Goal: Task Accomplishment & Management: Manage account settings

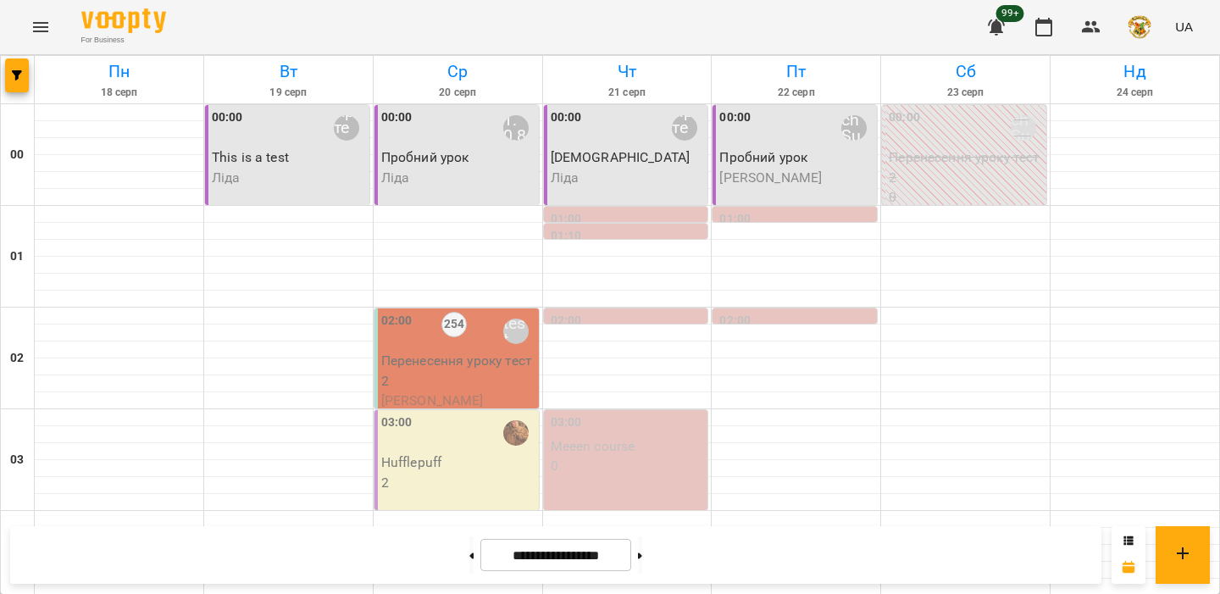
click at [1034, 31] on button "button" at bounding box center [1044, 27] width 41 height 41
click at [456, 473] on p "2" at bounding box center [458, 483] width 154 height 20
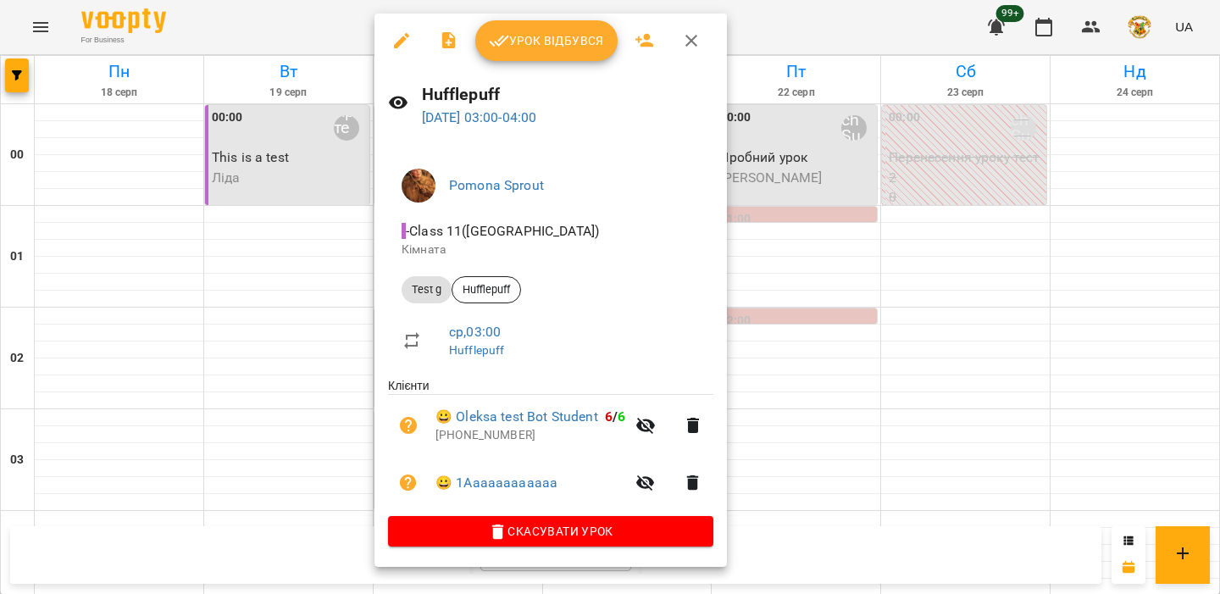
click at [316, 349] on div at bounding box center [610, 297] width 1220 height 594
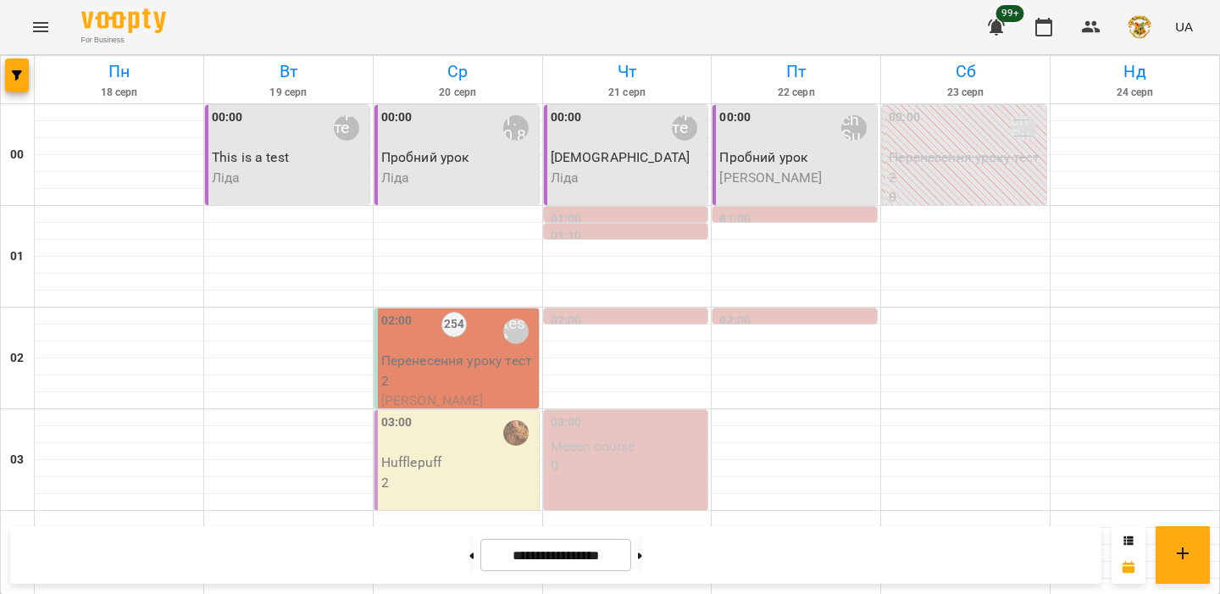
click at [53, 33] on button "Menu" at bounding box center [40, 27] width 41 height 41
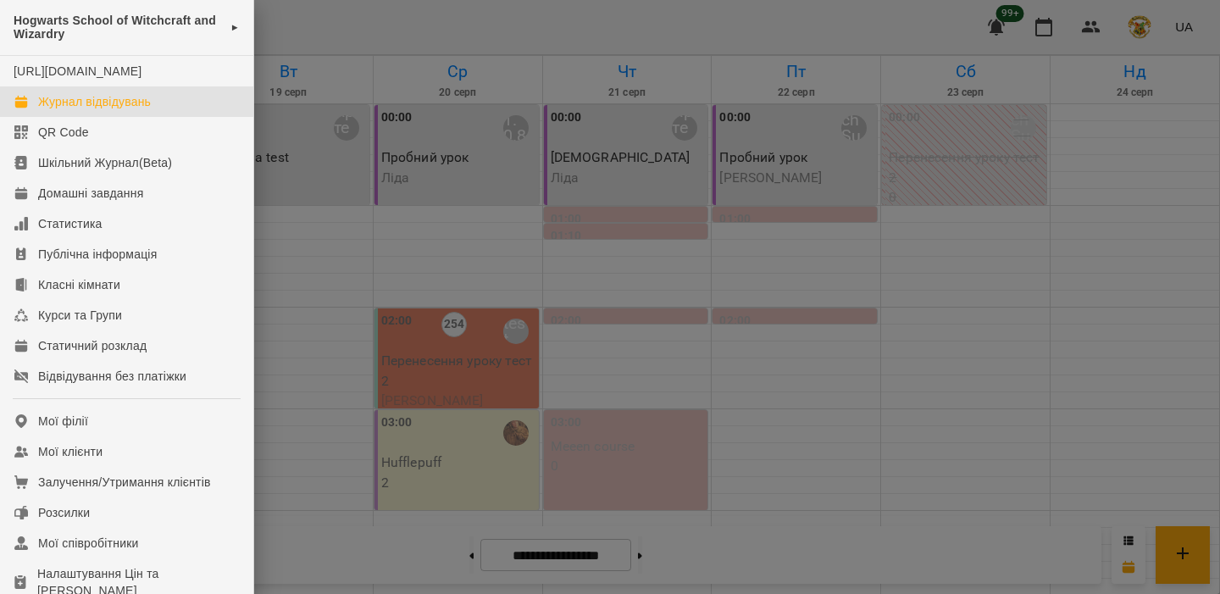
click at [271, 75] on div at bounding box center [610, 297] width 1220 height 594
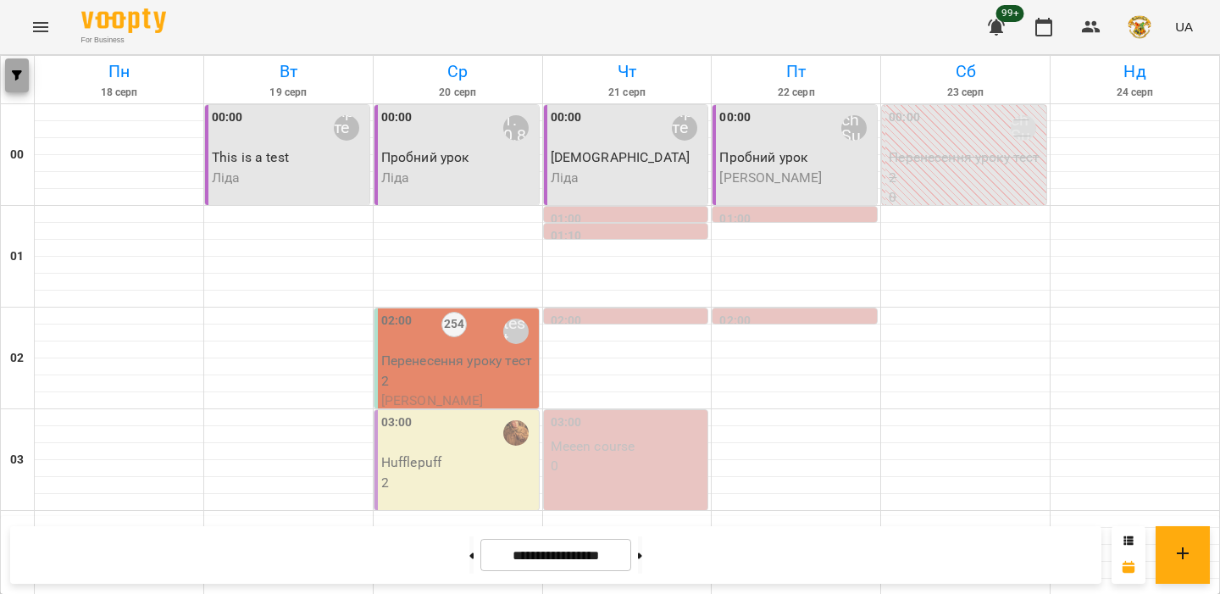
click at [19, 69] on button "button" at bounding box center [17, 75] width 24 height 34
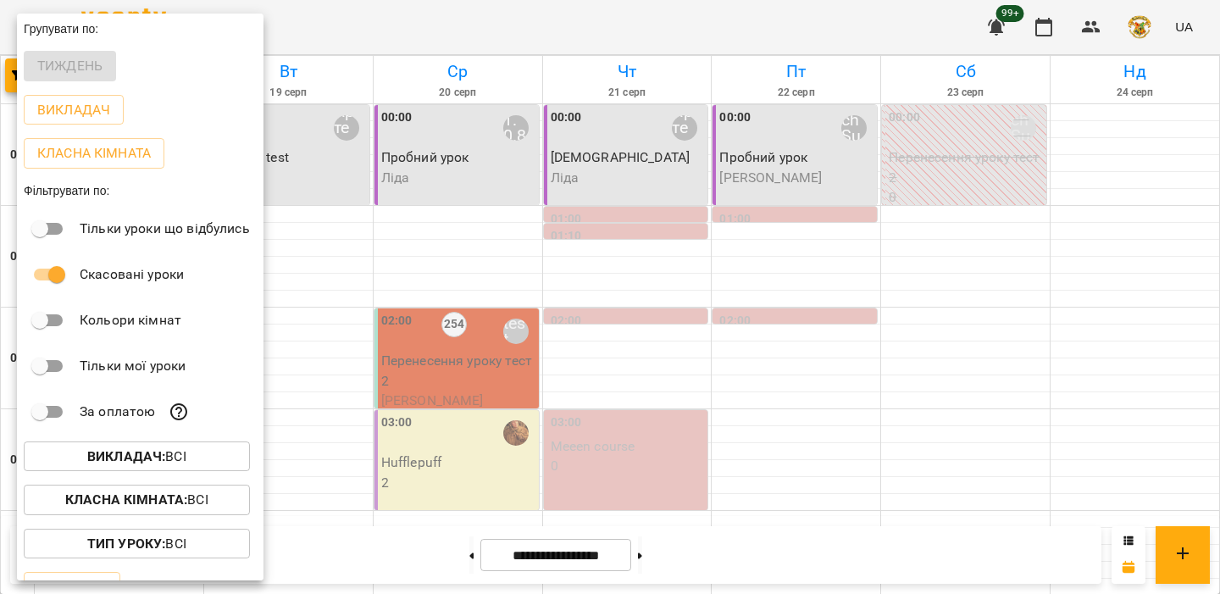
scroll to position [34, 0]
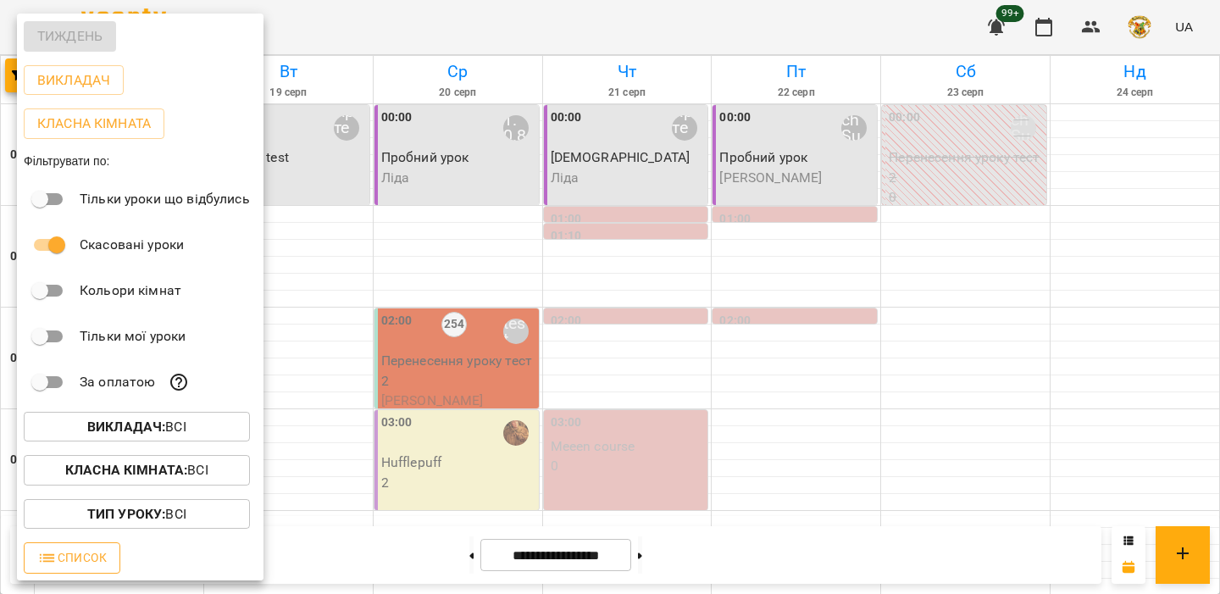
click at [83, 552] on span "Список" at bounding box center [71, 557] width 69 height 20
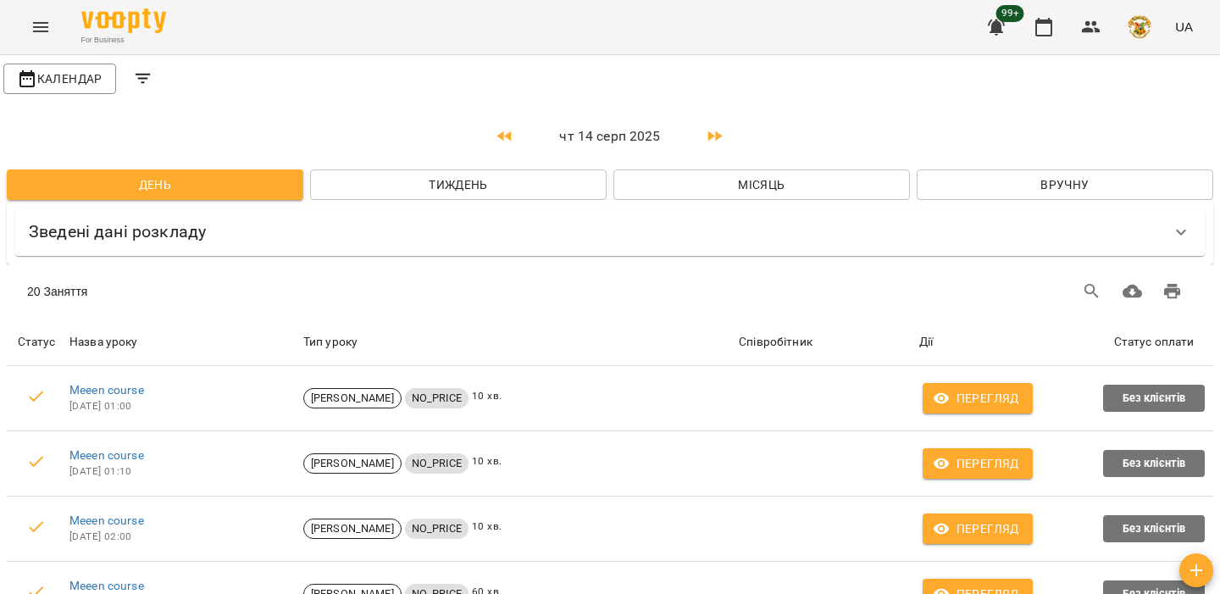
scroll to position [1123, 0]
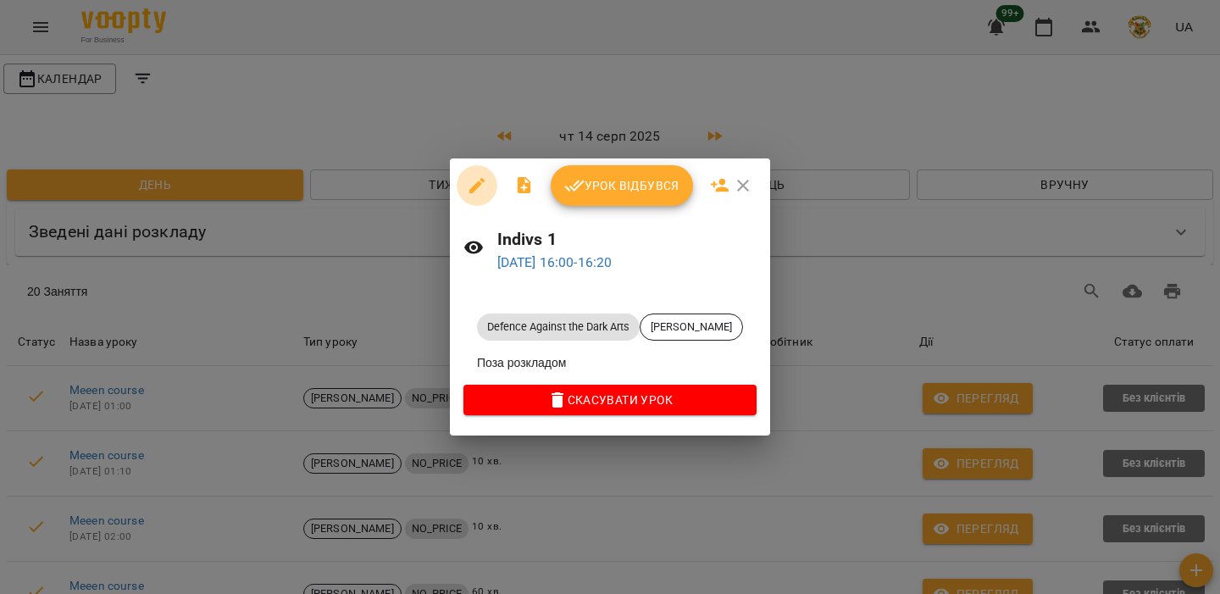
click at [467, 181] on icon "button" at bounding box center [477, 185] width 20 height 20
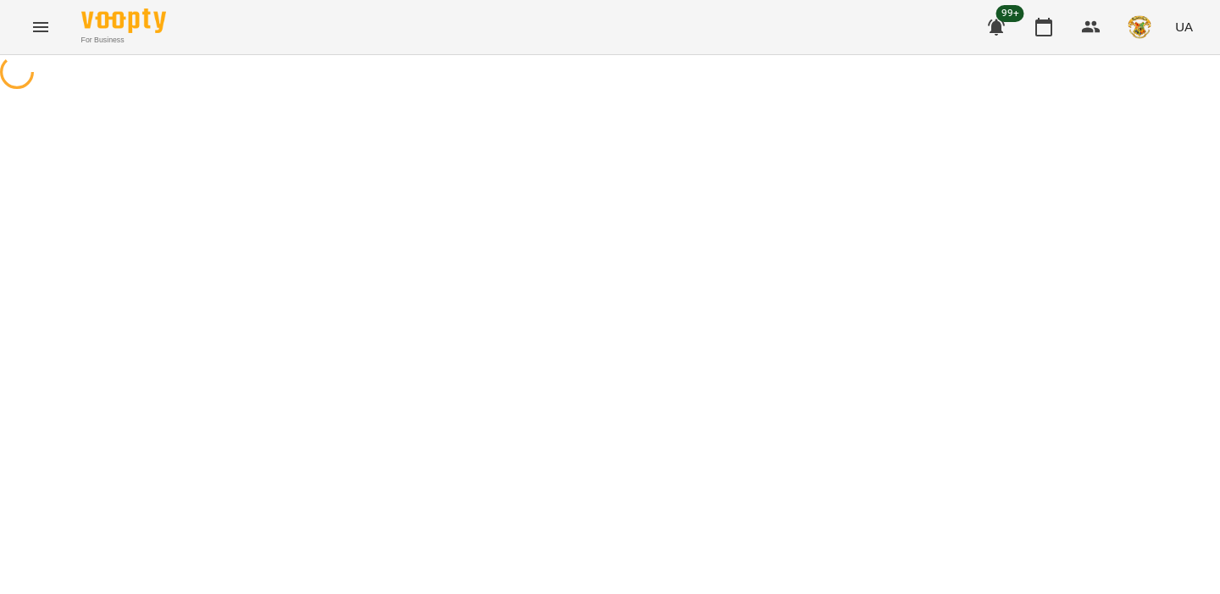
select select "**********"
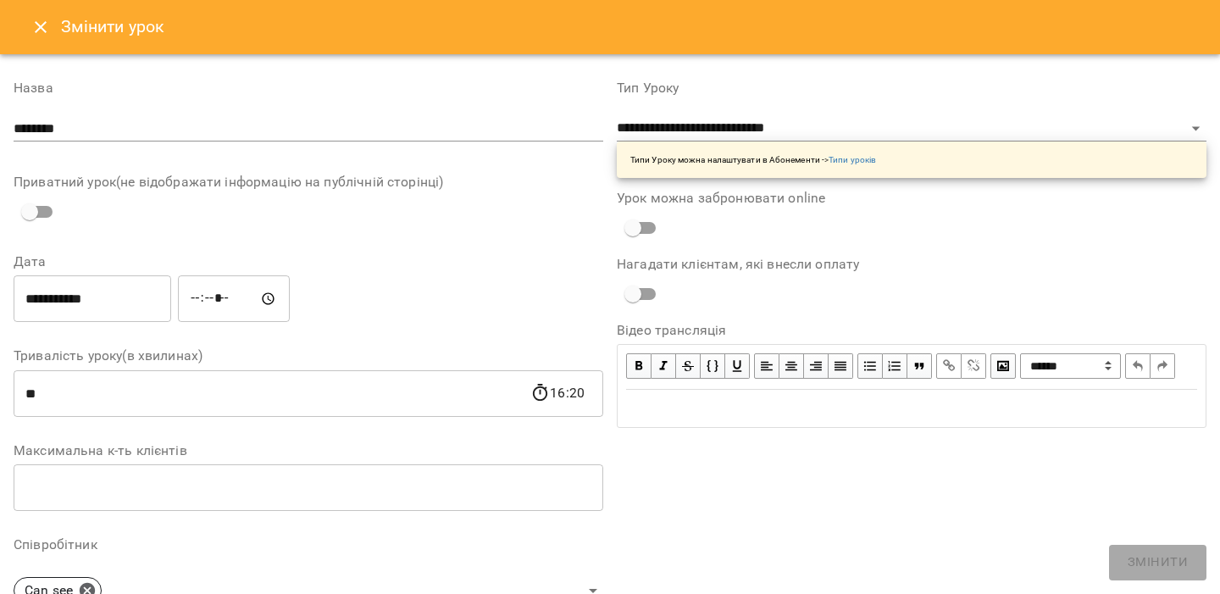
click at [52, 27] on button "Close" at bounding box center [40, 27] width 41 height 41
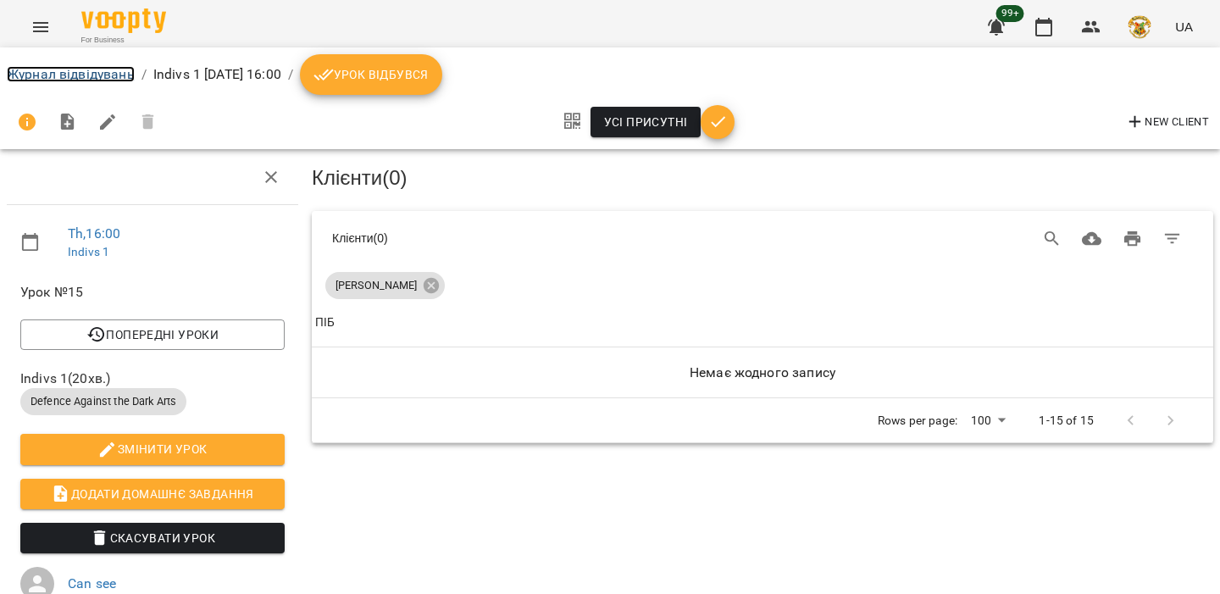
click at [119, 75] on link "Журнал відвідувань" at bounding box center [71, 74] width 128 height 16
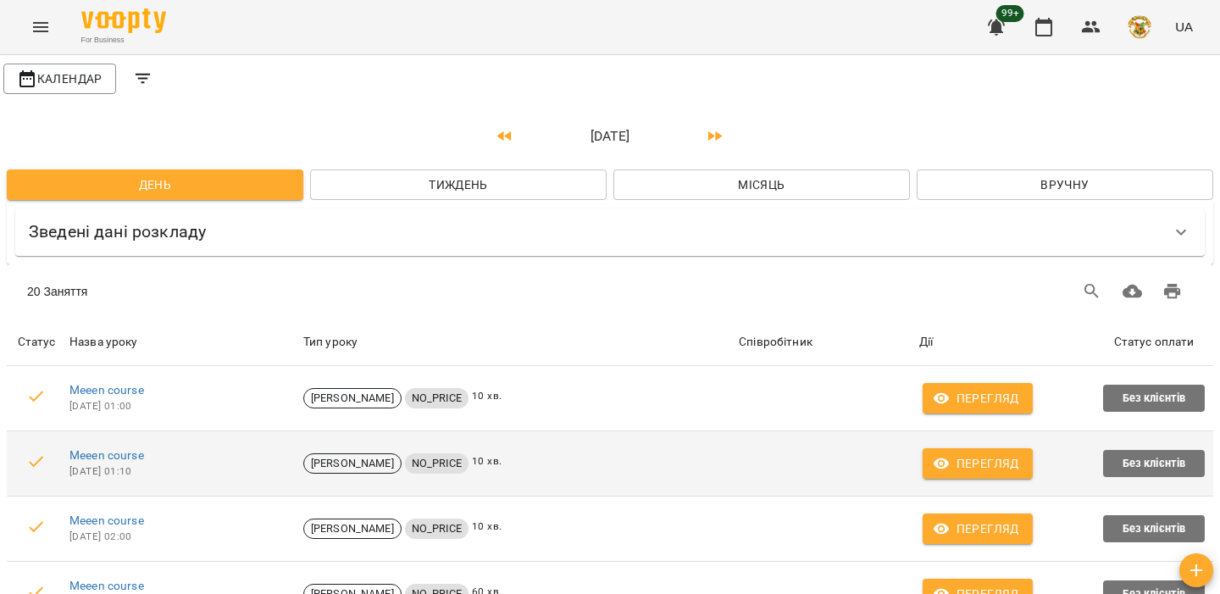
scroll to position [258, 0]
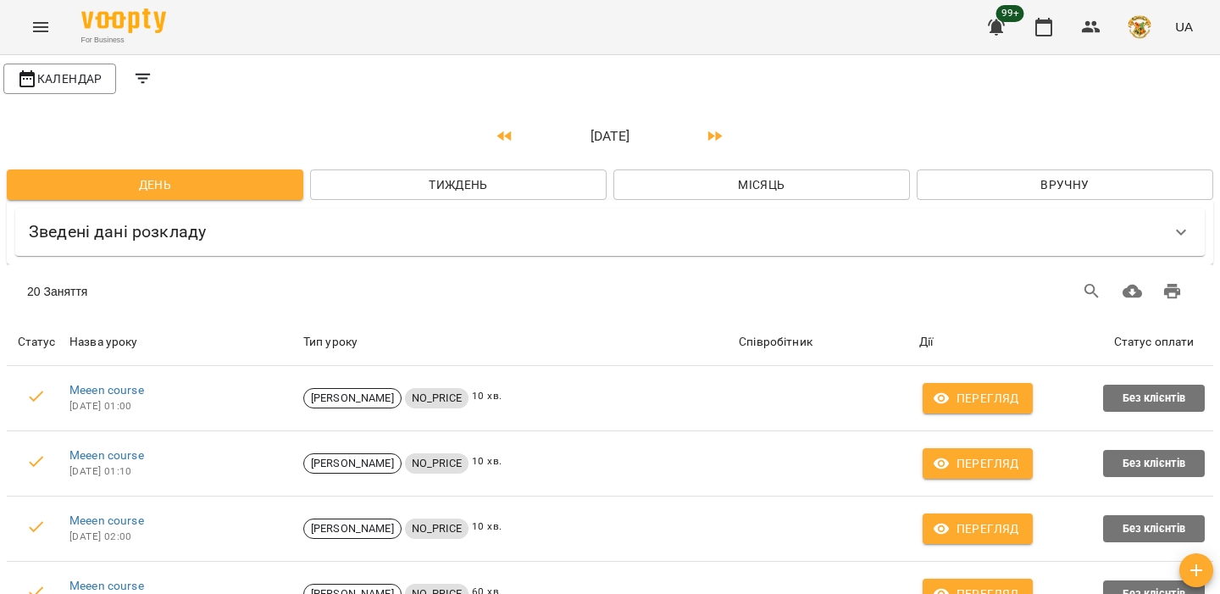
click at [47, 28] on icon "Menu" at bounding box center [41, 27] width 20 height 20
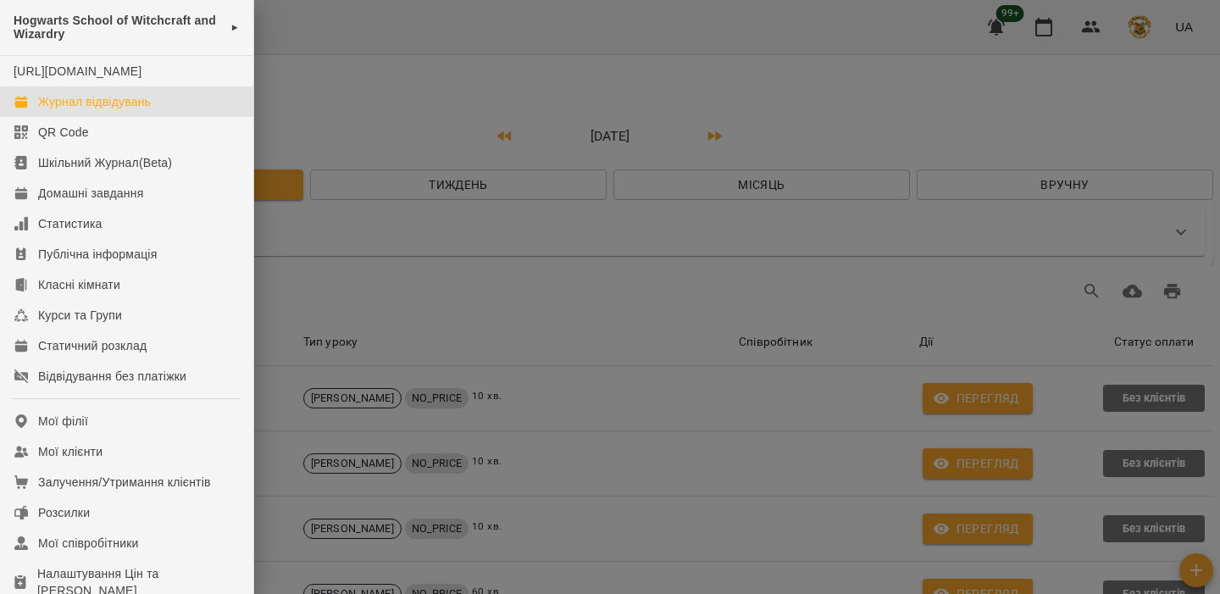
click at [1025, 16] on div at bounding box center [610, 297] width 1220 height 594
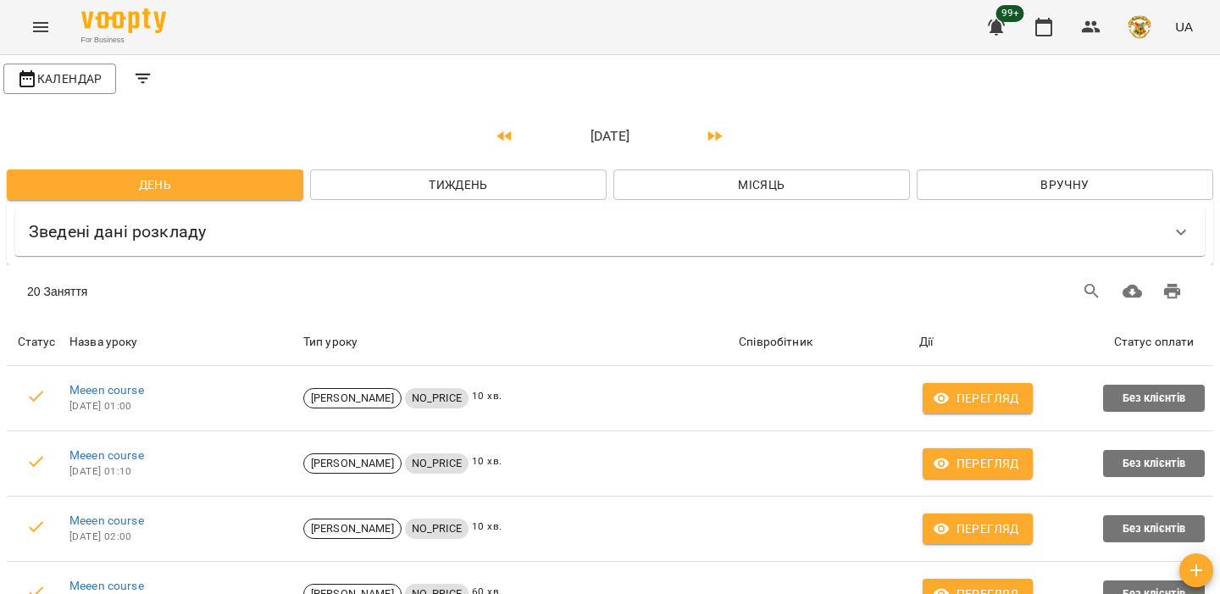
click at [998, 29] on icon "button" at bounding box center [996, 27] width 17 height 16
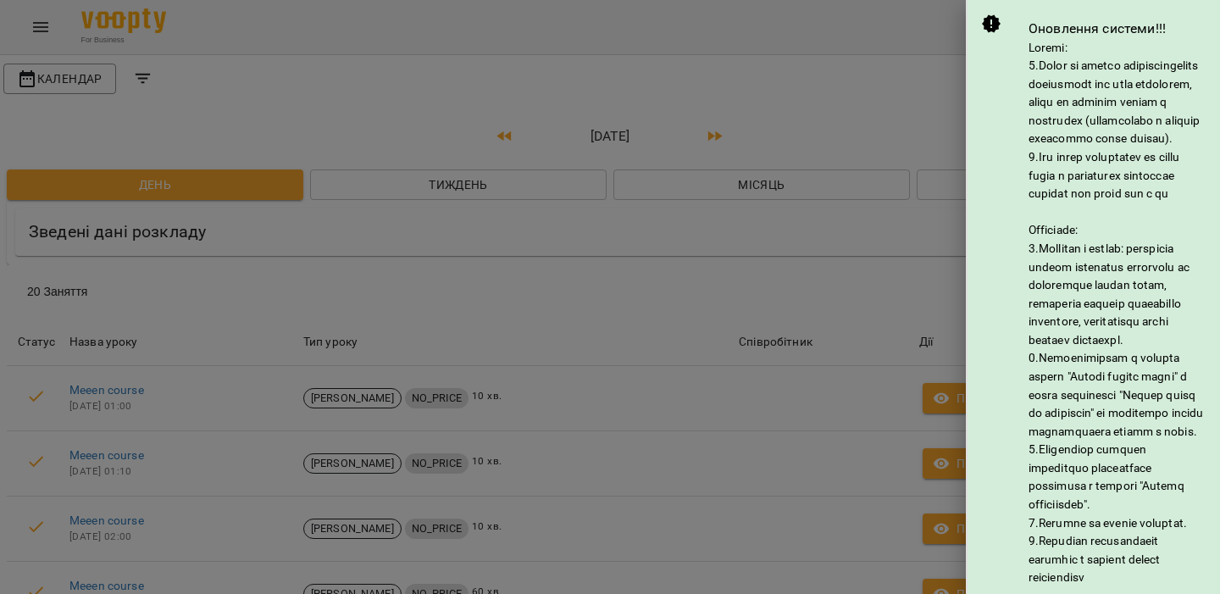
scroll to position [380, 0]
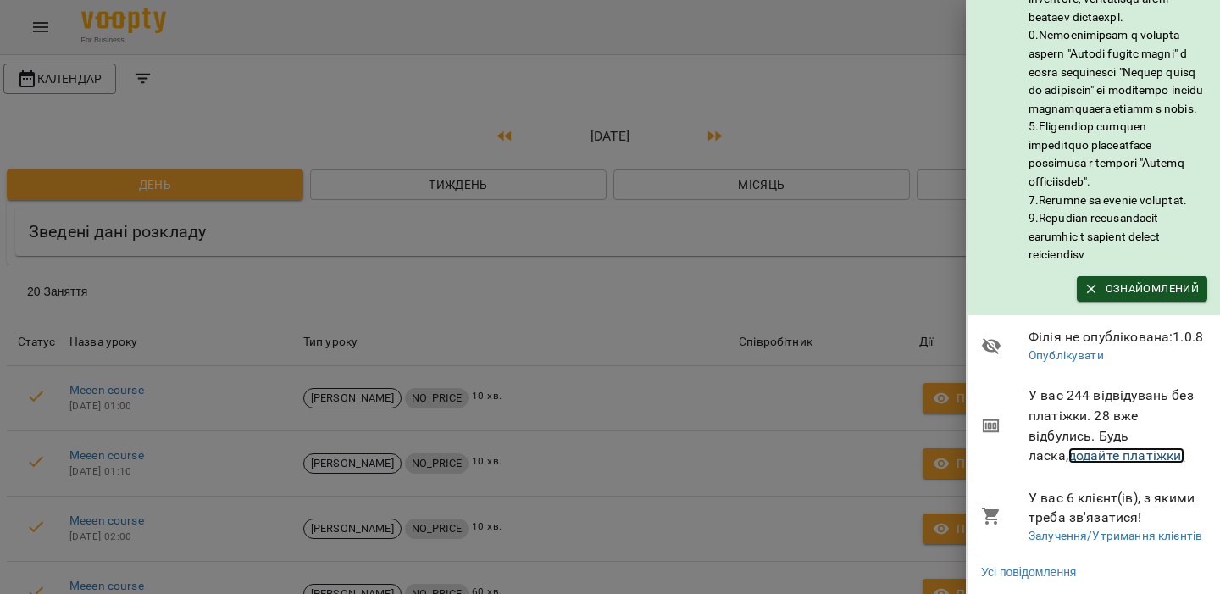
click at [1118, 448] on link "додайте платіжки!" at bounding box center [1127, 455] width 117 height 16
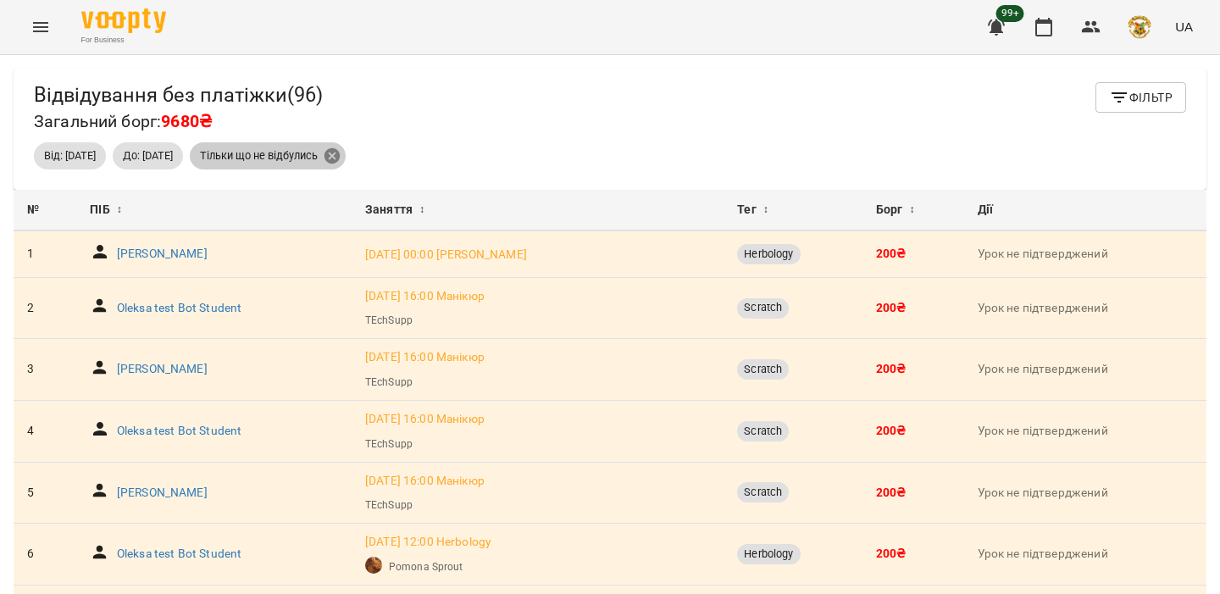
click at [340, 160] on icon at bounding box center [332, 155] width 15 height 15
click at [1129, 87] on icon "button" at bounding box center [1119, 97] width 20 height 20
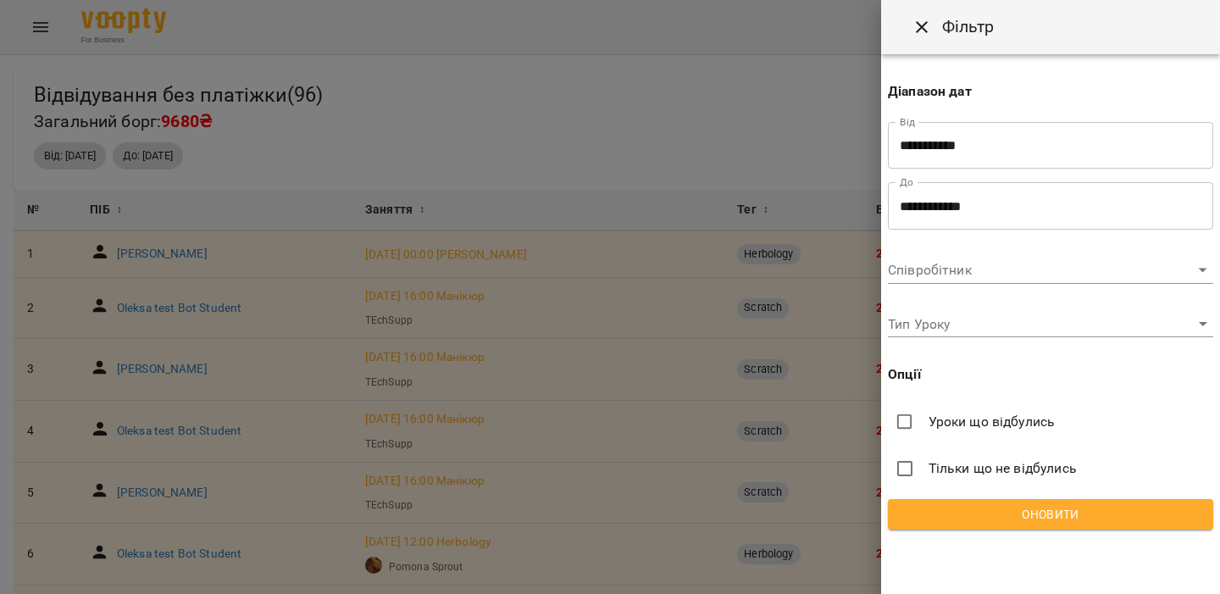
click at [958, 469] on span "Тільки що не відбулись" at bounding box center [1003, 468] width 148 height 20
click at [953, 508] on span "Оновити" at bounding box center [1051, 514] width 298 height 20
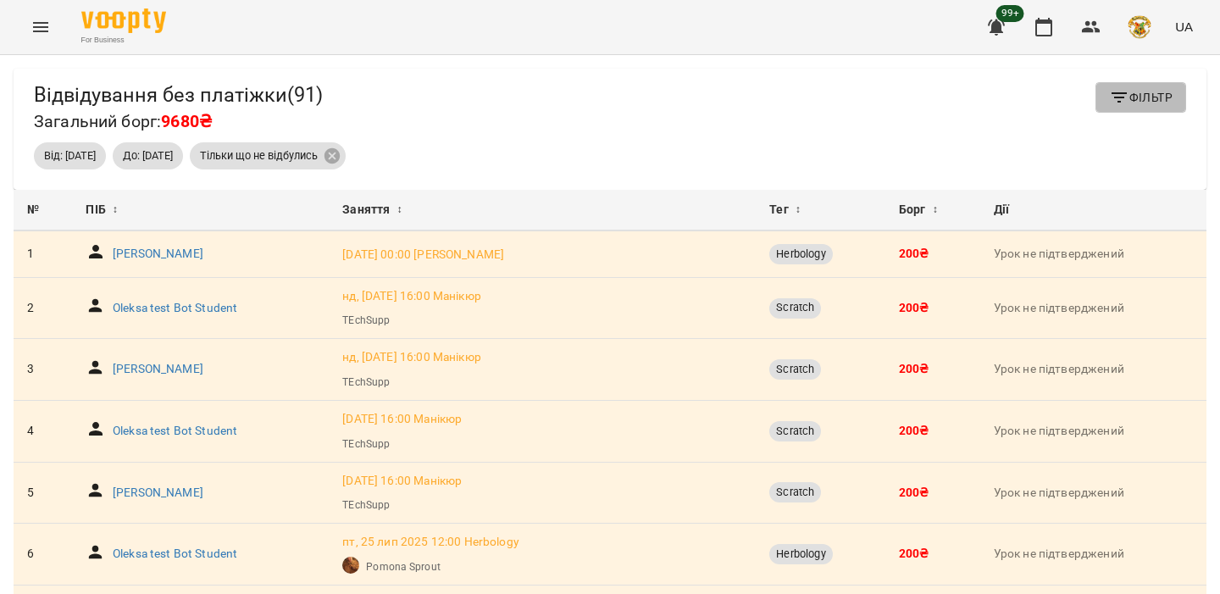
click at [1139, 91] on span "Фільтр" at bounding box center [1141, 97] width 64 height 20
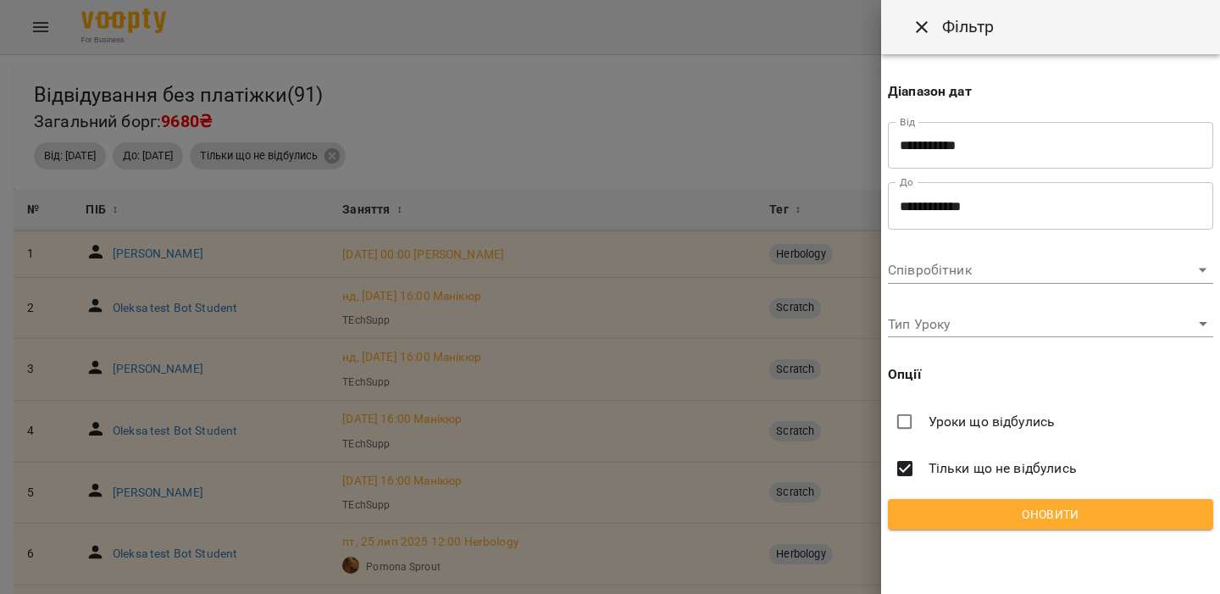
click at [1039, 423] on span "Уроки що відбулись" at bounding box center [992, 422] width 127 height 20
click at [1039, 461] on span "Тільки що не відбулись" at bounding box center [1003, 468] width 148 height 20
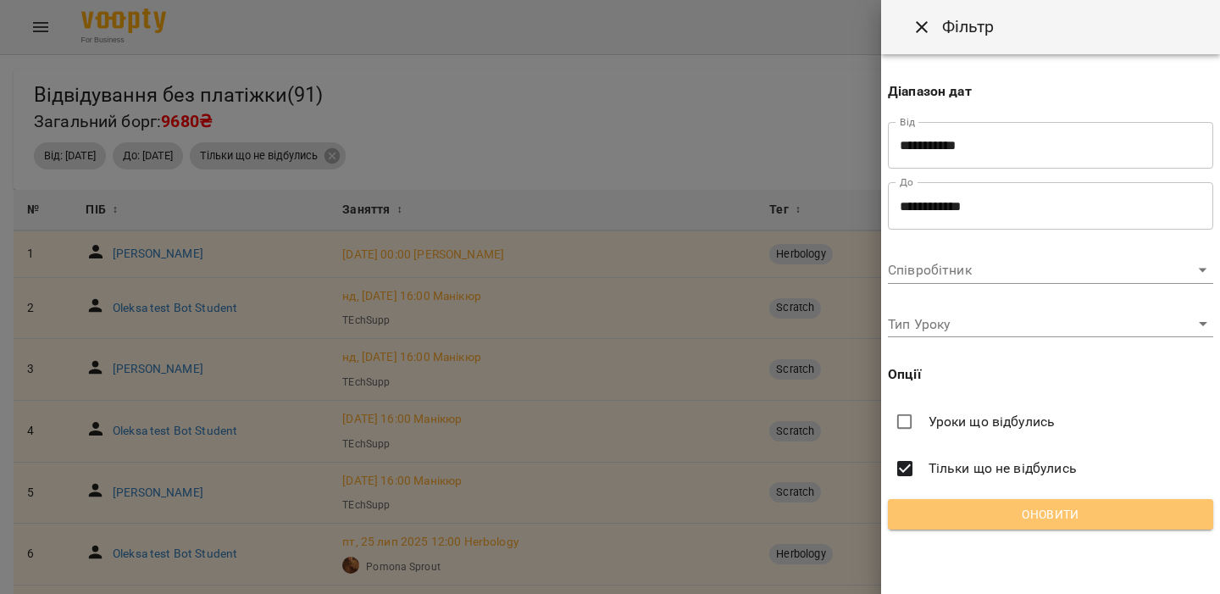
click at [1030, 506] on span "Оновити" at bounding box center [1051, 514] width 298 height 20
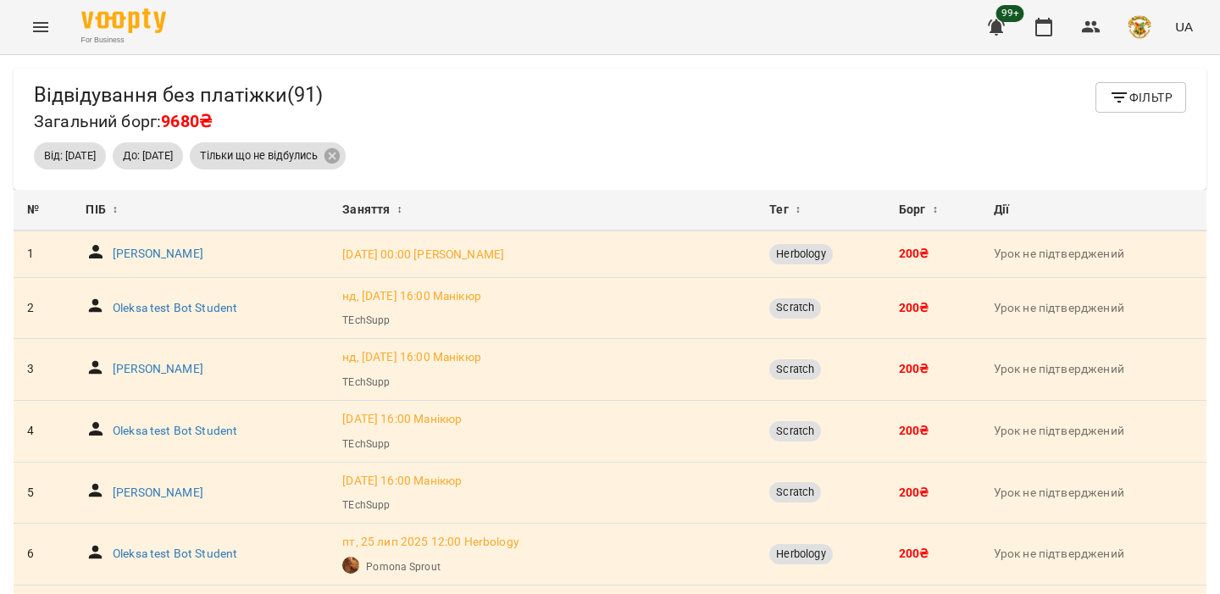
click at [1130, 99] on icon "button" at bounding box center [1119, 97] width 20 height 20
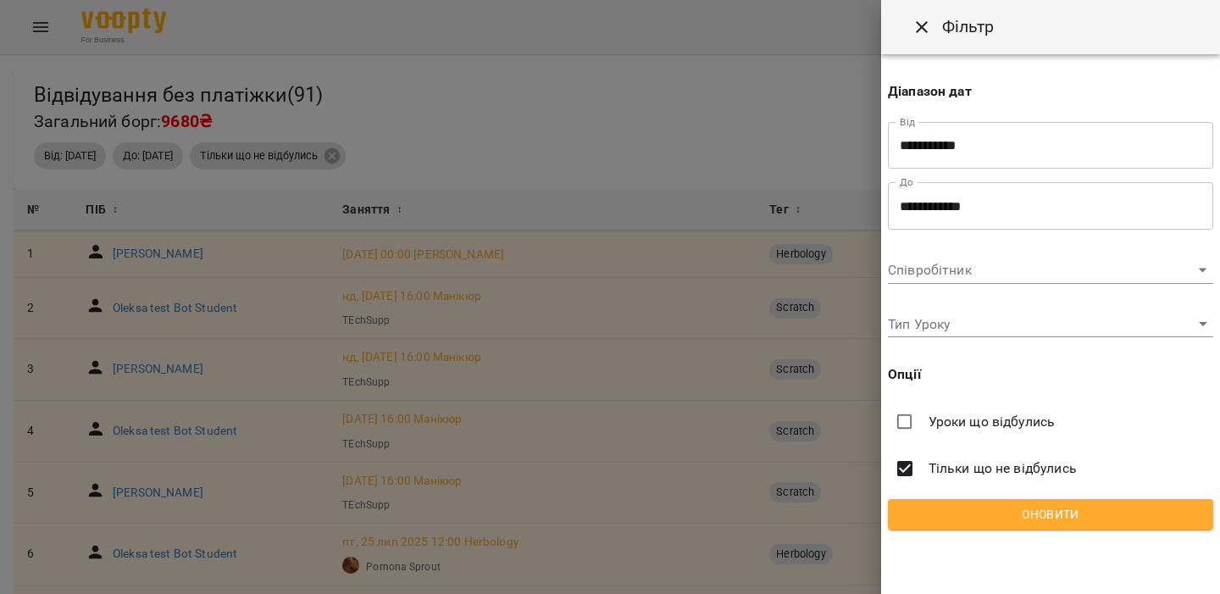
click at [994, 142] on input "**********" at bounding box center [1050, 145] width 325 height 47
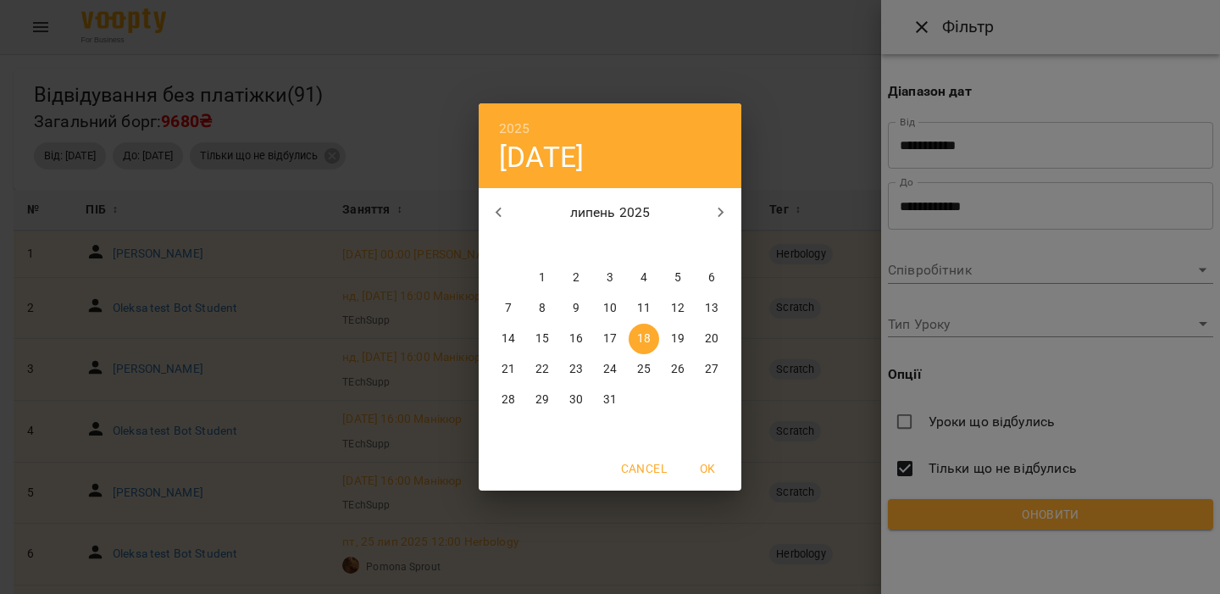
click at [492, 228] on button "button" at bounding box center [499, 212] width 41 height 41
click at [681, 272] on span "1" at bounding box center [678, 277] width 31 height 17
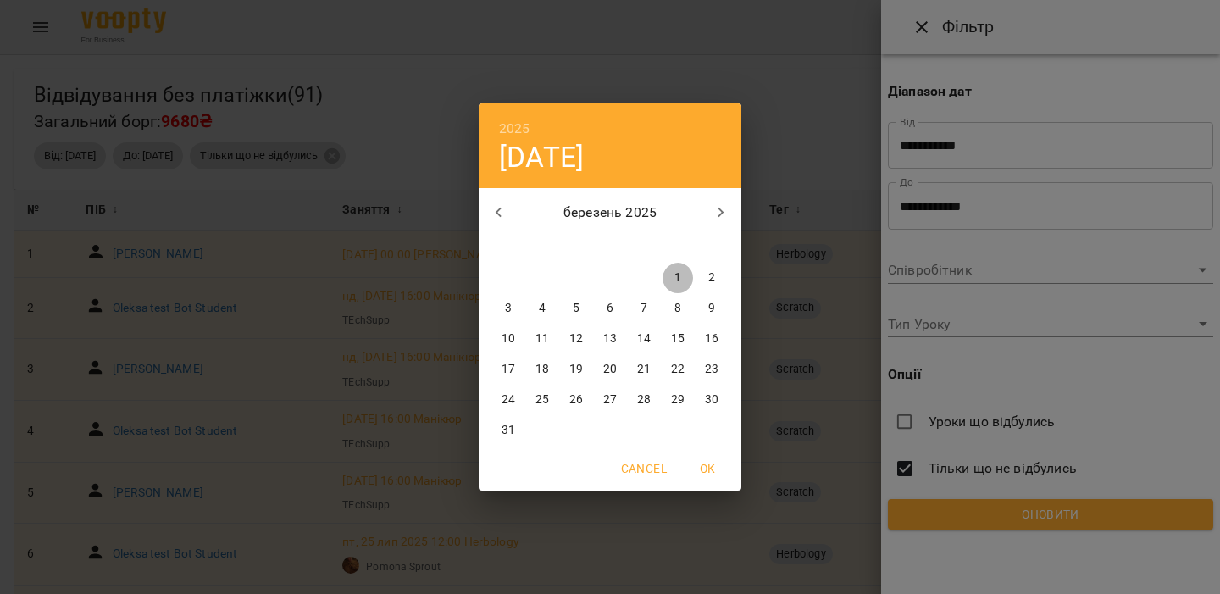
type input "**********"
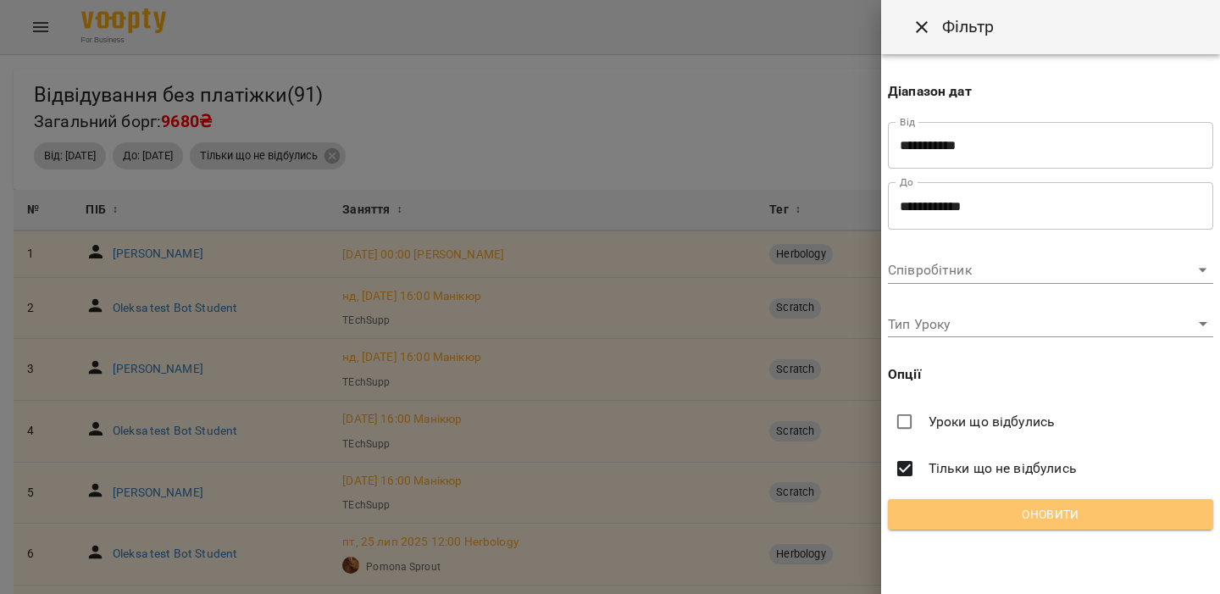
click at [971, 514] on span "Оновити" at bounding box center [1051, 514] width 298 height 20
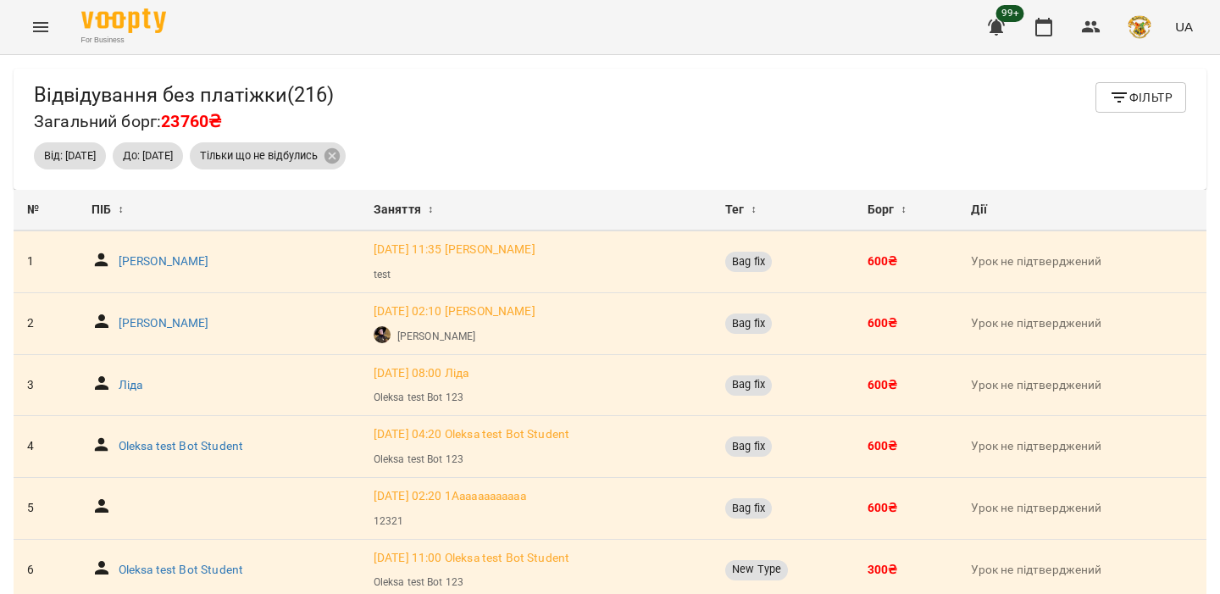
click at [1014, 22] on span "99+" at bounding box center [1011, 13] width 28 height 17
click at [1002, 32] on icon "button" at bounding box center [996, 27] width 17 height 16
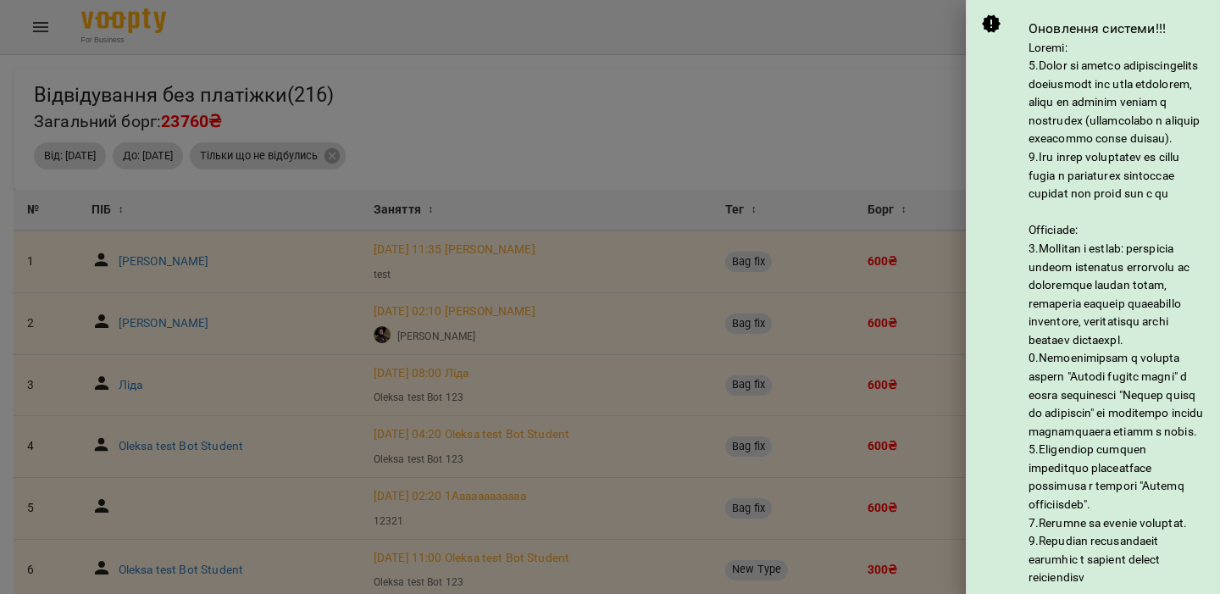
scroll to position [380, 0]
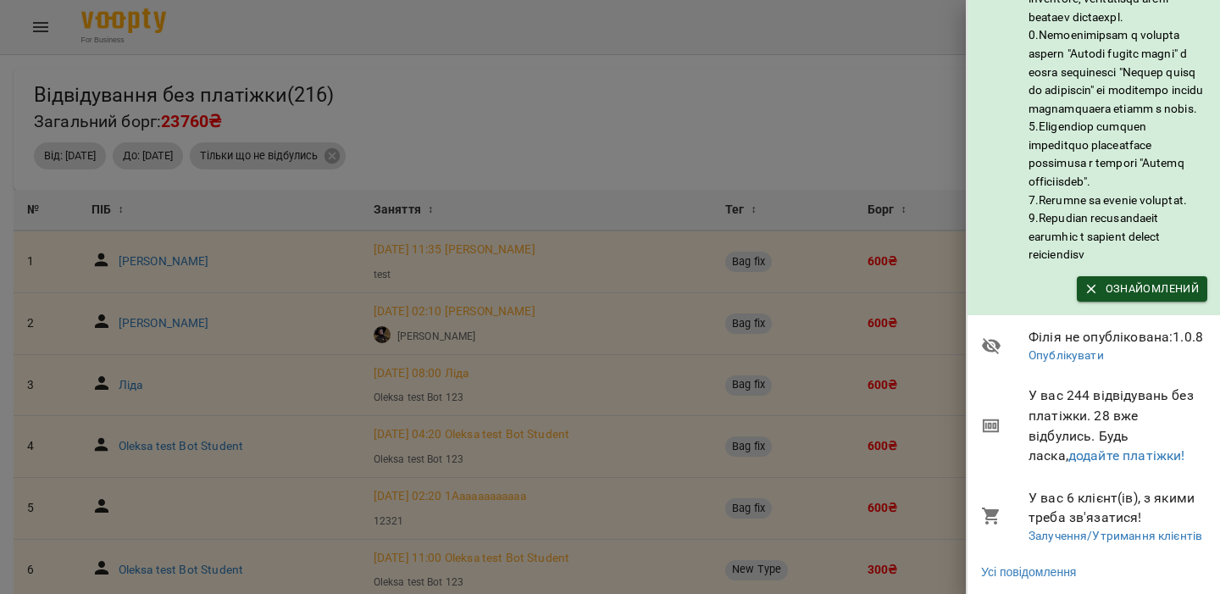
click at [814, 104] on div at bounding box center [610, 297] width 1220 height 594
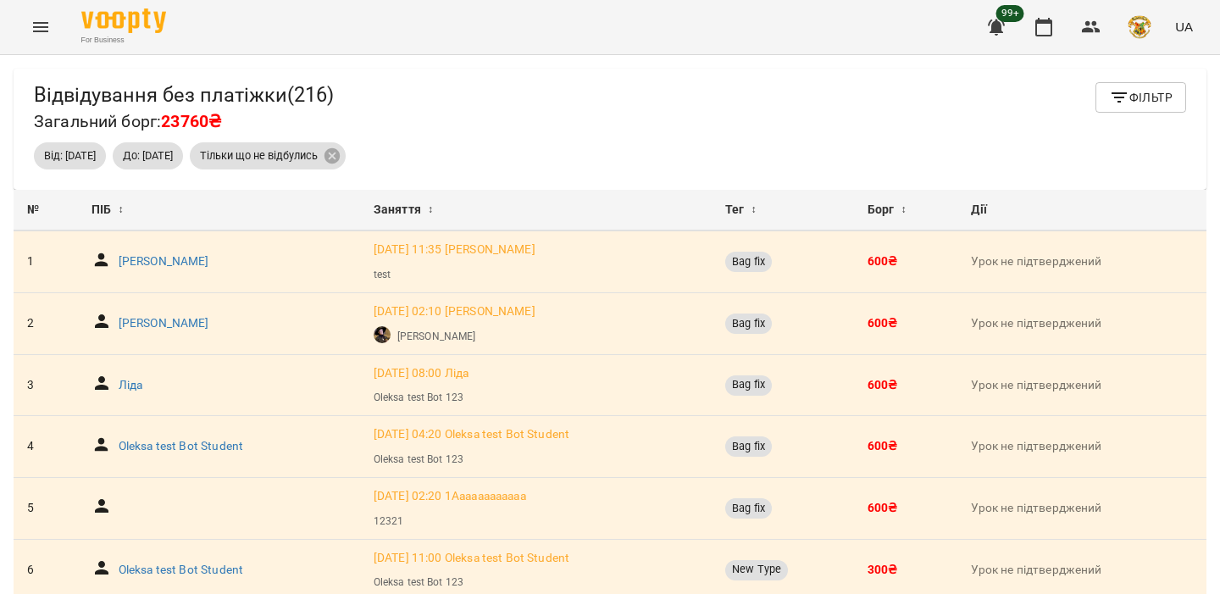
click at [1126, 101] on icon "button" at bounding box center [1119, 97] width 20 height 20
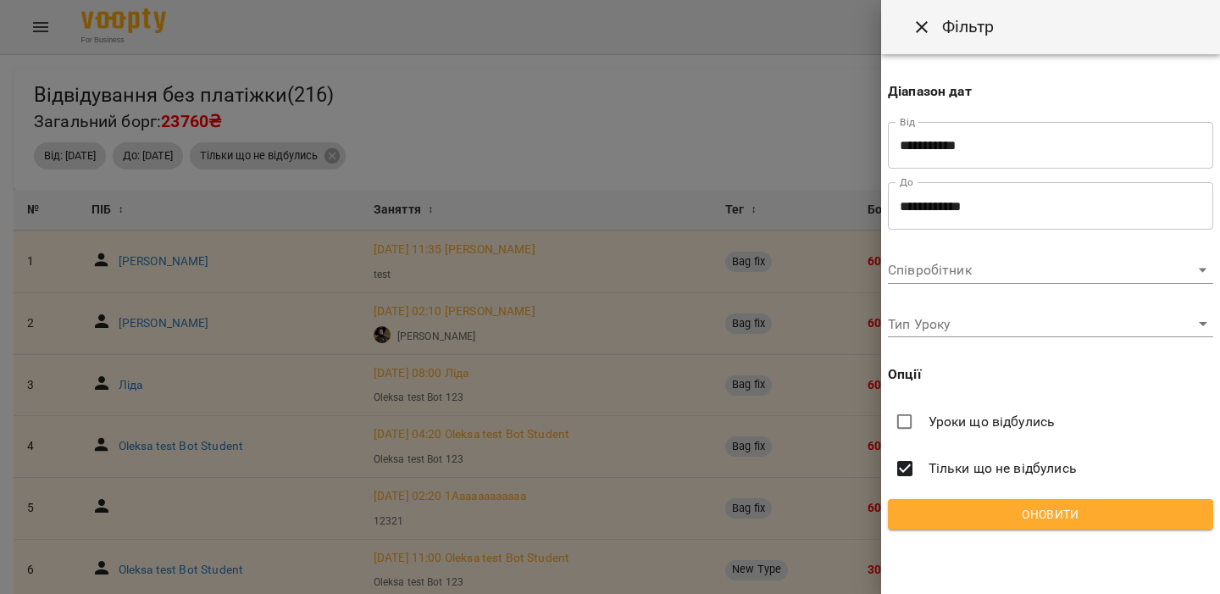
click at [983, 216] on input "**********" at bounding box center [1050, 205] width 325 height 47
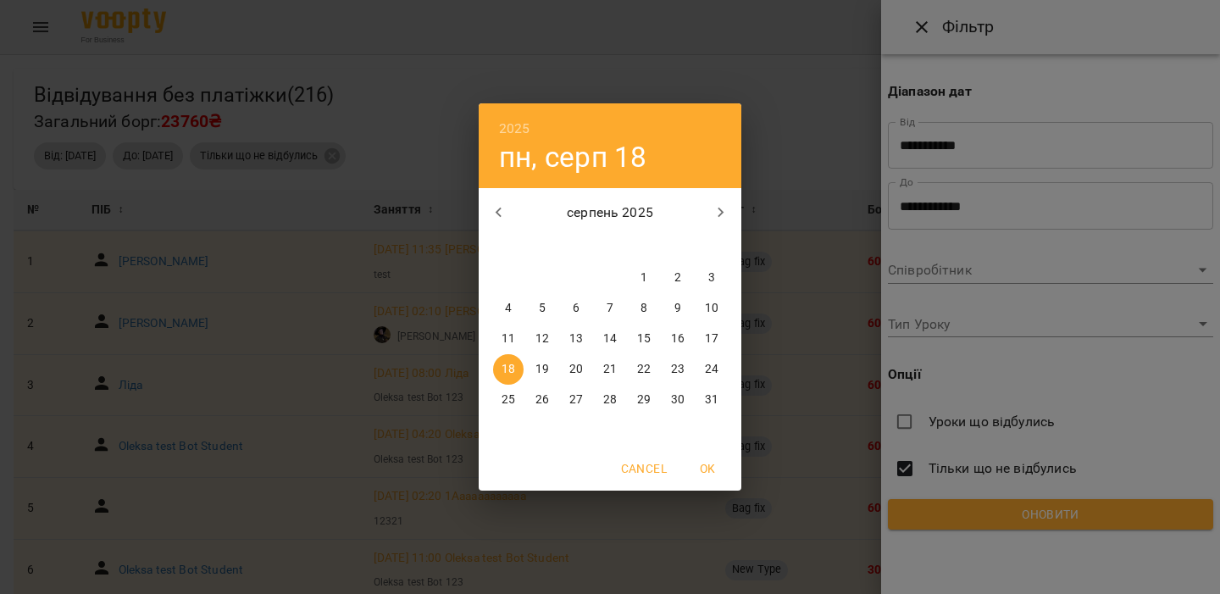
click at [730, 221] on icon "button" at bounding box center [721, 213] width 20 height 20
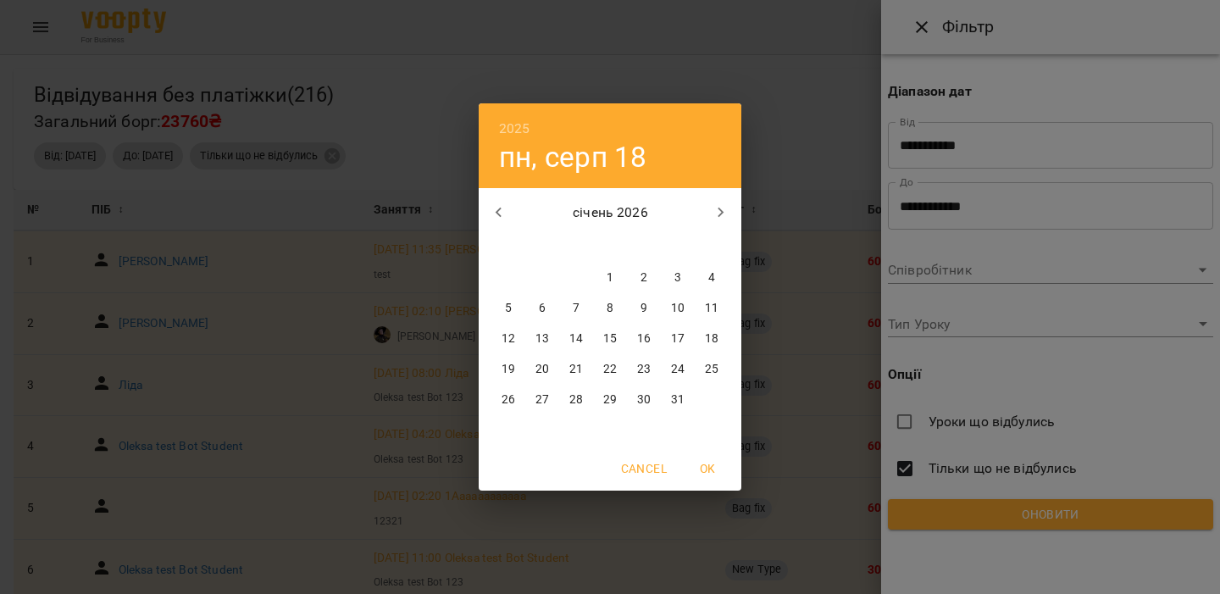
click at [730, 221] on icon "button" at bounding box center [721, 213] width 20 height 20
click at [674, 392] on p "28" at bounding box center [678, 400] width 14 height 17
type input "**********"
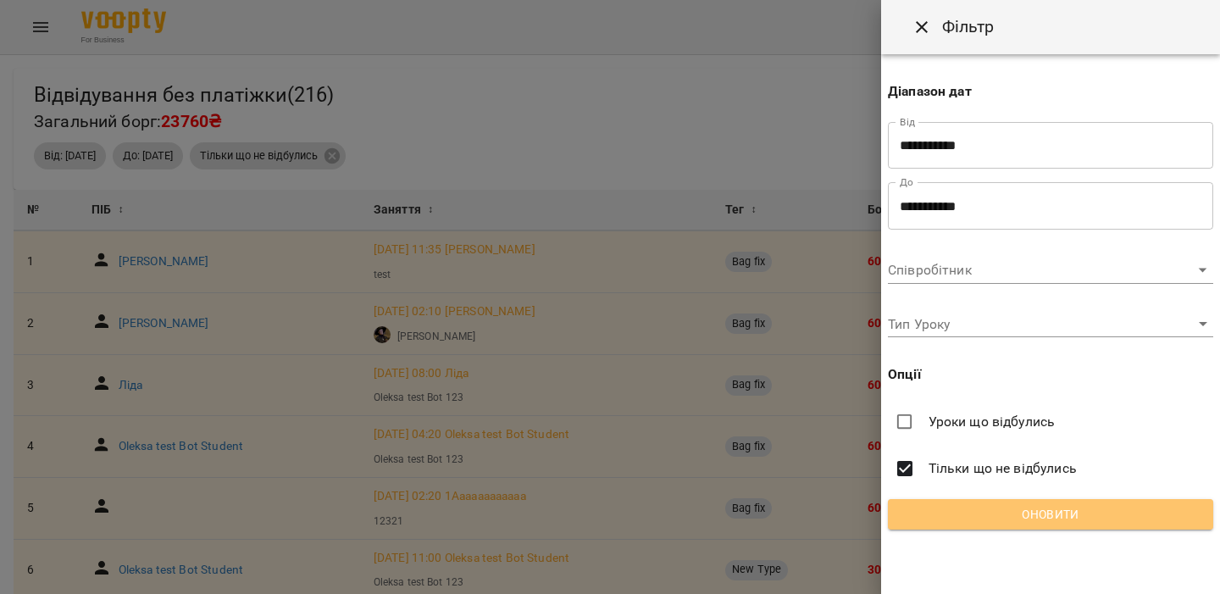
click at [949, 514] on span "Оновити" at bounding box center [1051, 514] width 298 height 20
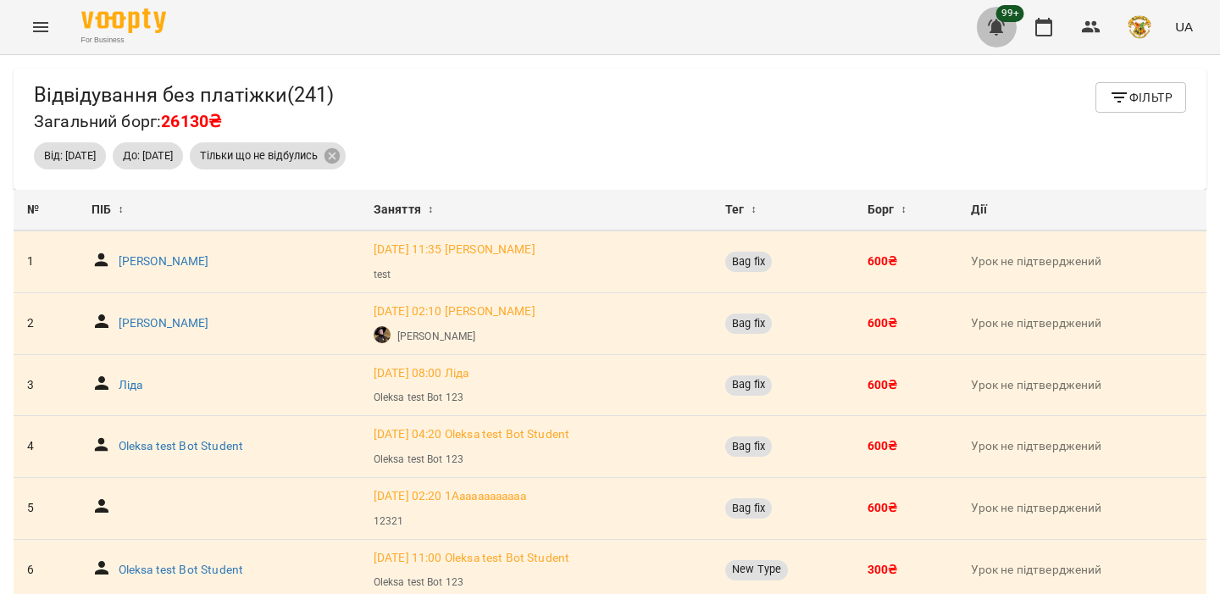
click at [991, 35] on icon "button" at bounding box center [996, 27] width 20 height 20
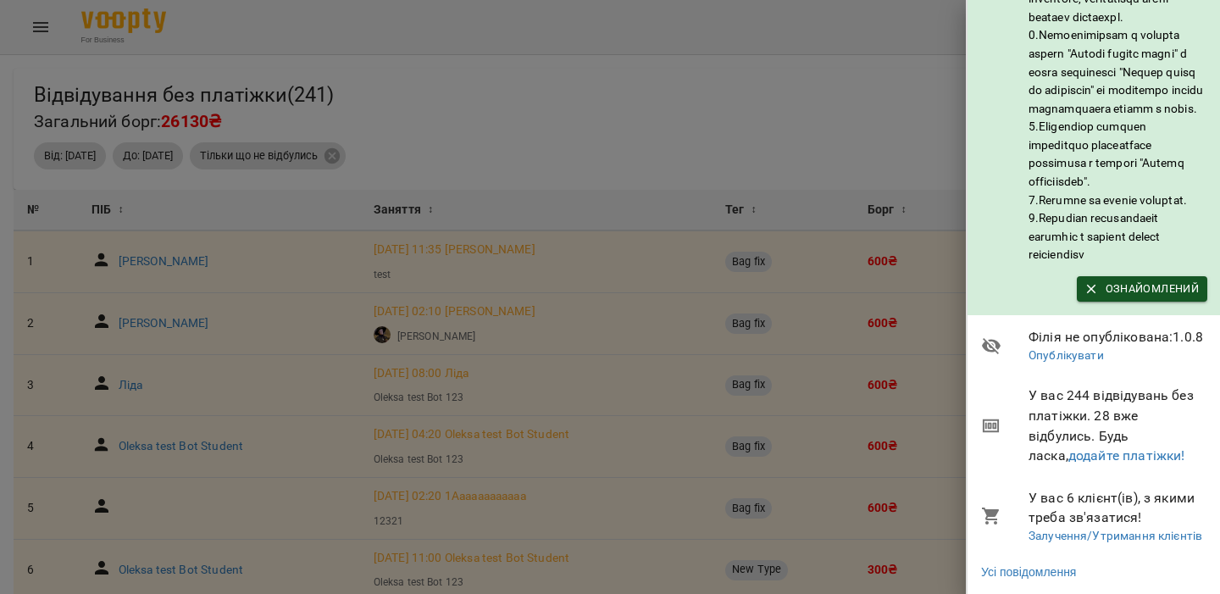
click at [905, 120] on div at bounding box center [610, 297] width 1220 height 594
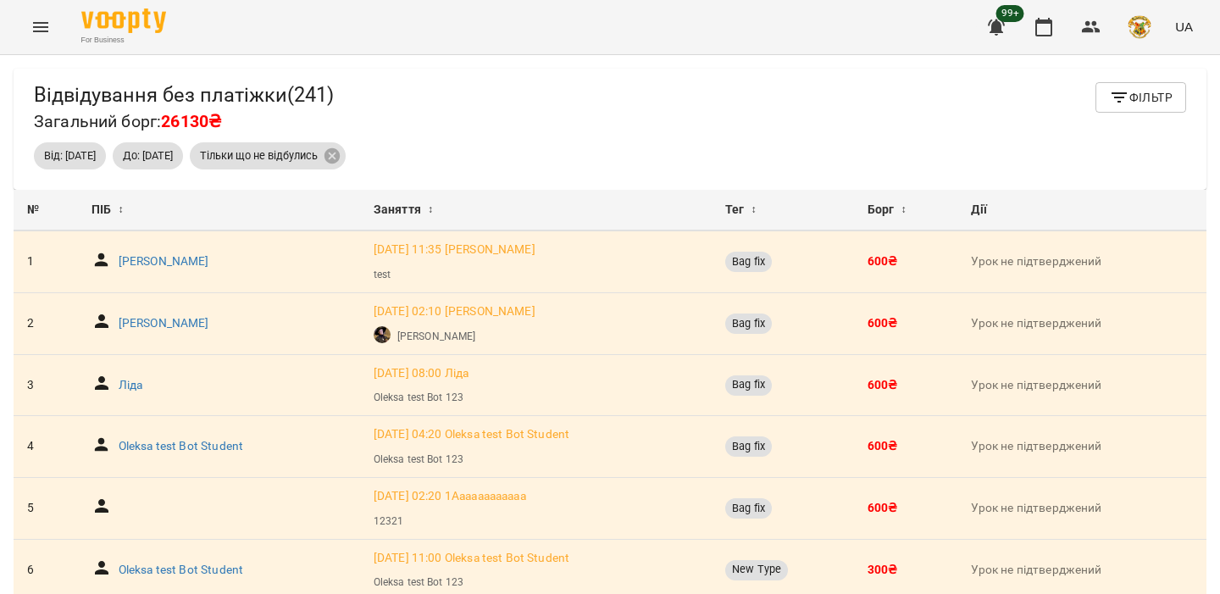
click at [1123, 95] on icon "button" at bounding box center [1119, 97] width 20 height 20
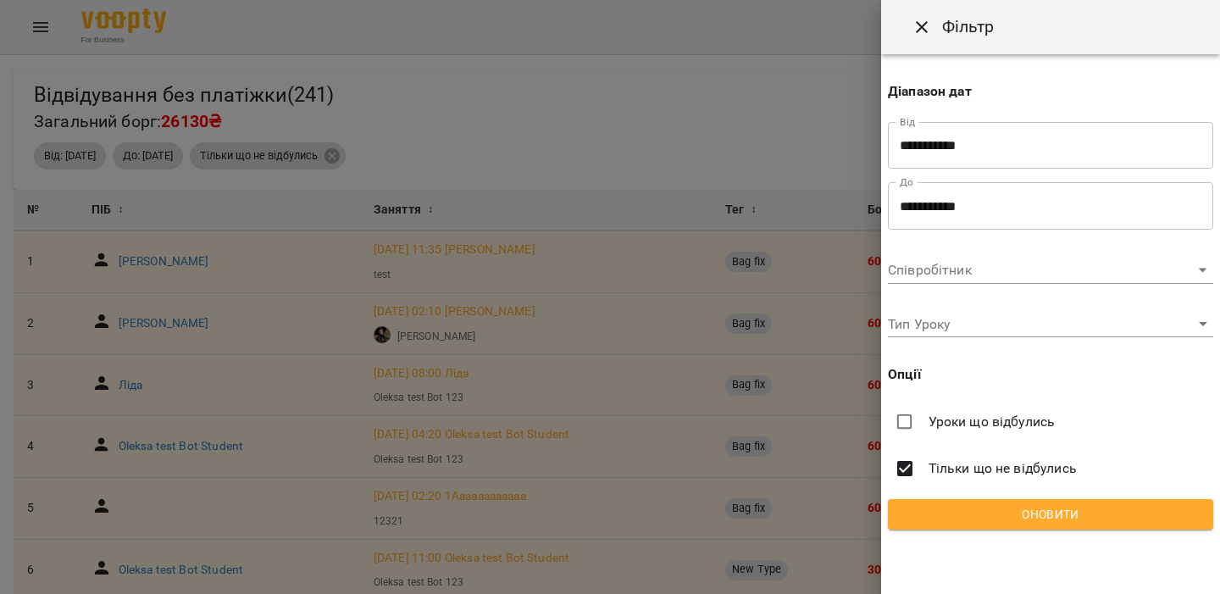
click at [930, 151] on input "**********" at bounding box center [1050, 145] width 325 height 47
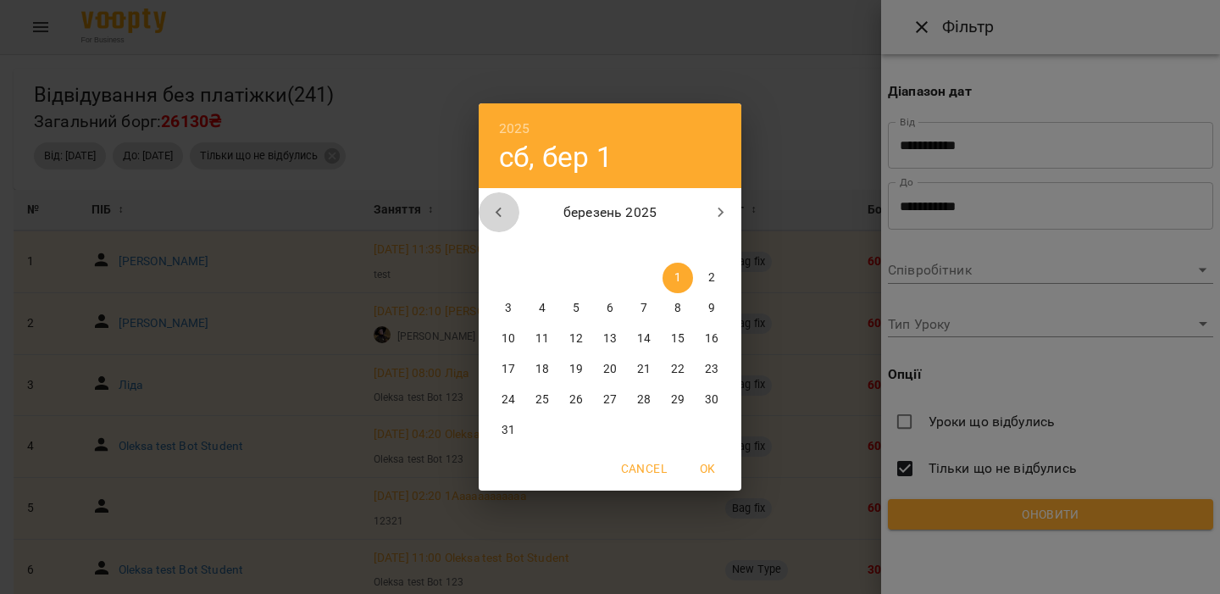
click at [487, 212] on button "button" at bounding box center [499, 212] width 41 height 41
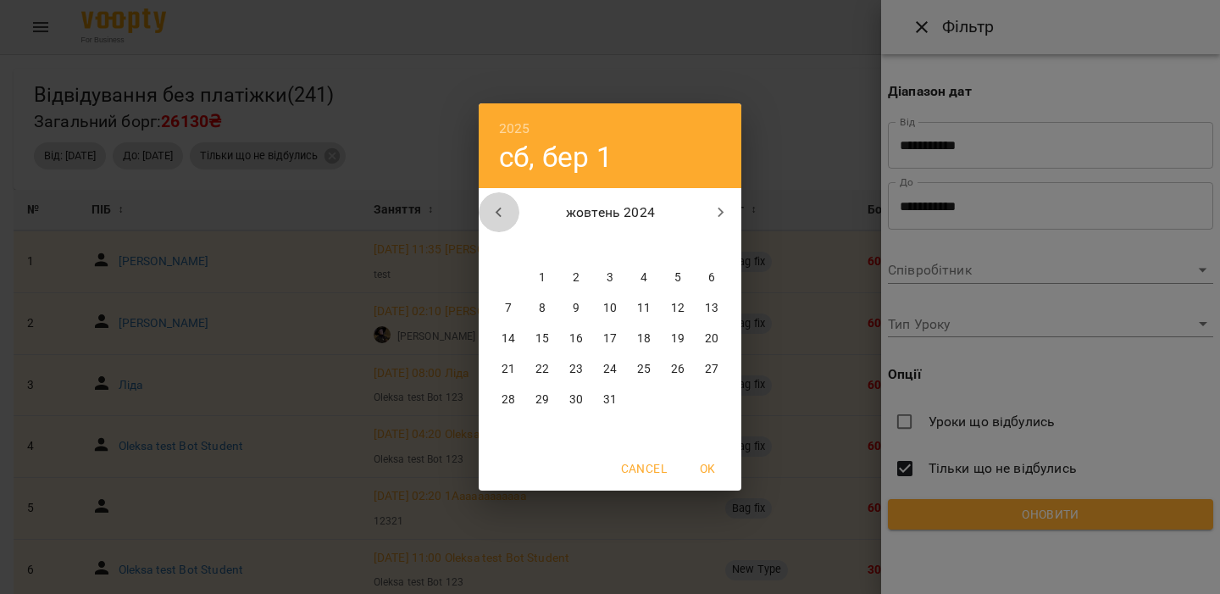
click at [487, 212] on button "button" at bounding box center [499, 212] width 41 height 41
click at [504, 280] on span "1" at bounding box center [508, 277] width 31 height 17
type input "**********"
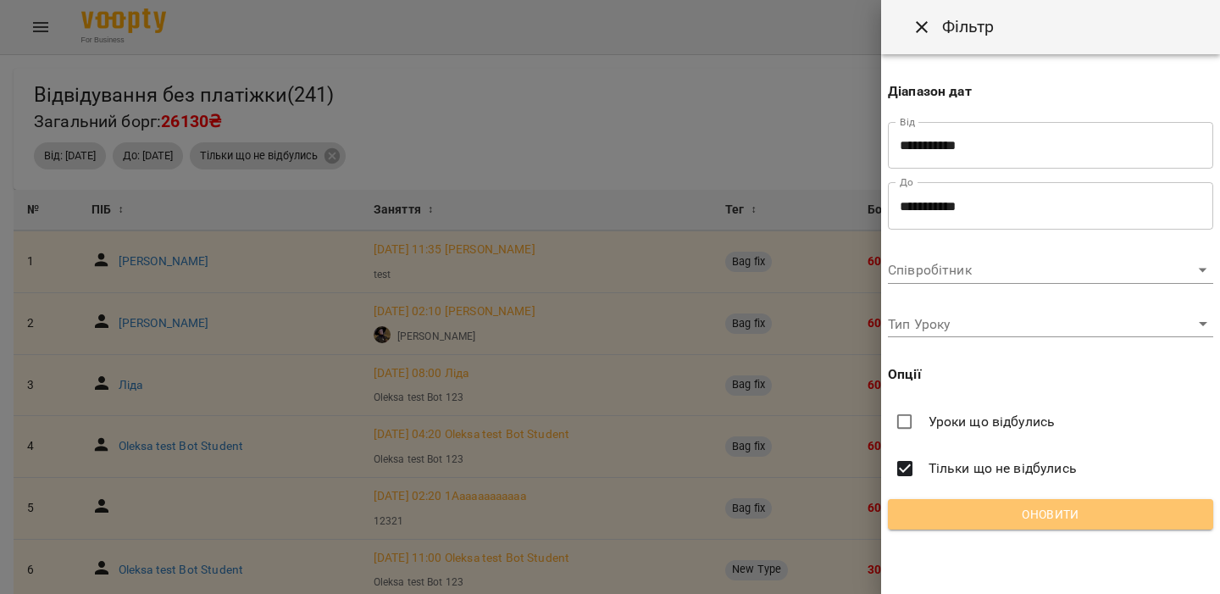
click at [940, 503] on button "Оновити" at bounding box center [1050, 514] width 325 height 31
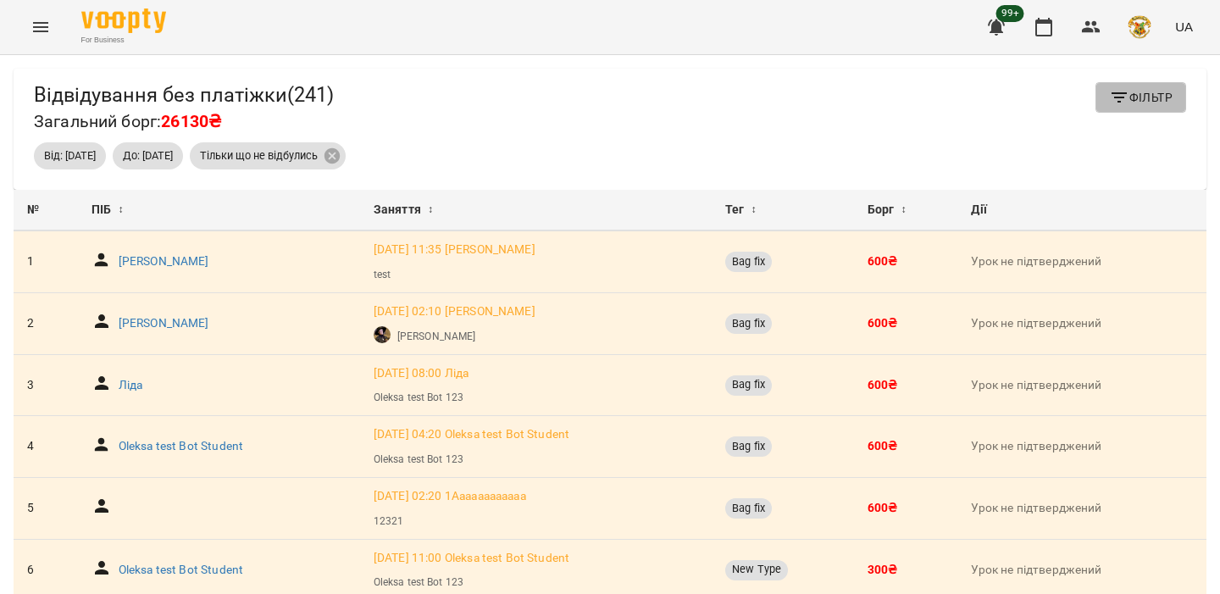
click at [1117, 83] on button "Фільтр" at bounding box center [1141, 97] width 91 height 31
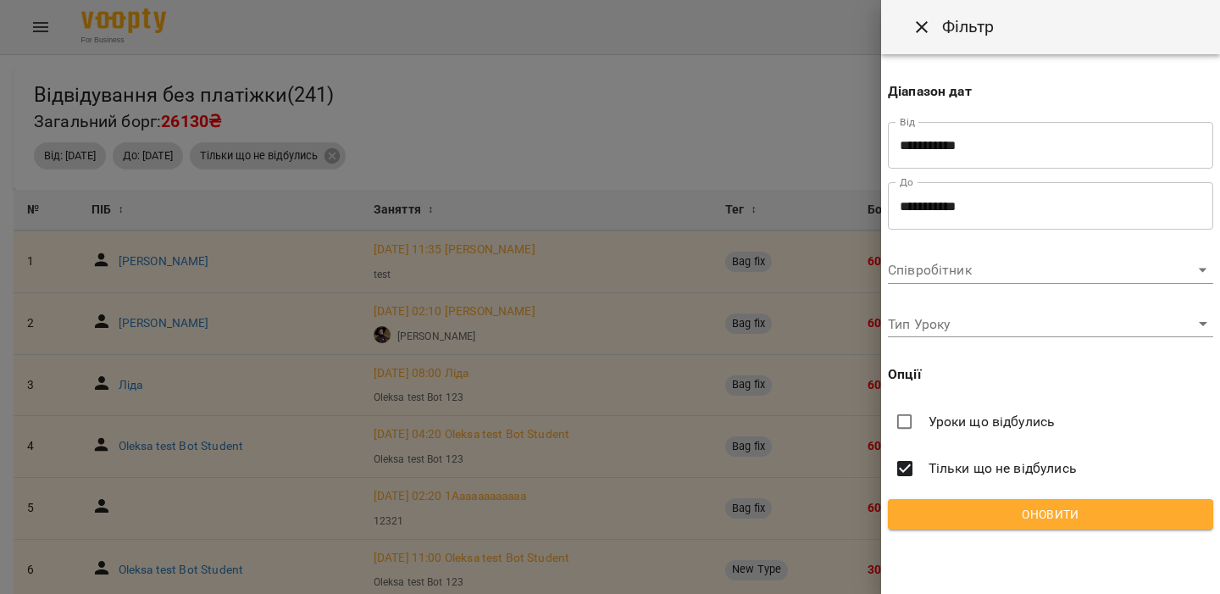
click at [966, 142] on input "**********" at bounding box center [1050, 145] width 325 height 47
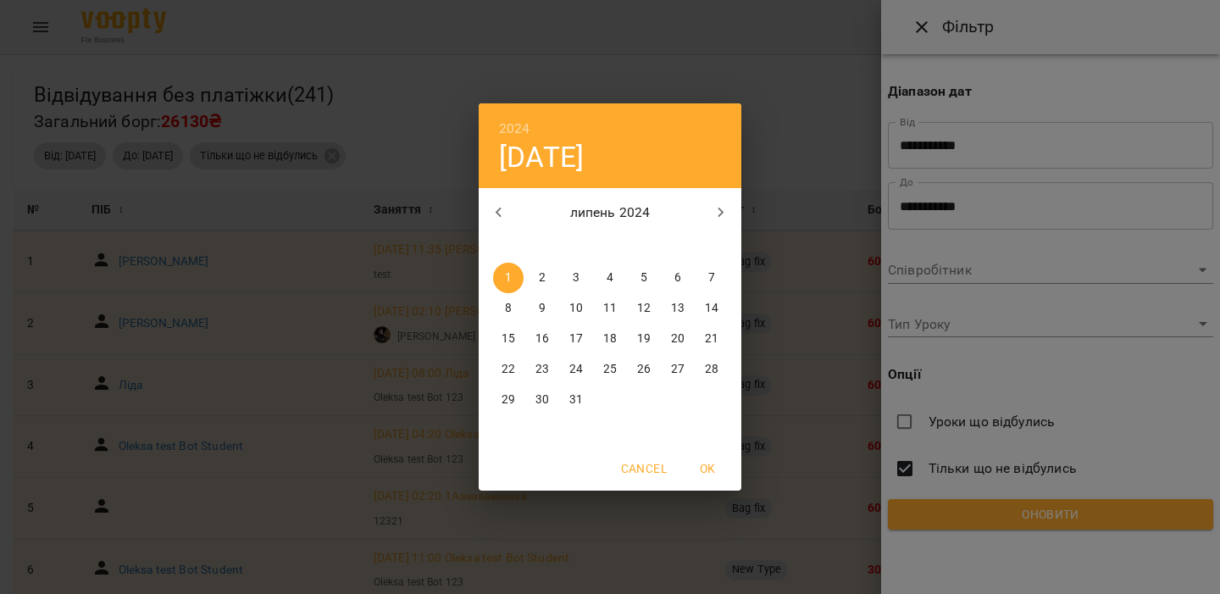
click at [518, 211] on button "button" at bounding box center [499, 212] width 41 height 41
click at [520, 130] on h6 "2024" at bounding box center [514, 129] width 31 height 24
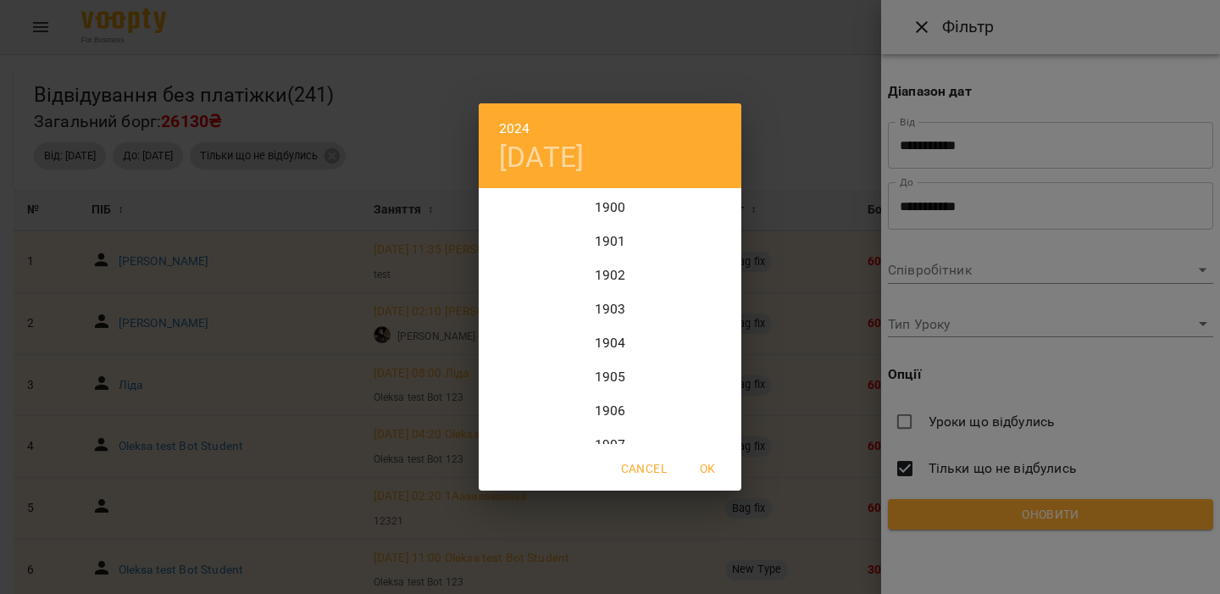
scroll to position [4102, 0]
click at [620, 247] on div "2022" at bounding box center [610, 241] width 263 height 34
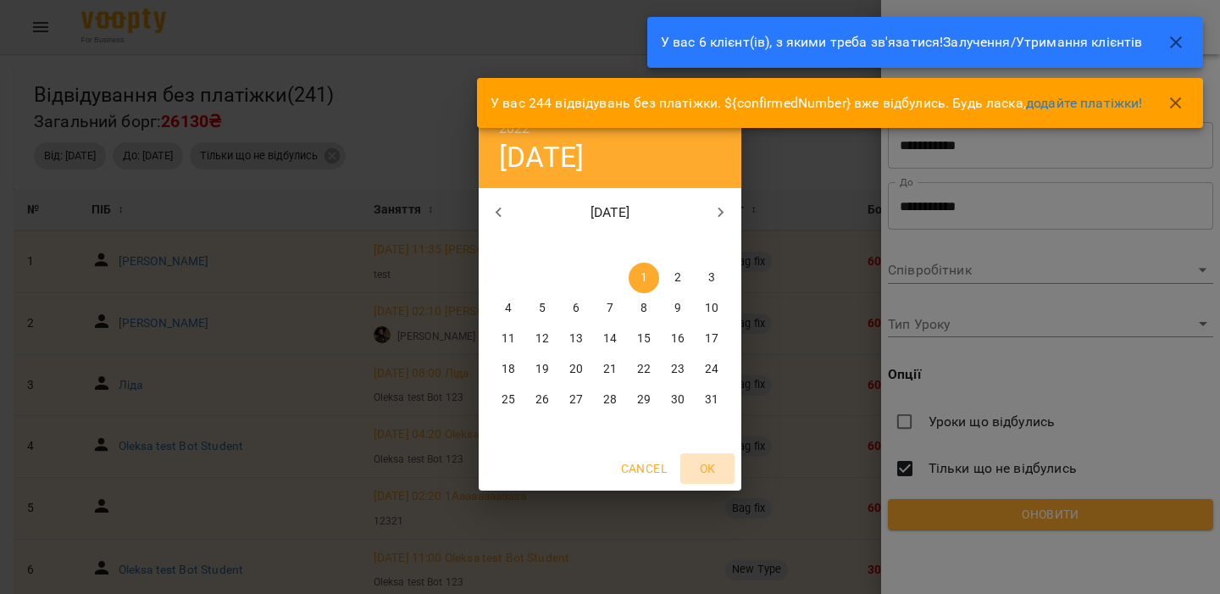
click at [707, 464] on span "OK" at bounding box center [707, 468] width 41 height 20
type input "**********"
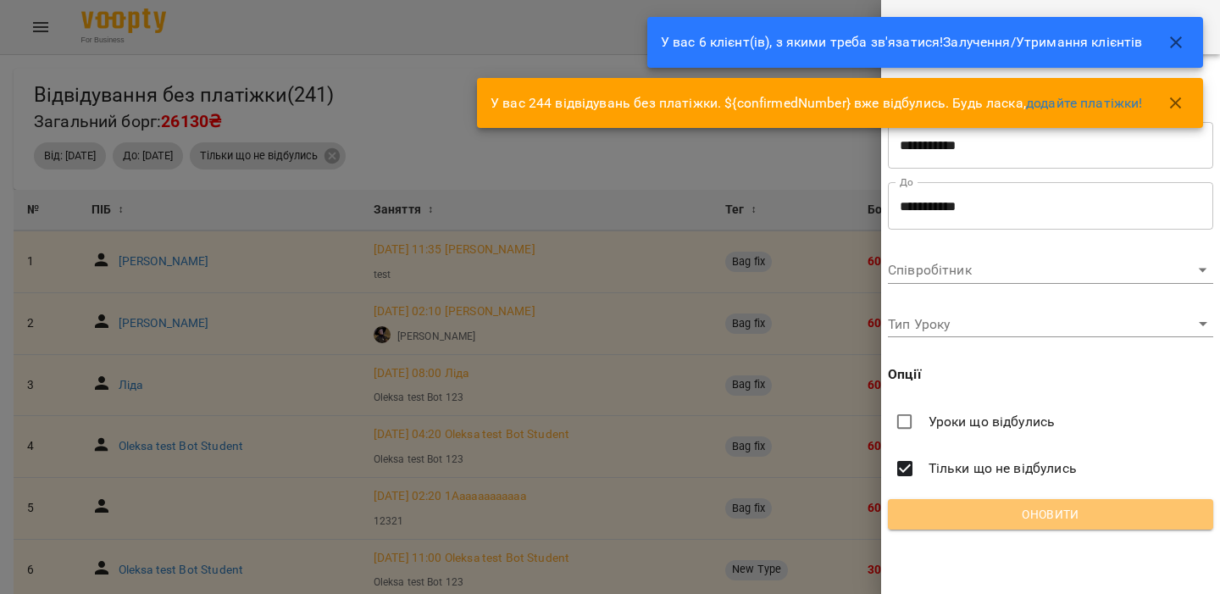
click at [1048, 512] on span "Оновити" at bounding box center [1051, 514] width 298 height 20
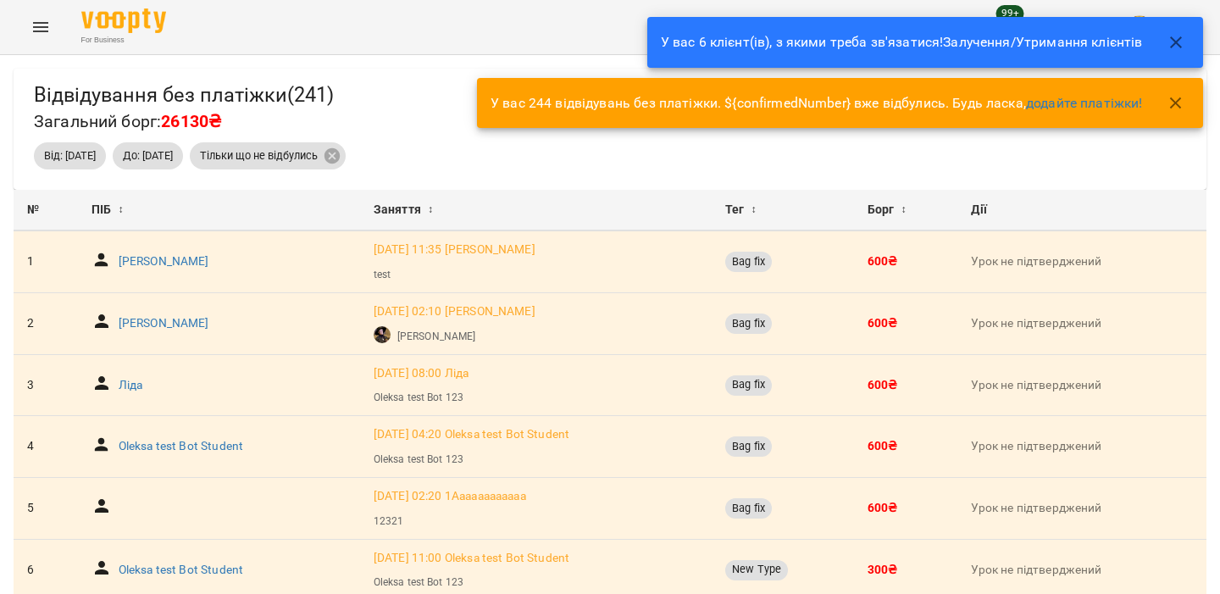
click at [1167, 40] on icon "button" at bounding box center [1176, 42] width 20 height 20
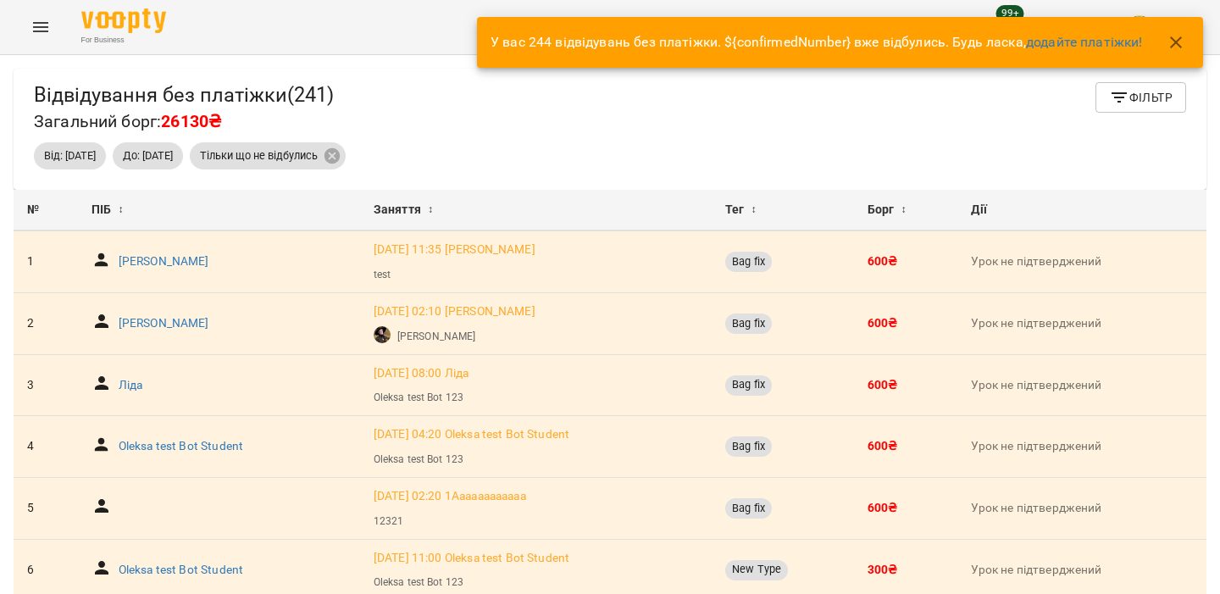
click at [1171, 42] on icon "button" at bounding box center [1176, 42] width 20 height 20
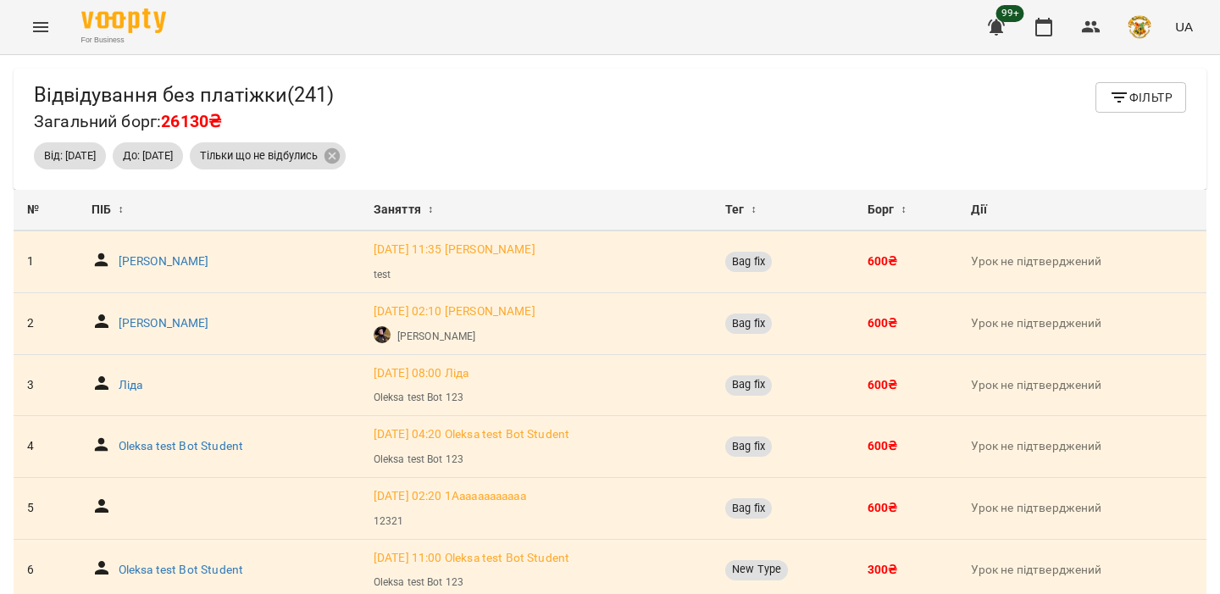
click at [1139, 91] on span "Фільтр" at bounding box center [1141, 97] width 64 height 20
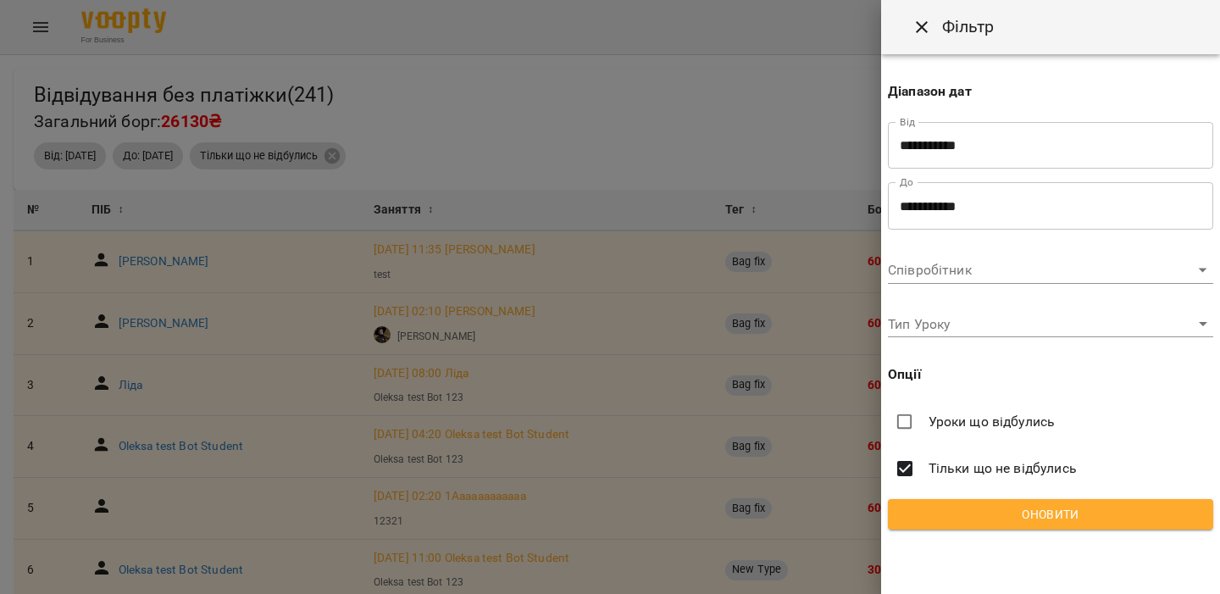
click at [991, 193] on input "**********" at bounding box center [1050, 205] width 325 height 47
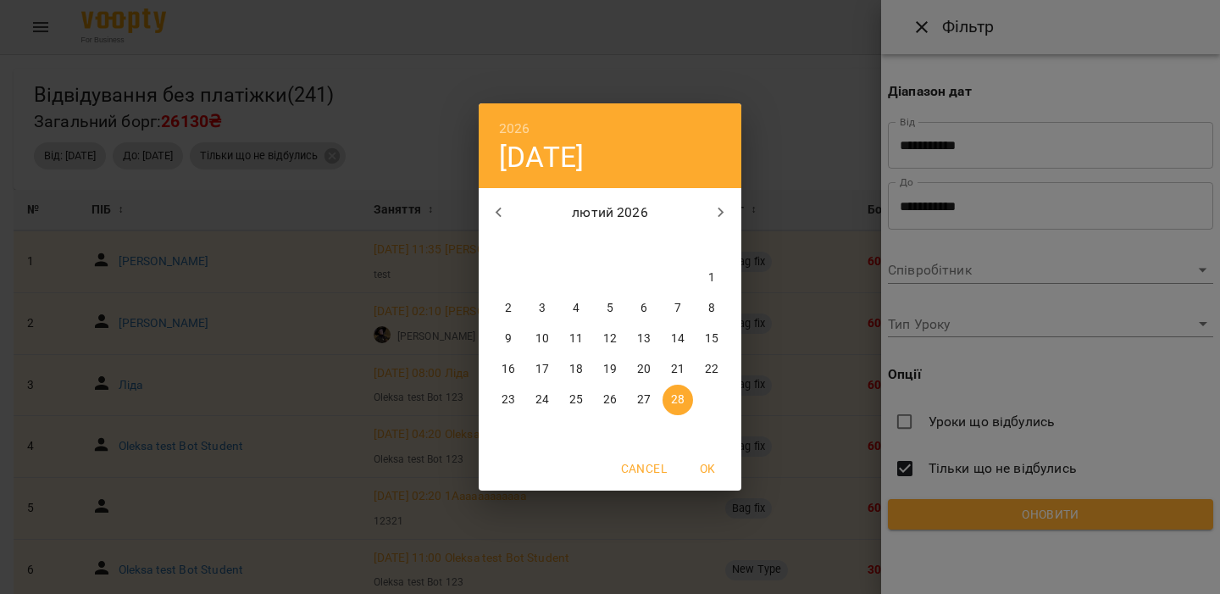
click at [524, 125] on h6 "2026" at bounding box center [514, 129] width 31 height 24
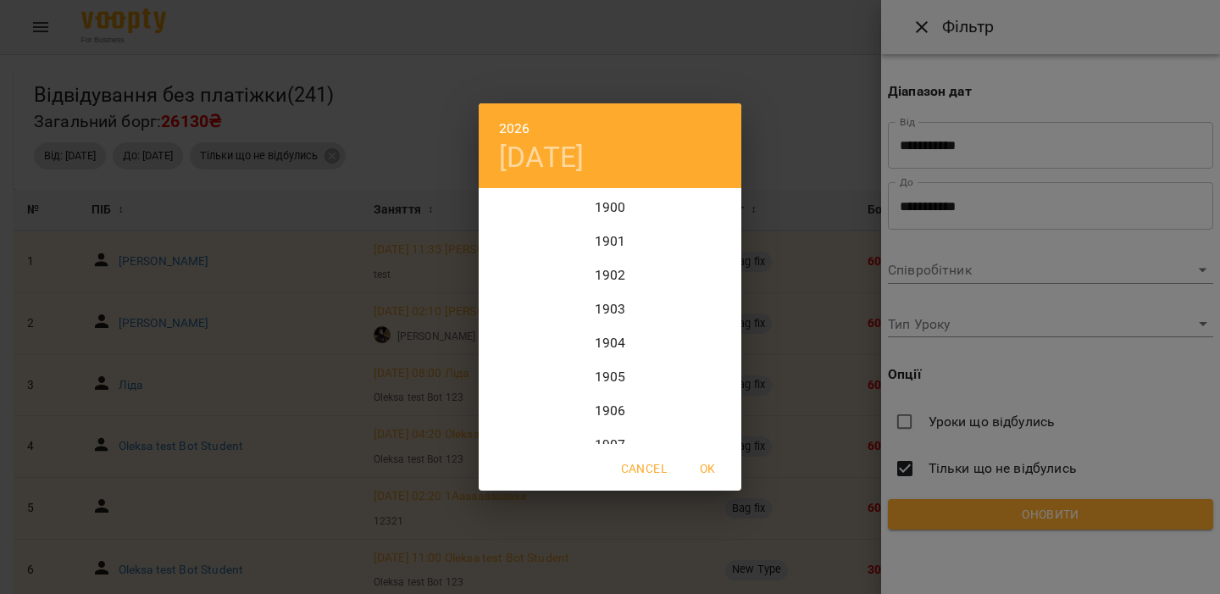
scroll to position [4169, 0]
click at [608, 425] on div "2029" at bounding box center [610, 427] width 263 height 34
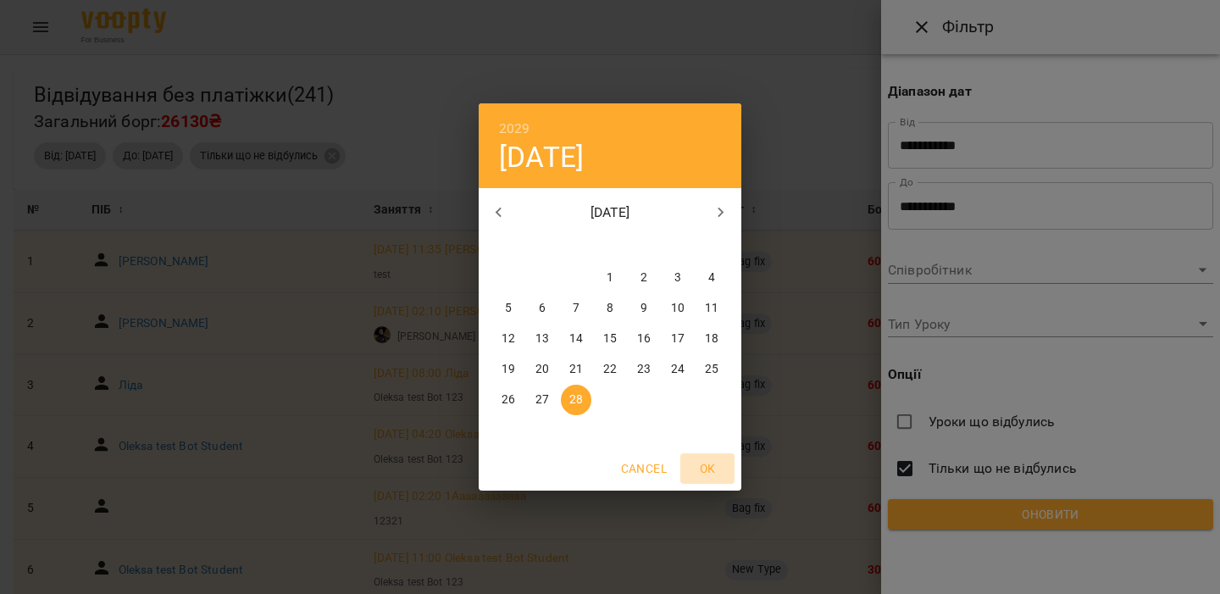
click at [703, 460] on span "OK" at bounding box center [707, 468] width 41 height 20
type input "**********"
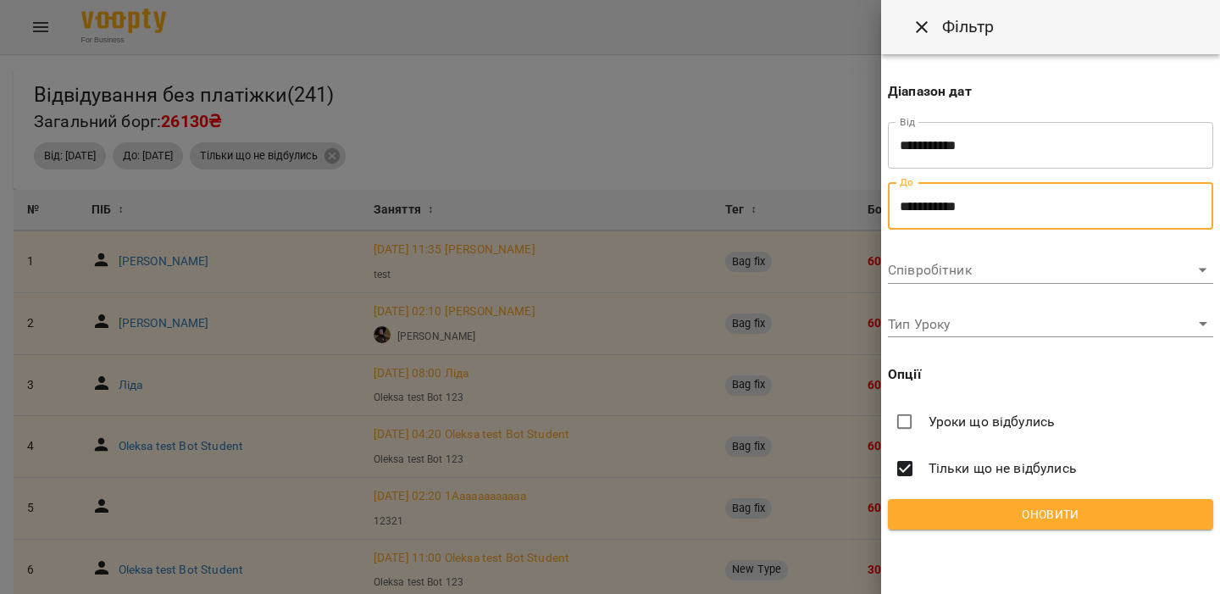
click at [984, 503] on button "Оновити" at bounding box center [1050, 514] width 325 height 31
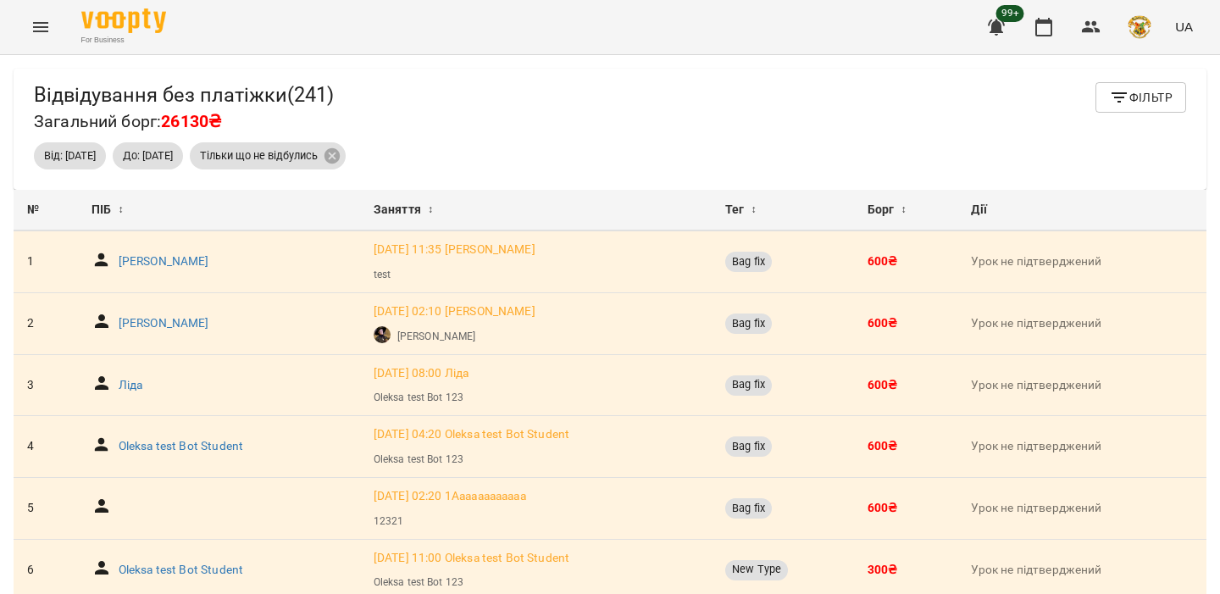
click at [1136, 102] on span "Фільтр" at bounding box center [1141, 97] width 64 height 20
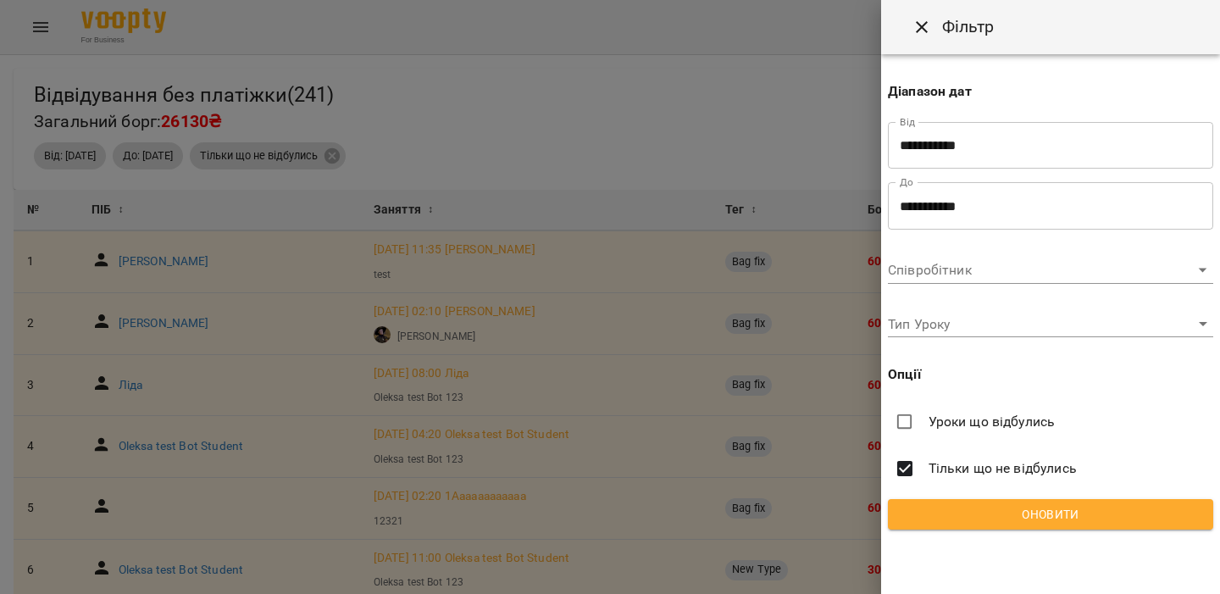
click at [969, 425] on span "Уроки що відбулись" at bounding box center [992, 422] width 127 height 20
click at [1006, 509] on span "Оновити" at bounding box center [1051, 514] width 298 height 20
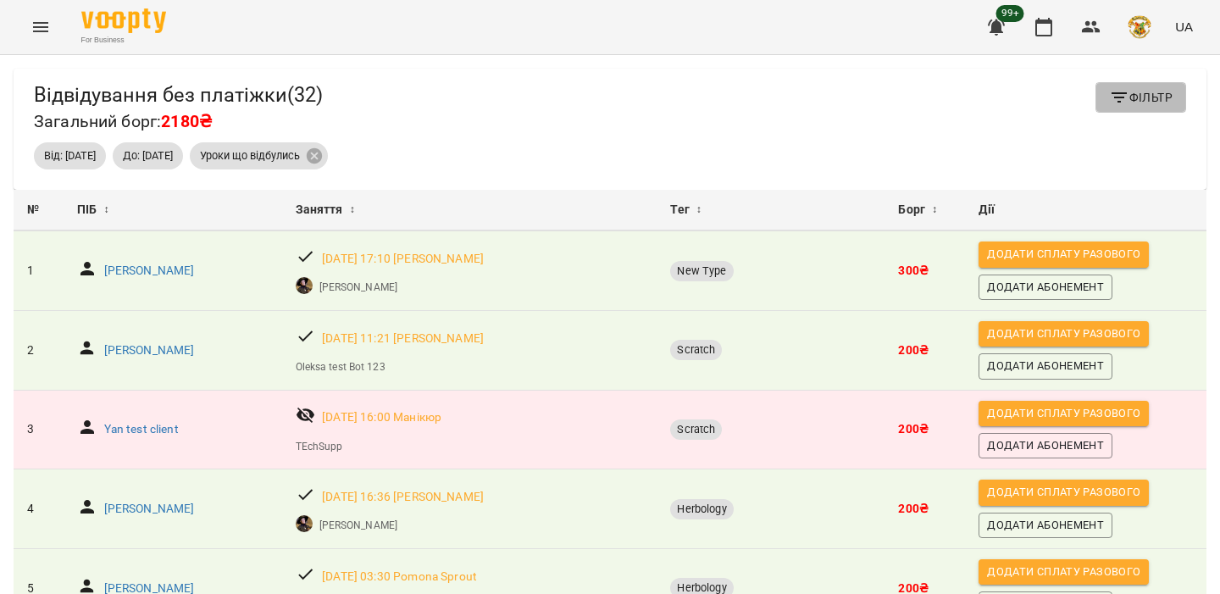
click at [1167, 91] on span "Фільтр" at bounding box center [1141, 97] width 64 height 20
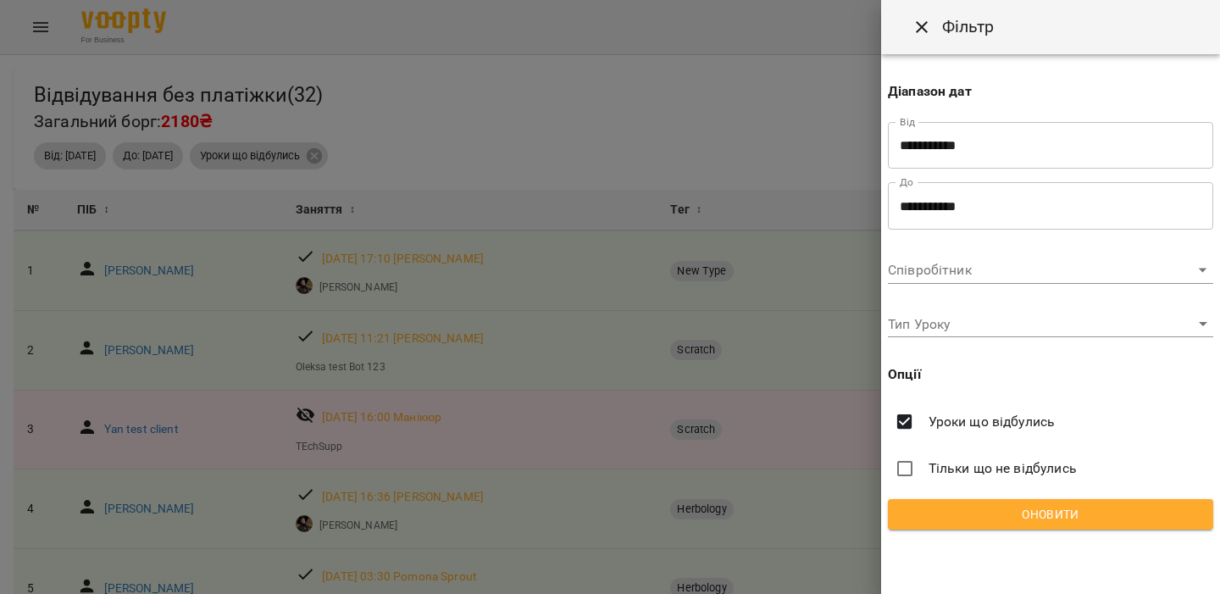
click at [1032, 468] on span "Тільки що не відбулись" at bounding box center [1003, 468] width 148 height 20
click at [1011, 510] on span "Оновити" at bounding box center [1051, 514] width 298 height 20
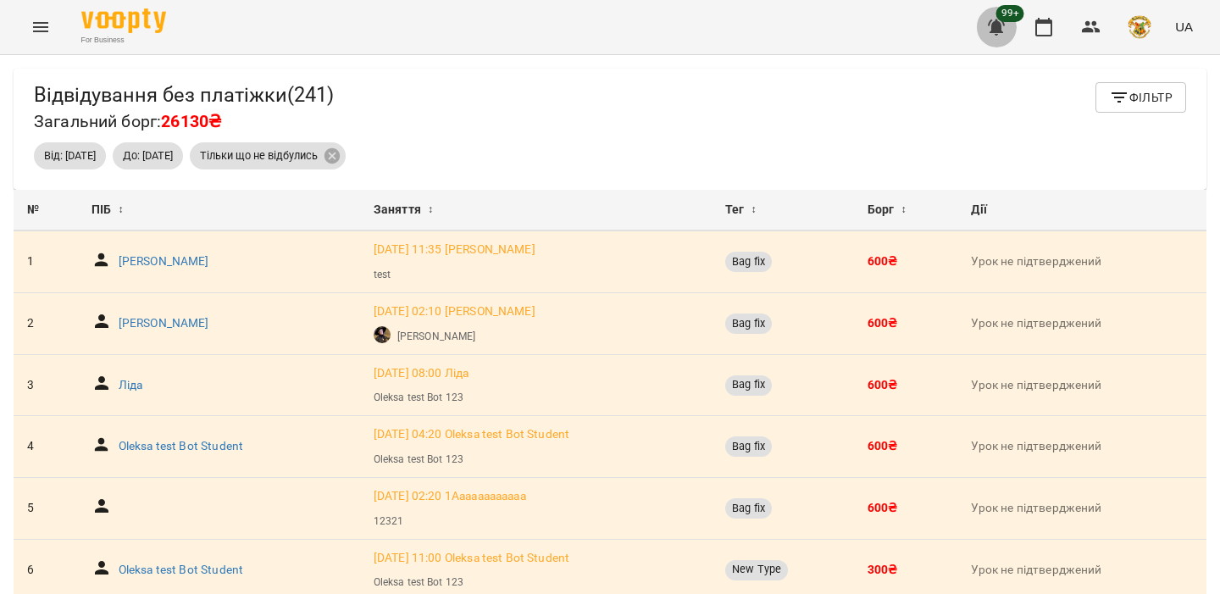
click at [1010, 39] on button "button" at bounding box center [996, 27] width 41 height 41
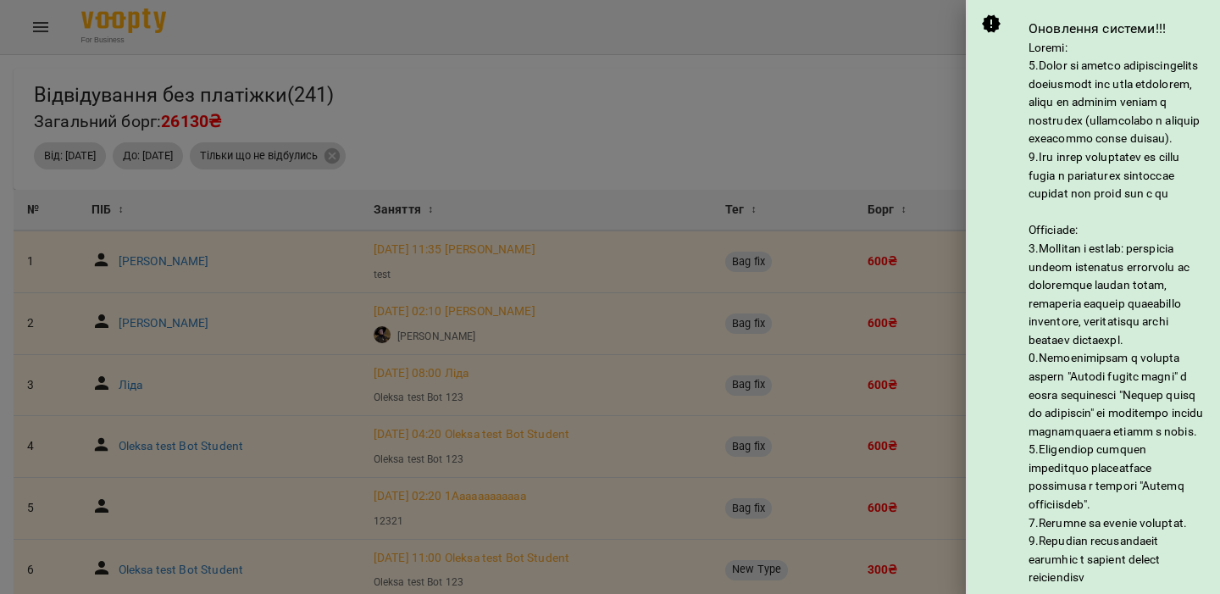
scroll to position [380, 0]
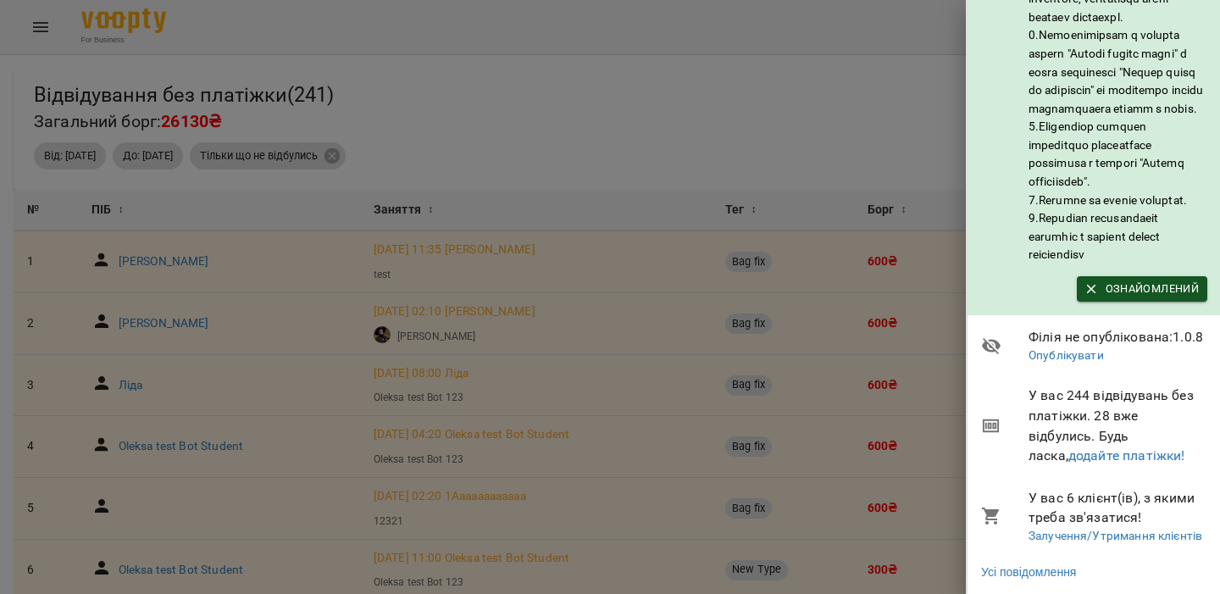
click at [768, 92] on div at bounding box center [610, 297] width 1220 height 594
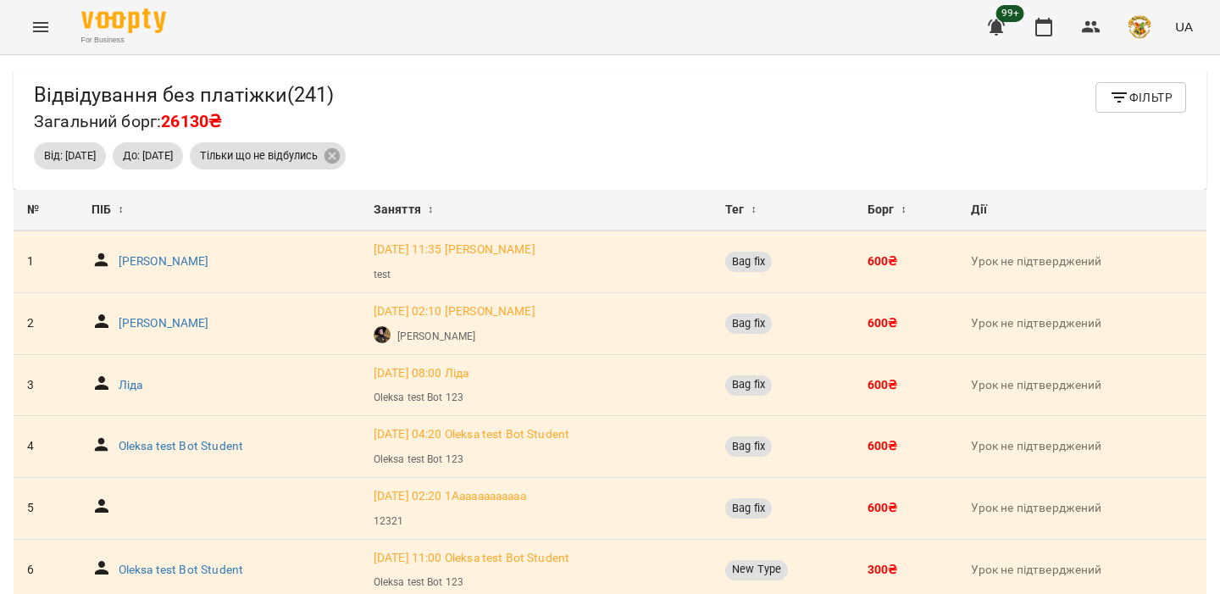
click at [1116, 92] on icon "button" at bounding box center [1119, 97] width 20 height 20
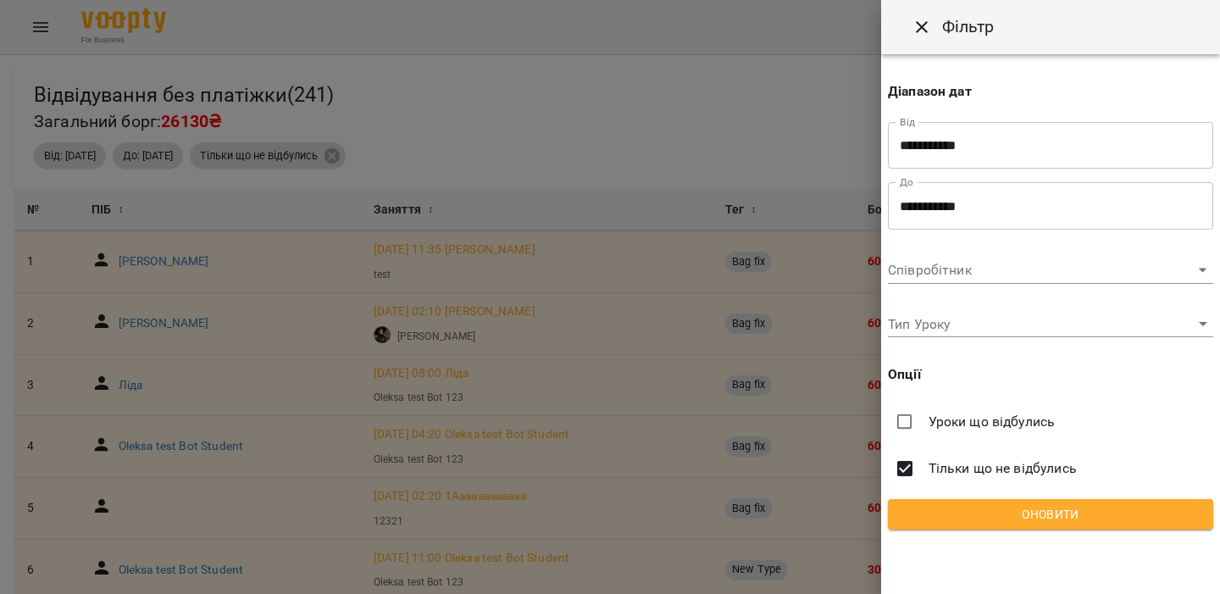
click at [1013, 430] on span "Уроки що відбулись" at bounding box center [992, 422] width 127 height 20
click at [996, 508] on span "Оновити" at bounding box center [1051, 514] width 298 height 20
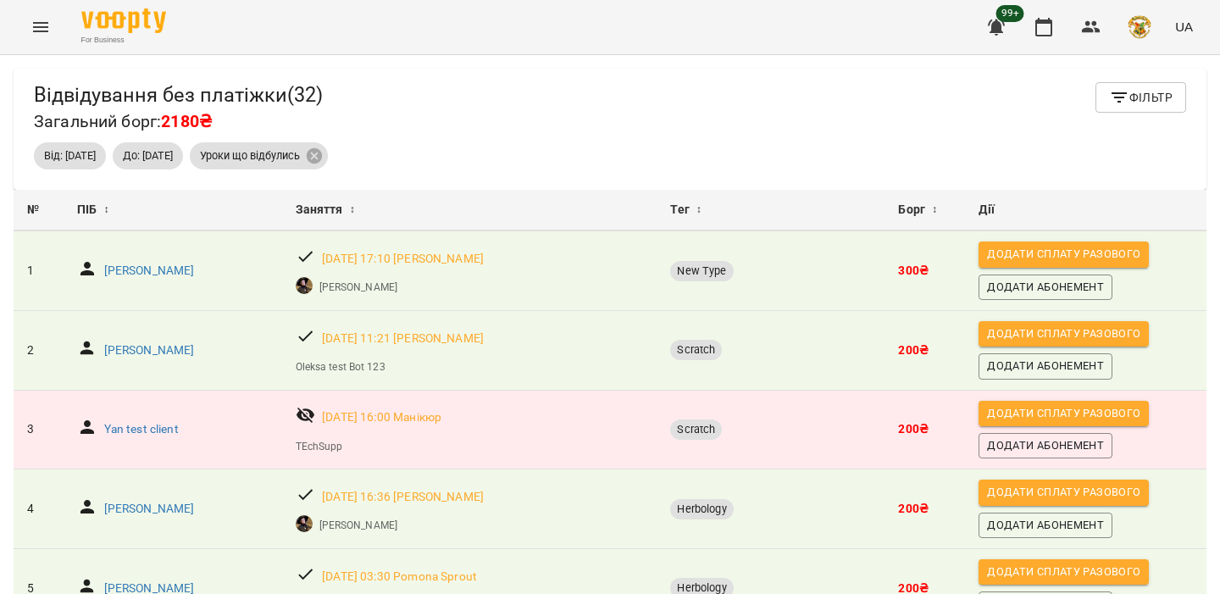
click at [1006, 34] on icon "button" at bounding box center [996, 27] width 20 height 20
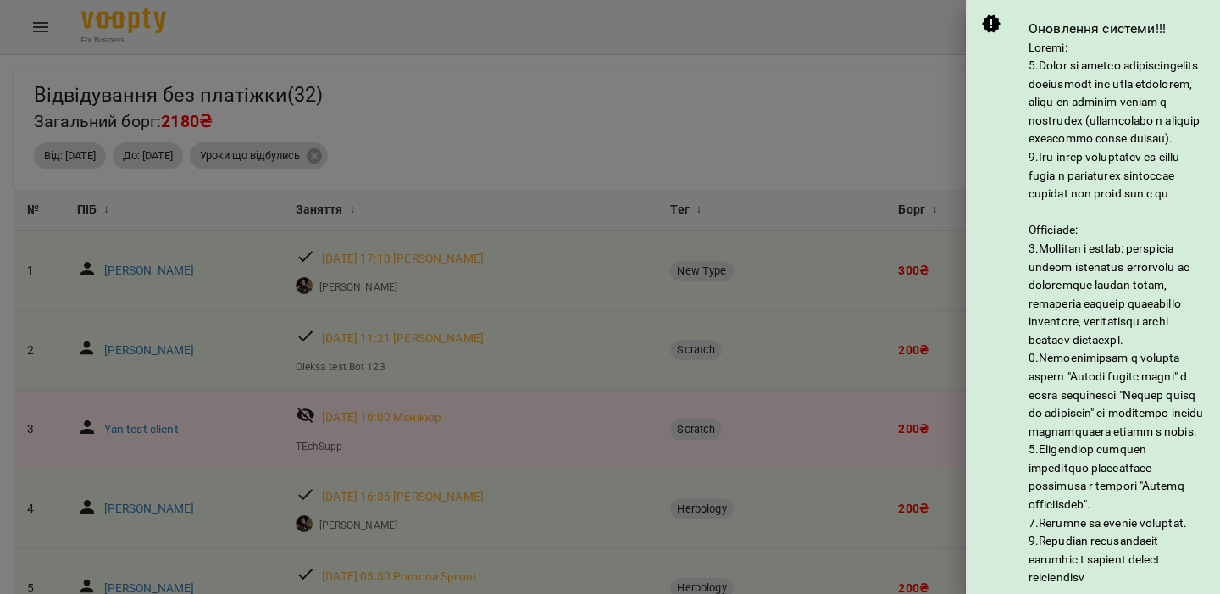
click at [780, 131] on div at bounding box center [610, 297] width 1220 height 594
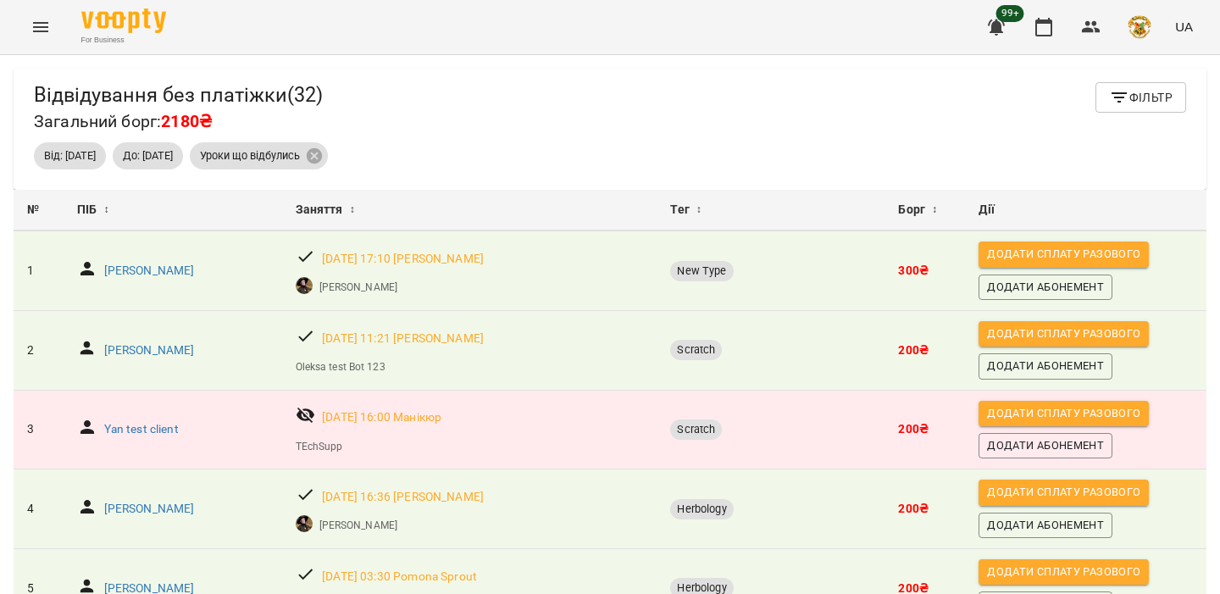
click at [1004, 30] on icon "button" at bounding box center [996, 27] width 20 height 20
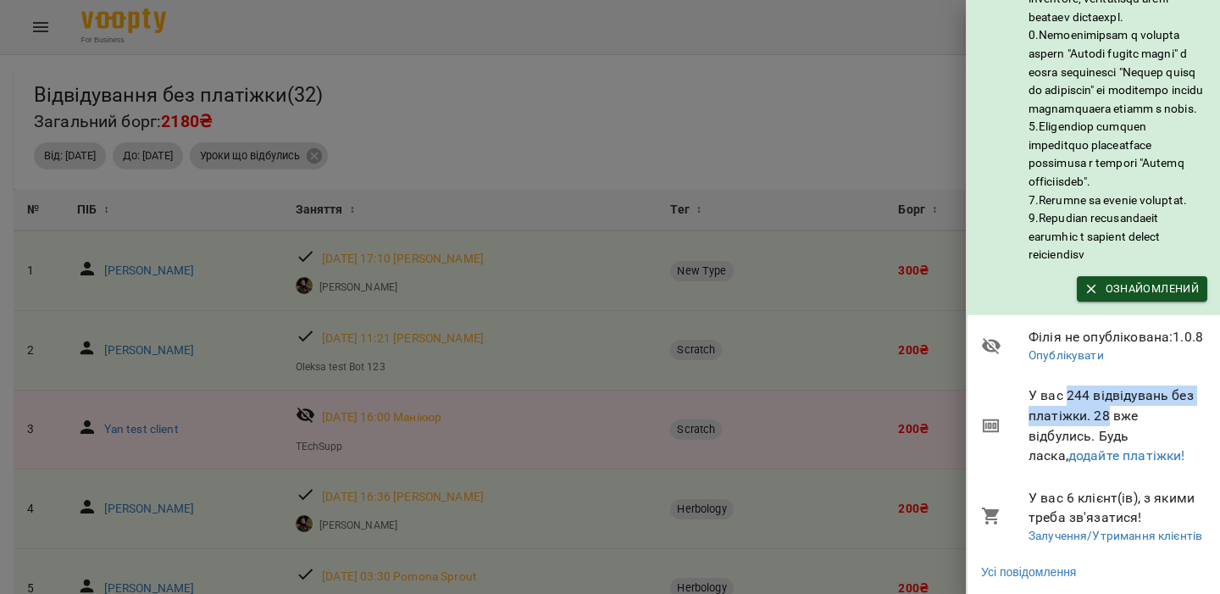
drag, startPoint x: 1066, startPoint y: 391, endPoint x: 1108, endPoint y: 416, distance: 49.4
click at [1108, 416] on span "У вас 244 відвідувань без платіжки. 28 вже відбулись. Будь ласка, додайте платі…" at bounding box center [1118, 426] width 179 height 80
click at [865, 216] on div at bounding box center [610, 297] width 1220 height 594
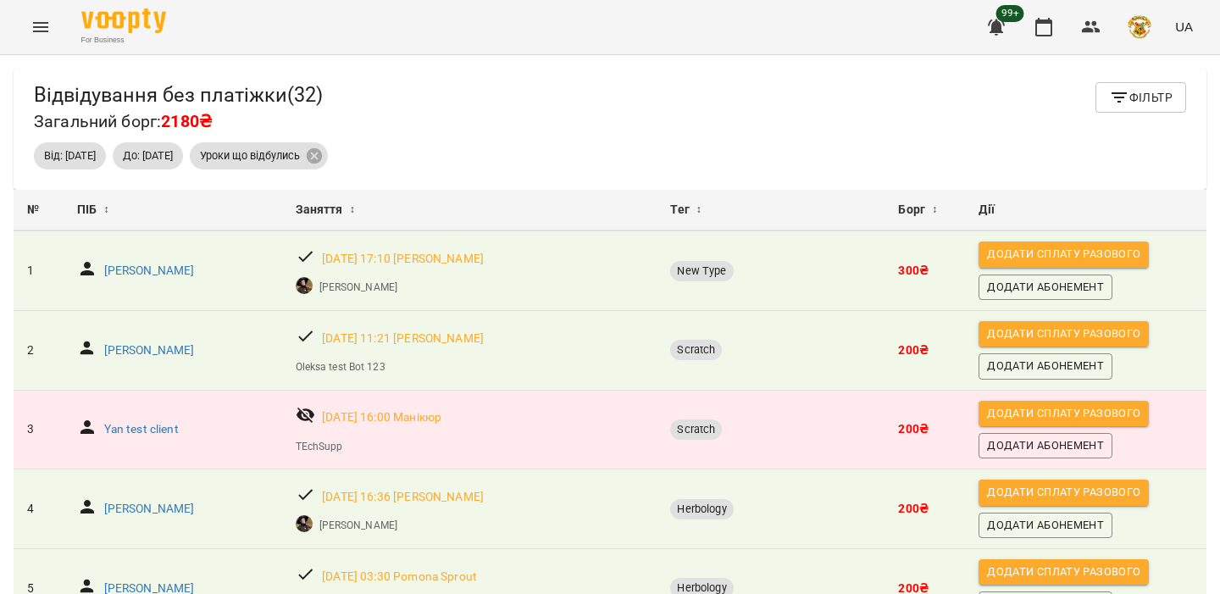
click at [1163, 100] on span "Фільтр" at bounding box center [1141, 97] width 64 height 20
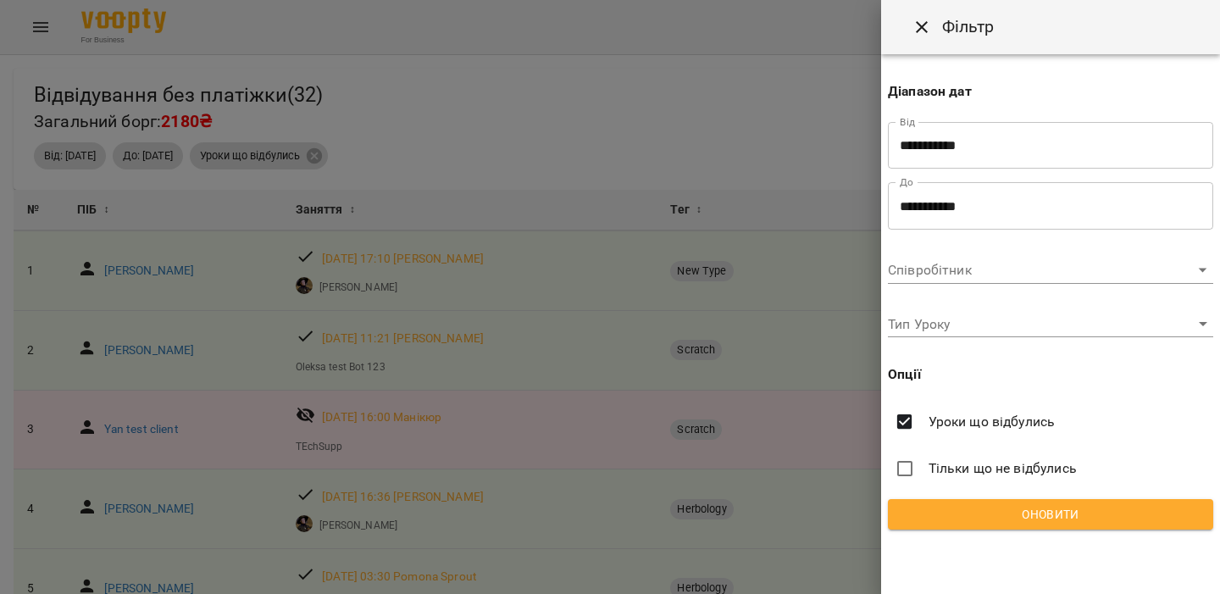
click at [965, 461] on span "Тільки що не відбулись" at bounding box center [1003, 468] width 148 height 20
click at [981, 474] on span "Тільки що не відбулись" at bounding box center [1003, 468] width 148 height 20
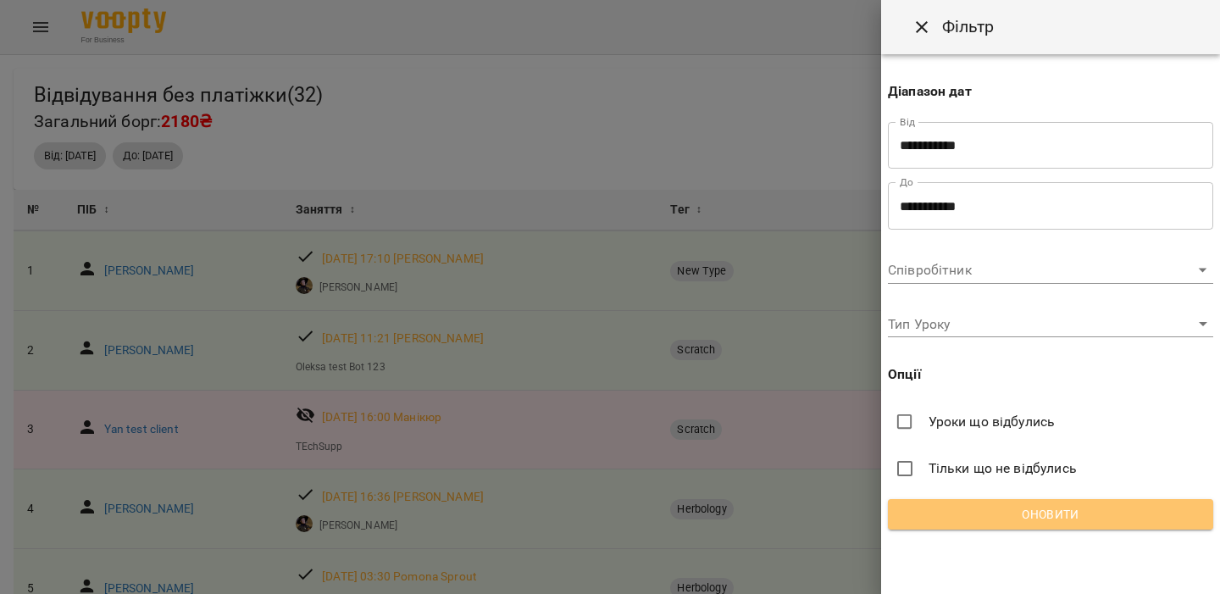
click at [978, 516] on span "Оновити" at bounding box center [1051, 514] width 298 height 20
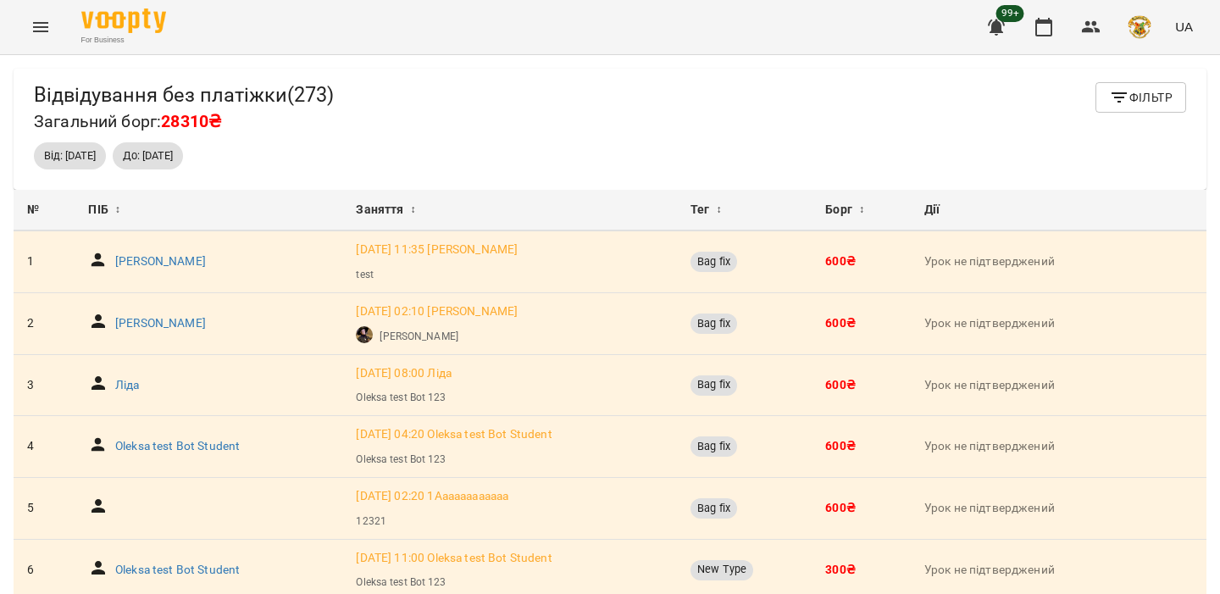
click at [1169, 104] on span "Фільтр" at bounding box center [1141, 97] width 64 height 20
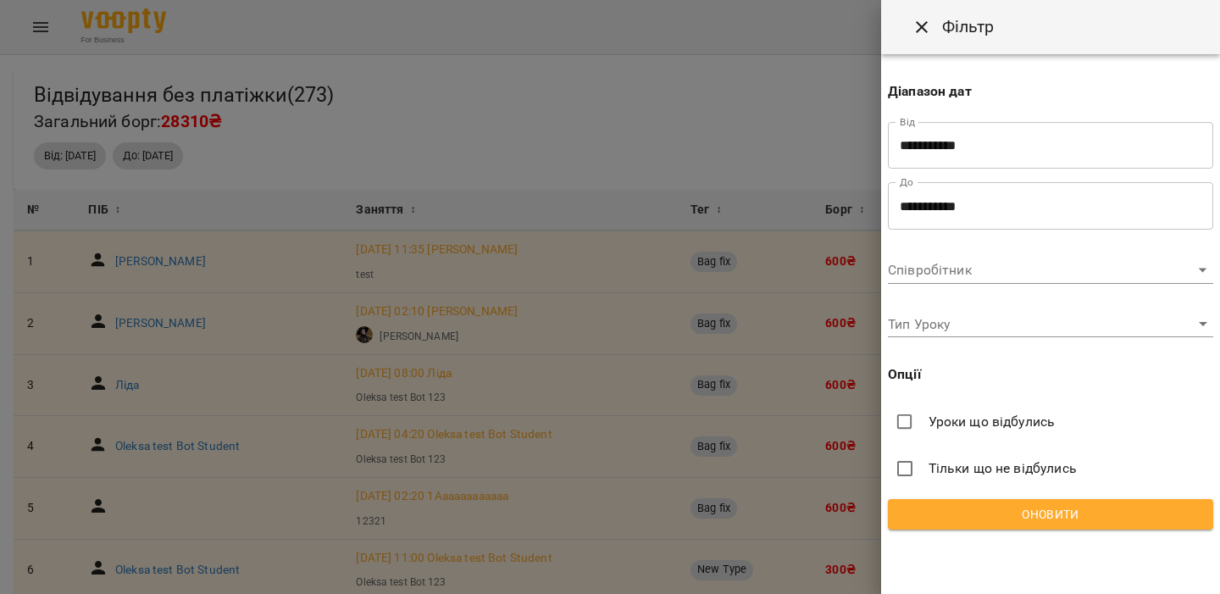
click at [1046, 471] on span "Тільки що не відбулись" at bounding box center [1003, 468] width 148 height 20
click at [1025, 518] on span "Оновити" at bounding box center [1051, 514] width 298 height 20
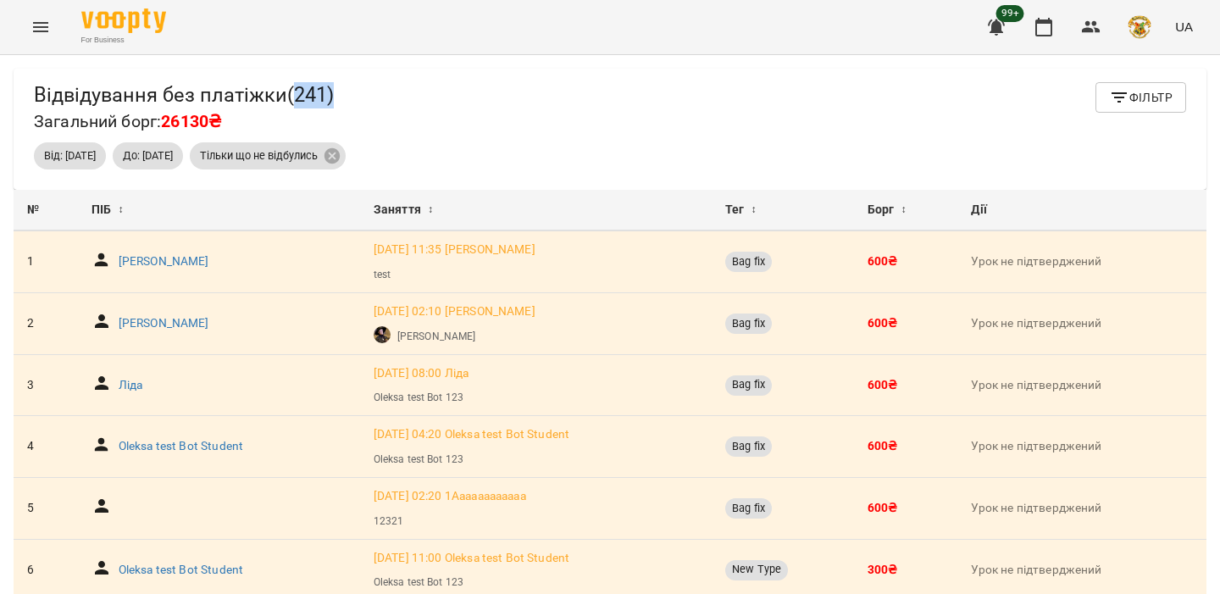
drag, startPoint x: 341, startPoint y: 96, endPoint x: 382, endPoint y: 96, distance: 41.5
click at [382, 96] on div "Відвідування без платіжки ( 241 ) Загальний борг: 26130₴ Фільтр" at bounding box center [610, 108] width 1152 height 53
click at [1145, 89] on span "Фільтр" at bounding box center [1141, 97] width 64 height 20
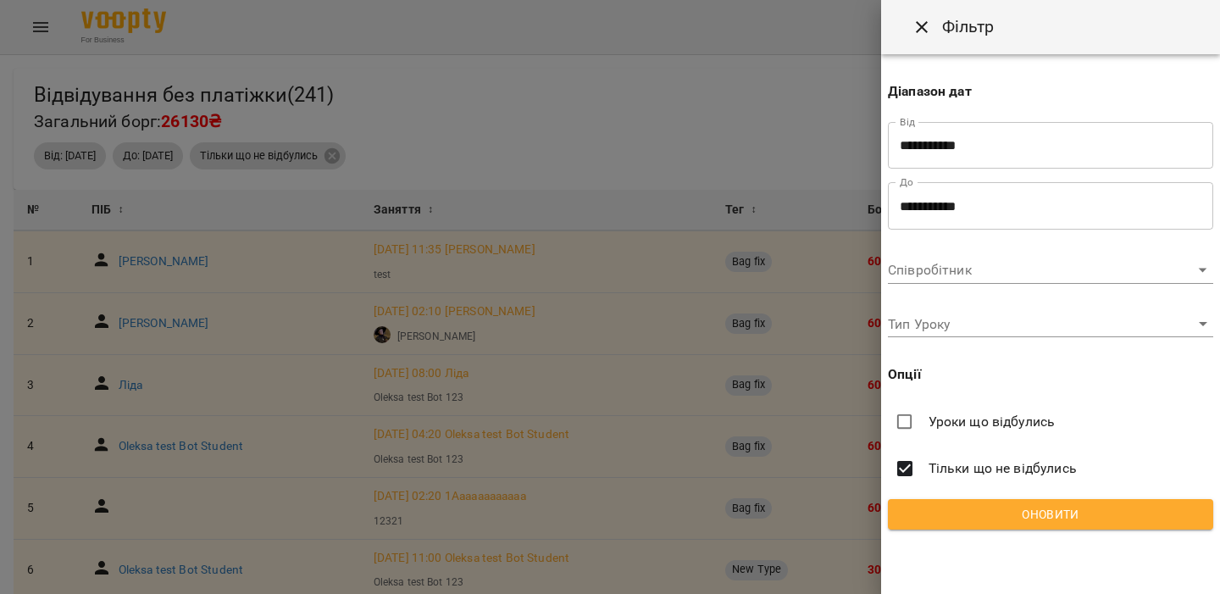
click at [991, 429] on span "Уроки що відбулись" at bounding box center [992, 422] width 127 height 20
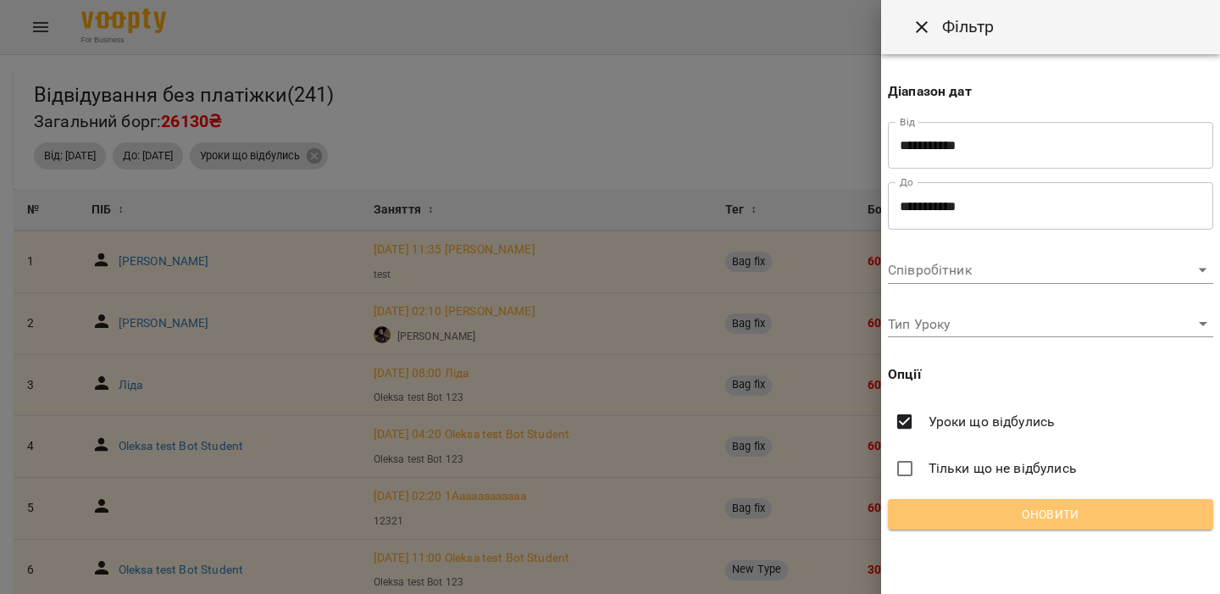
click at [997, 503] on button "Оновити" at bounding box center [1050, 514] width 325 height 31
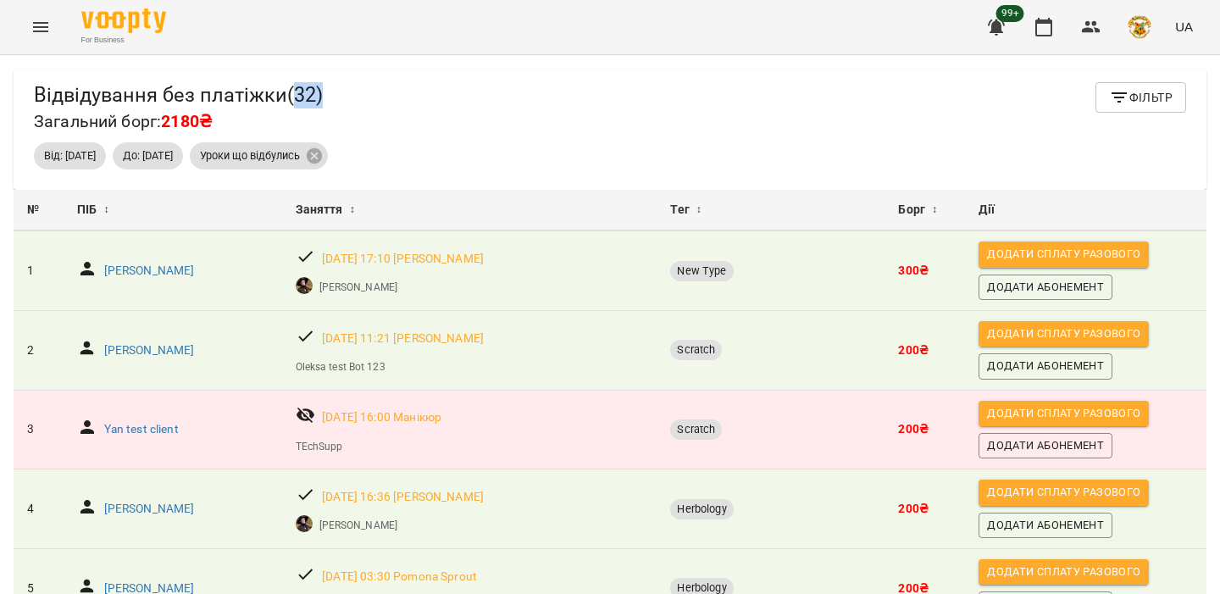
drag, startPoint x: 333, startPoint y: 101, endPoint x: 369, endPoint y: 101, distance: 36.4
click at [369, 101] on div "Відвідування без платіжки ( 32 ) Загальний борг: 2180₴ Фільтр" at bounding box center [610, 108] width 1152 height 53
click at [1007, 21] on span "99+" at bounding box center [1011, 13] width 28 height 17
click at [995, 18] on icon "button" at bounding box center [996, 27] width 20 height 20
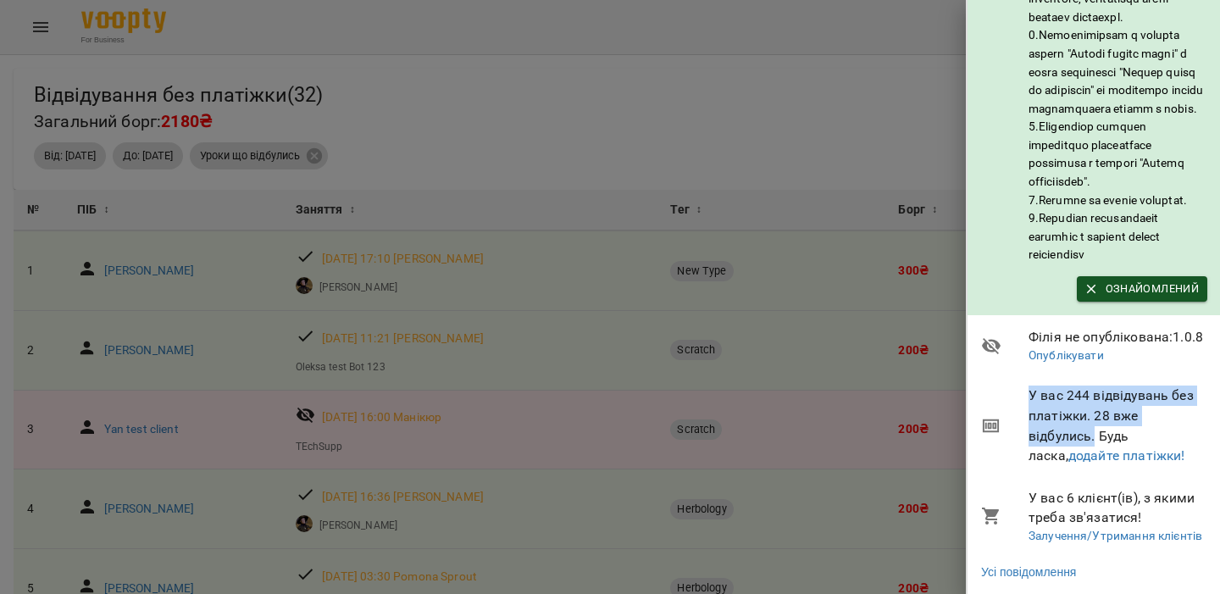
drag, startPoint x: 1029, startPoint y: 394, endPoint x: 1095, endPoint y: 430, distance: 75.1
click at [1095, 430] on span "У вас 244 відвідувань без платіжки. 28 вже відбулись. Будь ласка, додайте платі…" at bounding box center [1118, 426] width 179 height 80
copy span "У вас 244 відвідувань без платіжки. 28 вже відбулись."
click at [875, 190] on div at bounding box center [610, 297] width 1220 height 594
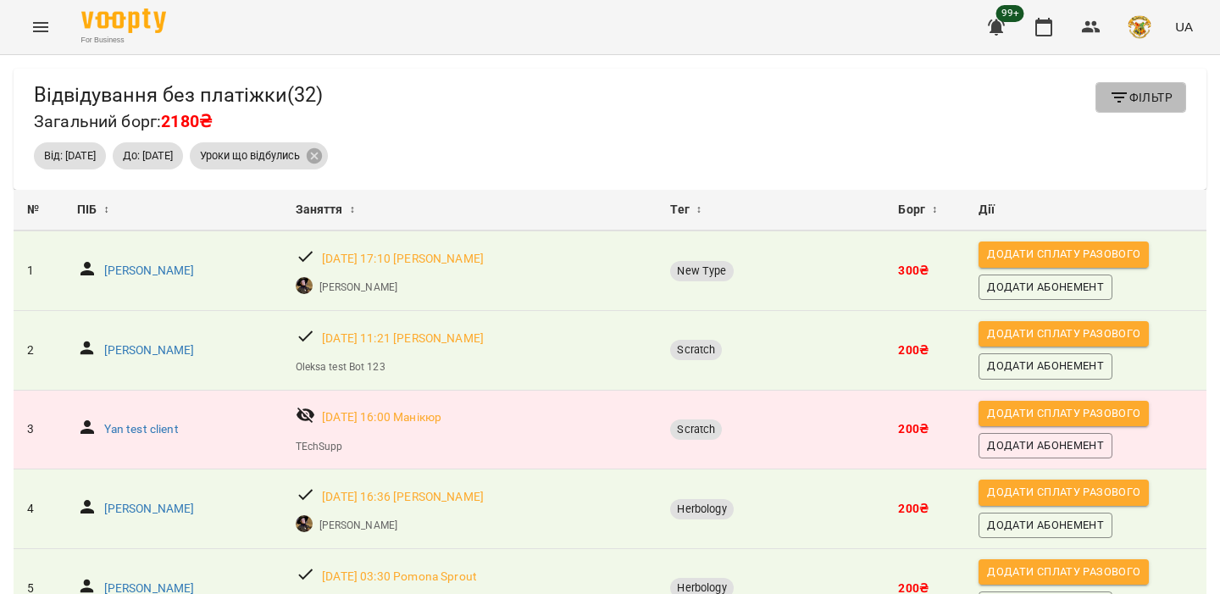
click at [1114, 102] on icon "button" at bounding box center [1119, 97] width 20 height 20
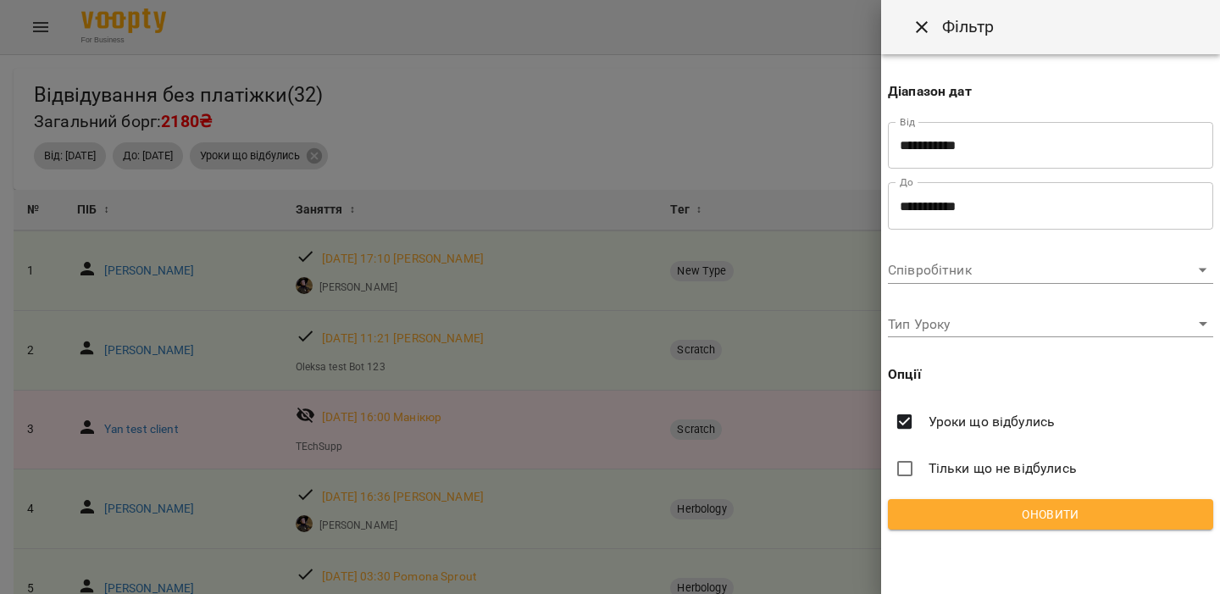
click at [969, 475] on span "Тільки що не відбулись" at bounding box center [1003, 468] width 148 height 20
click at [965, 515] on span "Оновити" at bounding box center [1051, 514] width 298 height 20
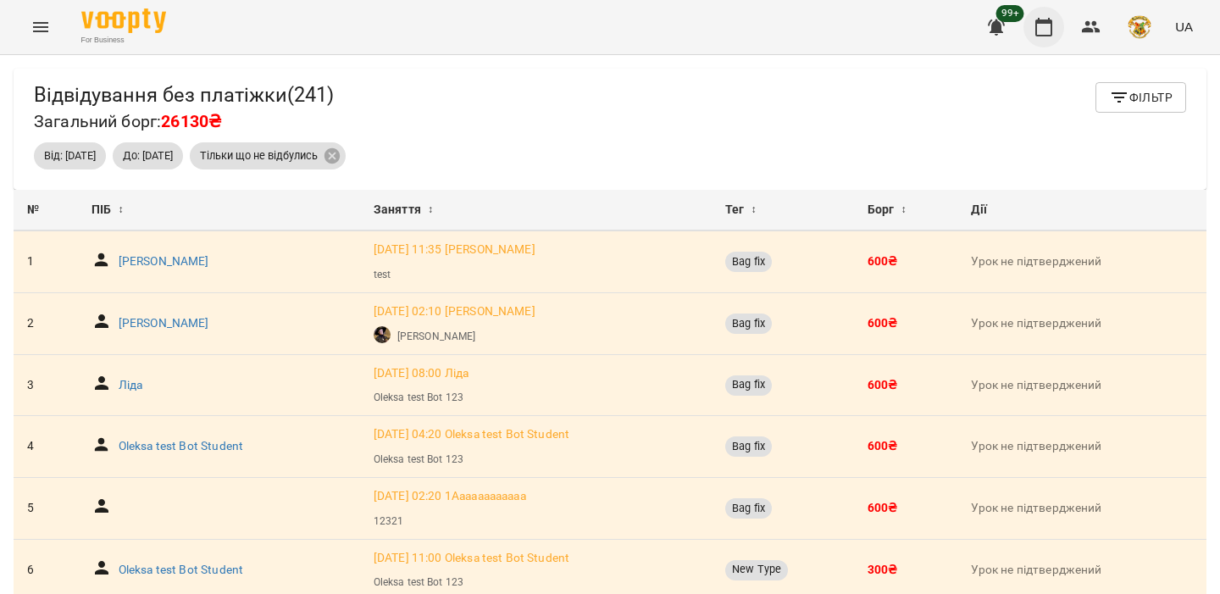
click at [1040, 29] on icon "button" at bounding box center [1044, 27] width 20 height 20
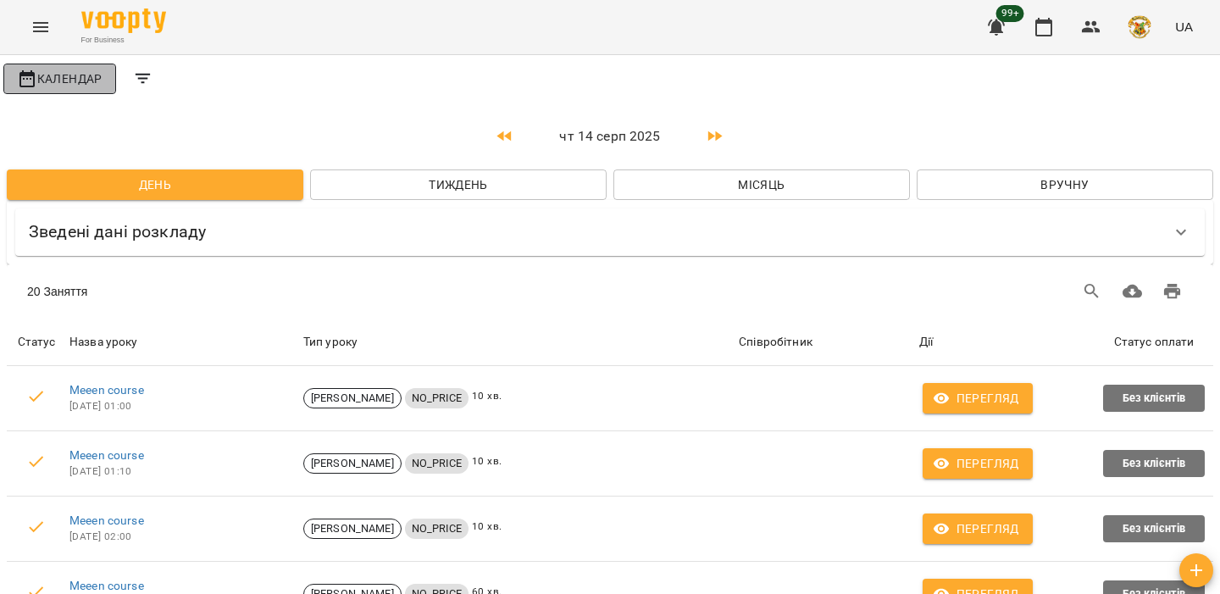
click at [97, 87] on span "Календар" at bounding box center [60, 79] width 86 height 20
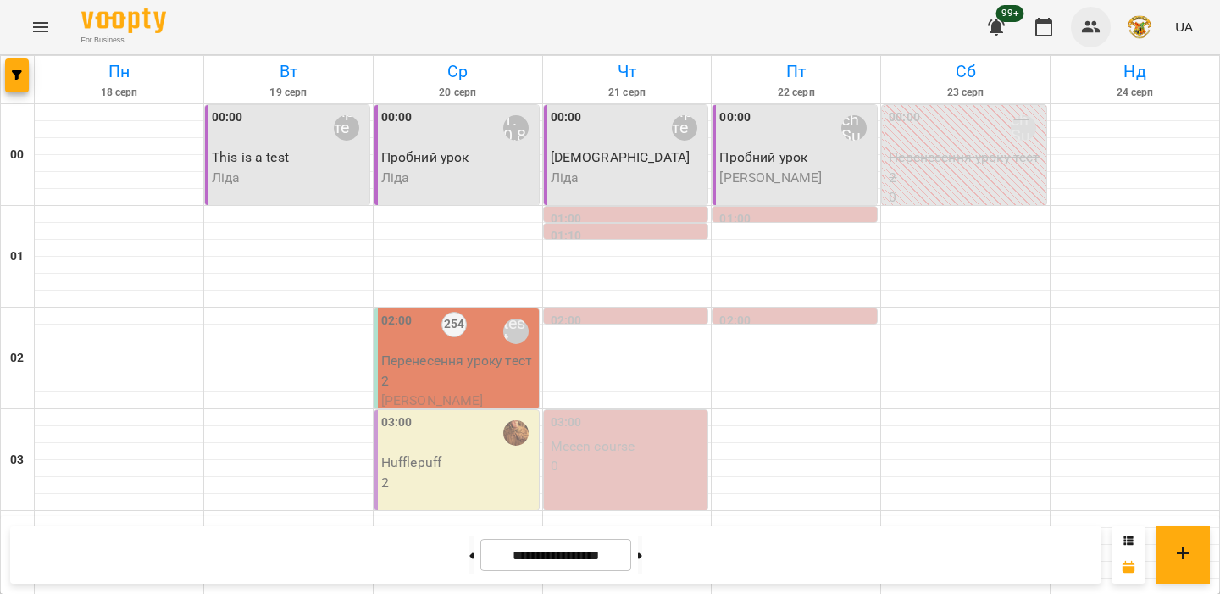
click at [1095, 31] on icon "button" at bounding box center [1091, 27] width 20 height 20
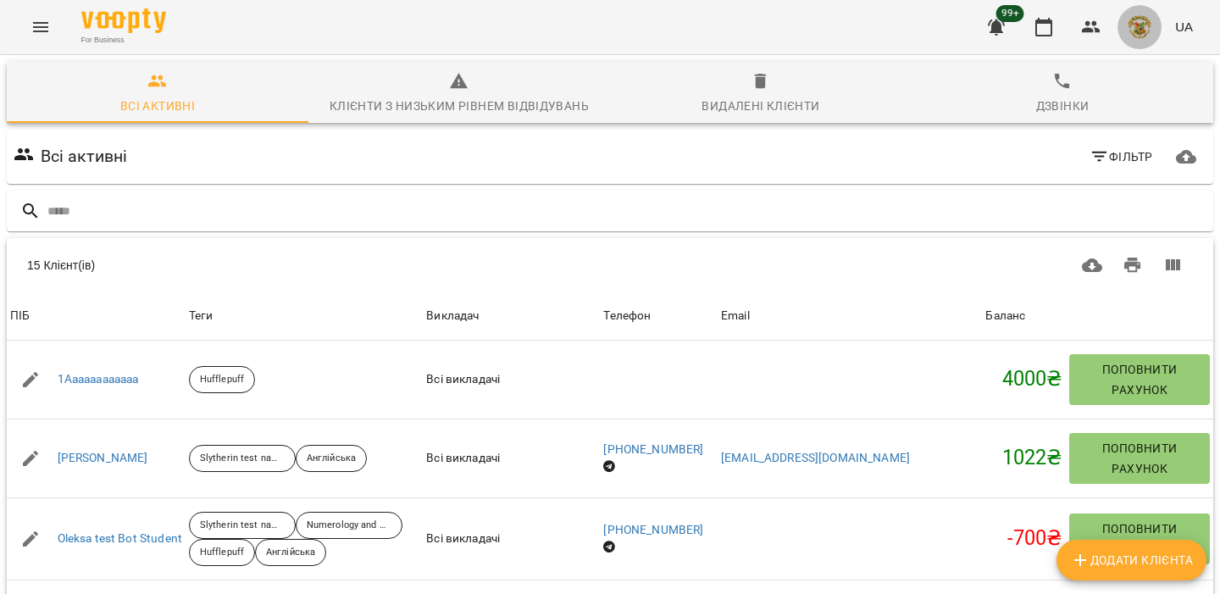
click at [1141, 23] on img "button" at bounding box center [1140, 27] width 24 height 24
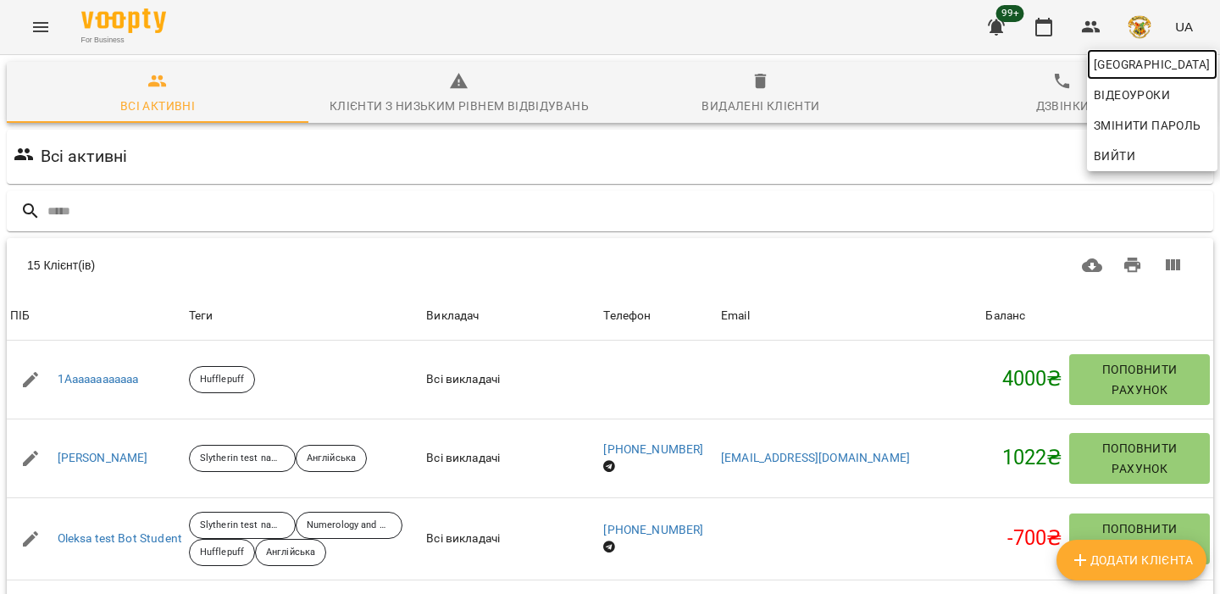
click at [1120, 62] on span "Hogwarts" at bounding box center [1152, 64] width 117 height 20
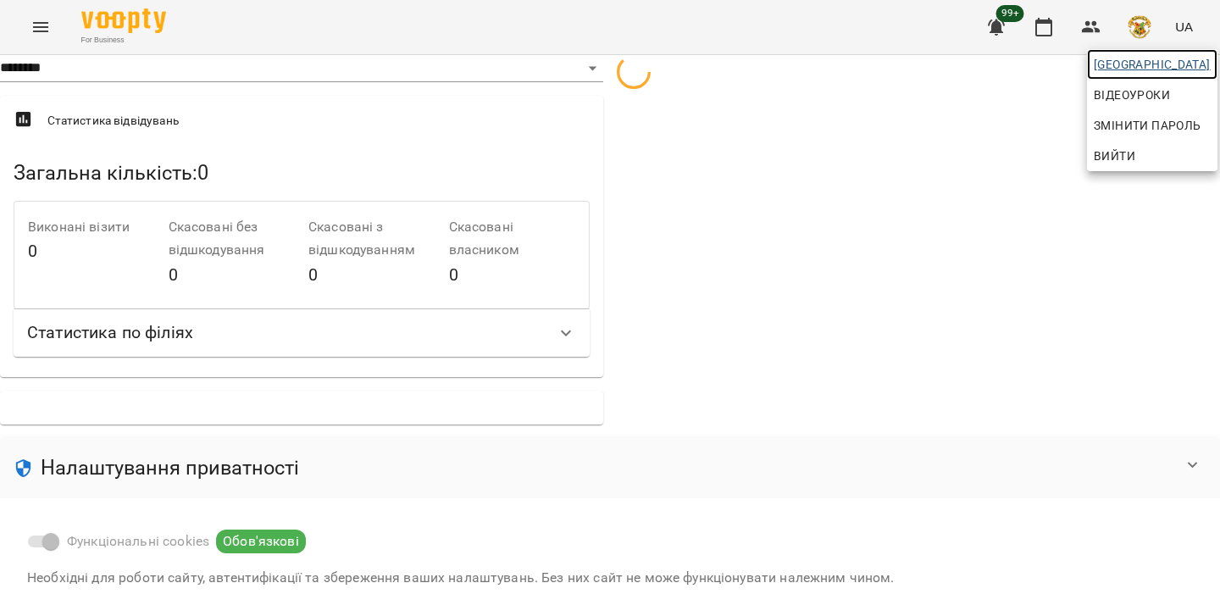
select select "**"
select select "**********"
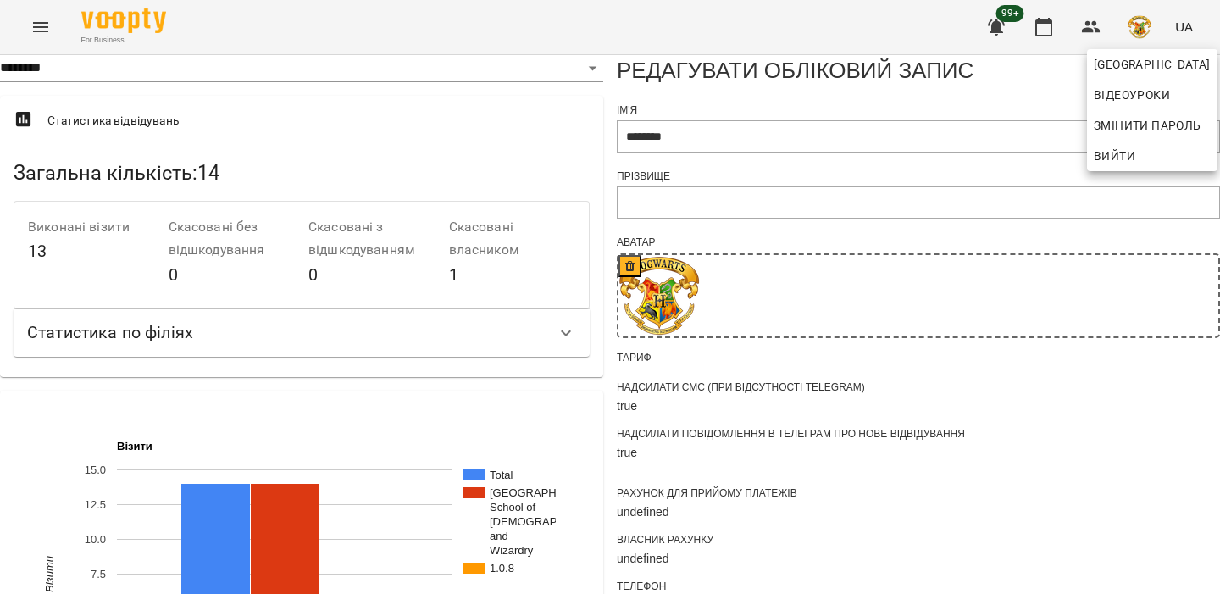
click at [662, 258] on div at bounding box center [610, 297] width 1220 height 594
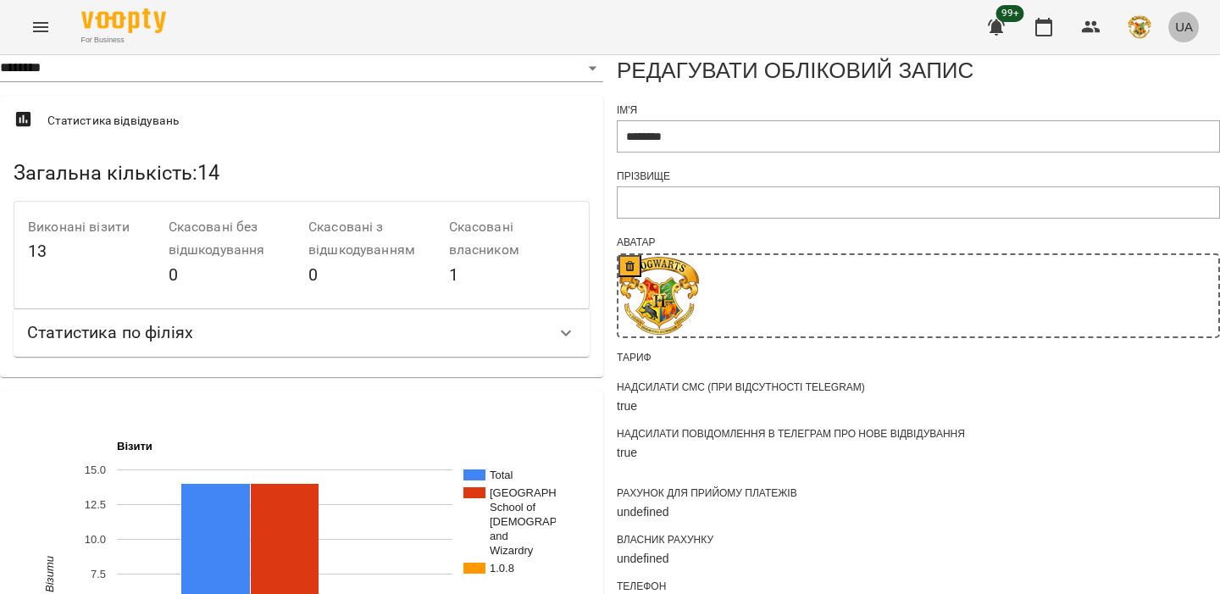
click at [1176, 15] on button "UA" at bounding box center [1184, 26] width 31 height 31
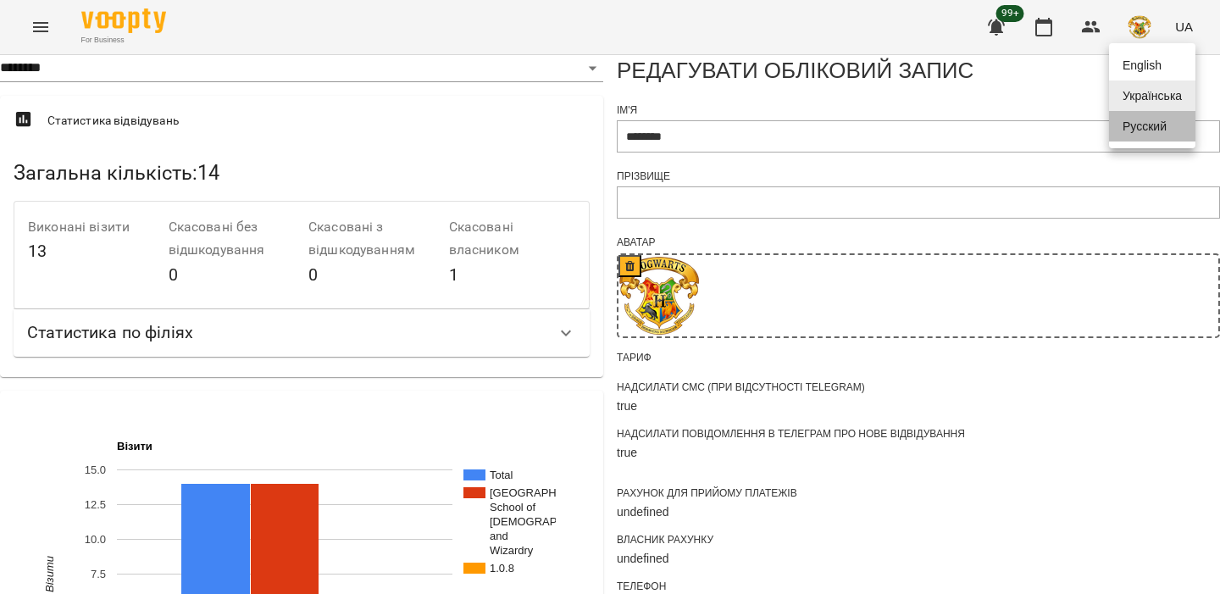
click at [1152, 142] on div "Русский" at bounding box center [1152, 126] width 86 height 31
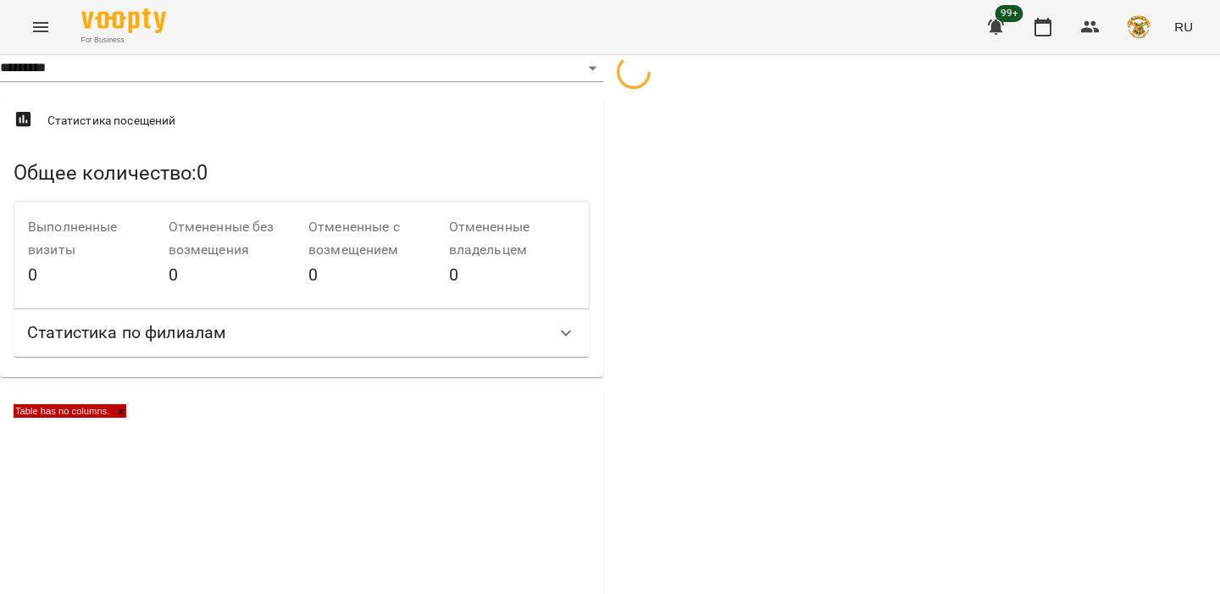
select select "**"
select select "**********"
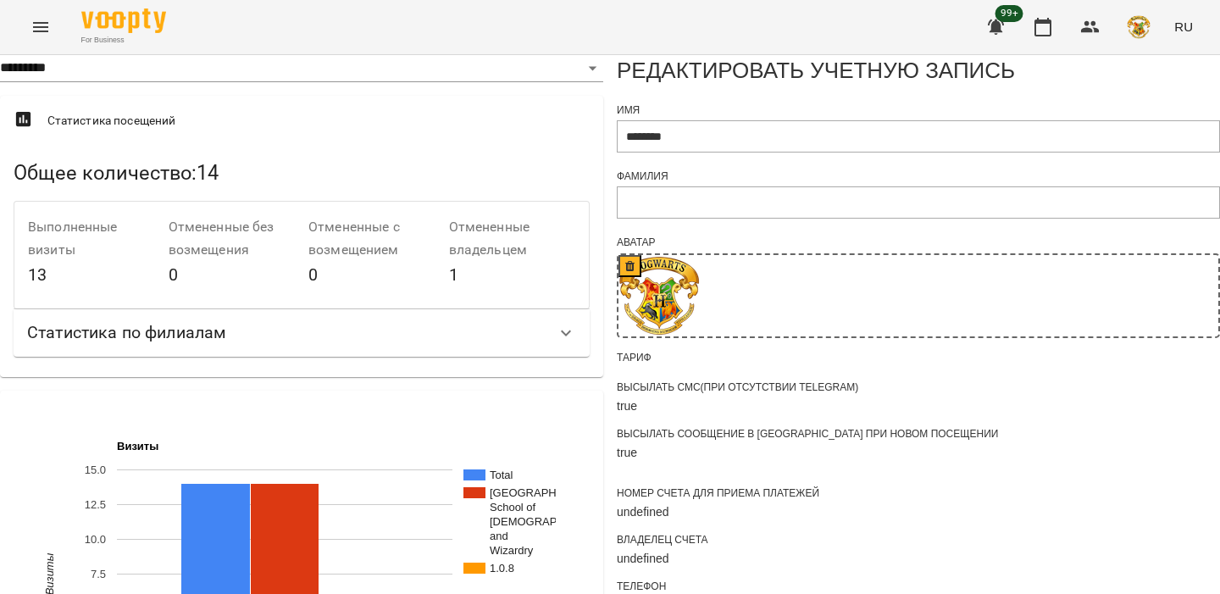
click at [1186, 33] on span "RU" at bounding box center [1184, 27] width 19 height 18
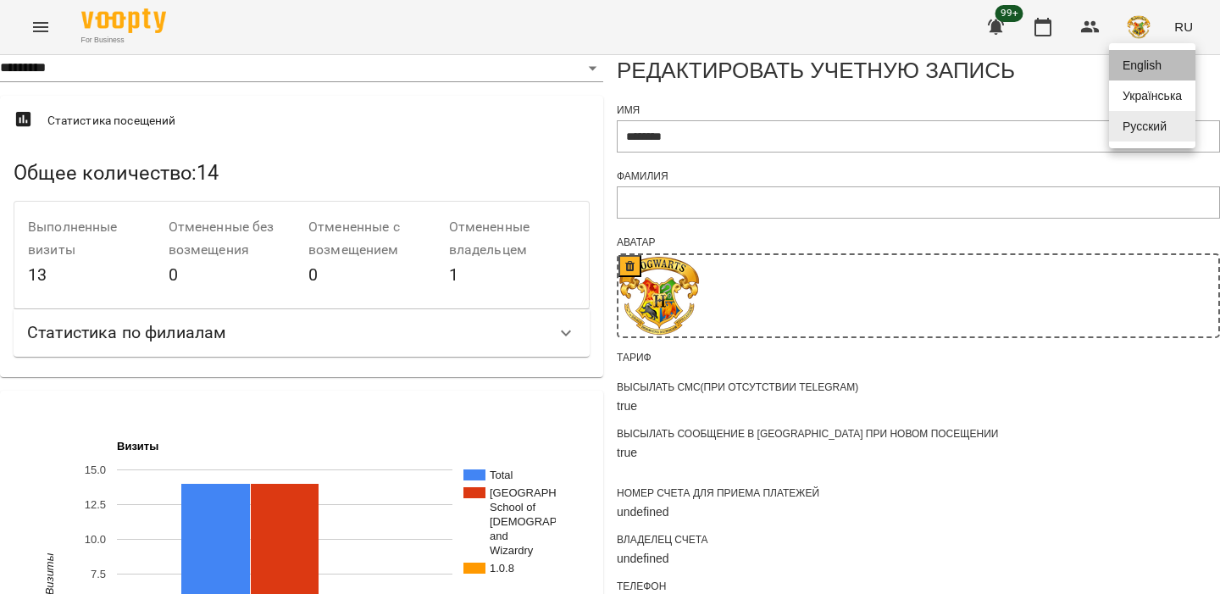
click at [1169, 61] on div "English" at bounding box center [1152, 65] width 86 height 31
select select "**"
select select "**********"
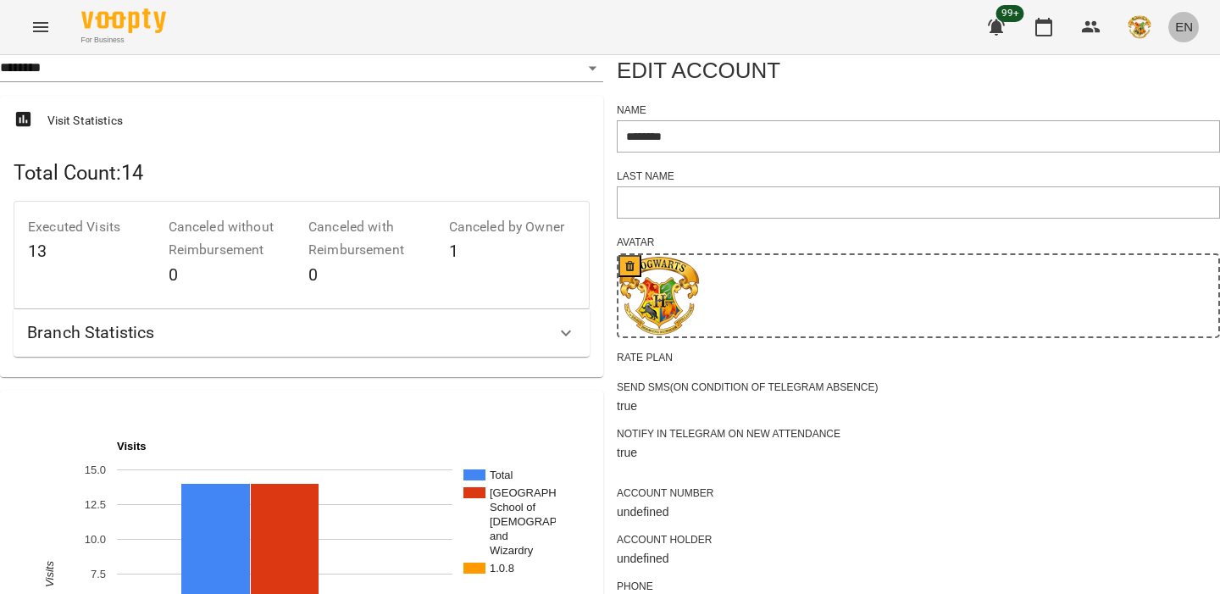
click at [1182, 31] on span "EN" at bounding box center [1184, 27] width 18 height 18
click at [1151, 104] on div "Українська" at bounding box center [1152, 96] width 86 height 31
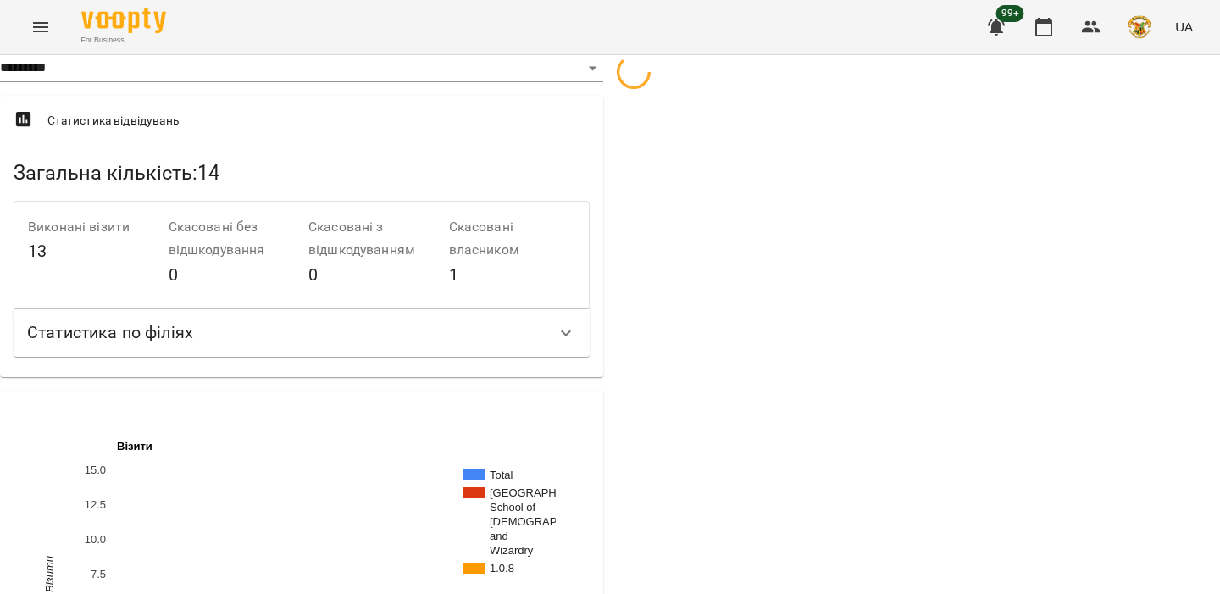
select select "**"
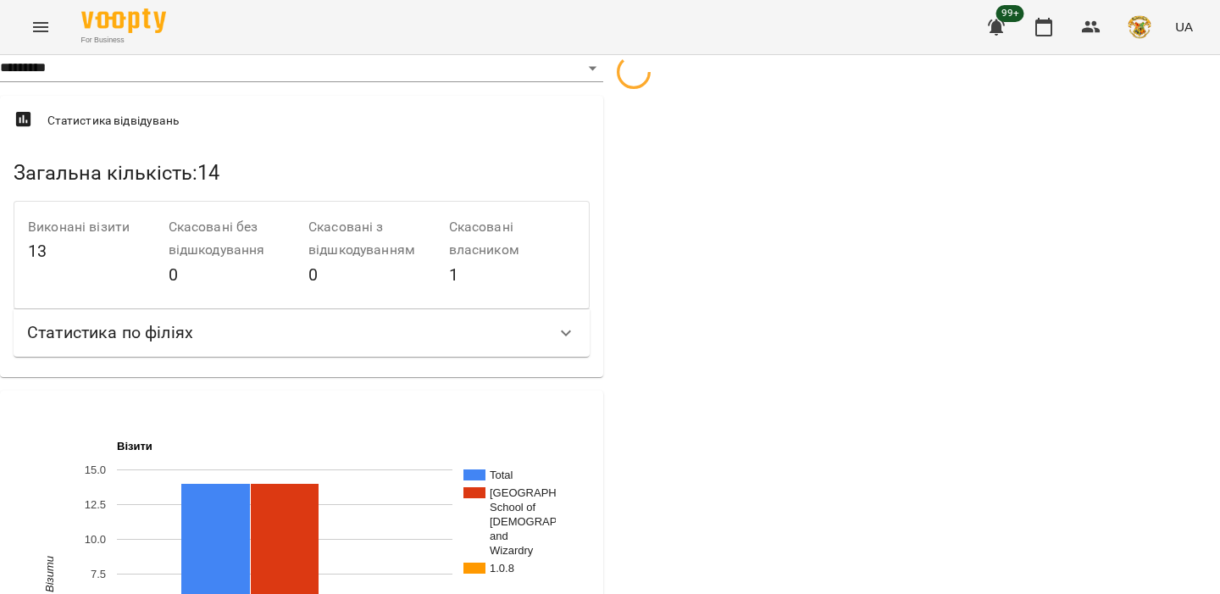
select select "**********"
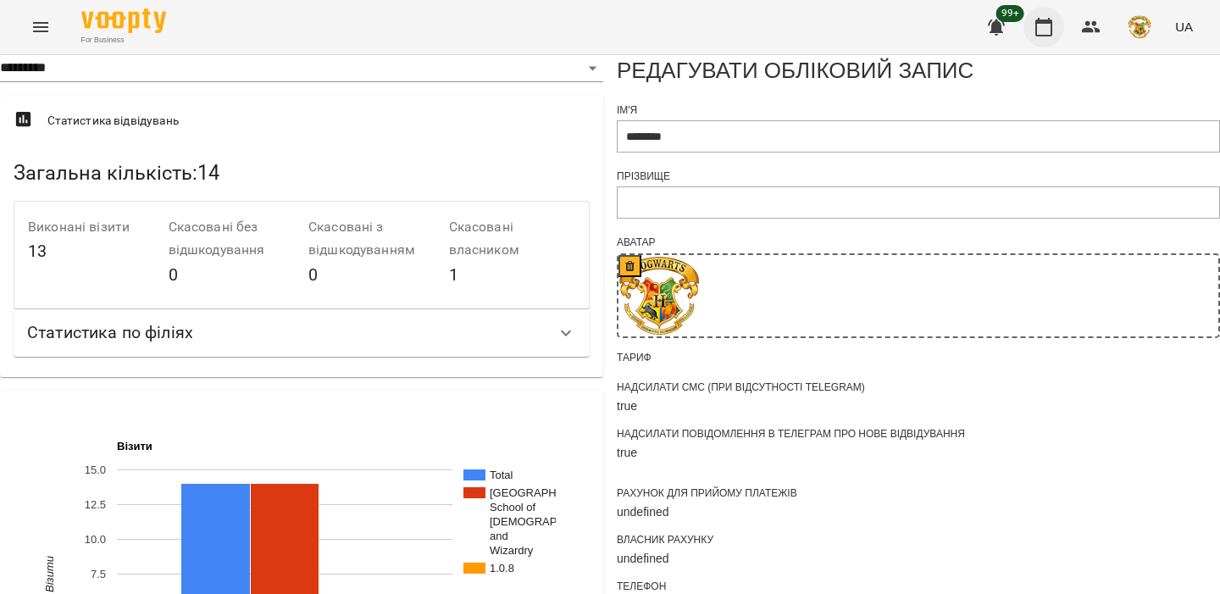
click at [1062, 24] on button "button" at bounding box center [1044, 27] width 41 height 41
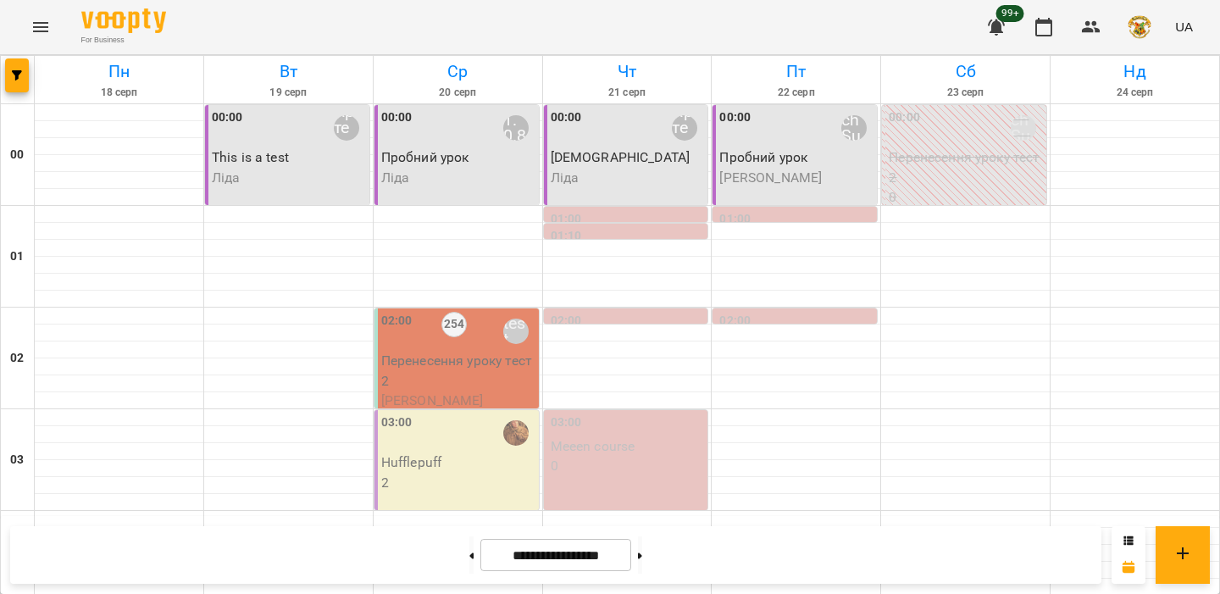
click at [282, 175] on p "Ліда" at bounding box center [289, 178] width 154 height 20
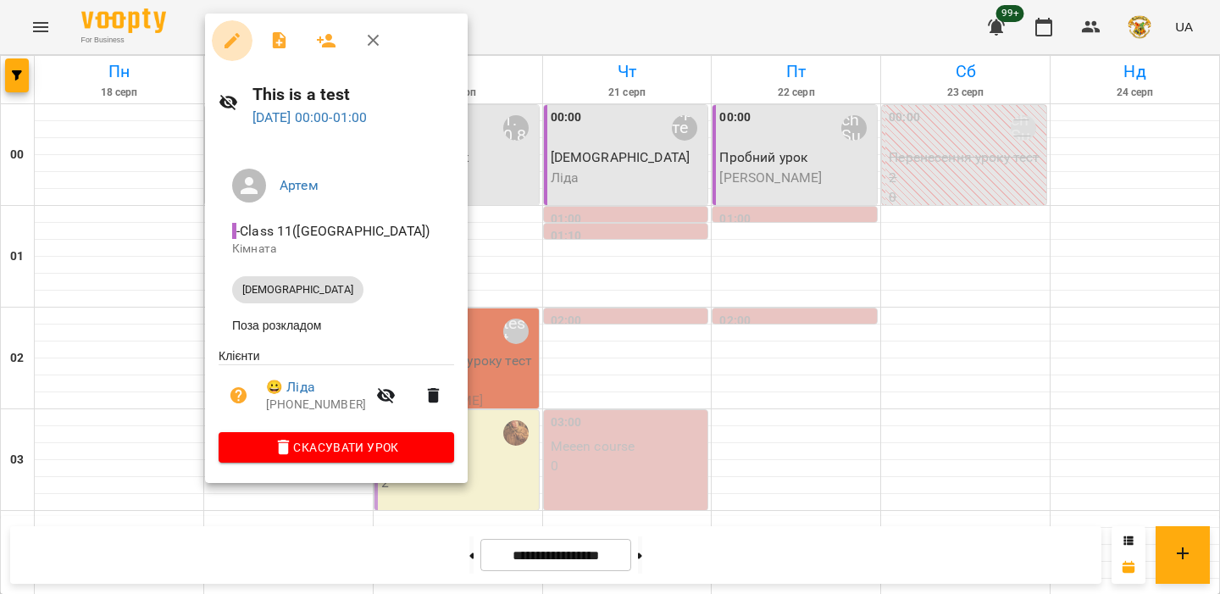
click at [230, 34] on icon "button" at bounding box center [232, 41] width 20 height 20
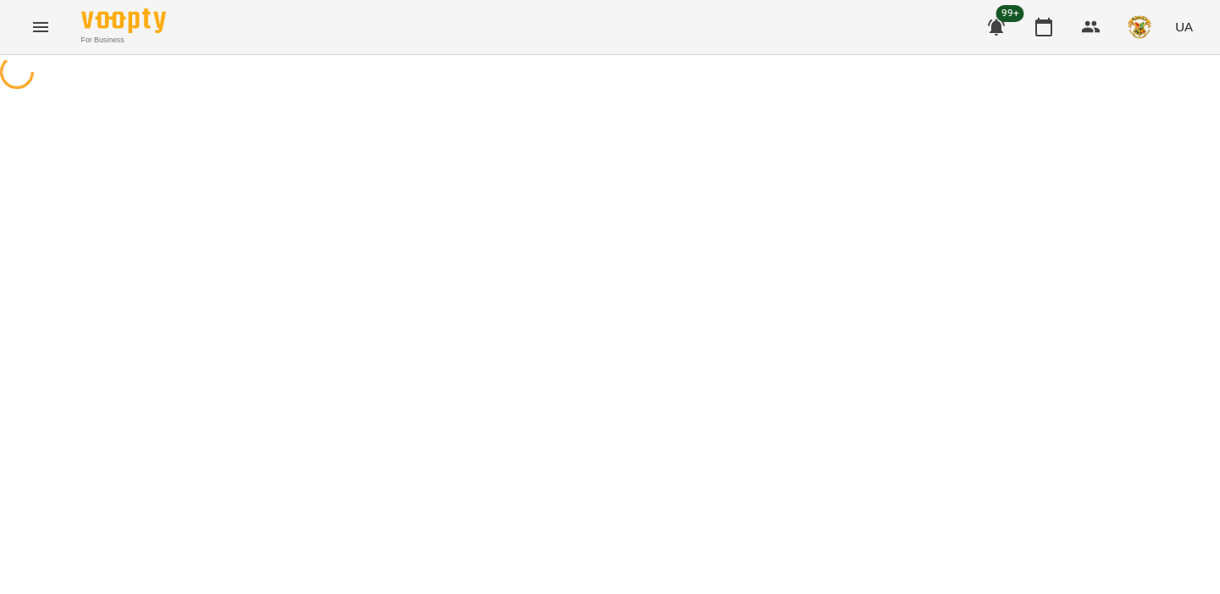
select select "**********"
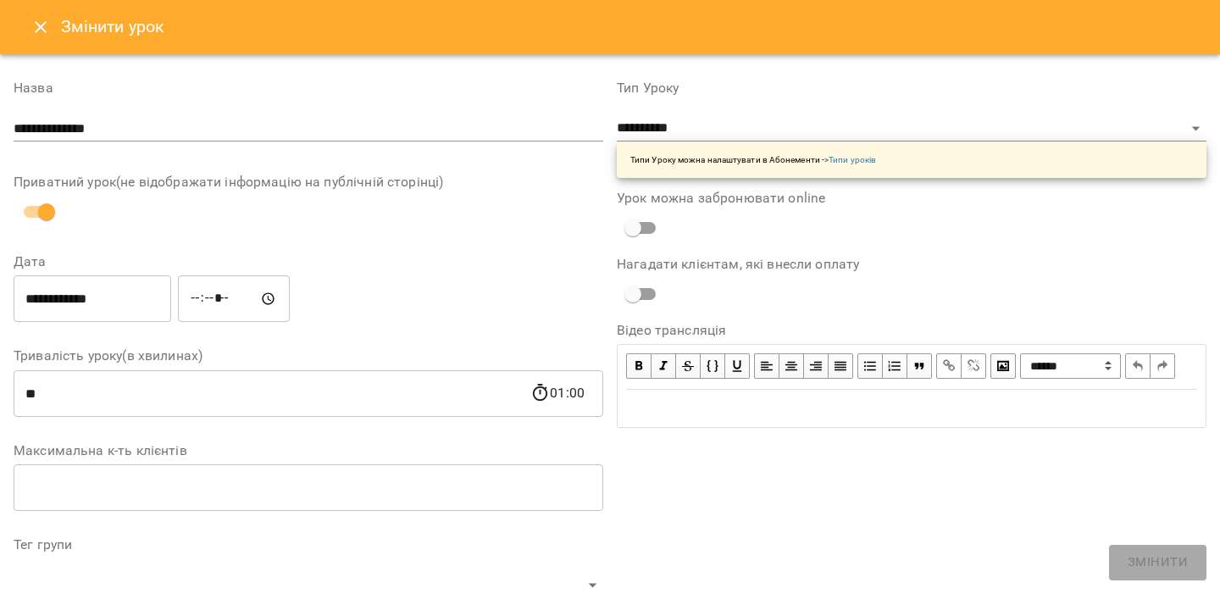
click at [200, 304] on input "*****" at bounding box center [234, 298] width 112 height 47
type input "*****"
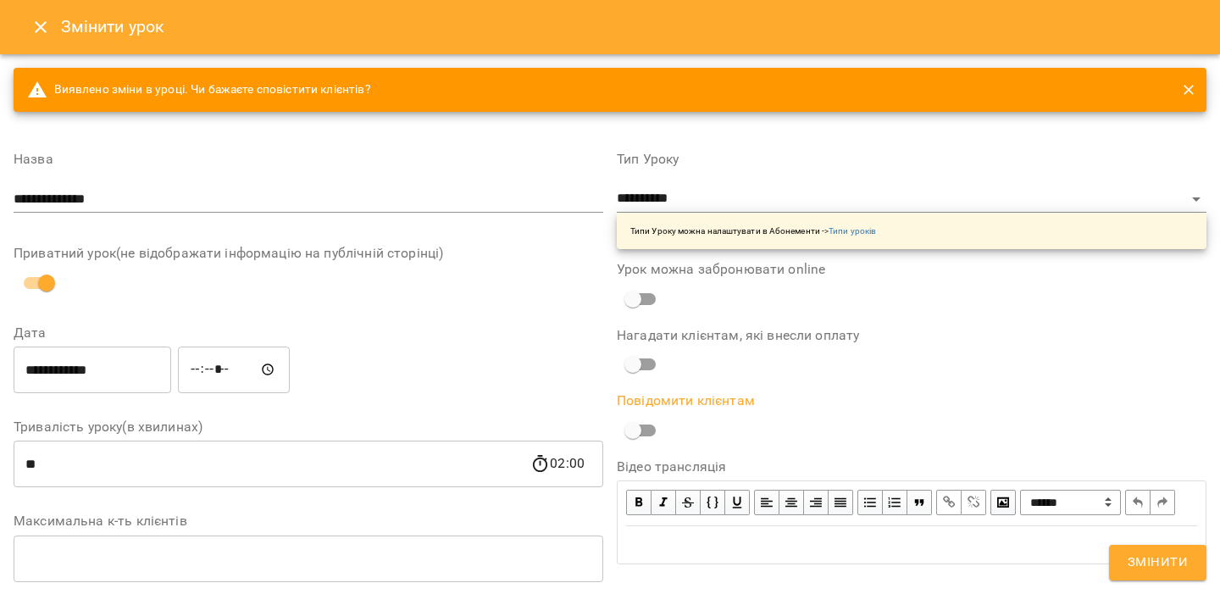
click at [52, 475] on input "**" at bounding box center [272, 464] width 517 height 47
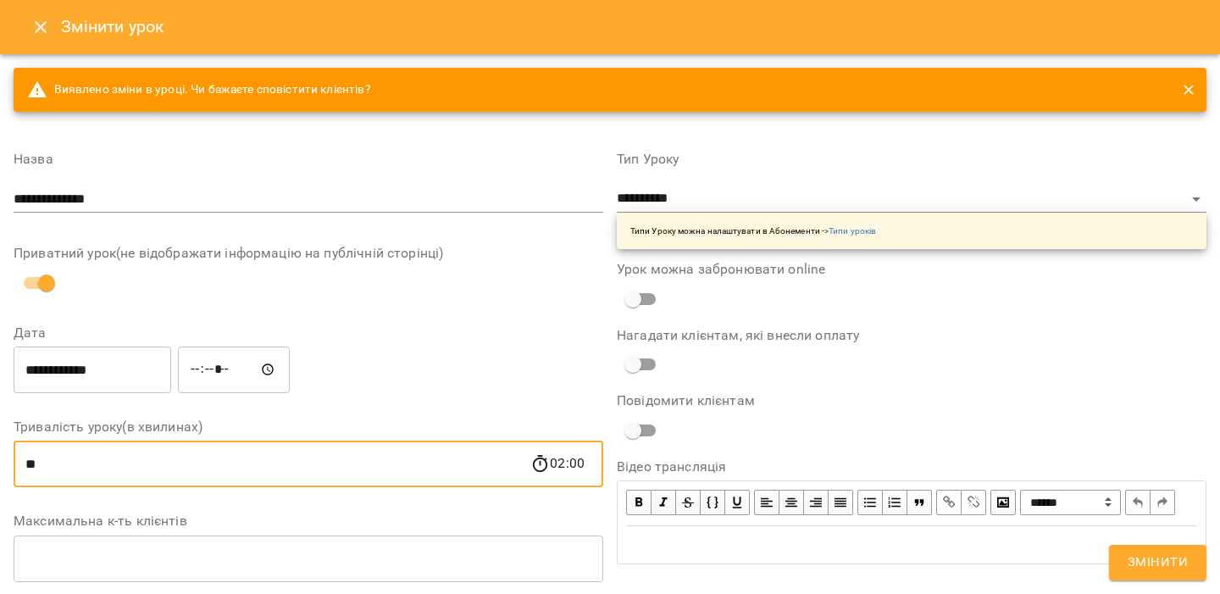
click at [52, 475] on input "**" at bounding box center [272, 464] width 517 height 47
type input "**"
click at [1131, 553] on span "Змінити" at bounding box center [1158, 563] width 60 height 22
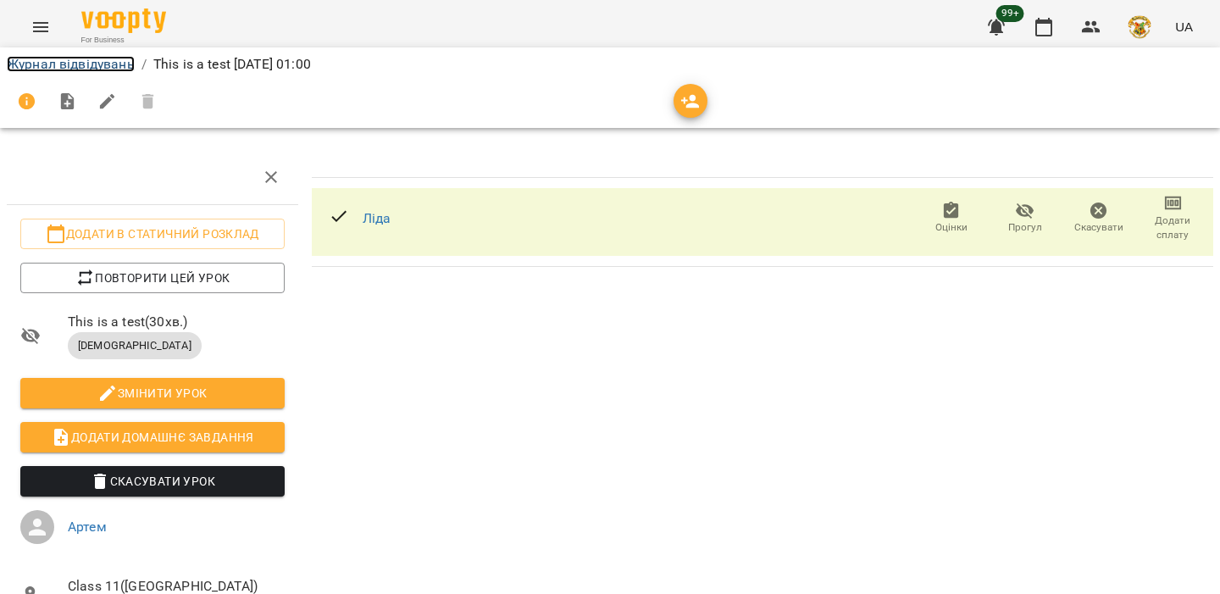
click at [110, 69] on link "Журнал відвідувань" at bounding box center [71, 64] width 128 height 16
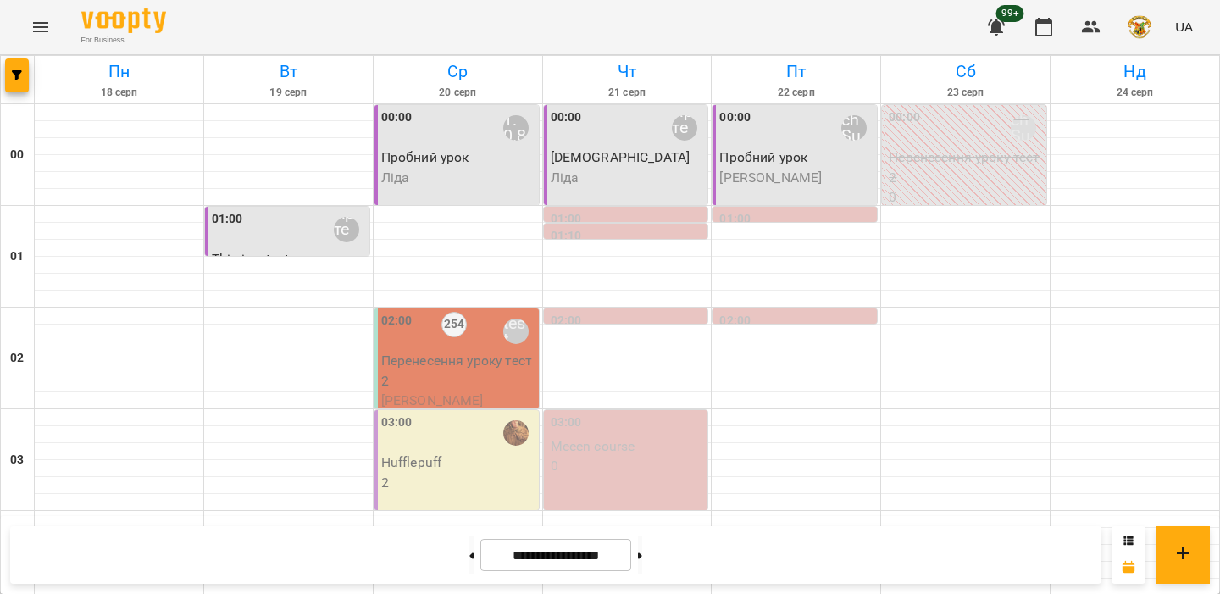
click at [450, 381] on p "Перенесення уроку тест 2" at bounding box center [458, 371] width 154 height 40
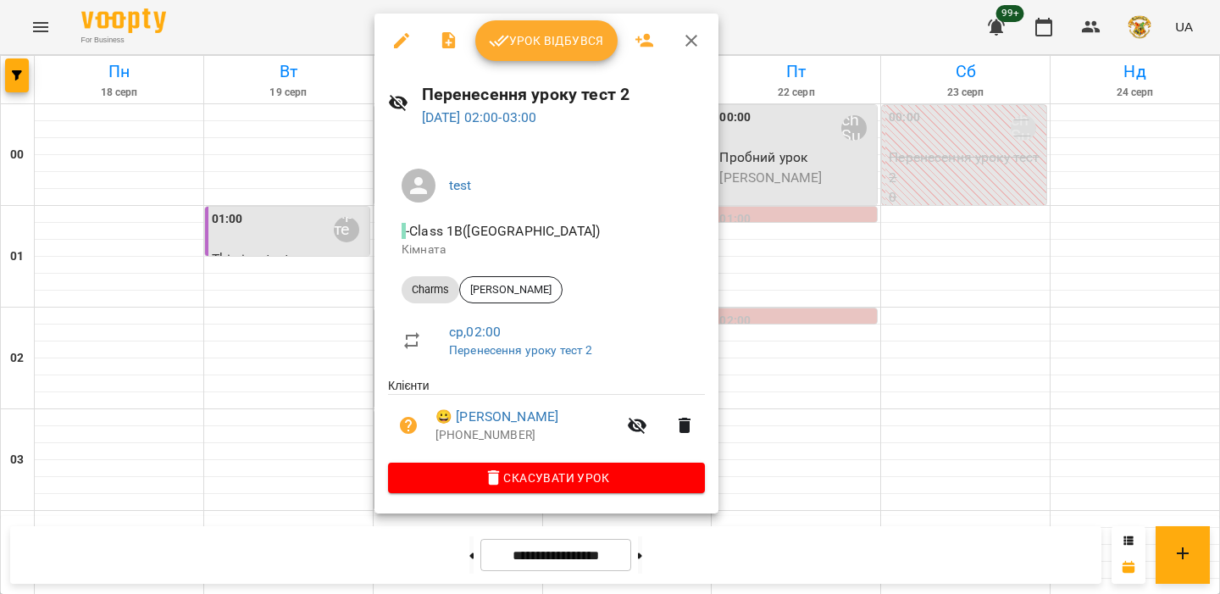
click at [337, 408] on div at bounding box center [610, 297] width 1220 height 594
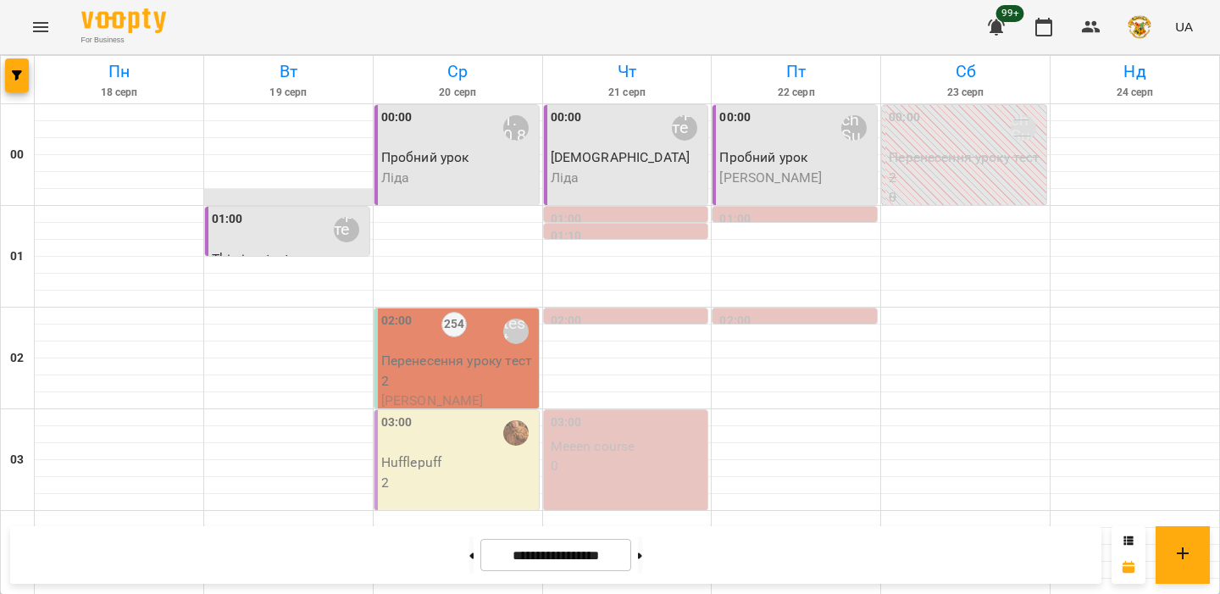
click at [310, 203] on div at bounding box center [288, 197] width 169 height 17
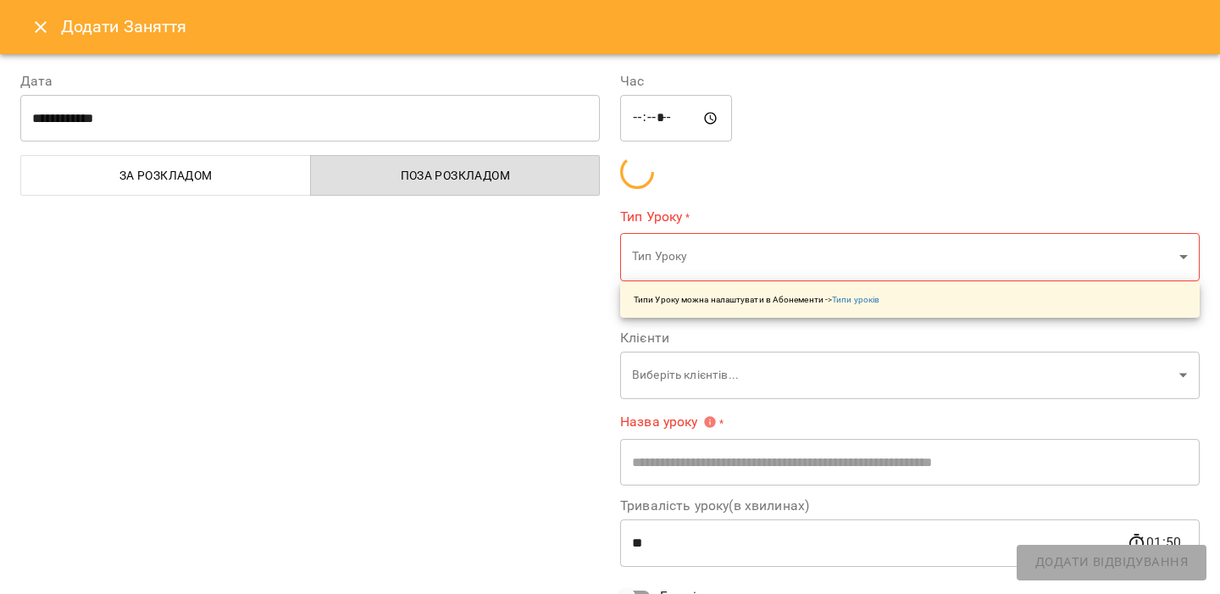
type input "**********"
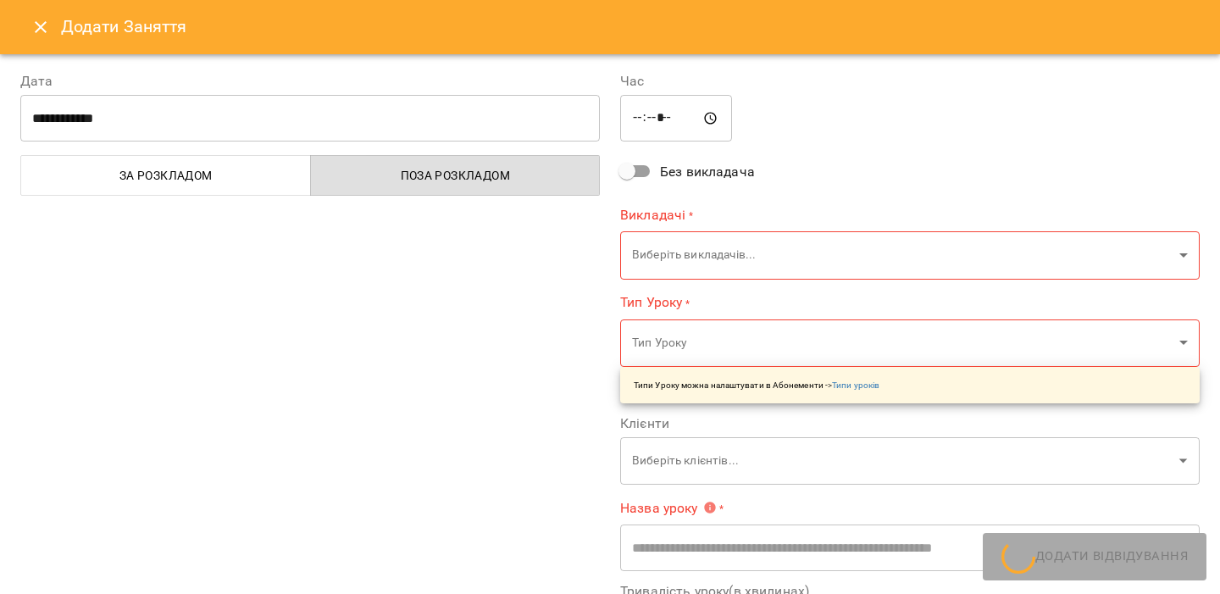
click at [31, 30] on icon "Close" at bounding box center [41, 27] width 20 height 20
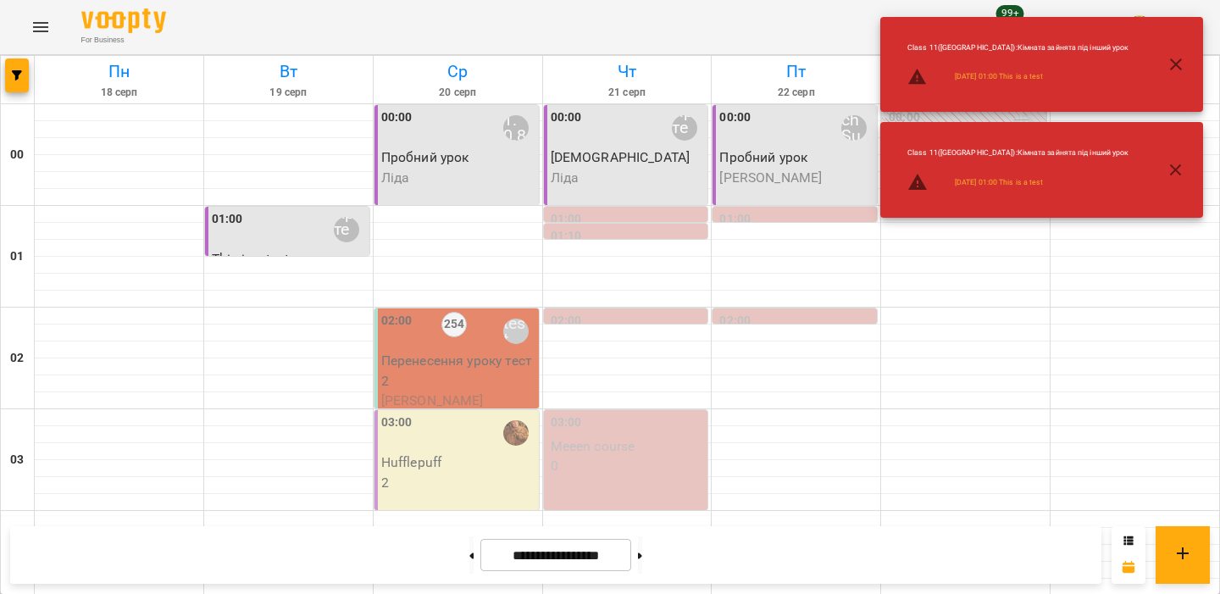
click at [316, 239] on div "01:00 Артем" at bounding box center [289, 229] width 154 height 39
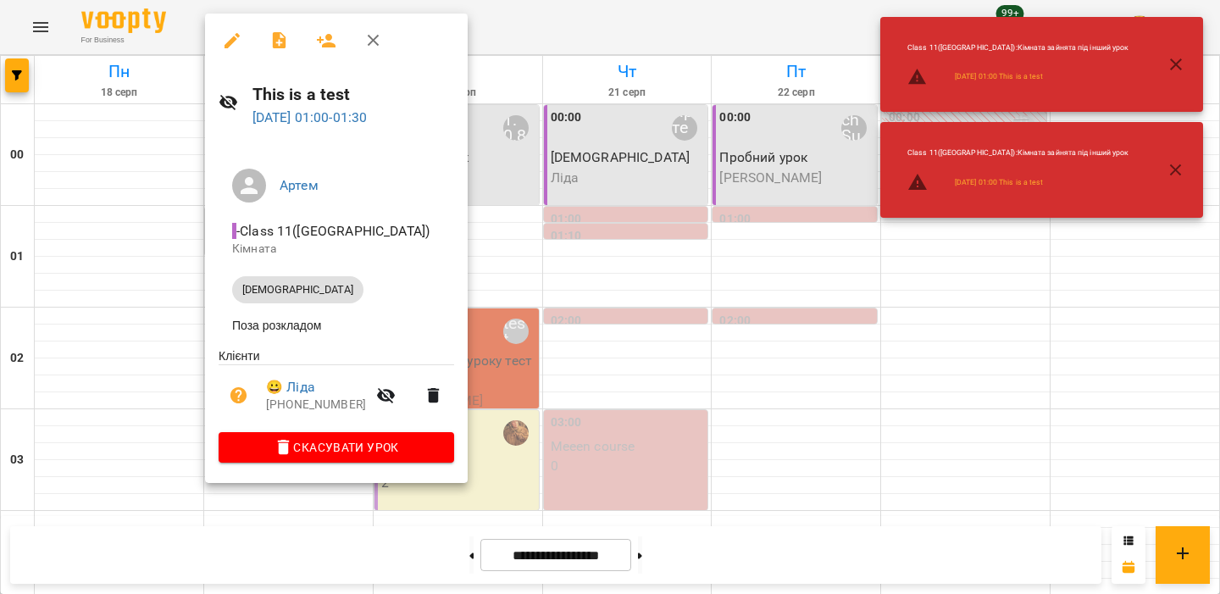
click at [166, 140] on div at bounding box center [610, 297] width 1220 height 594
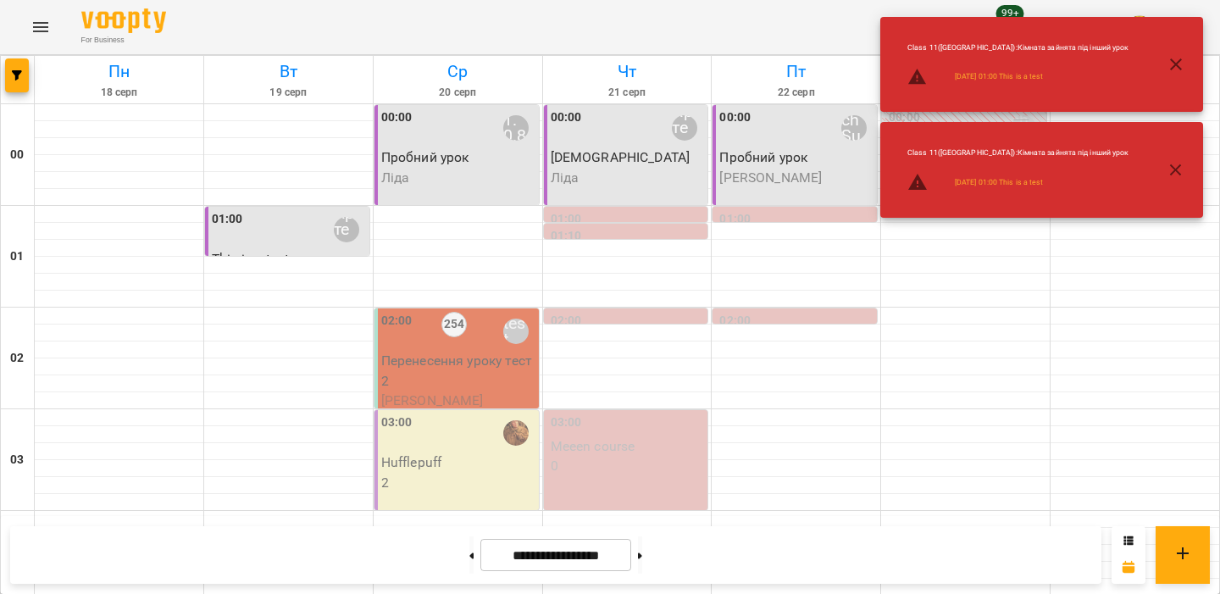
click at [382, 122] on label "00:00" at bounding box center [396, 117] width 31 height 19
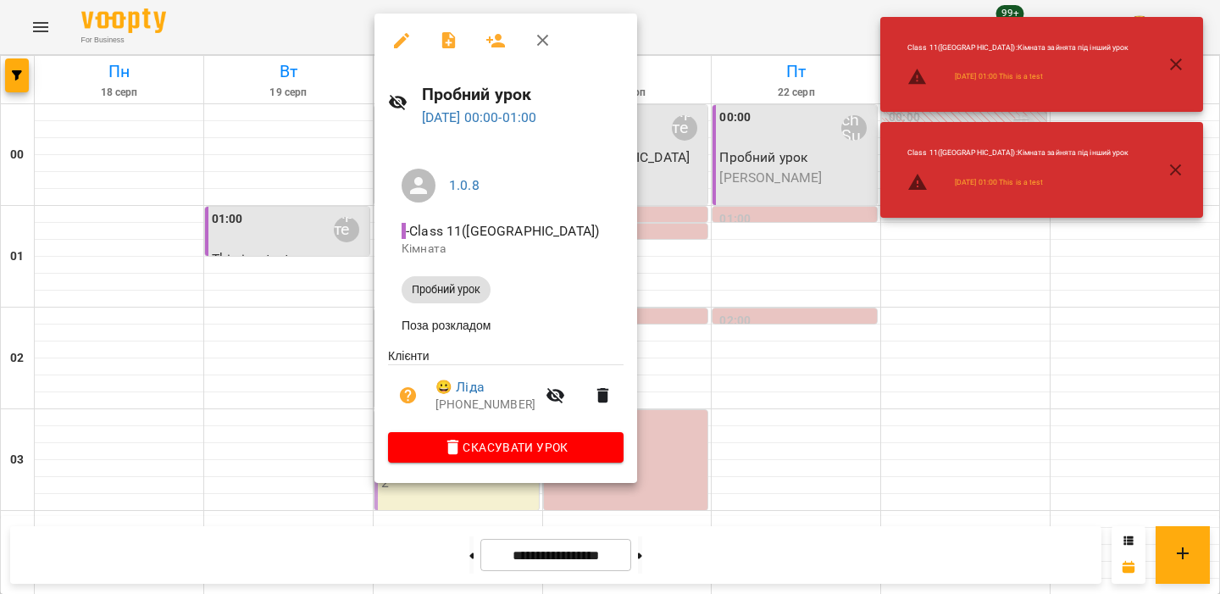
click at [292, 387] on div at bounding box center [610, 297] width 1220 height 594
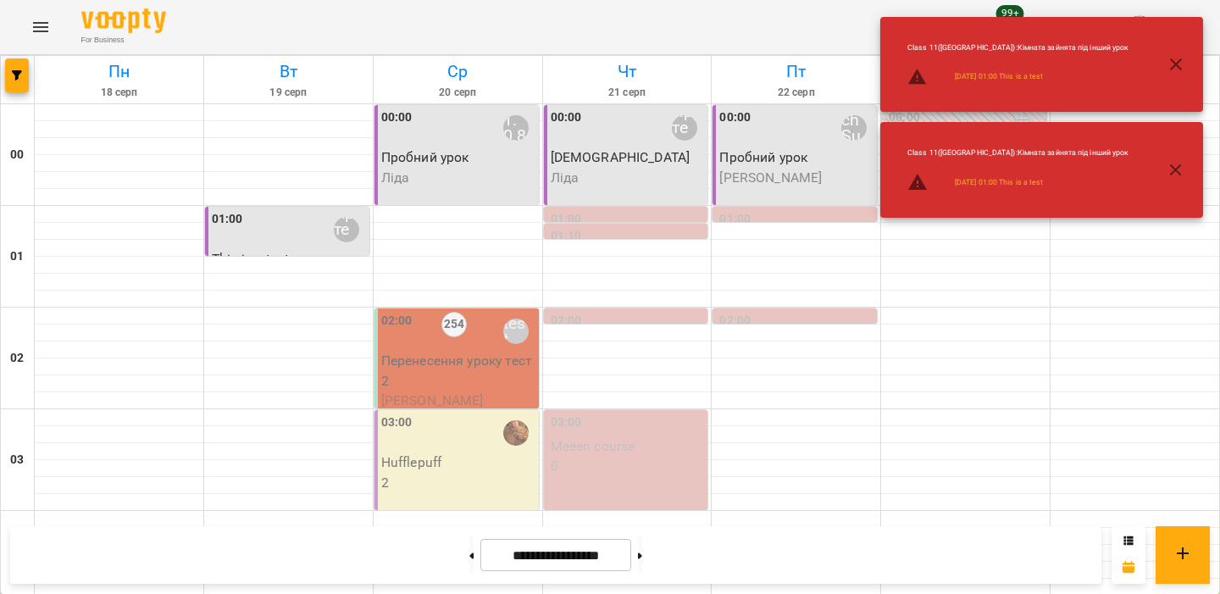
scroll to position [123, 0]
click at [472, 473] on p "2" at bounding box center [458, 483] width 154 height 20
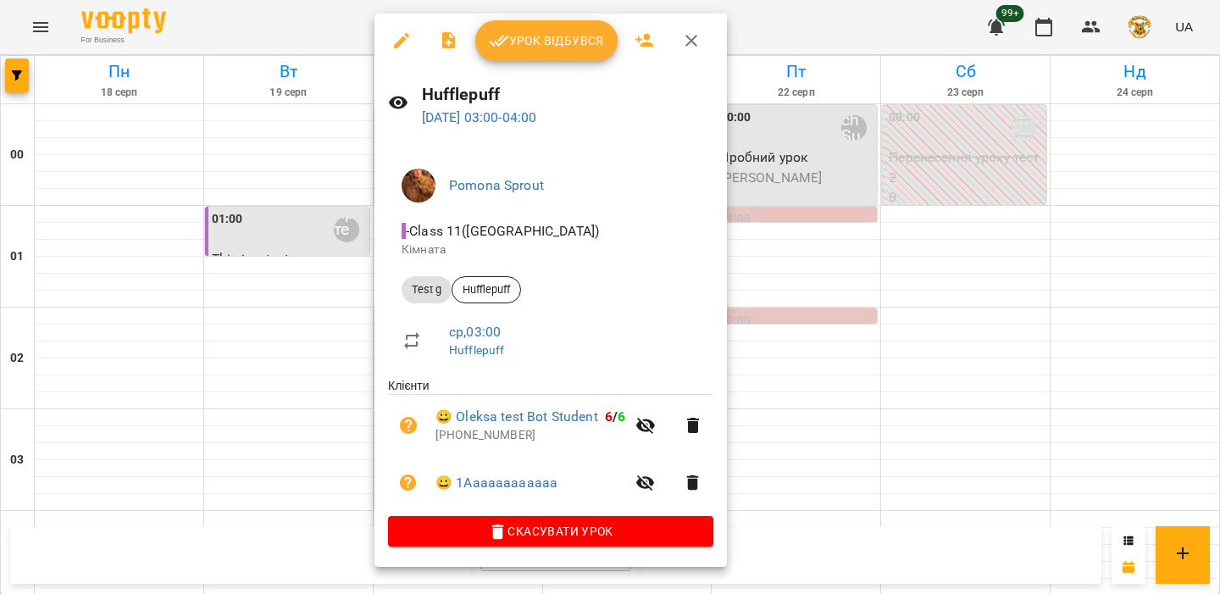
click at [546, 39] on span "Урок відбувся" at bounding box center [546, 41] width 115 height 20
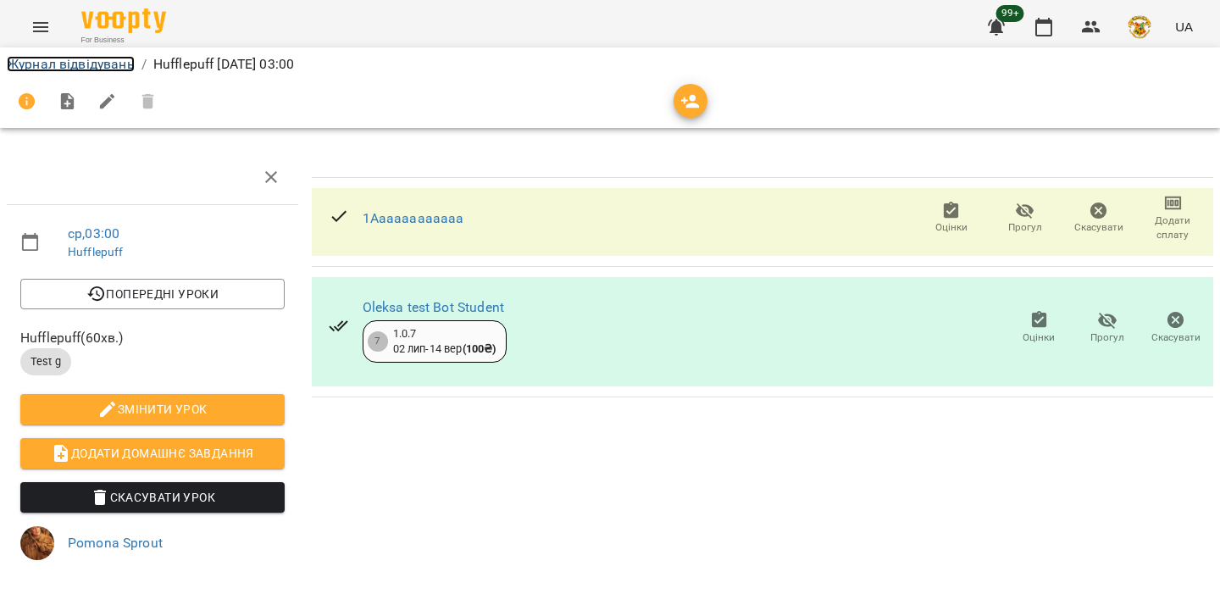
click at [97, 70] on link "Журнал відвідувань" at bounding box center [71, 64] width 128 height 16
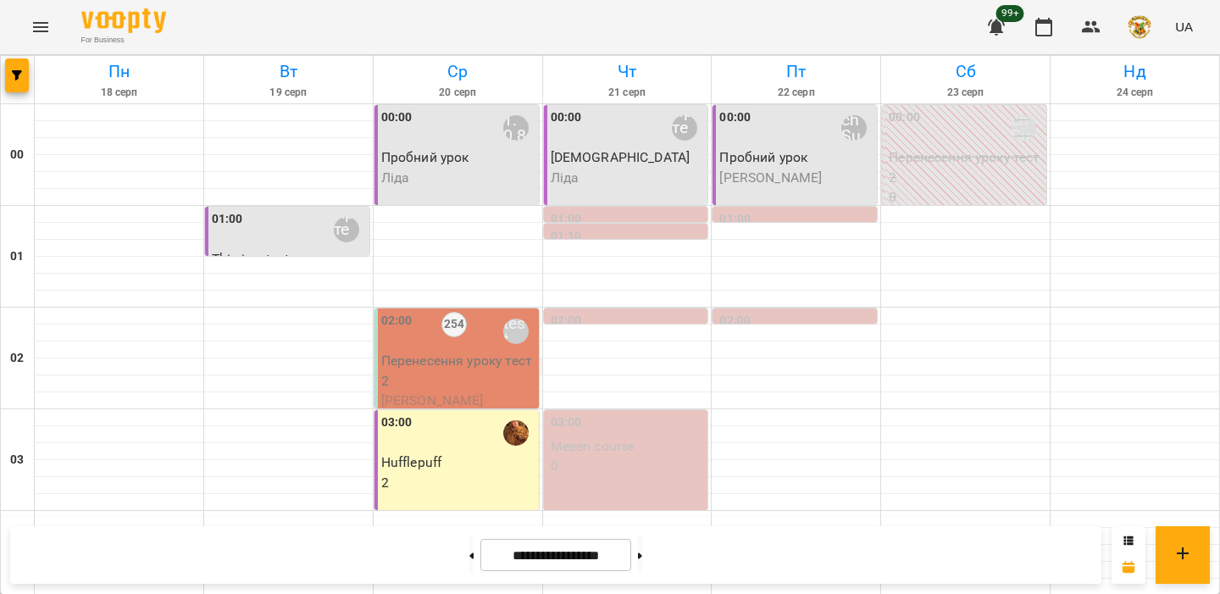
scroll to position [136, 0]
click at [426, 473] on p "2" at bounding box center [458, 483] width 154 height 20
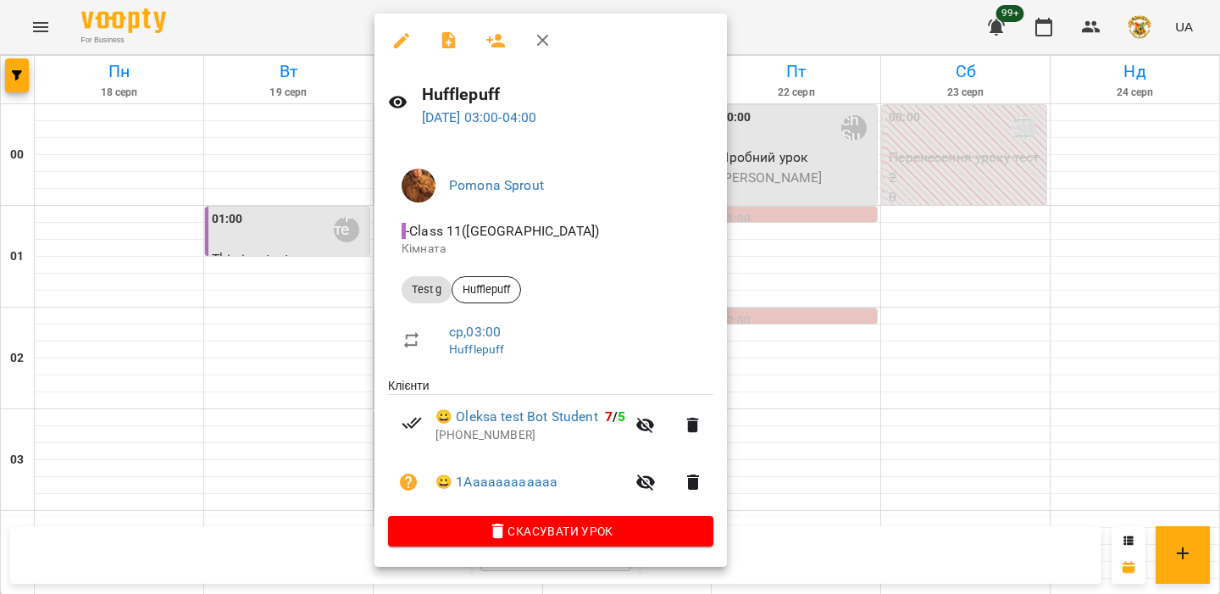
click at [544, 532] on span "Скасувати Урок" at bounding box center [551, 531] width 298 height 20
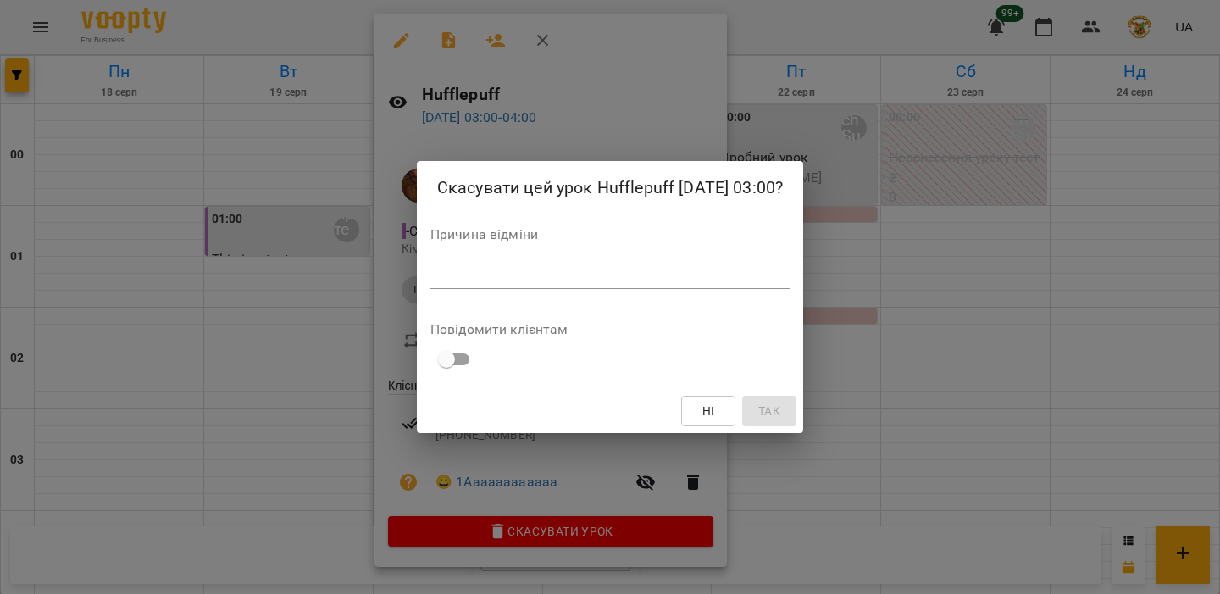
click at [591, 287] on div "*" at bounding box center [609, 275] width 359 height 27
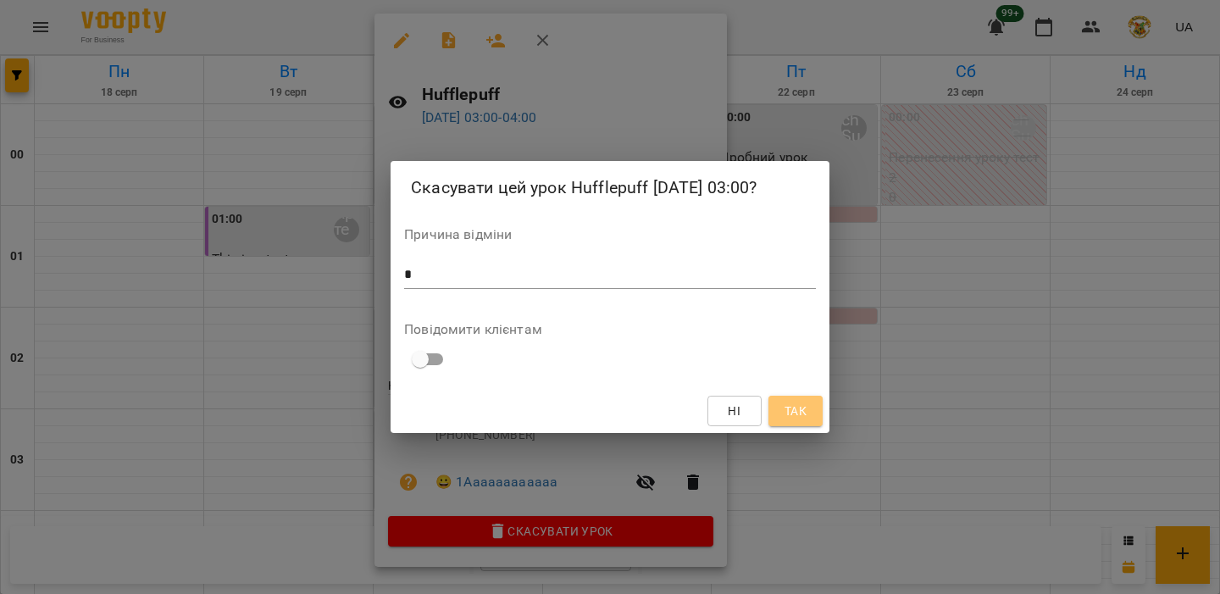
click at [807, 402] on span "Так" at bounding box center [795, 411] width 27 height 20
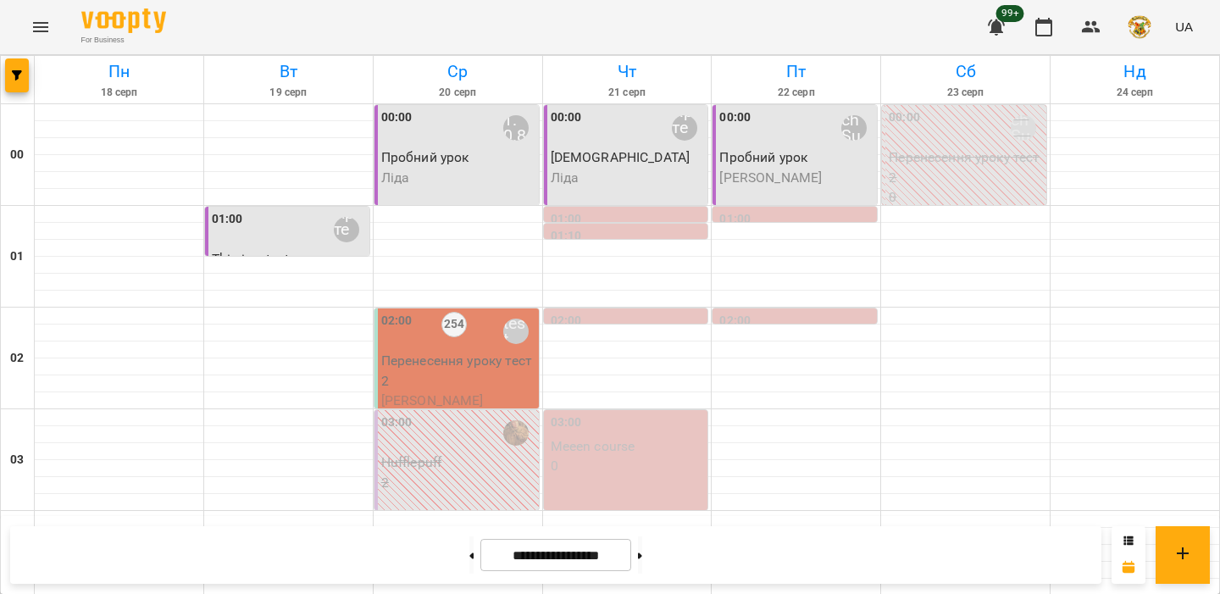
click at [463, 414] on div "03:00" at bounding box center [458, 433] width 154 height 39
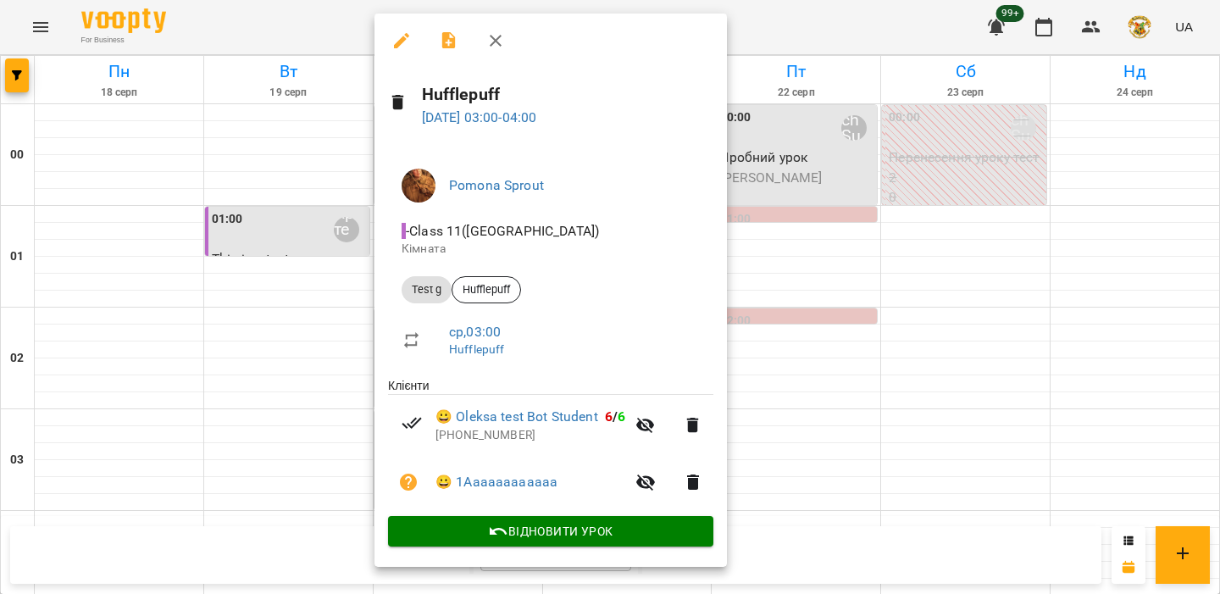
click at [298, 210] on div at bounding box center [610, 297] width 1220 height 594
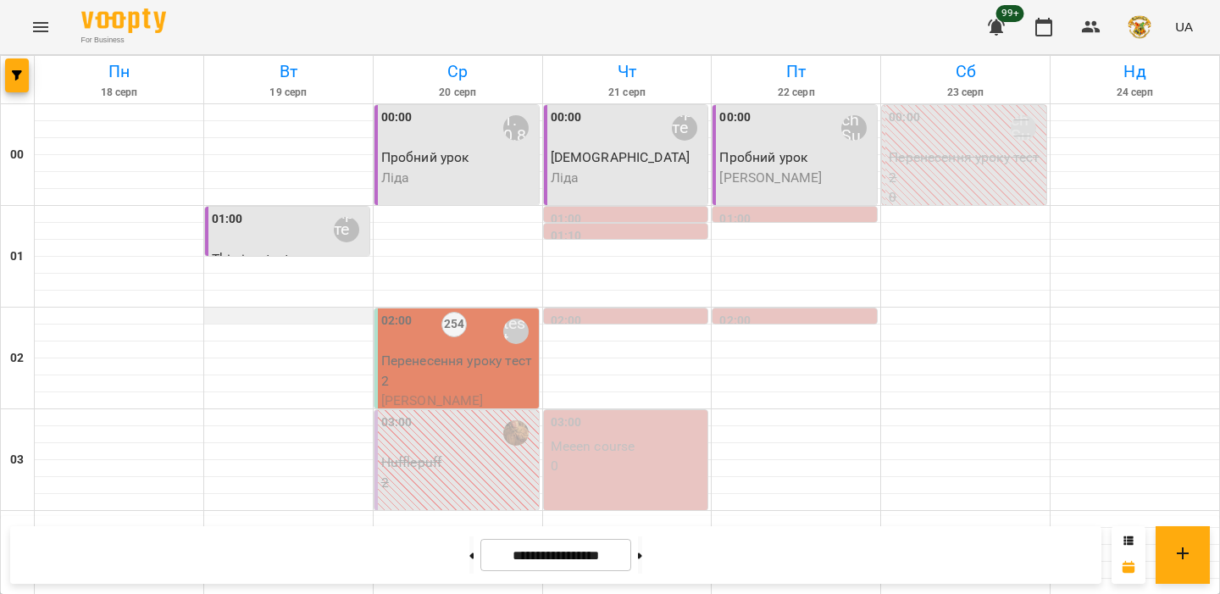
click at [248, 308] on div at bounding box center [288, 316] width 169 height 17
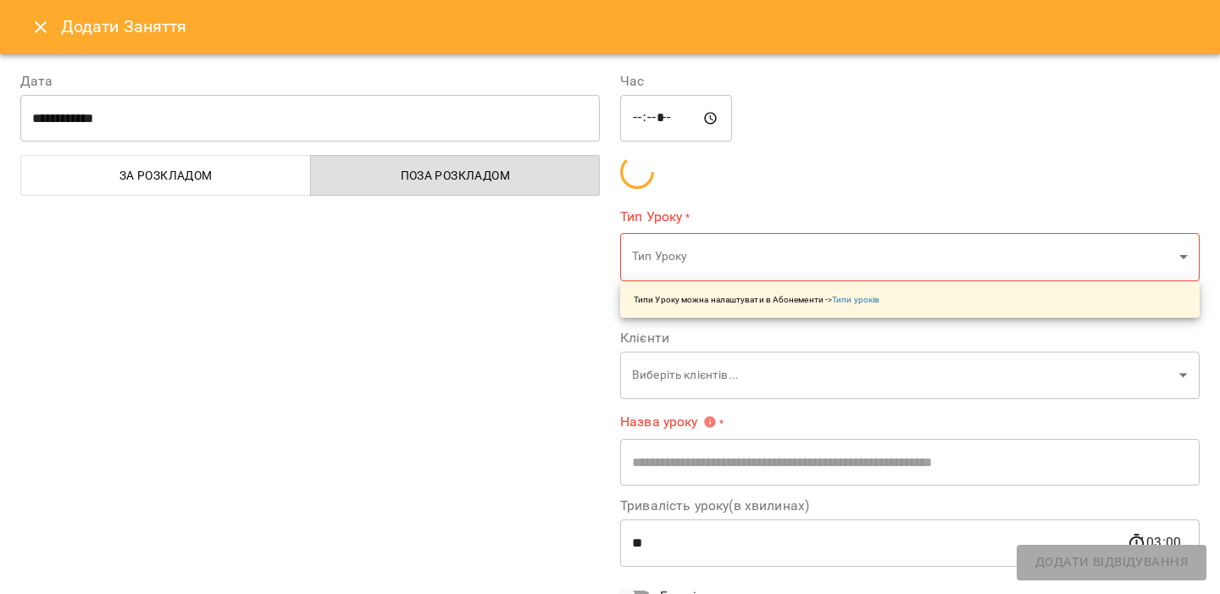
type input "**********"
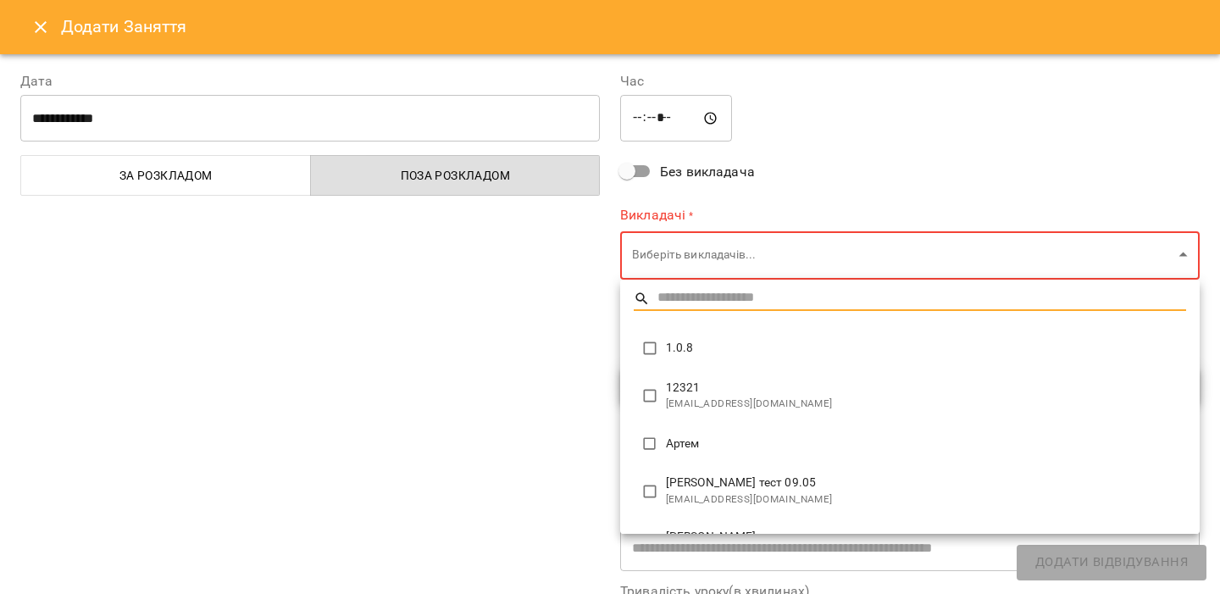
type input "**********"
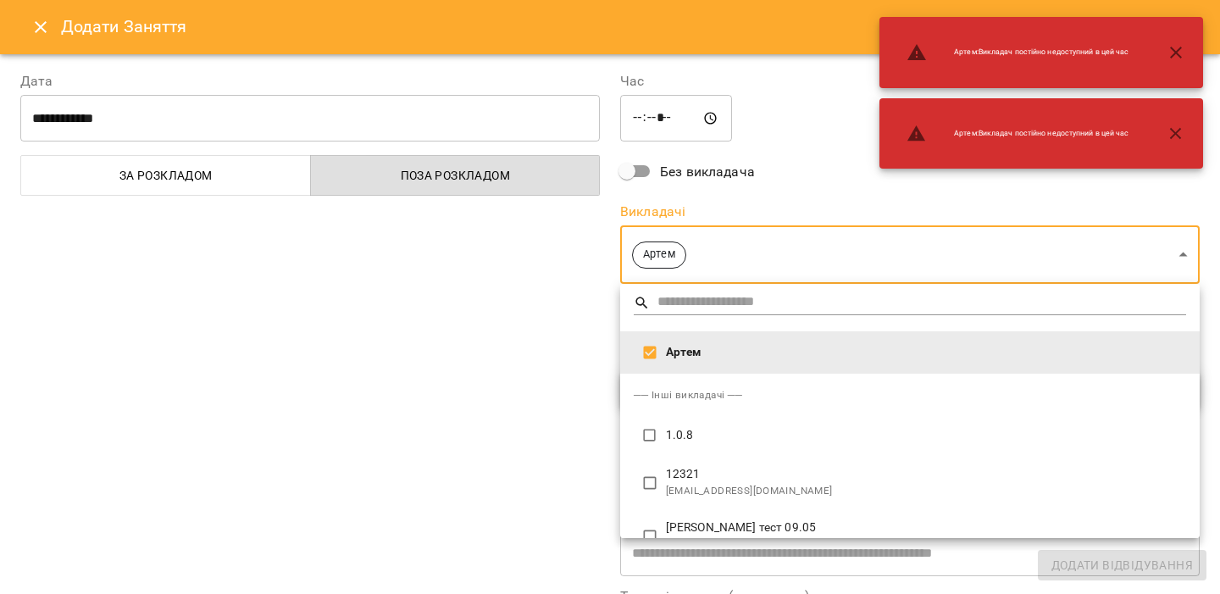
click at [547, 409] on div at bounding box center [610, 297] width 1220 height 594
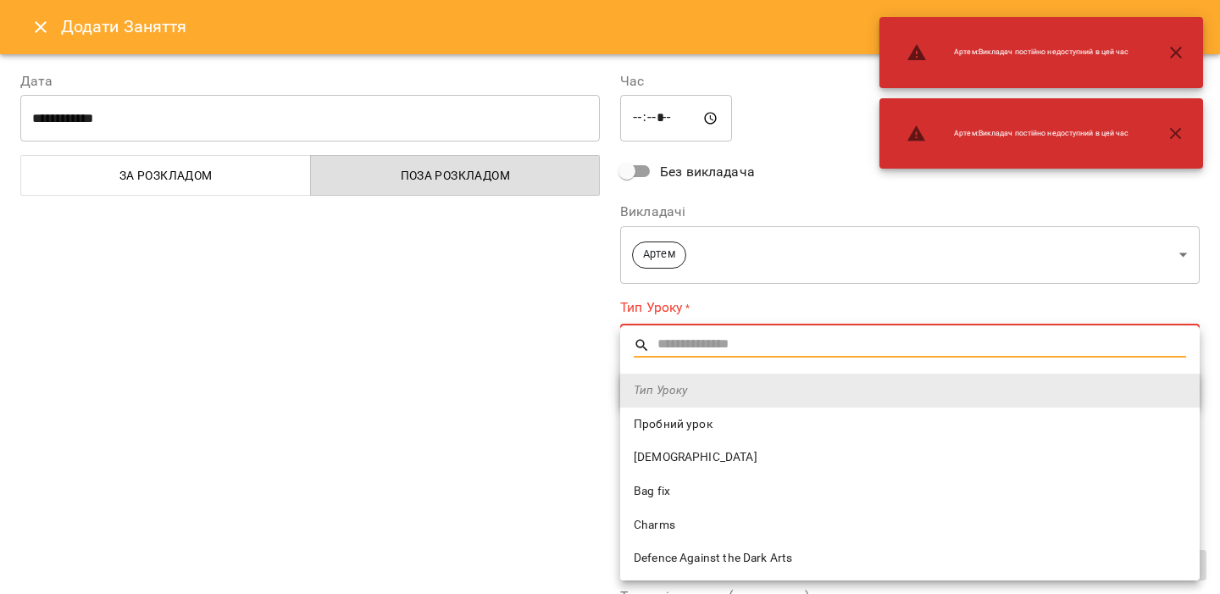
click at [658, 495] on span "Bag fix" at bounding box center [910, 491] width 553 height 17
type input "*******"
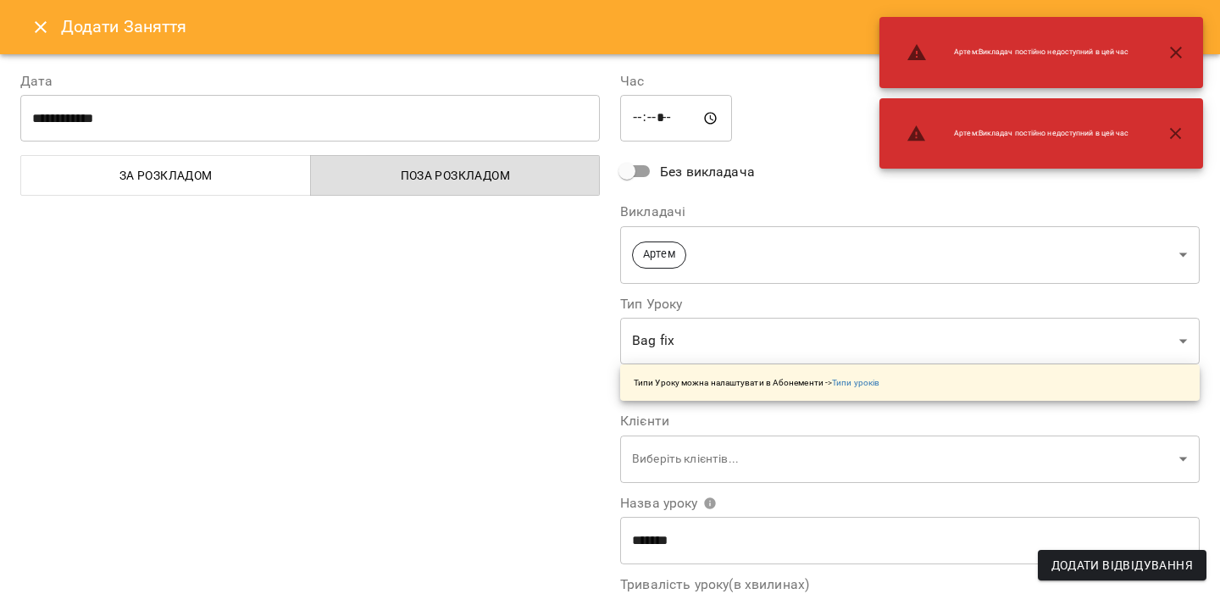
click at [562, 465] on div "**********" at bounding box center [310, 432] width 600 height 762
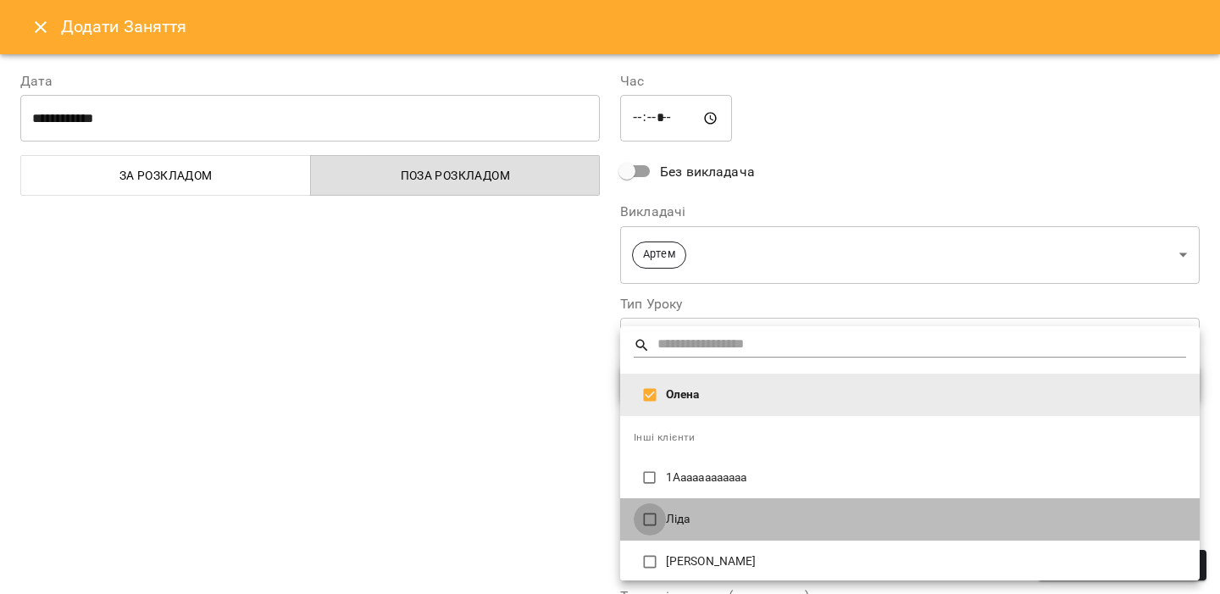
type input "**********"
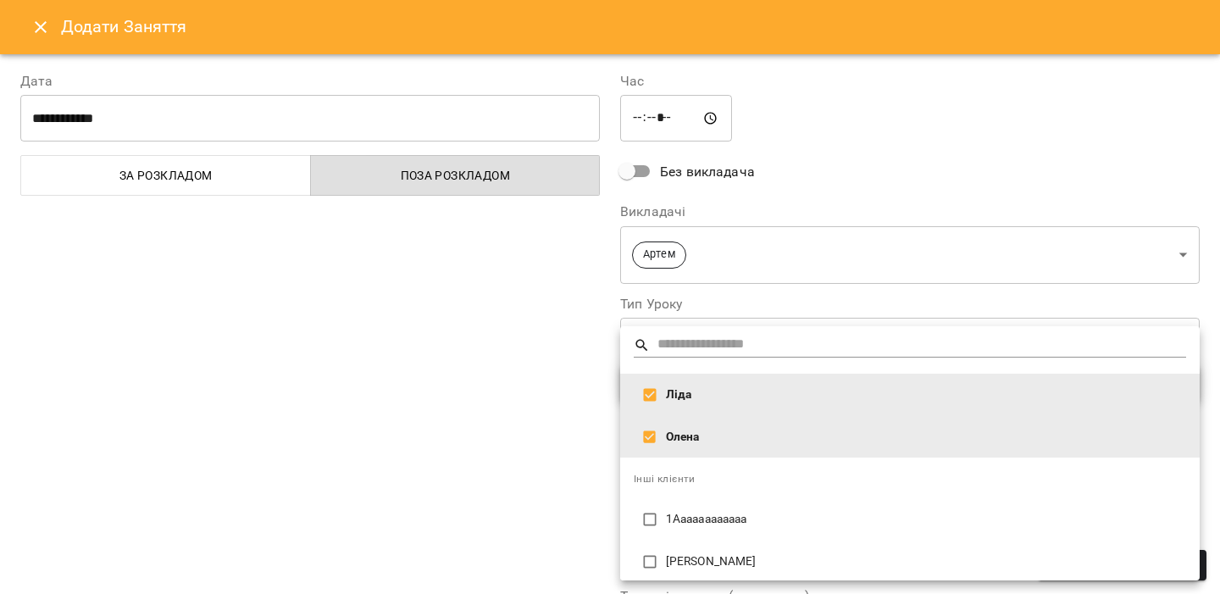
click at [564, 488] on div at bounding box center [610, 297] width 1220 height 594
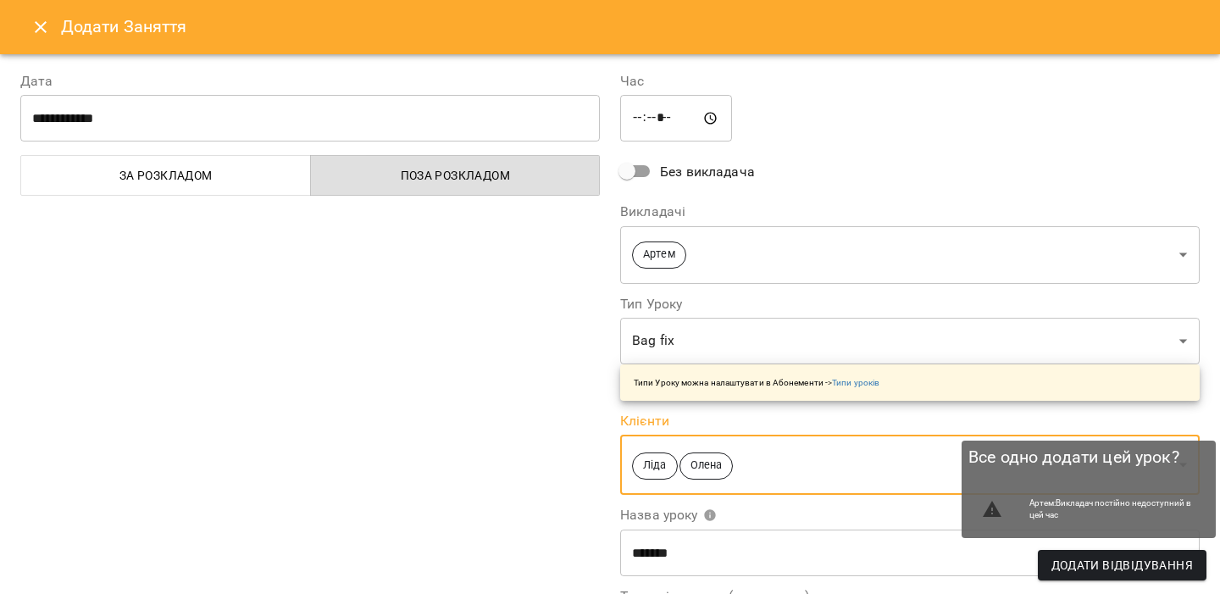
click at [1118, 573] on span "Додати Відвідування" at bounding box center [1123, 565] width 142 height 20
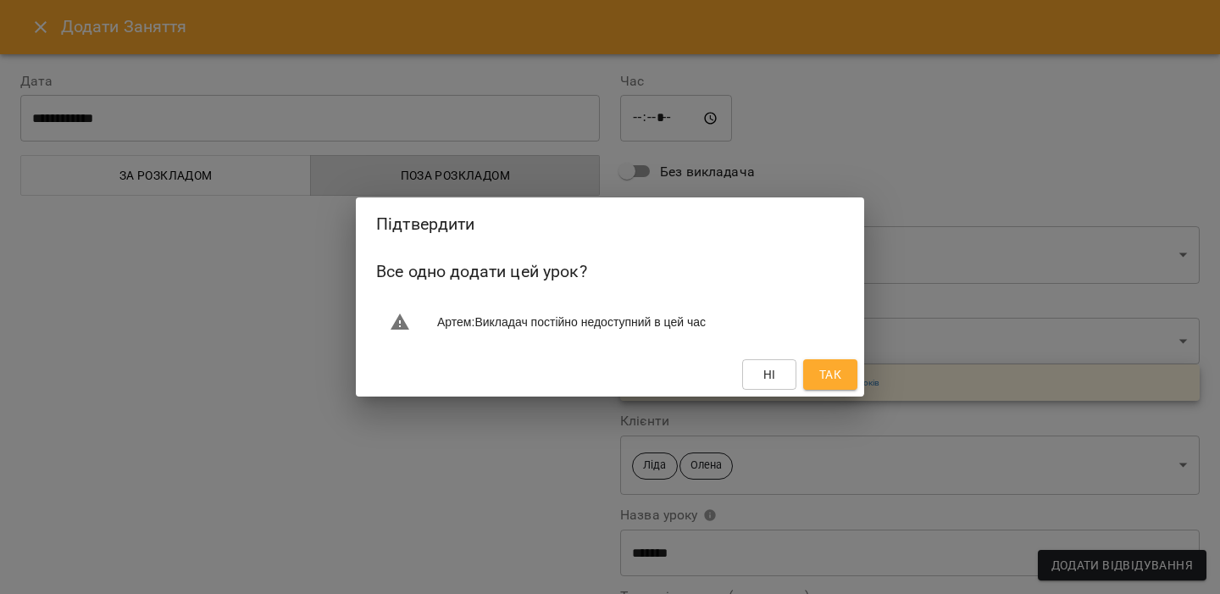
click at [823, 367] on span "Так" at bounding box center [830, 374] width 22 height 20
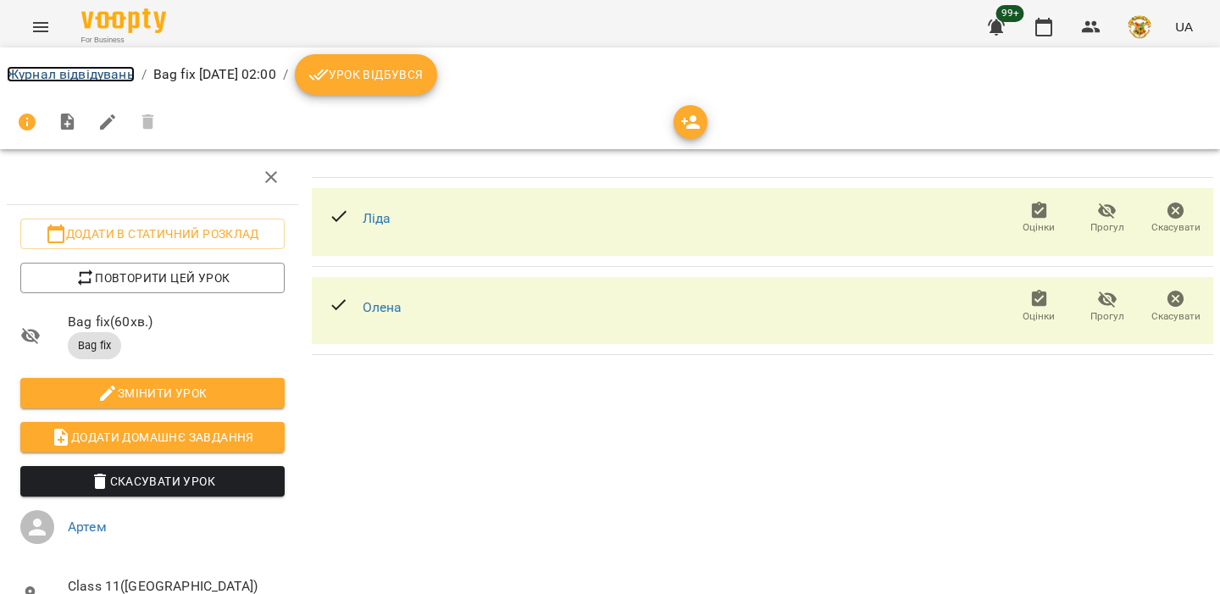
click at [107, 79] on link "Журнал відвідувань" at bounding box center [71, 74] width 128 height 16
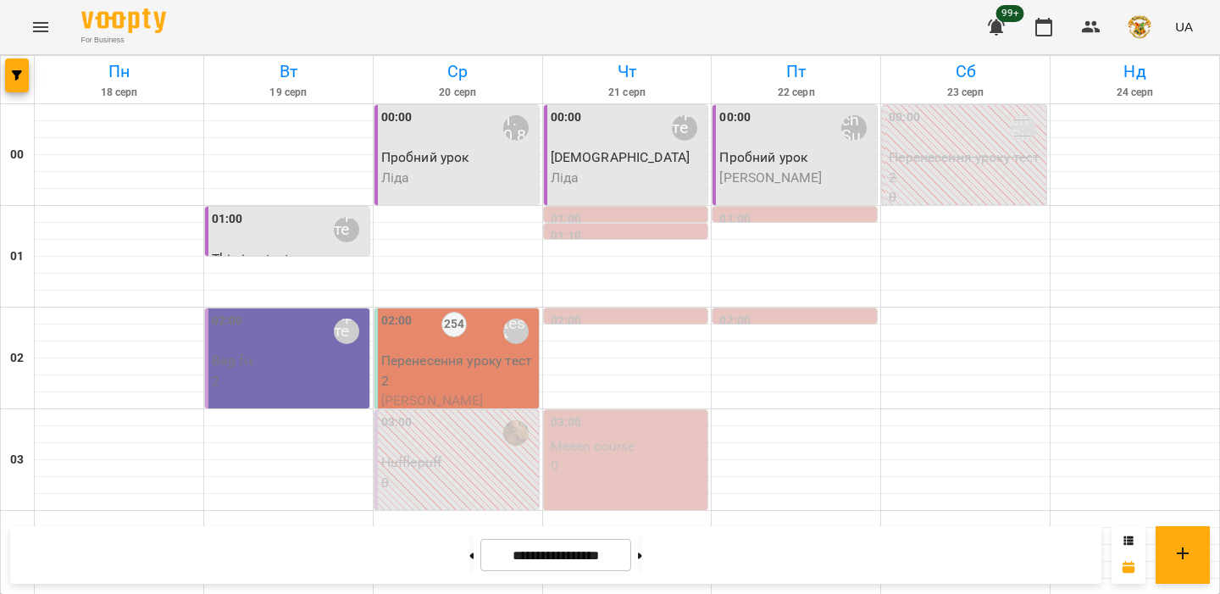
click at [271, 331] on div "02:00 Артем" at bounding box center [289, 331] width 154 height 39
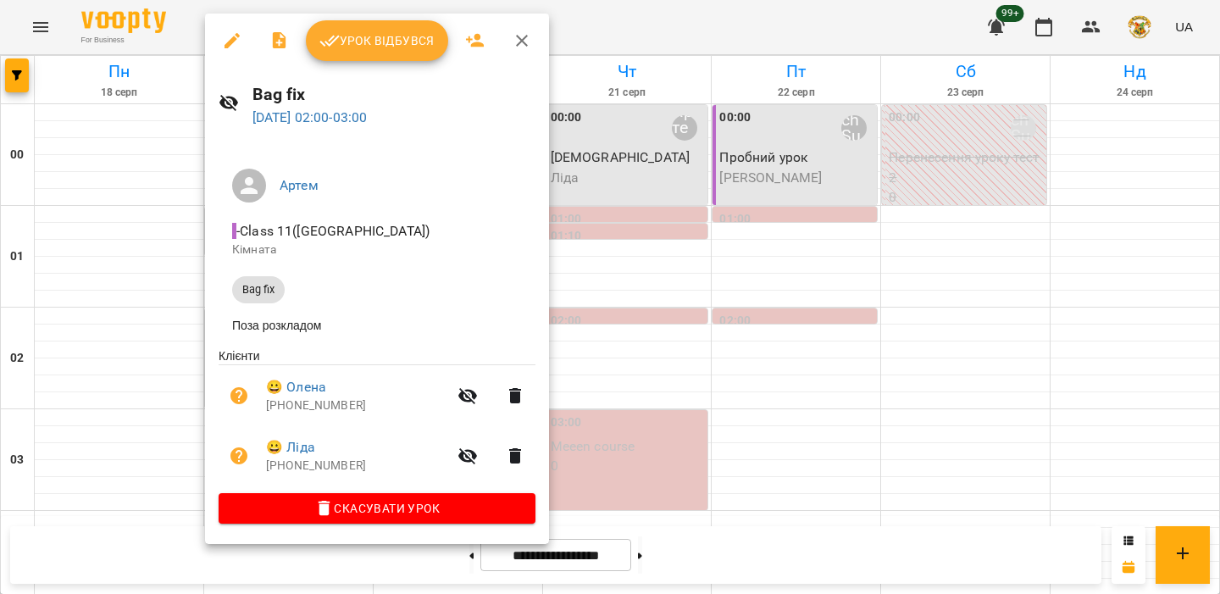
click at [156, 307] on div at bounding box center [610, 297] width 1220 height 594
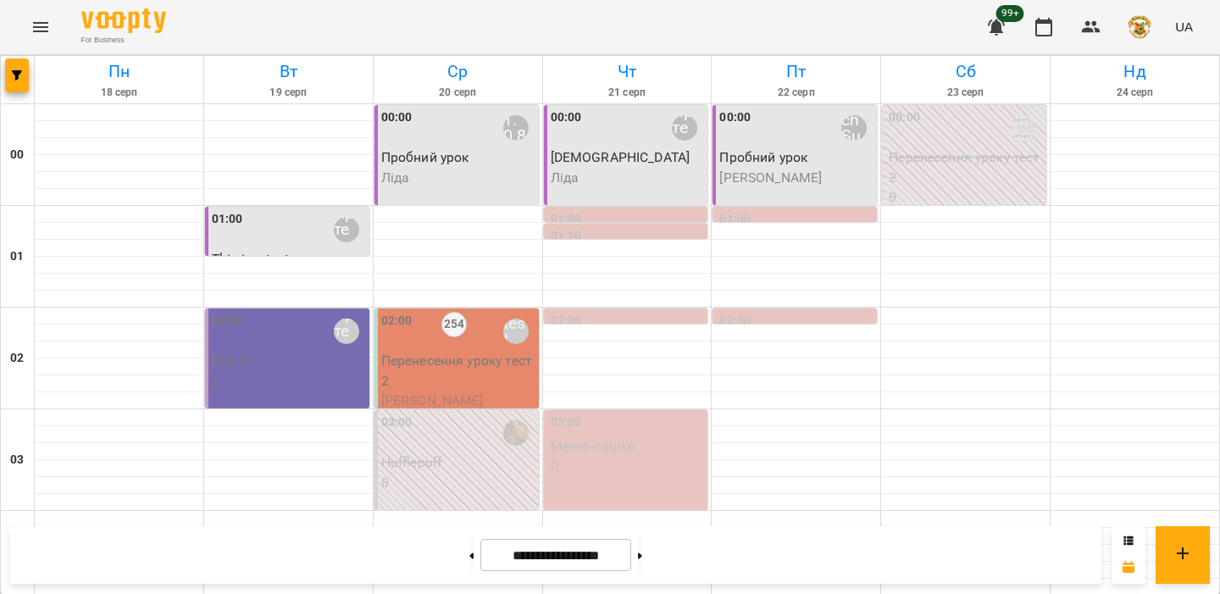
click at [320, 339] on div "02:00 Артем" at bounding box center [289, 331] width 154 height 39
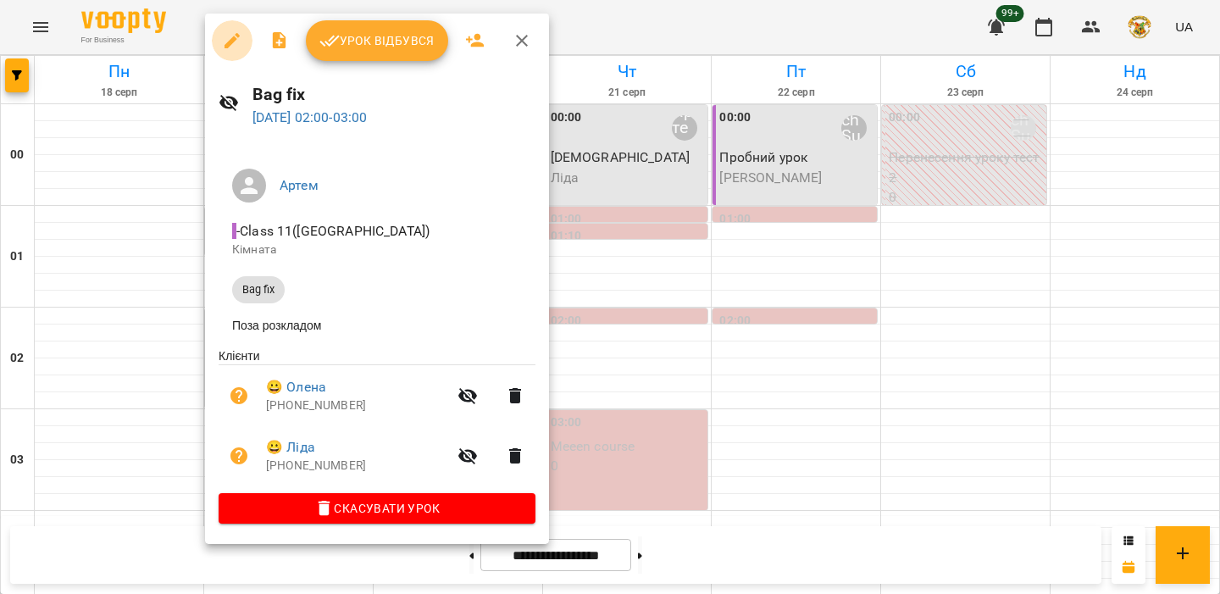
click at [234, 55] on button "button" at bounding box center [232, 40] width 41 height 41
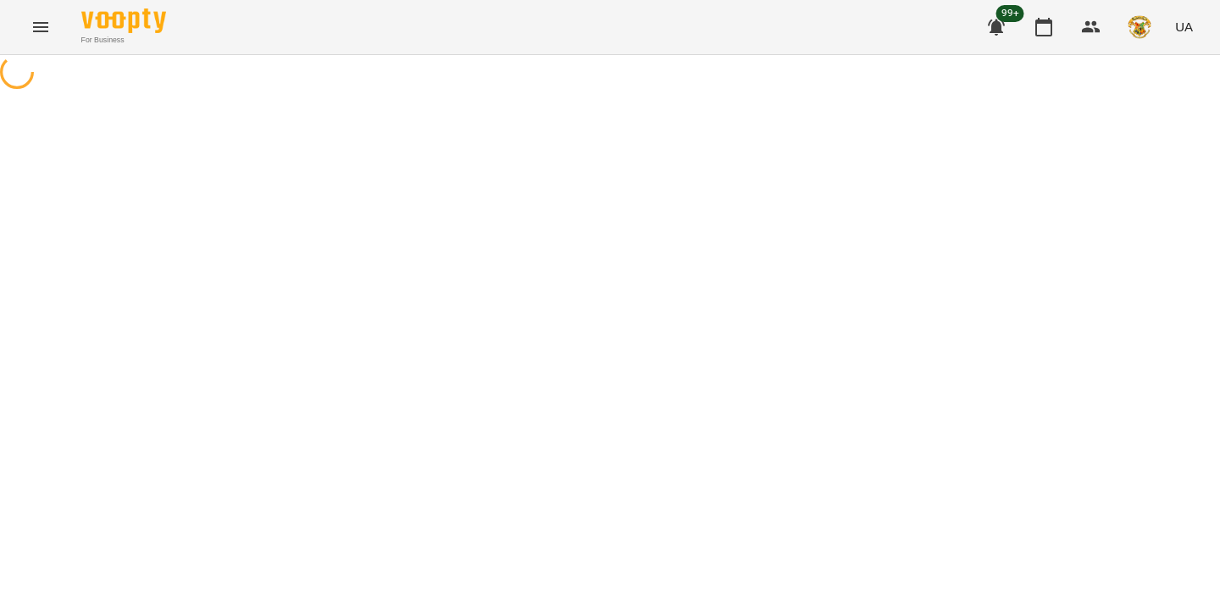
select select "*******"
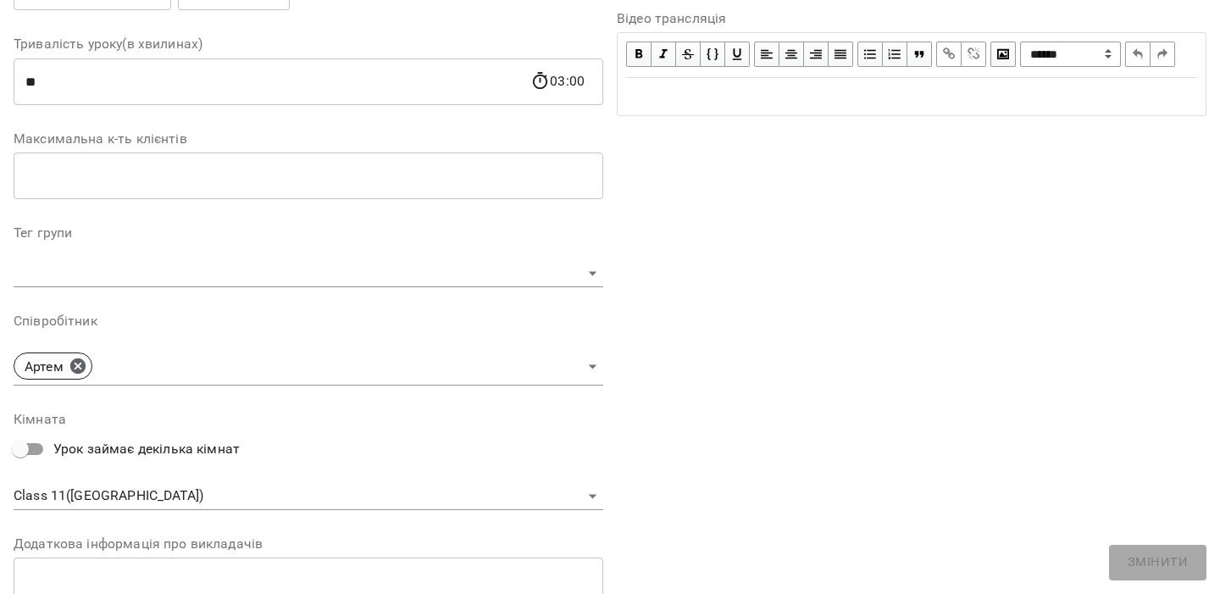
scroll to position [358, 0]
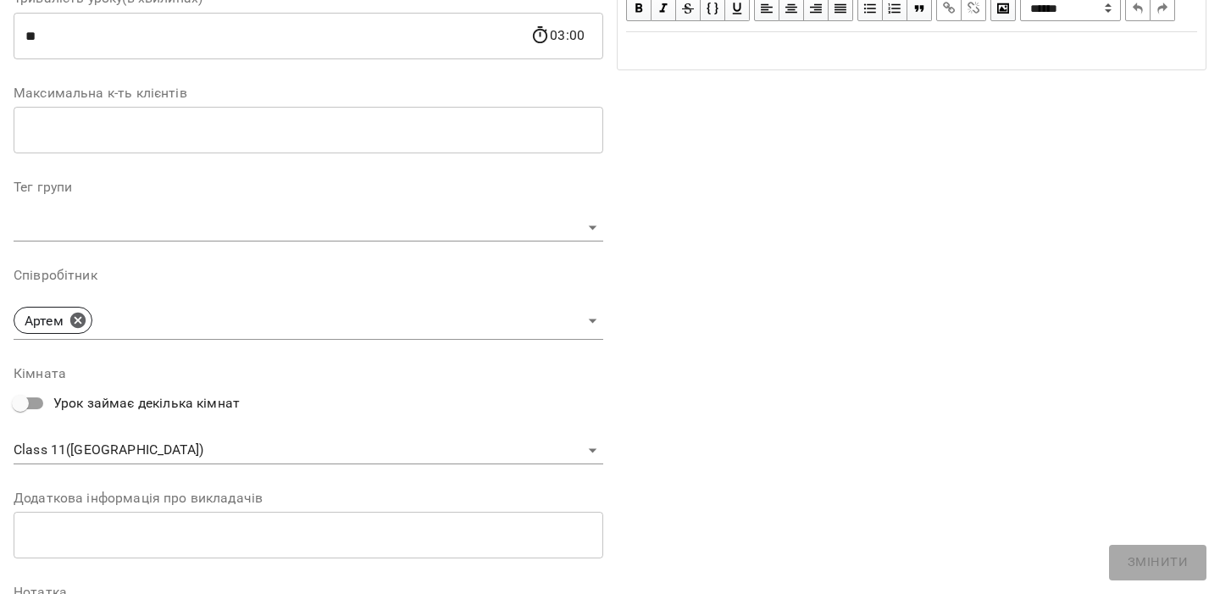
click at [270, 312] on body "**********" at bounding box center [610, 359] width 1220 height 719
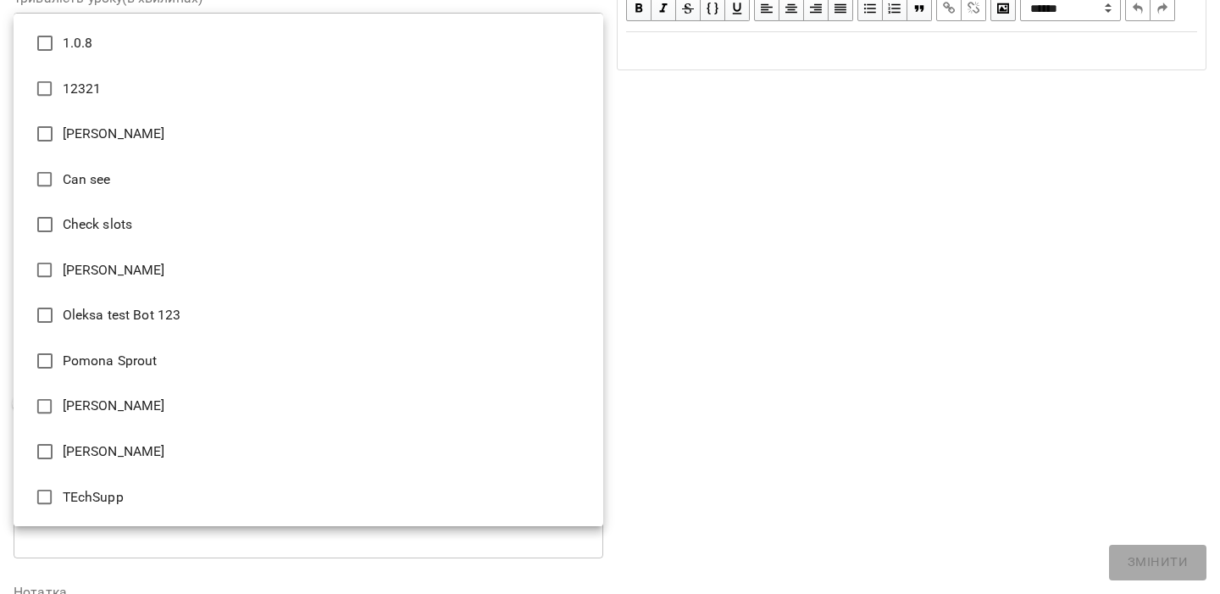
scroll to position [408, 0]
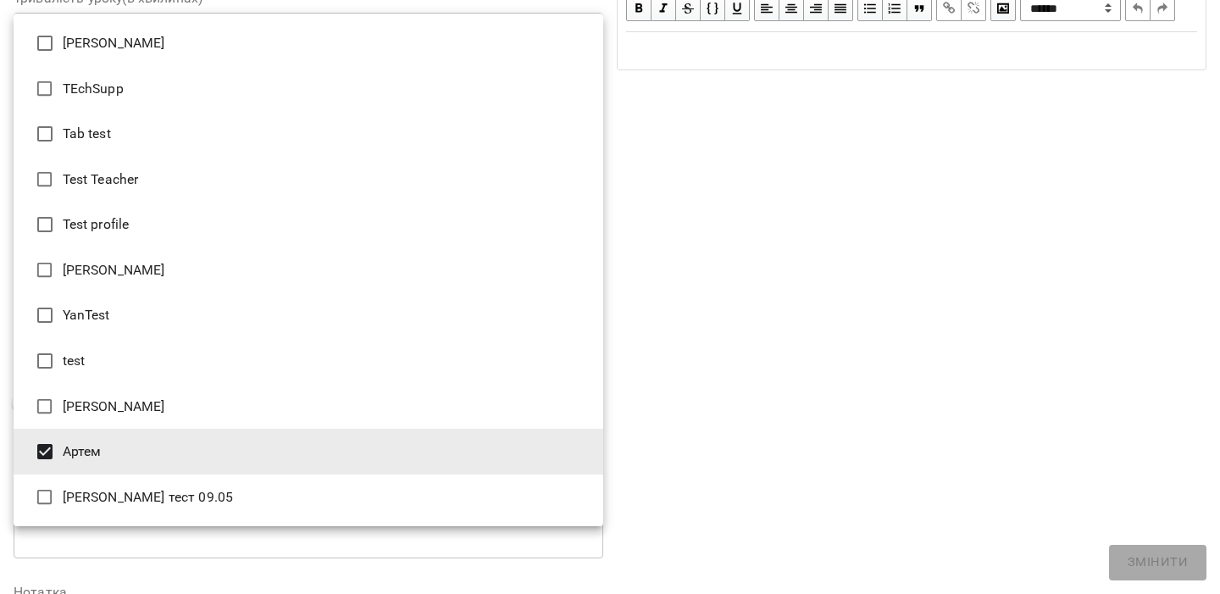
click at [147, 353] on li "test" at bounding box center [309, 361] width 590 height 46
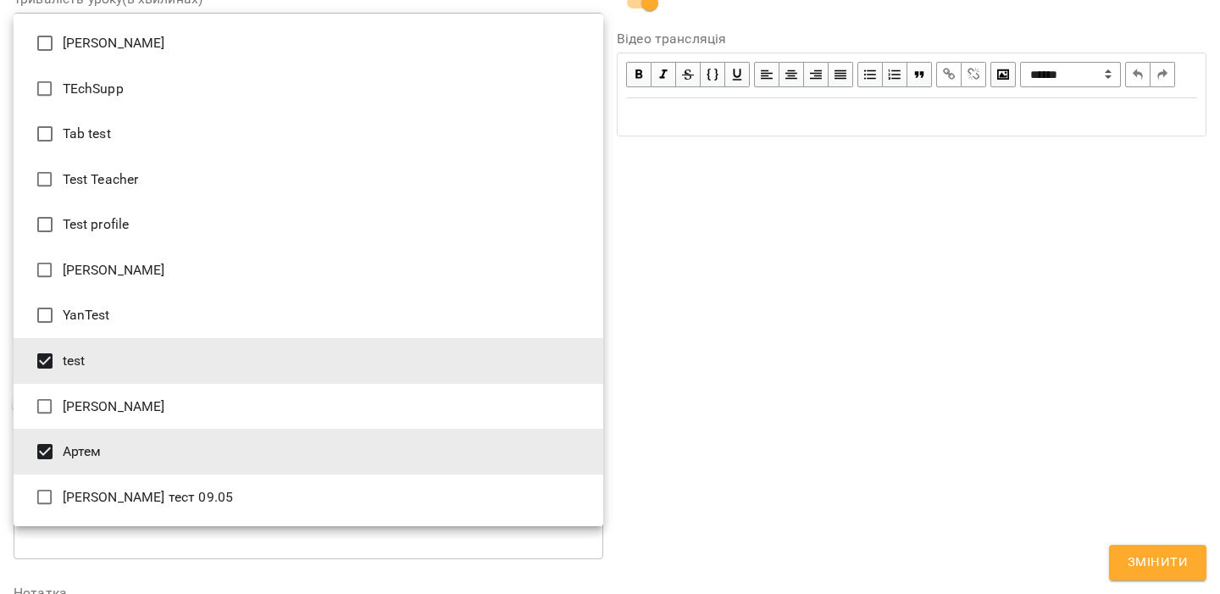
click at [119, 353] on li "test" at bounding box center [309, 361] width 590 height 46
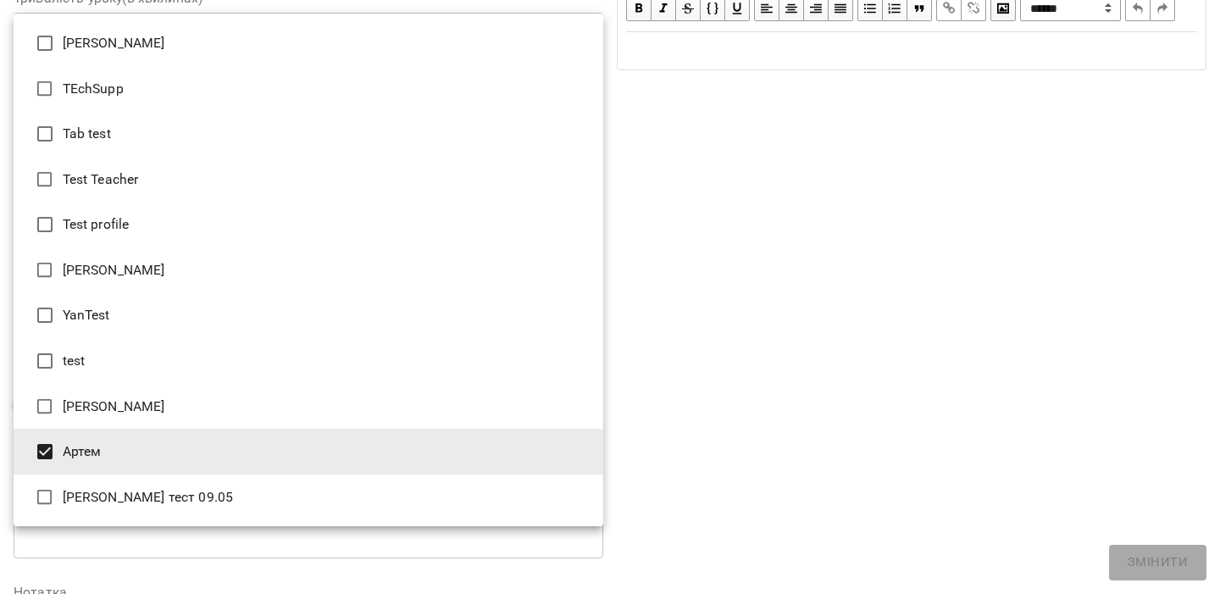
click at [97, 394] on li "[PERSON_NAME]" at bounding box center [309, 407] width 590 height 46
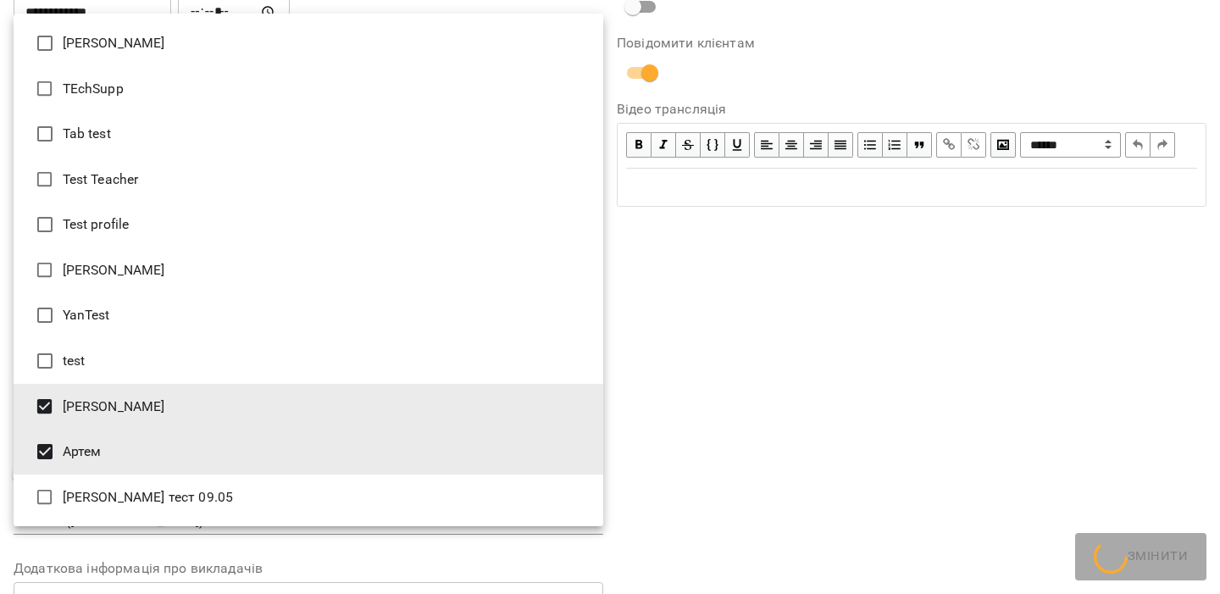
scroll to position [428, 0]
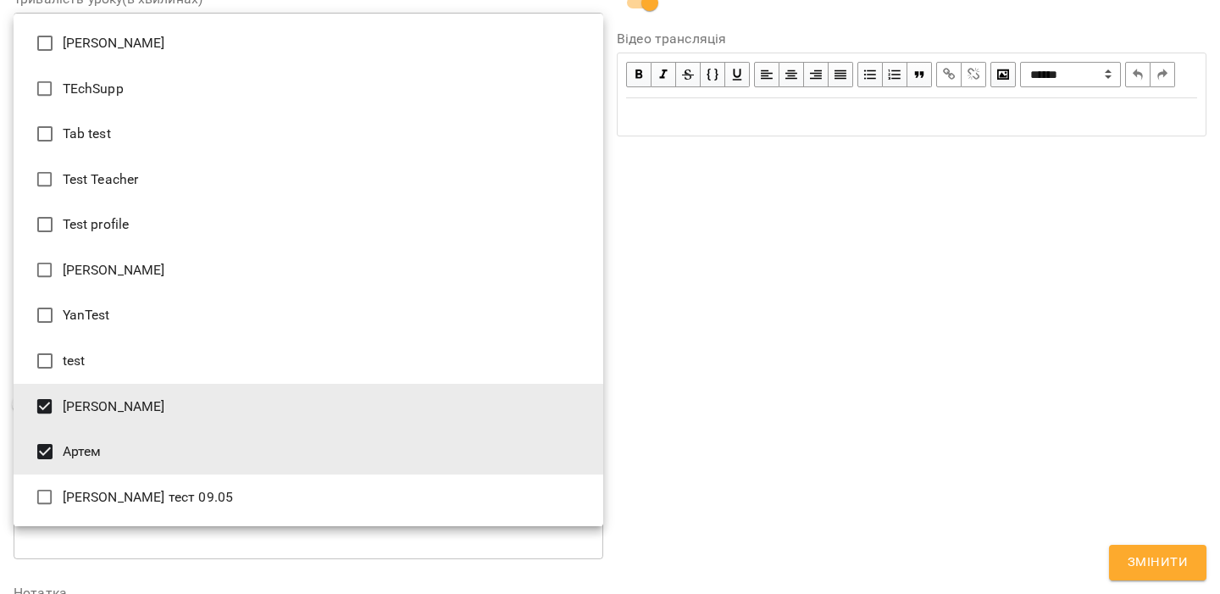
click at [72, 452] on li "Артем" at bounding box center [309, 452] width 590 height 46
type input "**********"
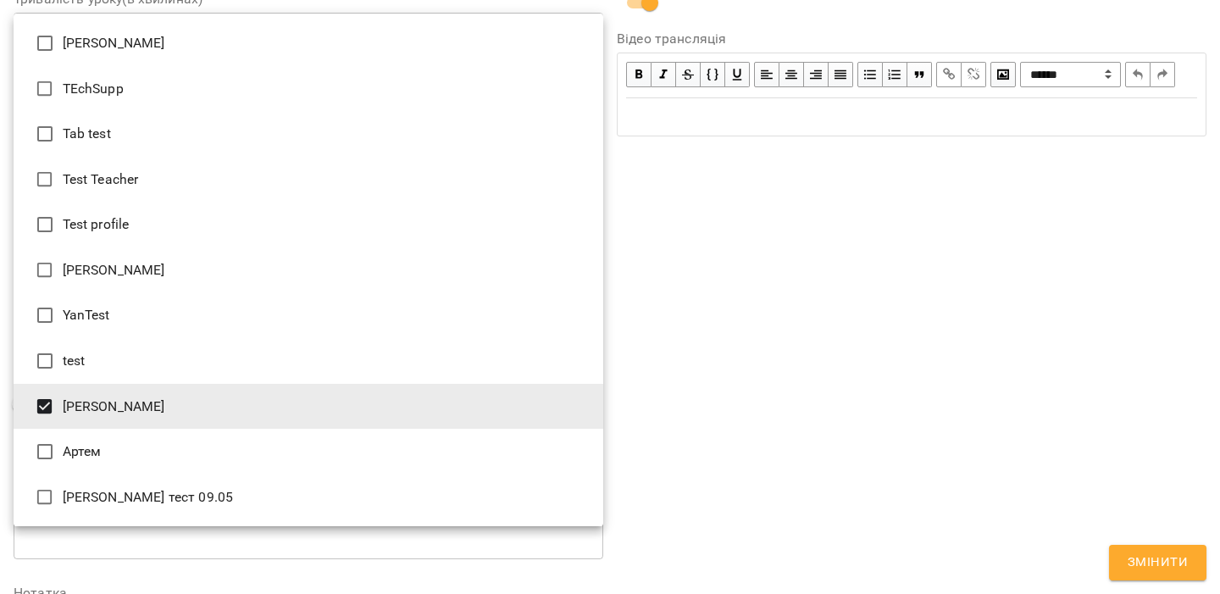
click at [858, 277] on div at bounding box center [610, 297] width 1220 height 594
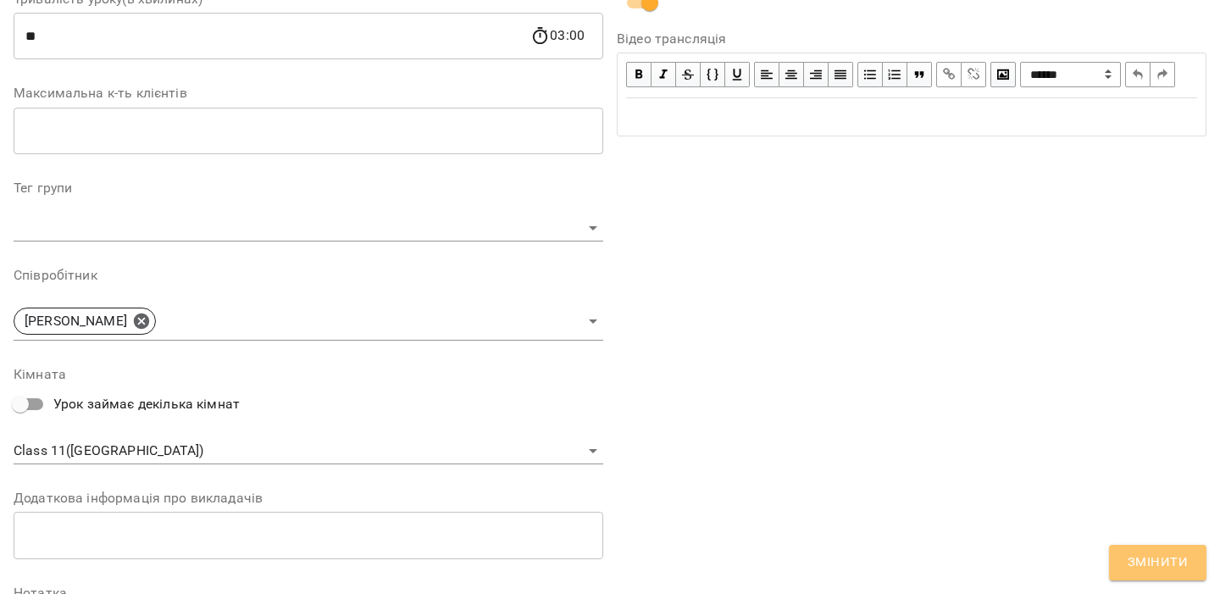
click at [1180, 560] on span "Змінити" at bounding box center [1158, 563] width 60 height 22
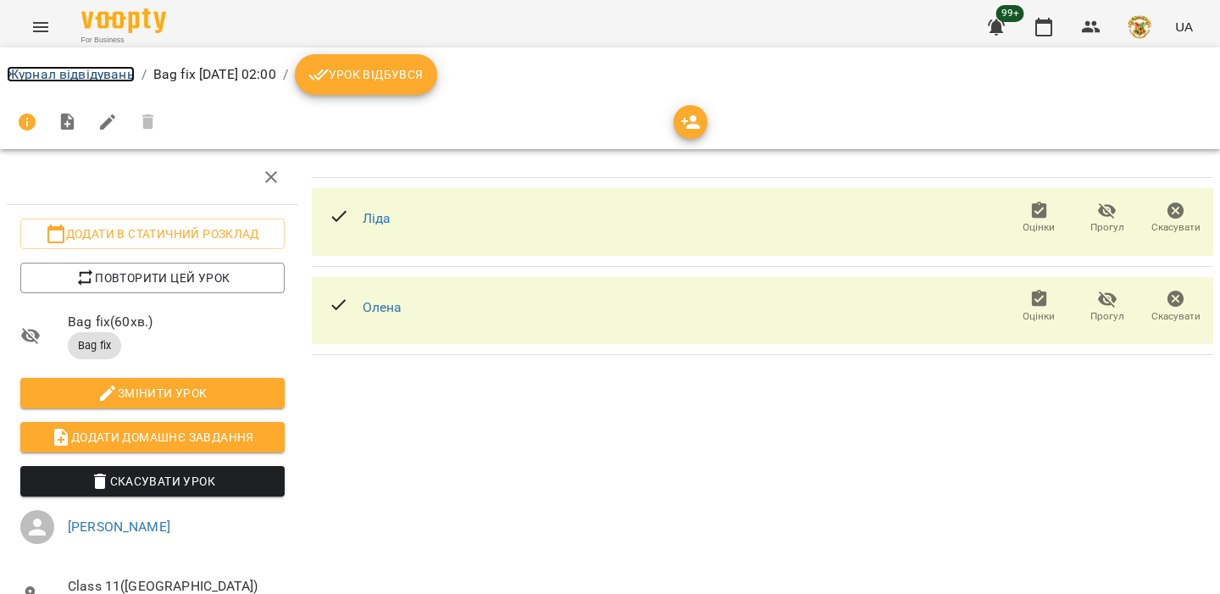
click at [81, 71] on link "Журнал відвідувань" at bounding box center [71, 74] width 128 height 16
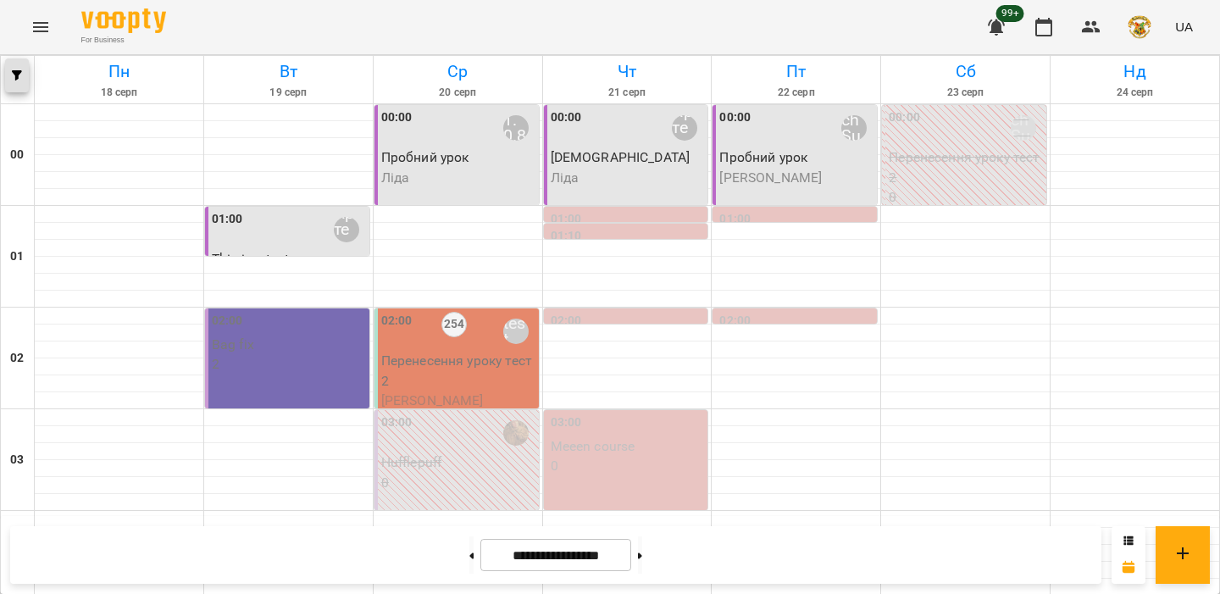
click at [10, 89] on button "button" at bounding box center [17, 75] width 24 height 34
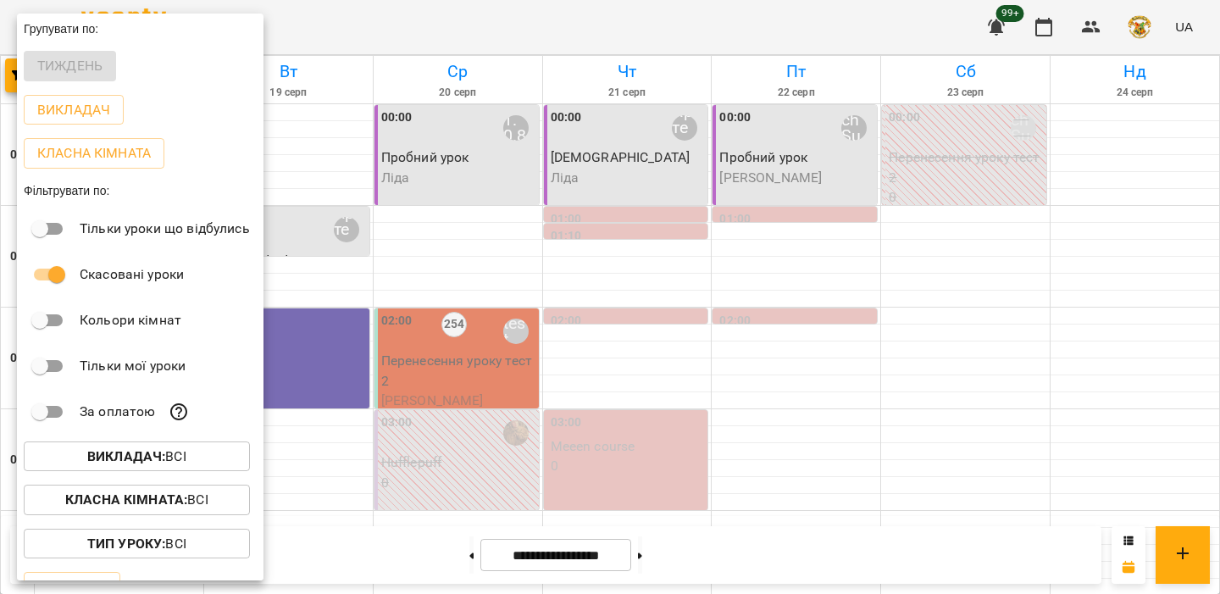
click at [165, 455] on b "Викладач :" at bounding box center [126, 456] width 78 height 16
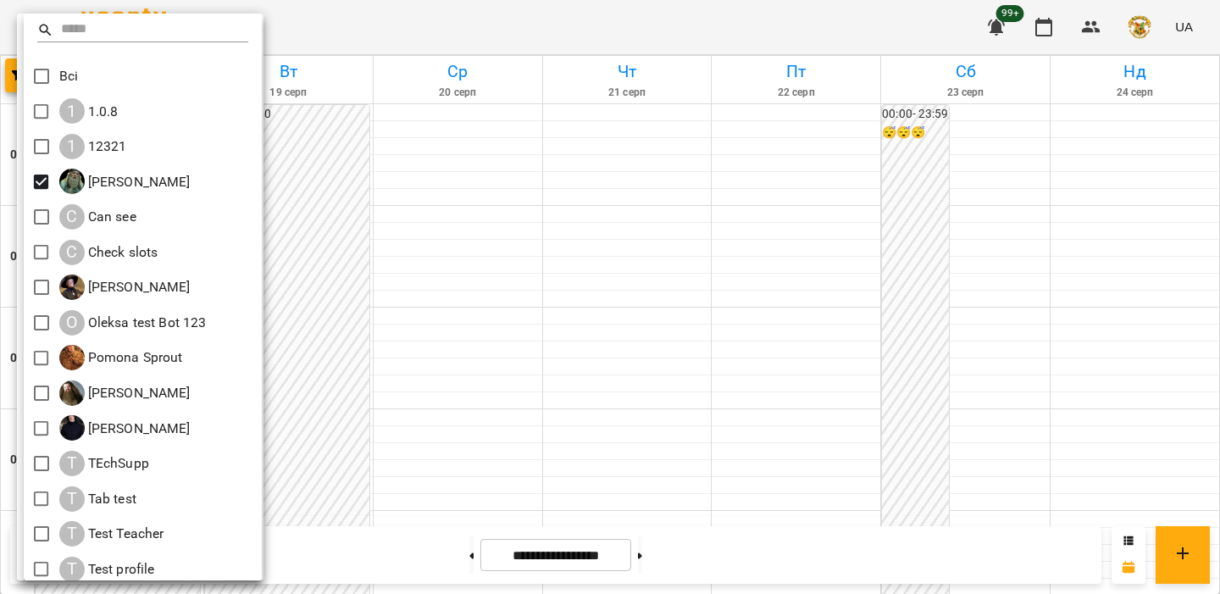
click at [467, 284] on div at bounding box center [610, 297] width 1220 height 594
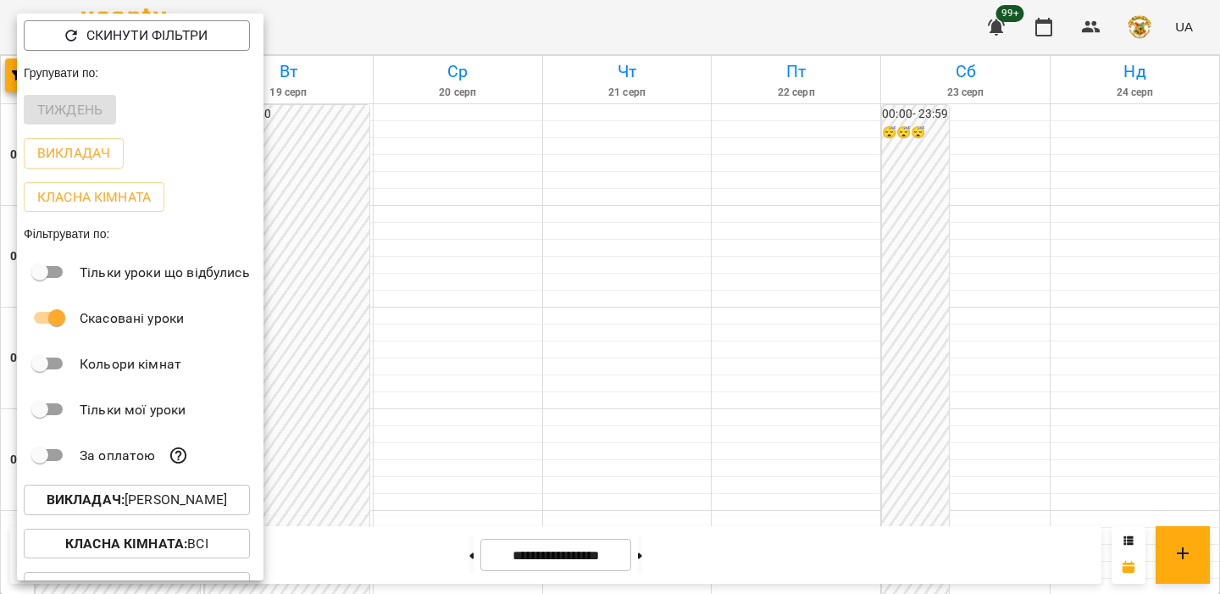
click at [467, 284] on div at bounding box center [610, 297] width 1220 height 594
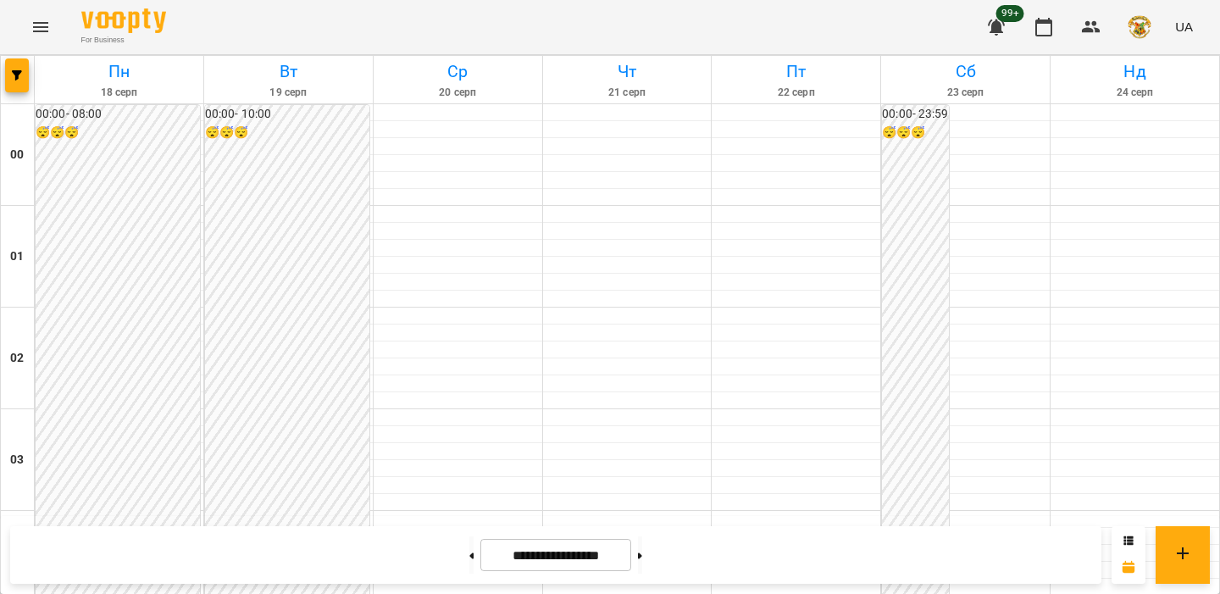
scroll to position [1024, 0]
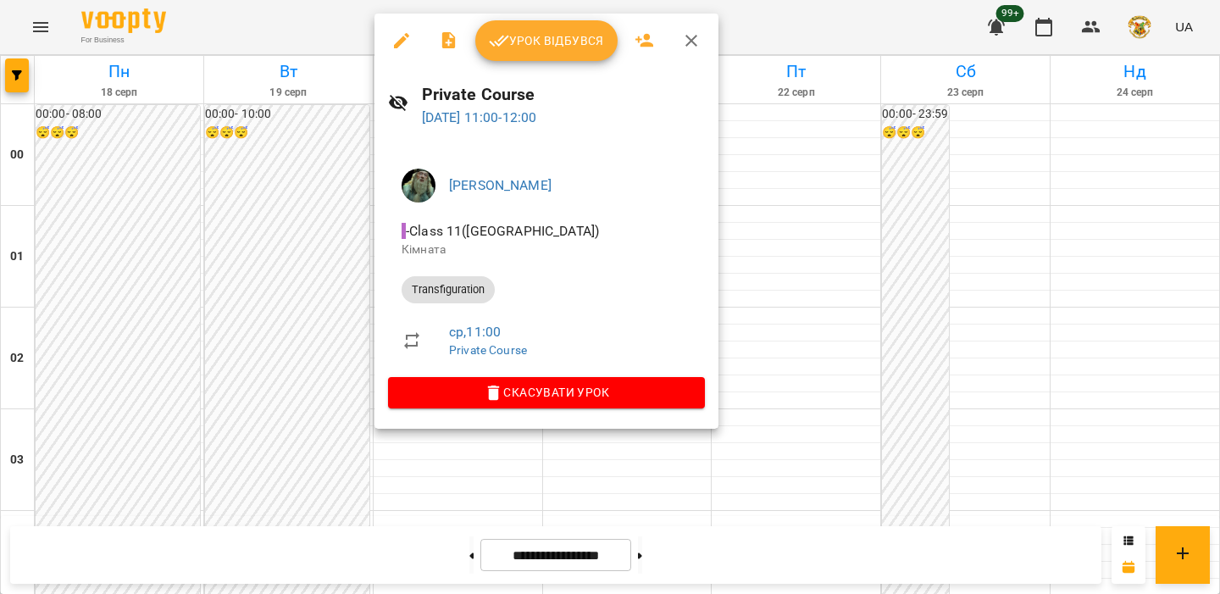
click at [177, 90] on div at bounding box center [610, 297] width 1220 height 594
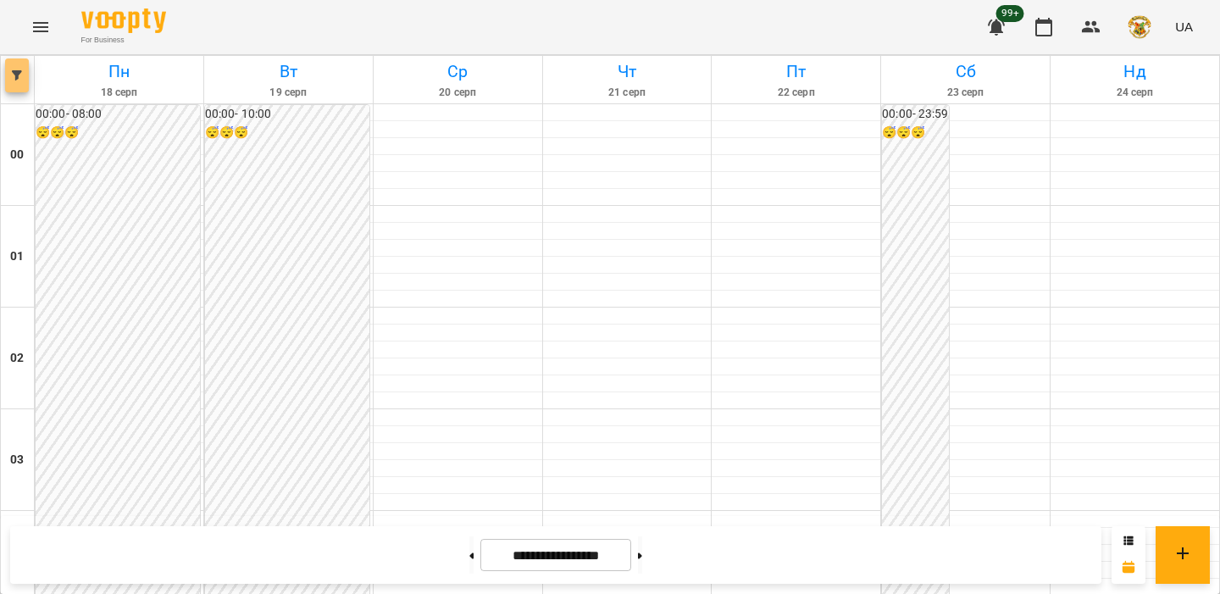
click at [16, 69] on button "button" at bounding box center [17, 75] width 24 height 34
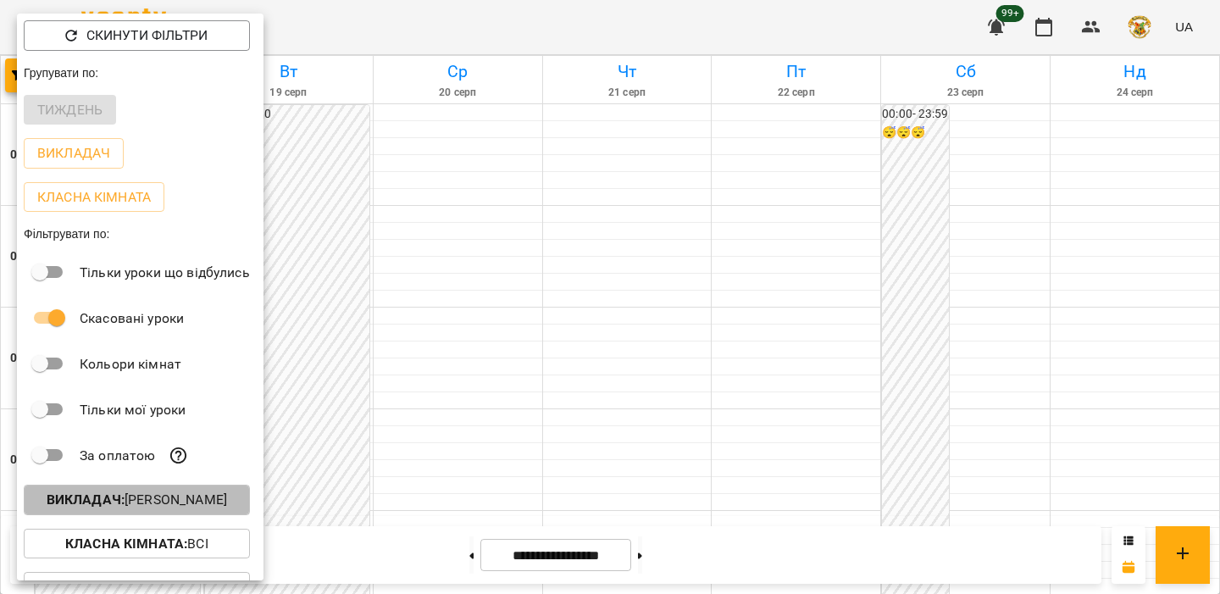
click at [97, 494] on button "Викладач : [PERSON_NAME]" at bounding box center [137, 500] width 226 height 31
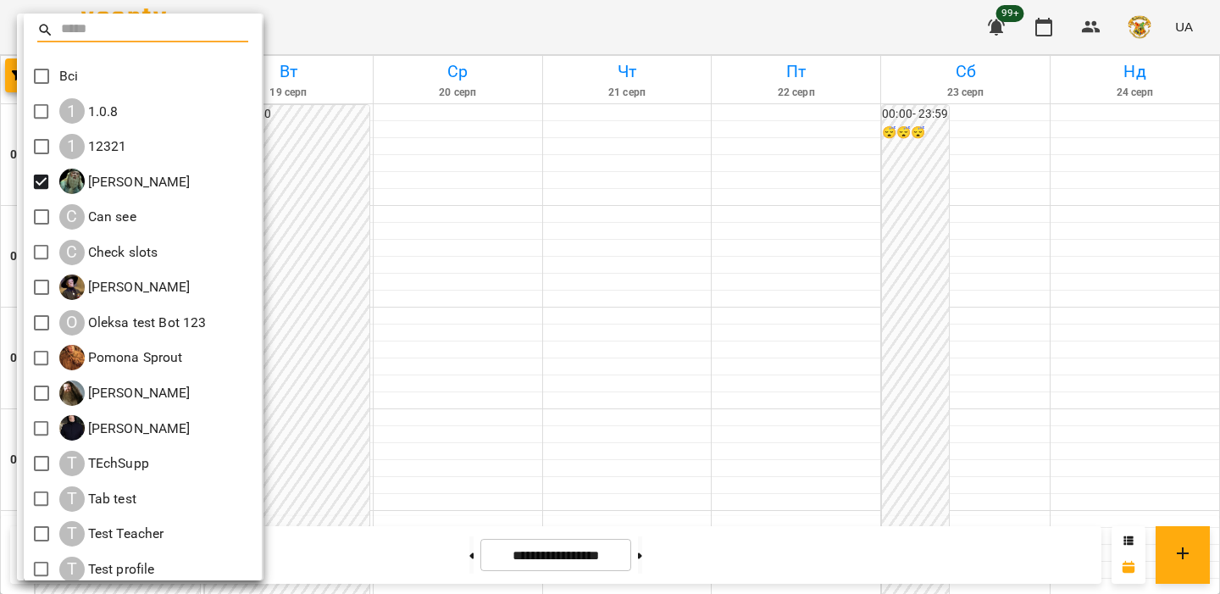
click at [108, 19] on input "text" at bounding box center [155, 30] width 188 height 25
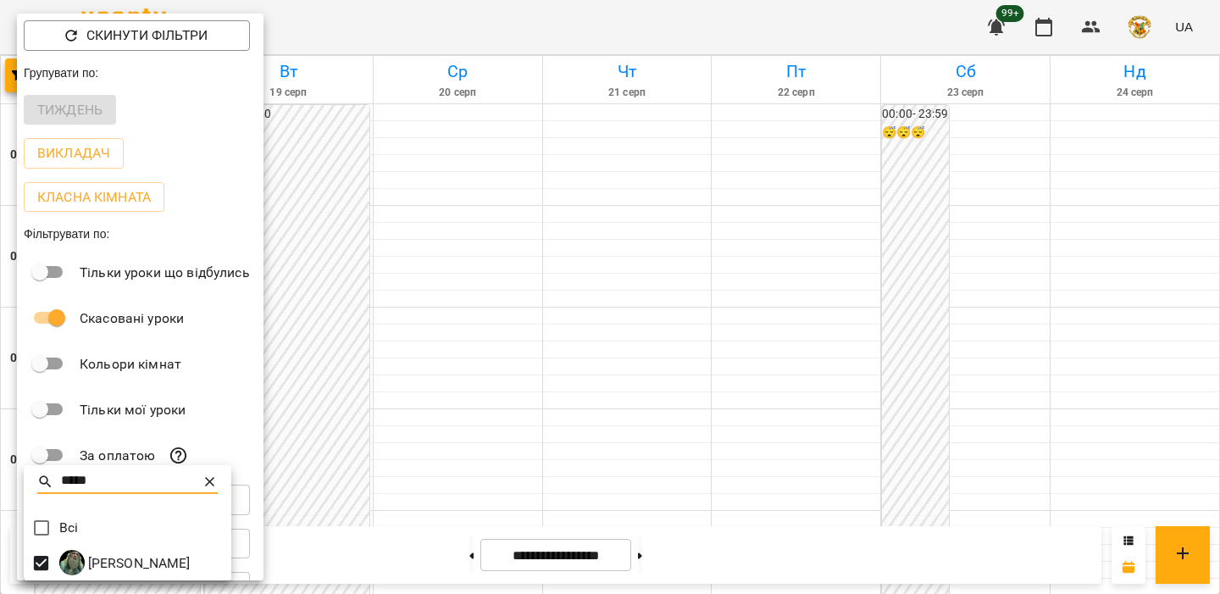
type input "*****"
click at [212, 482] on icon at bounding box center [210, 482] width 17 height 17
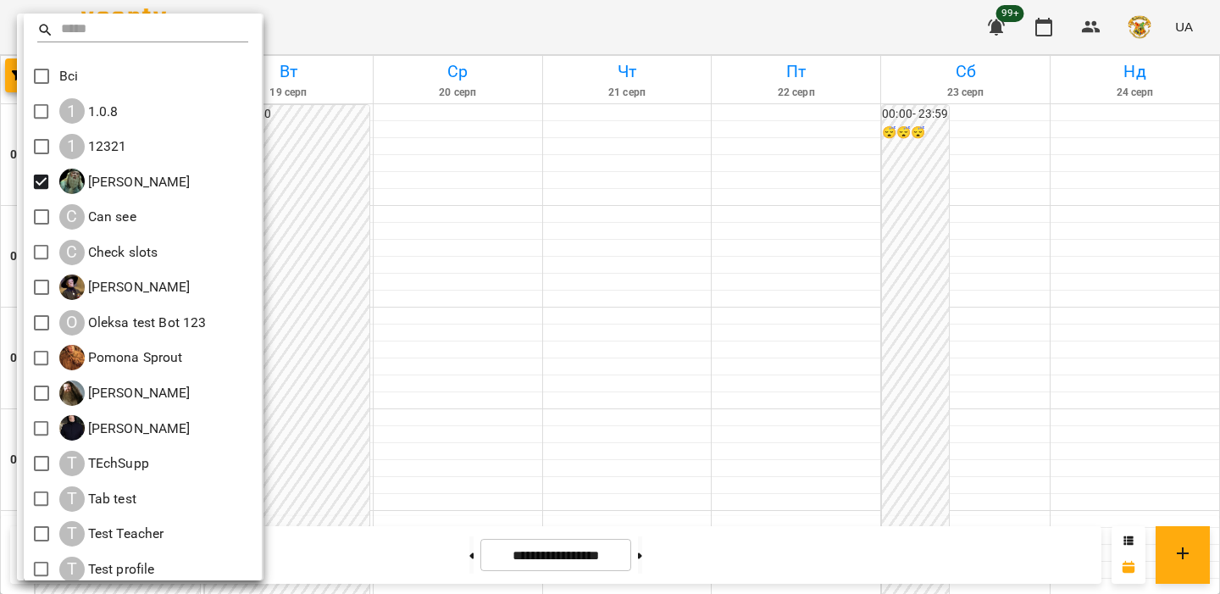
click at [362, 402] on div at bounding box center [610, 297] width 1220 height 594
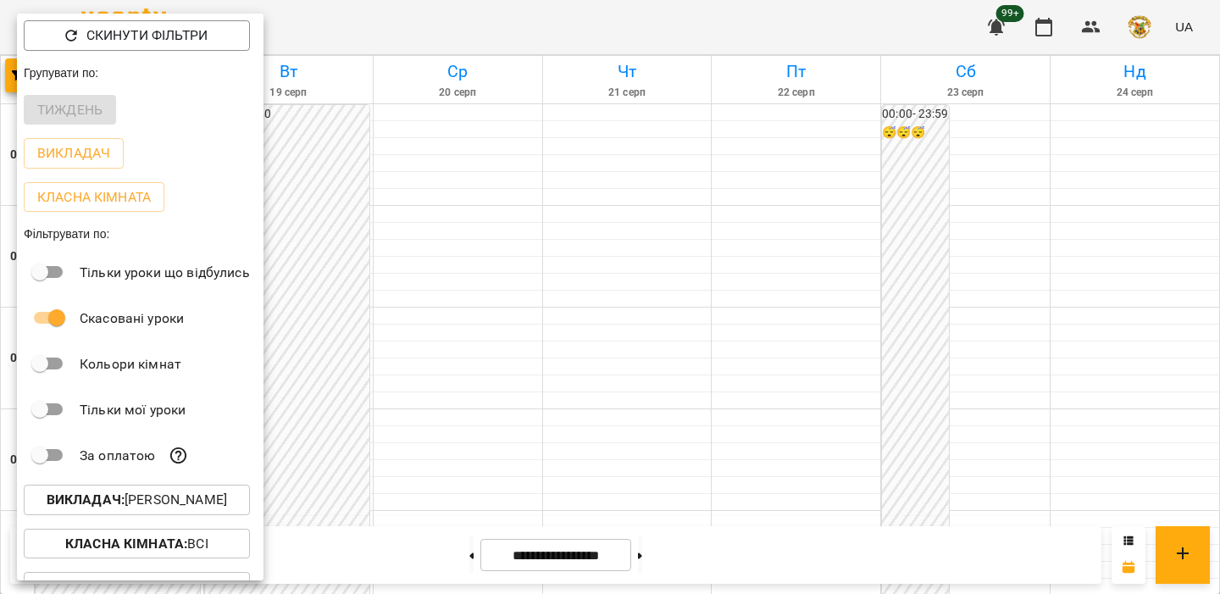
click at [367, 259] on div at bounding box center [610, 297] width 1220 height 594
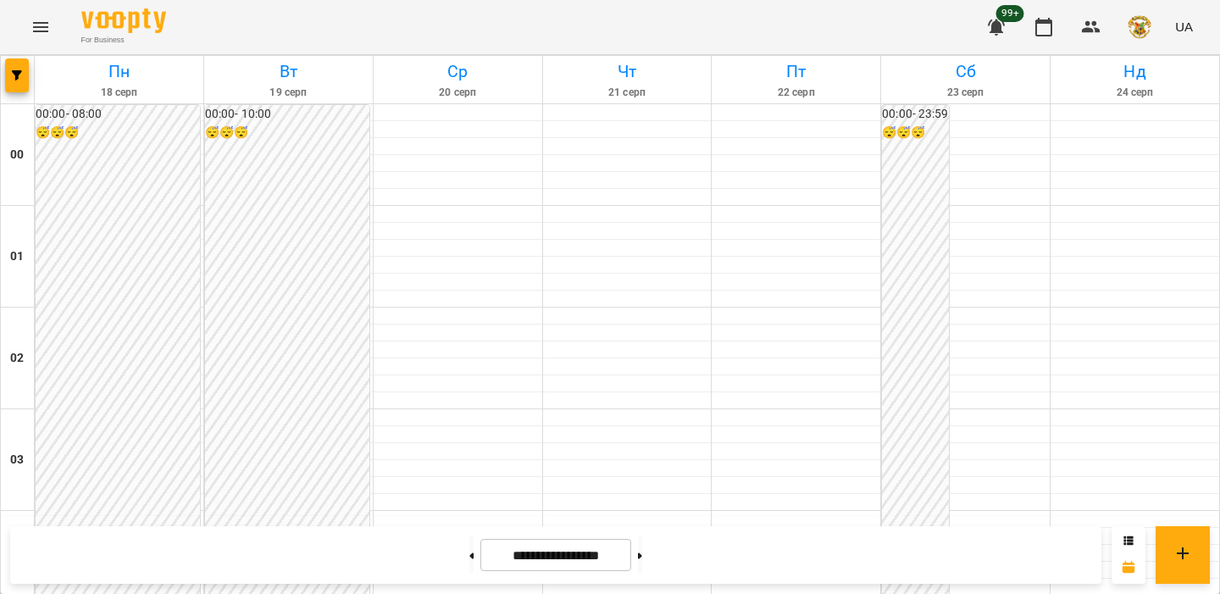
click at [31, 72] on div at bounding box center [18, 79] width 34 height 47
click at [22, 72] on span "button" at bounding box center [17, 75] width 24 height 10
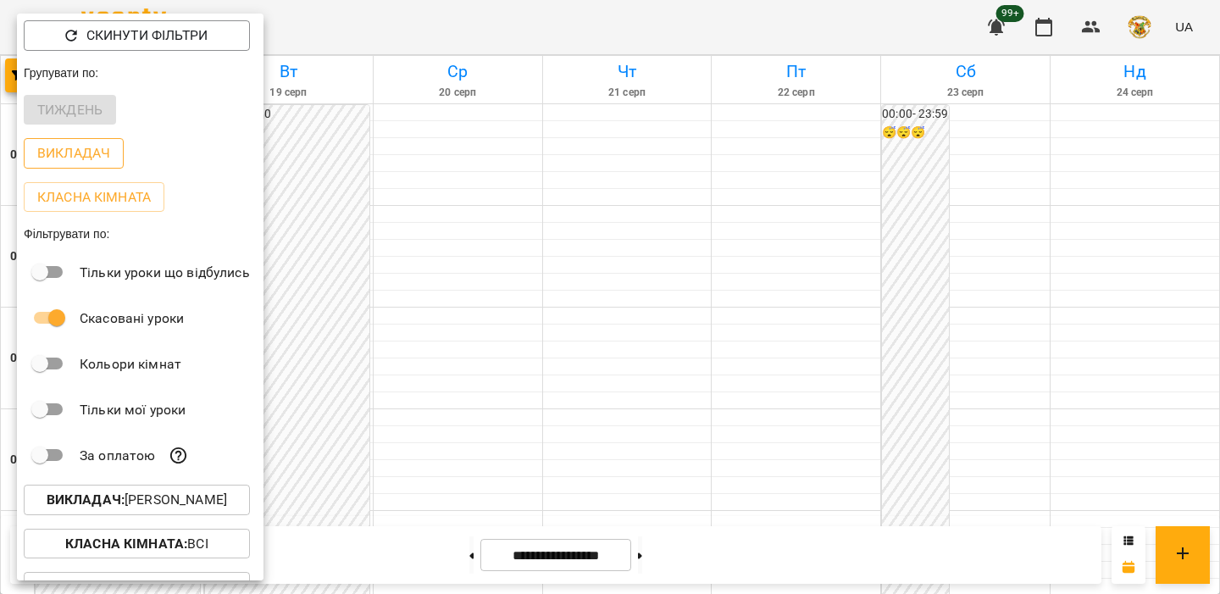
click at [94, 151] on p "Викладач" at bounding box center [73, 153] width 73 height 20
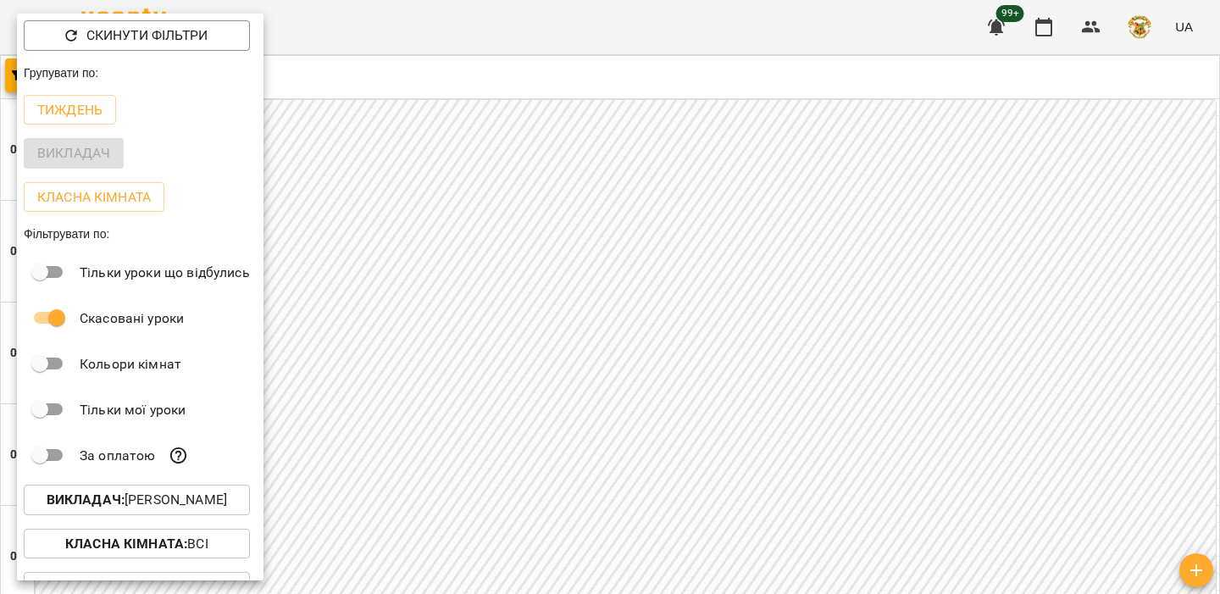
click at [509, 494] on div at bounding box center [610, 297] width 1220 height 594
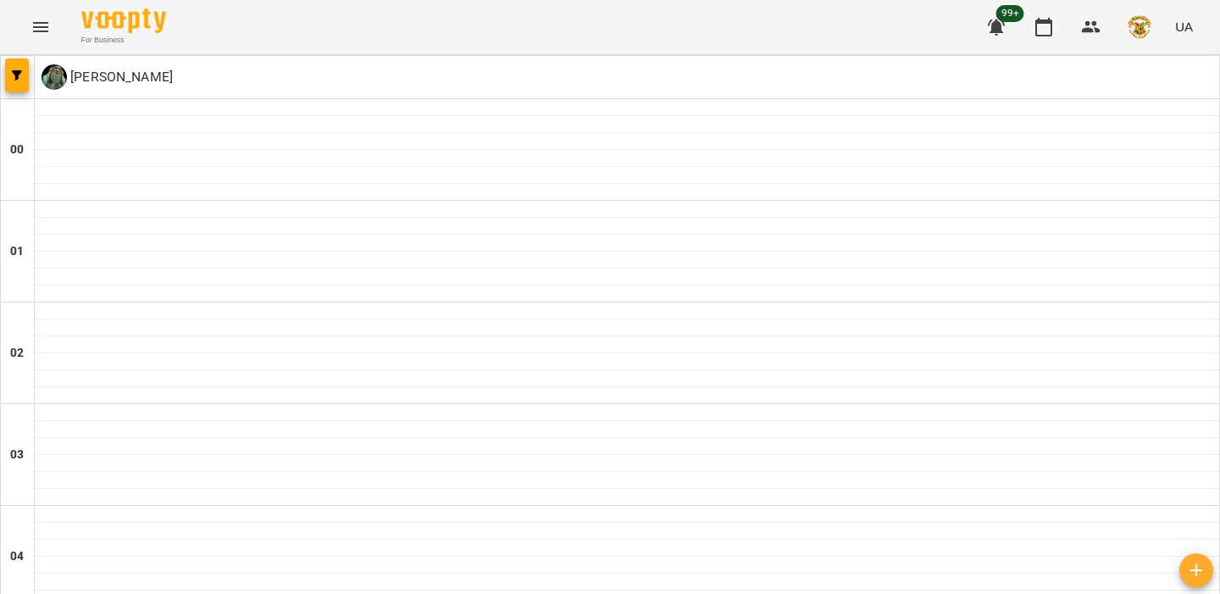
click at [7, 78] on span "button" at bounding box center [17, 75] width 24 height 10
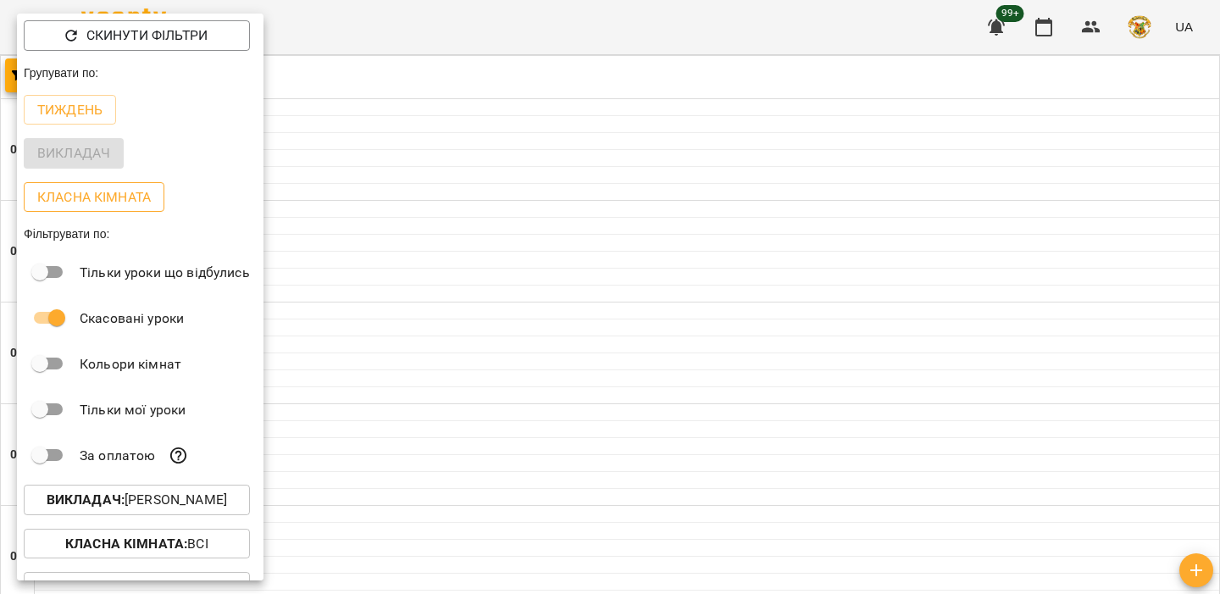
click at [73, 201] on p "Класна кімната" at bounding box center [94, 197] width 114 height 20
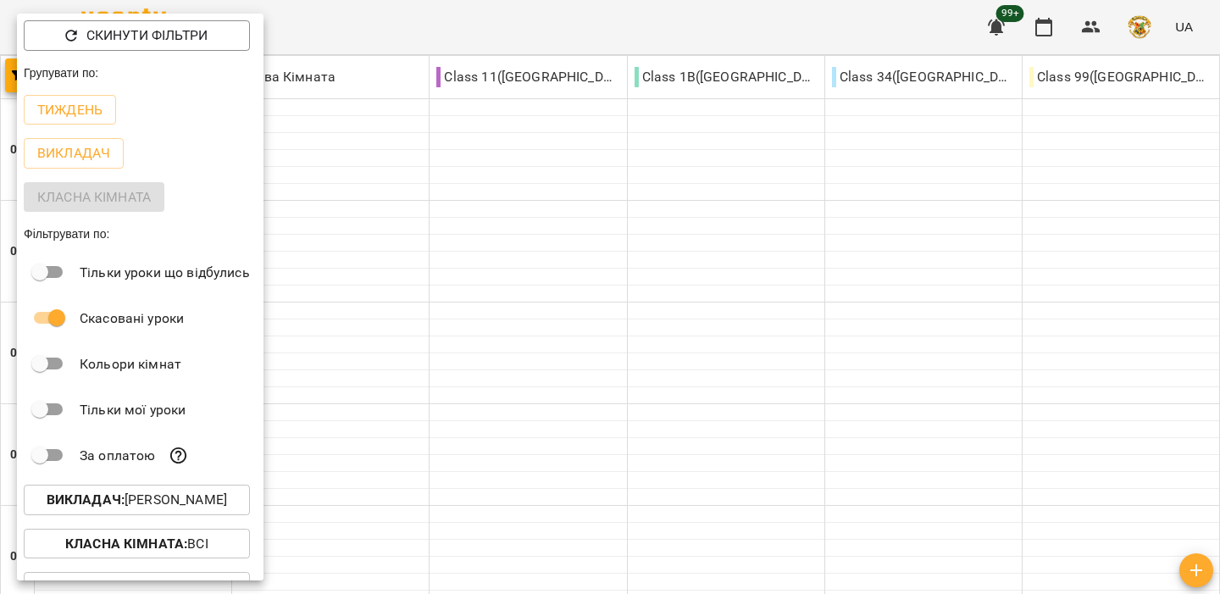
click at [579, 358] on div at bounding box center [610, 297] width 1220 height 594
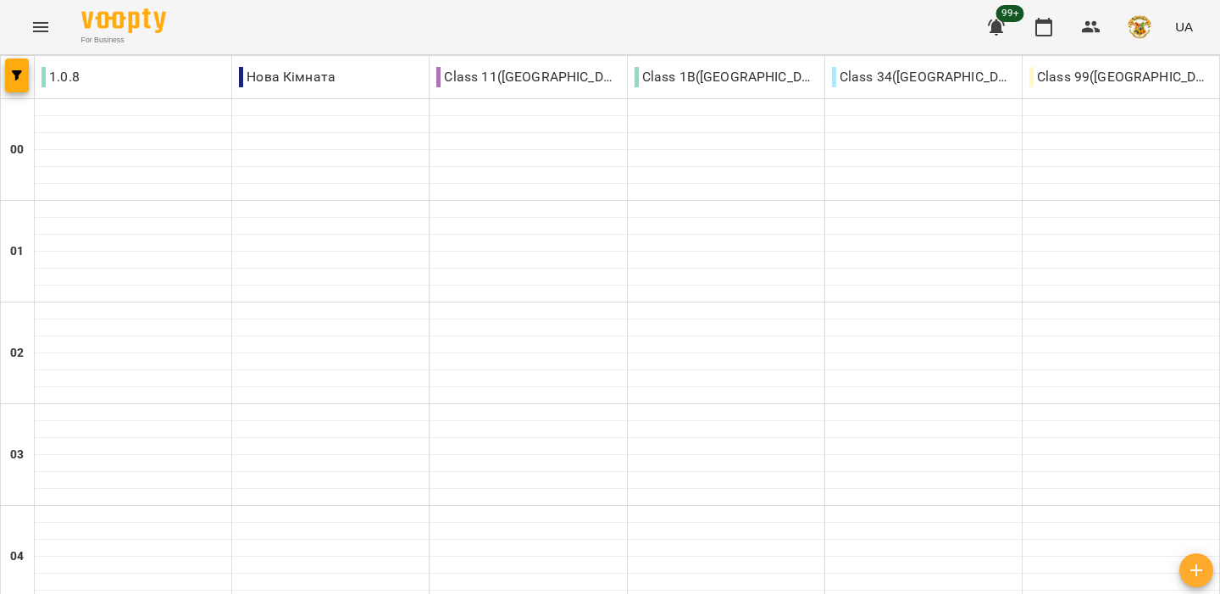
scroll to position [1302, 0]
click at [14, 81] on button "button" at bounding box center [17, 75] width 24 height 34
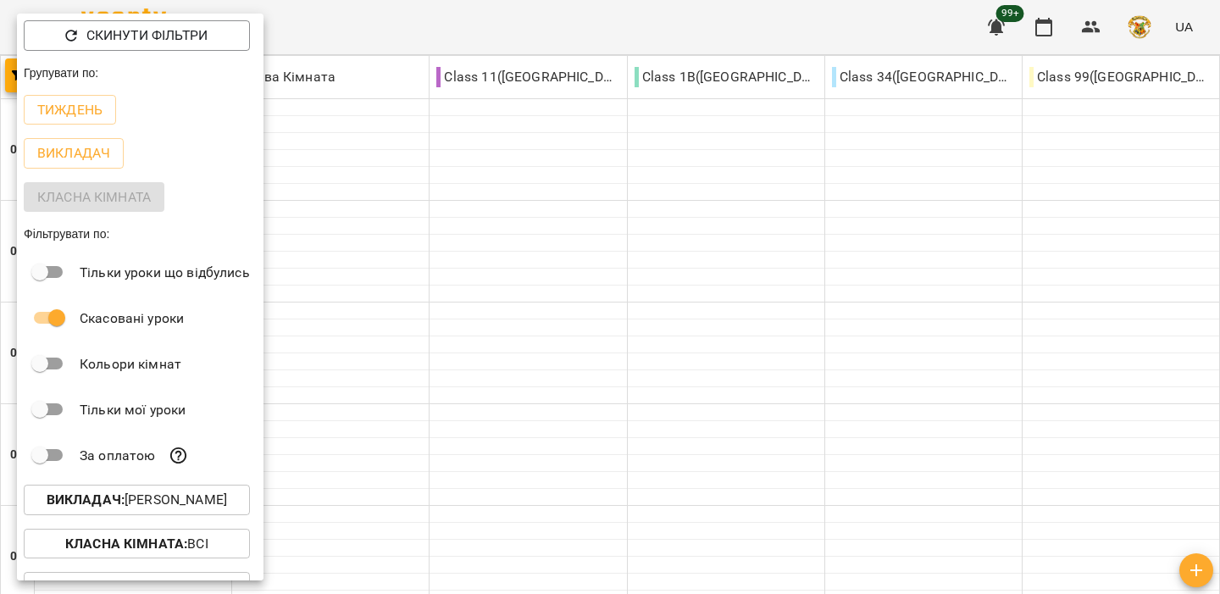
scroll to position [77, 0]
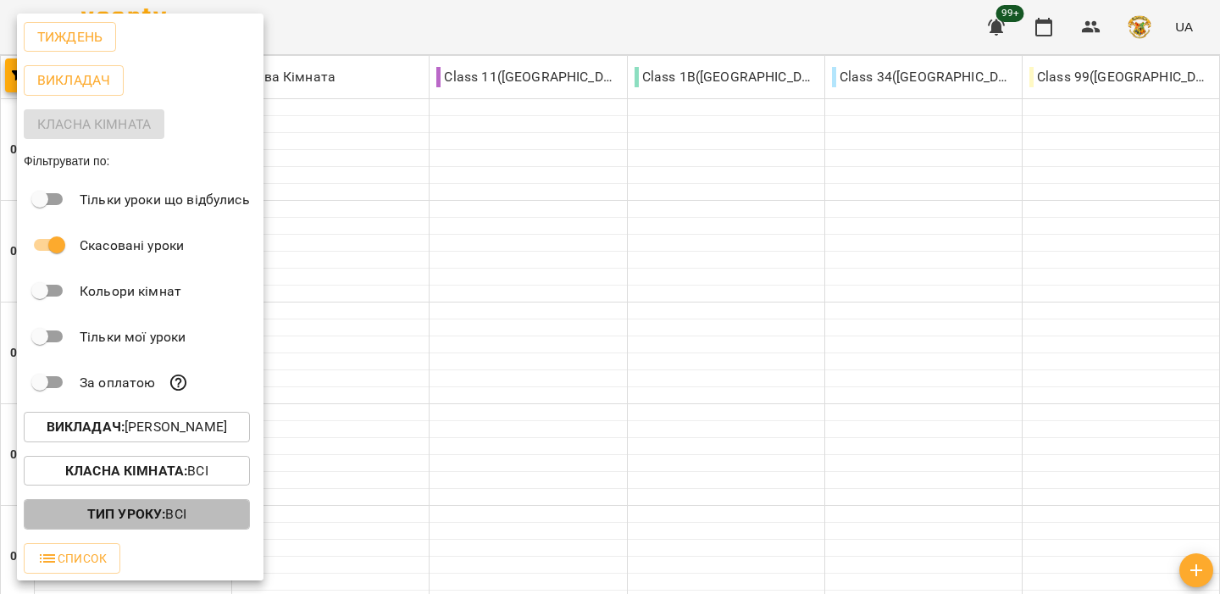
click at [152, 511] on b "Тип Уроку :" at bounding box center [126, 514] width 78 height 16
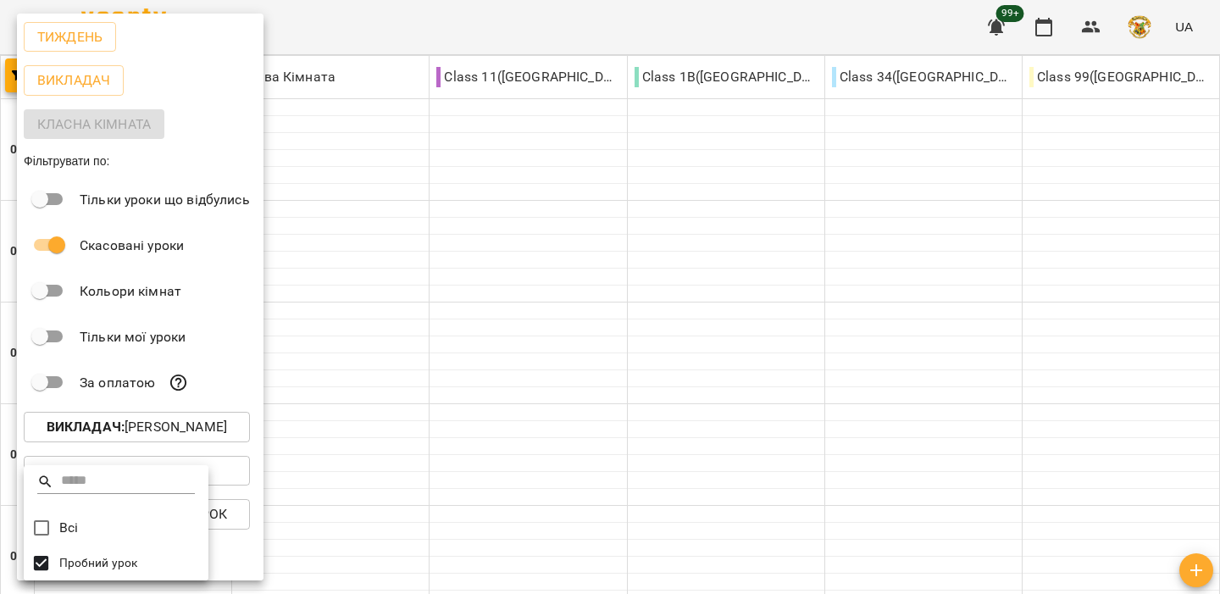
click at [273, 509] on div at bounding box center [610, 297] width 1220 height 594
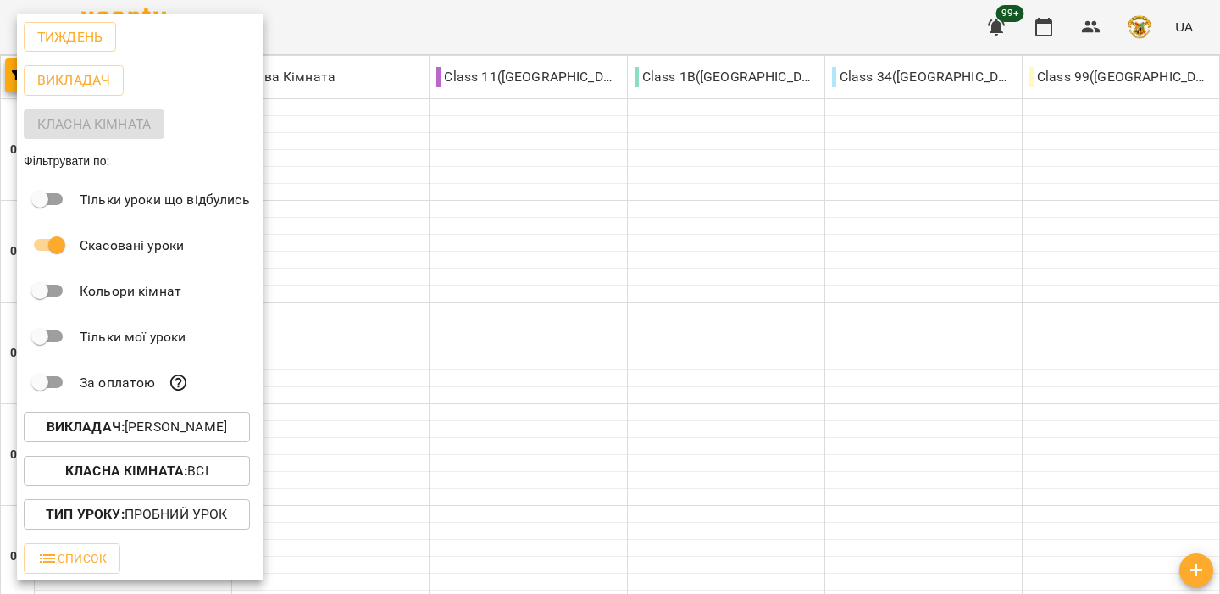
click at [227, 509] on p "Тип Уроку : Пробний урок" at bounding box center [136, 514] width 181 height 20
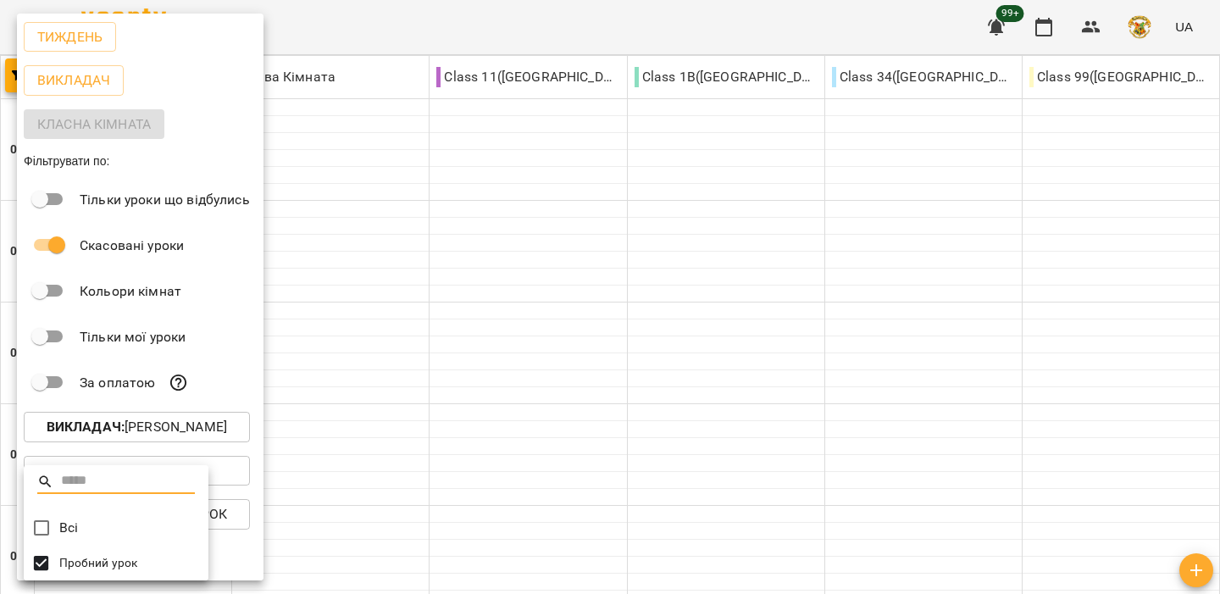
click at [255, 414] on div at bounding box center [610, 297] width 1220 height 594
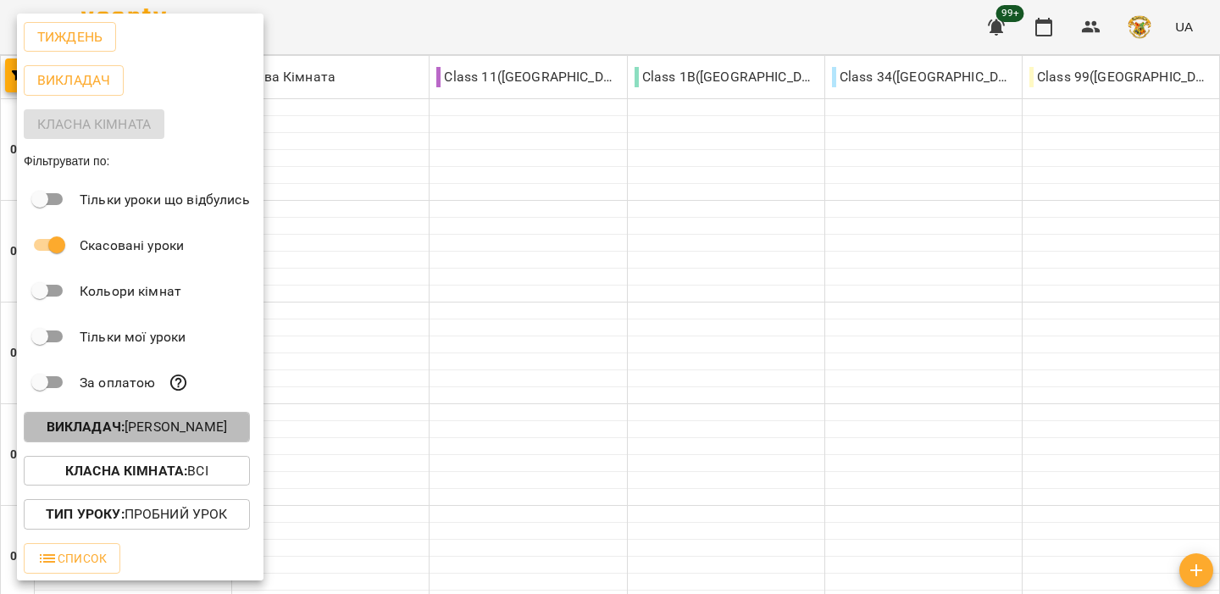
click at [219, 419] on p "Викладач : [PERSON_NAME]" at bounding box center [137, 427] width 181 height 20
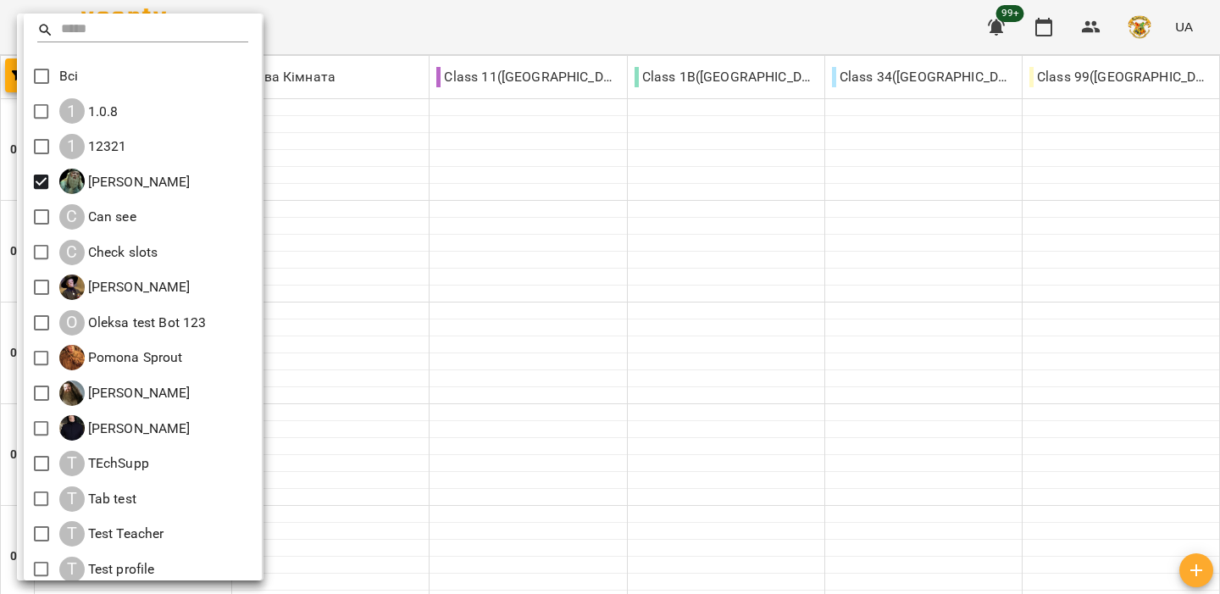
click at [46, 33] on icon at bounding box center [45, 30] width 17 height 17
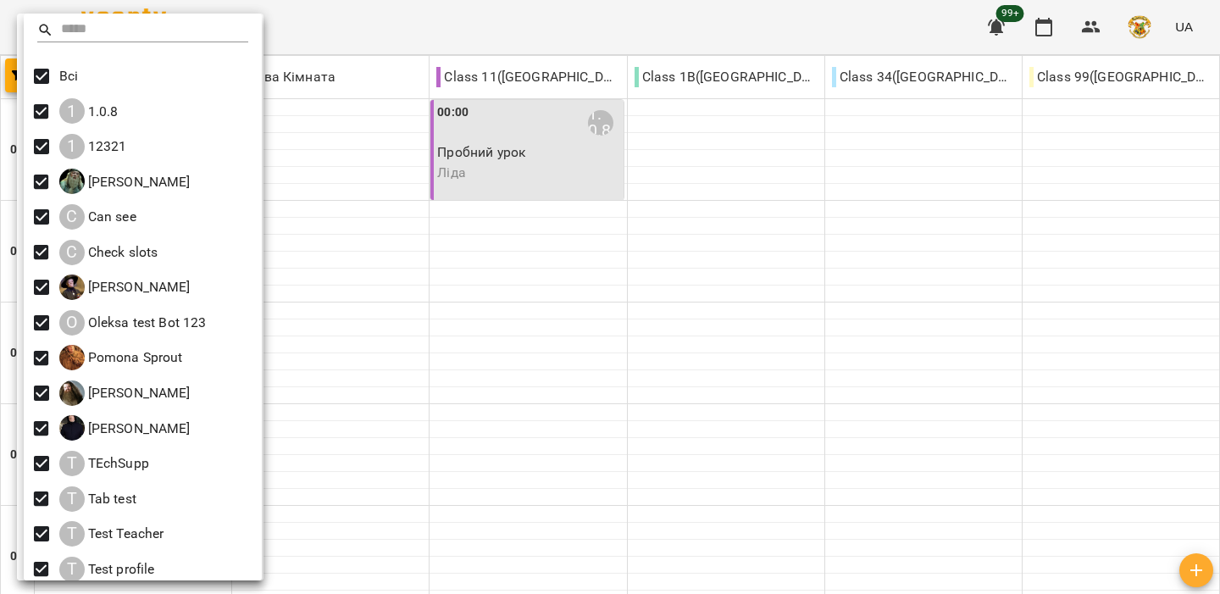
click at [246, 112] on div at bounding box center [610, 297] width 1220 height 594
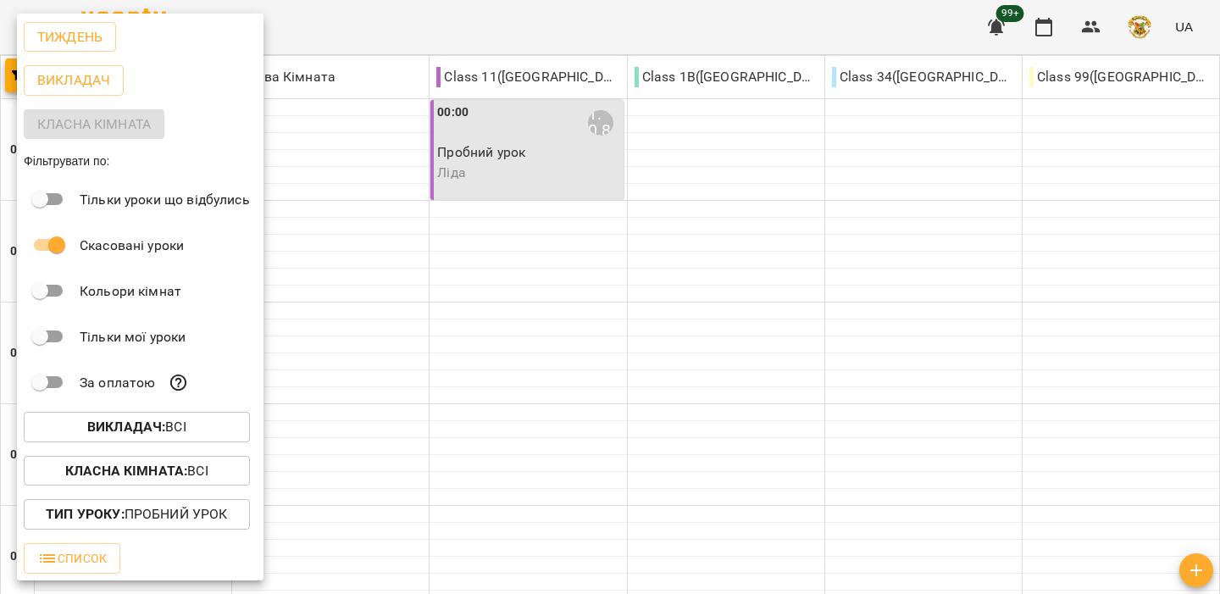
click at [269, 115] on div at bounding box center [610, 297] width 1220 height 594
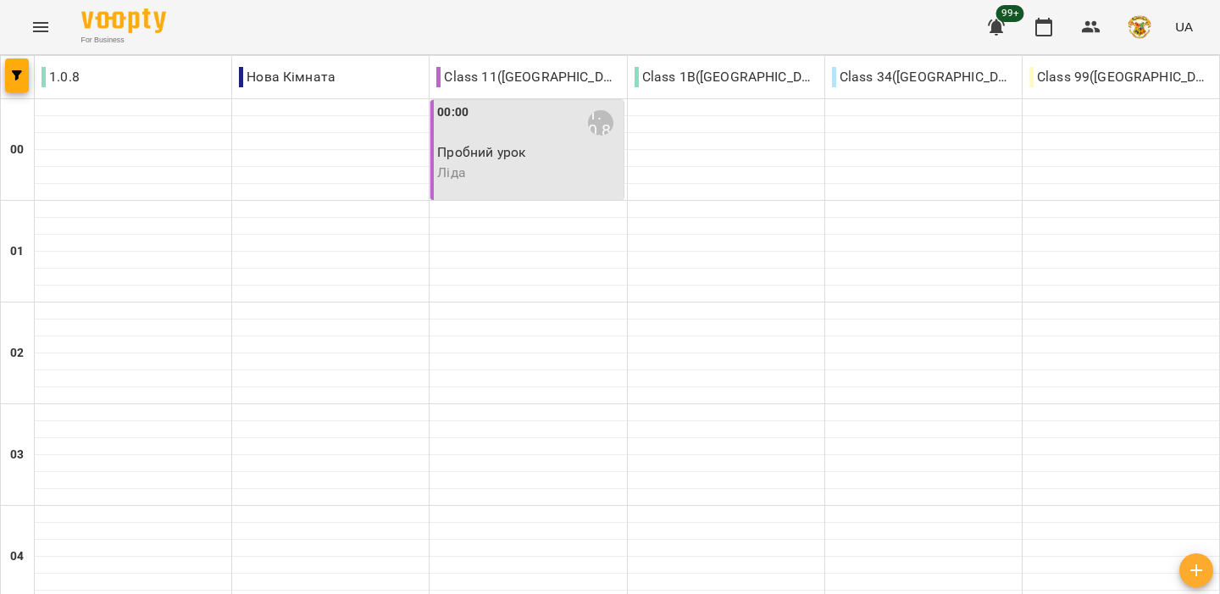
click at [498, 182] on div "00:00 1.0.8 Пробний урок Ліда" at bounding box center [526, 150] width 192 height 100
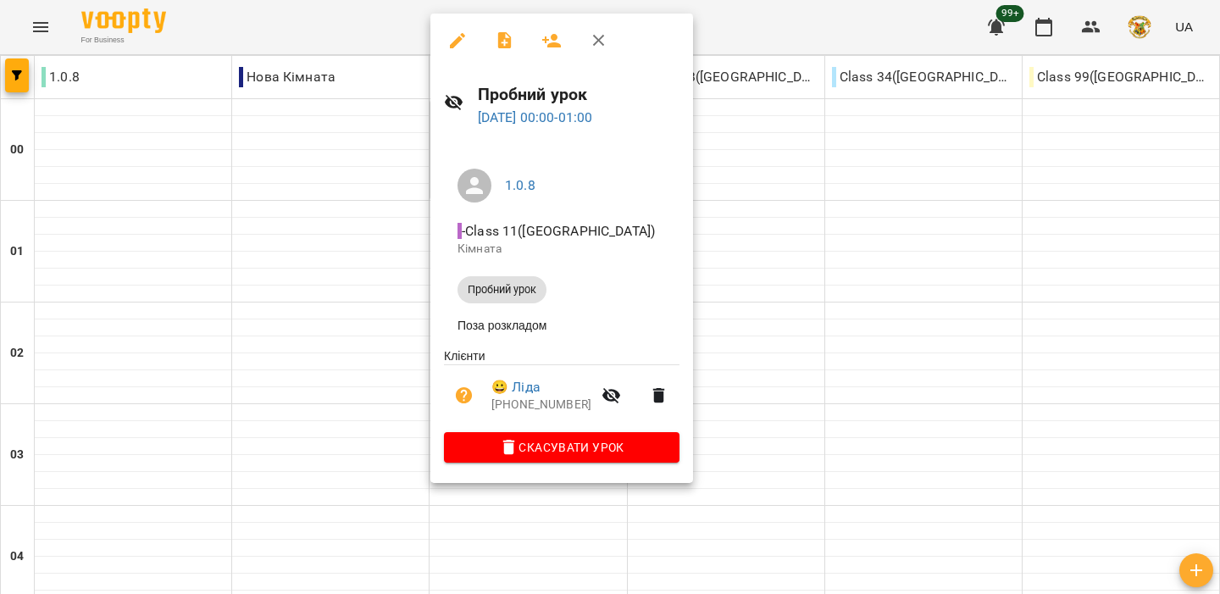
click at [351, 238] on div at bounding box center [610, 297] width 1220 height 594
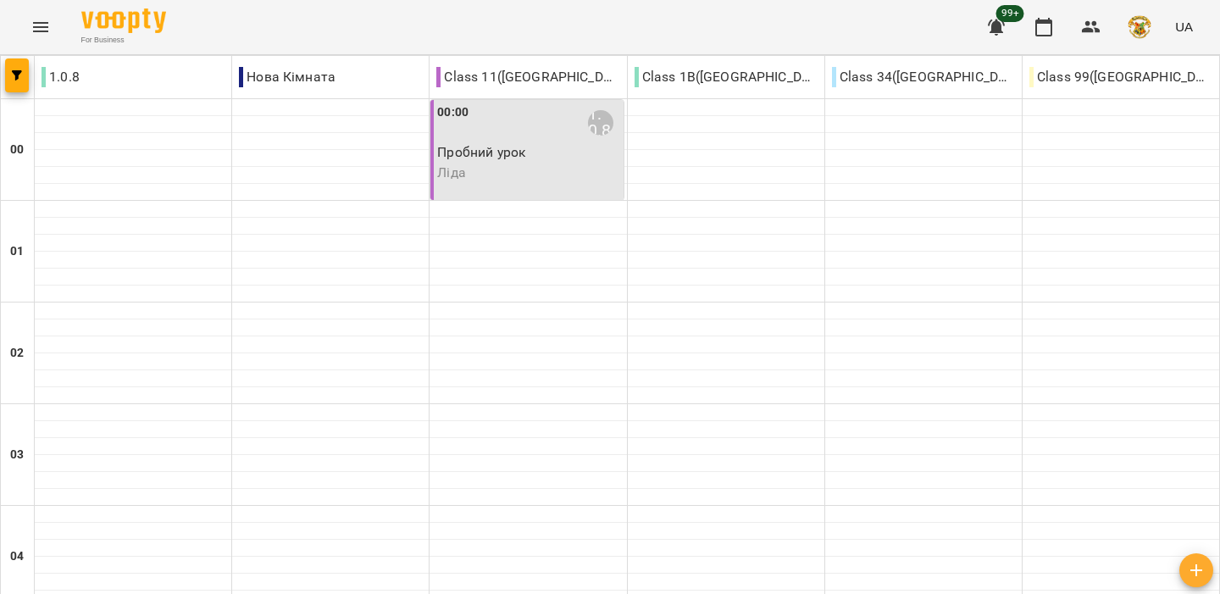
scroll to position [0, 0]
click at [9, 63] on button "button" at bounding box center [17, 75] width 24 height 34
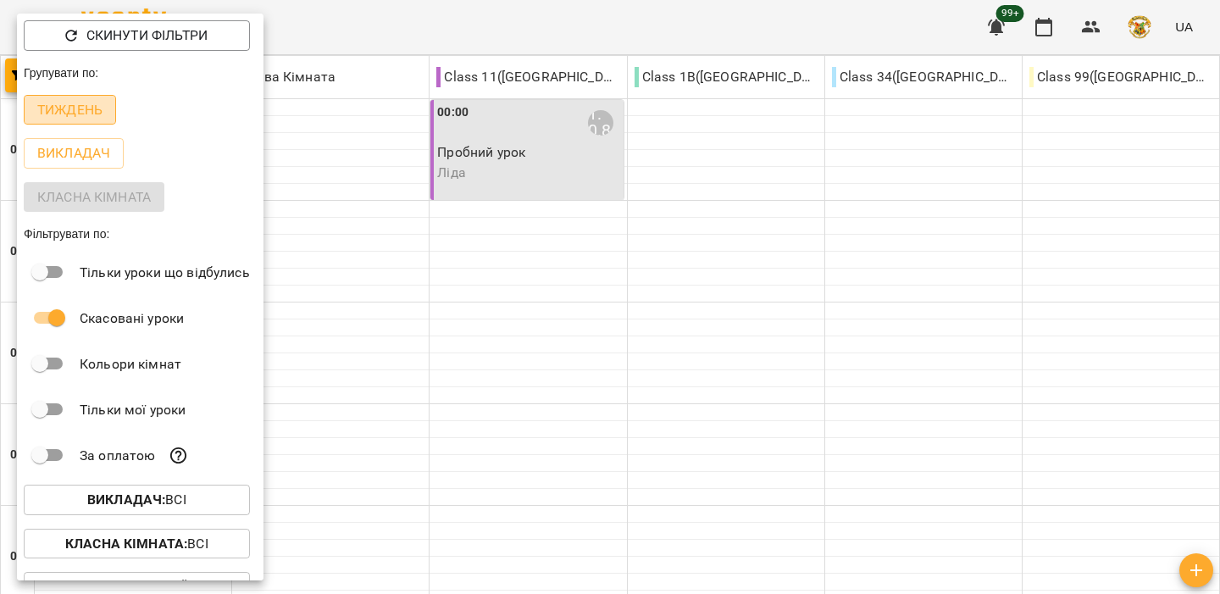
click at [68, 106] on p "Тиждень" at bounding box center [69, 110] width 65 height 20
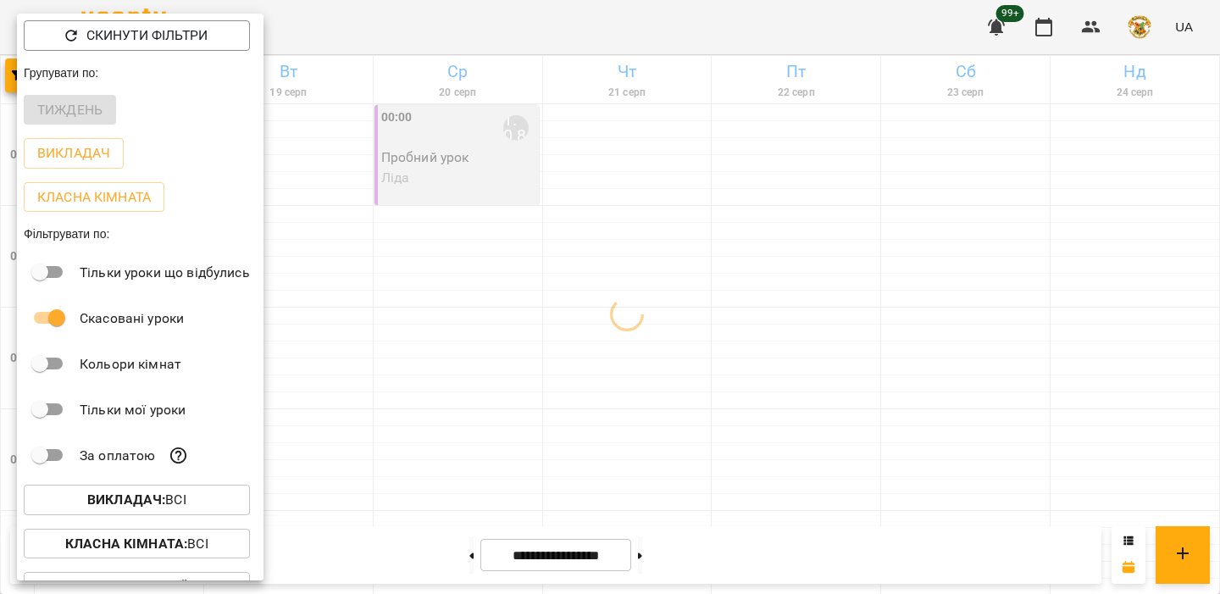
click at [428, 189] on div at bounding box center [610, 297] width 1220 height 594
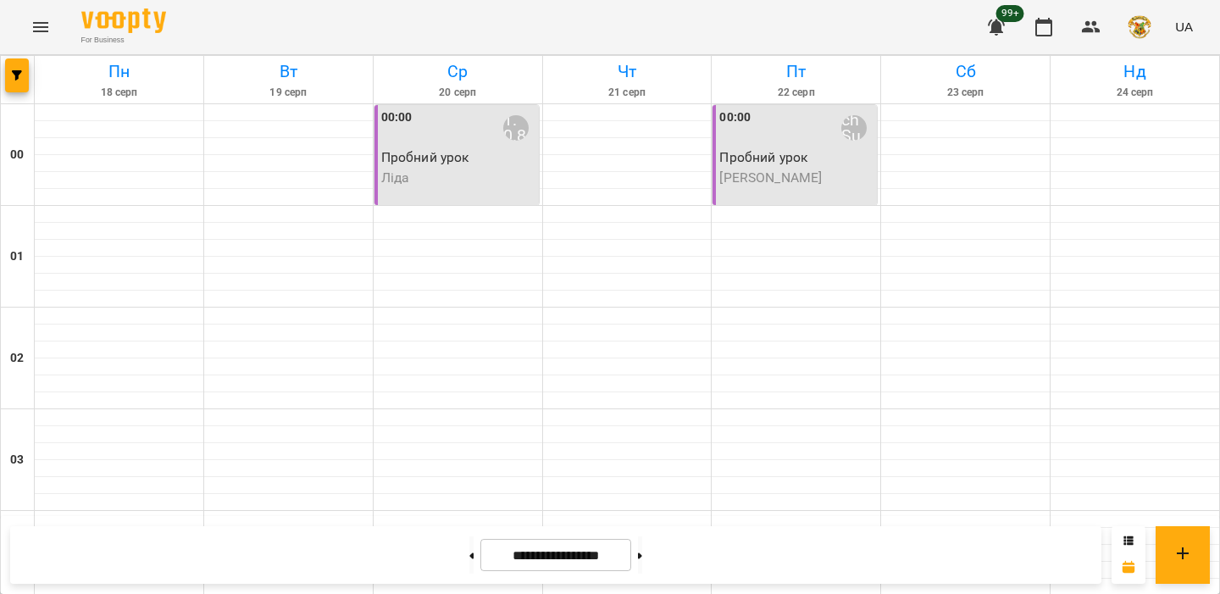
click at [767, 175] on span "[PERSON_NAME]" at bounding box center [770, 177] width 103 height 16
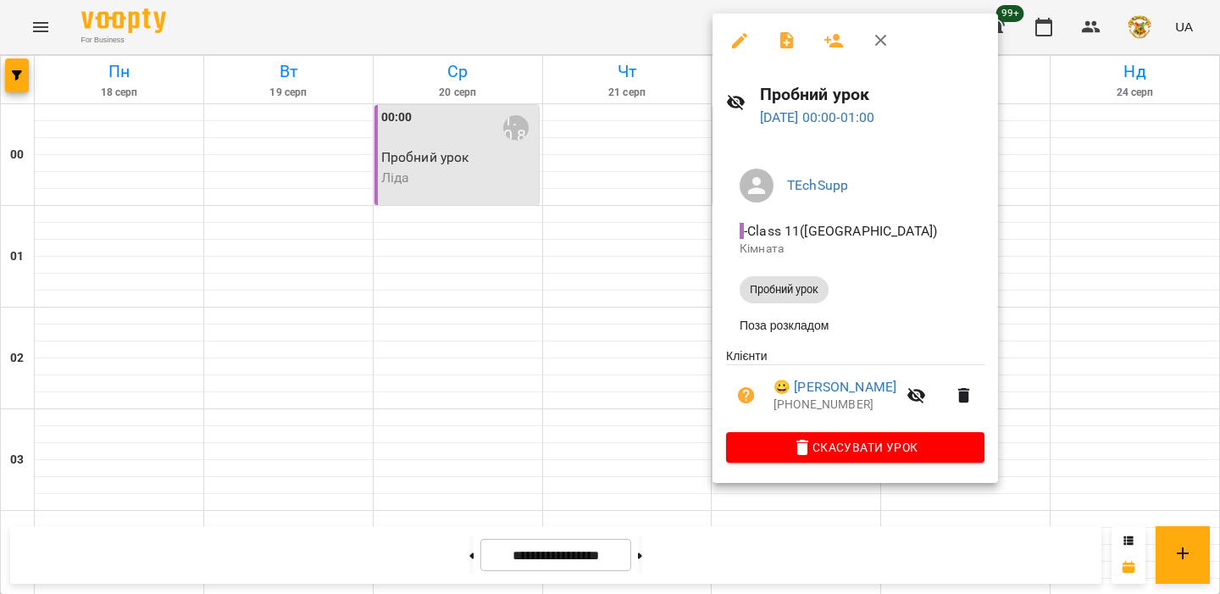
click at [602, 236] on div at bounding box center [610, 297] width 1220 height 594
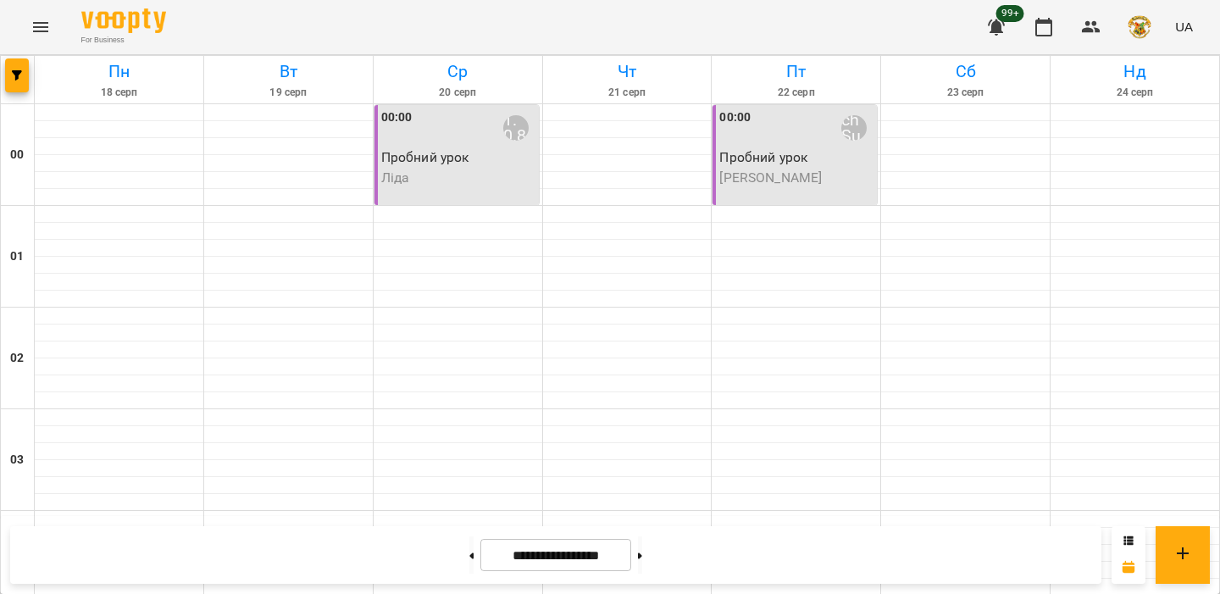
click at [406, 156] on p "Пробний урок" at bounding box center [458, 157] width 154 height 20
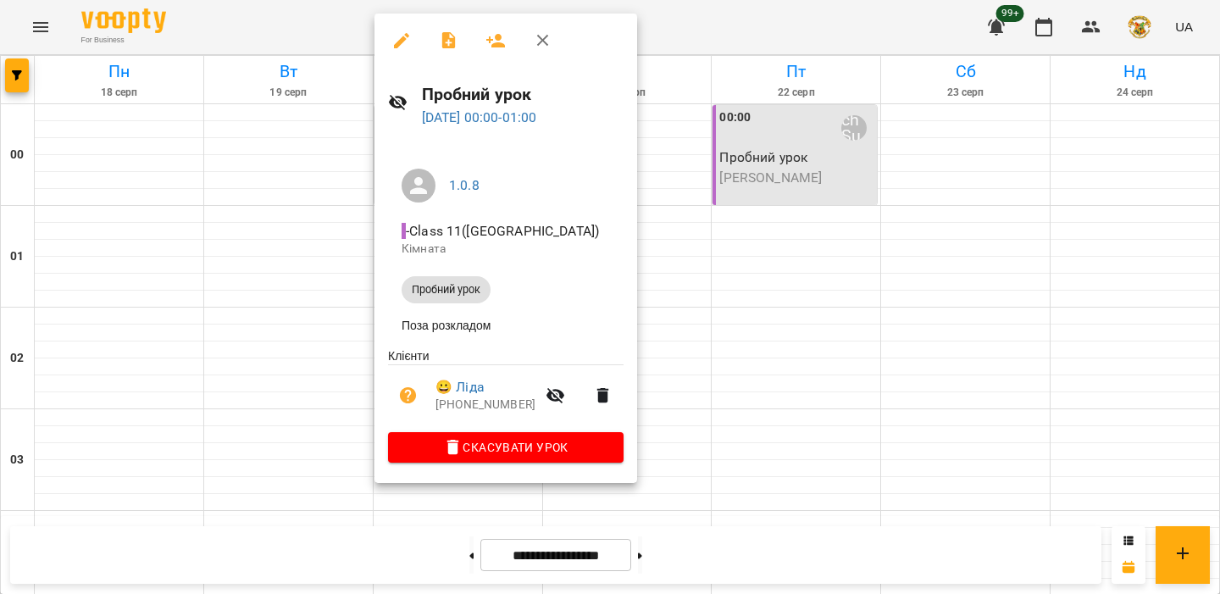
click at [291, 181] on div at bounding box center [610, 297] width 1220 height 594
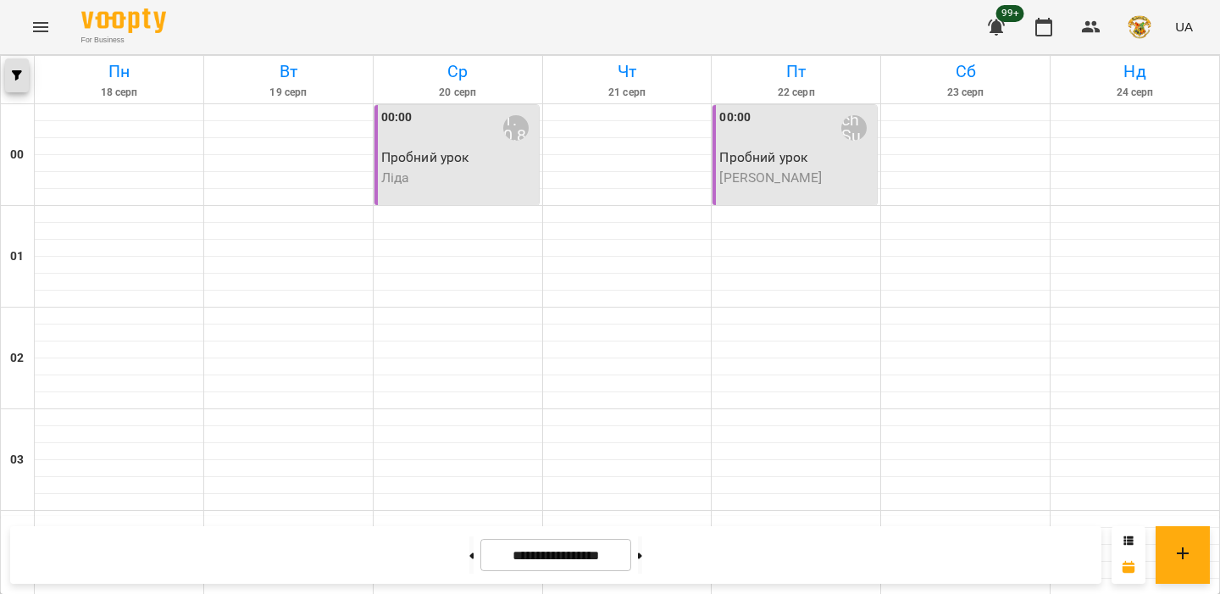
click at [25, 69] on button "button" at bounding box center [17, 75] width 24 height 34
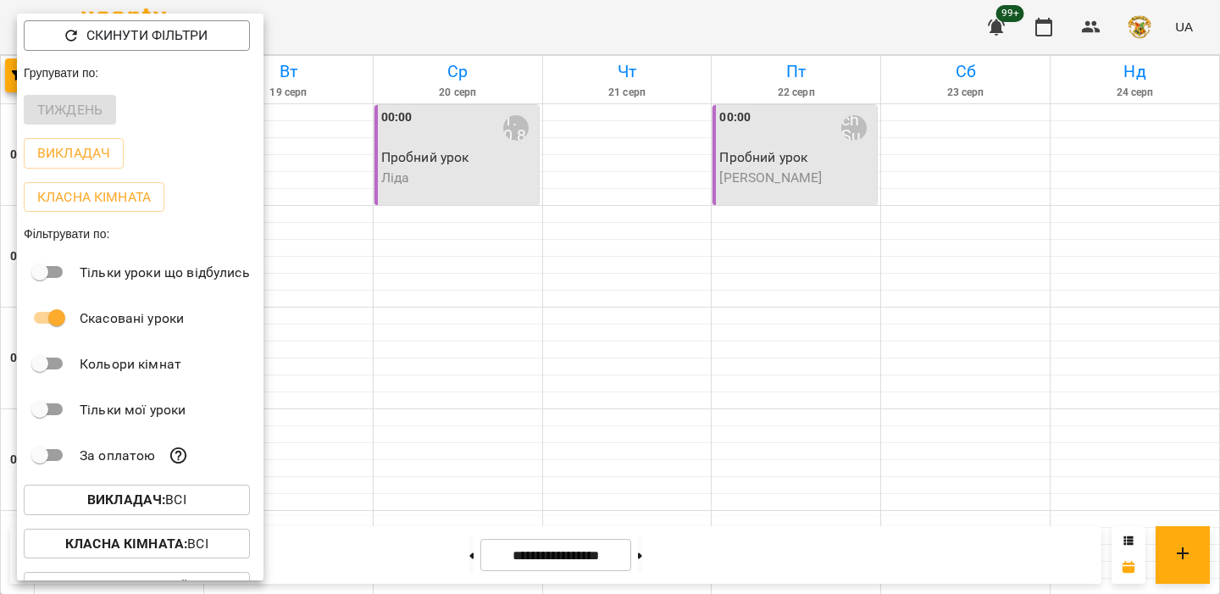
scroll to position [77, 0]
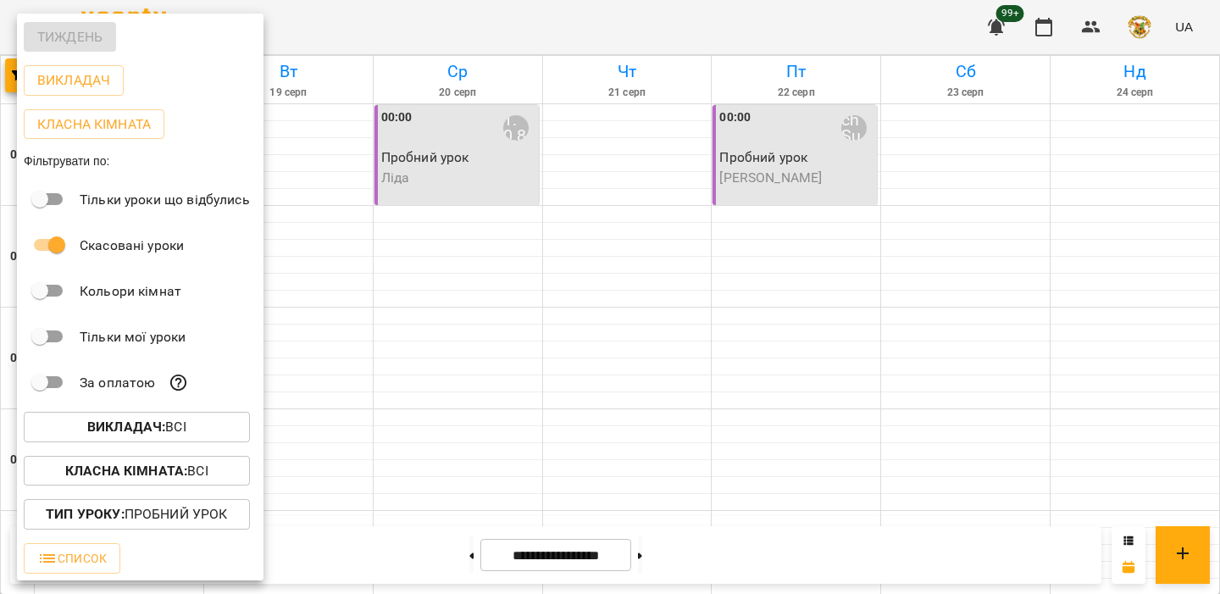
click at [136, 511] on p "Тип Уроку : Пробний урок" at bounding box center [136, 514] width 181 height 20
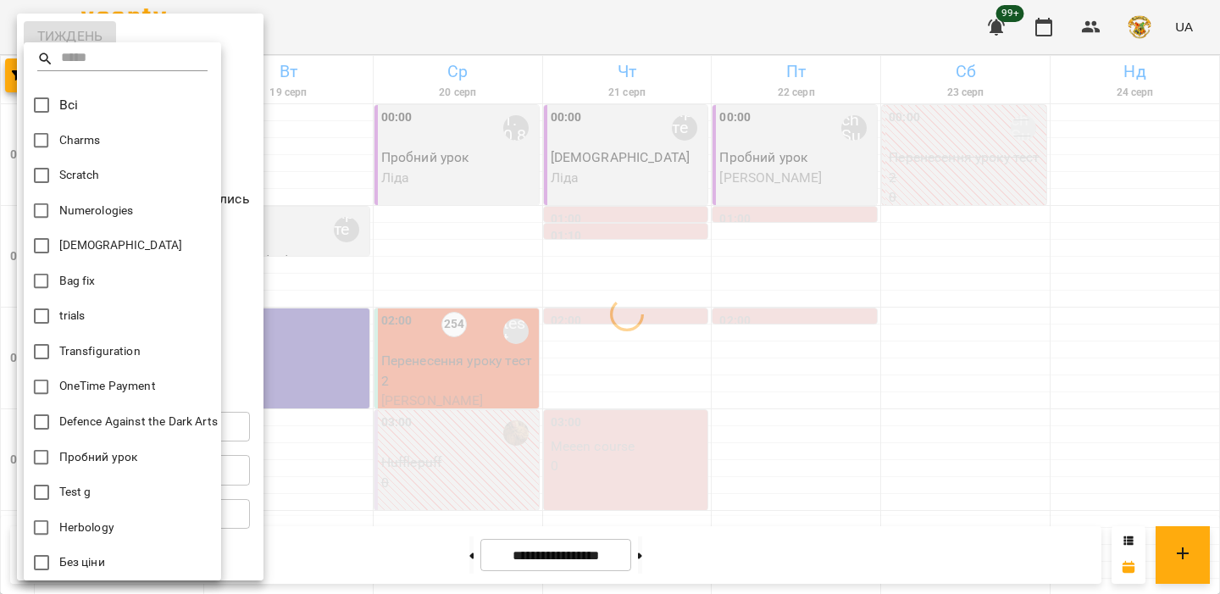
scroll to position [34, 0]
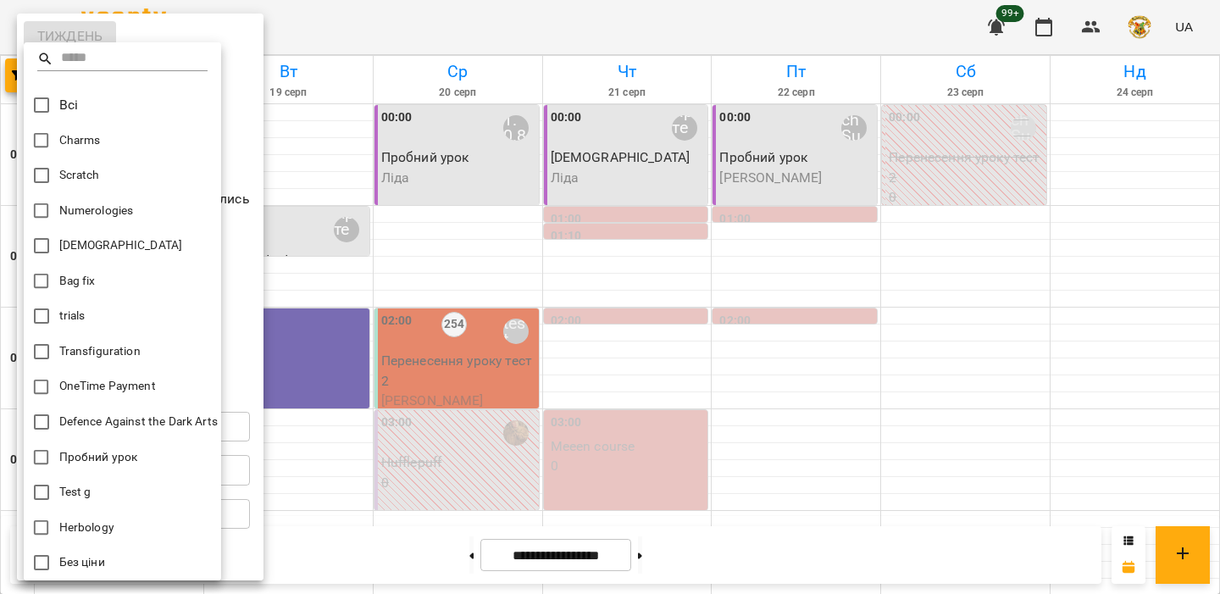
click at [238, 354] on div at bounding box center [610, 297] width 1220 height 594
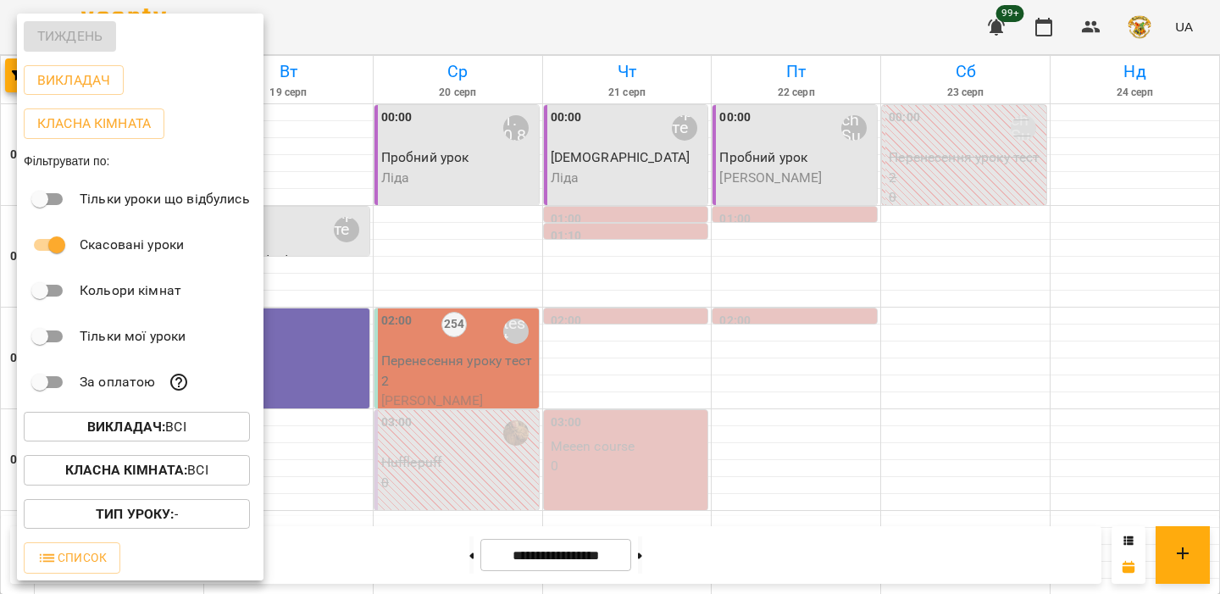
click at [164, 466] on b "Класна кімната :" at bounding box center [126, 470] width 122 height 16
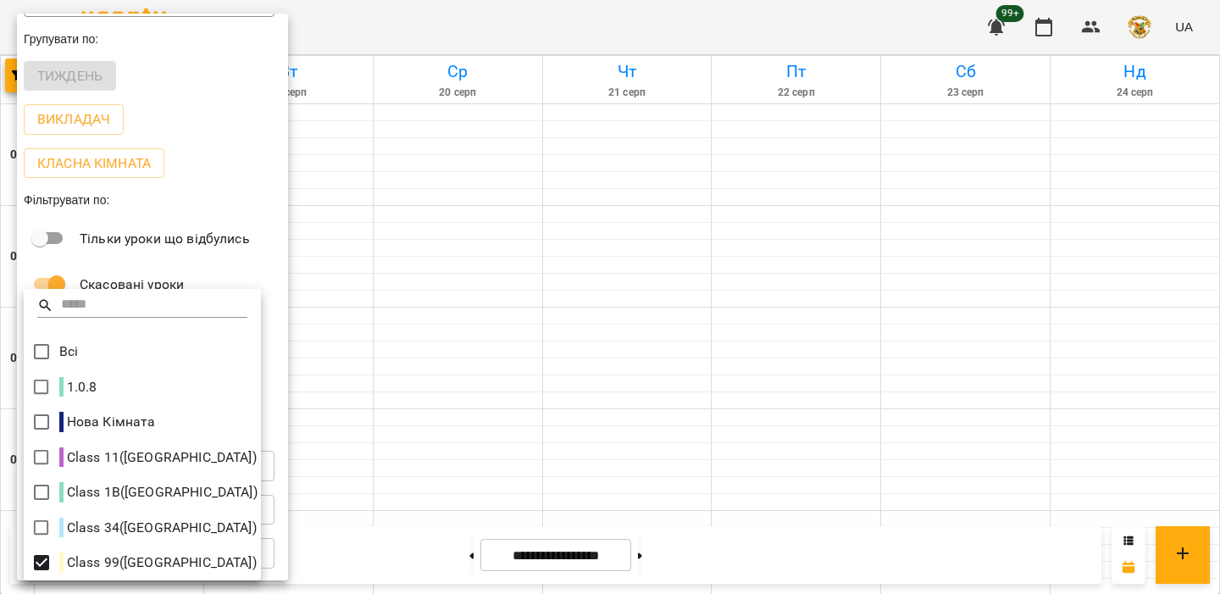
click at [253, 225] on div at bounding box center [610, 297] width 1220 height 594
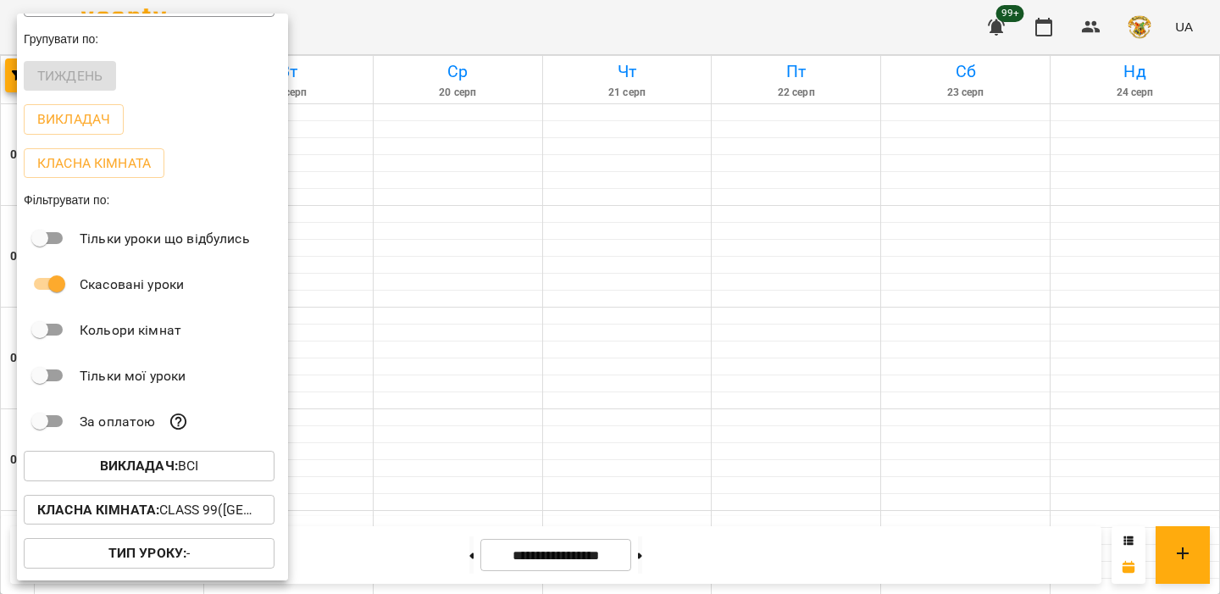
click at [226, 205] on div "Фільтрувати по:" at bounding box center [152, 200] width 271 height 31
click at [504, 272] on div at bounding box center [610, 297] width 1220 height 594
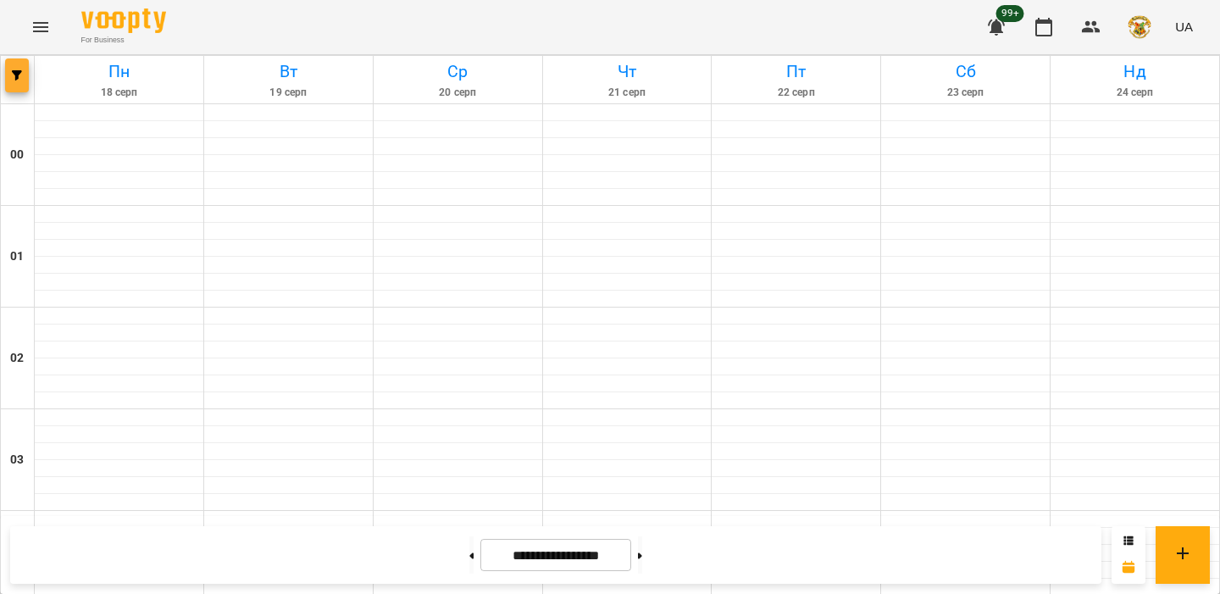
click at [24, 82] on button "button" at bounding box center [17, 75] width 24 height 34
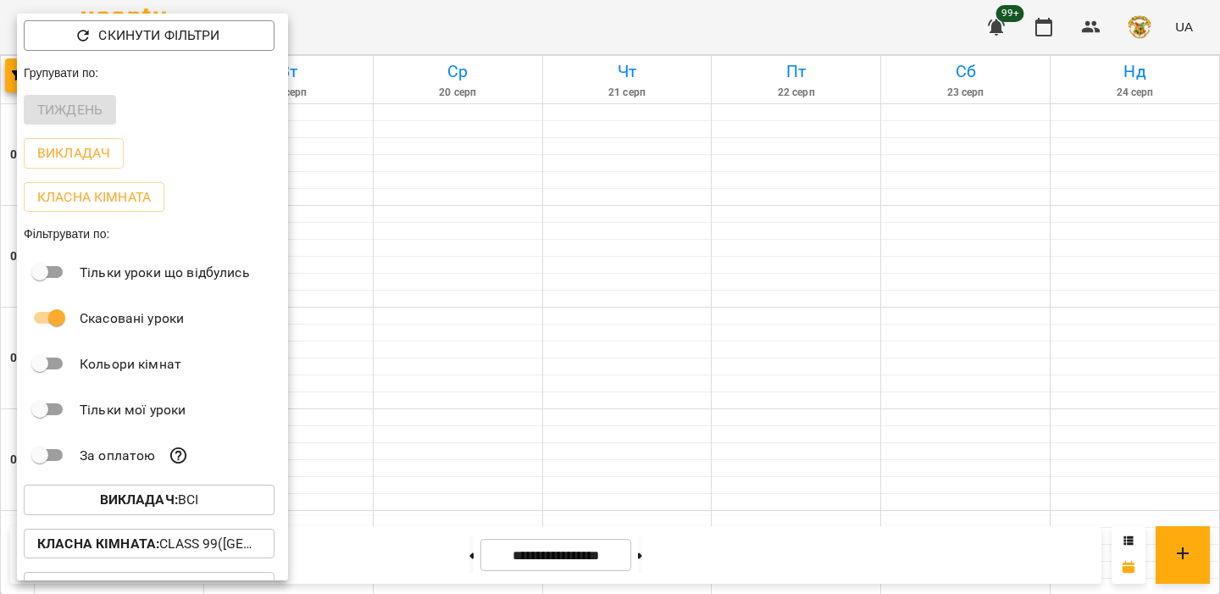
scroll to position [77, 0]
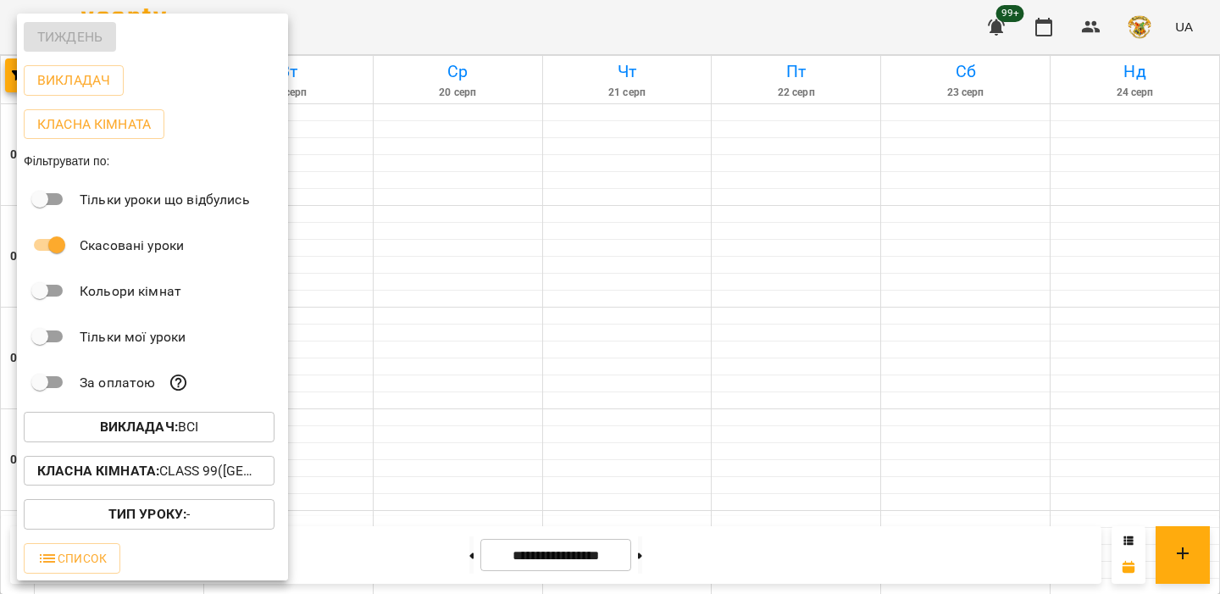
click at [114, 511] on b "Тип Уроку :" at bounding box center [147, 514] width 78 height 16
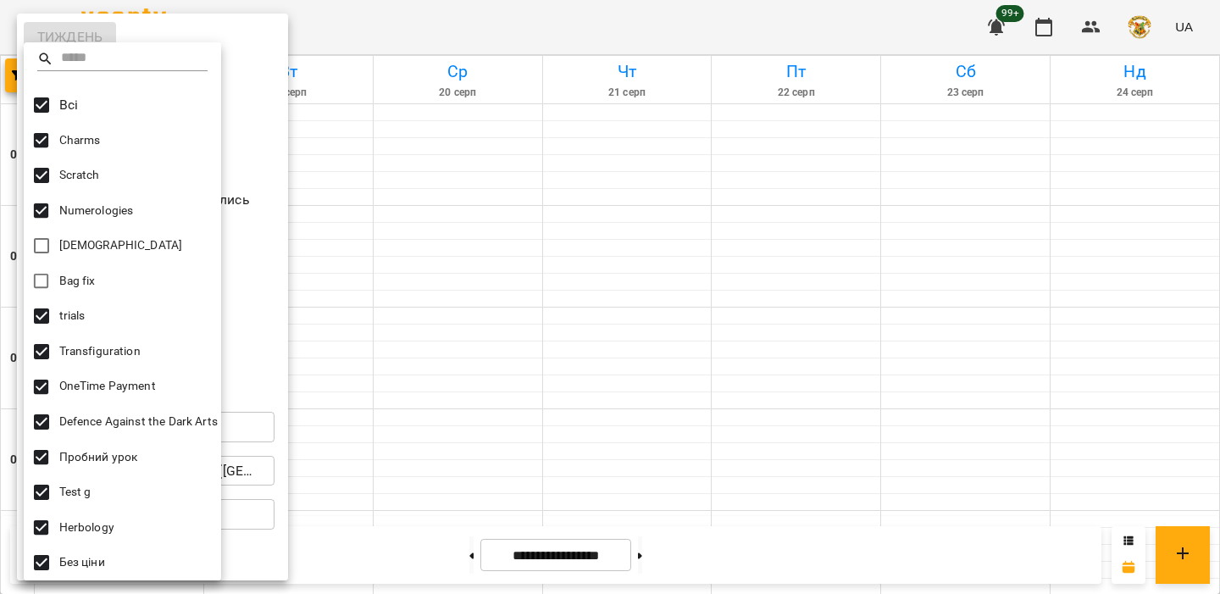
click at [325, 187] on div at bounding box center [610, 297] width 1220 height 594
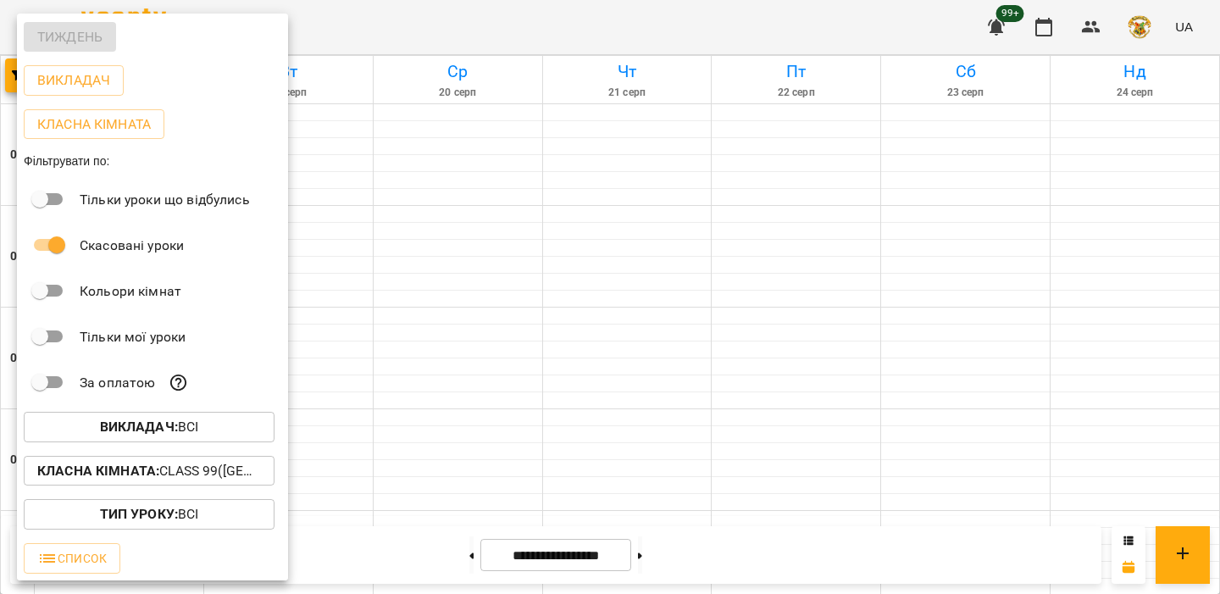
click at [213, 511] on span "Тип Уроку : Всі" at bounding box center [149, 514] width 224 height 20
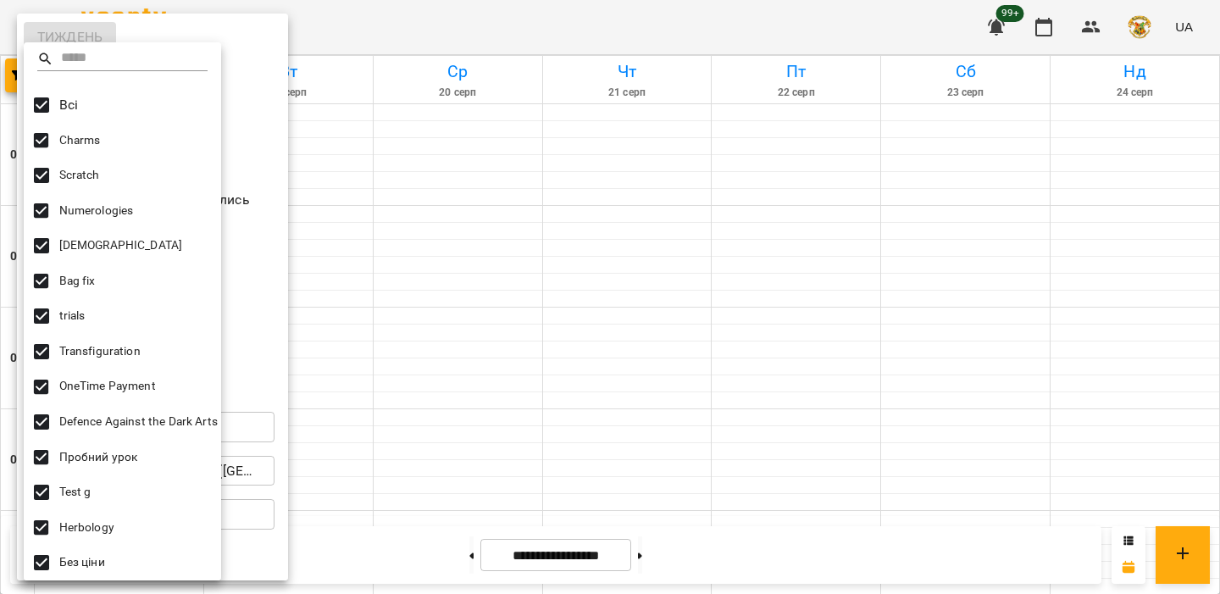
click at [372, 202] on div at bounding box center [610, 297] width 1220 height 594
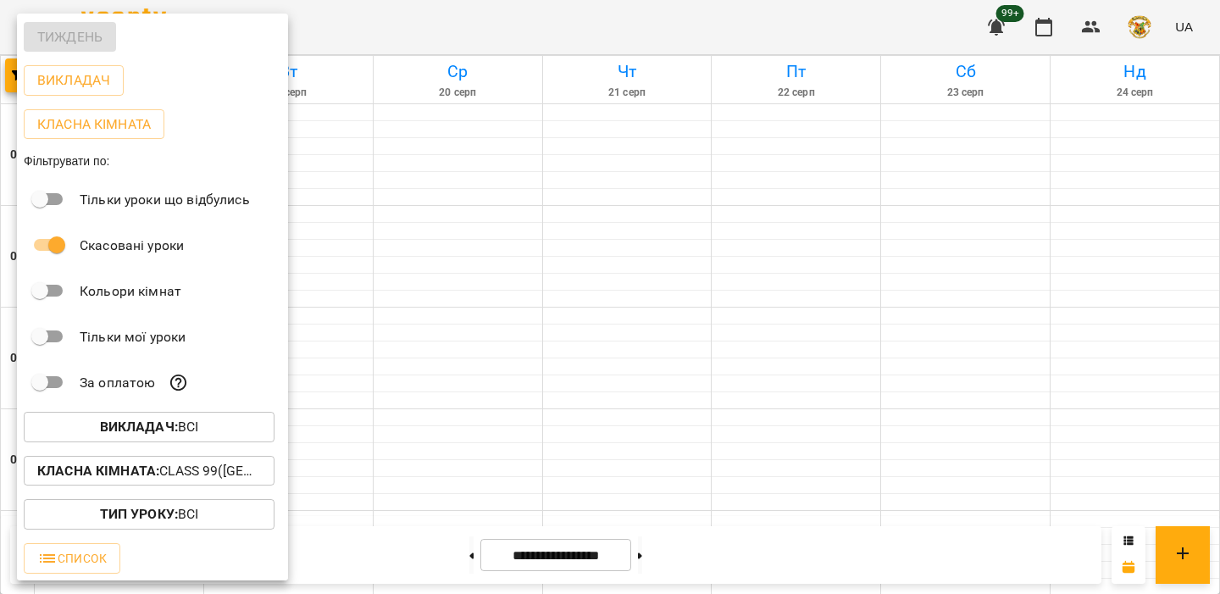
click at [434, 189] on div at bounding box center [610, 297] width 1220 height 594
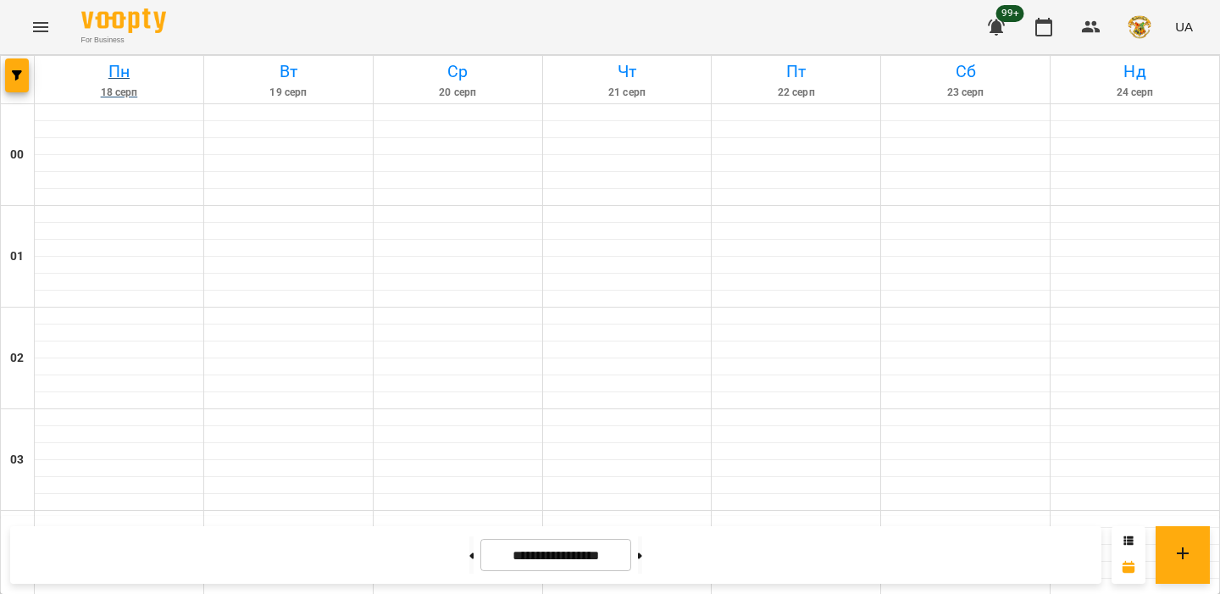
click at [36, 77] on link "Пн 18 серп" at bounding box center [119, 79] width 169 height 47
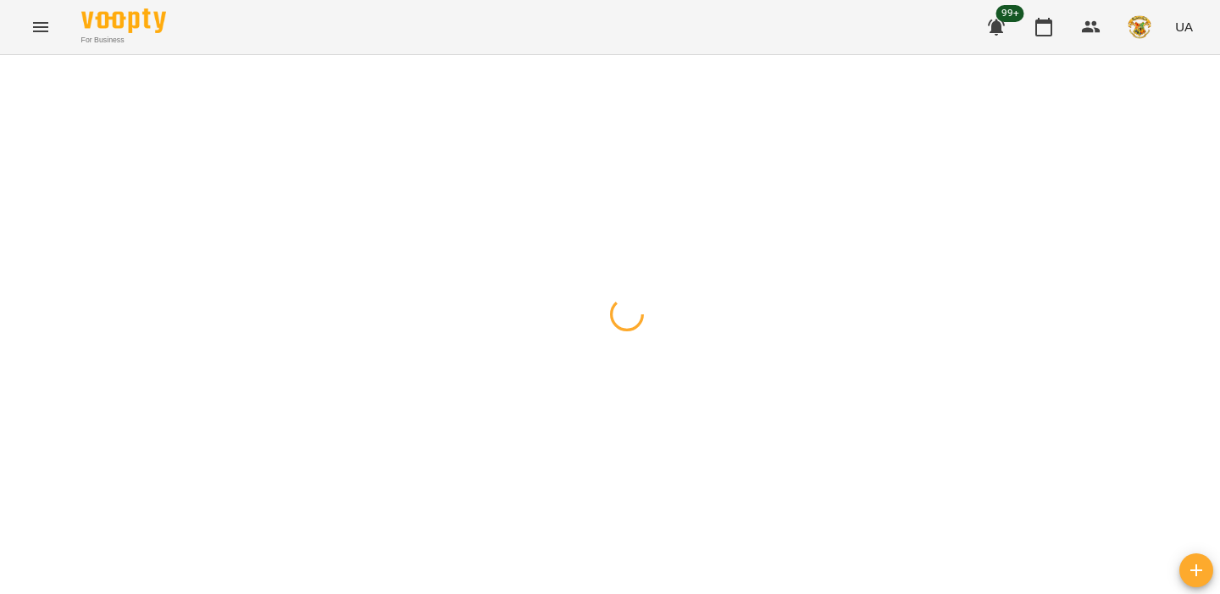
click at [26, 76] on span "button" at bounding box center [17, 75] width 24 height 10
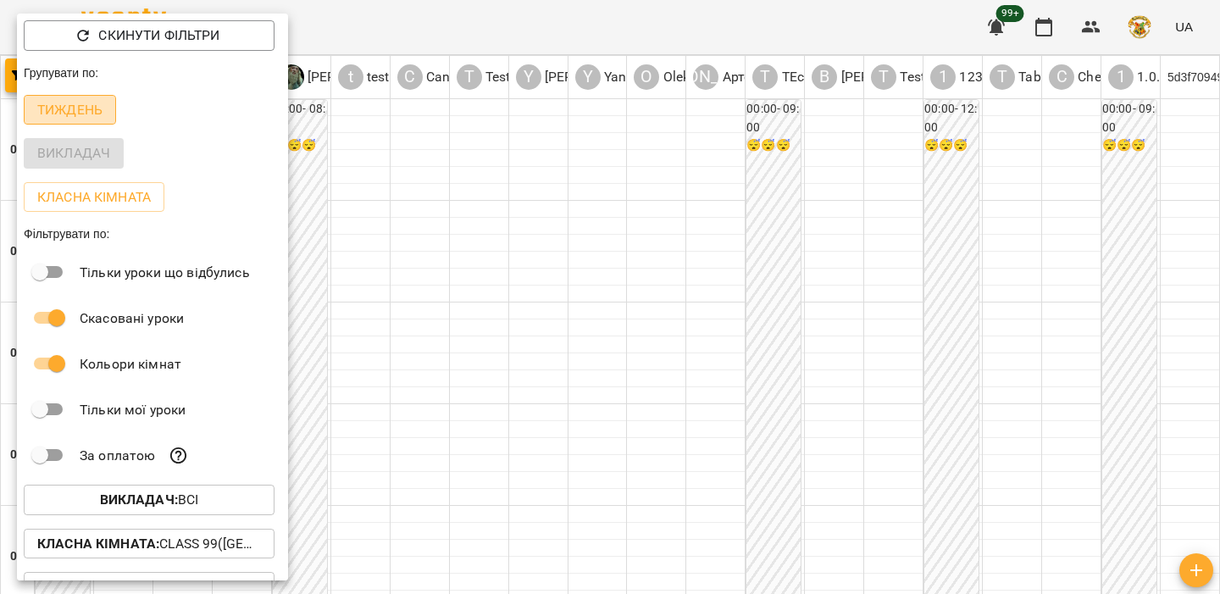
click at [74, 119] on p "Тиждень" at bounding box center [69, 110] width 65 height 20
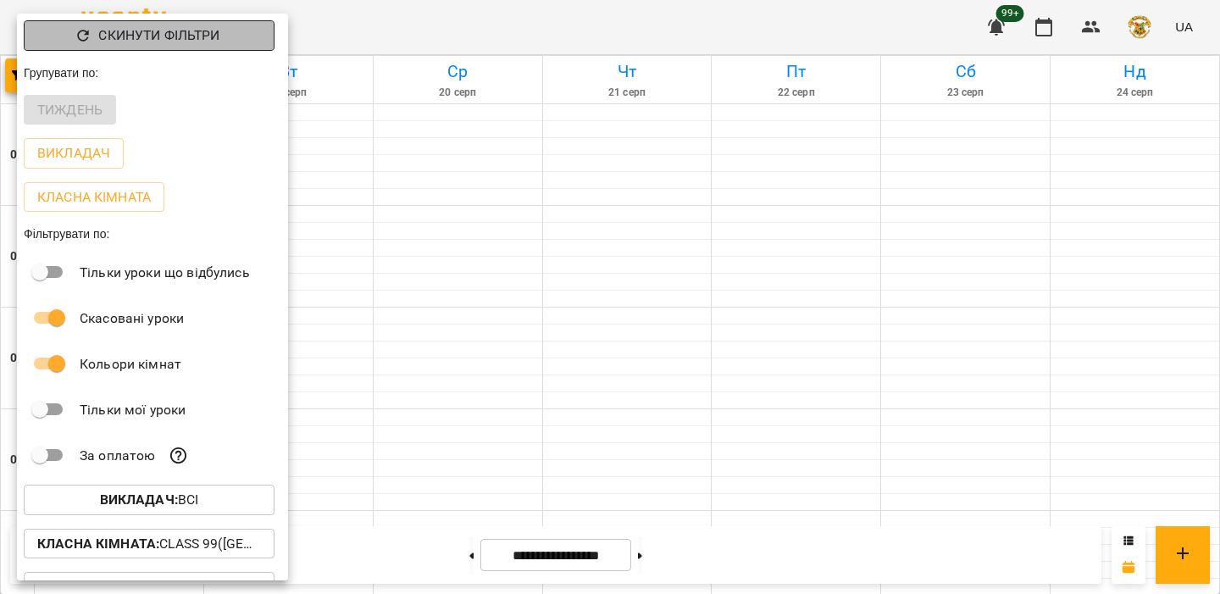
click at [179, 42] on p "Скинути фільтри" at bounding box center [158, 35] width 121 height 20
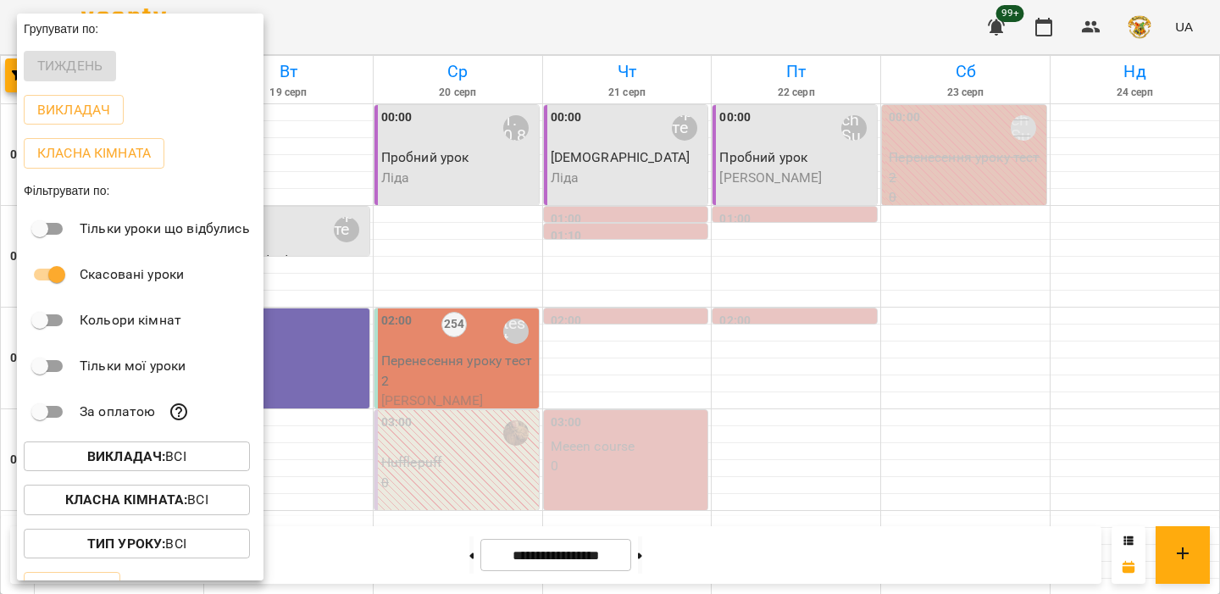
click at [424, 174] on div at bounding box center [610, 297] width 1220 height 594
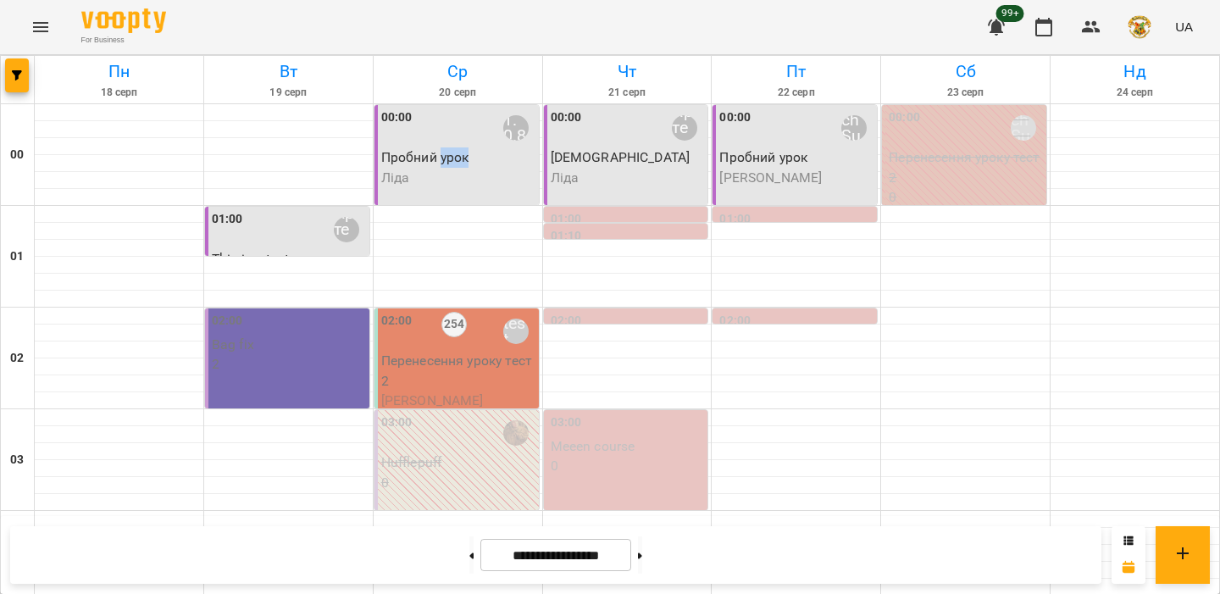
click at [463, 161] on p "Пробний урок" at bounding box center [458, 157] width 154 height 20
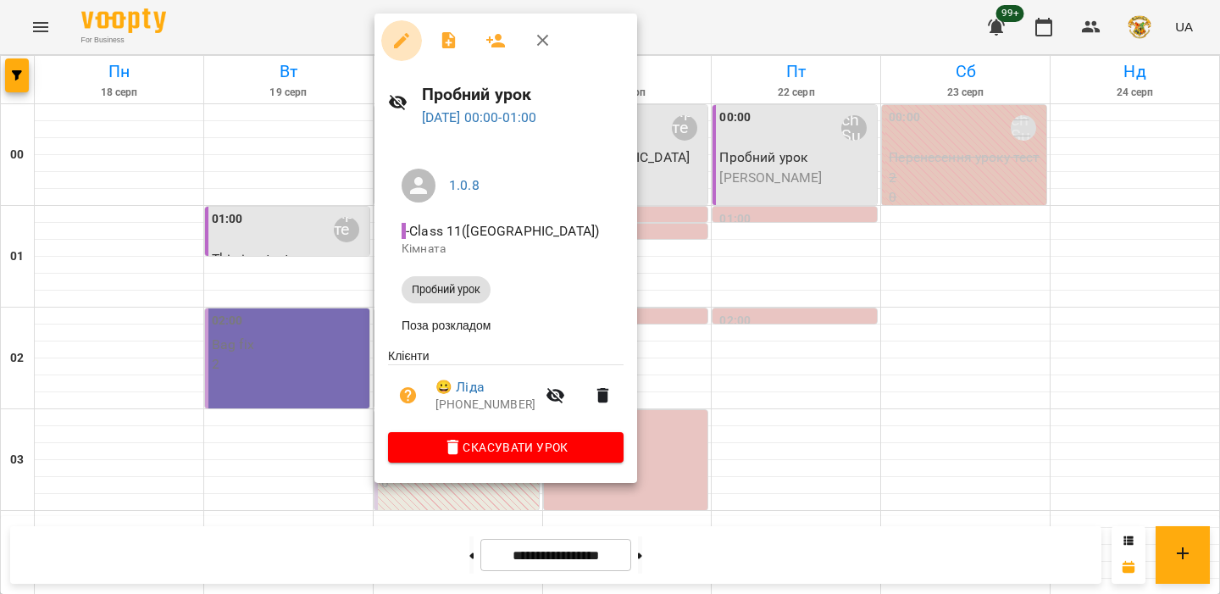
click at [400, 38] on icon "button" at bounding box center [401, 40] width 15 height 15
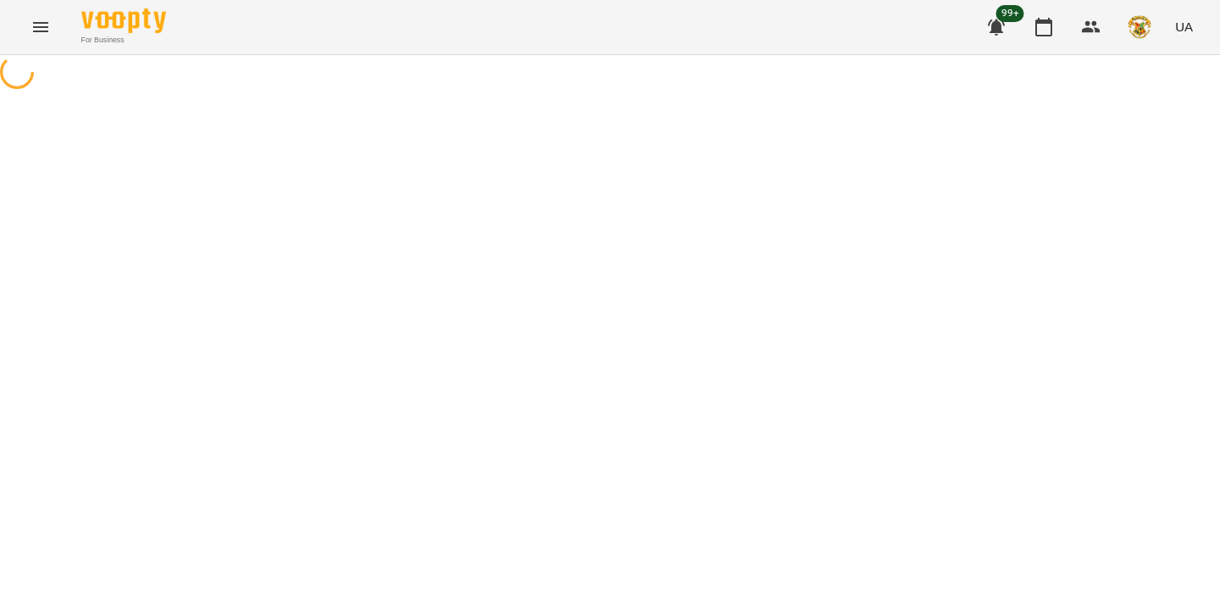
select select "**********"
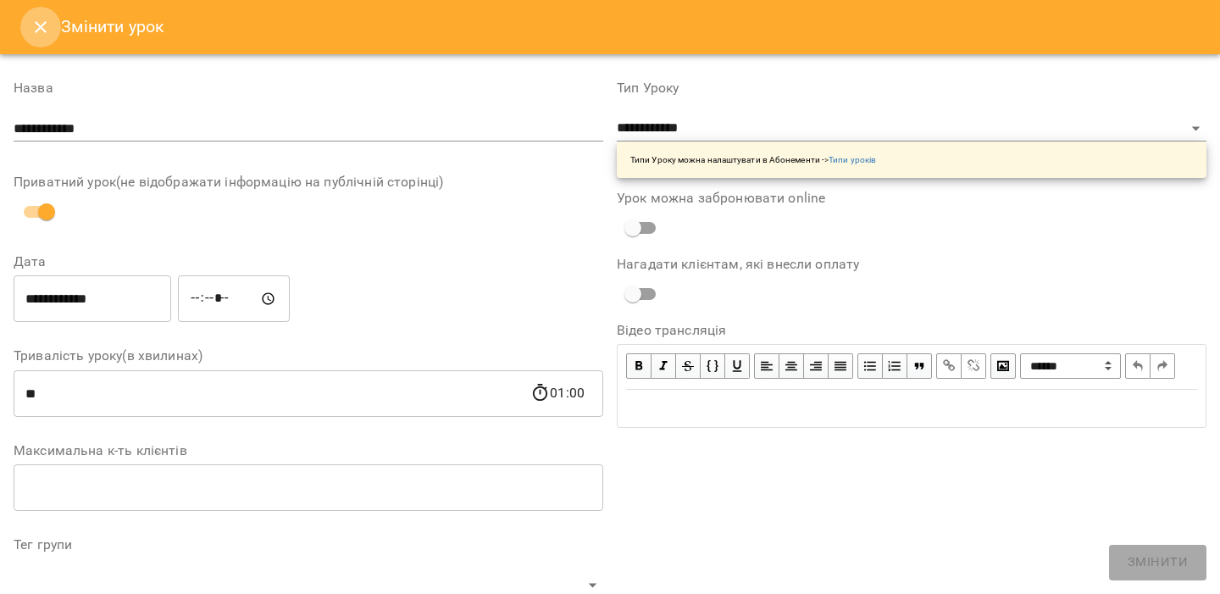
click at [41, 34] on icon "Close" at bounding box center [41, 27] width 20 height 20
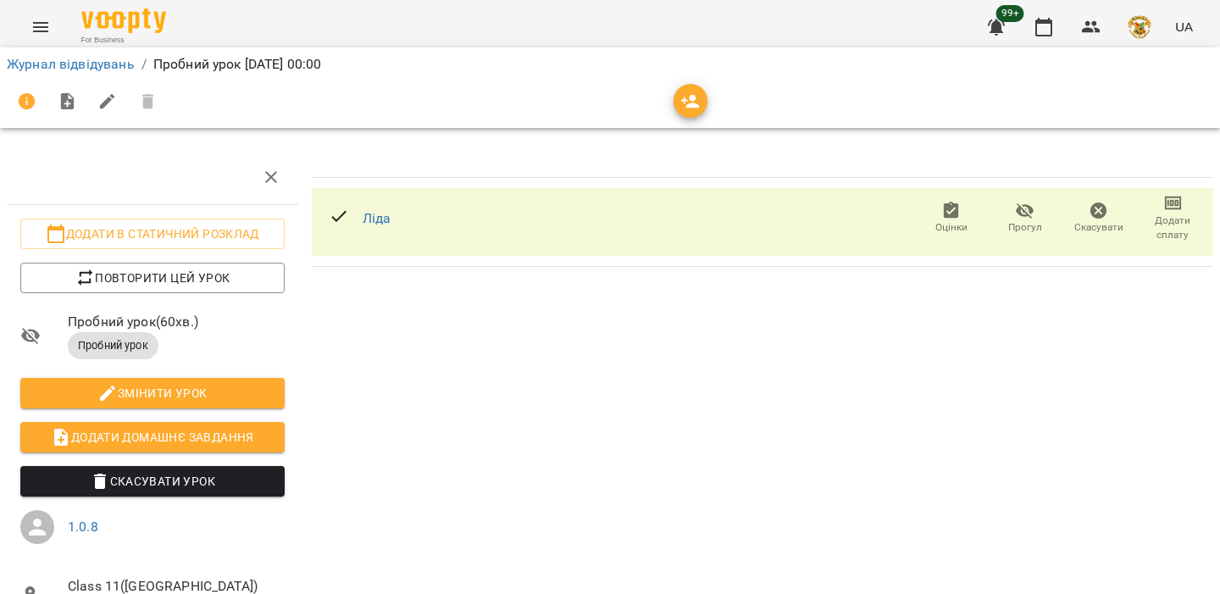
click at [953, 203] on icon "button" at bounding box center [951, 210] width 15 height 17
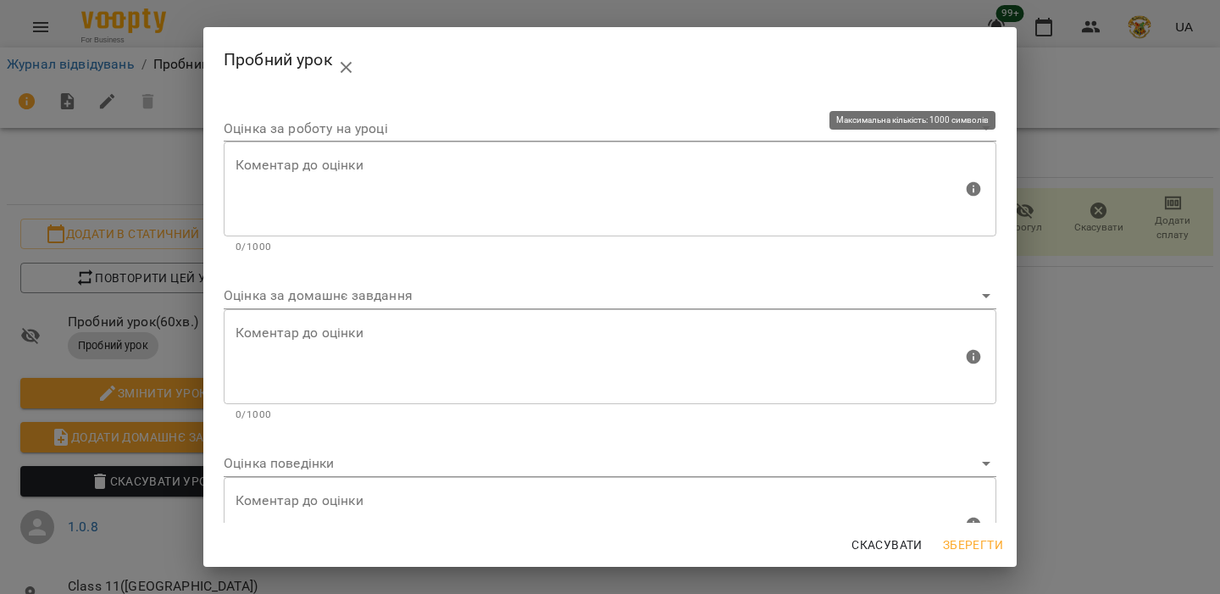
click at [467, 138] on body "For Business 99+ UA Журнал відвідувань / Пробний урок ср, 20 серп 2025 00:00 До…" at bounding box center [610, 359] width 1220 height 719
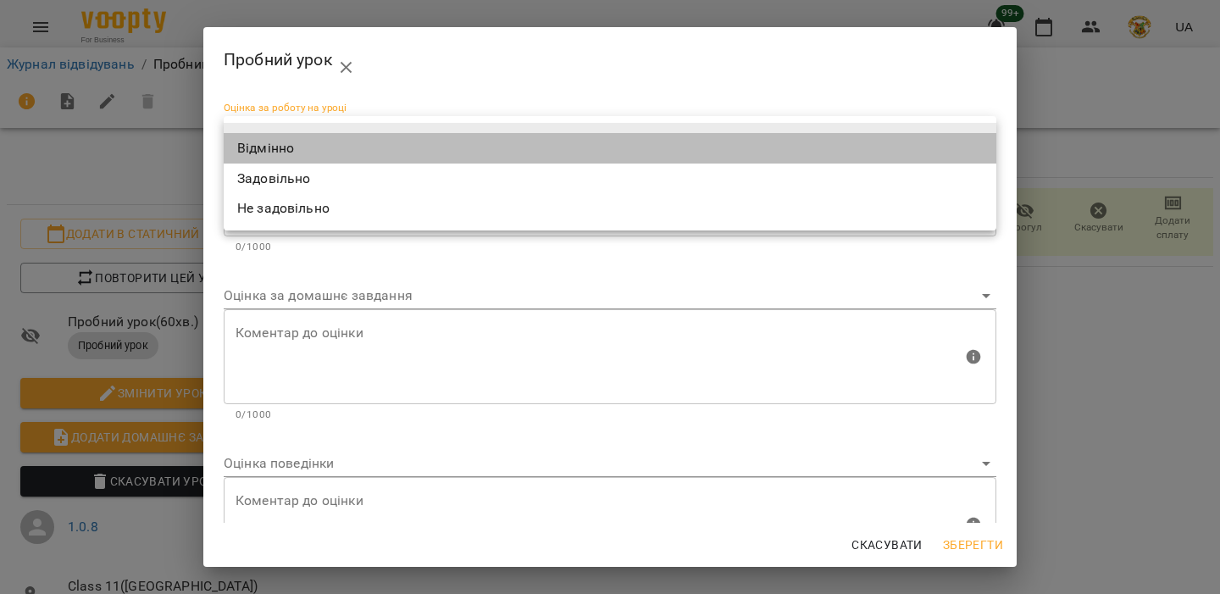
click at [439, 148] on li "Відмінно" at bounding box center [610, 148] width 773 height 31
type input "*********"
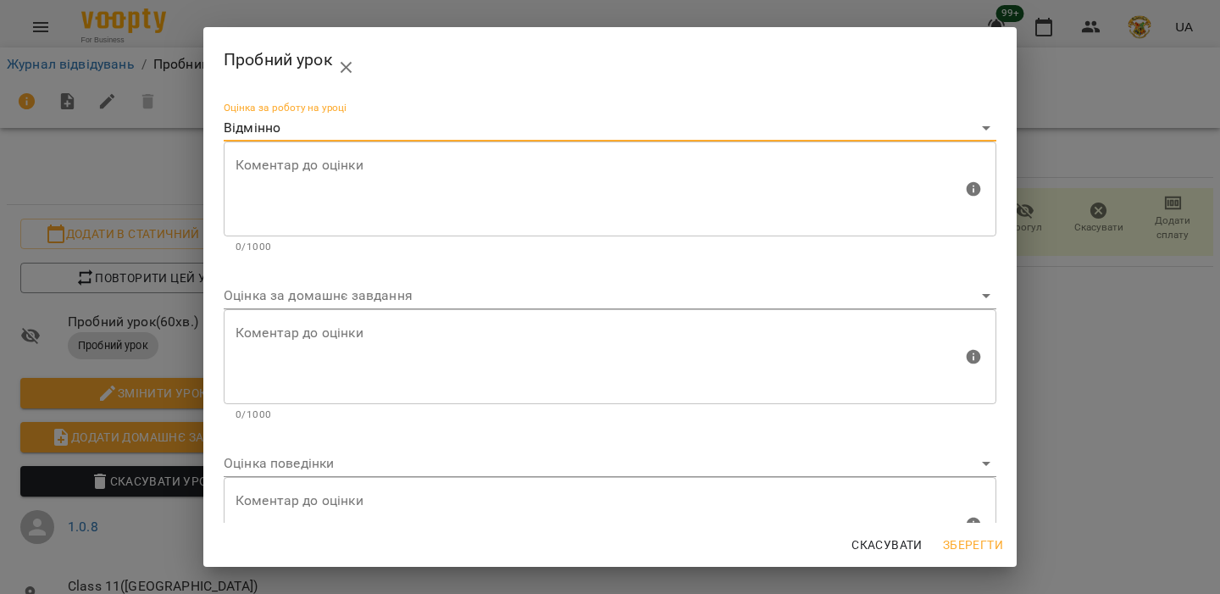
click at [375, 292] on body "For Business 99+ UA Журнал відвідувань / Пробний урок ср, 20 серп 2025 00:00 До…" at bounding box center [610, 359] width 1220 height 719
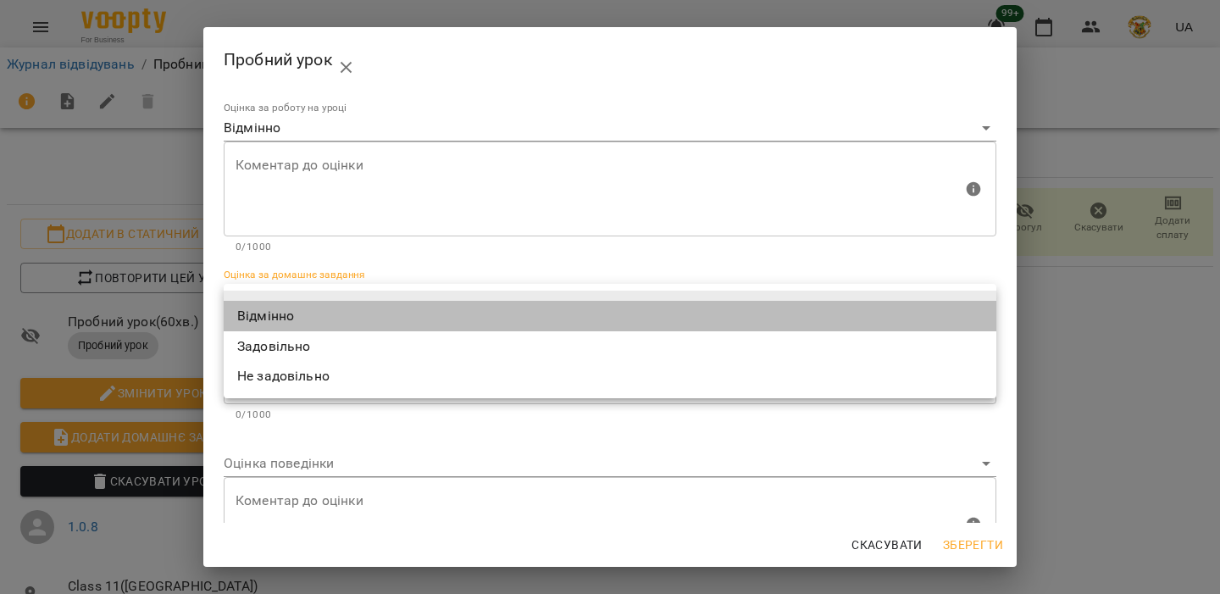
click at [358, 330] on li "Відмінно" at bounding box center [610, 316] width 773 height 31
type input "*********"
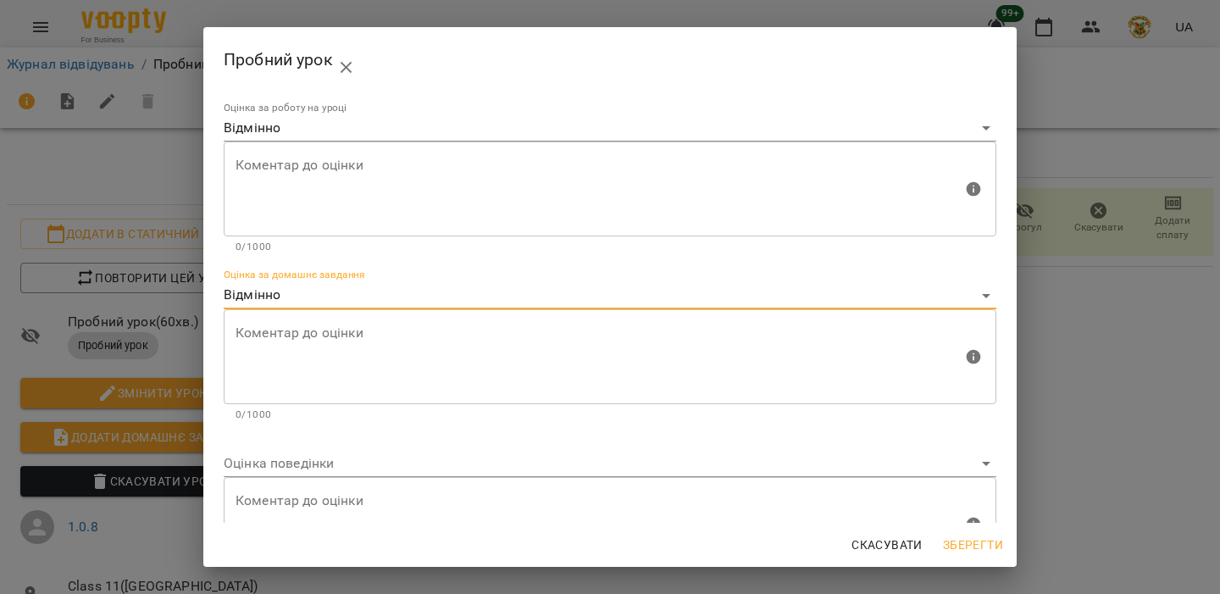
click at [321, 445] on div "Оцінка поведінки" at bounding box center [610, 456] width 773 height 41
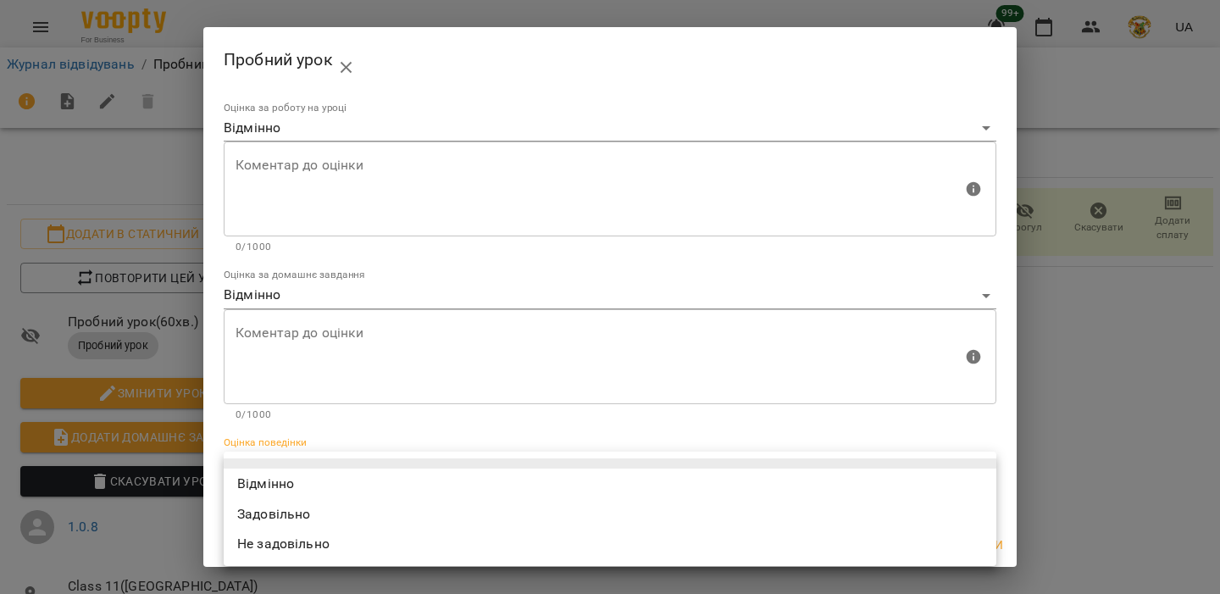
click at [314, 469] on body "For Business 99+ UA Журнал відвідувань / Пробний урок ср, 20 серп 2025 00:00 До…" at bounding box center [610, 359] width 1220 height 719
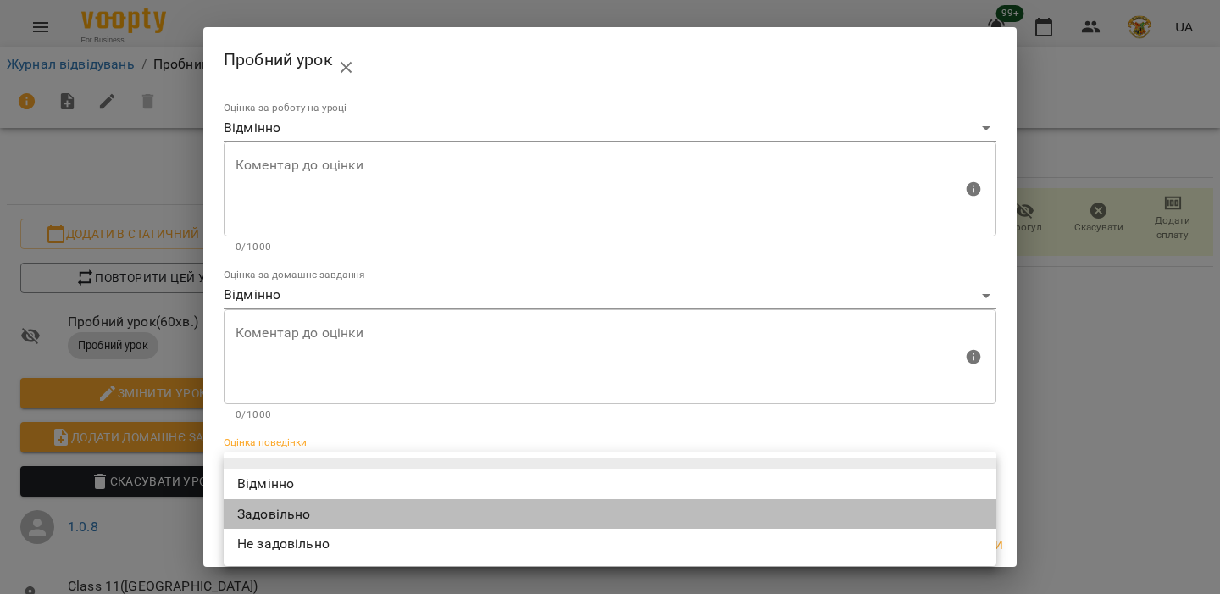
click at [301, 503] on li "Задовільно" at bounding box center [610, 514] width 773 height 31
type input "**********"
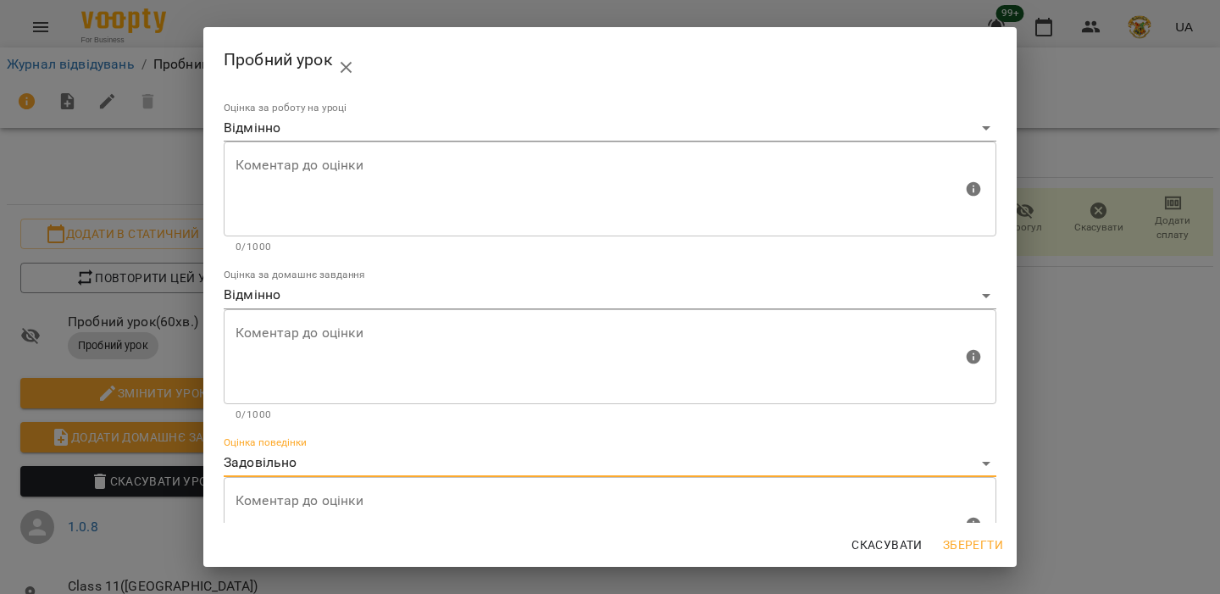
click at [397, 164] on textarea at bounding box center [599, 190] width 727 height 64
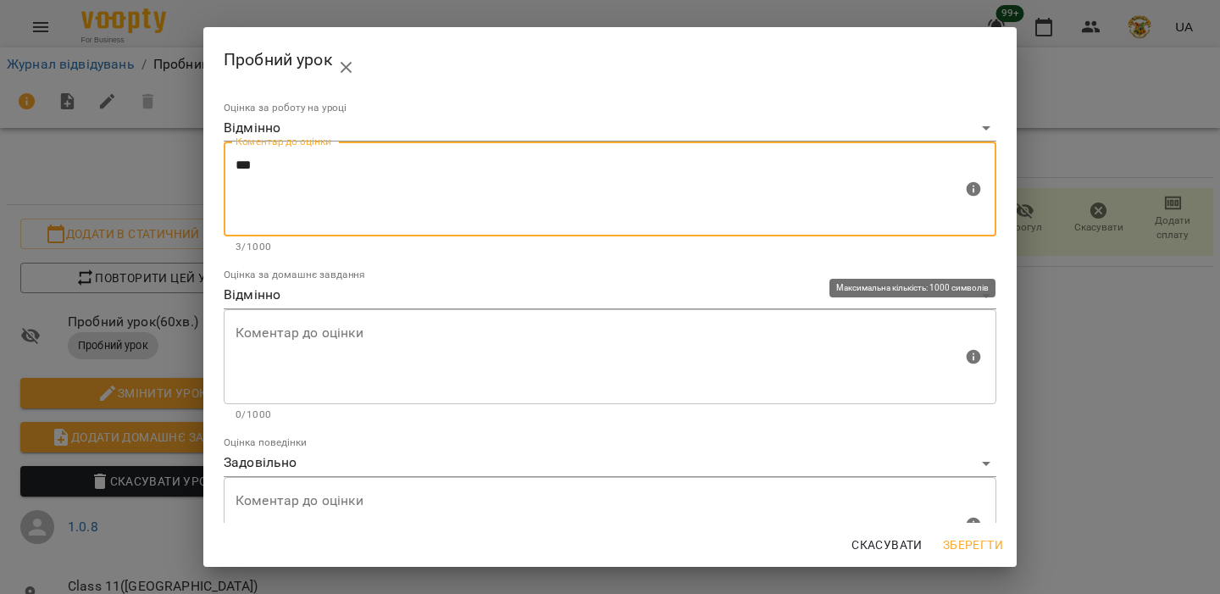
type textarea "***"
click at [332, 358] on textarea "*" at bounding box center [599, 357] width 727 height 64
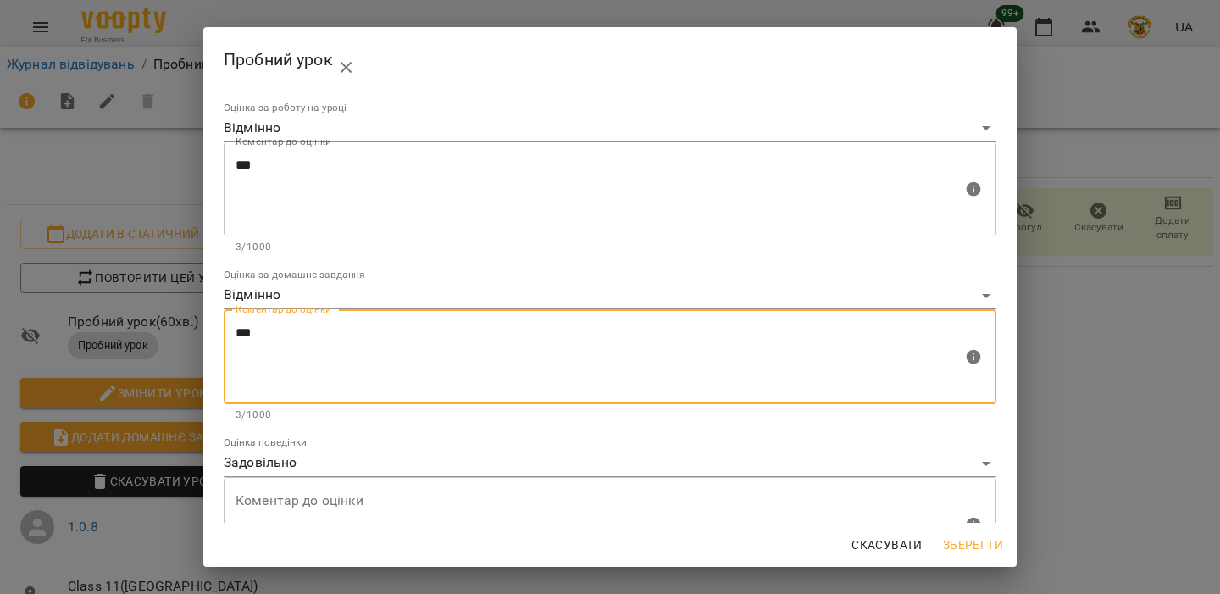
type textarea "***"
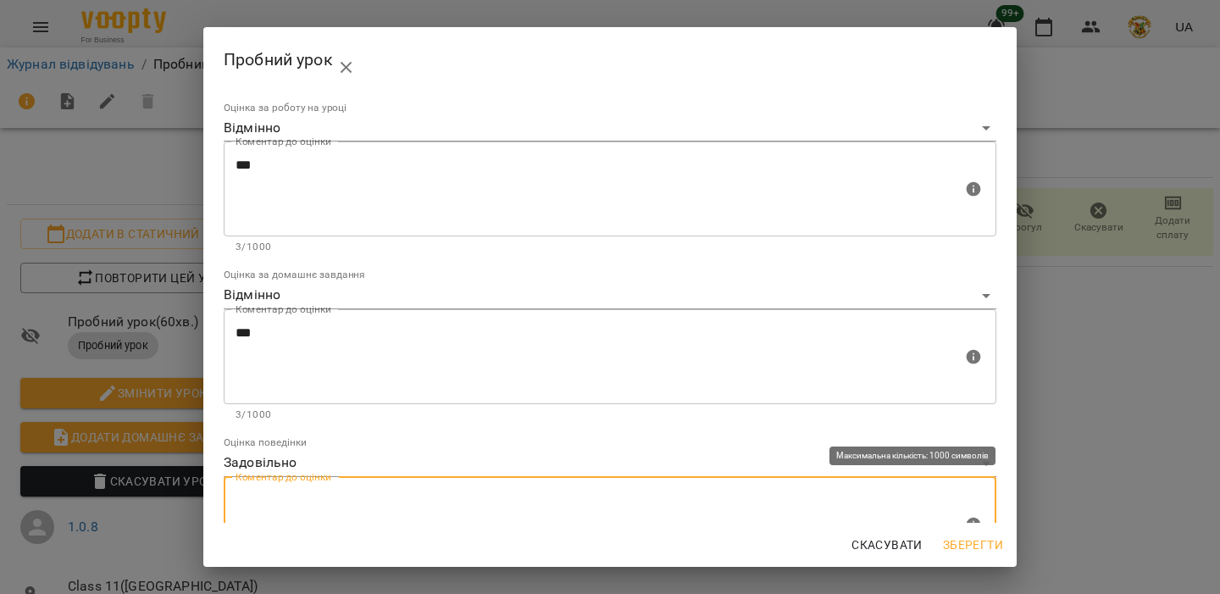
click at [292, 511] on textarea at bounding box center [599, 524] width 727 height 64
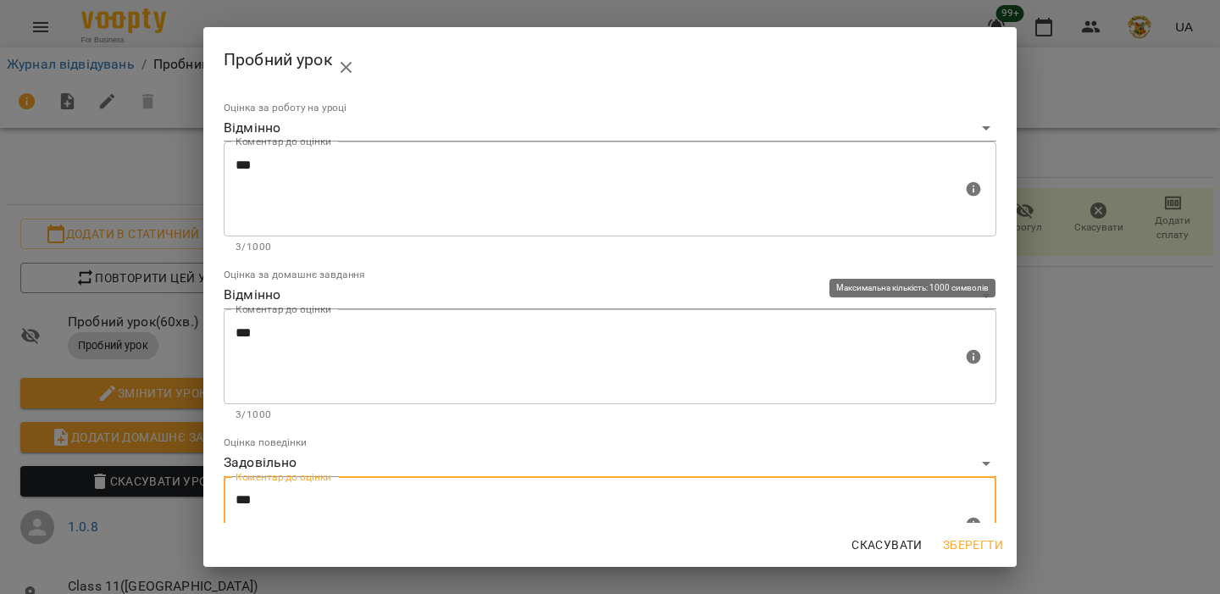
scroll to position [75, 0]
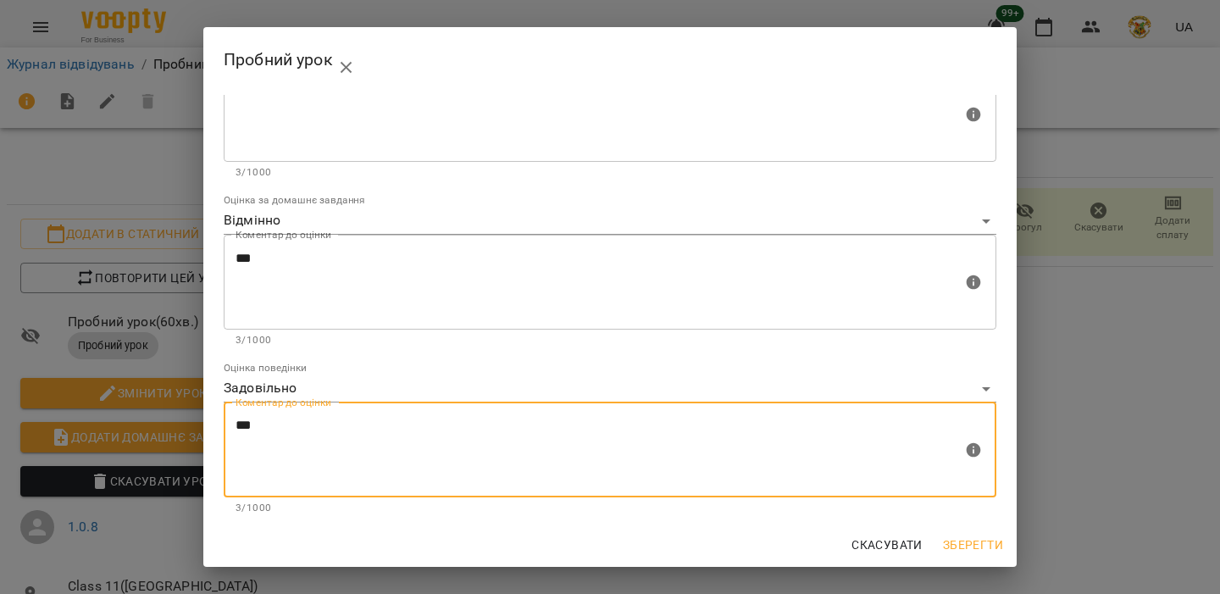
type textarea "***"
click at [985, 545] on span "Зберегти" at bounding box center [973, 545] width 60 height 20
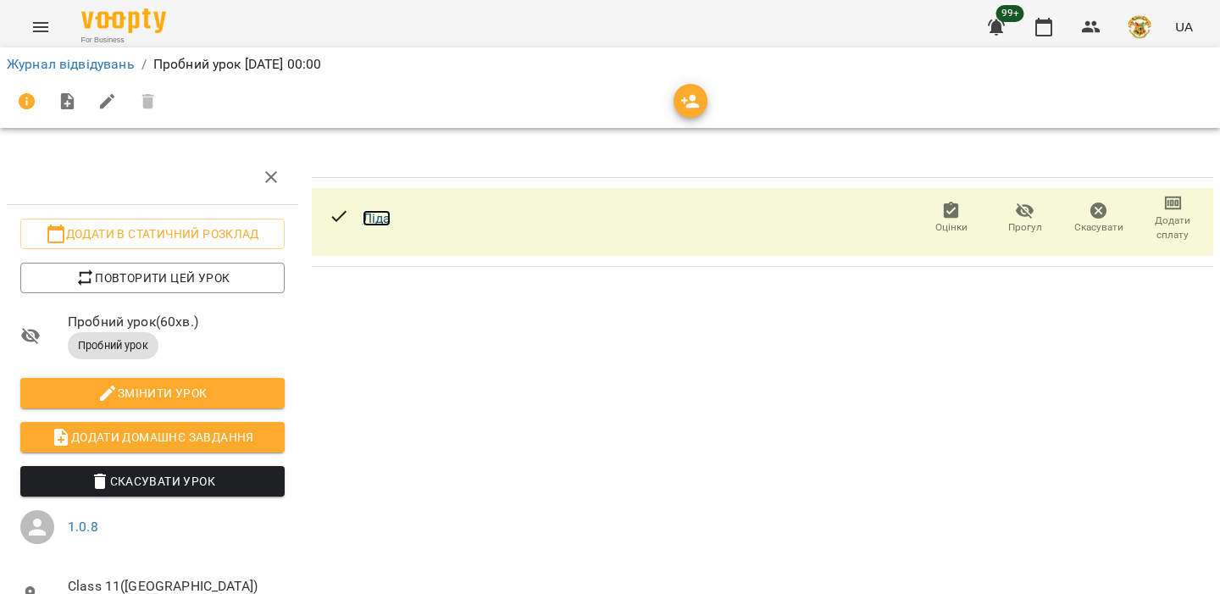
click at [385, 215] on link "Ліда" at bounding box center [377, 218] width 29 height 16
click at [31, 14] on button "Menu" at bounding box center [40, 27] width 41 height 41
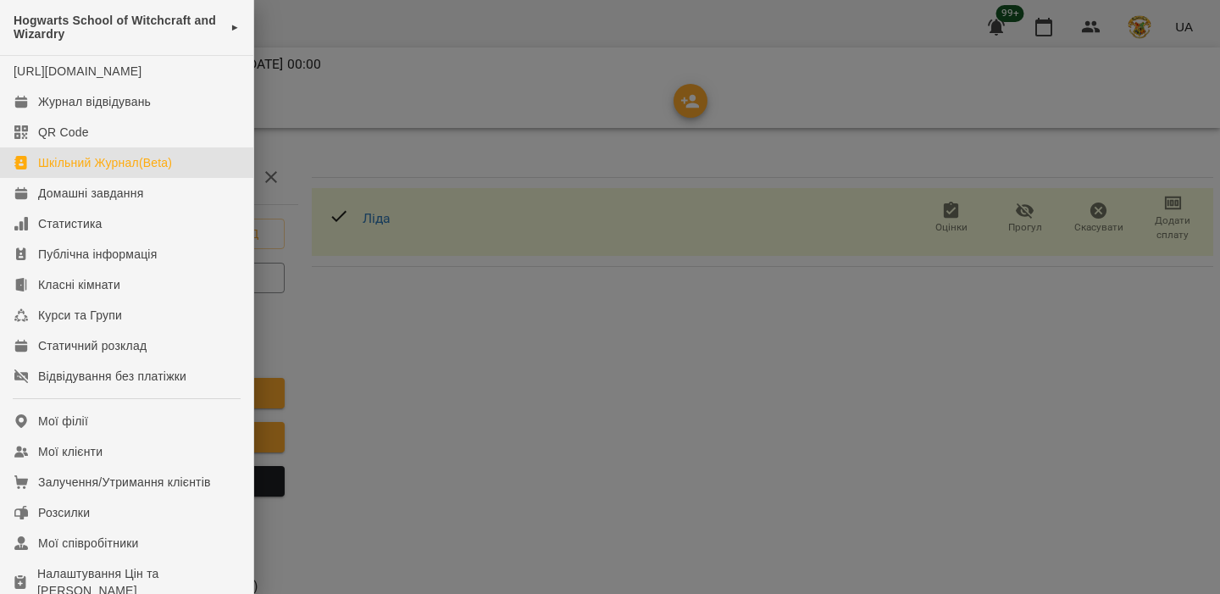
click at [151, 171] on div "Шкільний Журнал(Beta)" at bounding box center [105, 162] width 134 height 17
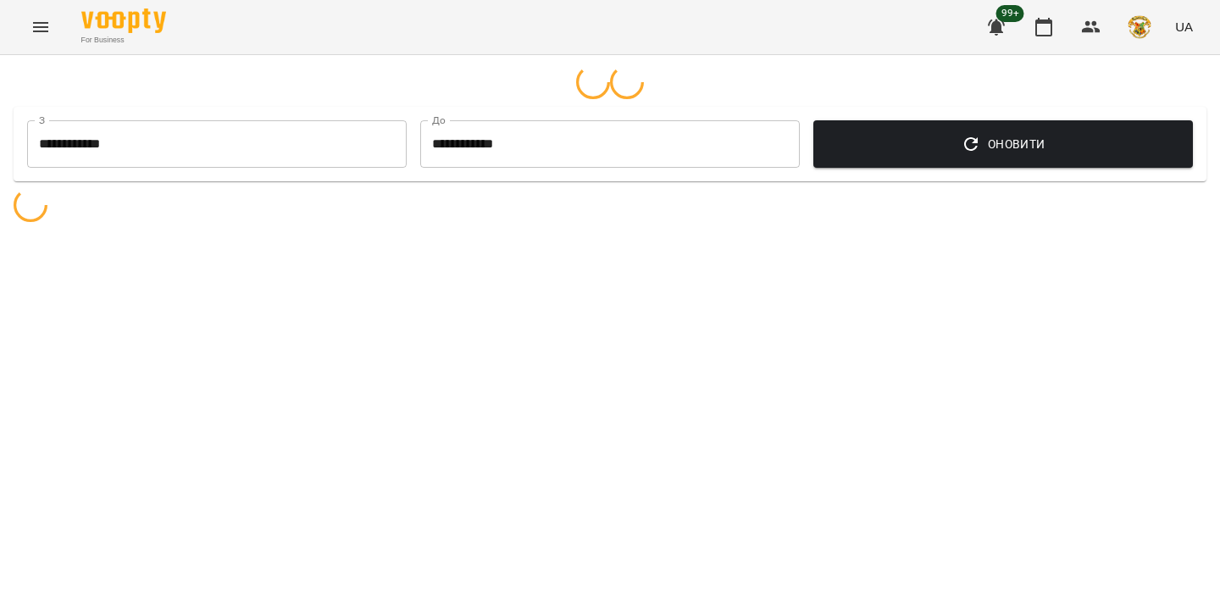
select select "**********"
select select "*********"
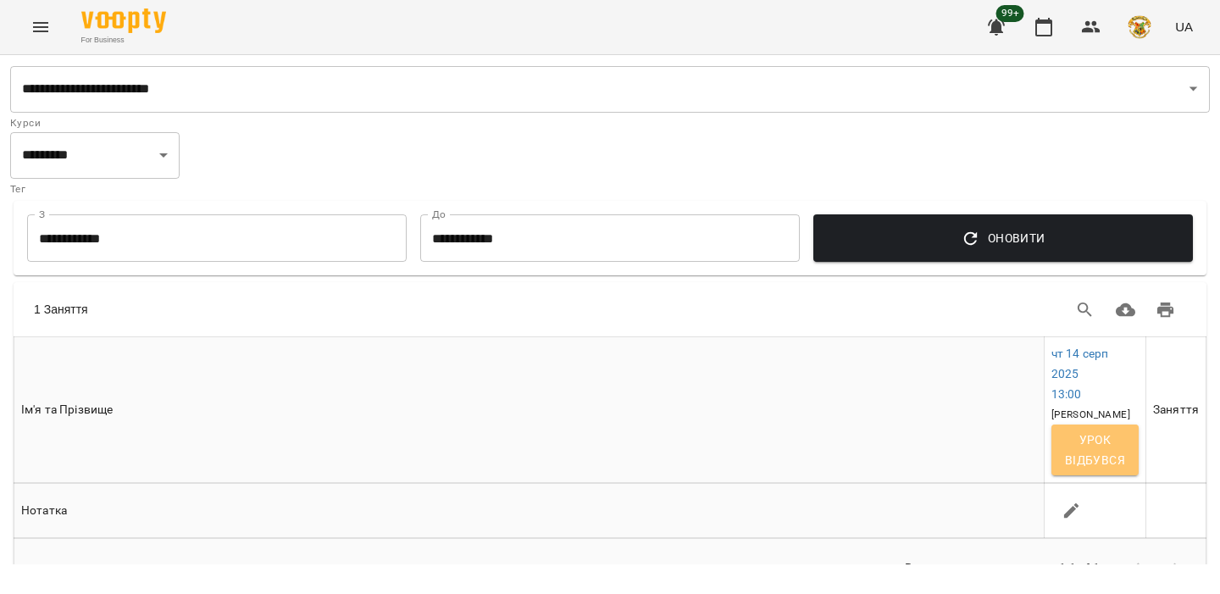
click at [1099, 464] on span "Урок відбувся" at bounding box center [1095, 450] width 60 height 41
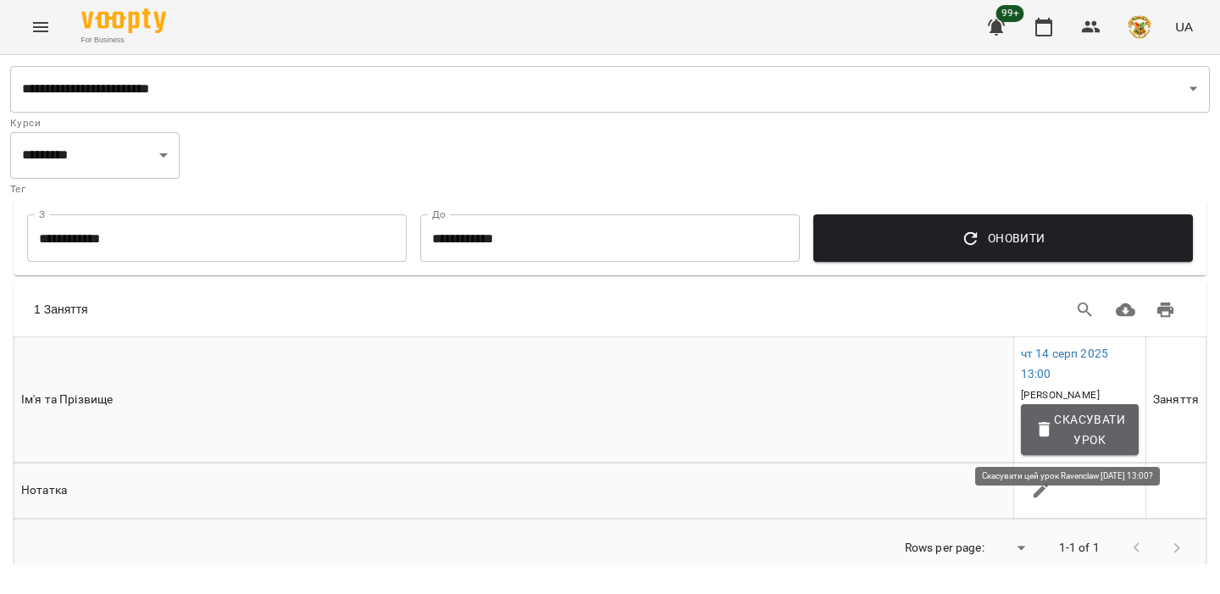
click at [1097, 432] on span "Скасувати Урок" at bounding box center [1080, 429] width 91 height 41
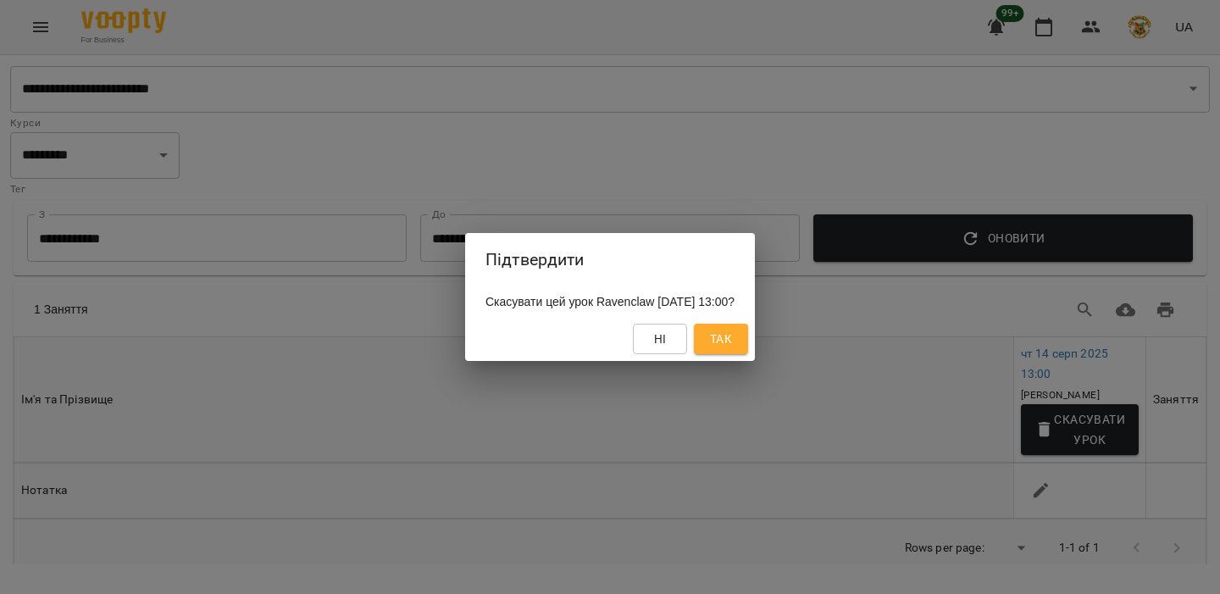
click at [732, 346] on span "Так" at bounding box center [721, 339] width 22 height 20
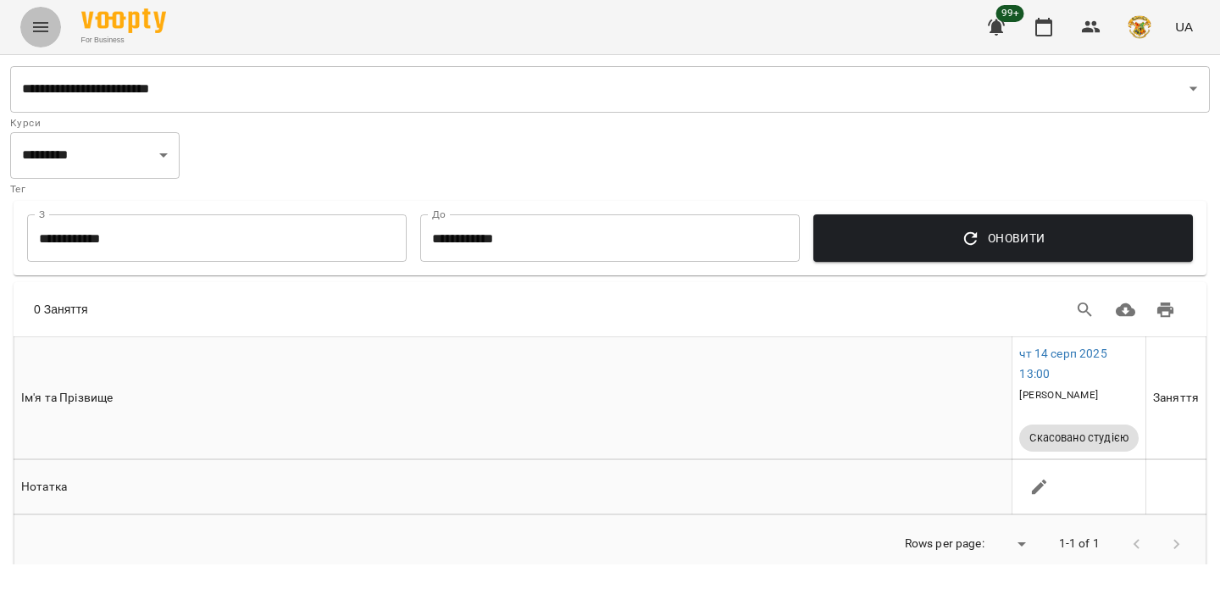
click at [50, 10] on button "Menu" at bounding box center [40, 27] width 41 height 41
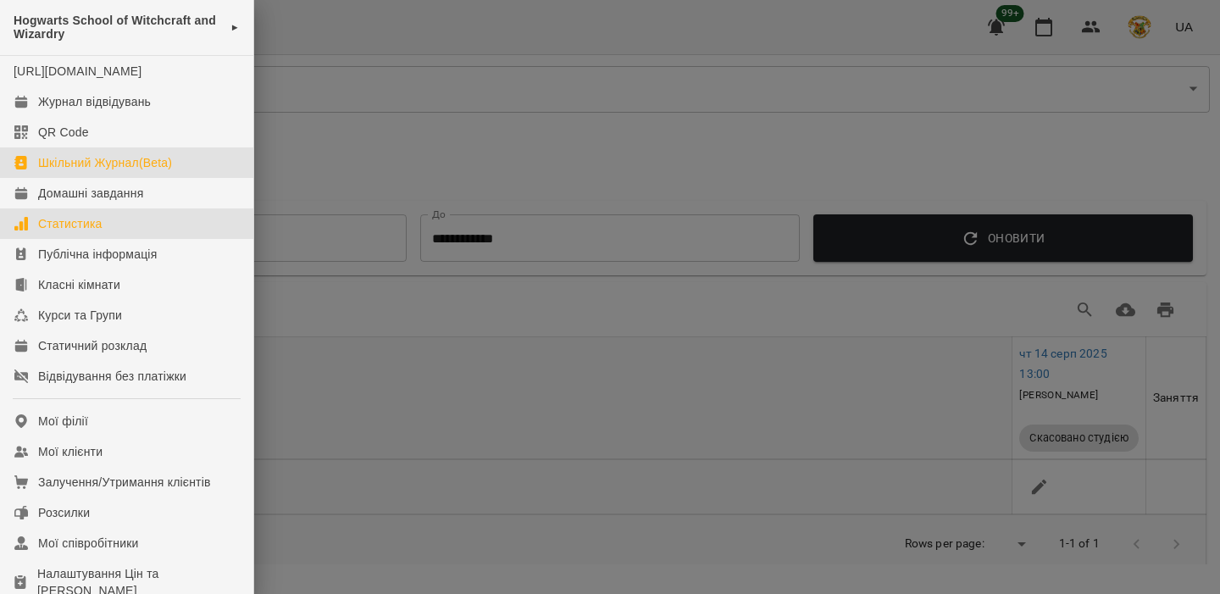
click at [81, 230] on link "Статистика" at bounding box center [126, 223] width 253 height 31
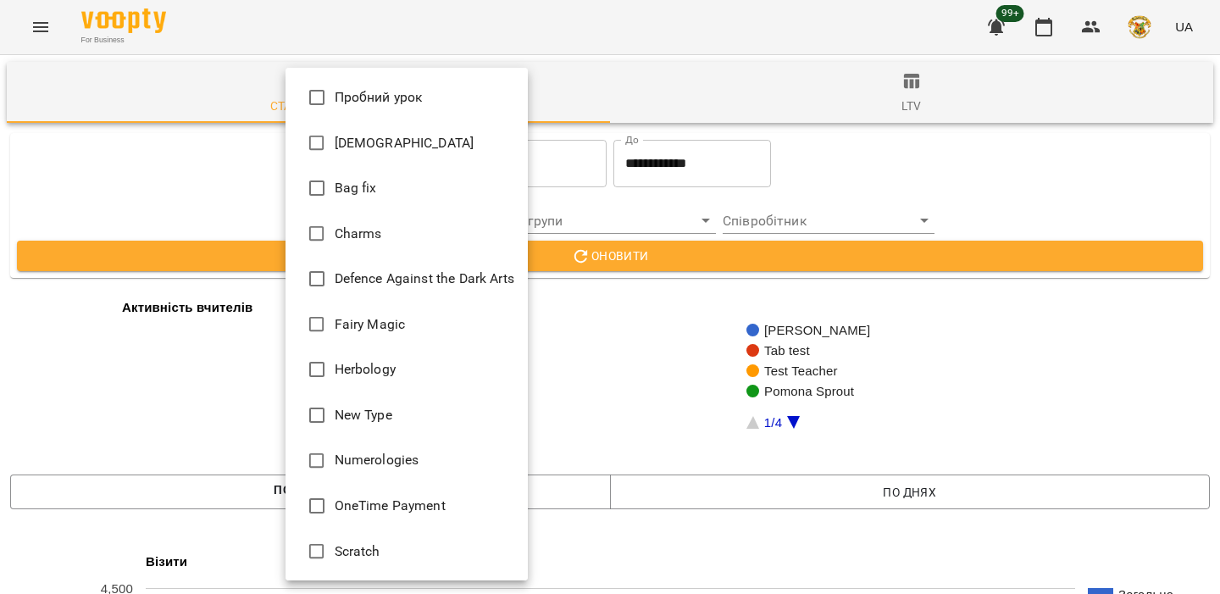
click at [395, 287] on span "Defence Against the Dark Arts" at bounding box center [425, 279] width 180 height 20
type input "**********"
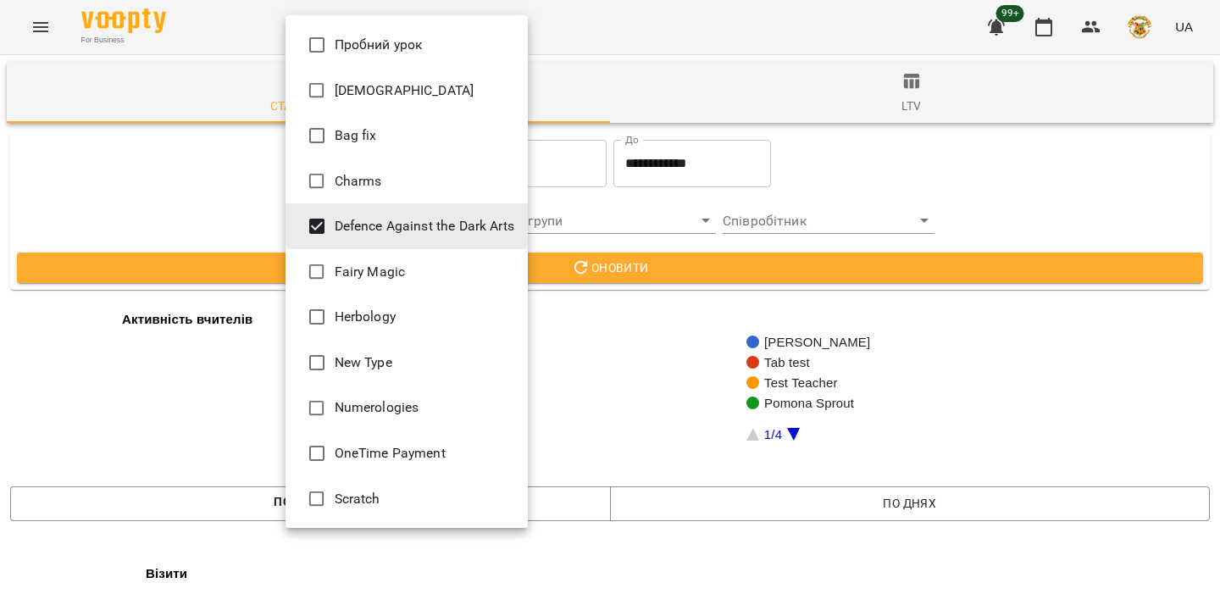
click at [597, 304] on div at bounding box center [610, 297] width 1220 height 594
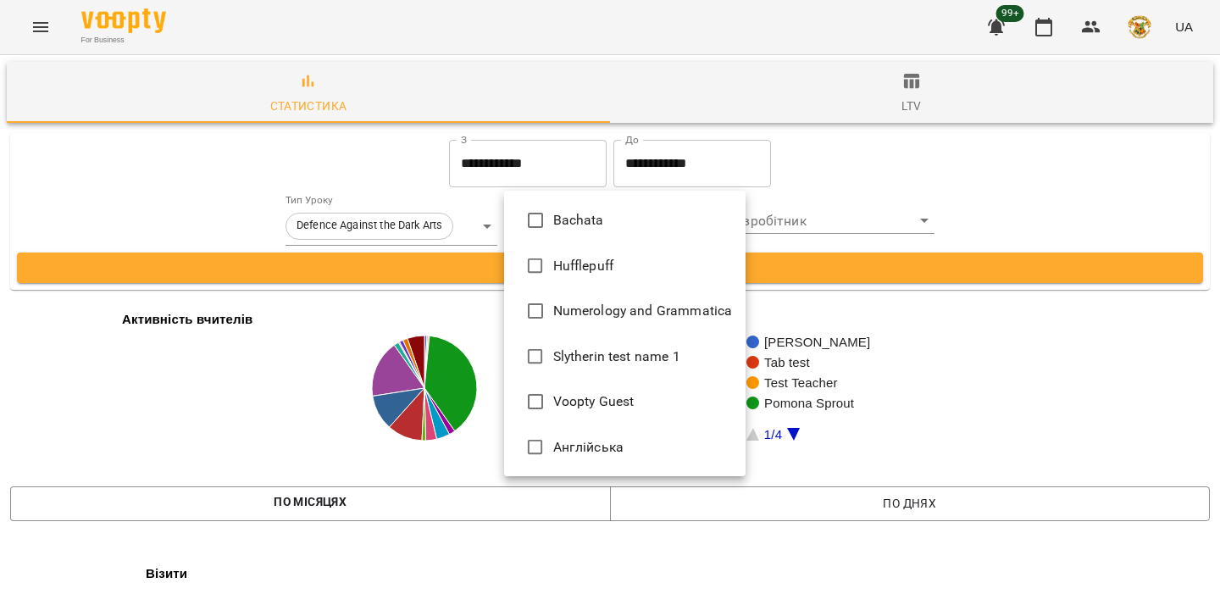
type input "*******"
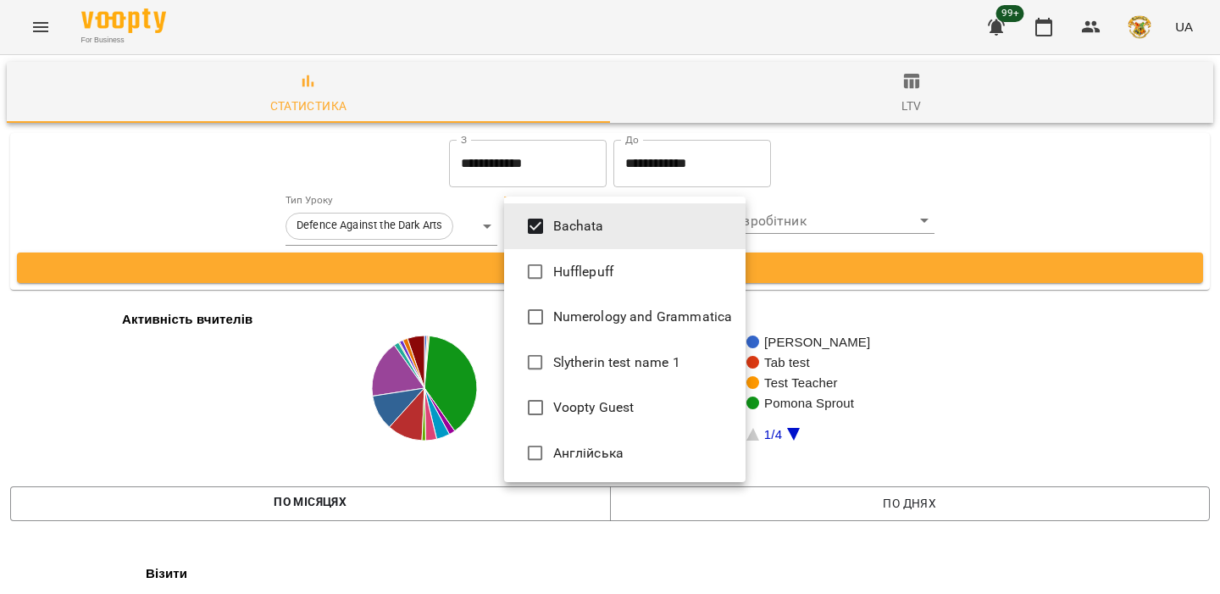
click at [348, 158] on div at bounding box center [610, 297] width 1220 height 594
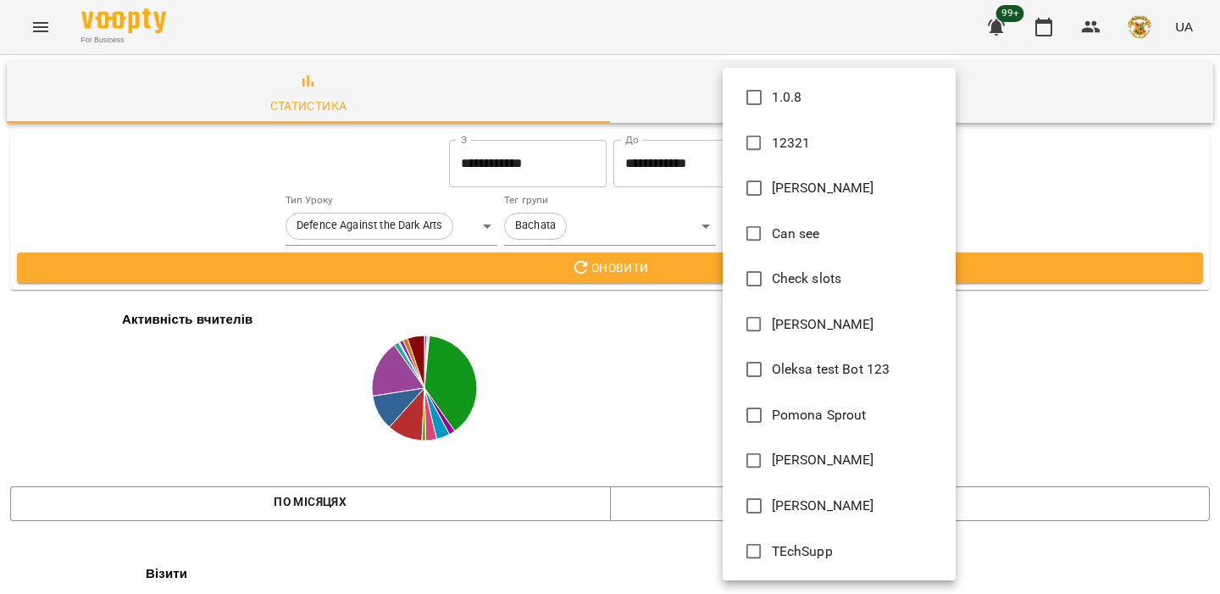
click at [779, 382] on li "Oleksa test Bot 123" at bounding box center [839, 370] width 233 height 46
type input "**********"
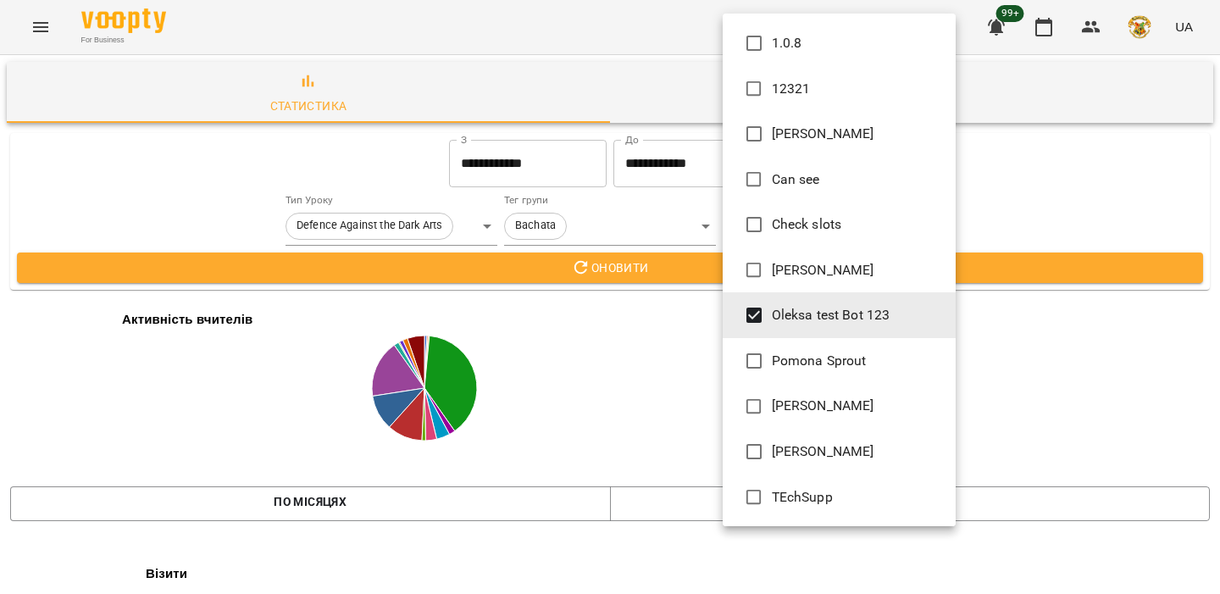
click at [630, 352] on div at bounding box center [610, 297] width 1220 height 594
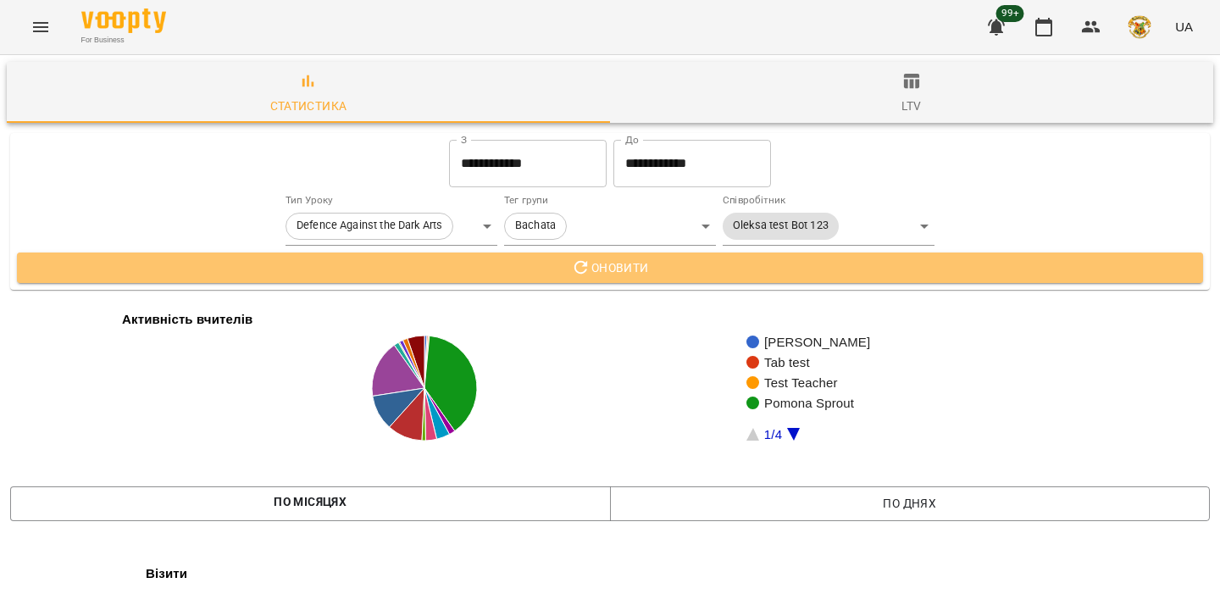
click at [663, 275] on span "Оновити" at bounding box center [610, 268] width 1159 height 20
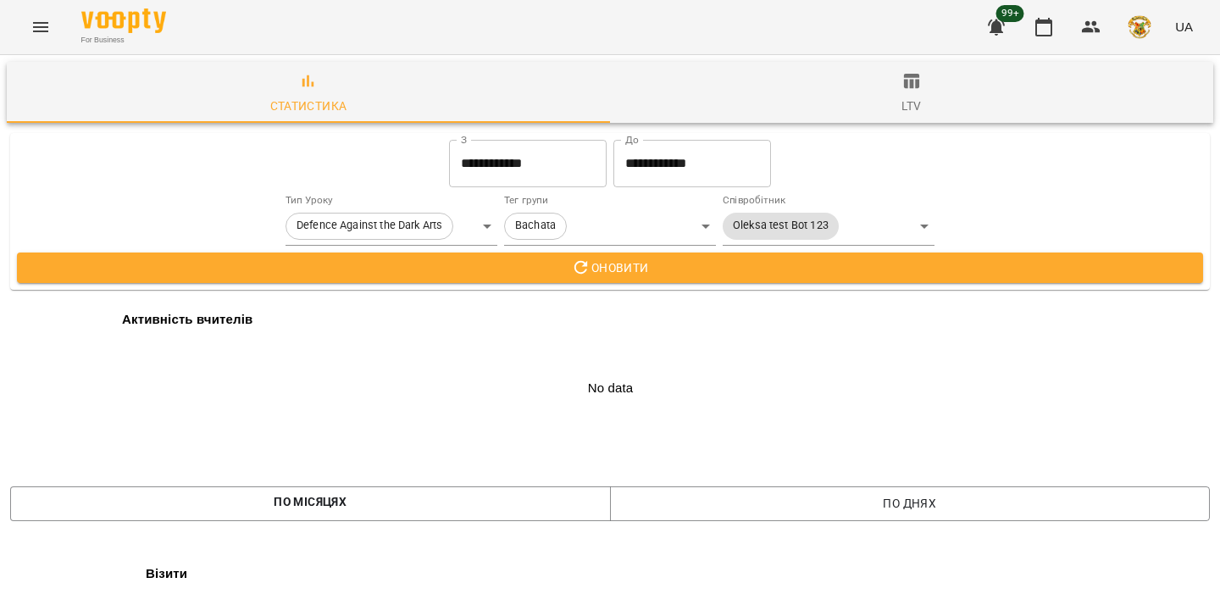
click at [53, 19] on button "Menu" at bounding box center [40, 27] width 41 height 41
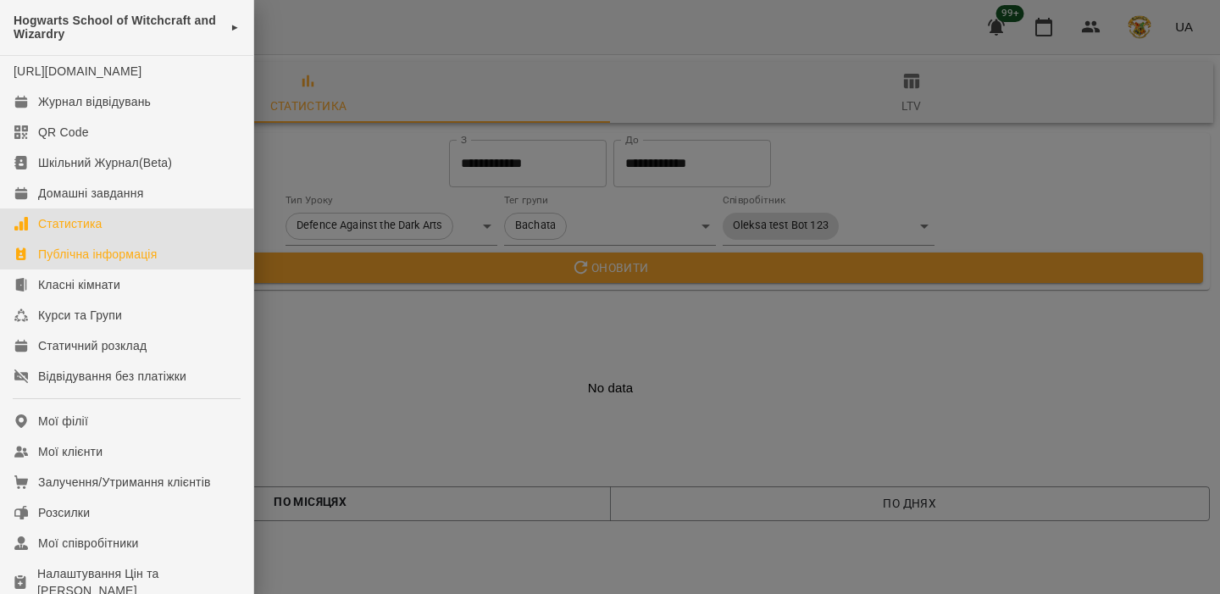
click at [97, 269] on link "Публічна інформація" at bounding box center [126, 254] width 253 height 31
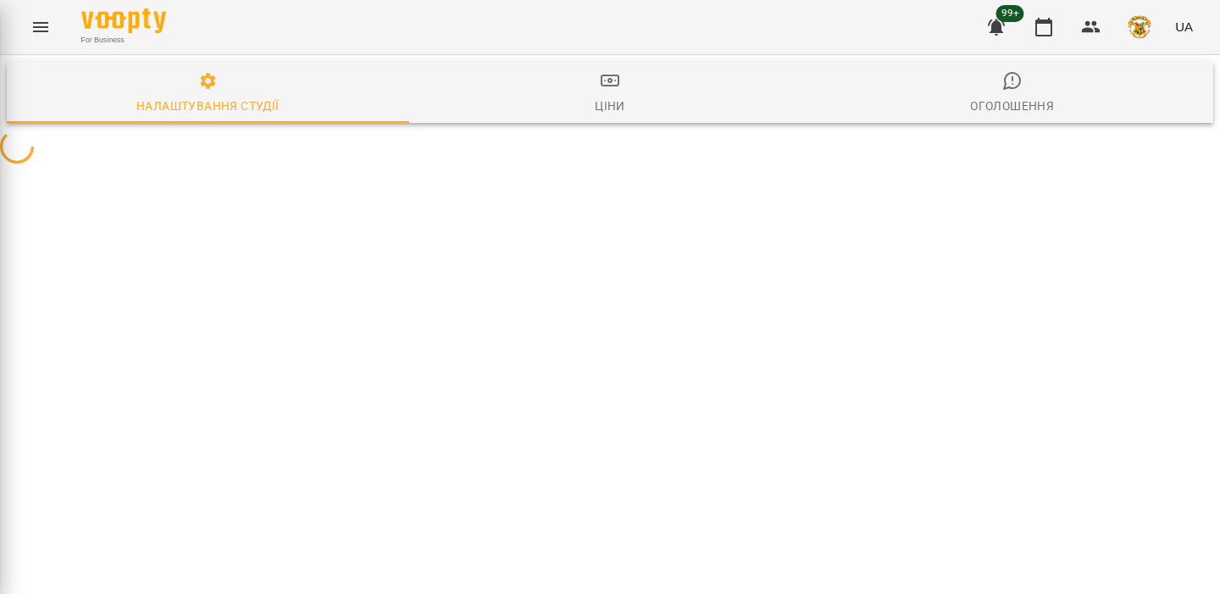
select select "**"
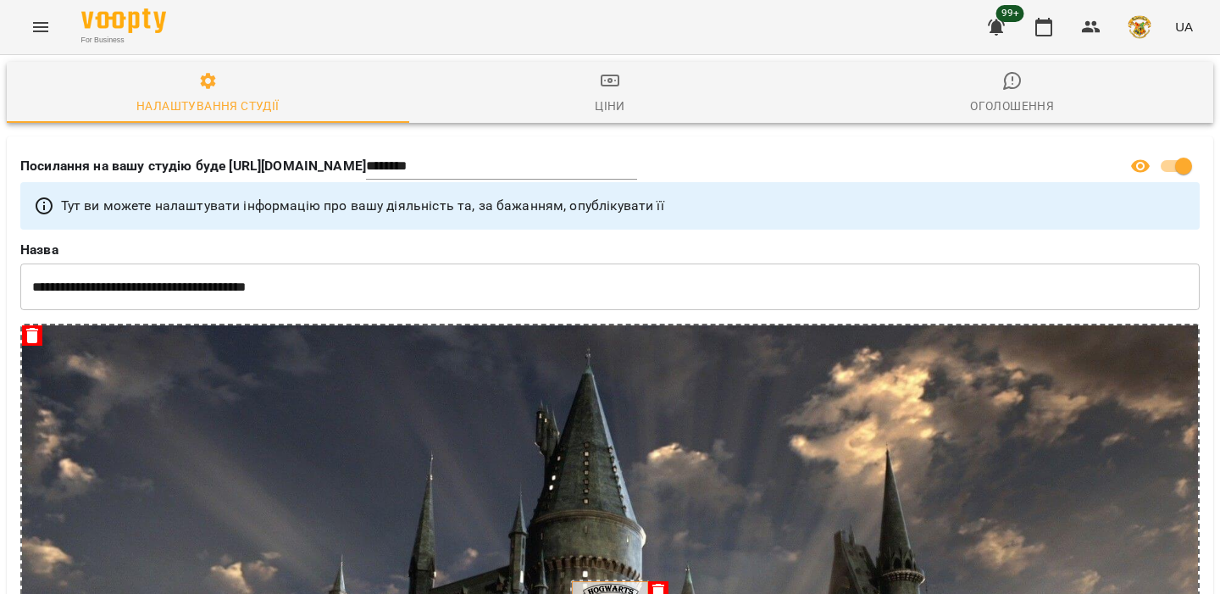
scroll to position [20, 0]
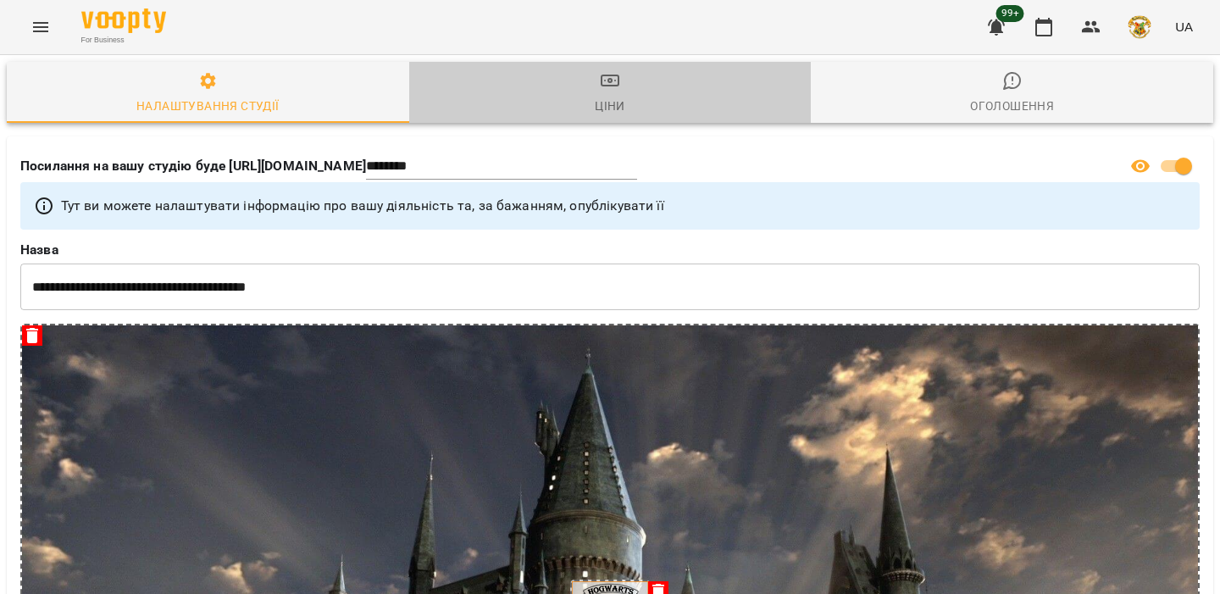
click at [572, 71] on span "Ціни" at bounding box center [610, 93] width 382 height 46
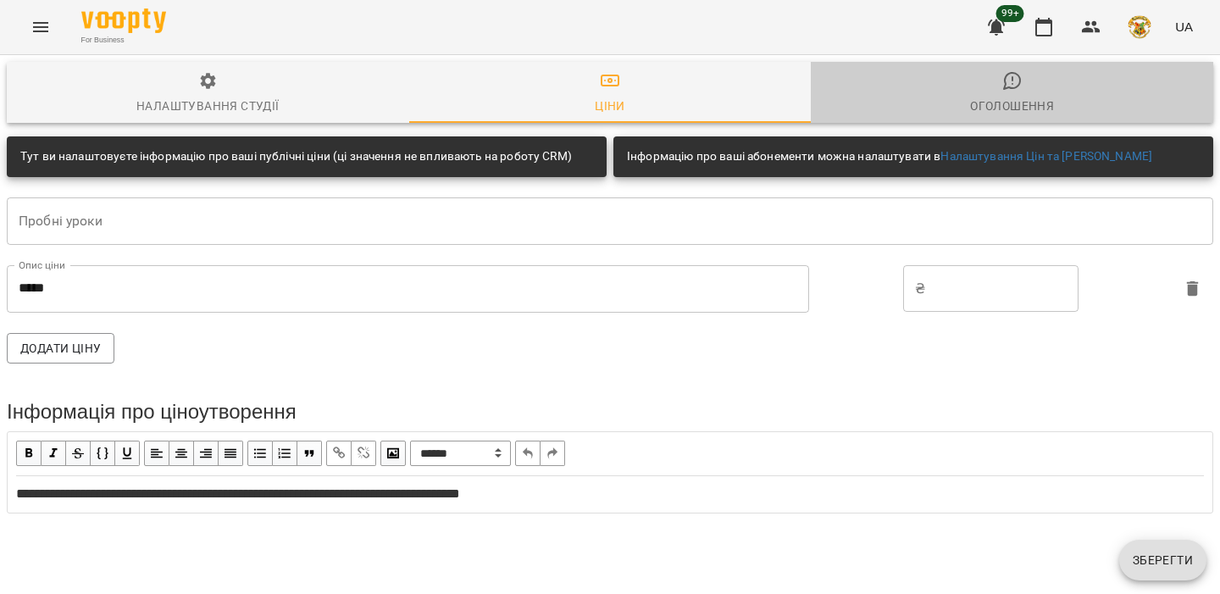
click at [870, 74] on span "Оголошення" at bounding box center [1012, 93] width 382 height 46
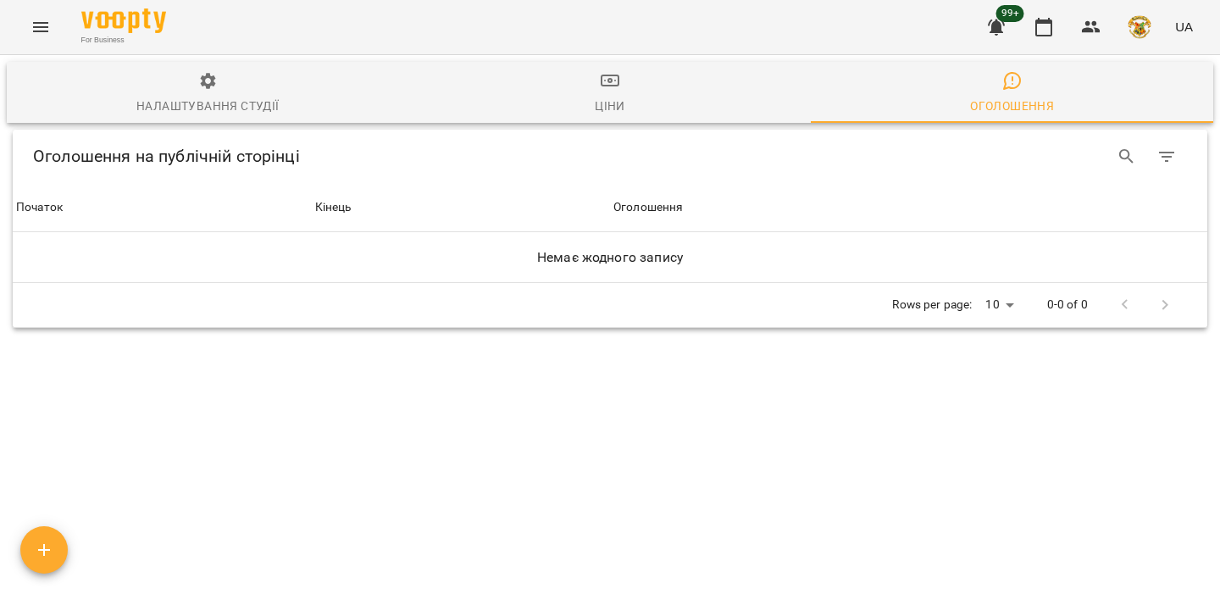
click at [240, 87] on span "Налаштування студії" at bounding box center [208, 94] width 382 height 46
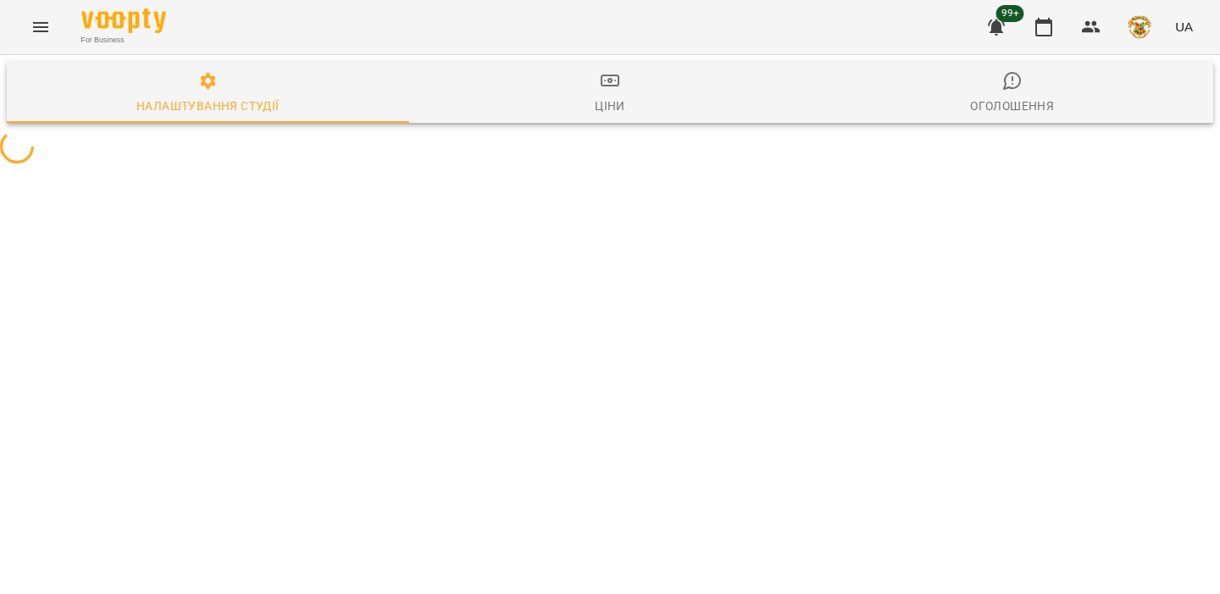
select select "**"
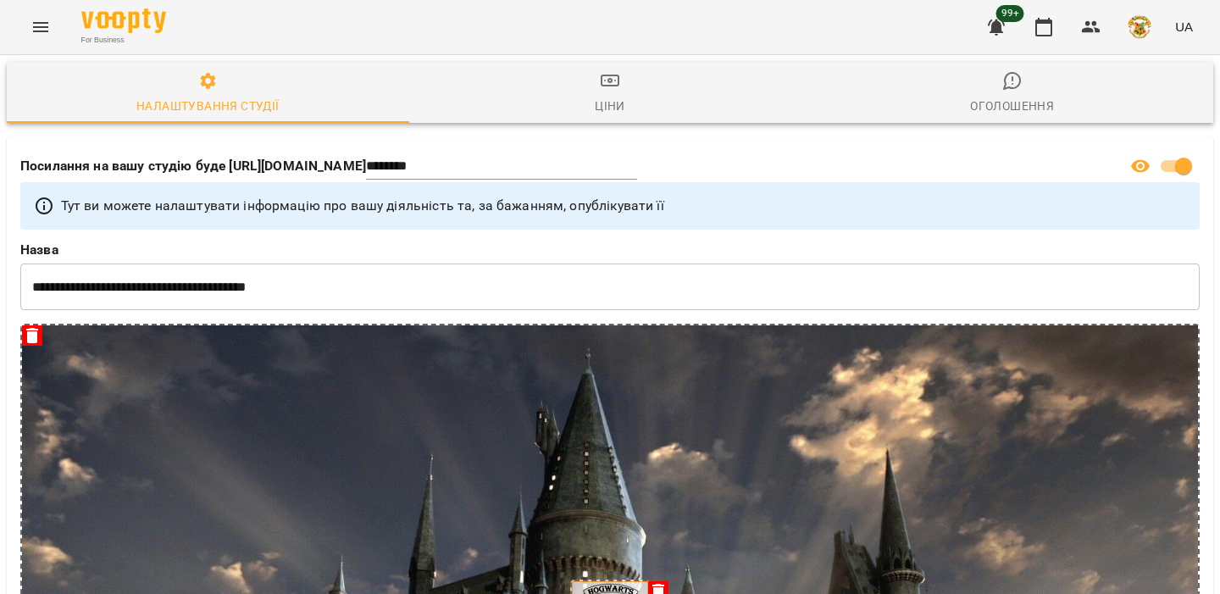
scroll to position [3246, 0]
click at [21, 15] on div "For Business 99+ UA" at bounding box center [610, 27] width 1220 height 54
click at [24, 15] on button "Menu" at bounding box center [40, 27] width 41 height 41
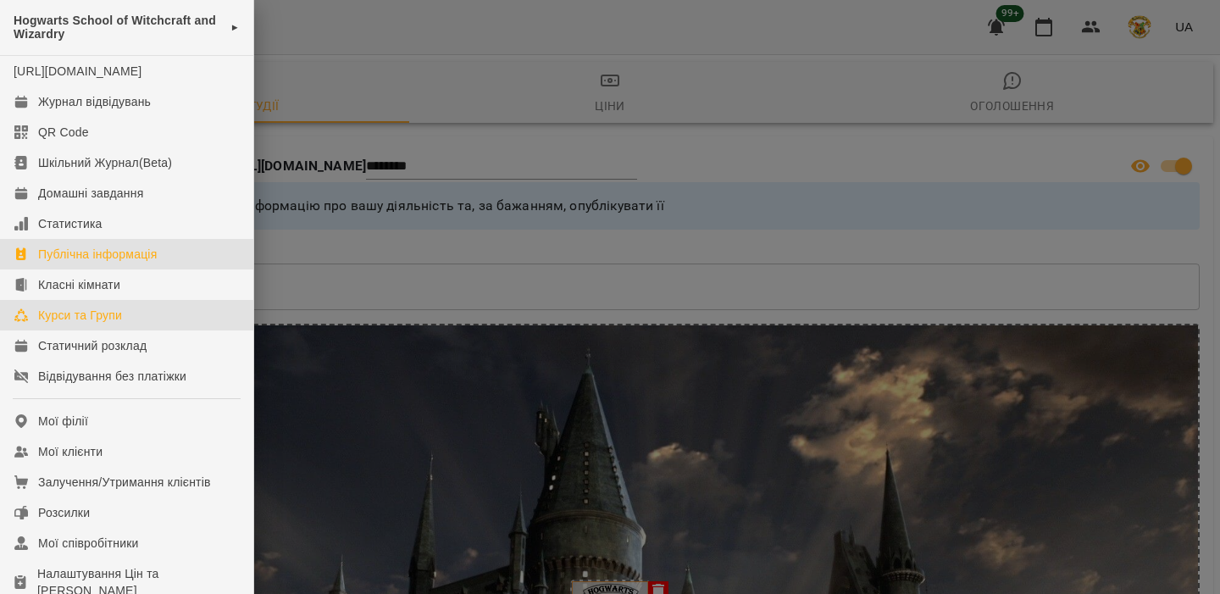
click at [162, 330] on link "Курси та Групи" at bounding box center [126, 315] width 253 height 31
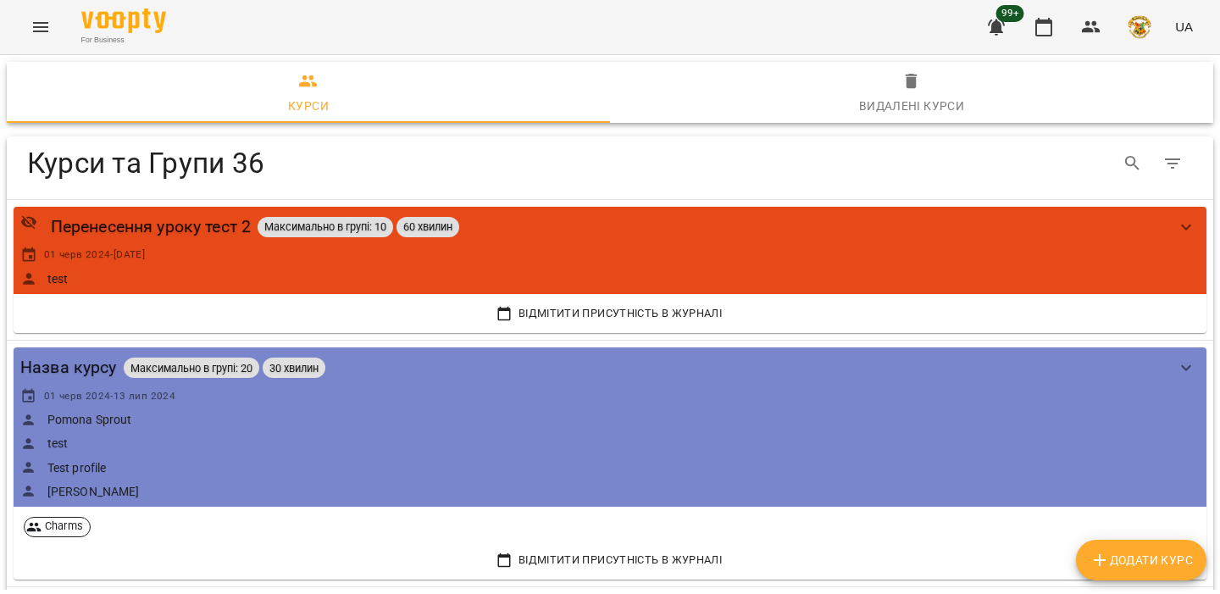
click at [472, 37] on div "For Business 99+ UA" at bounding box center [610, 27] width 1220 height 54
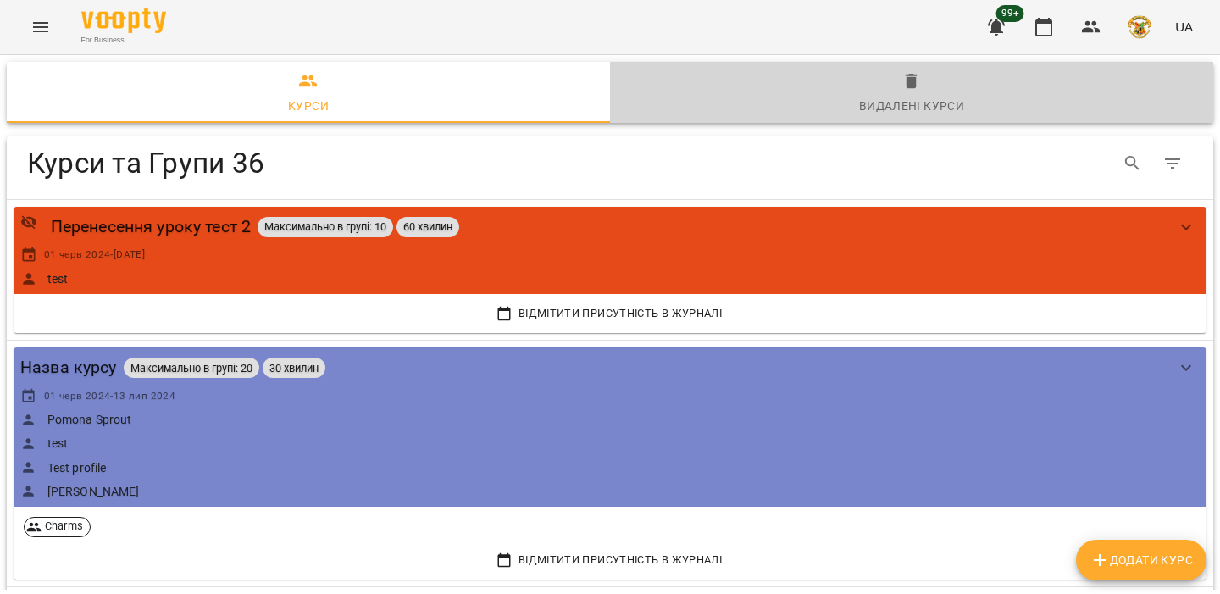
click at [929, 104] on div "Видалені курси" at bounding box center [912, 106] width 106 height 20
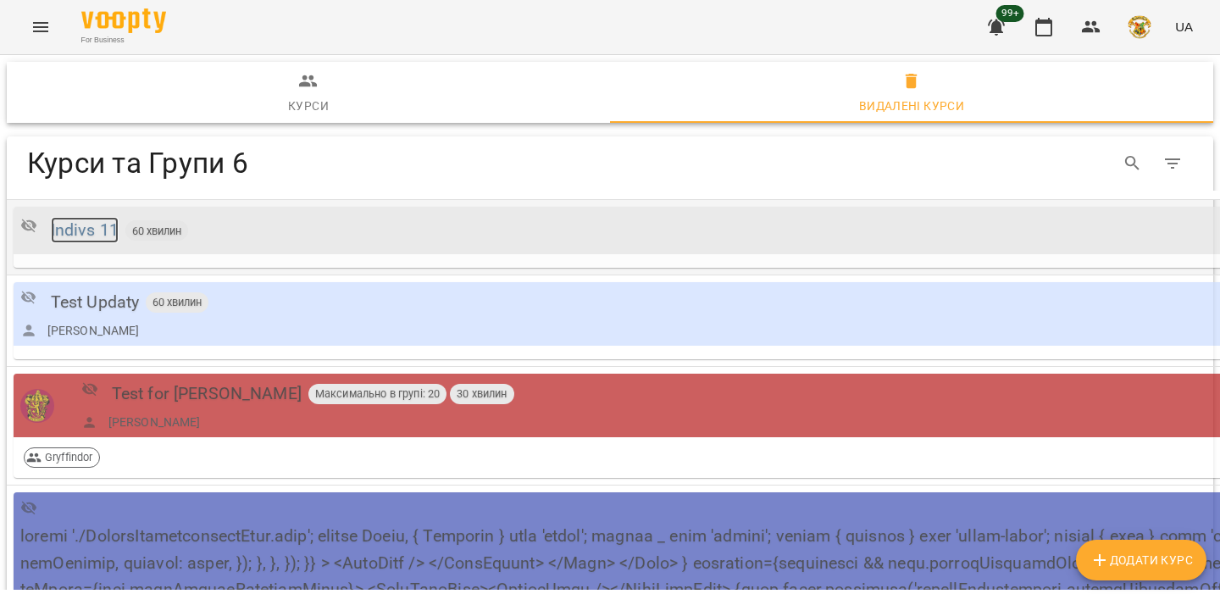
click at [81, 236] on div "Indivs 11" at bounding box center [85, 230] width 68 height 26
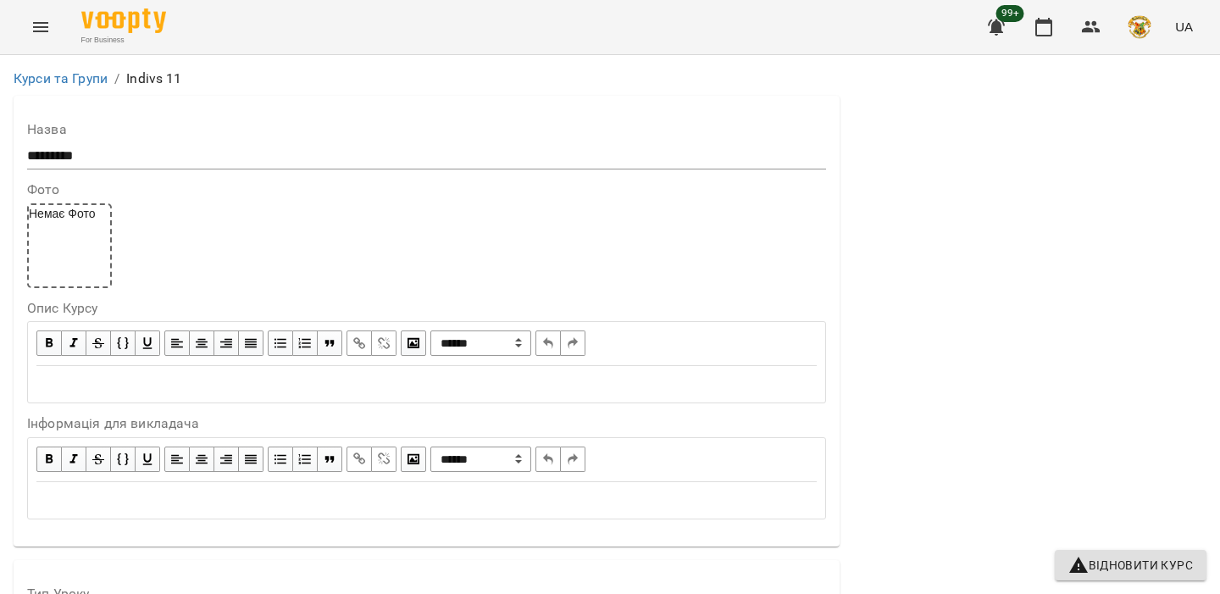
click at [1090, 553] on button "Відновити Курс" at bounding box center [1131, 565] width 152 height 31
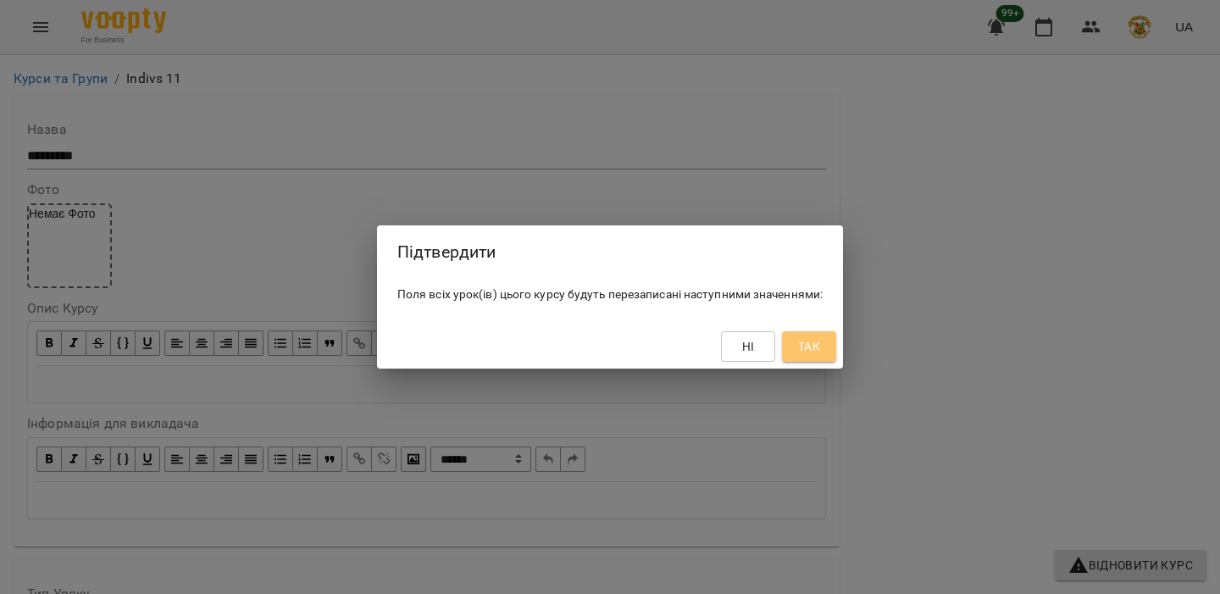
click at [825, 353] on button "Так" at bounding box center [809, 346] width 54 height 31
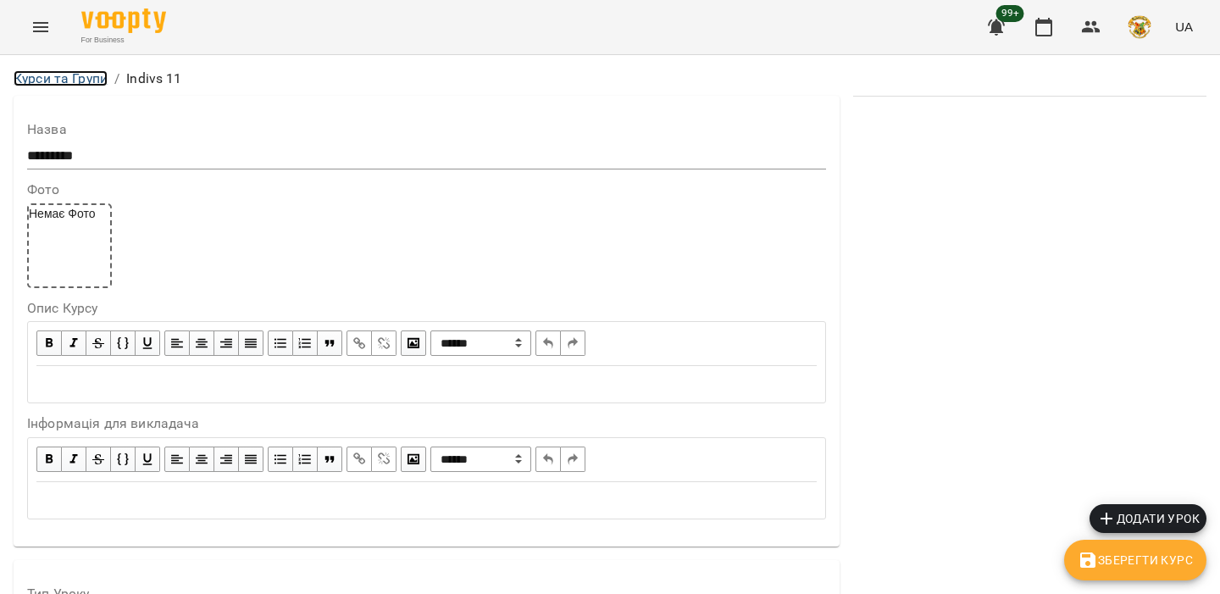
click at [91, 75] on link "Курси та Групи" at bounding box center [61, 78] width 94 height 16
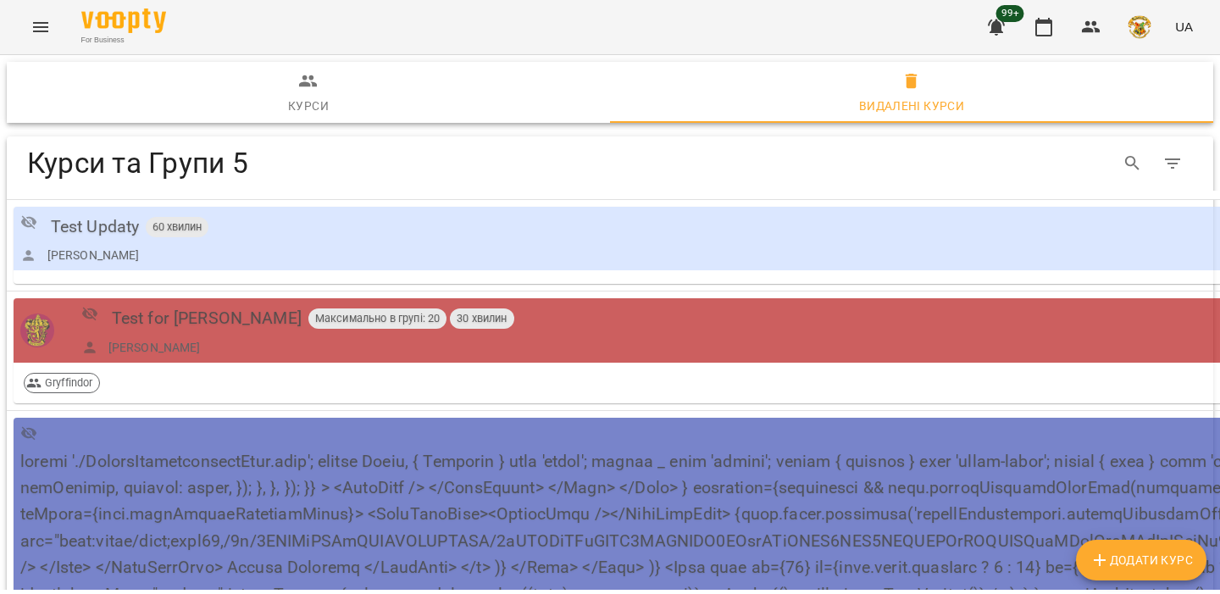
click at [330, 98] on span "Курси" at bounding box center [308, 94] width 583 height 46
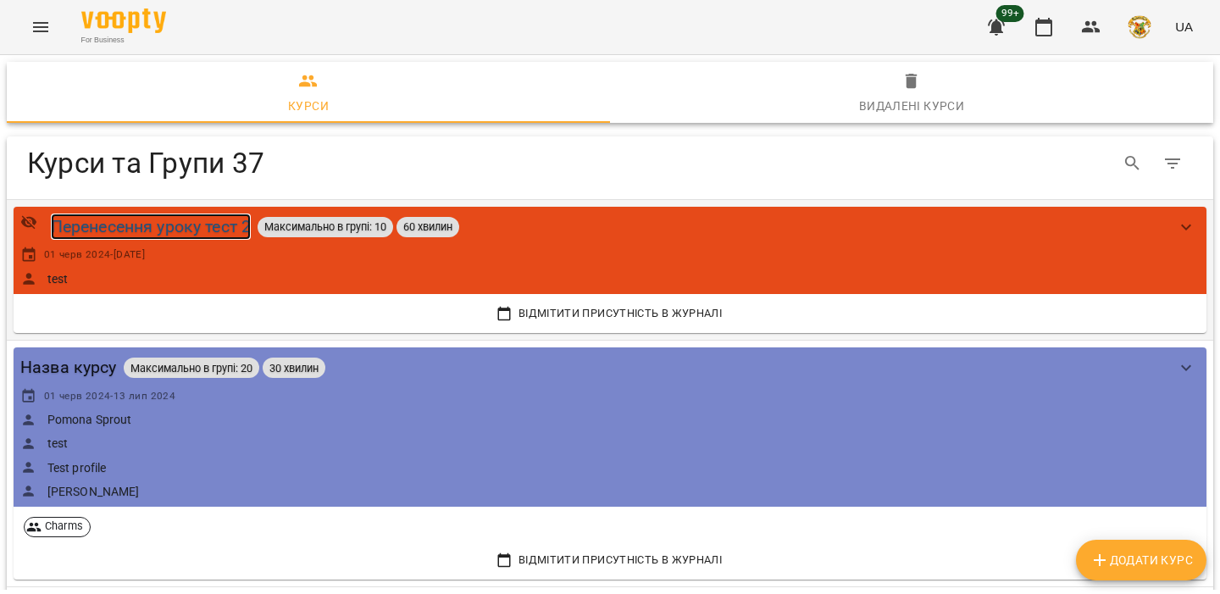
click at [169, 232] on div "Перенесення уроку тест 2" at bounding box center [151, 227] width 201 height 26
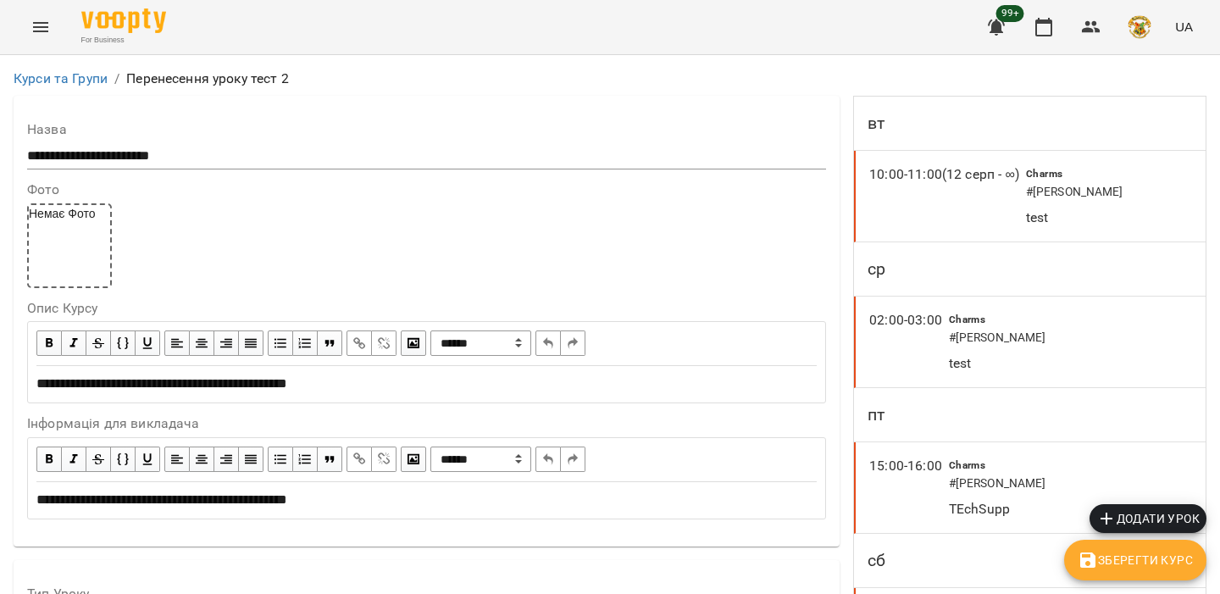
scroll to position [1996, 0]
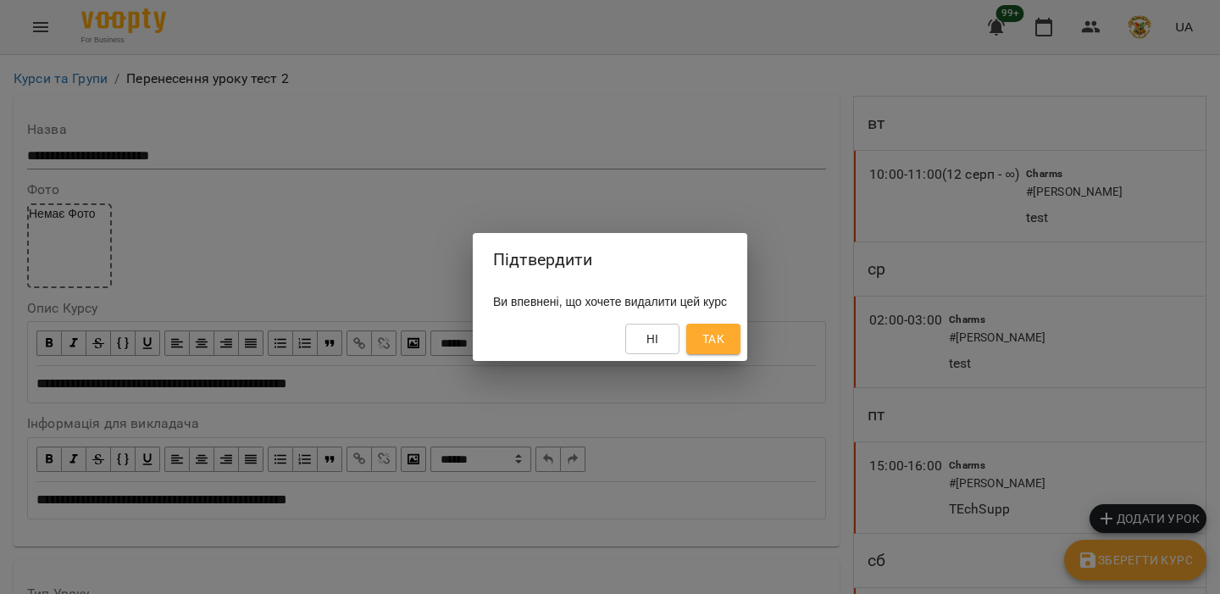
click at [703, 336] on div "Ні Так" at bounding box center [610, 339] width 275 height 44
click at [725, 334] on span "Так" at bounding box center [714, 339] width 22 height 20
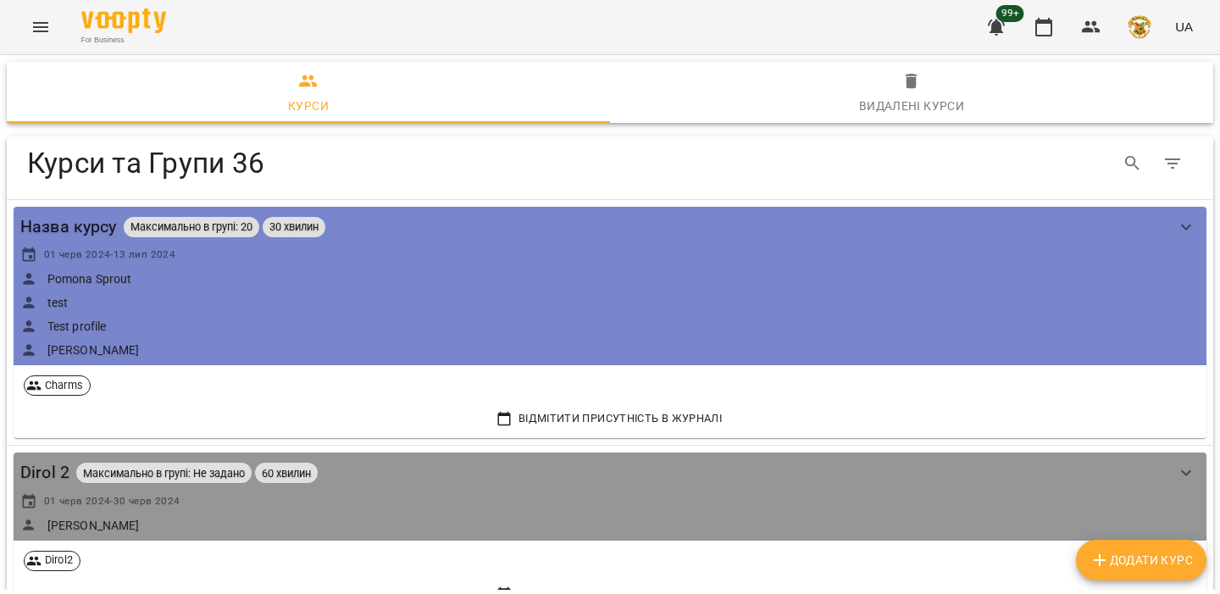
click at [29, 31] on button "Menu" at bounding box center [40, 27] width 41 height 41
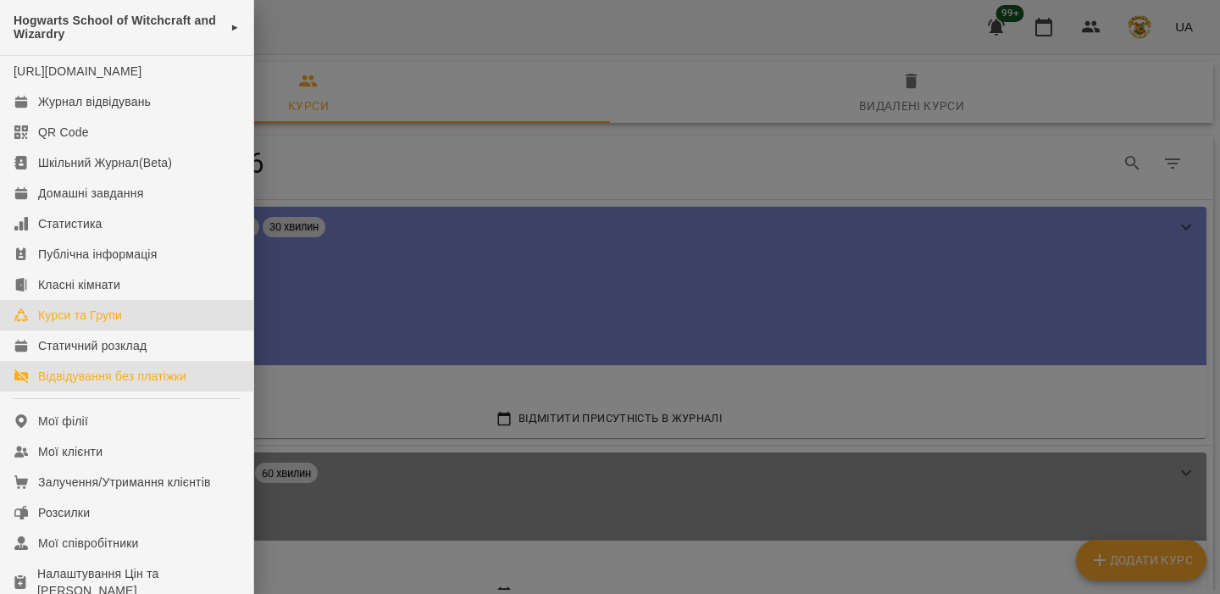
click at [141, 384] on div "Відвідування без платіжки" at bounding box center [112, 376] width 148 height 17
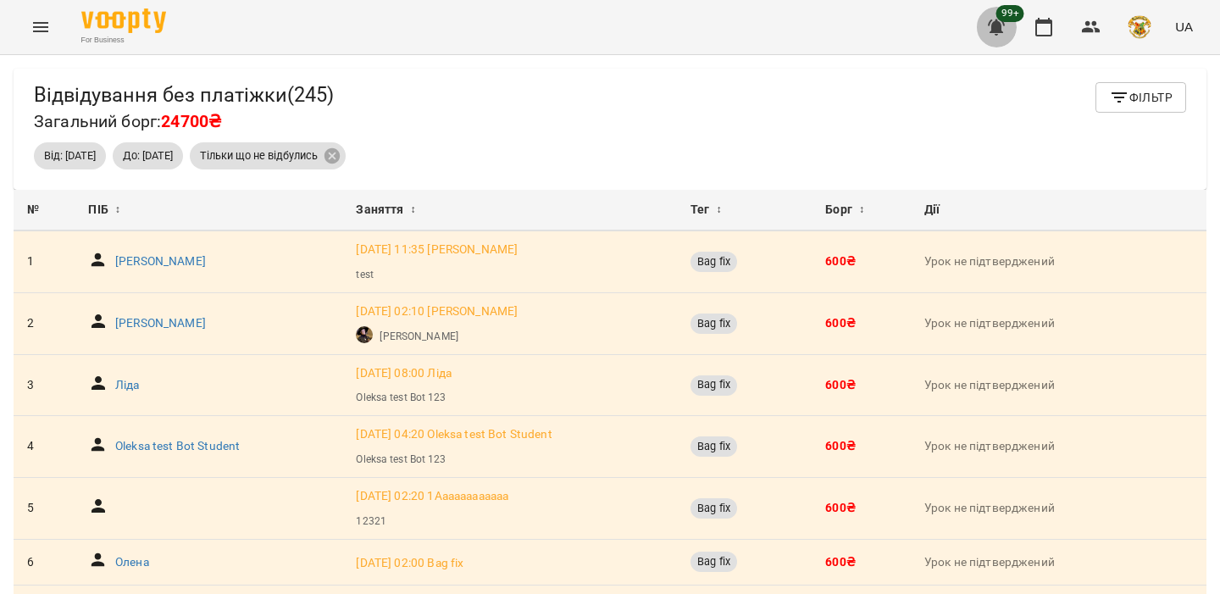
click at [1003, 26] on icon "button" at bounding box center [996, 27] width 20 height 20
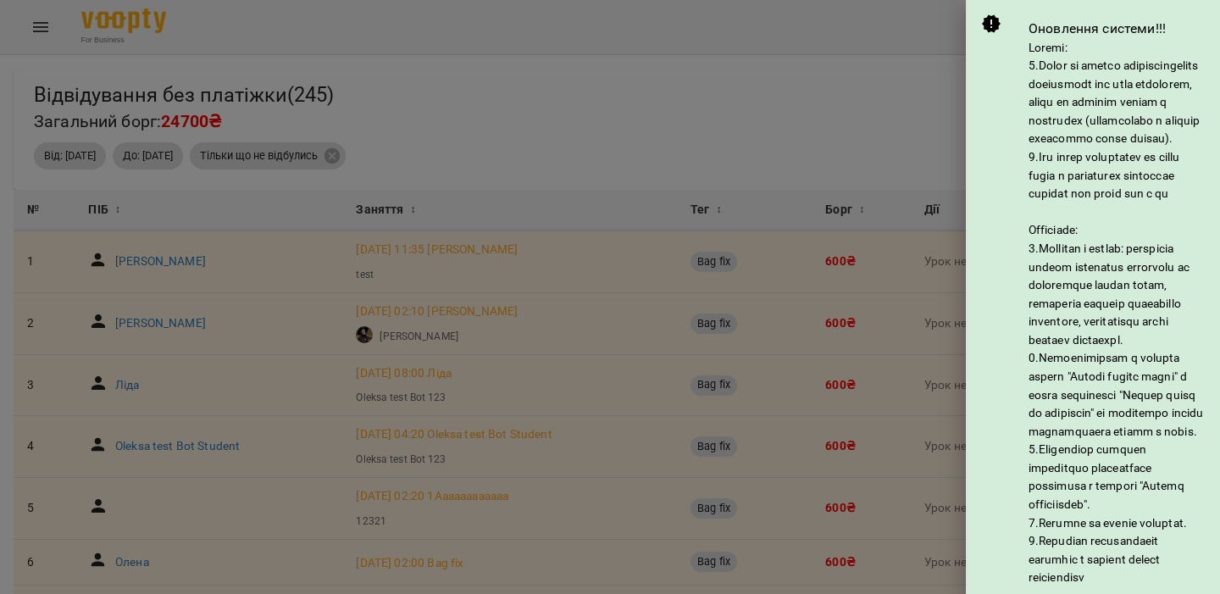
scroll to position [380, 0]
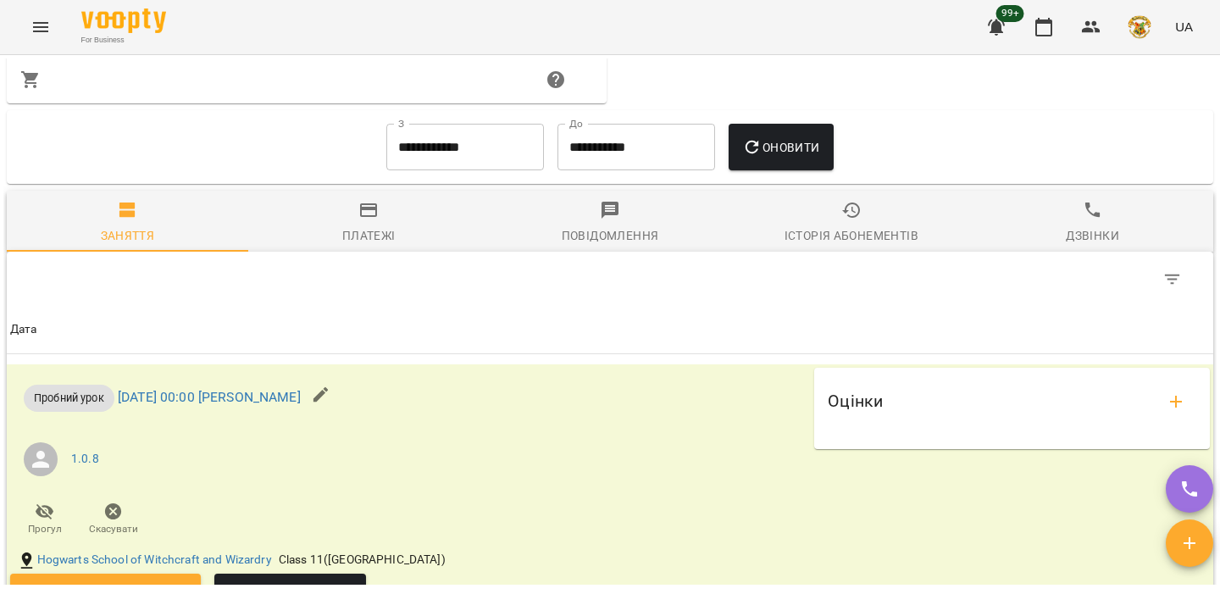
click at [408, 246] on span "Платежі" at bounding box center [368, 223] width 221 height 46
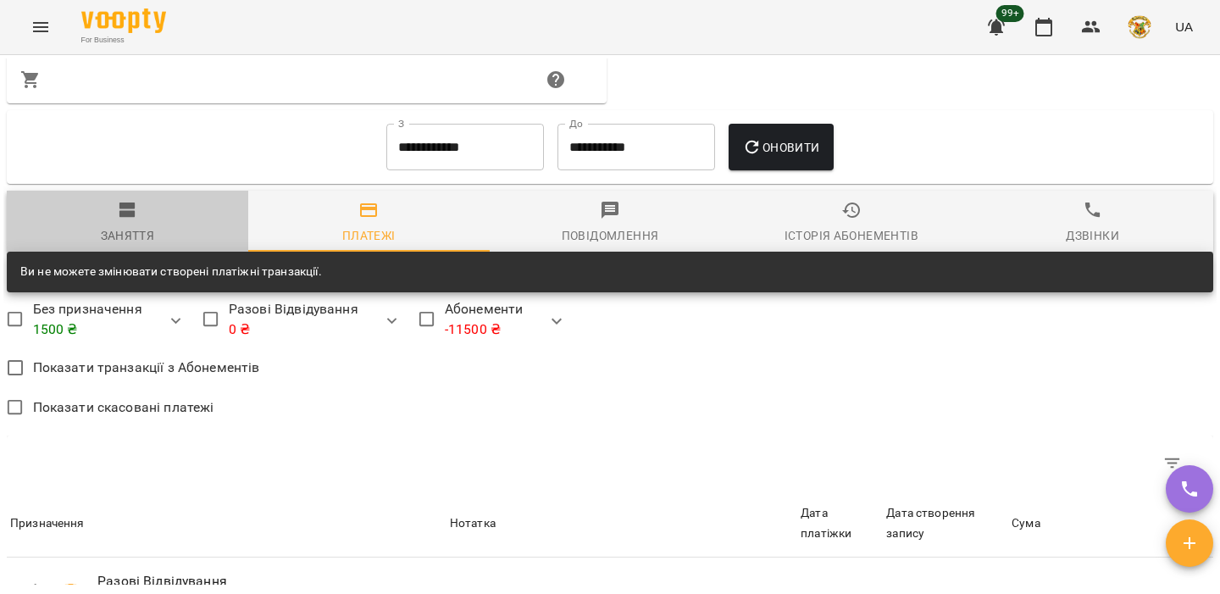
click at [145, 246] on div "Заняття" at bounding box center [128, 235] width 54 height 20
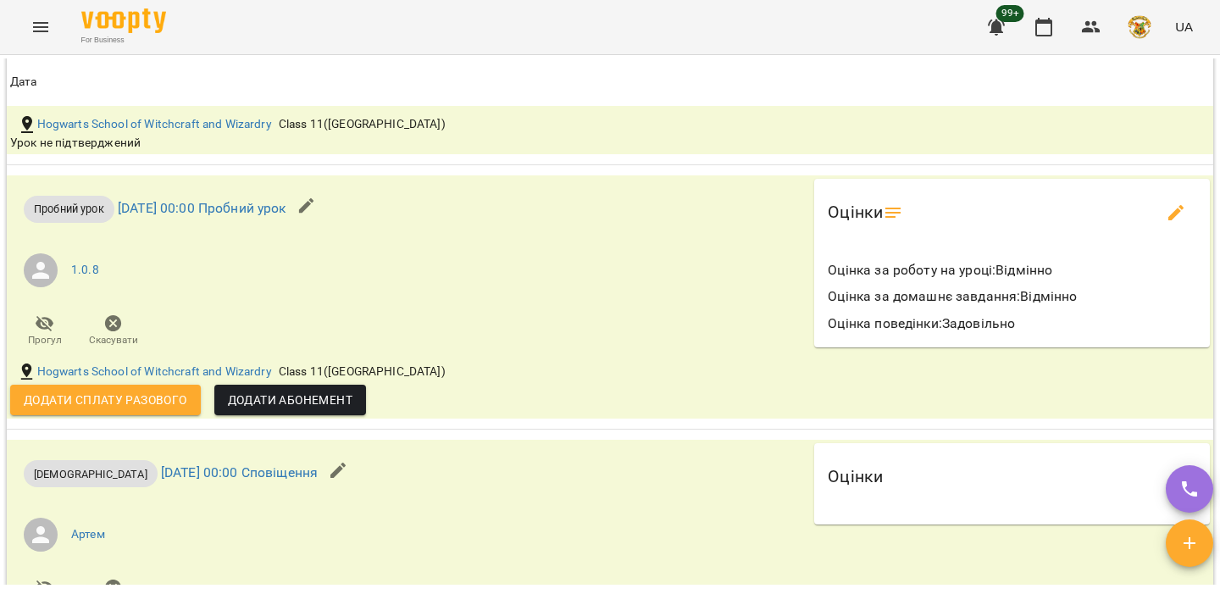
scroll to position [2597, 0]
click at [1176, 219] on icon "edit evaluations" at bounding box center [1176, 211] width 15 height 15
click at [1031, 280] on p "Оцінка за роботу на уроці : Відмінно" at bounding box center [1012, 269] width 369 height 20
click at [1010, 309] on div "Оцінка за домашнє завдання : Відмінно" at bounding box center [1012, 295] width 375 height 27
click at [889, 217] on icon at bounding box center [893, 212] width 15 height 10
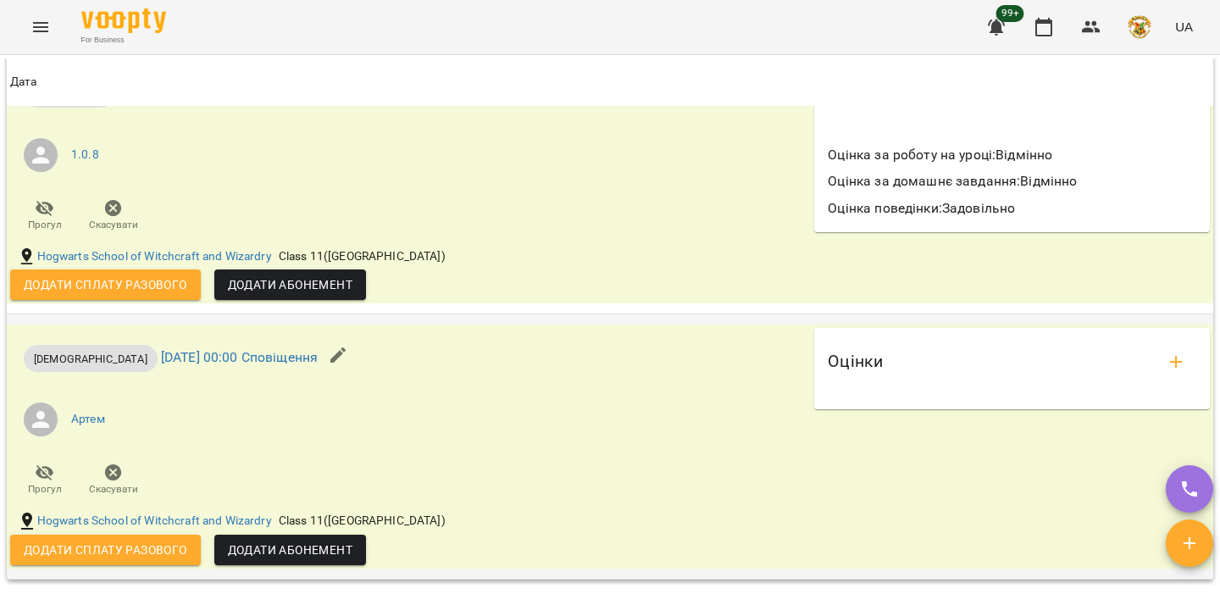
scroll to position [2742, 0]
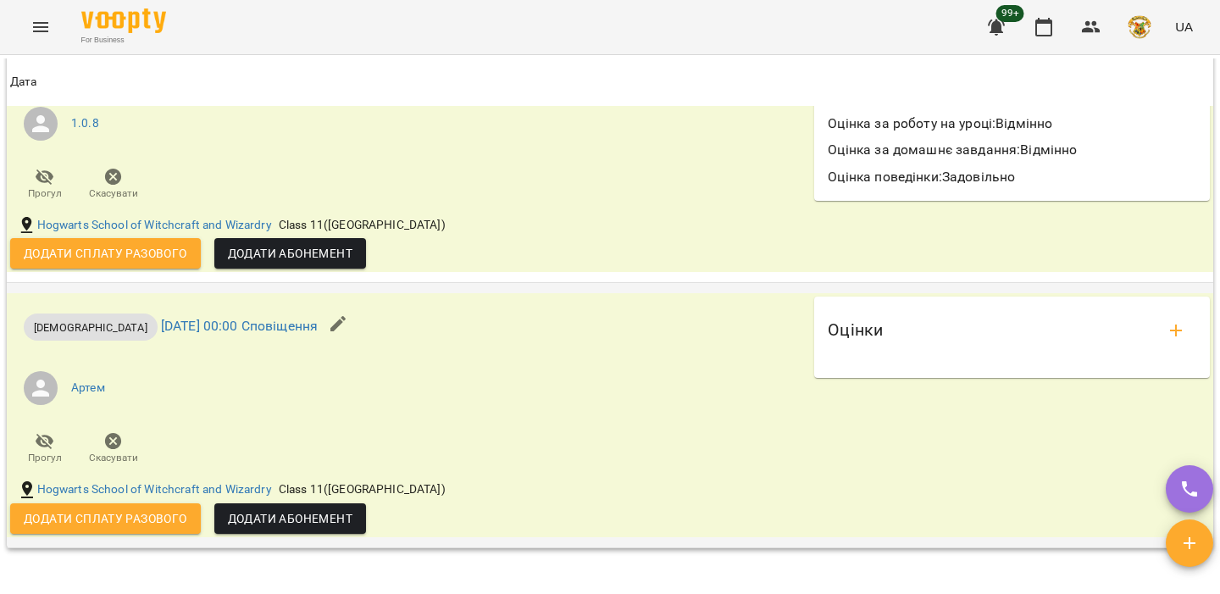
click at [1179, 336] on icon "add evaluations" at bounding box center [1176, 331] width 12 height 12
click at [878, 343] on h6 "Оцінки" at bounding box center [855, 330] width 55 height 26
click at [947, 351] on div "Оцінки" at bounding box center [1012, 330] width 369 height 41
click at [1116, 351] on div "Оцінки" at bounding box center [1012, 330] width 369 height 41
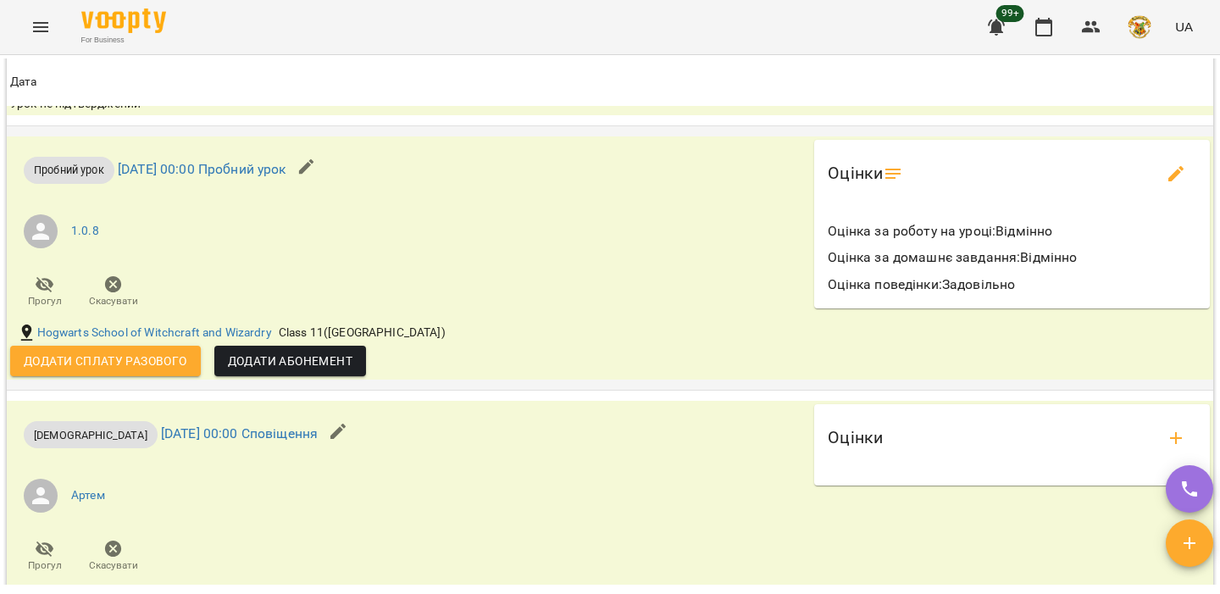
click at [908, 245] on div "Оцінка за роботу на уроці : Відмінно" at bounding box center [1012, 231] width 375 height 27
click at [911, 214] on div "Оцінки" at bounding box center [1012, 181] width 382 height 68
click at [849, 186] on h6 "Оцінки" at bounding box center [855, 173] width 55 height 26
click at [889, 184] on icon at bounding box center [893, 174] width 20 height 20
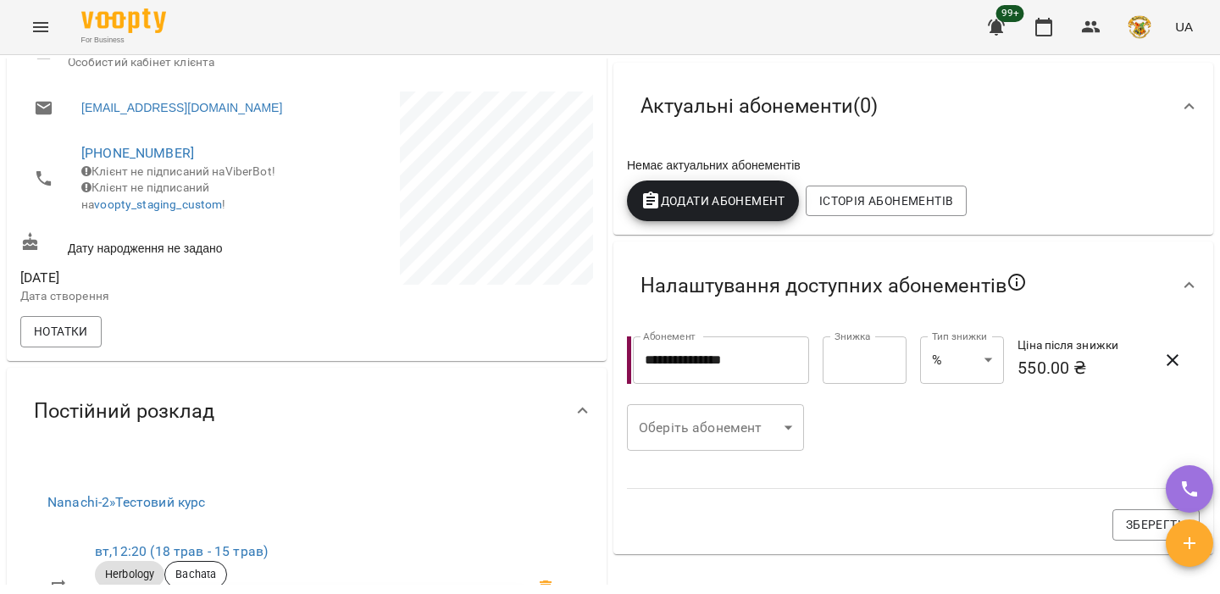
scroll to position [13, 0]
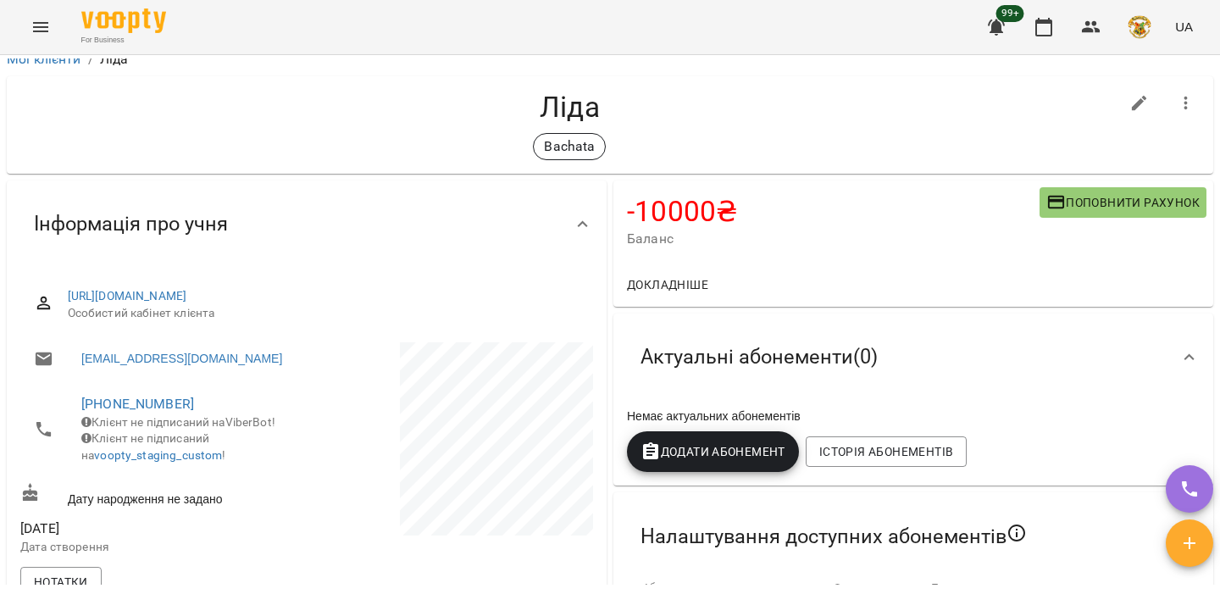
click at [409, 305] on span "https://www-staging.voopty.com/client/5d6559789c8cbd00064920b4/68396b4d1c411b25…" at bounding box center [324, 296] width 512 height 17
click at [187, 303] on link "https://www-staging.voopty.com/client/5d6559789c8cbd00064920b4/68396b4d1c411b25…" at bounding box center [127, 296] width 119 height 14
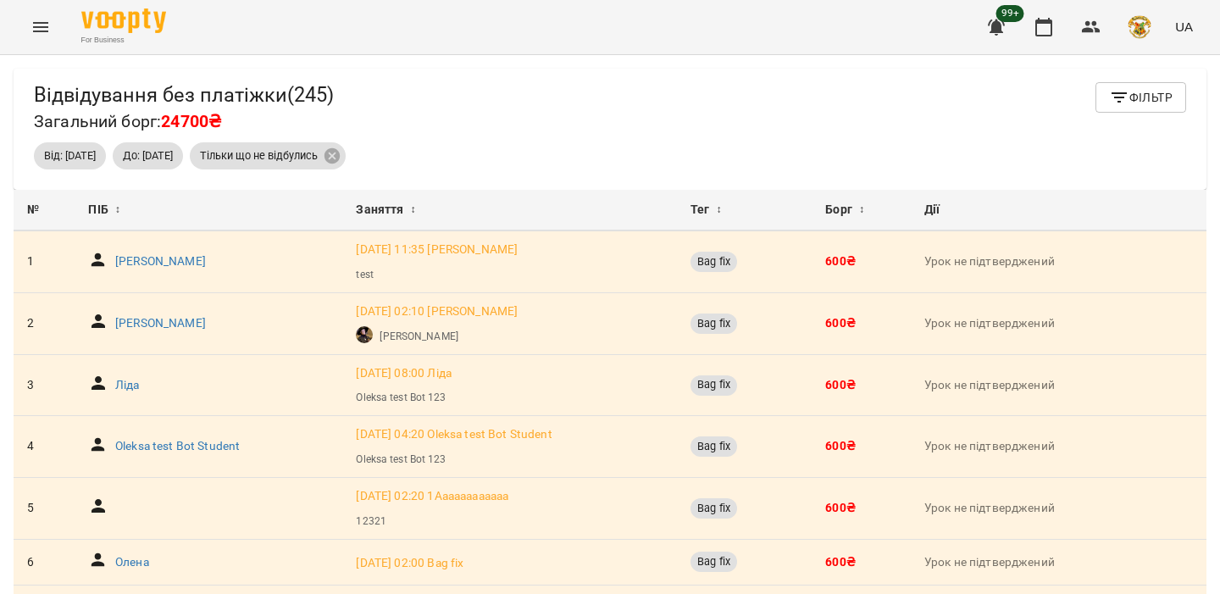
click at [1008, 24] on button "button" at bounding box center [996, 27] width 41 height 41
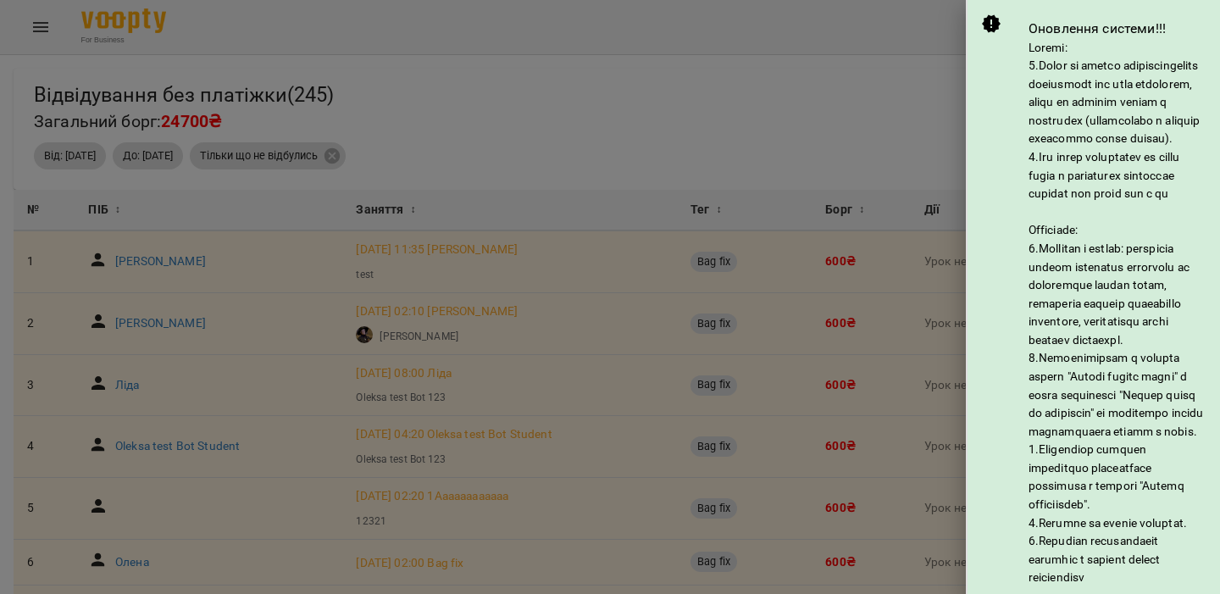
scroll to position [380, 0]
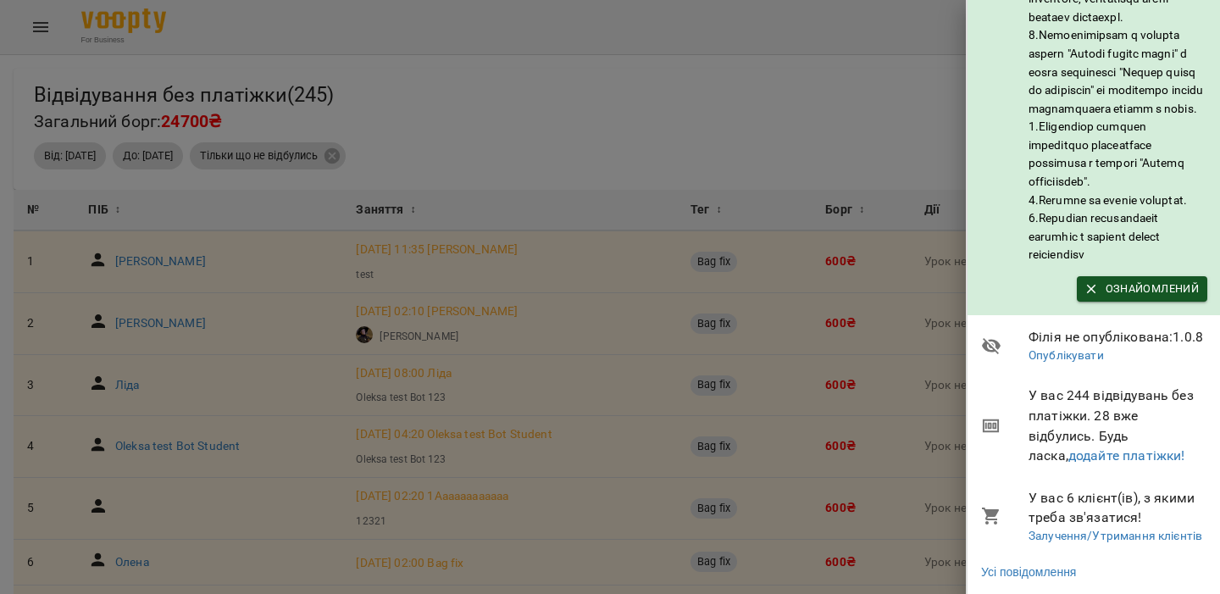
click at [693, 151] on div at bounding box center [610, 297] width 1220 height 594
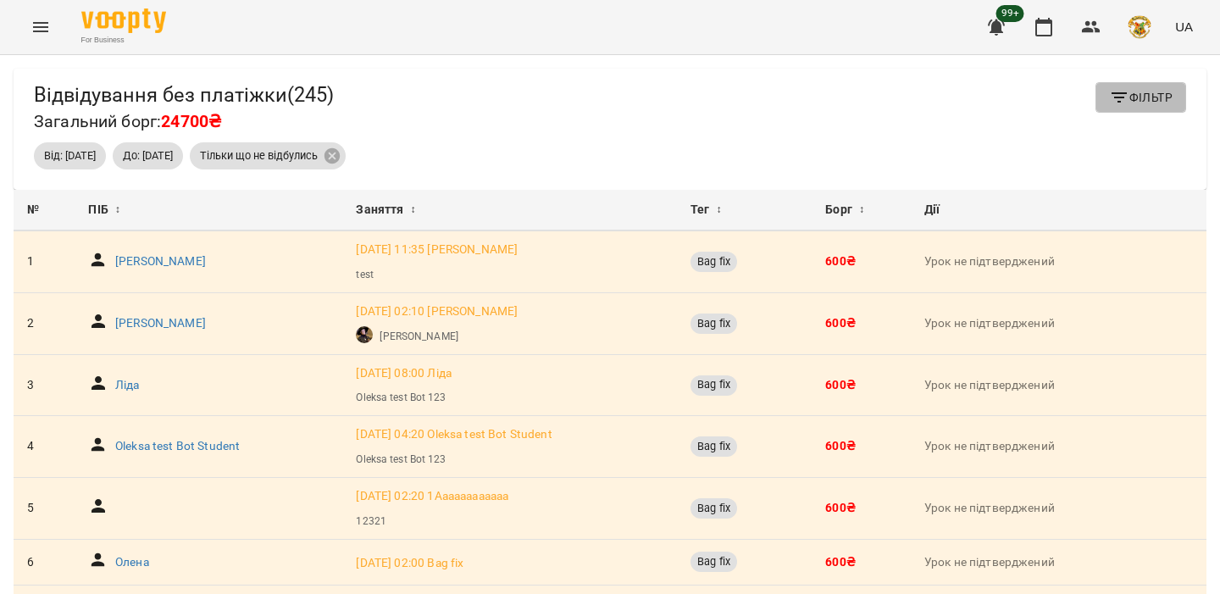
click at [1125, 101] on icon "button" at bounding box center [1119, 97] width 20 height 20
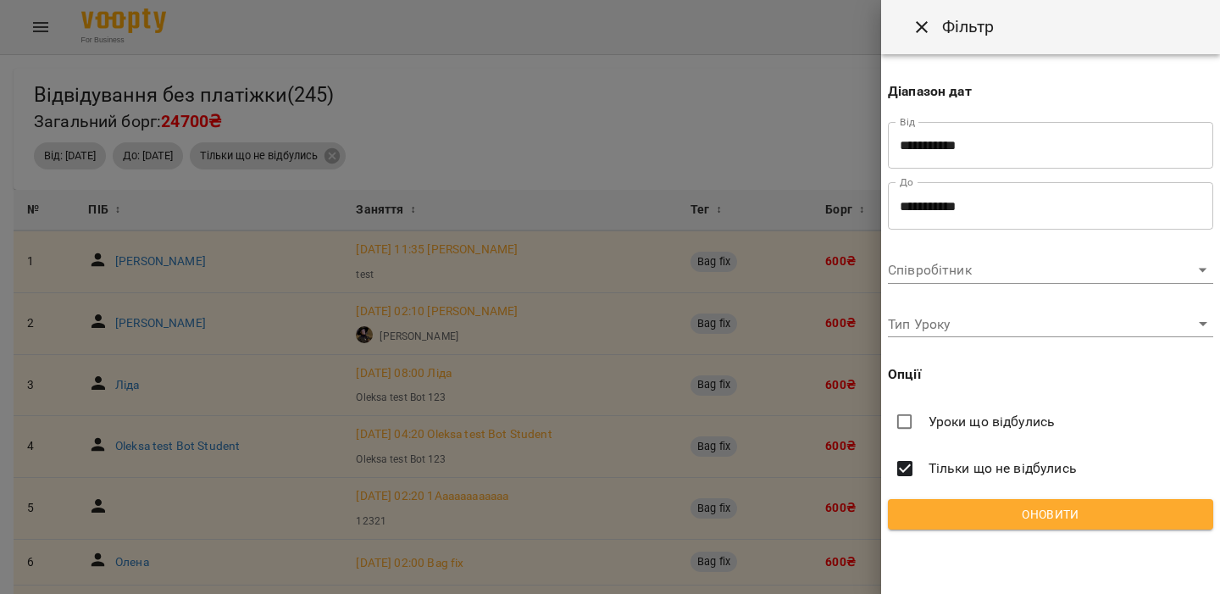
click at [748, 138] on div at bounding box center [610, 297] width 1220 height 594
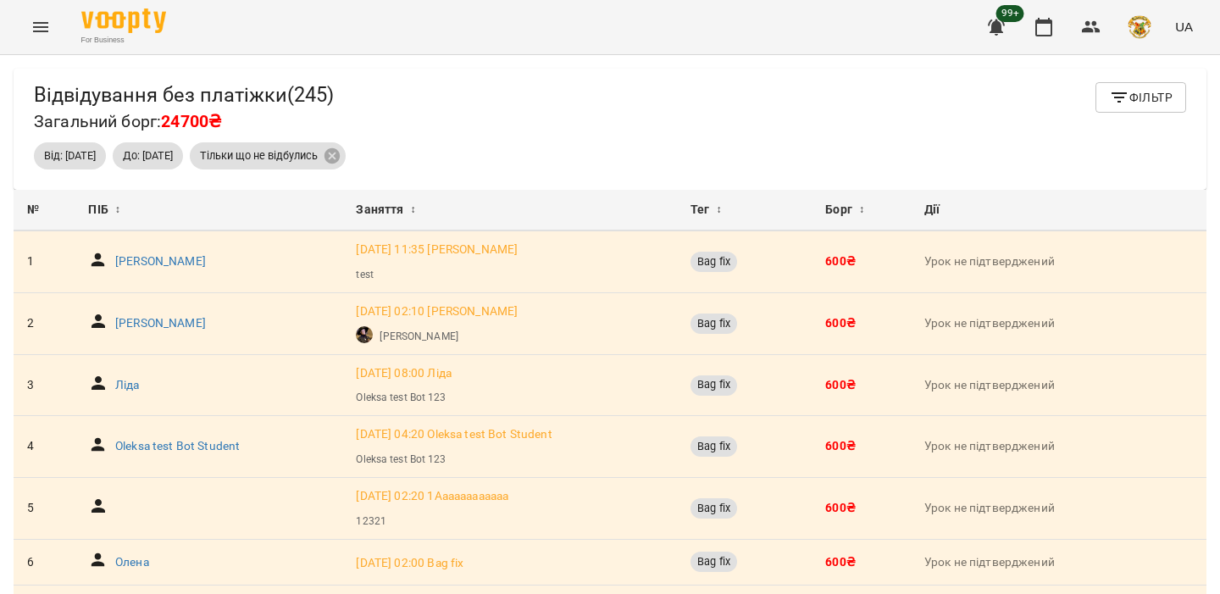
click at [1003, 28] on icon "button" at bounding box center [996, 27] width 17 height 16
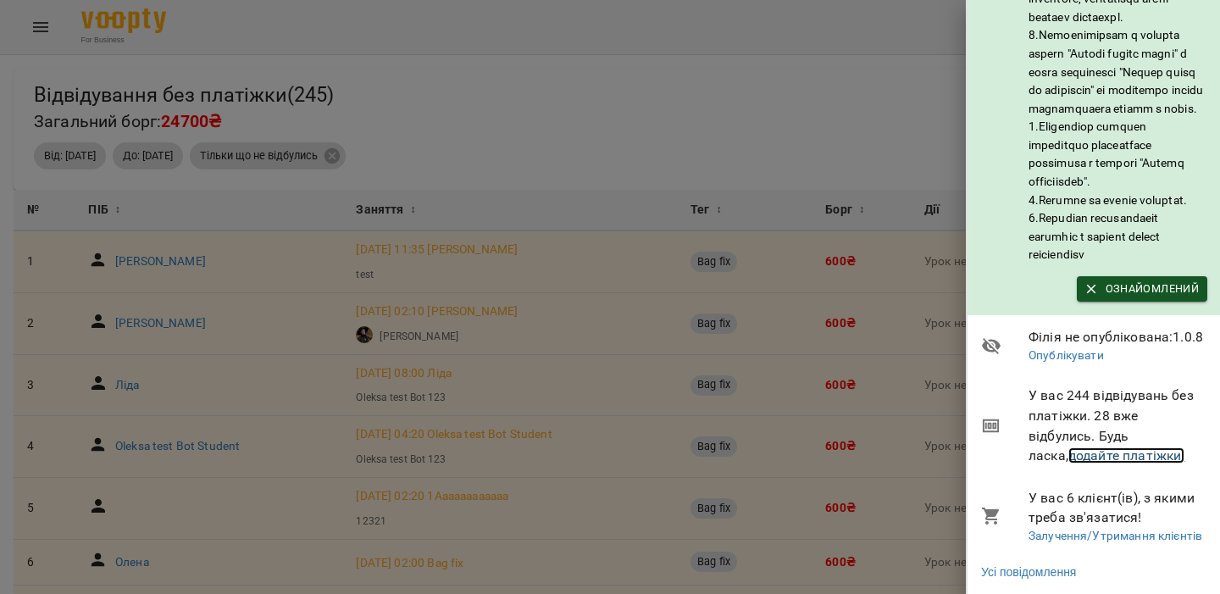
click at [1081, 453] on link "додайте платіжки!" at bounding box center [1127, 455] width 117 height 16
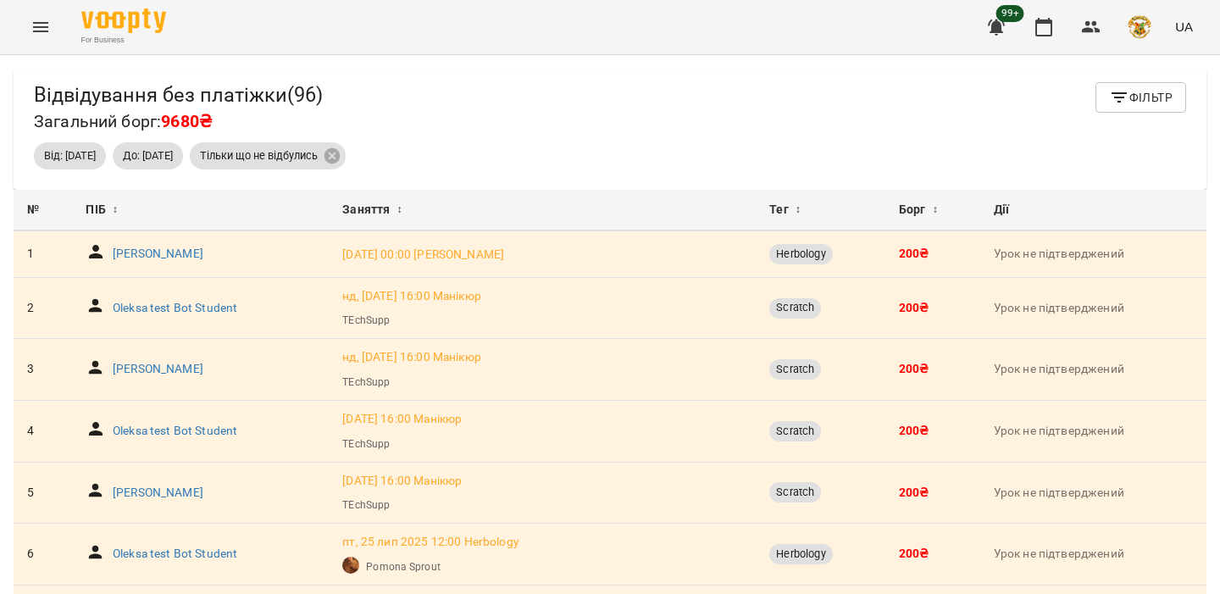
click at [1130, 89] on span "Фільтр" at bounding box center [1141, 97] width 64 height 20
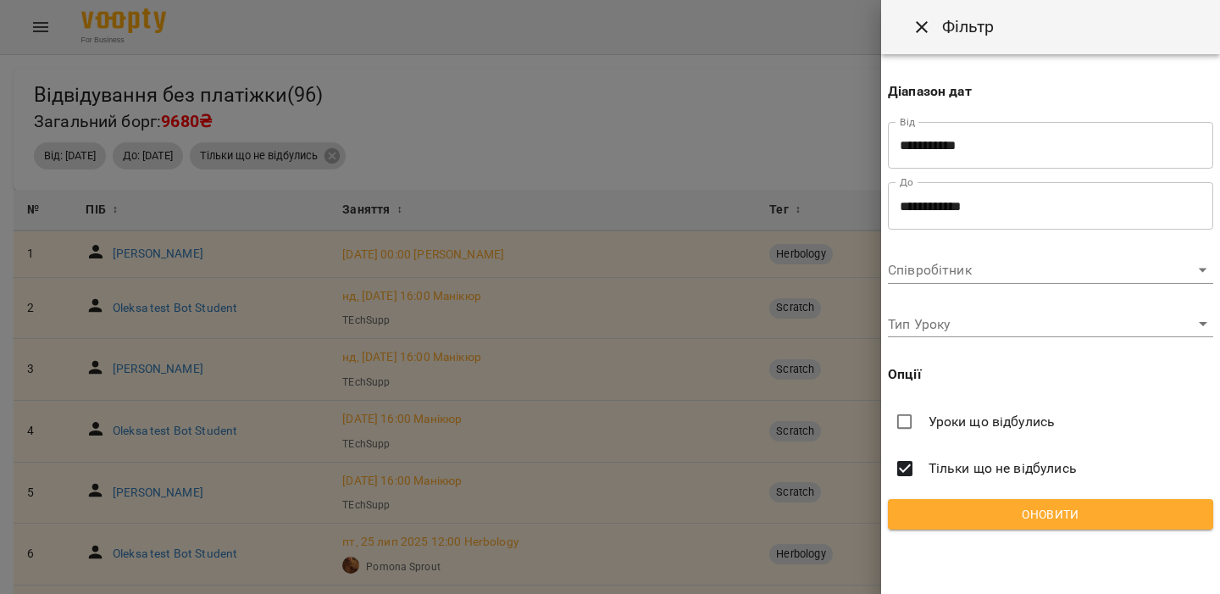
click at [1019, 423] on span "Уроки що відбулись" at bounding box center [992, 422] width 127 height 20
click at [973, 516] on span "Оновити" at bounding box center [1051, 514] width 298 height 20
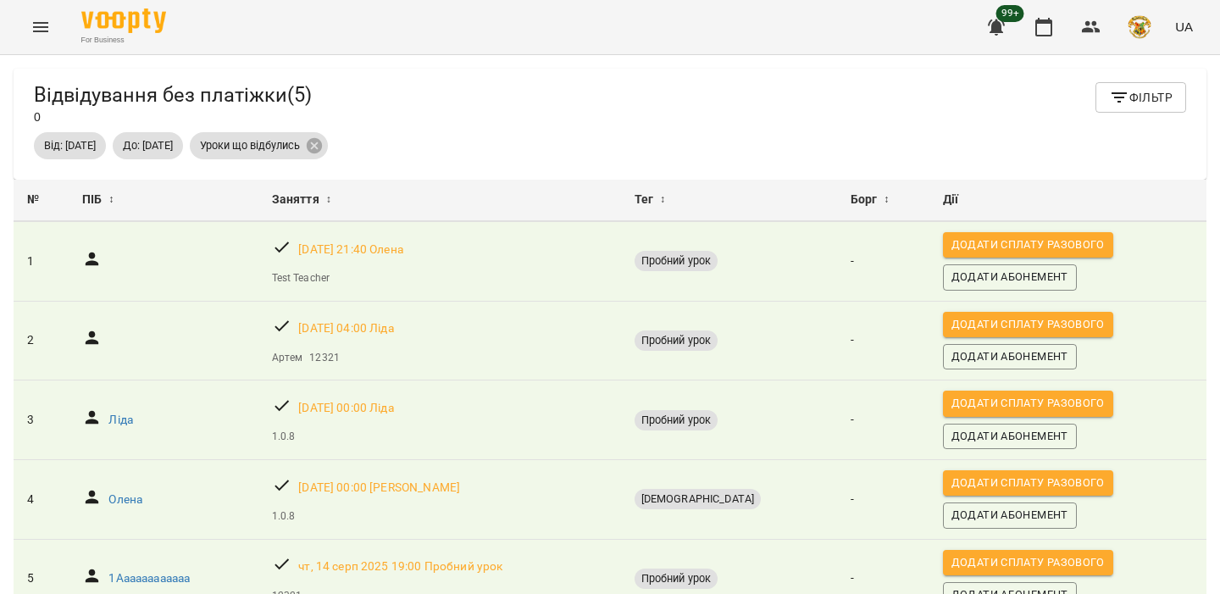
click at [1139, 87] on span "Фільтр" at bounding box center [1141, 97] width 64 height 20
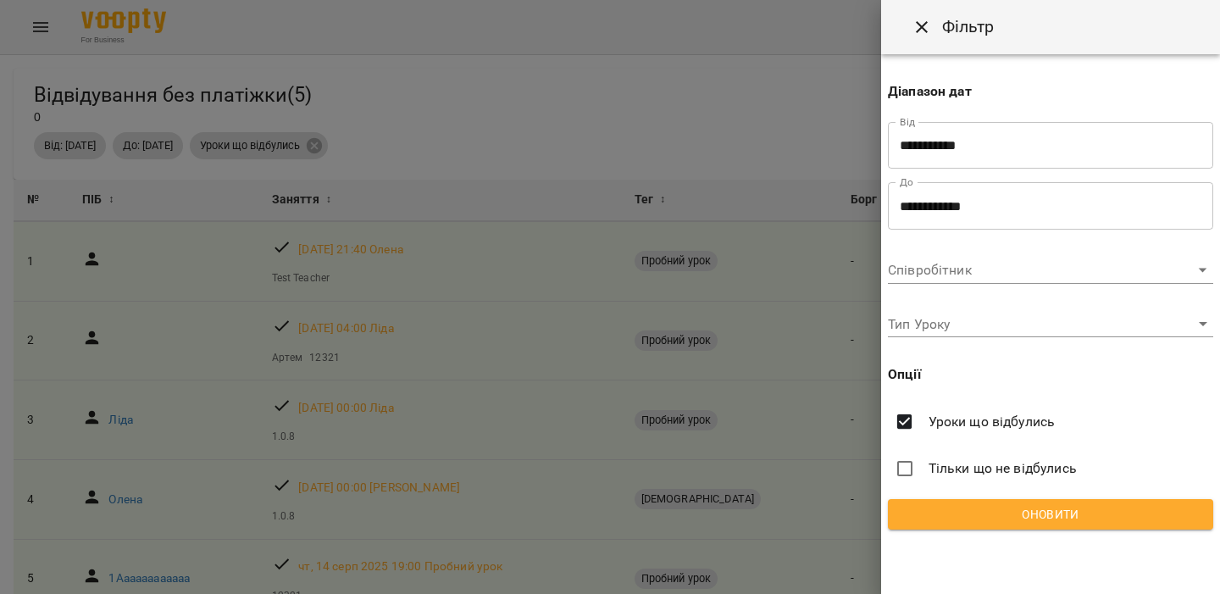
click at [982, 162] on input "**********" at bounding box center [1050, 145] width 325 height 47
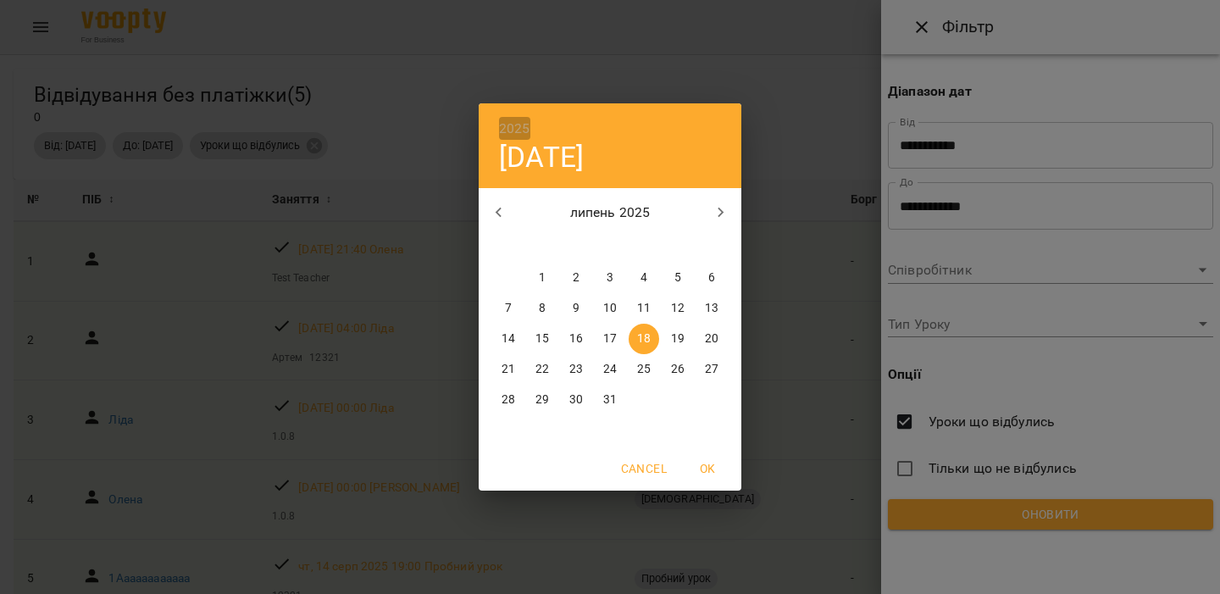
click at [525, 122] on h6 "2025" at bounding box center [514, 129] width 31 height 24
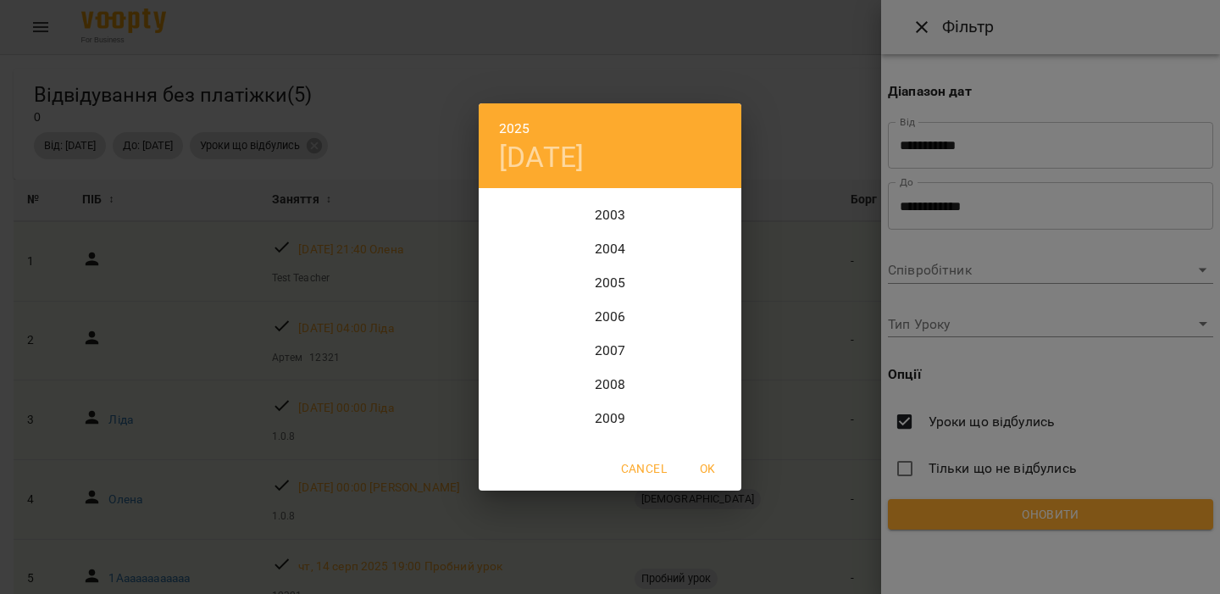
scroll to position [3208, 0]
click at [617, 248] on div "1996" at bounding box center [610, 253] width 263 height 34
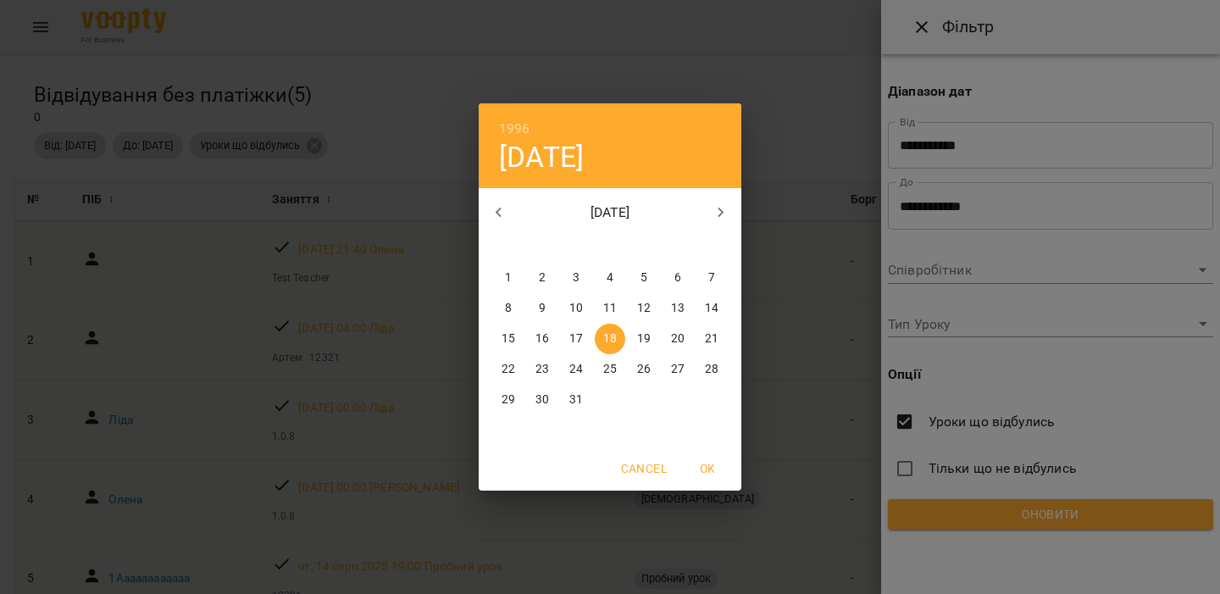
click at [703, 460] on span "OK" at bounding box center [707, 468] width 41 height 20
type input "**********"
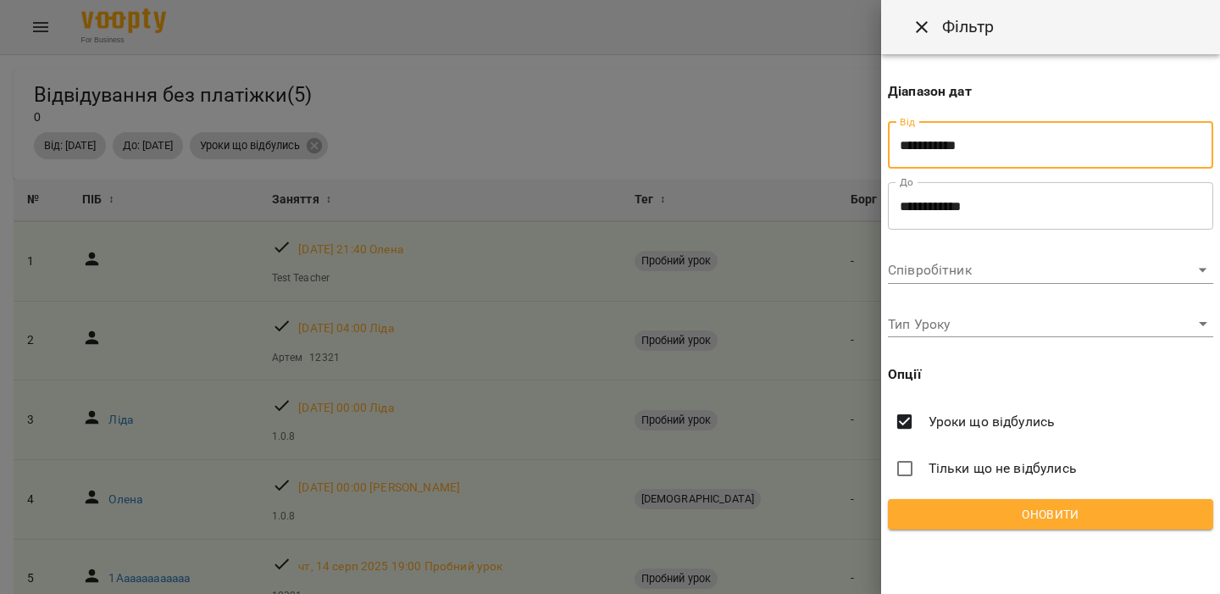
click at [1017, 201] on input "**********" at bounding box center [1050, 205] width 325 height 47
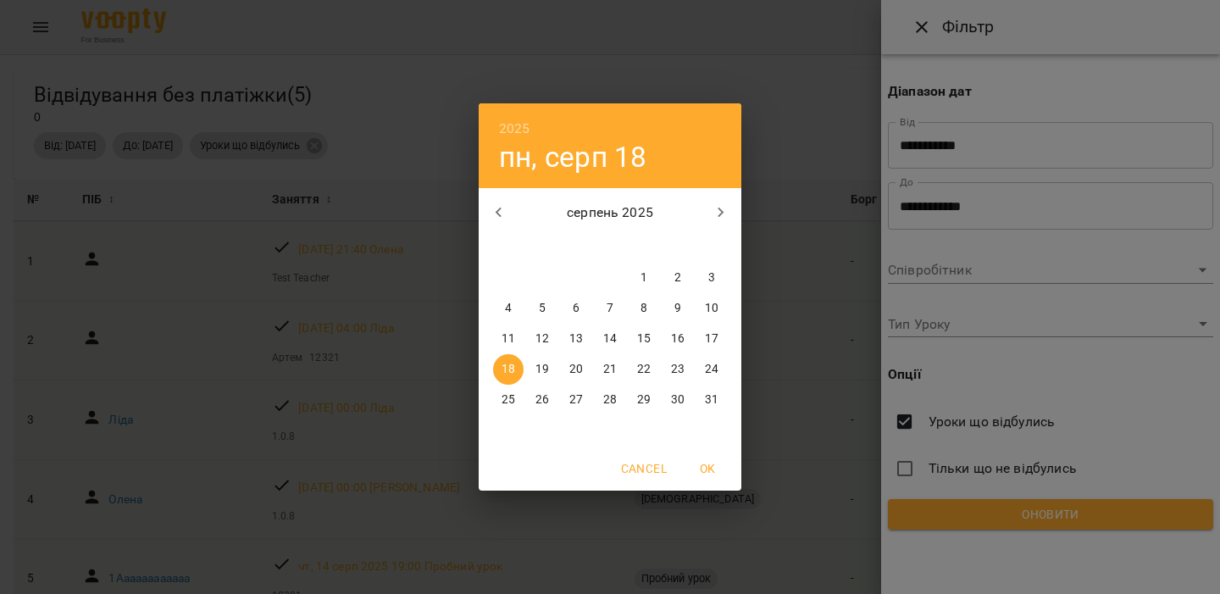
click at [505, 129] on h6 "2025" at bounding box center [514, 129] width 31 height 24
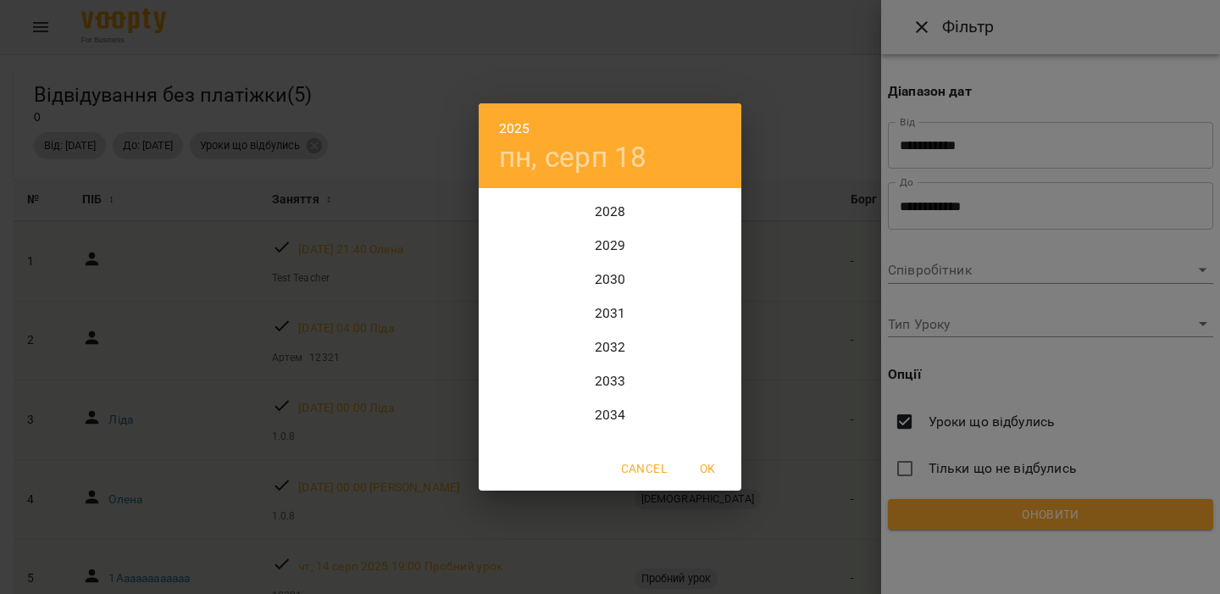
scroll to position [4357, 0]
click at [626, 369] on div "2033" at bounding box center [610, 375] width 263 height 34
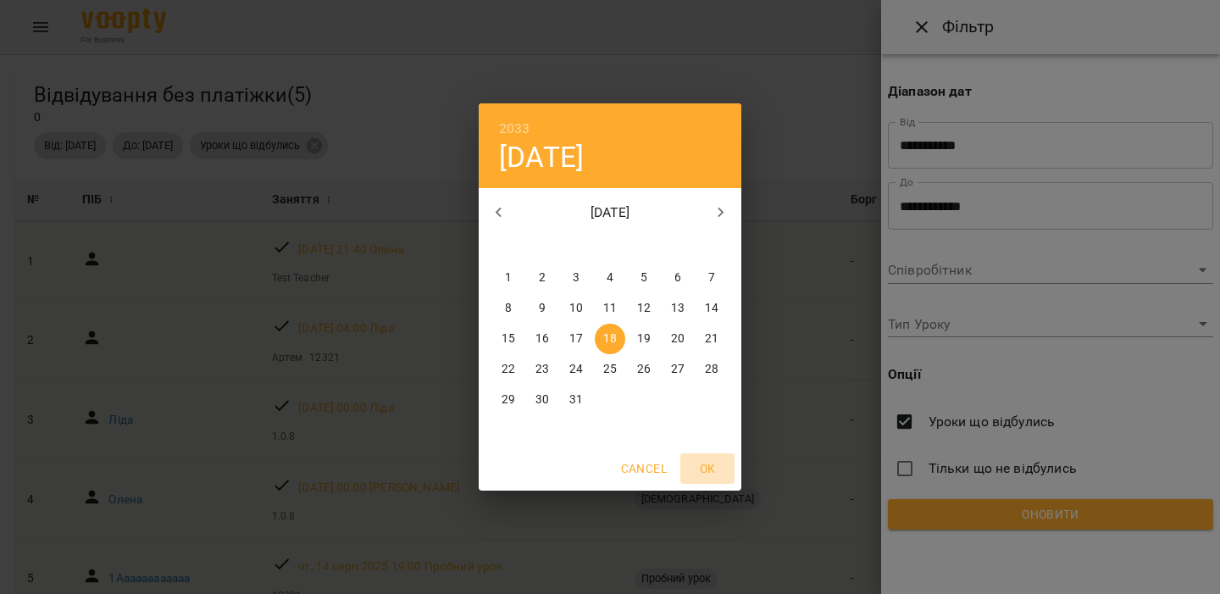
click at [719, 469] on span "OK" at bounding box center [707, 468] width 41 height 20
type input "**********"
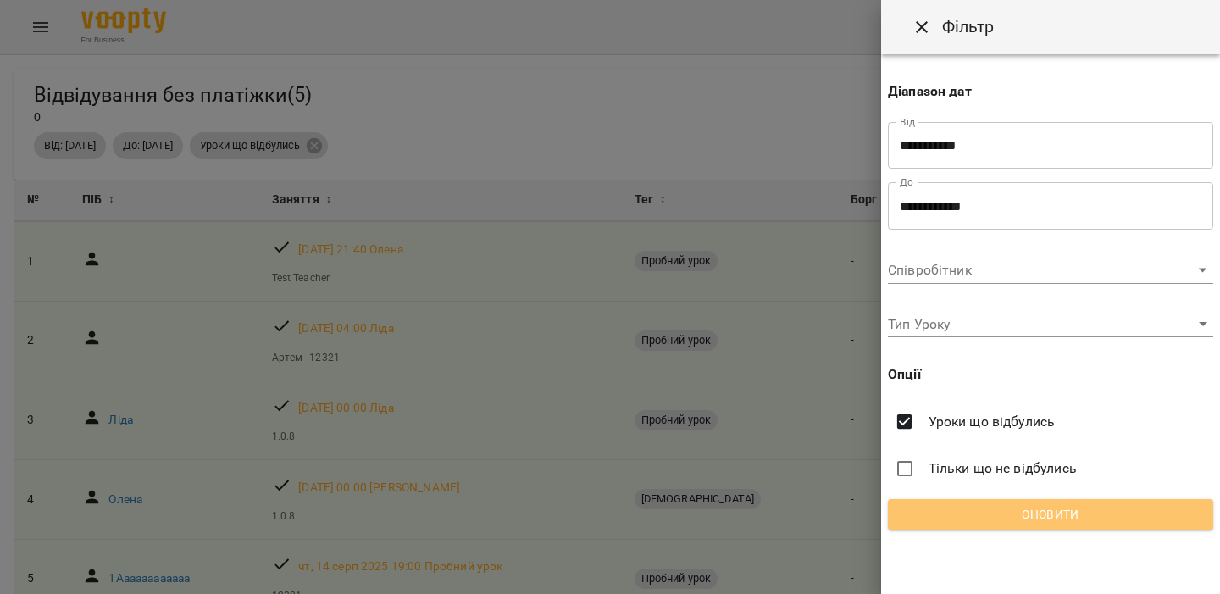
click at [939, 502] on button "Оновити" at bounding box center [1050, 514] width 325 height 31
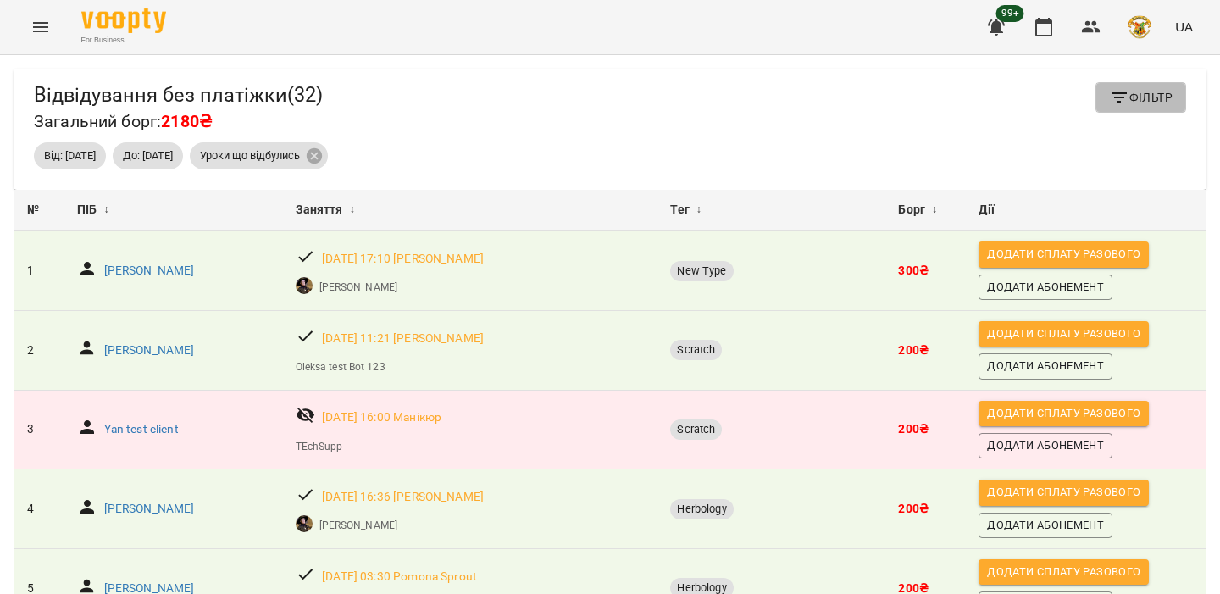
click at [1124, 86] on button "Фільтр" at bounding box center [1141, 97] width 91 height 31
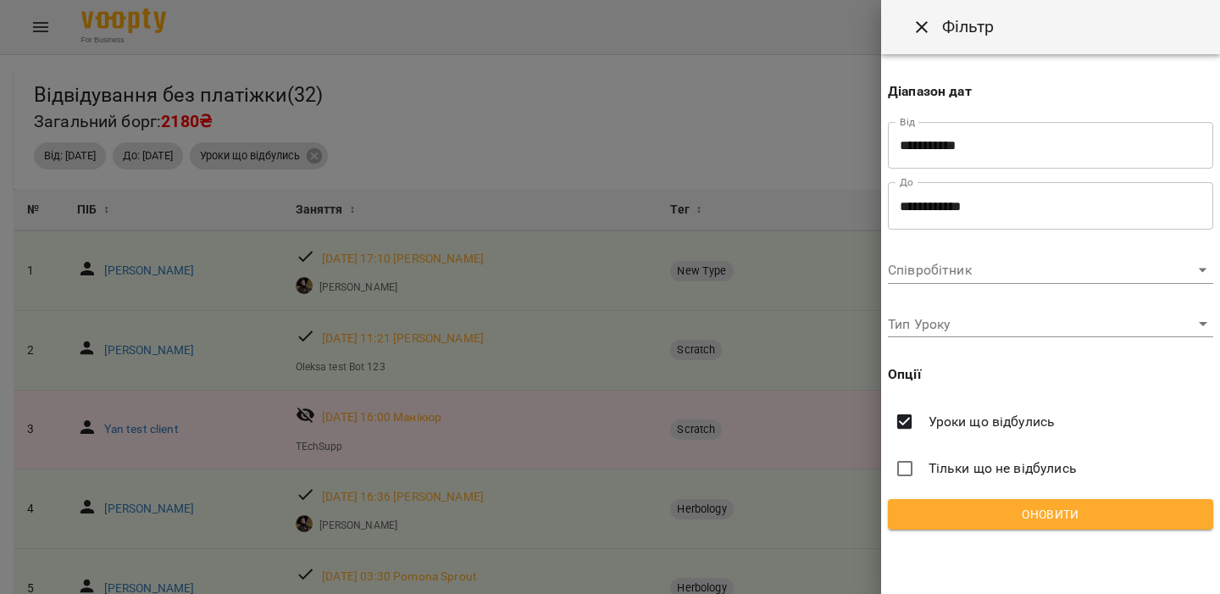
click at [992, 470] on span "Тільки що не відбулись" at bounding box center [1003, 468] width 148 height 20
click at [997, 513] on span "Оновити" at bounding box center [1051, 514] width 298 height 20
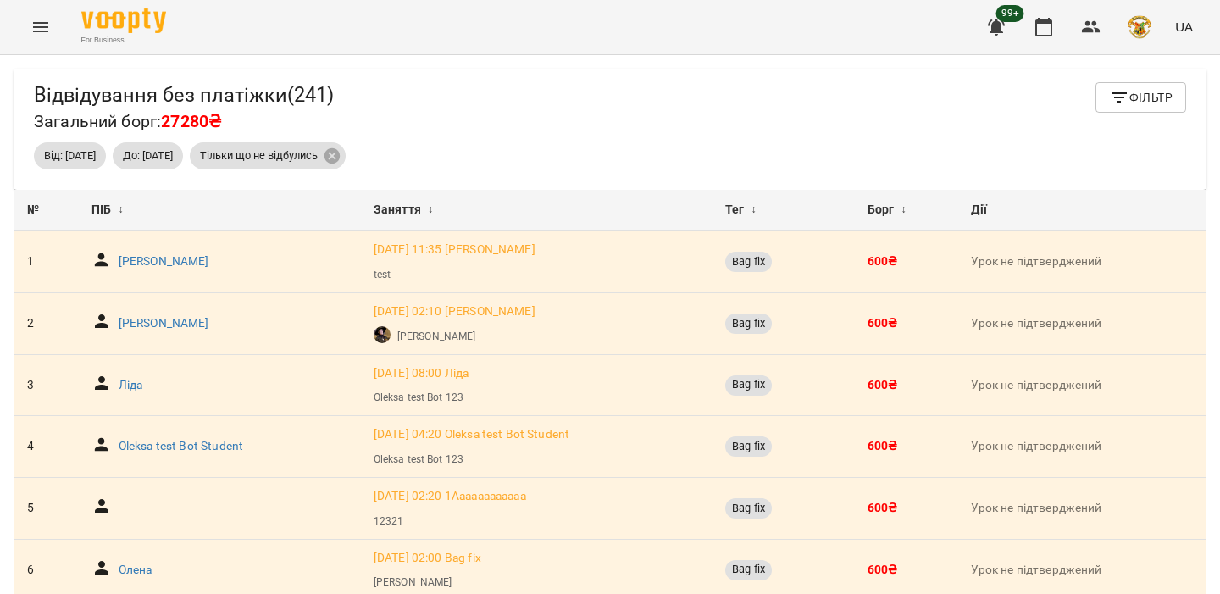
click at [34, 46] on button "Menu" at bounding box center [40, 27] width 41 height 41
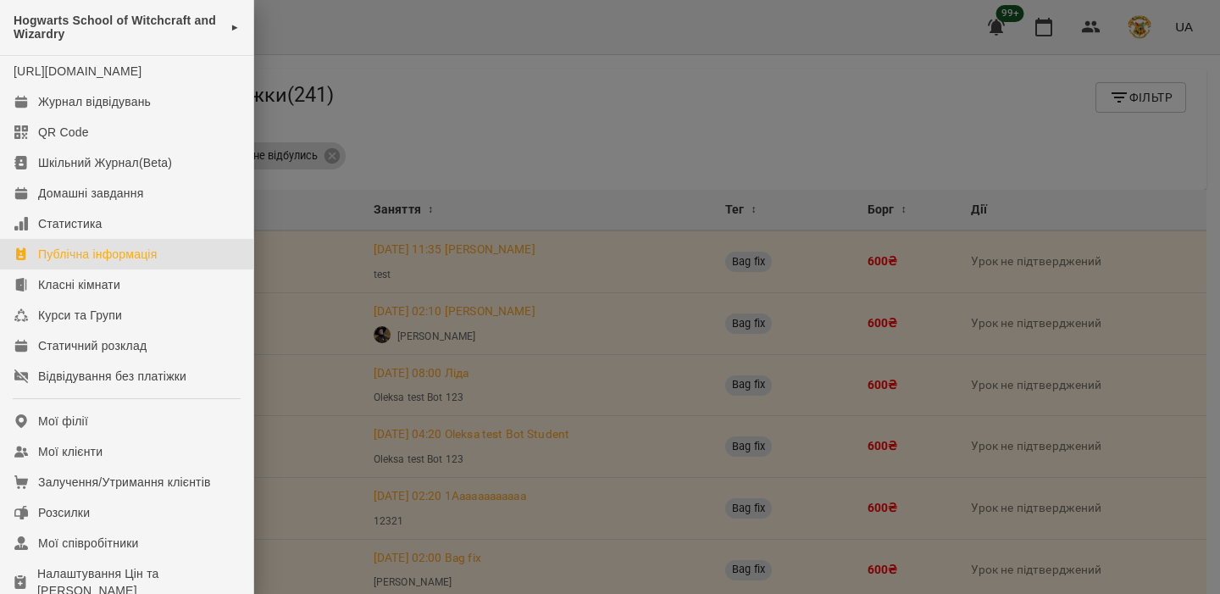
click at [132, 263] on div "Публічна інформація" at bounding box center [97, 254] width 119 height 17
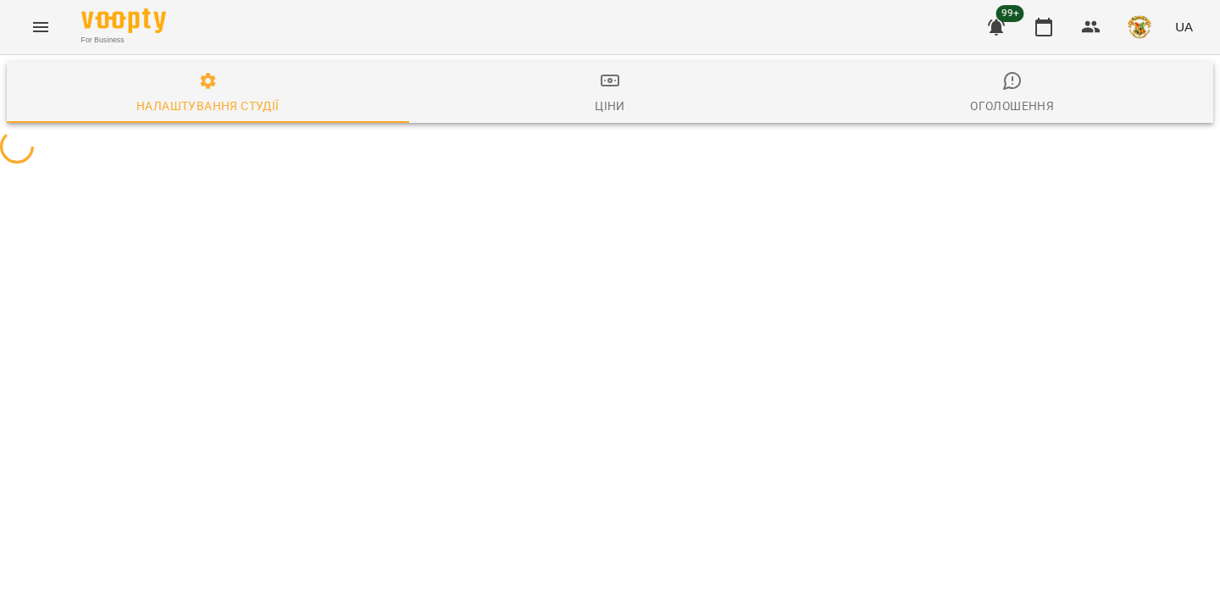
select select "**"
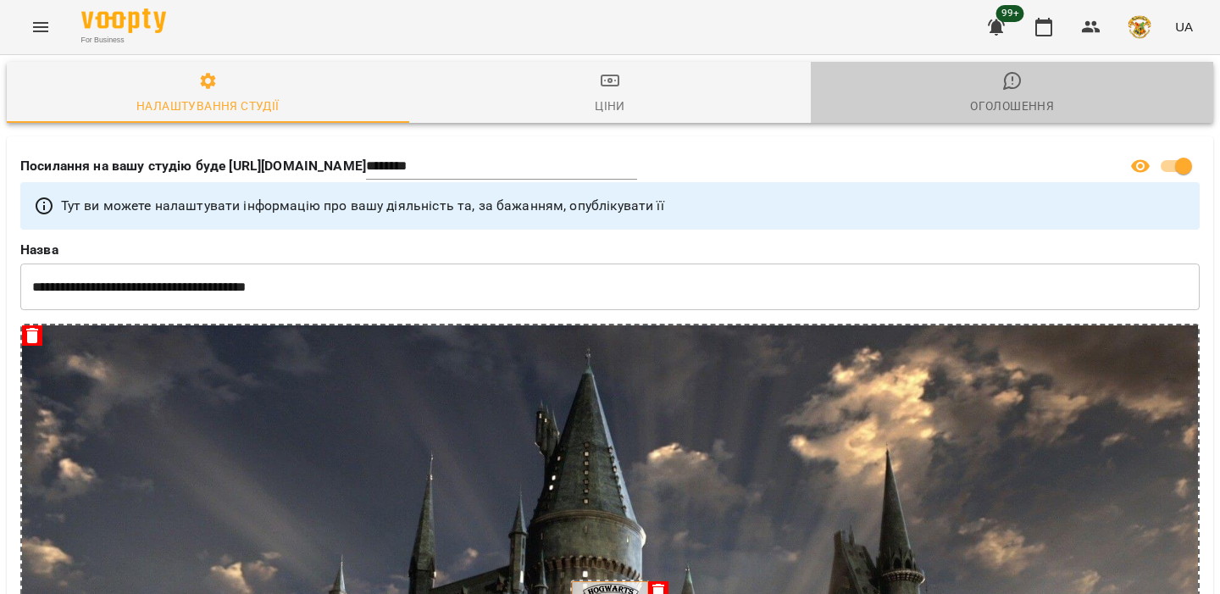
click at [978, 81] on span "Оголошення" at bounding box center [1012, 93] width 382 height 46
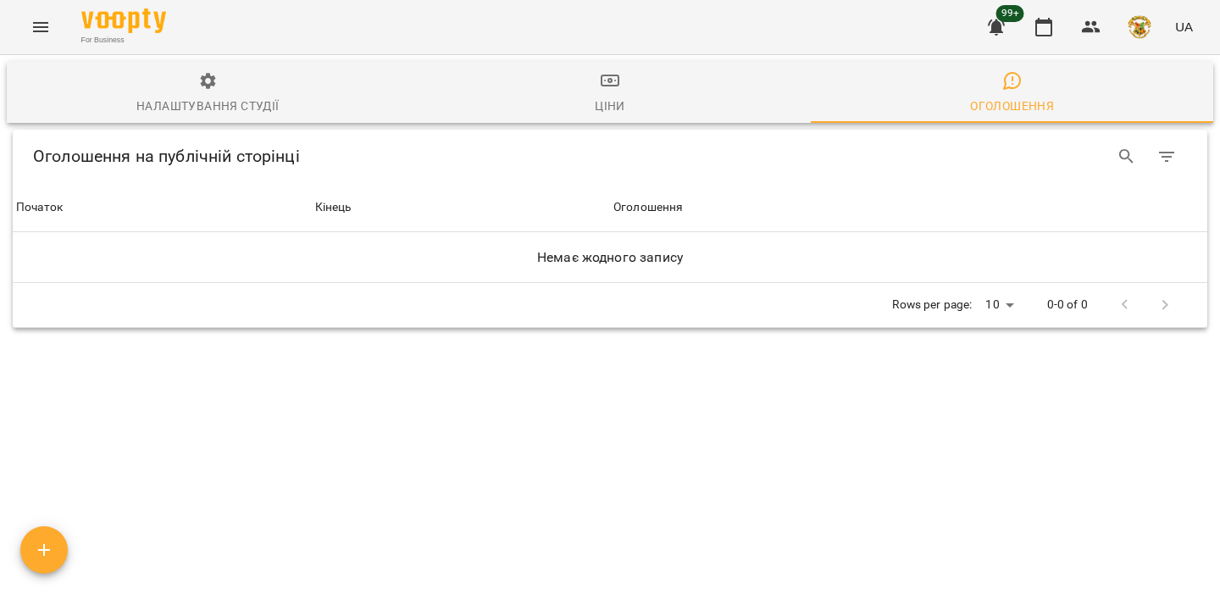
click at [33, 27] on icon "Menu" at bounding box center [40, 27] width 15 height 10
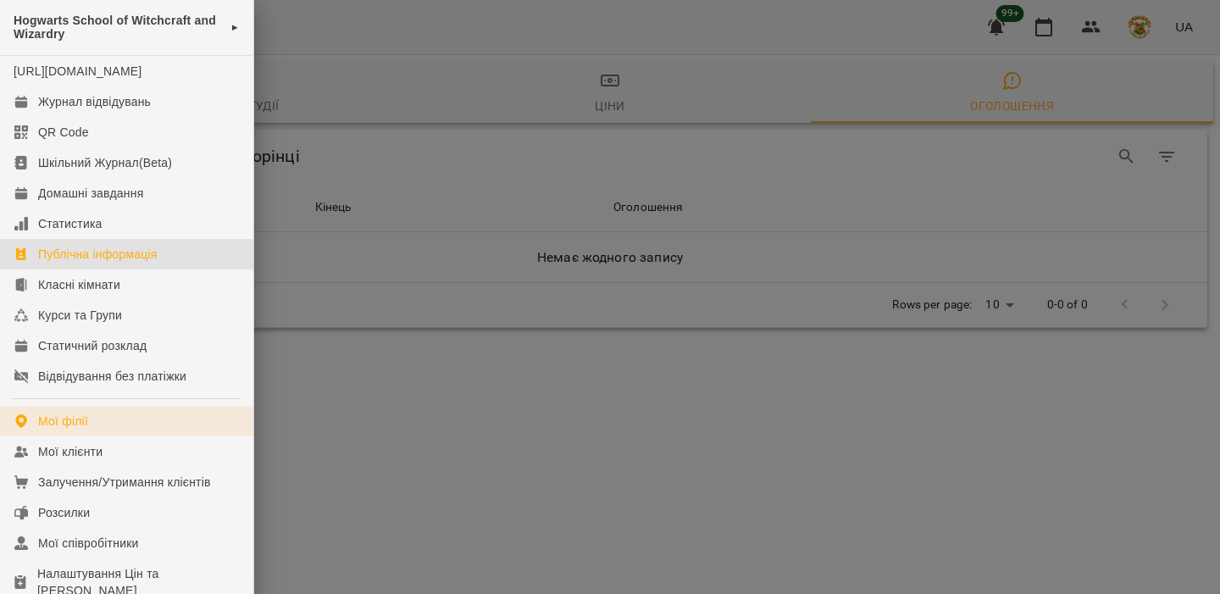
click at [112, 436] on link "Мої філії" at bounding box center [126, 421] width 253 height 31
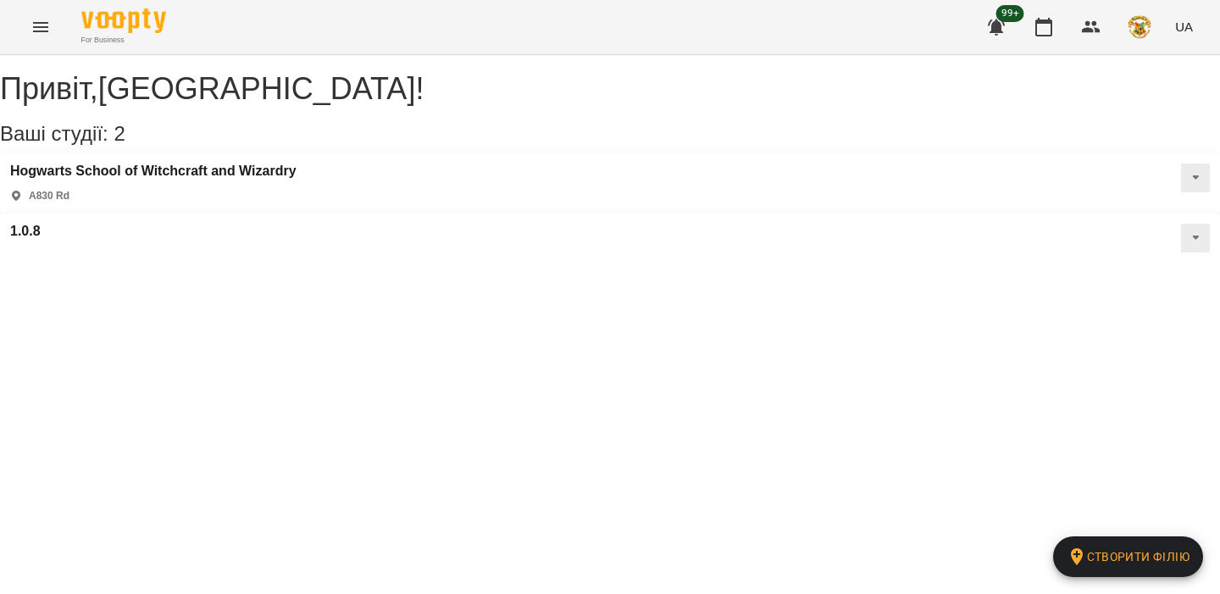
click at [1181, 224] on button at bounding box center [1195, 238] width 29 height 29
click at [1093, 266] on span "Публічна інформація" at bounding box center [1146, 273] width 107 height 14
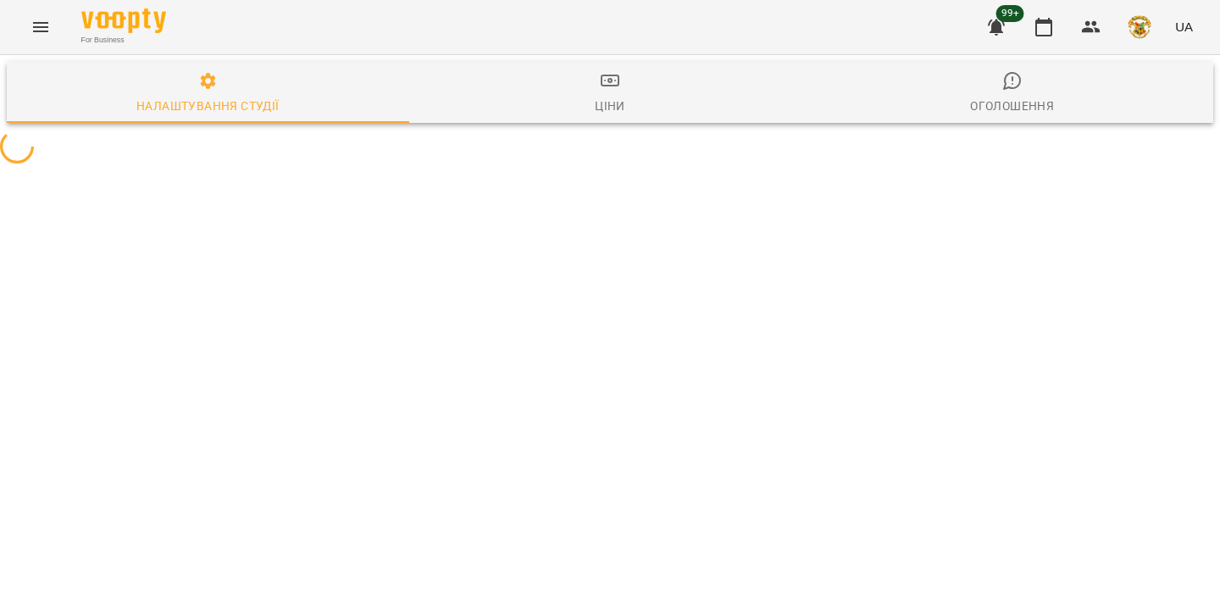
select select "**"
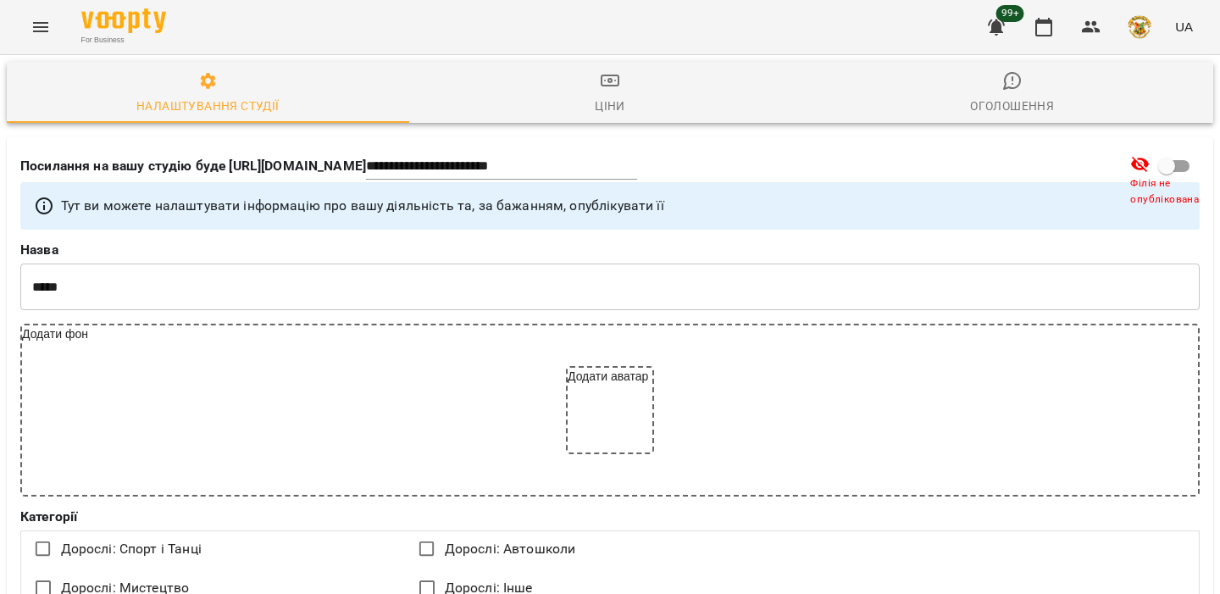
scroll to position [2713, 0]
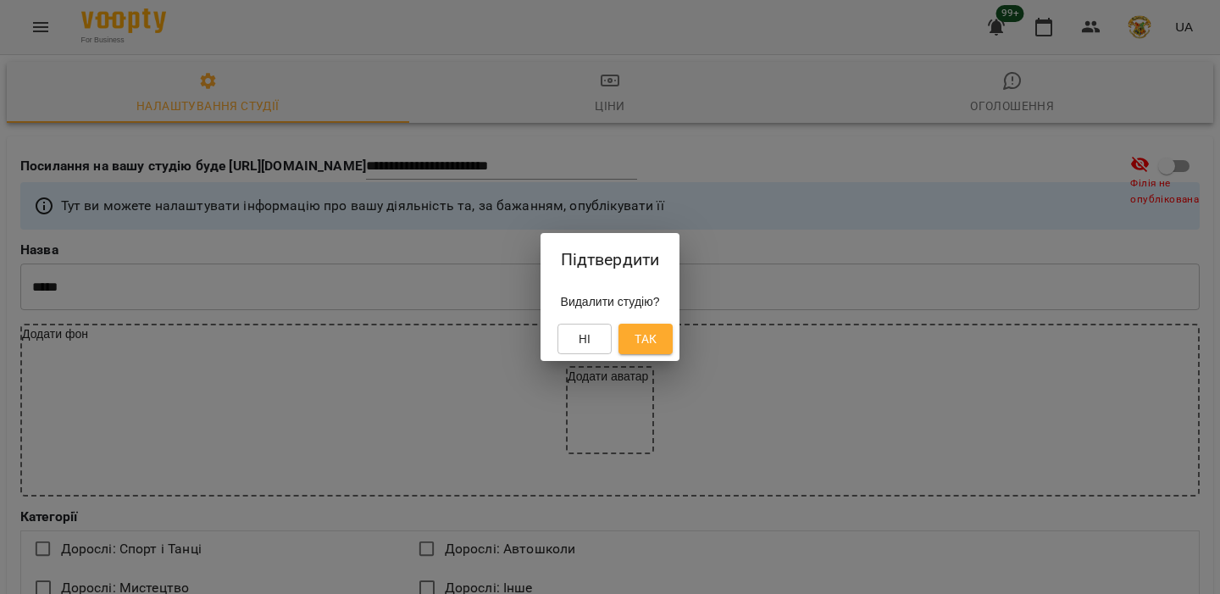
click at [650, 348] on span "Так" at bounding box center [646, 339] width 22 height 20
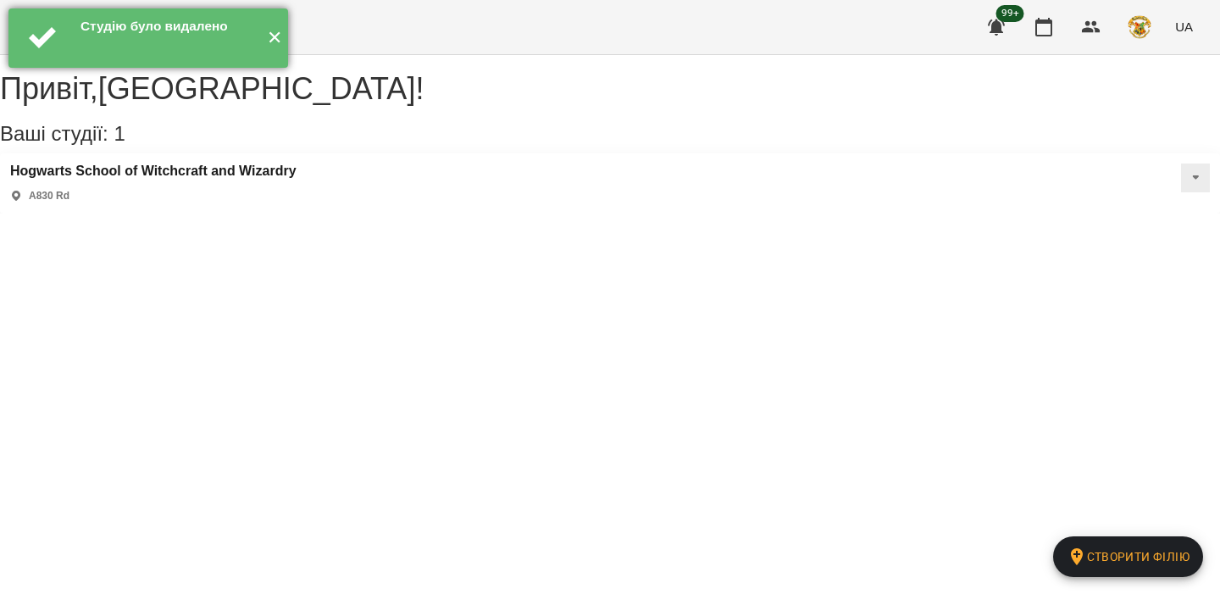
click at [264, 40] on button "✕" at bounding box center [274, 37] width 28 height 59
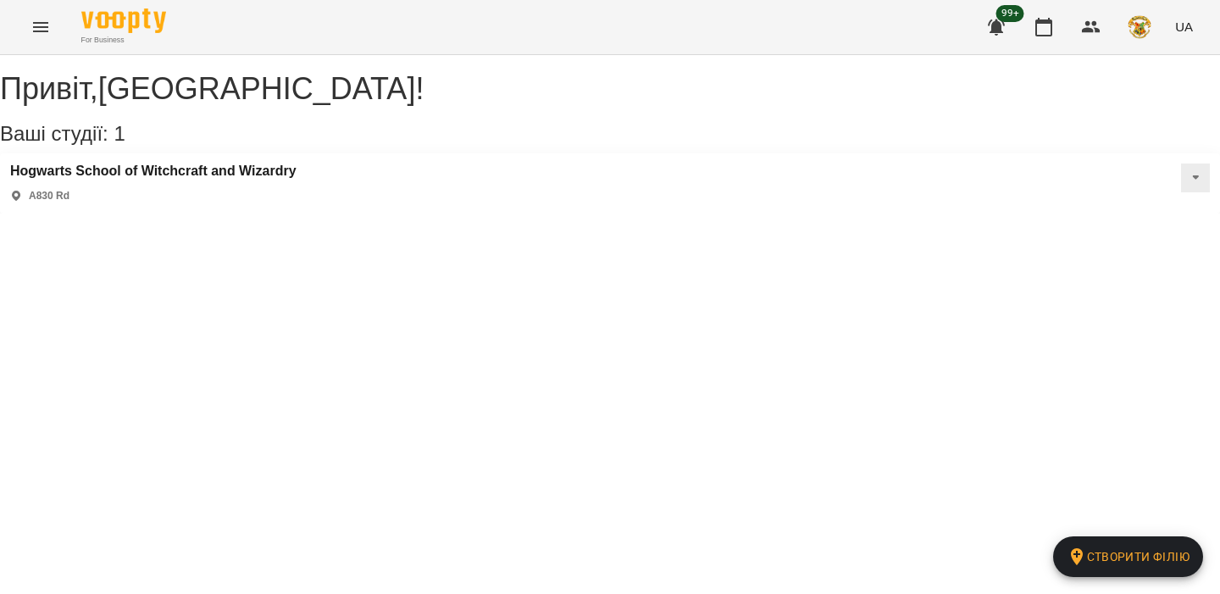
click at [19, 31] on div "For Business 99+ UA" at bounding box center [610, 27] width 1220 height 54
click at [36, 31] on icon "Menu" at bounding box center [40, 27] width 15 height 10
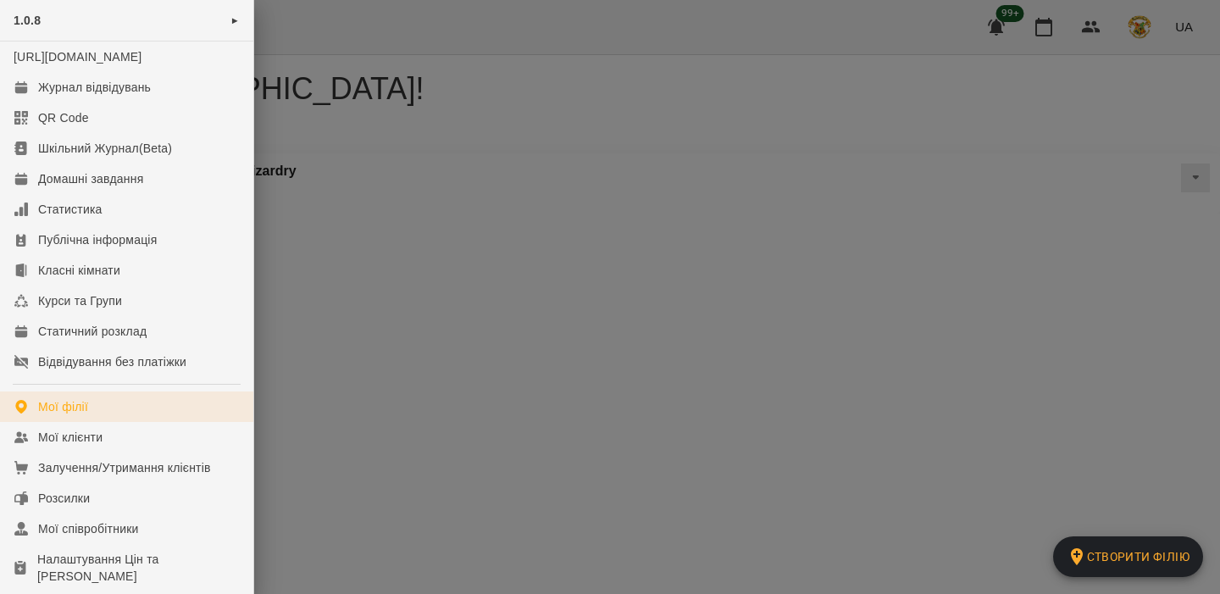
click at [130, 422] on link "Мої філії" at bounding box center [126, 407] width 253 height 31
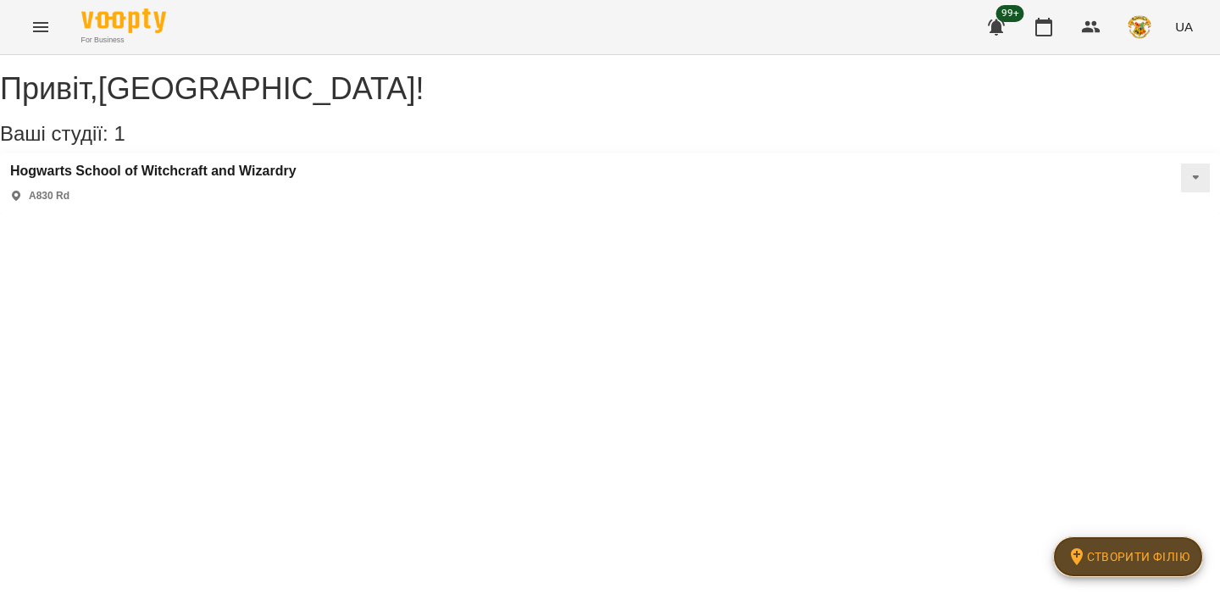
click at [1092, 572] on link "Створити філію" at bounding box center [1128, 556] width 150 height 41
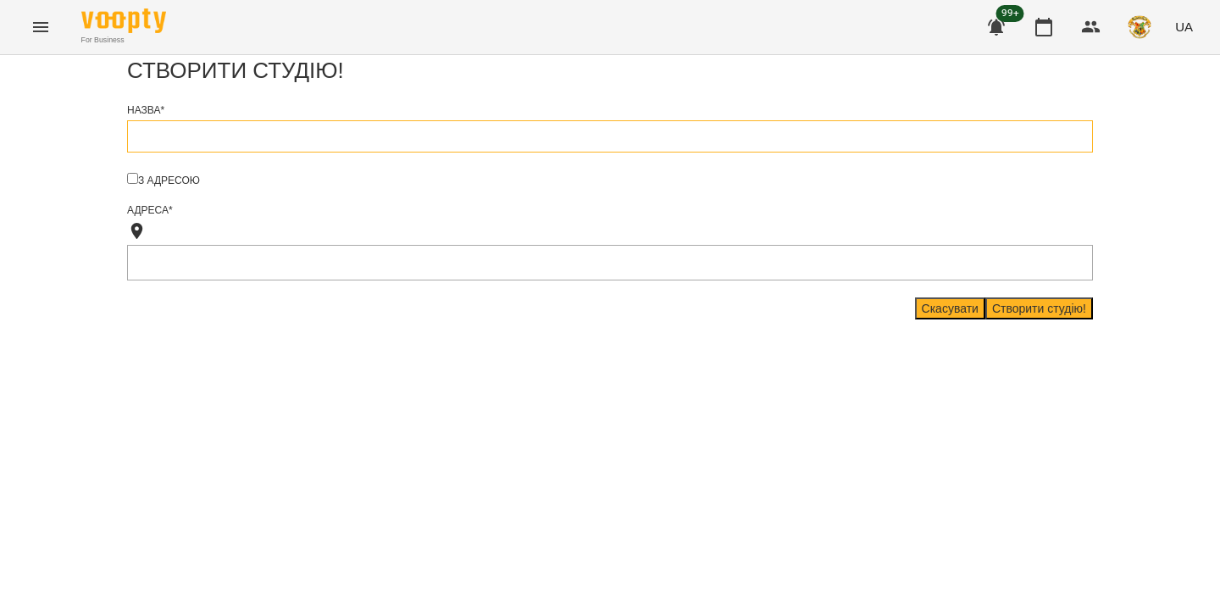
click at [462, 153] on input "text" at bounding box center [610, 136] width 966 height 32
type input "*****"
click at [986, 319] on button "Створити студію!" at bounding box center [1040, 308] width 108 height 22
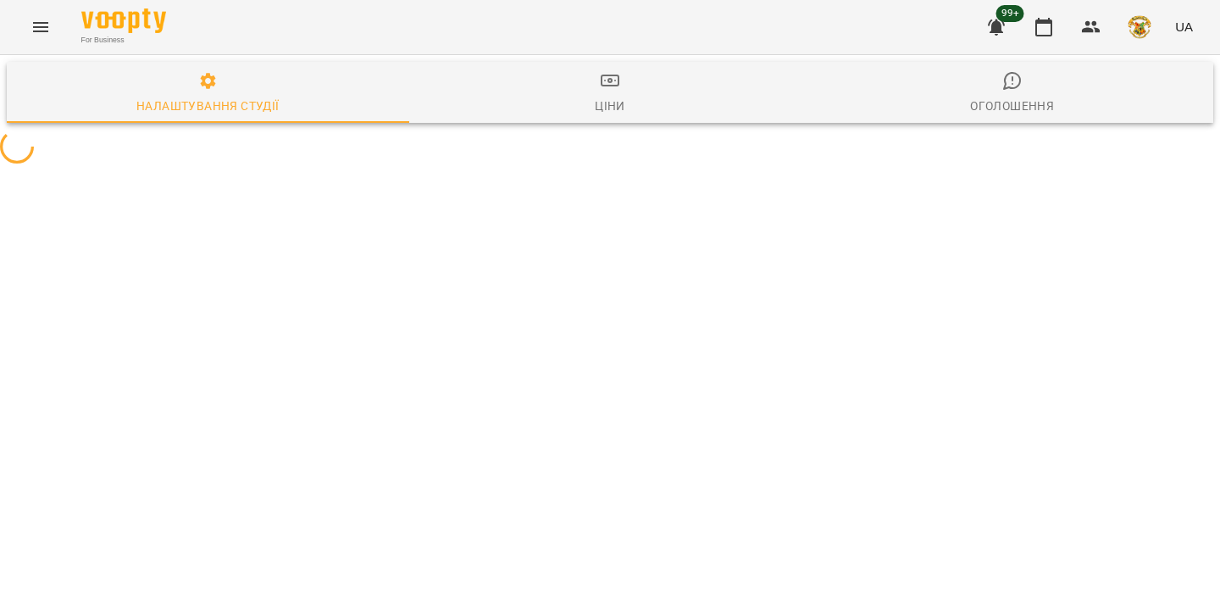
select select "**"
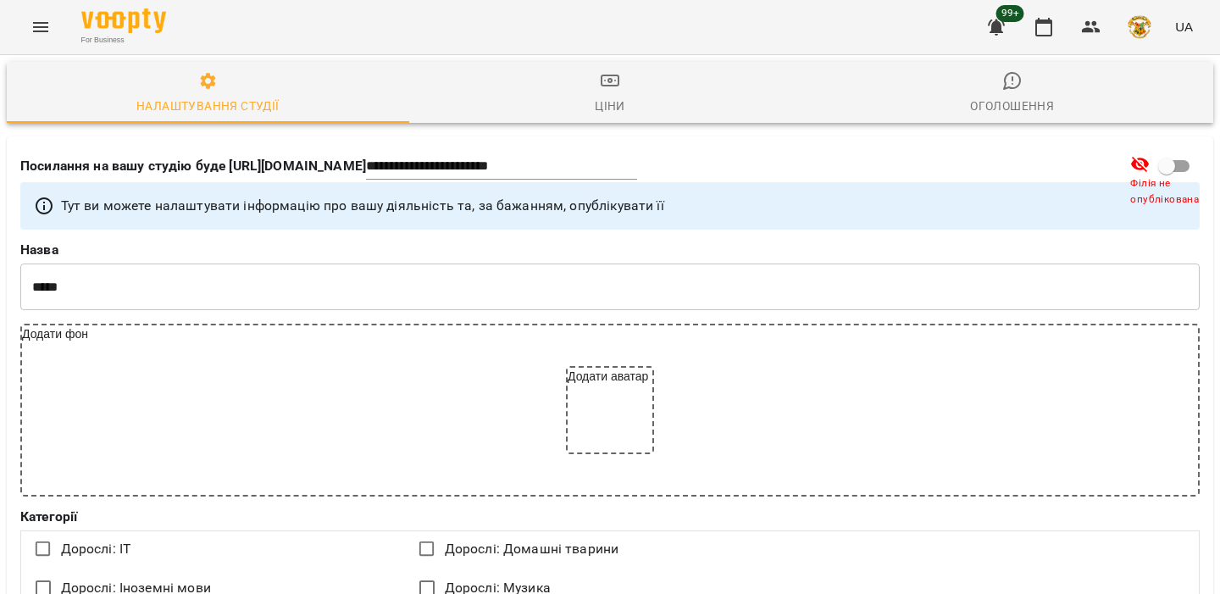
click at [36, 33] on icon "Menu" at bounding box center [41, 27] width 20 height 20
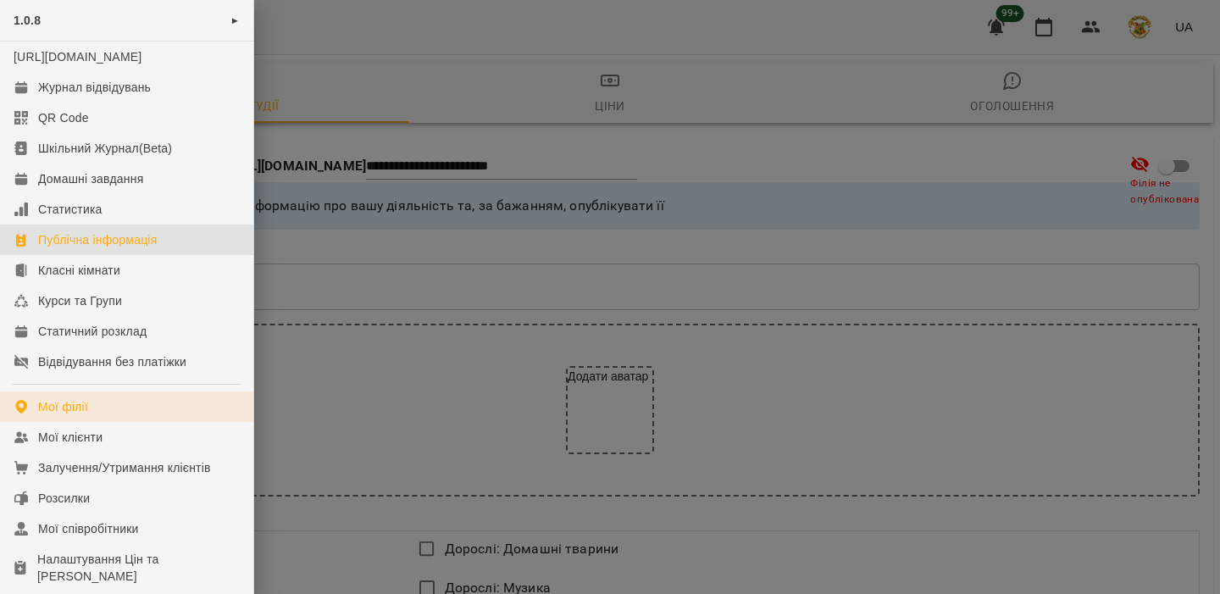
click at [140, 422] on link "Мої філії" at bounding box center [126, 407] width 253 height 31
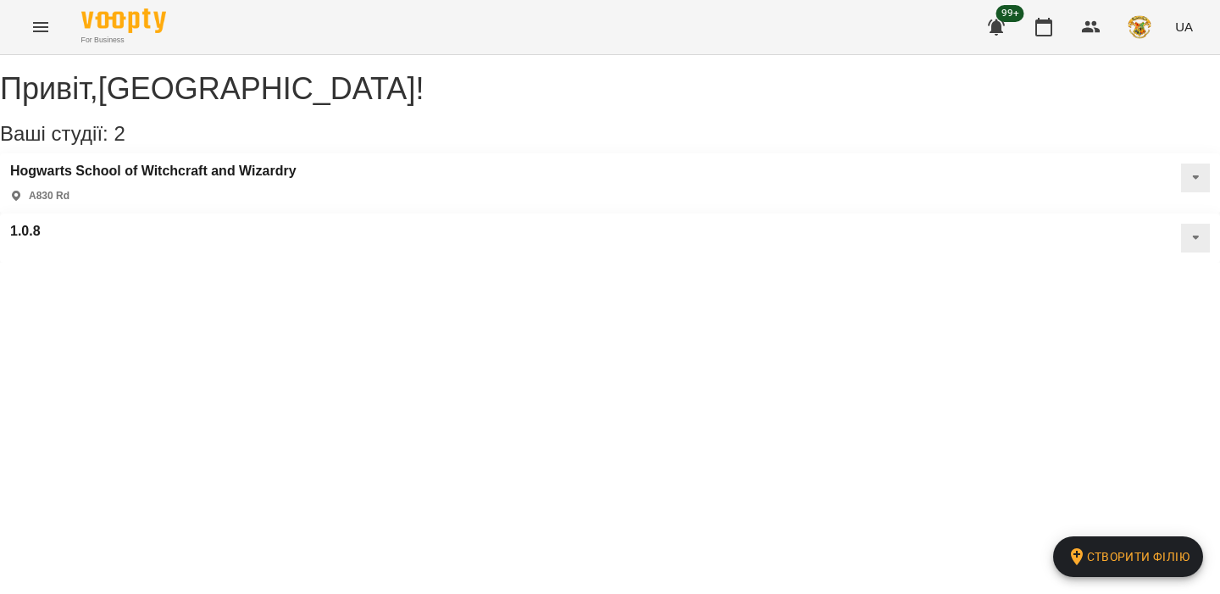
click at [1181, 224] on button at bounding box center [1195, 238] width 29 height 29
click at [1073, 289] on li "Класні кімнати" at bounding box center [1136, 296] width 127 height 14
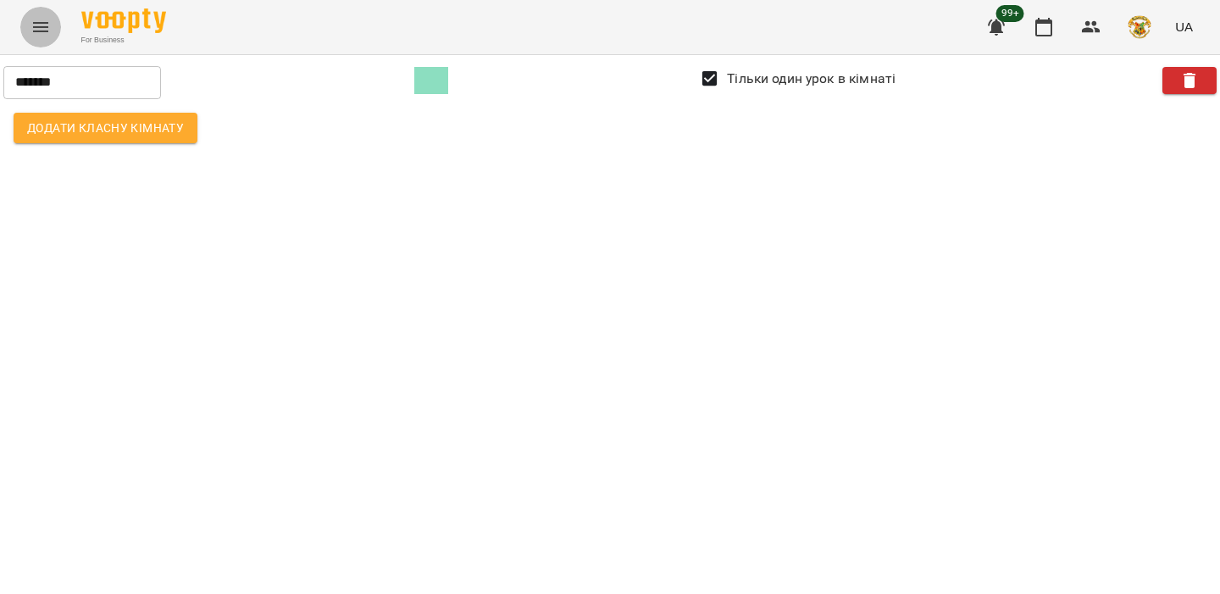
click at [49, 31] on icon "Menu" at bounding box center [41, 27] width 20 height 20
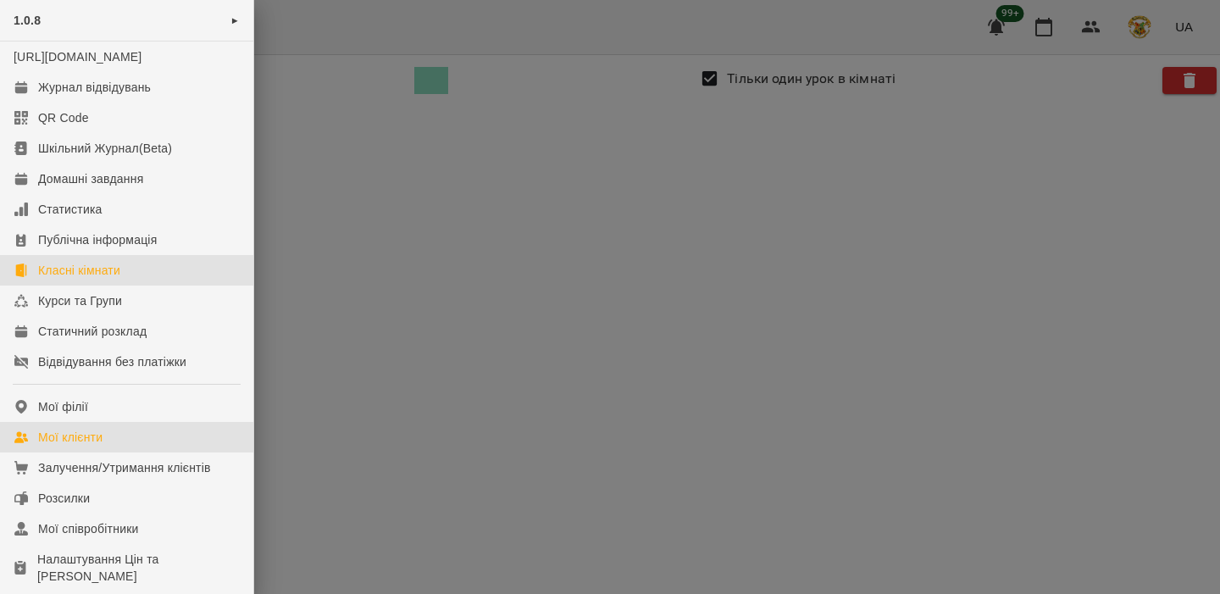
click at [95, 453] on link "Мої клієнти" at bounding box center [126, 437] width 253 height 31
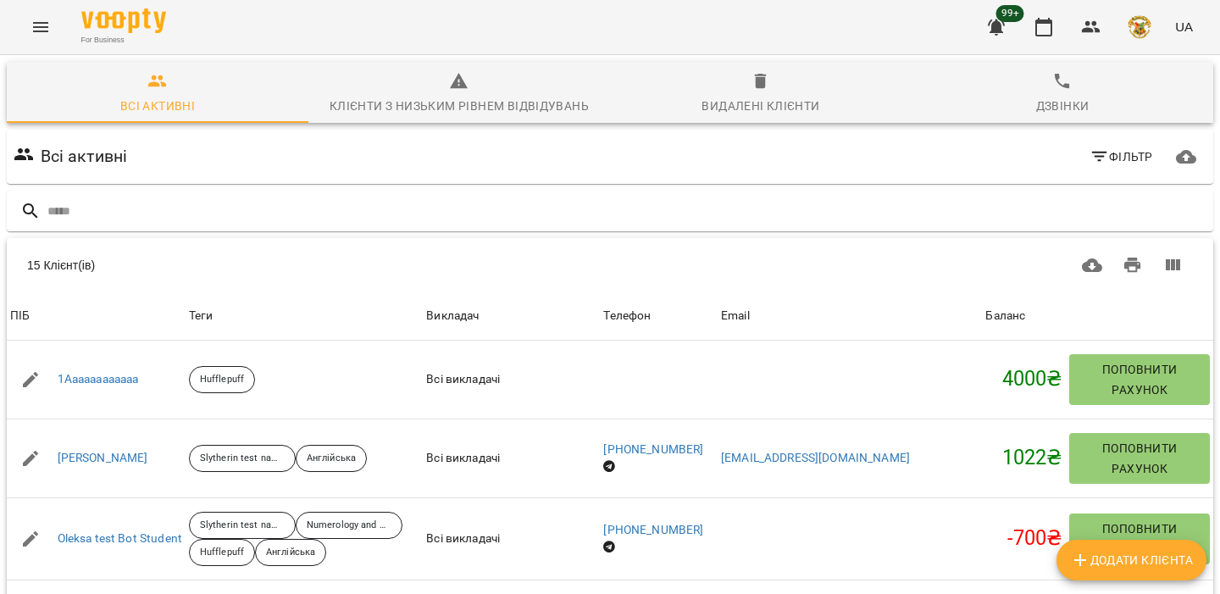
click at [1130, 558] on span "Додати клієнта" at bounding box center [1131, 560] width 123 height 20
select select "**"
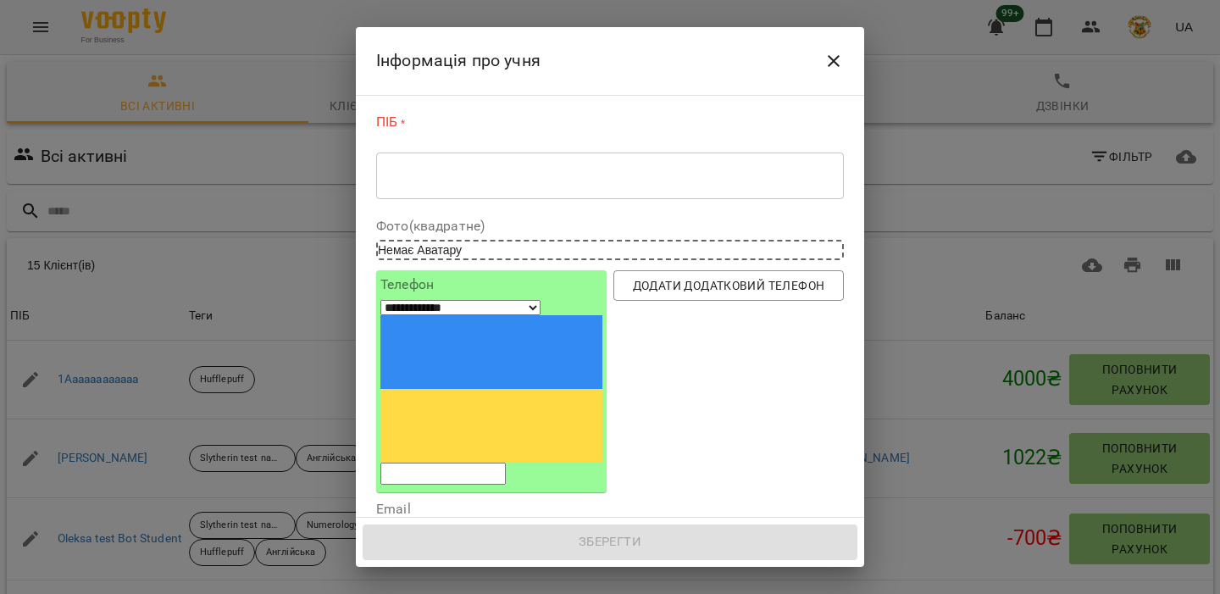
click at [604, 191] on div "* ​" at bounding box center [610, 175] width 468 height 47
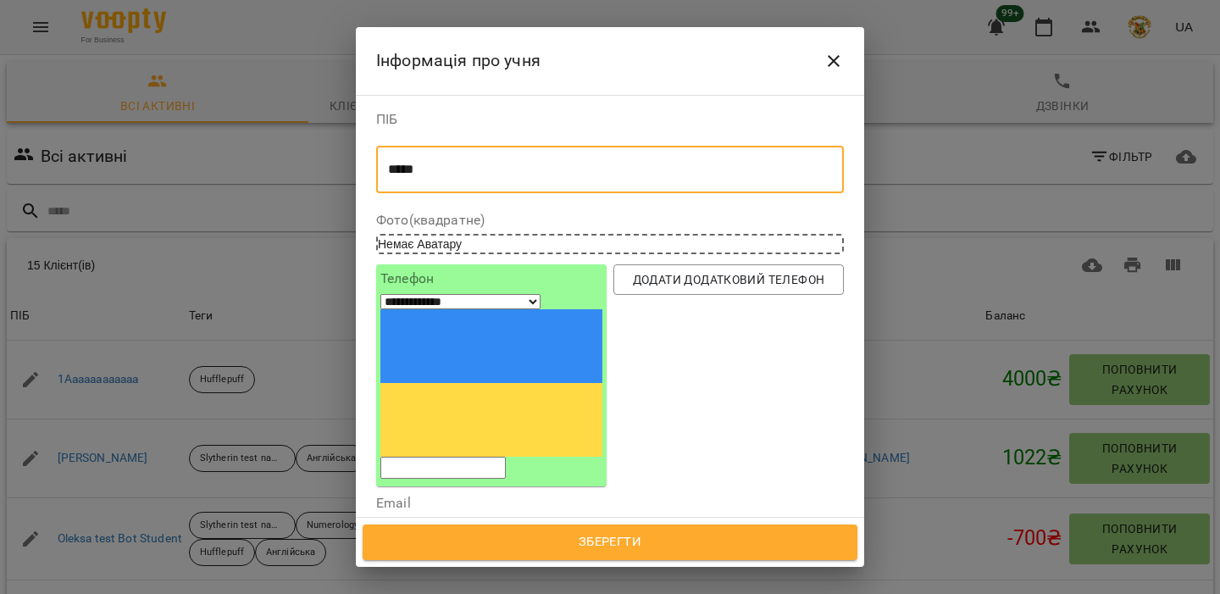
type textarea "*****"
click at [550, 530] on input "text" at bounding box center [610, 553] width 468 height 47
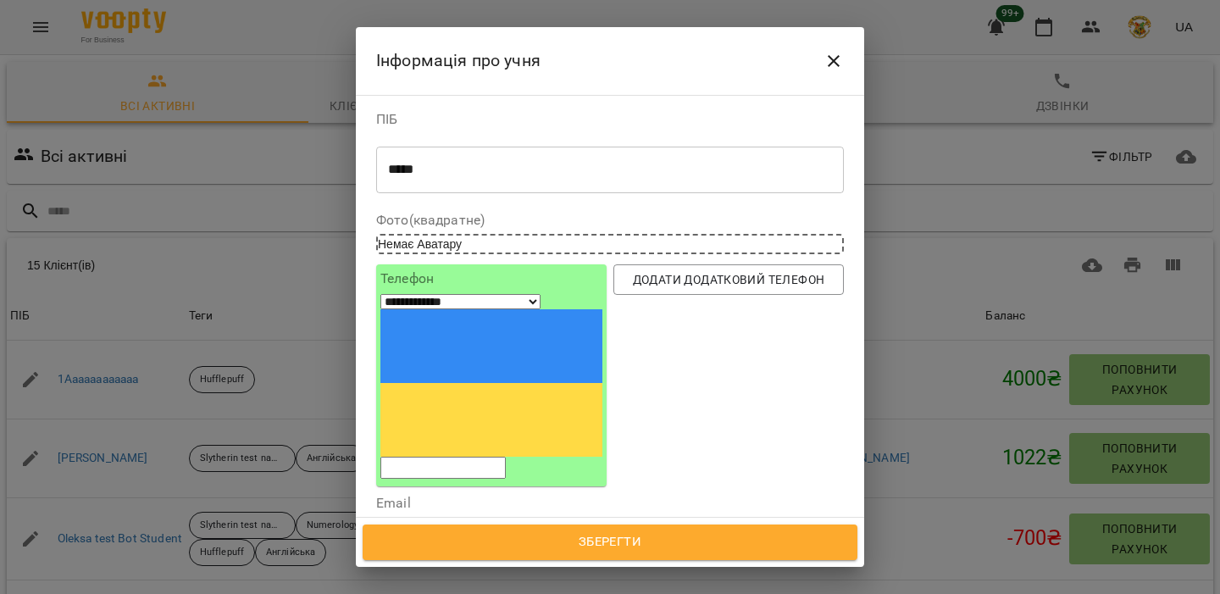
type input "**********"
click at [575, 530] on input "**********" at bounding box center [610, 553] width 468 height 47
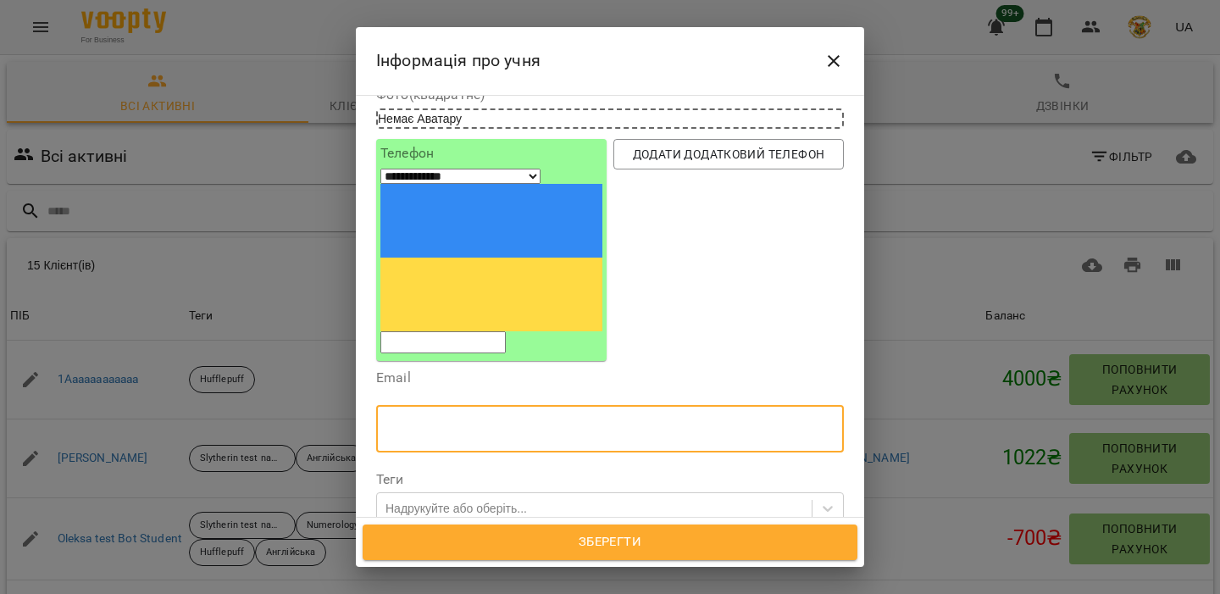
scroll to position [132, 0]
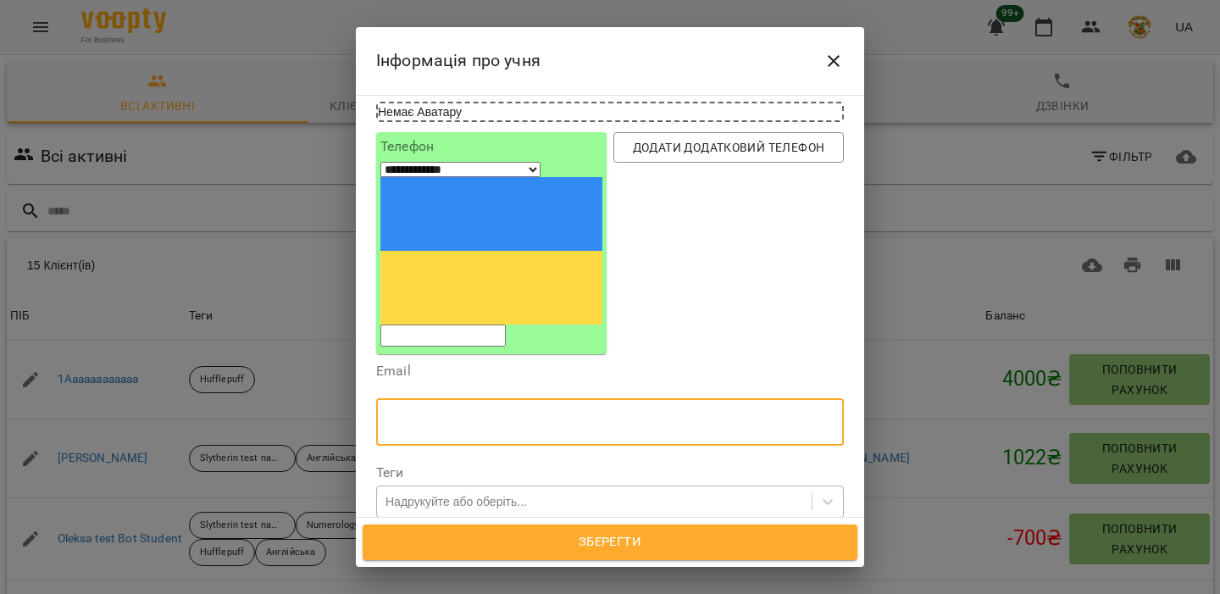
click at [559, 488] on div "Надрукуйте або оберіть..." at bounding box center [594, 502] width 435 height 28
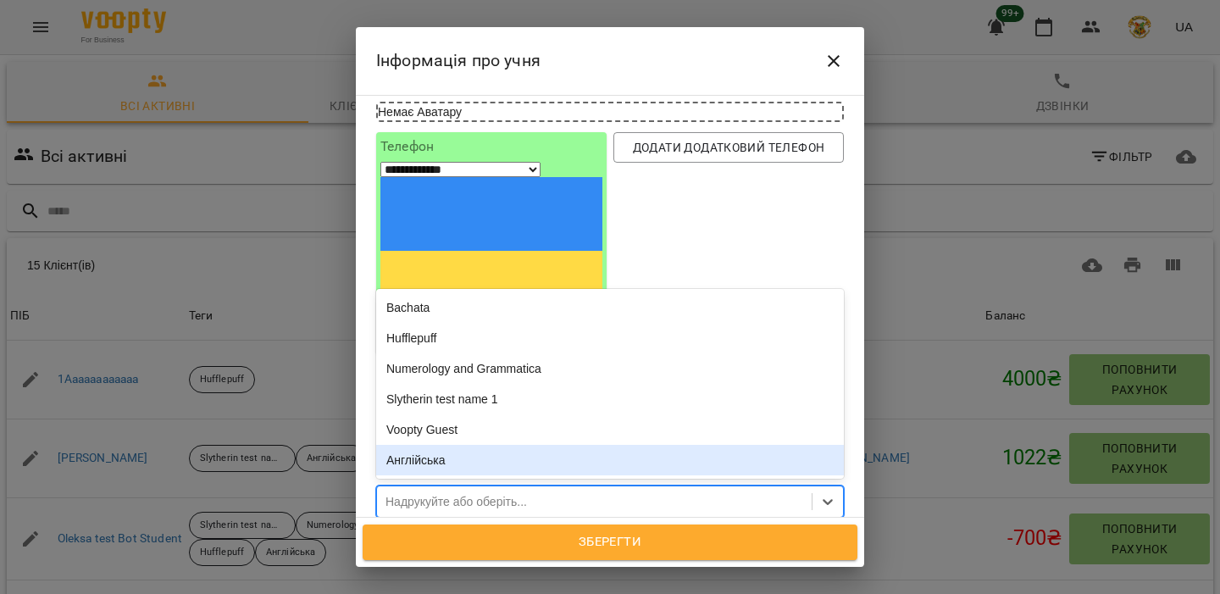
click at [520, 445] on div "Англійська" at bounding box center [610, 460] width 468 height 31
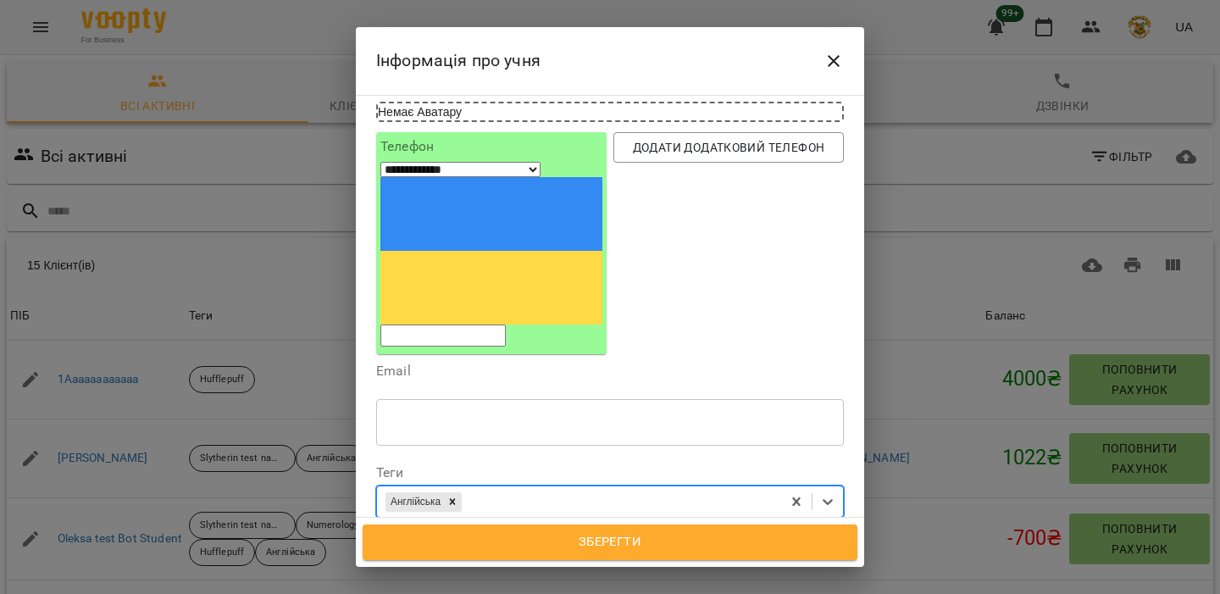
click at [540, 488] on div "Англійська" at bounding box center [579, 502] width 404 height 28
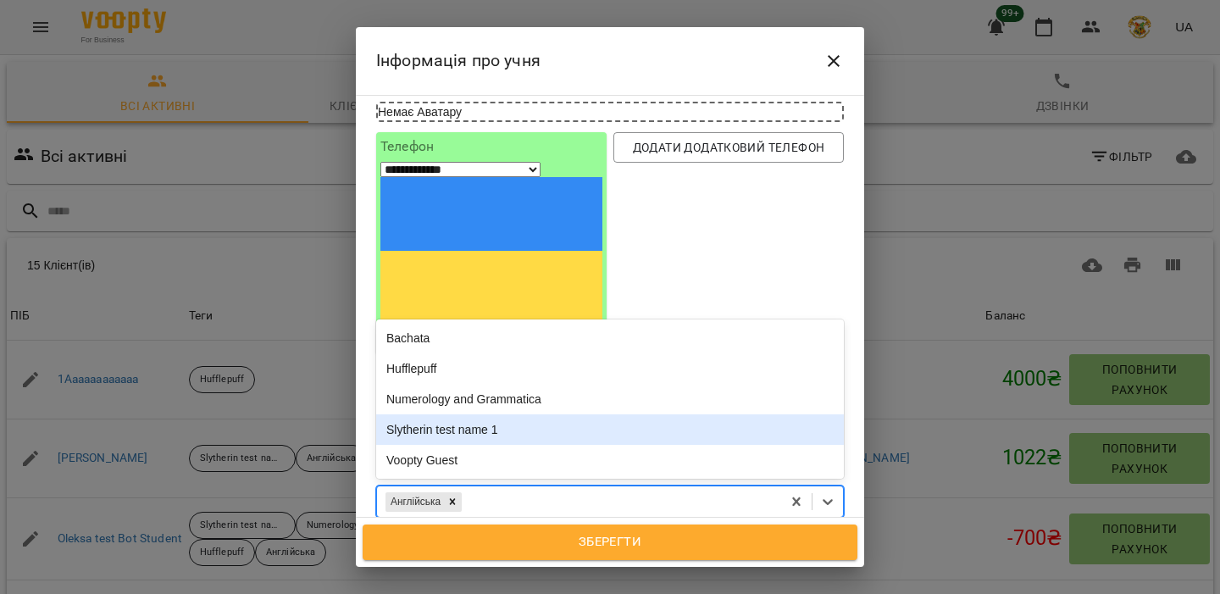
click at [536, 414] on div "Slytherin test name 1" at bounding box center [610, 429] width 468 height 31
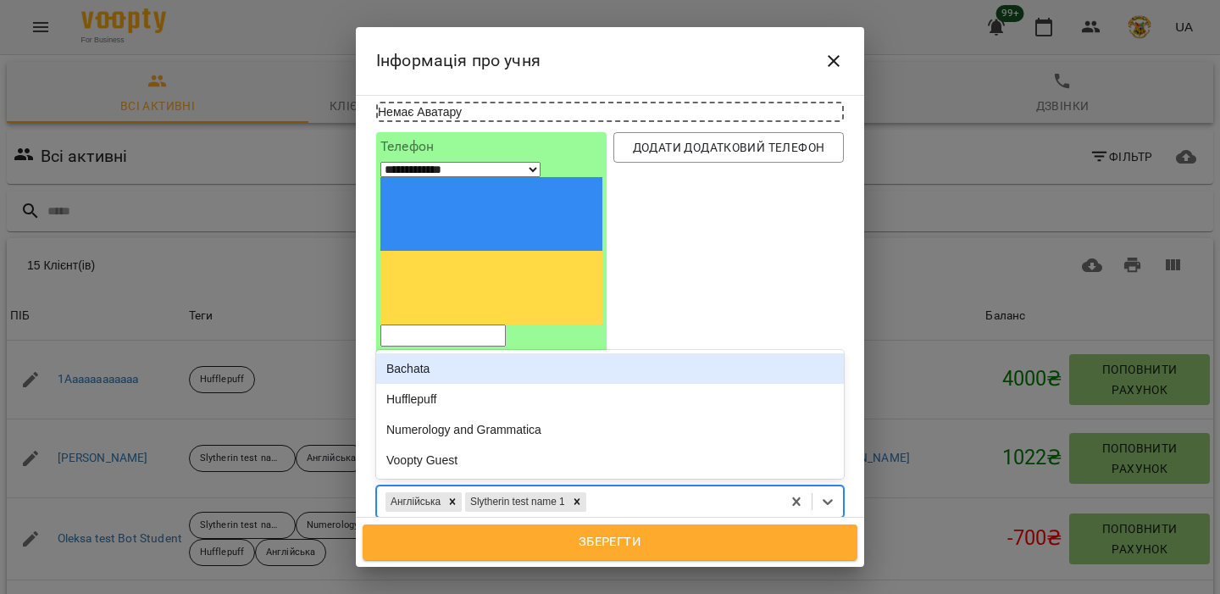
click at [663, 488] on div "Англійська Slytherin test name 1" at bounding box center [579, 502] width 404 height 28
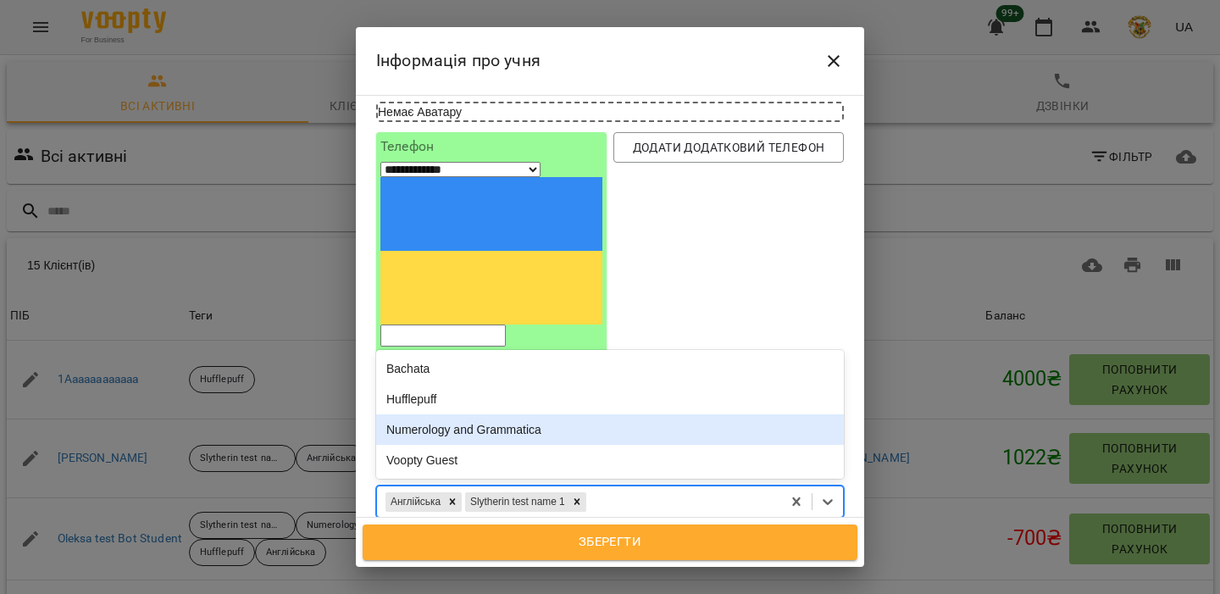
click at [630, 414] on div "Numerology and Grammatica" at bounding box center [610, 429] width 468 height 31
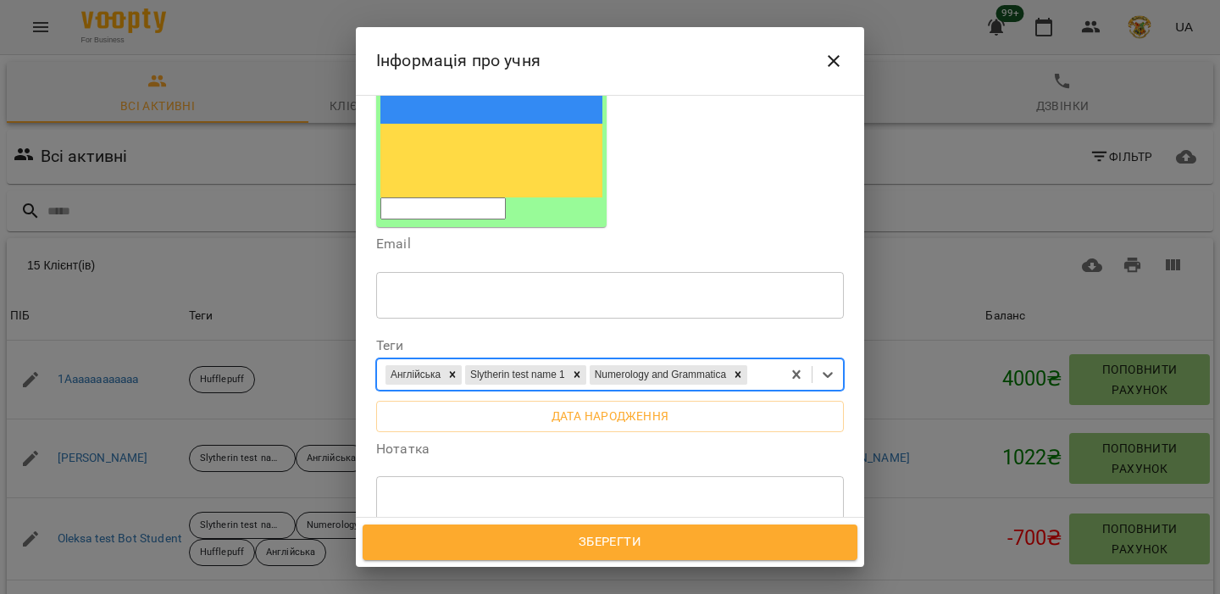
scroll to position [262, 0]
click at [613, 533] on span "Зберегти" at bounding box center [610, 542] width 458 height 22
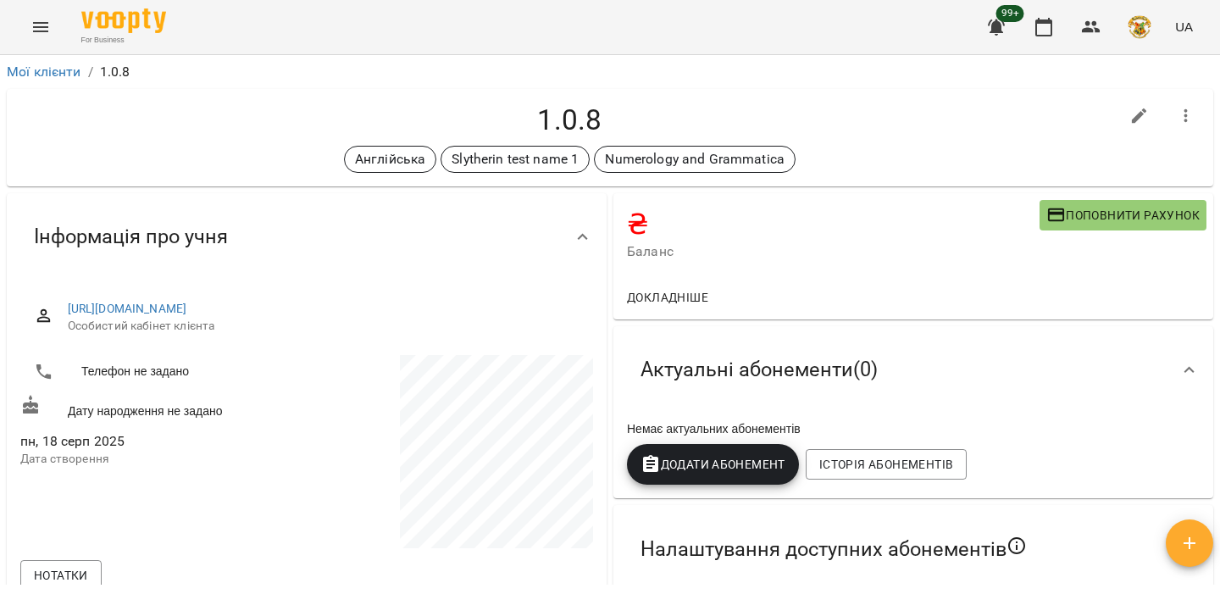
click at [1122, 219] on span "Поповнити рахунок" at bounding box center [1123, 215] width 153 height 20
select select "****"
click at [1134, 131] on button "button" at bounding box center [1139, 116] width 41 height 41
select select "**"
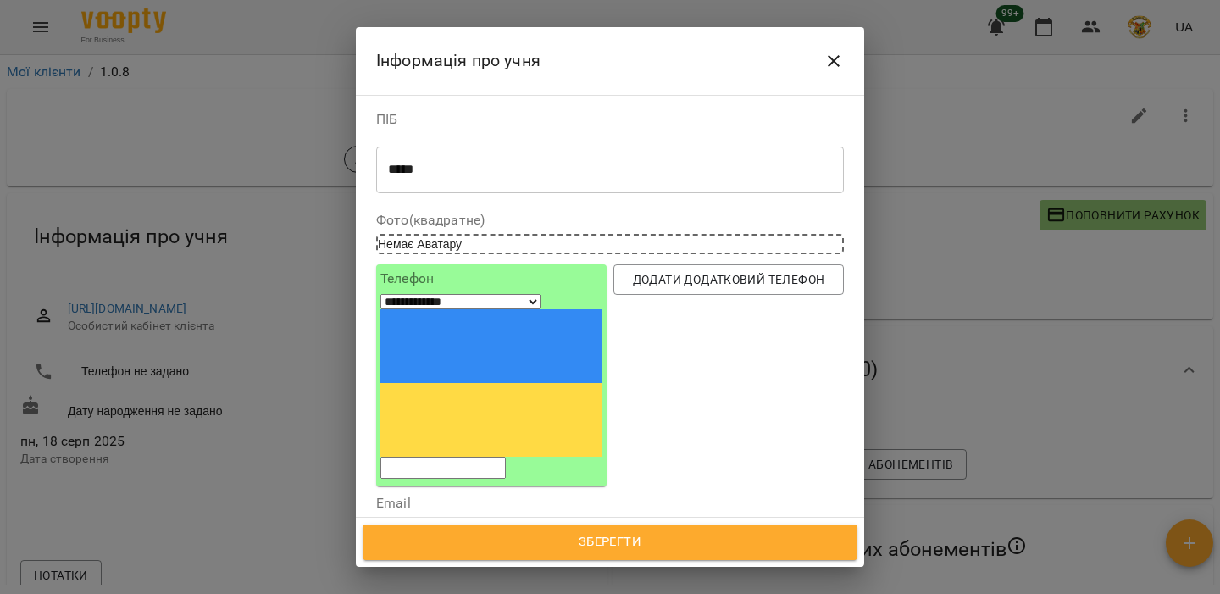
click at [453, 177] on textarea "*****" at bounding box center [610, 170] width 444 height 16
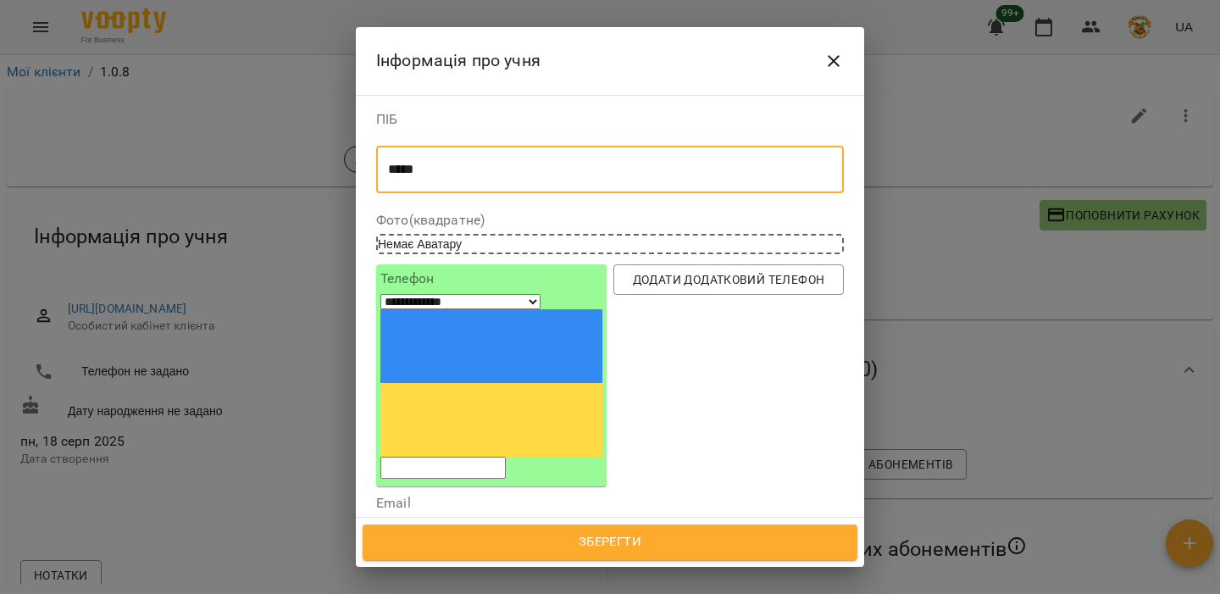
click at [453, 177] on textarea "*****" at bounding box center [610, 170] width 444 height 16
type textarea "*"
type textarea "******"
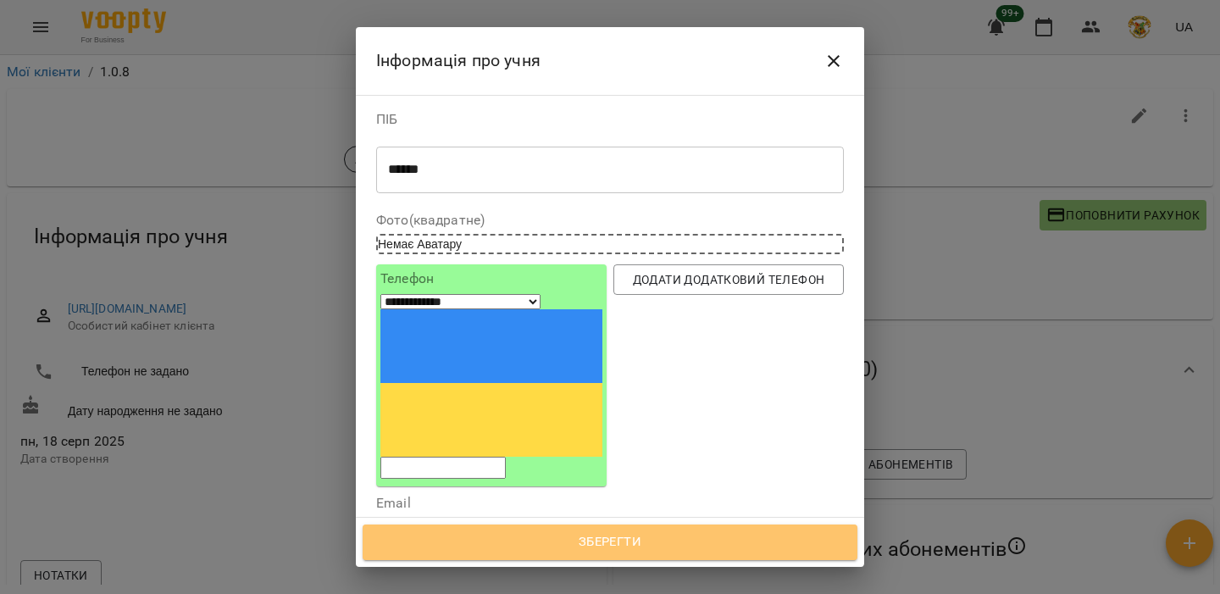
click at [552, 544] on span "Зберегти" at bounding box center [610, 542] width 458 height 22
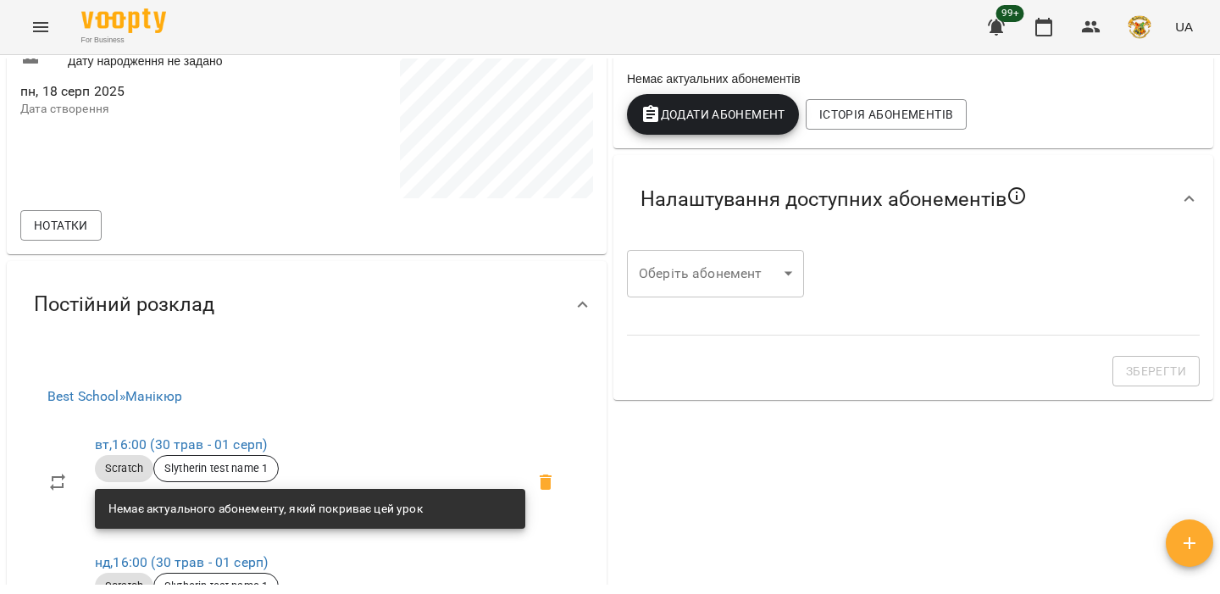
scroll to position [141, 0]
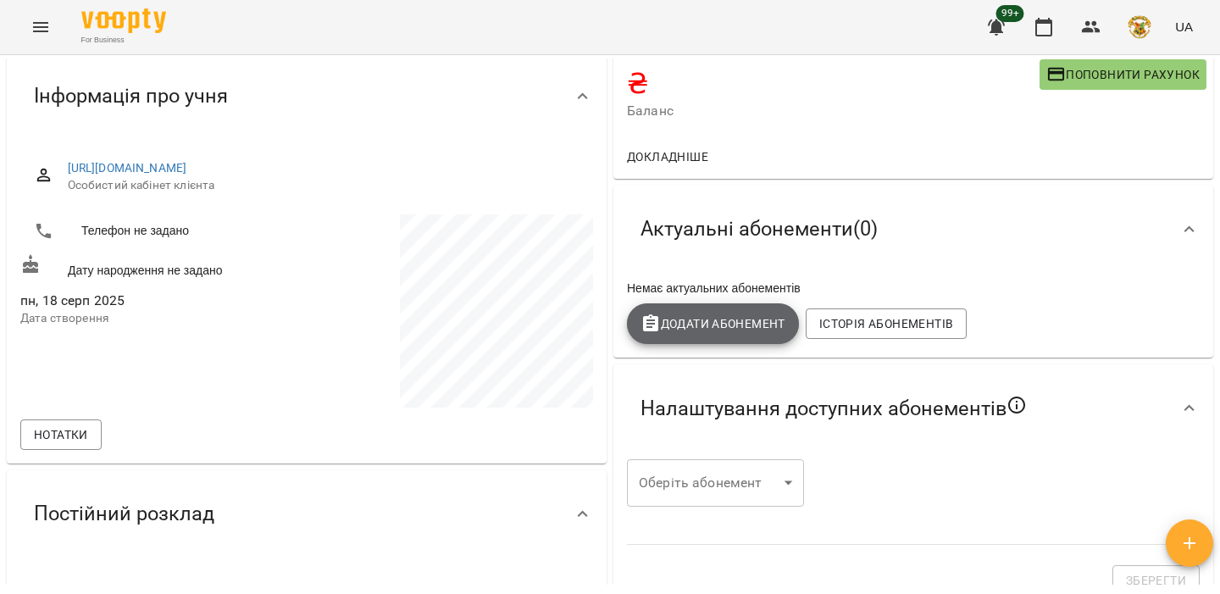
click at [704, 316] on span "Додати Абонемент" at bounding box center [713, 324] width 145 height 20
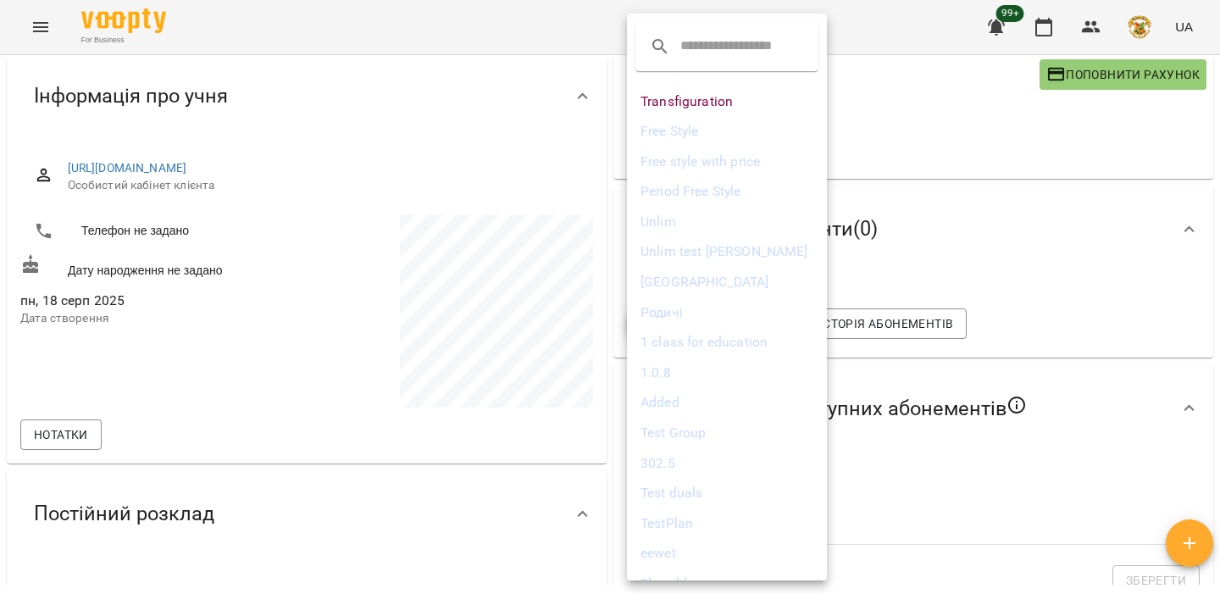
click at [709, 112] on li "Transfiguration" at bounding box center [727, 101] width 200 height 31
select select "****"
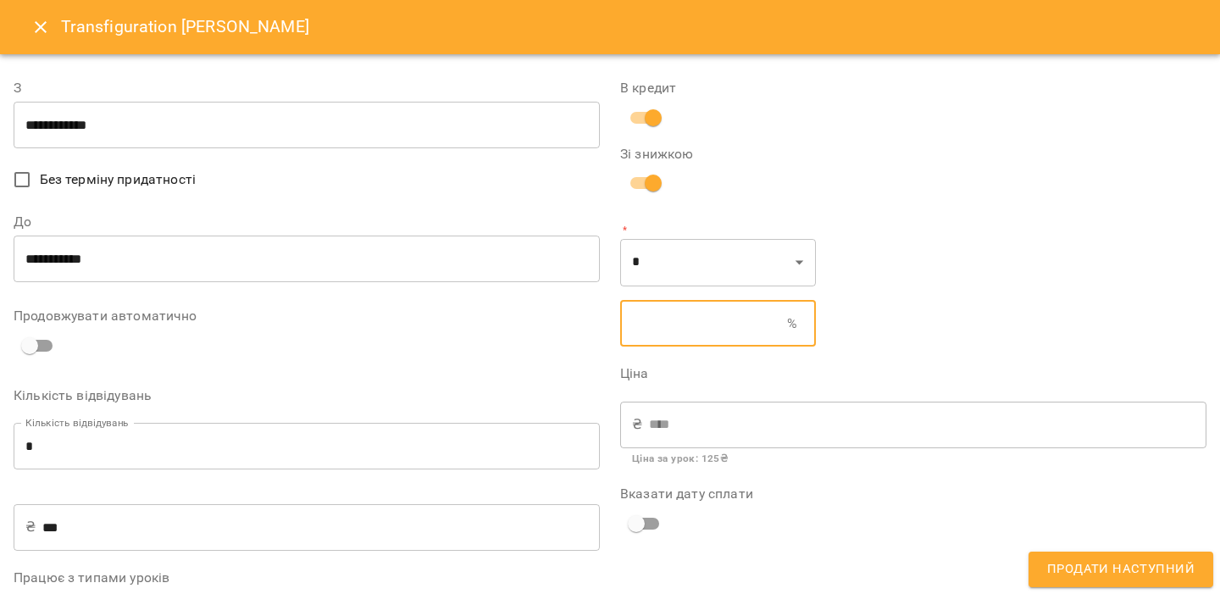
click at [689, 314] on input "text" at bounding box center [703, 323] width 167 height 47
type input "***"
type input "*"
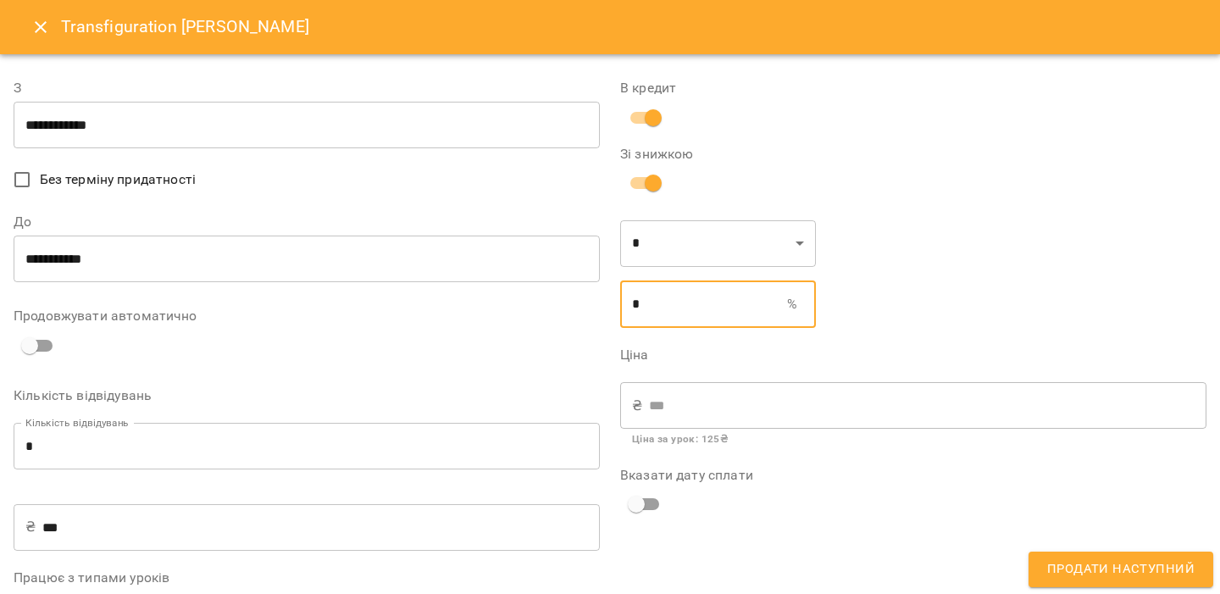
type input "***"
type input "**"
click at [974, 315] on div "В кредит Зі знижкою * * ​ ** % ​ Ціна ₴ *** ​ Ціна за урок : 125 ₴ Вказати дату…" at bounding box center [913, 362] width 607 height 609
click at [1064, 570] on span "Продати наступний" at bounding box center [1120, 569] width 147 height 22
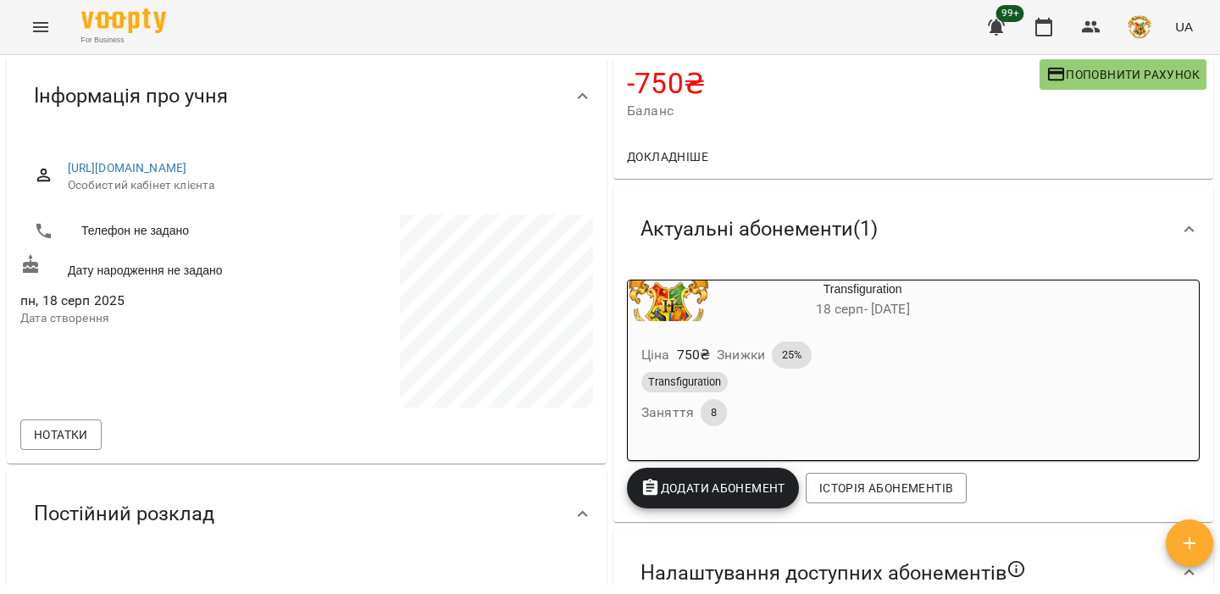
click at [1090, 83] on span "Поповнити рахунок" at bounding box center [1123, 74] width 153 height 20
select select "****"
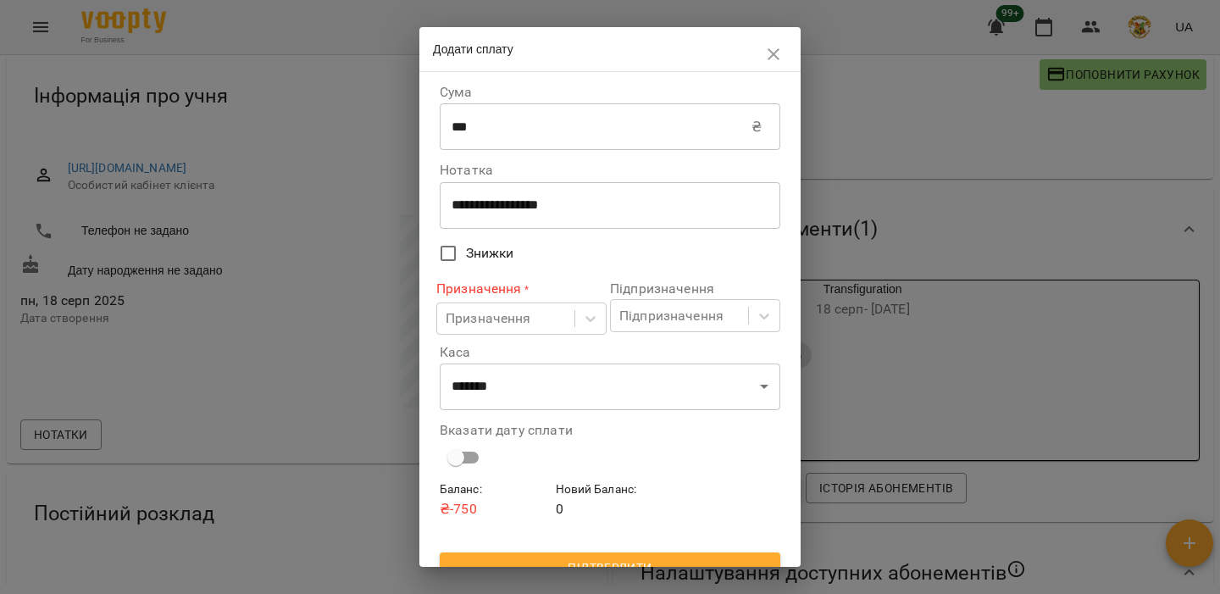
click at [522, 142] on input "***" at bounding box center [596, 126] width 312 height 47
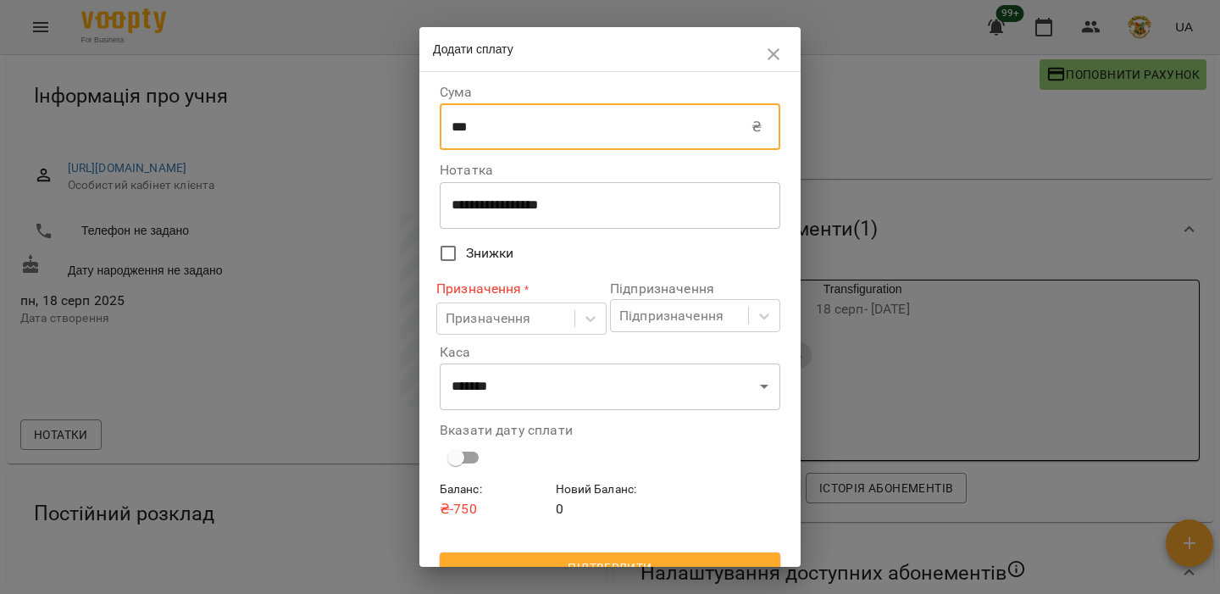
click at [522, 142] on input "***" at bounding box center [596, 126] width 312 height 47
type input "****"
click at [552, 324] on div "Призначення" at bounding box center [505, 318] width 137 height 31
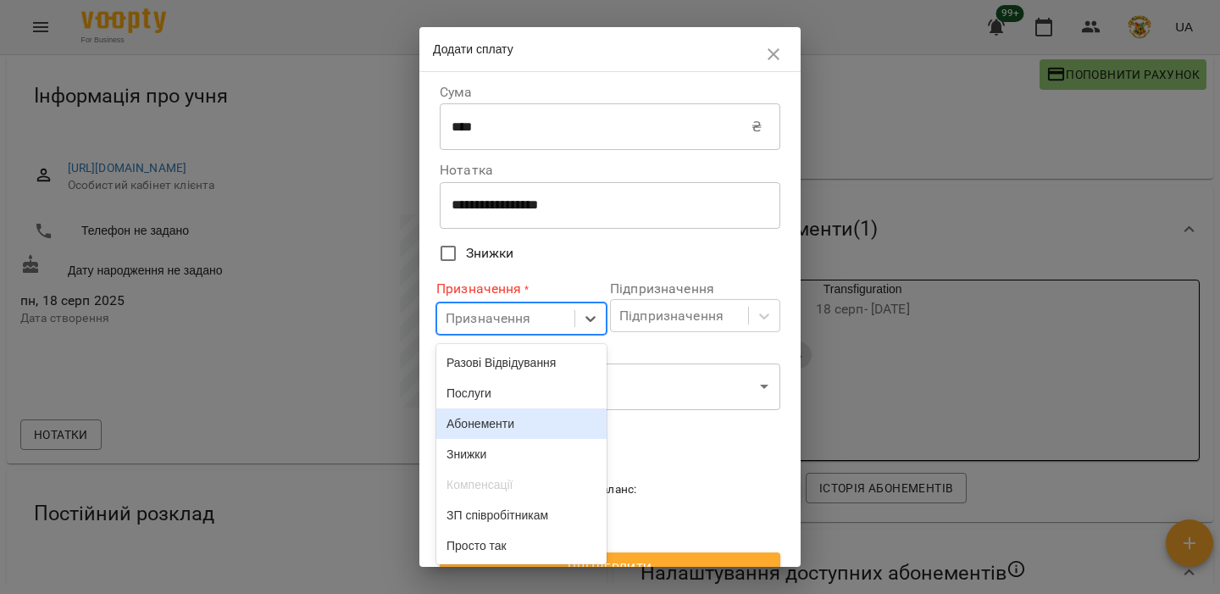
click at [532, 418] on div "Абонементи" at bounding box center [521, 423] width 170 height 31
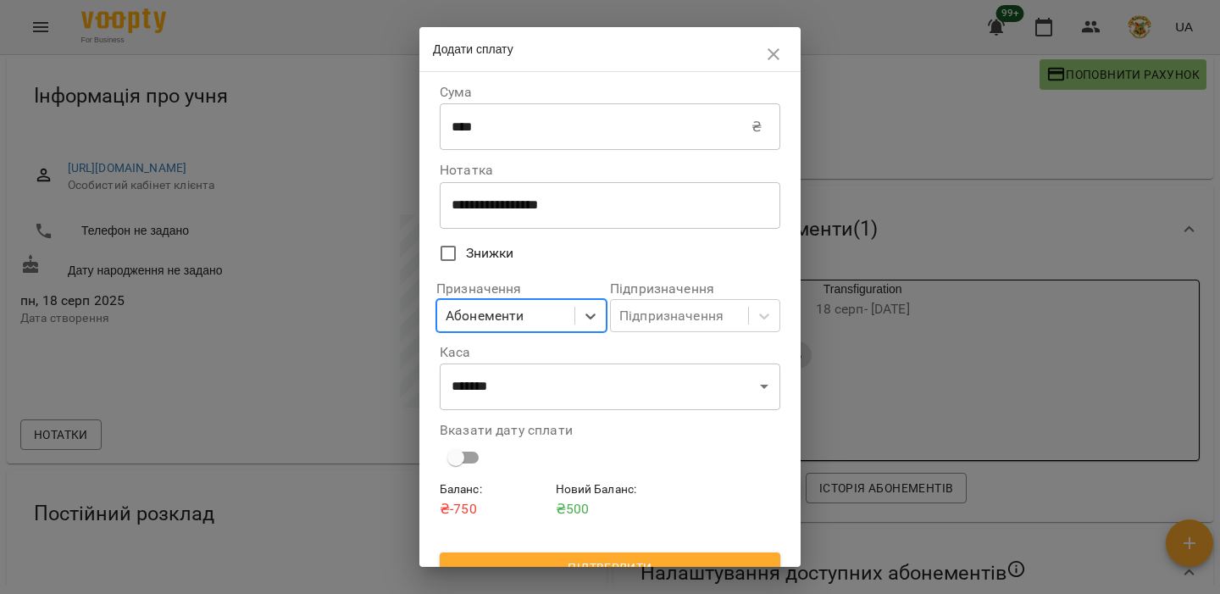
scroll to position [25, 0]
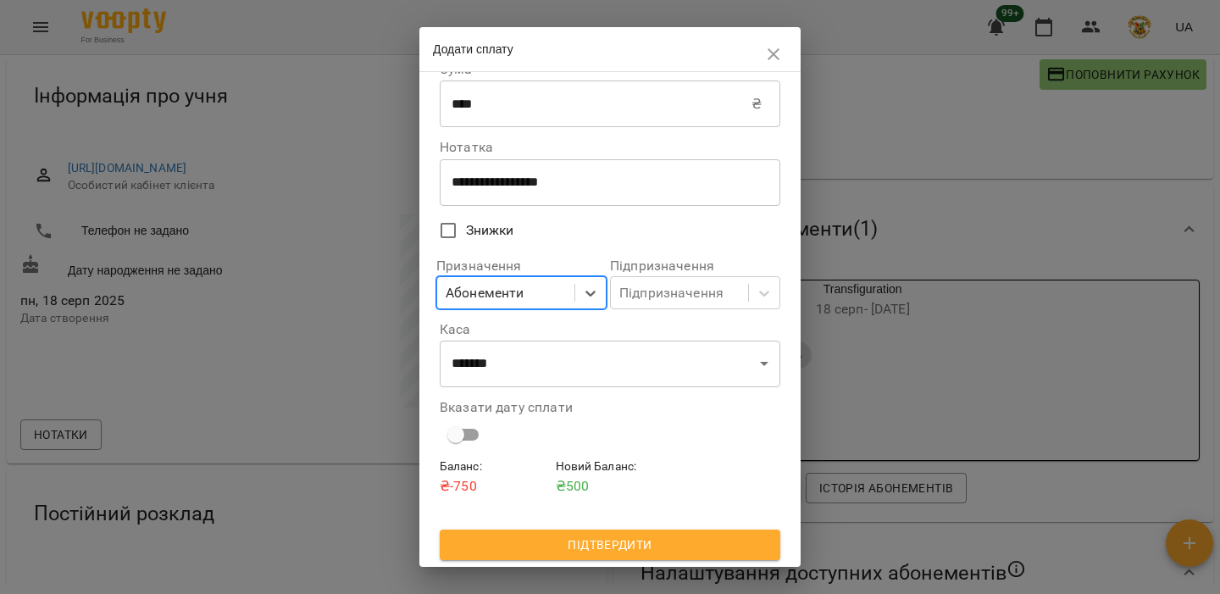
click at [622, 548] on span "Підтвердити" at bounding box center [610, 545] width 314 height 20
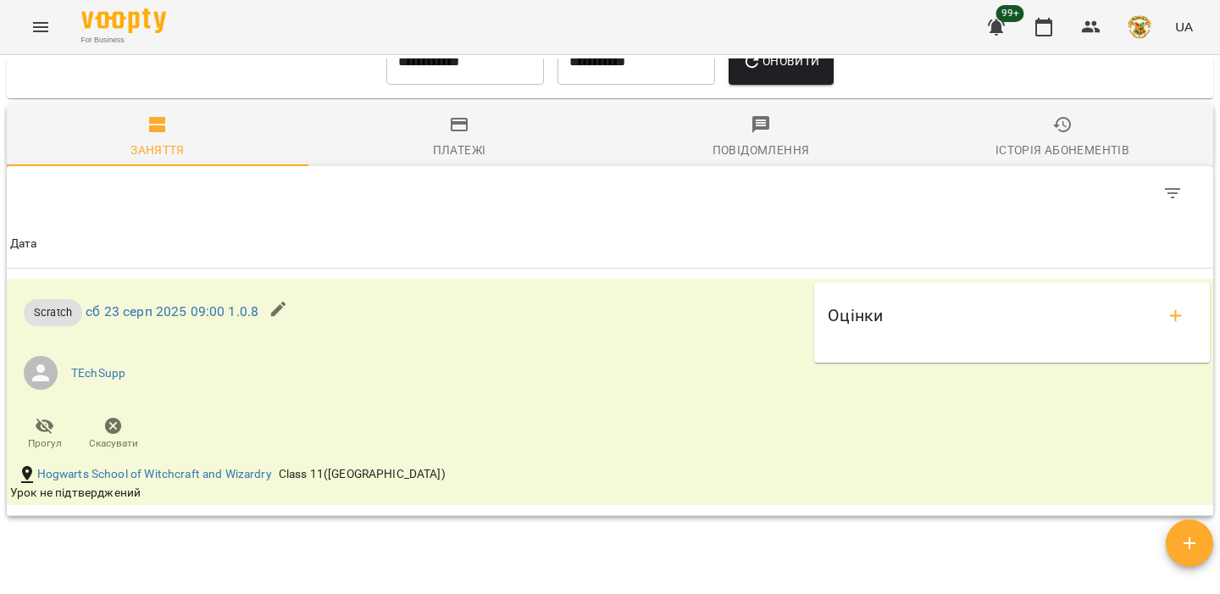
scroll to position [1250, 0]
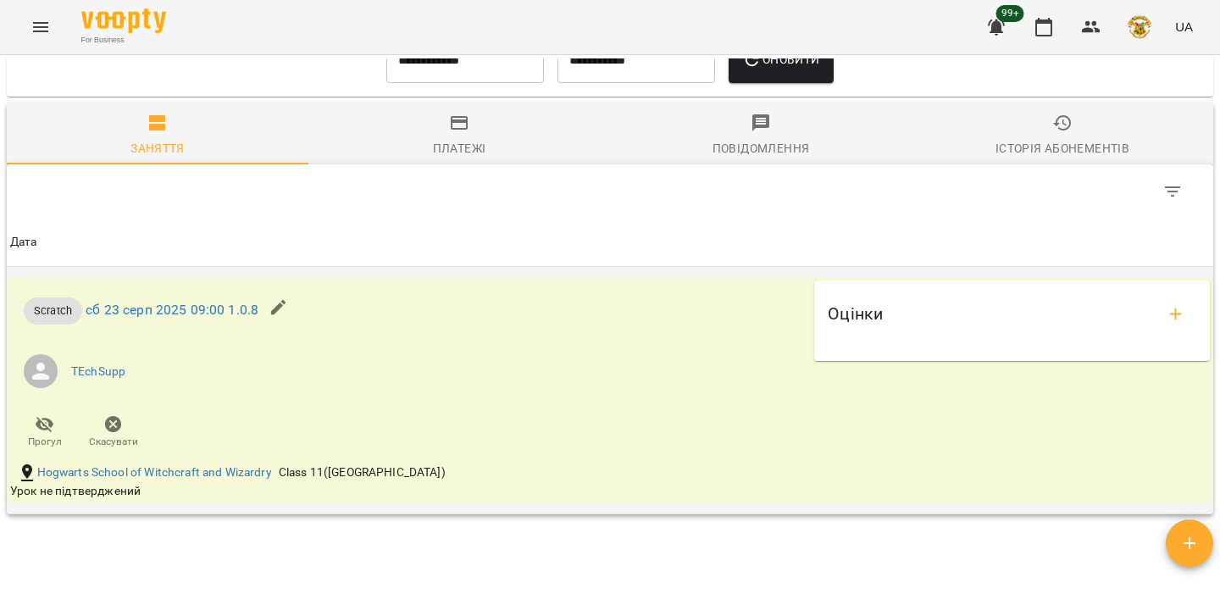
click at [831, 315] on div "Оцінки" at bounding box center [1012, 314] width 369 height 41
click at [1097, 34] on icon "button" at bounding box center [1091, 27] width 20 height 20
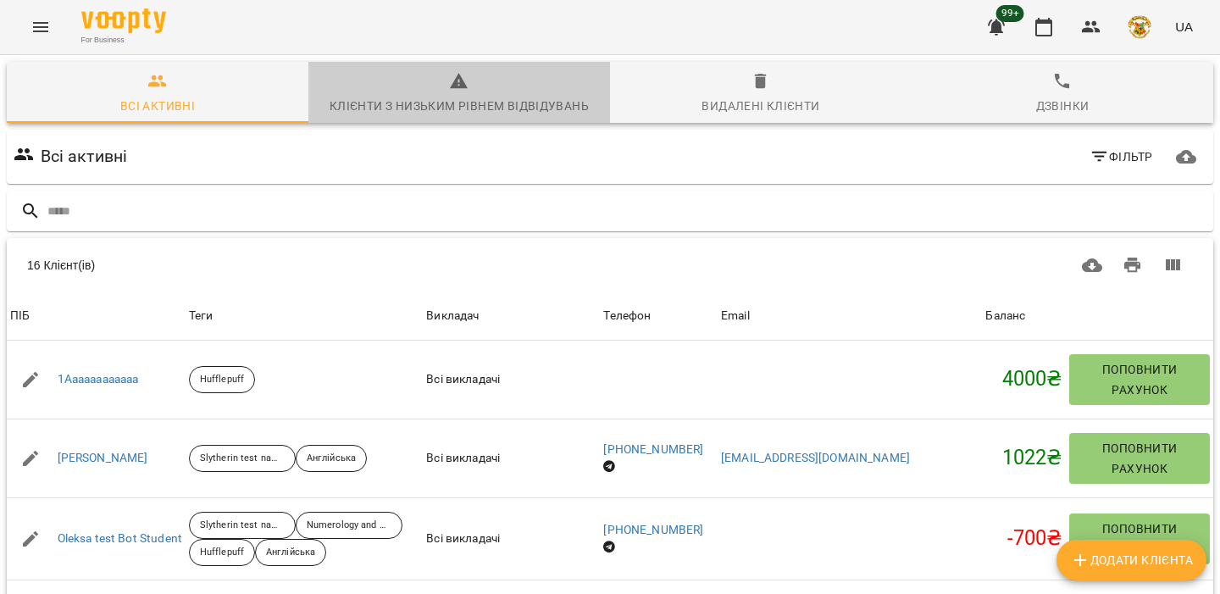
click at [453, 106] on div "Клієнти з низьким рівнем відвідувань" at bounding box center [459, 106] width 259 height 20
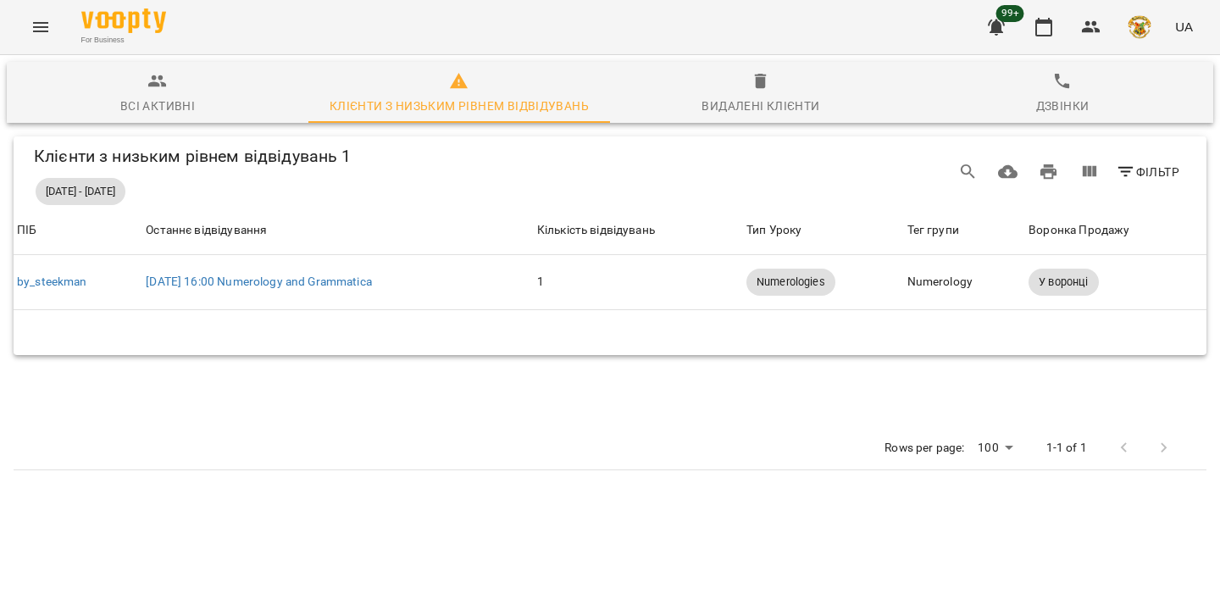
click at [767, 88] on icon "button" at bounding box center [761, 81] width 20 height 20
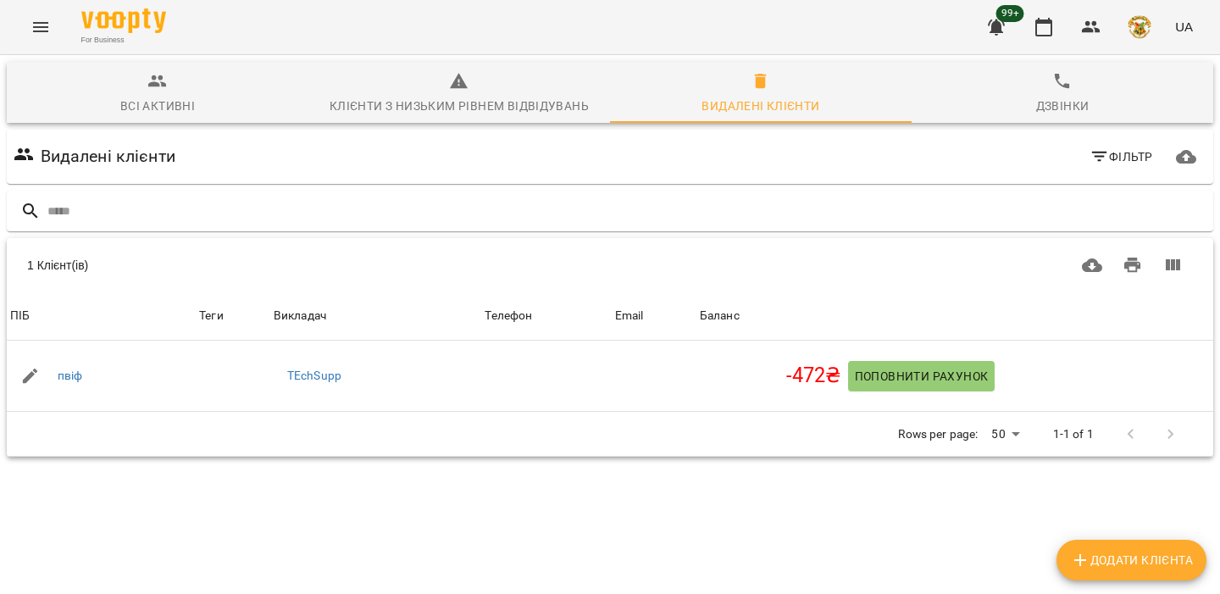
click at [425, 93] on span "Клієнти з низьким рівнем відвідувань" at bounding box center [459, 94] width 281 height 46
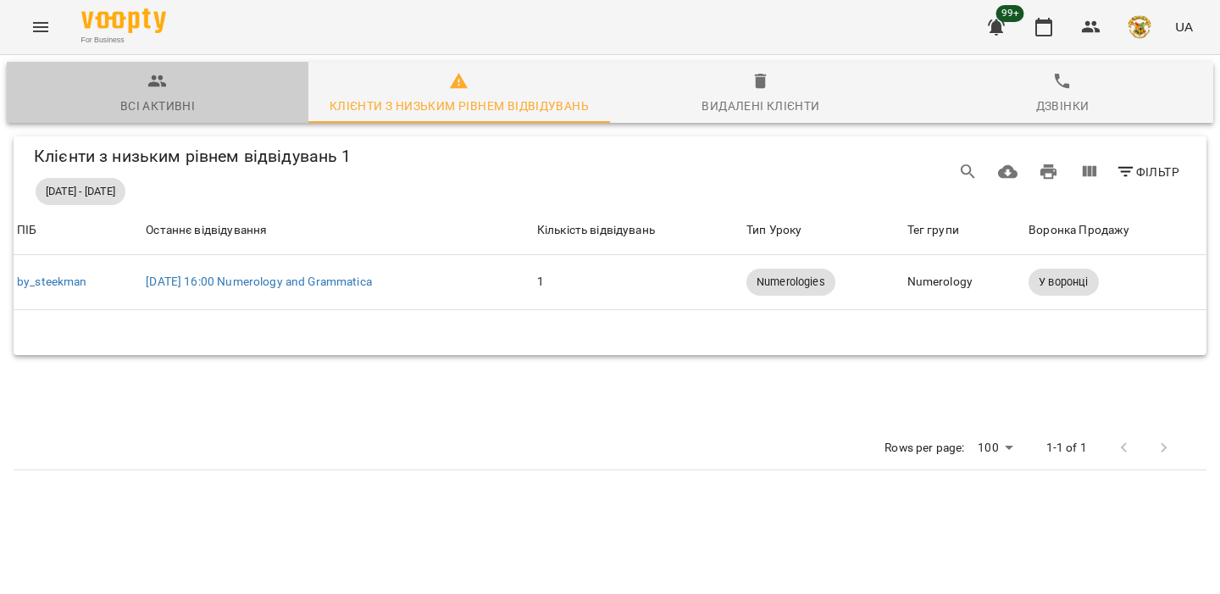
click at [186, 94] on span "Всі активні" at bounding box center [157, 94] width 281 height 46
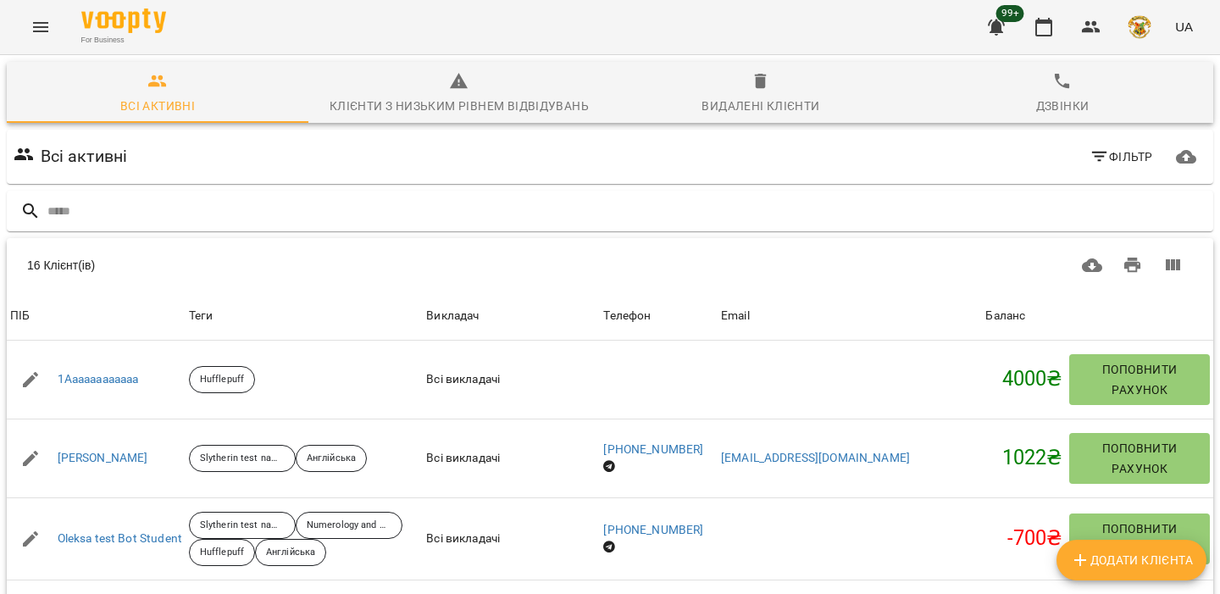
click at [431, 96] on div "Клієнти з низьким рівнем відвідувань" at bounding box center [459, 106] width 259 height 20
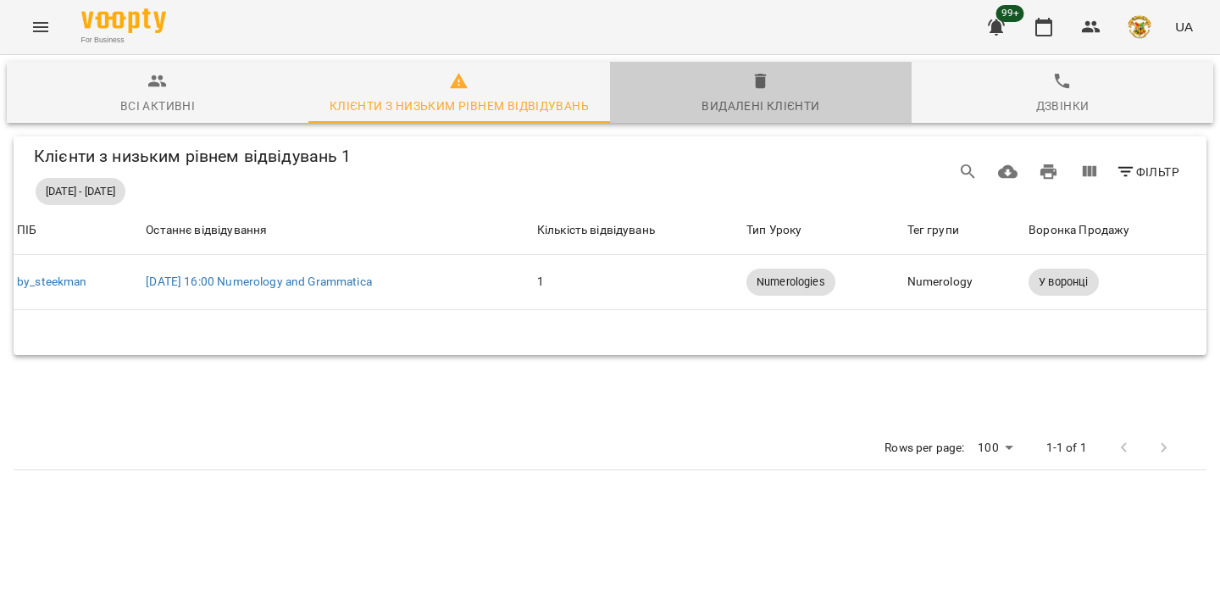
click at [739, 105] on div "Видалені клієнти" at bounding box center [761, 106] width 118 height 20
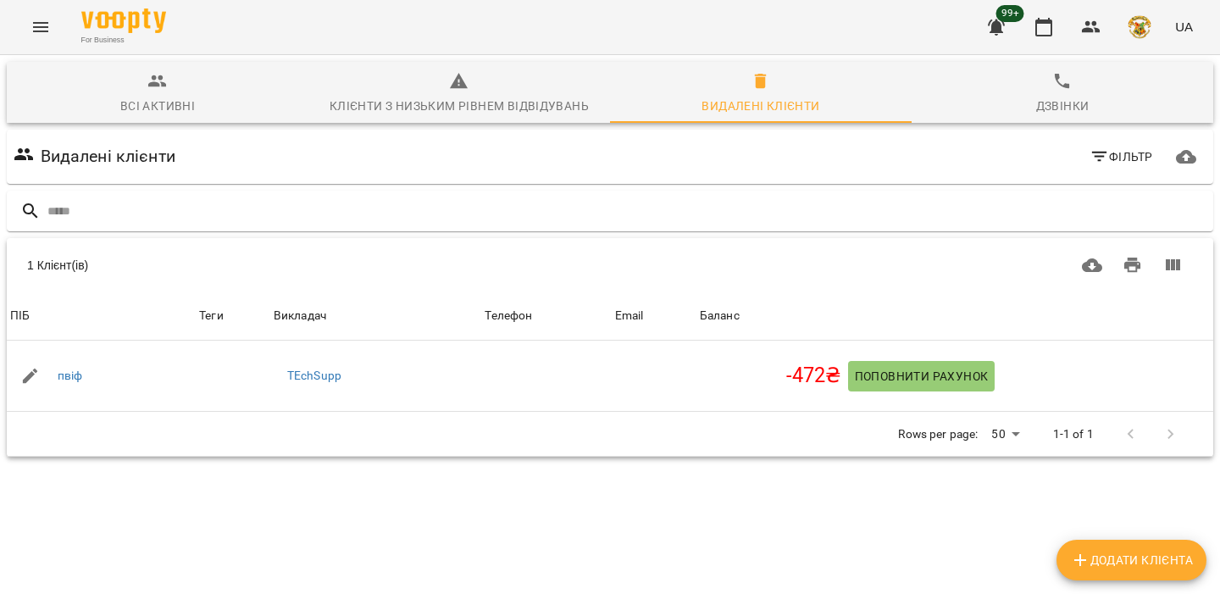
click at [1056, 134] on div "Видалені клієнти Фільтр" at bounding box center [610, 156] width 1200 height 47
click at [1141, 163] on span "Фільтр" at bounding box center [1122, 157] width 64 height 20
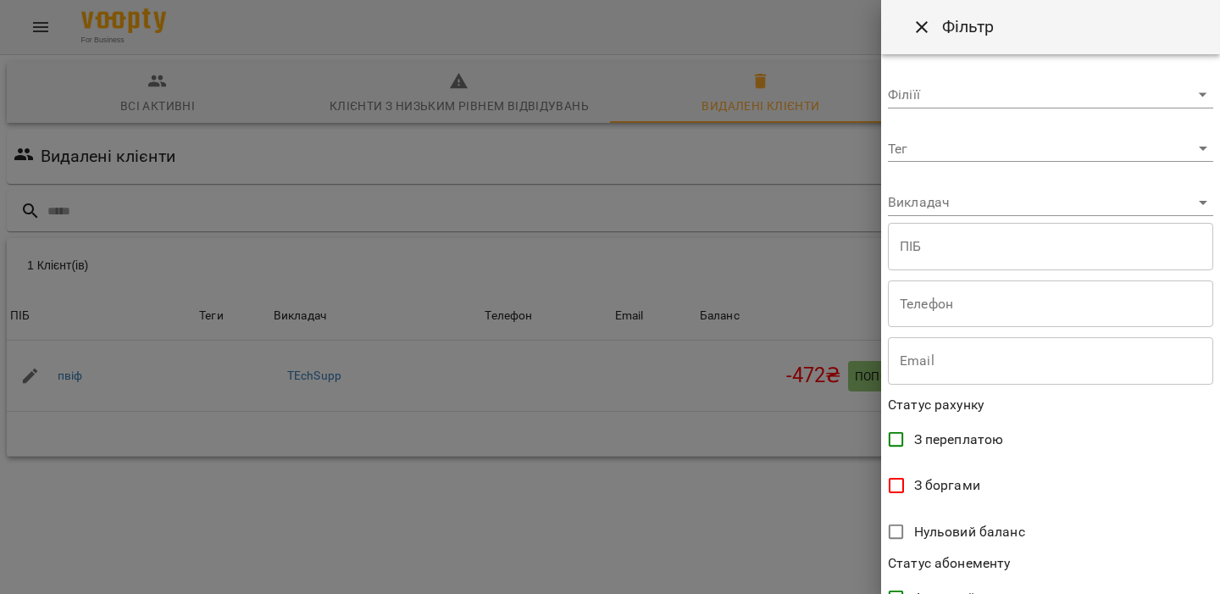
click at [957, 444] on span "З переплатою" at bounding box center [959, 440] width 90 height 20
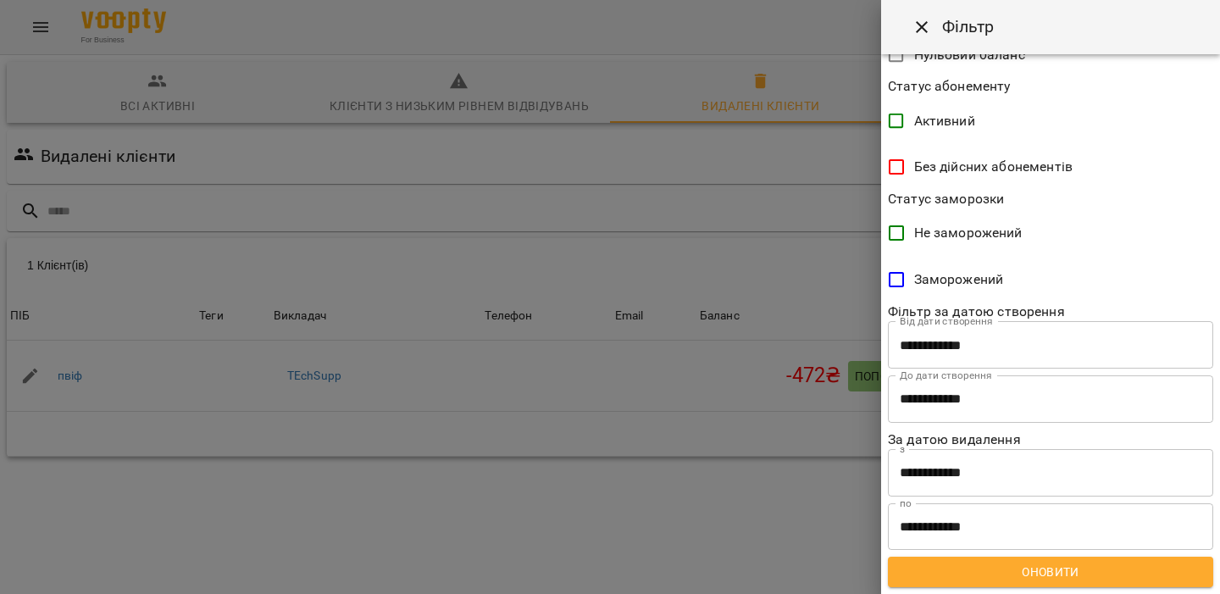
click at [1014, 570] on span "Оновити" at bounding box center [1051, 572] width 298 height 20
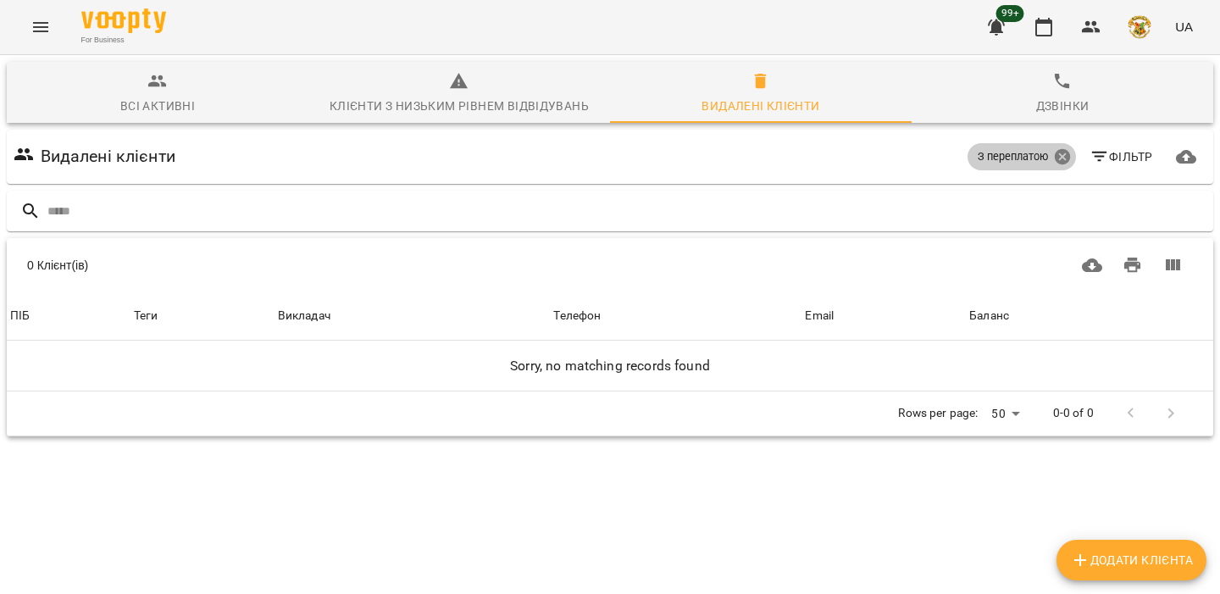
click at [1060, 155] on icon at bounding box center [1061, 156] width 15 height 15
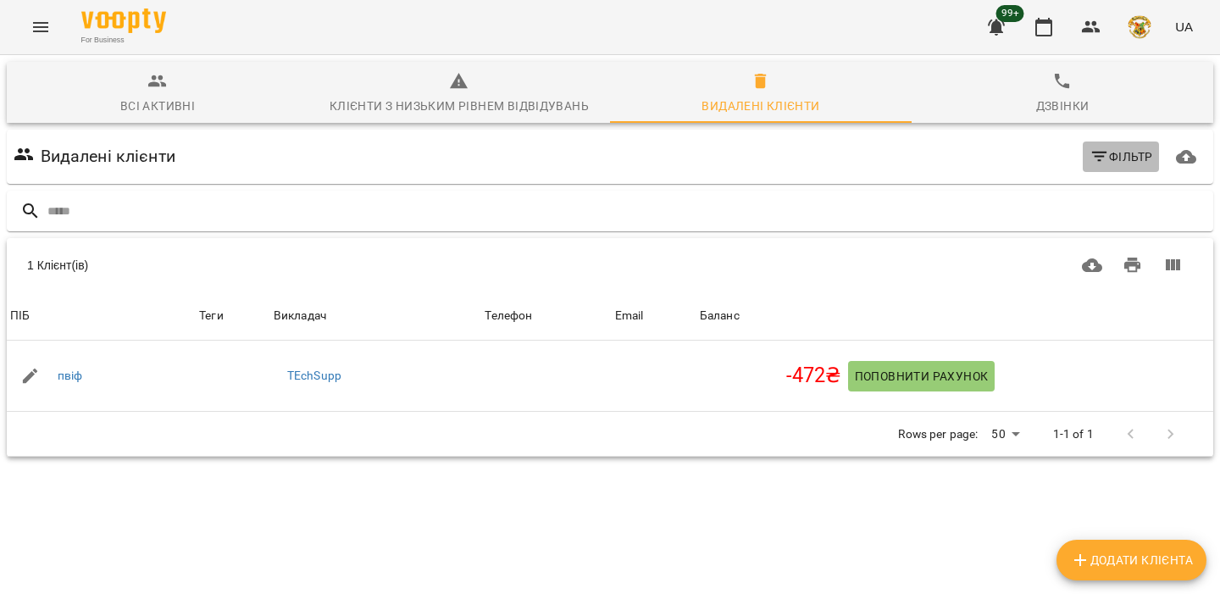
click at [1113, 150] on span "Фільтр" at bounding box center [1122, 157] width 64 height 20
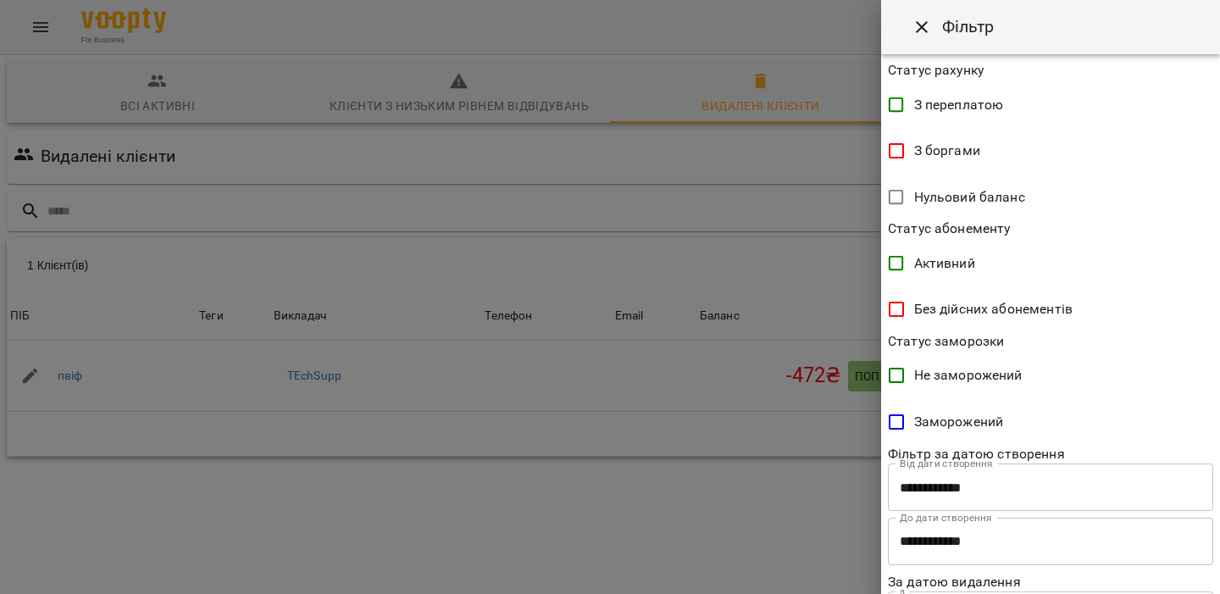
scroll to position [289, 0]
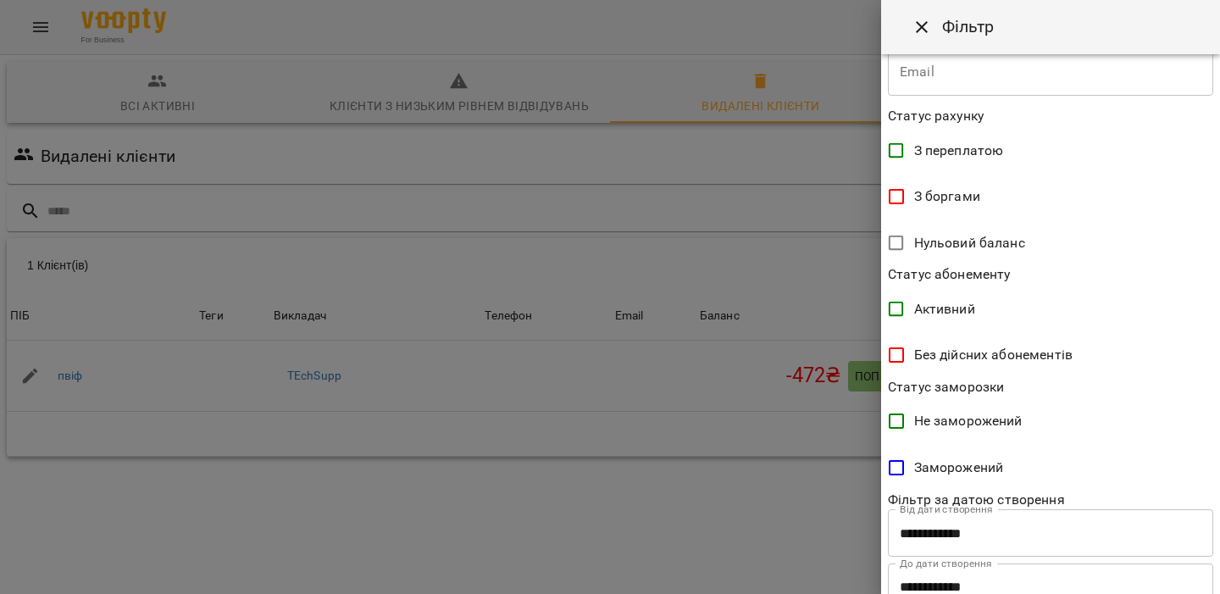
click at [976, 247] on span "Нульовий баланс" at bounding box center [969, 243] width 111 height 20
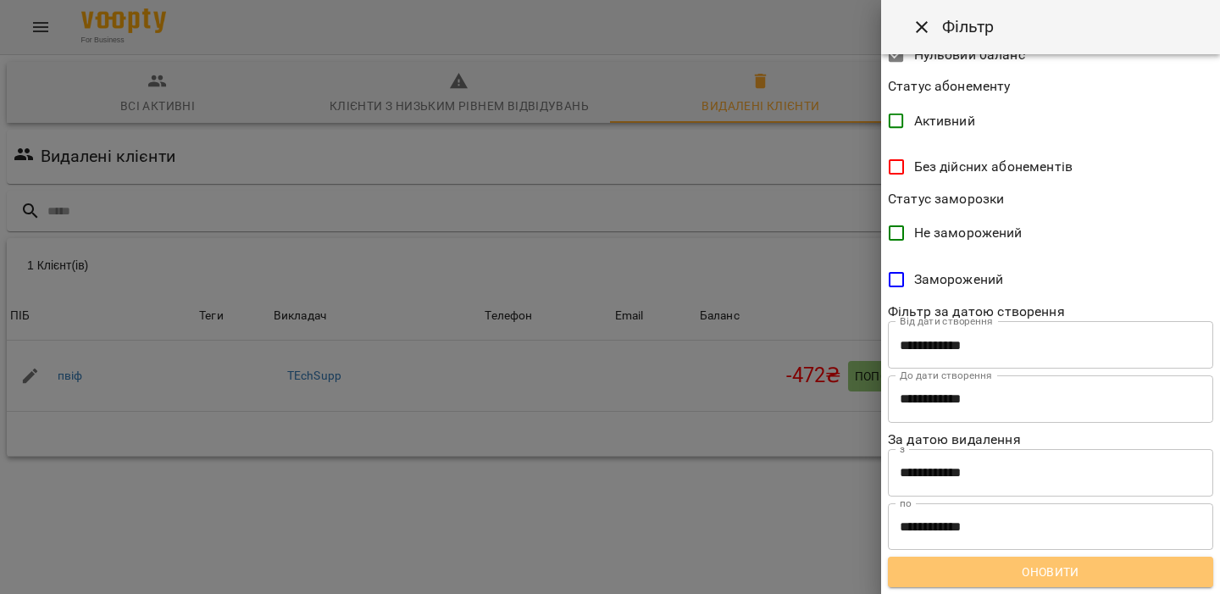
click at [1025, 562] on span "Оновити" at bounding box center [1051, 572] width 298 height 20
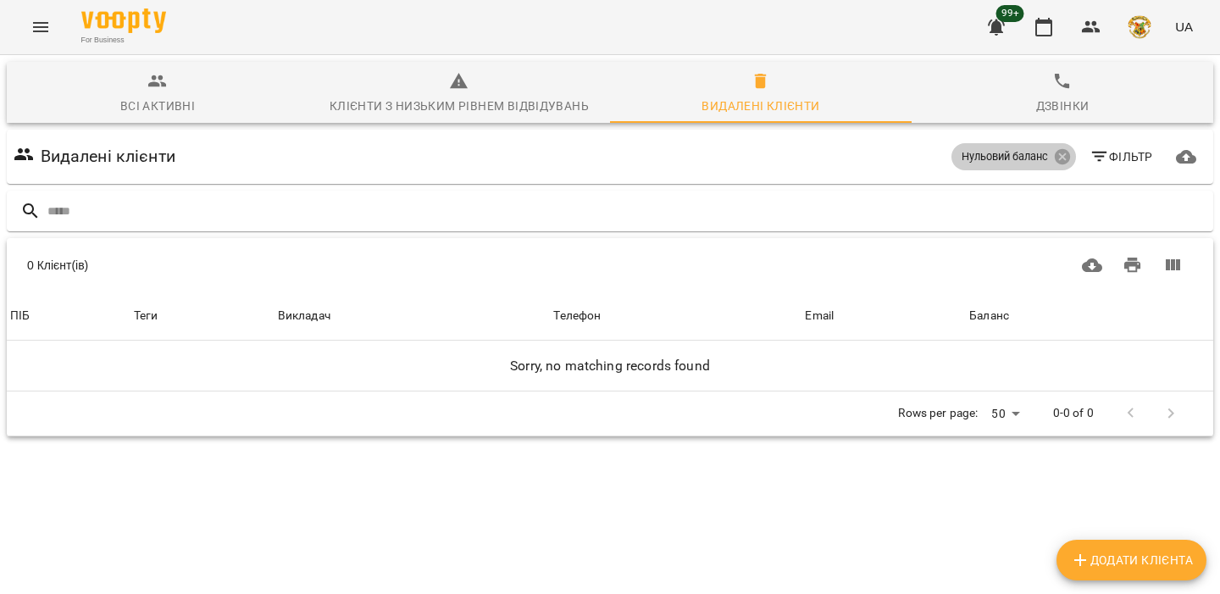
click at [1070, 167] on div "Нульовий баланс" at bounding box center [1014, 156] width 125 height 27
click at [1069, 166] on div "Нульовий баланс" at bounding box center [1014, 156] width 125 height 27
click at [1057, 156] on icon at bounding box center [1061, 156] width 15 height 15
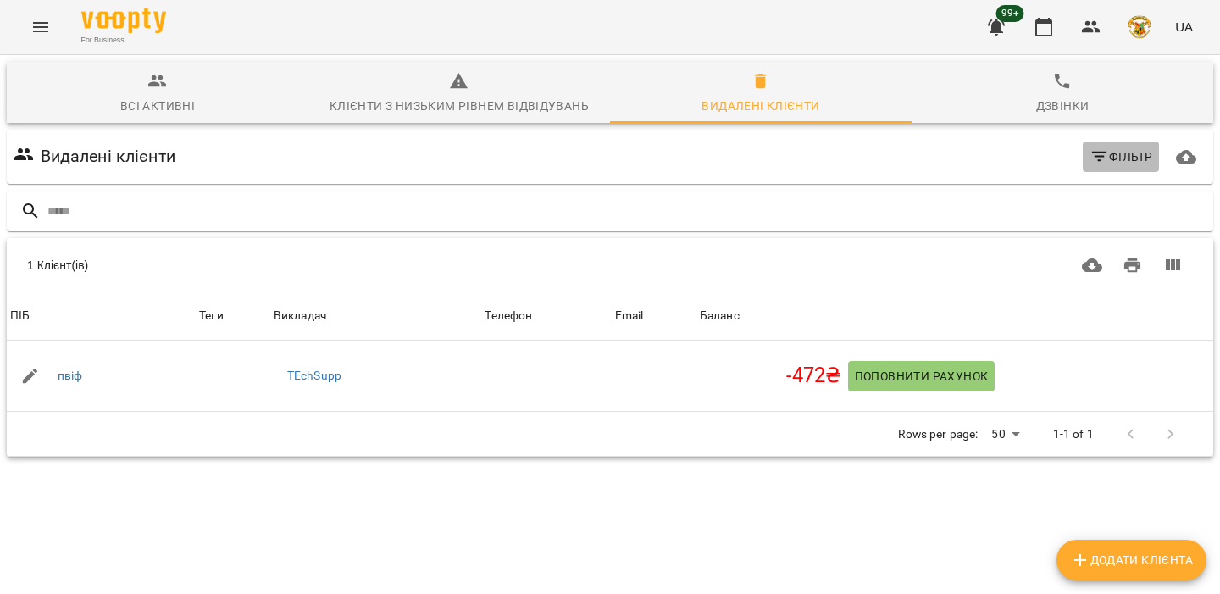
click at [1121, 153] on span "Фільтр" at bounding box center [1122, 157] width 64 height 20
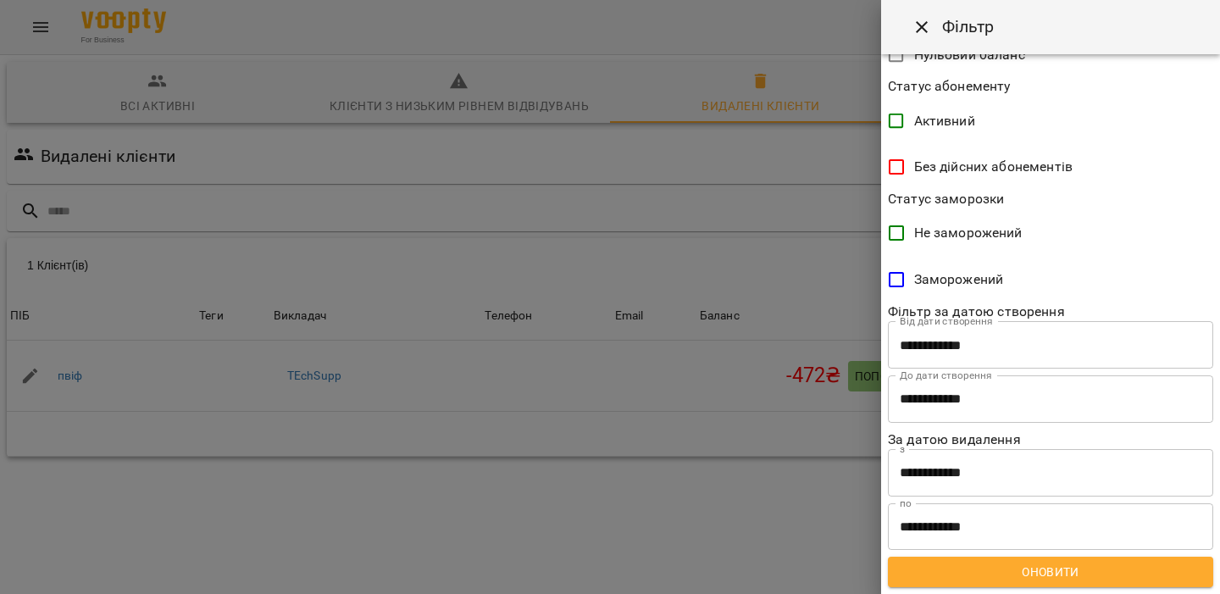
click at [987, 280] on span "Заморожений" at bounding box center [959, 279] width 90 height 20
click at [1054, 557] on button "Оновити" at bounding box center [1050, 572] width 325 height 31
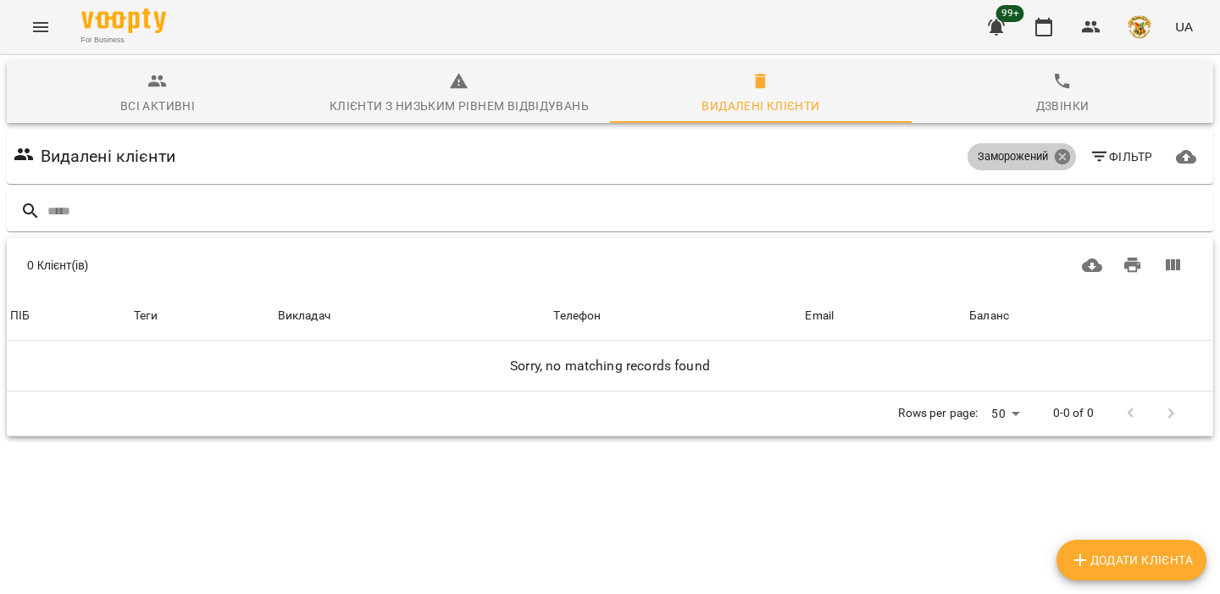
click at [1064, 153] on icon at bounding box center [1061, 156] width 15 height 15
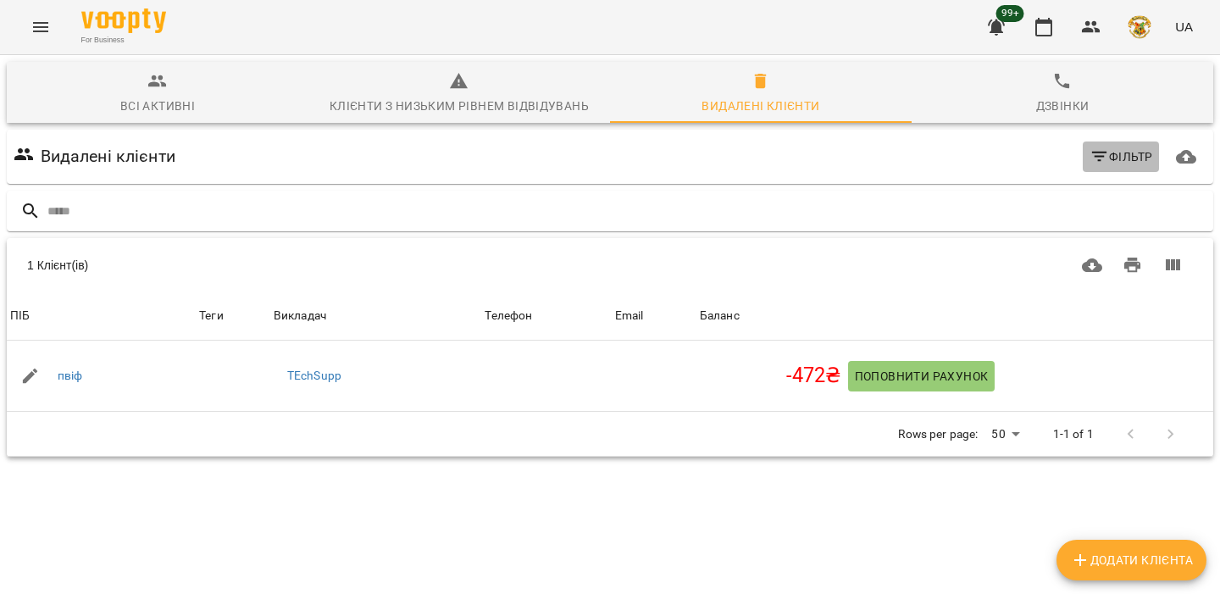
click at [1087, 165] on button "Фільтр" at bounding box center [1121, 157] width 77 height 31
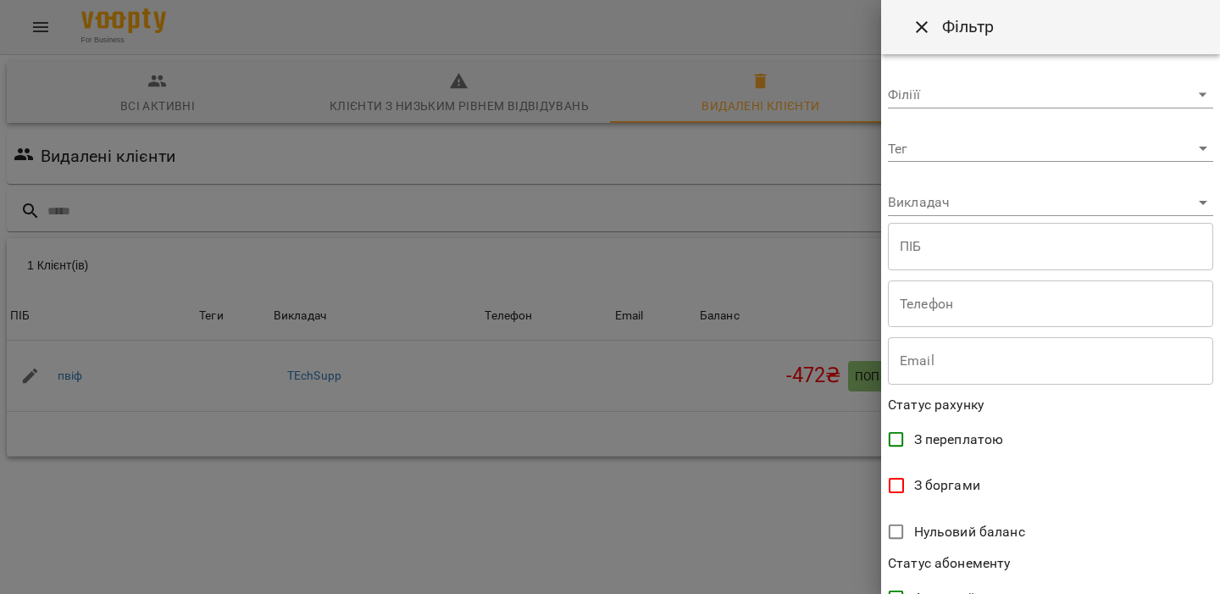
click at [960, 201] on body "For Business 99+ UA Всі активні Клієнти з низьким рівнем відвідувань Видалені к…" at bounding box center [610, 291] width 1220 height 582
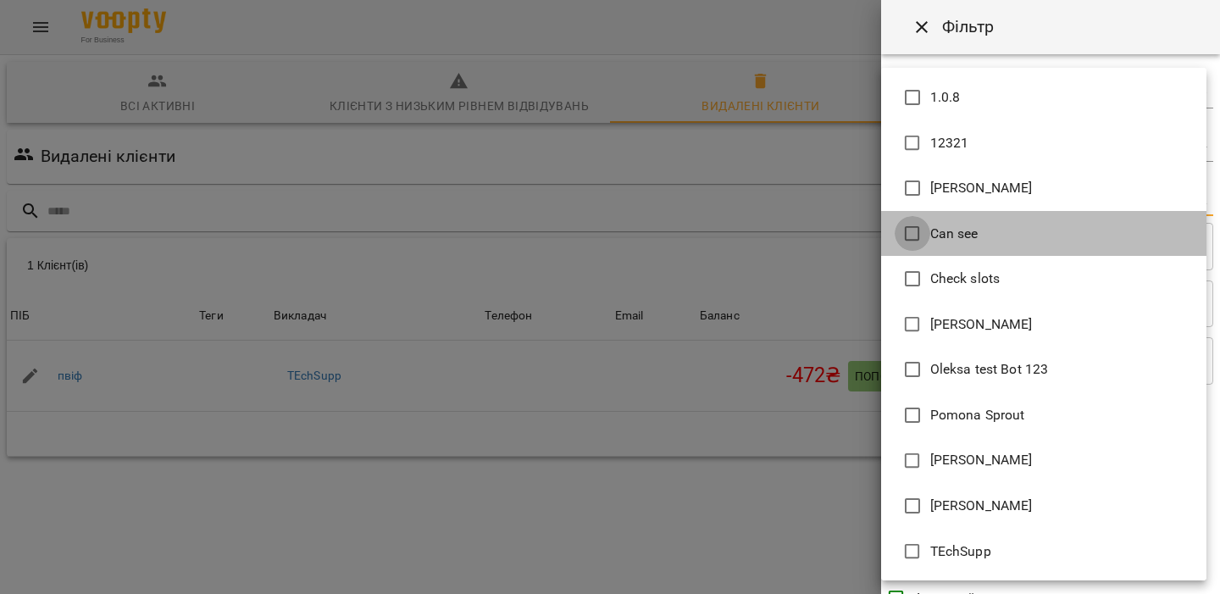
type input "**********"
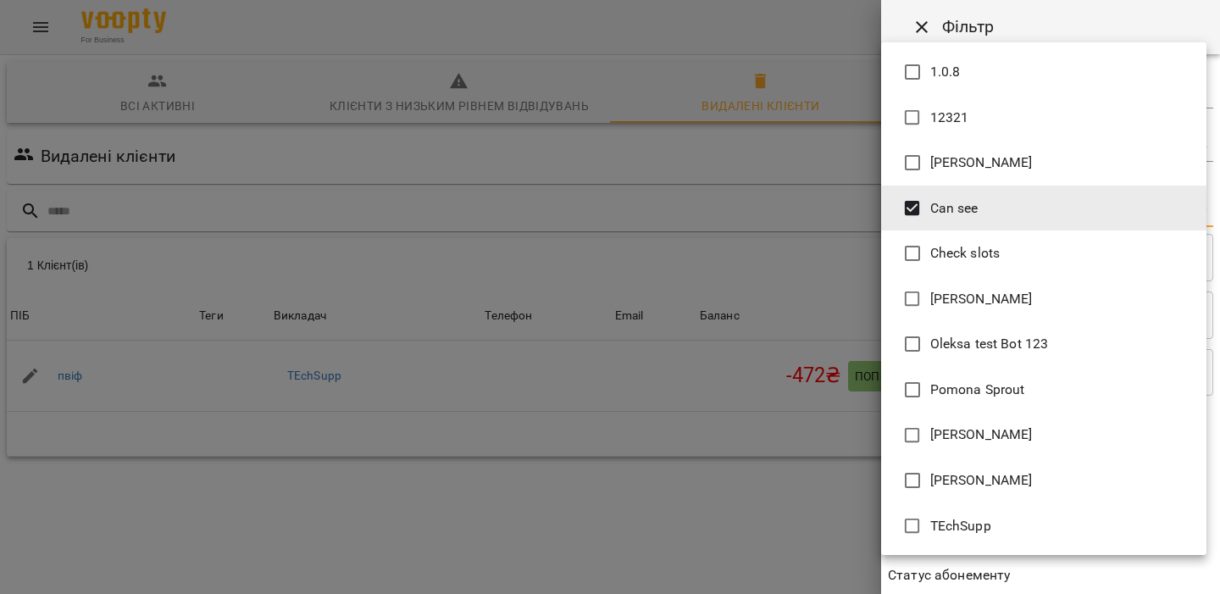
click at [816, 247] on div at bounding box center [610, 297] width 1220 height 594
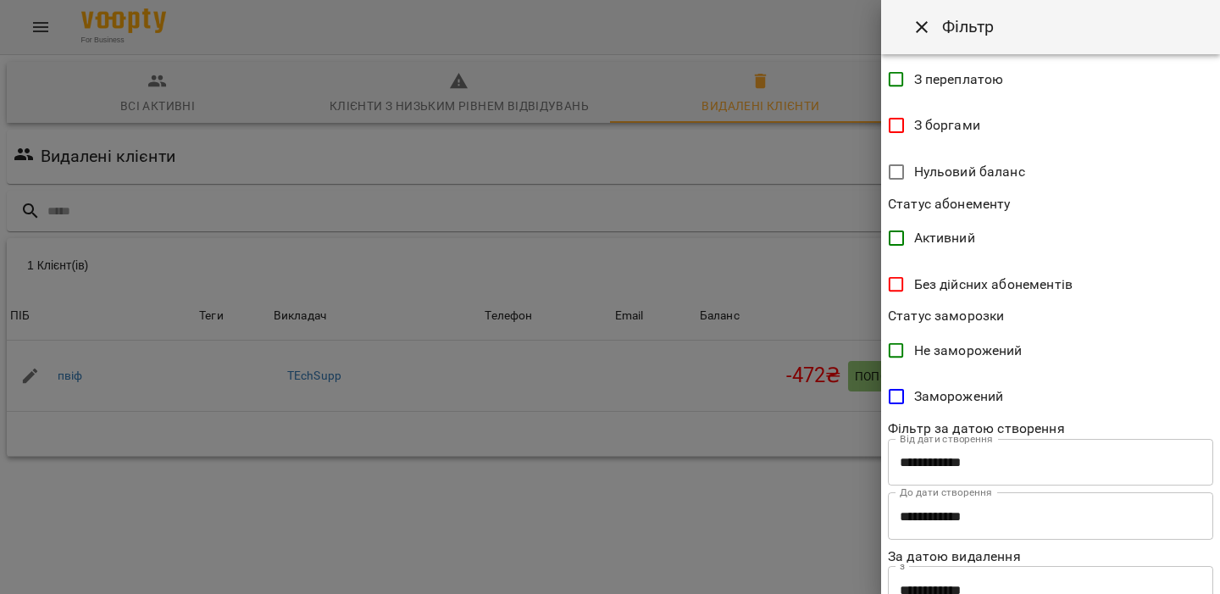
scroll to position [489, 0]
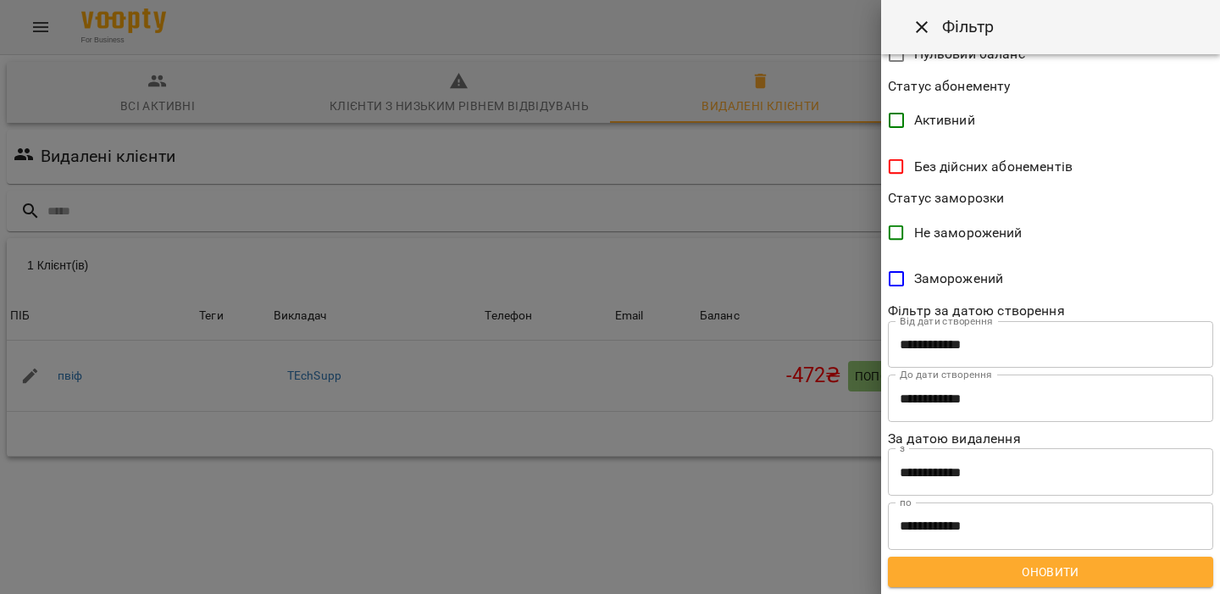
click at [1012, 565] on span "Оновити" at bounding box center [1051, 572] width 298 height 20
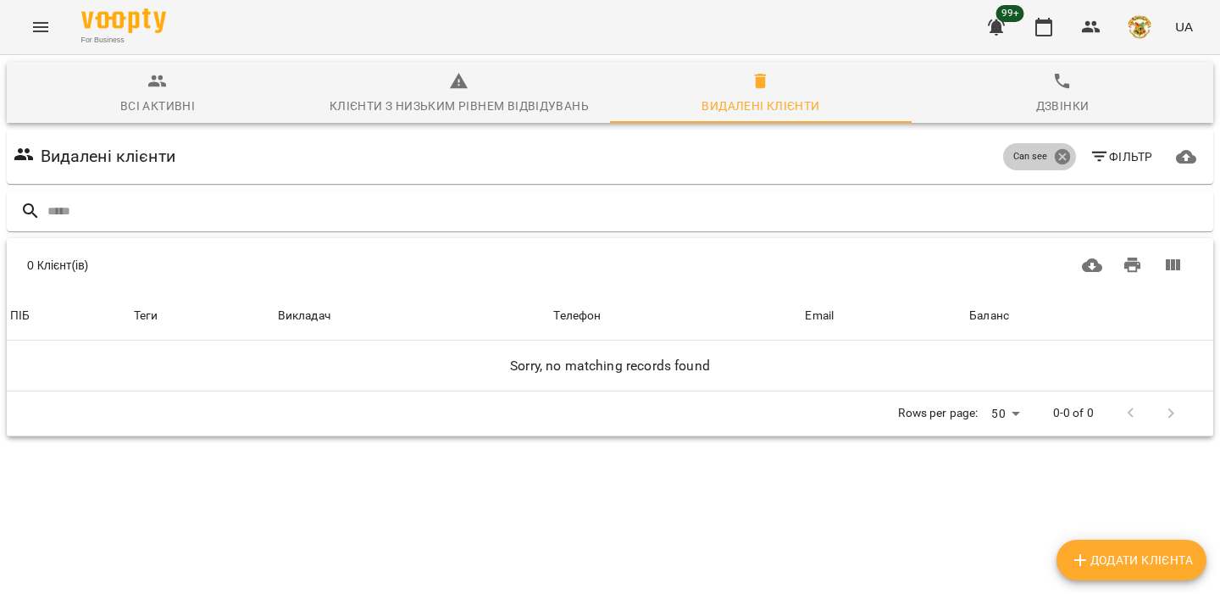
click at [1058, 152] on icon at bounding box center [1061, 156] width 15 height 15
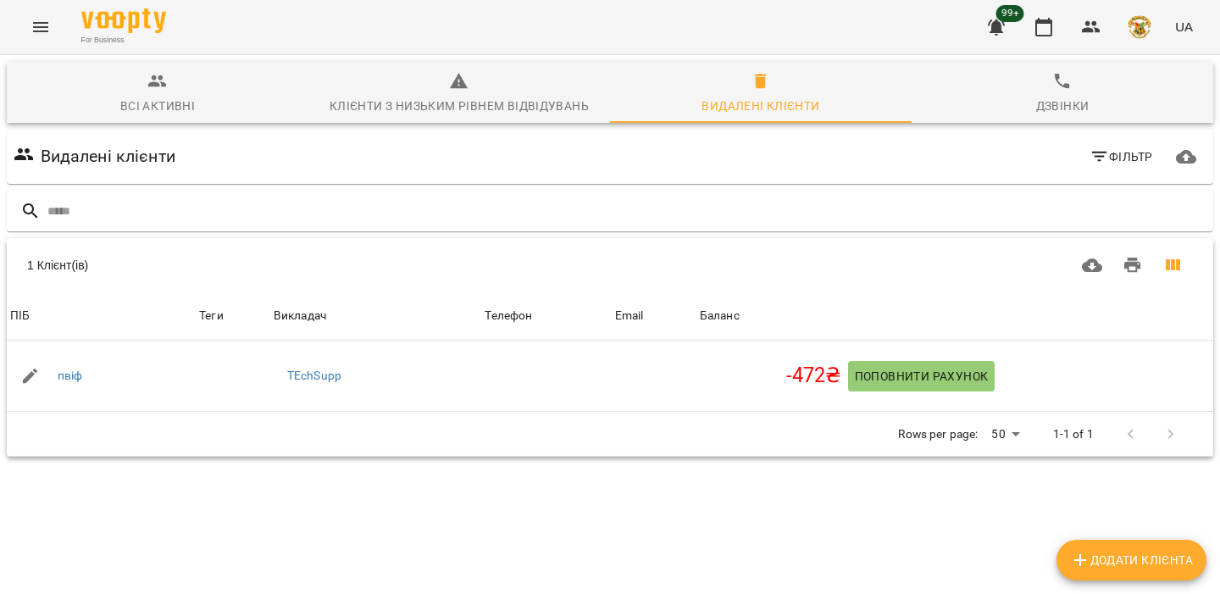
click at [1174, 269] on icon "Показати колонки" at bounding box center [1173, 264] width 14 height 11
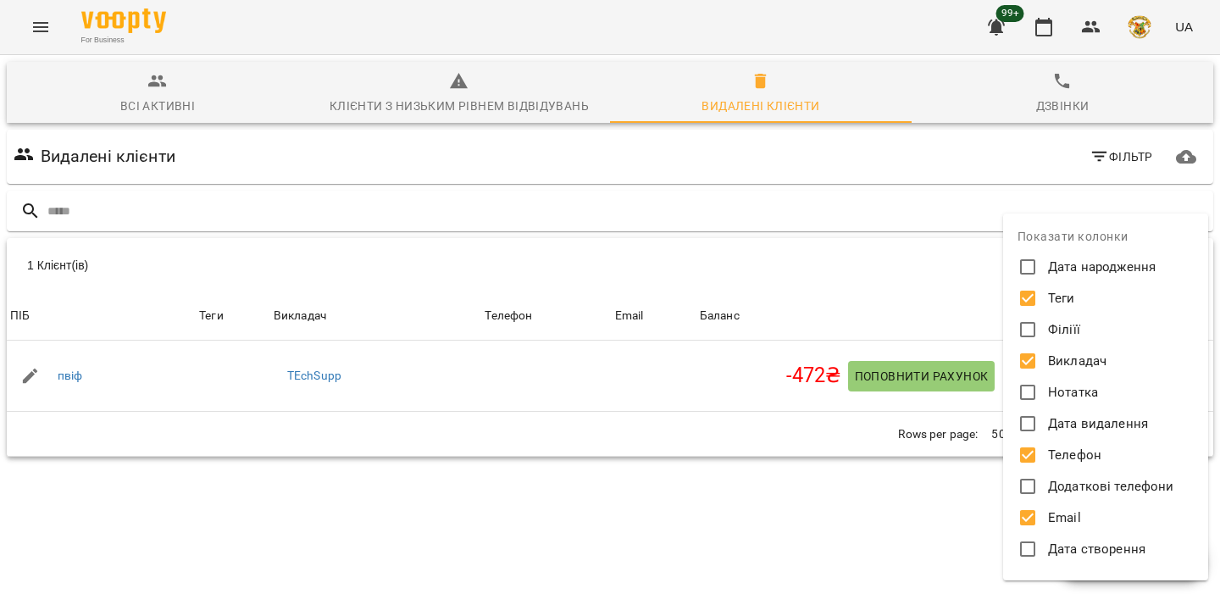
click at [1089, 338] on label "Філіїї" at bounding box center [1094, 329] width 160 height 27
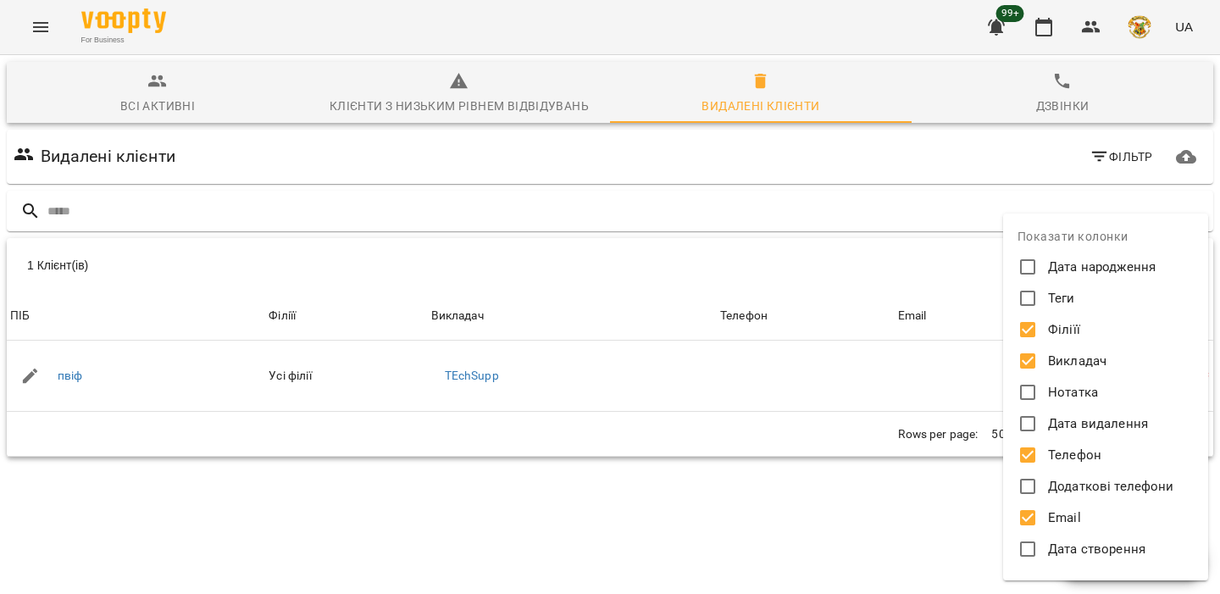
click at [930, 387] on div at bounding box center [610, 297] width 1220 height 594
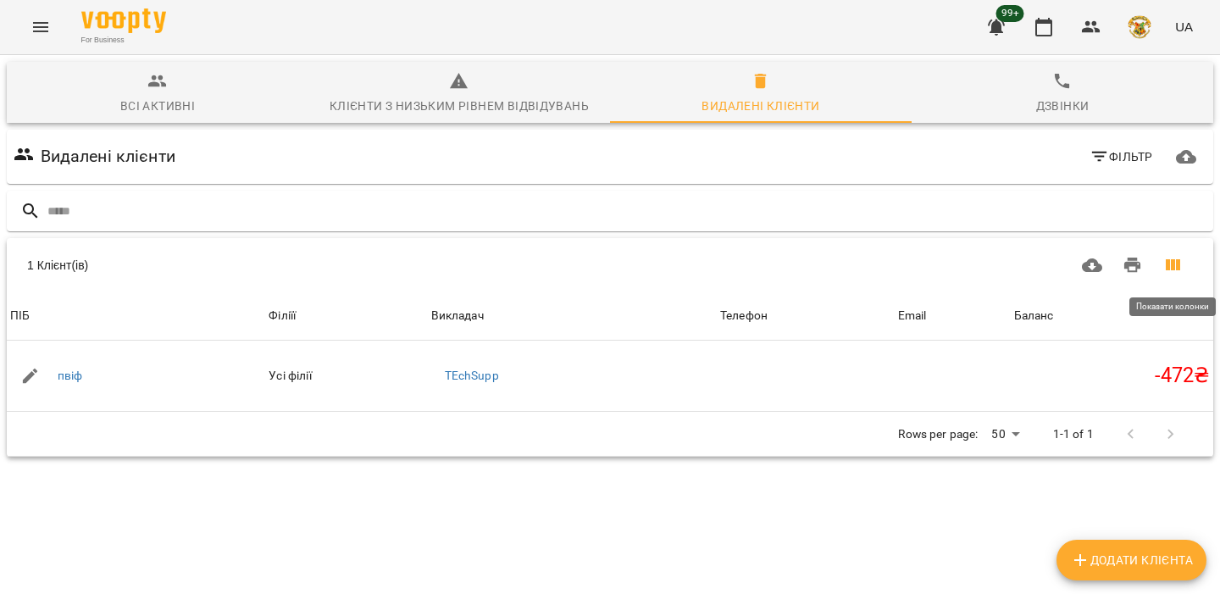
click at [1179, 264] on icon "Показати колонки" at bounding box center [1173, 264] width 14 height 11
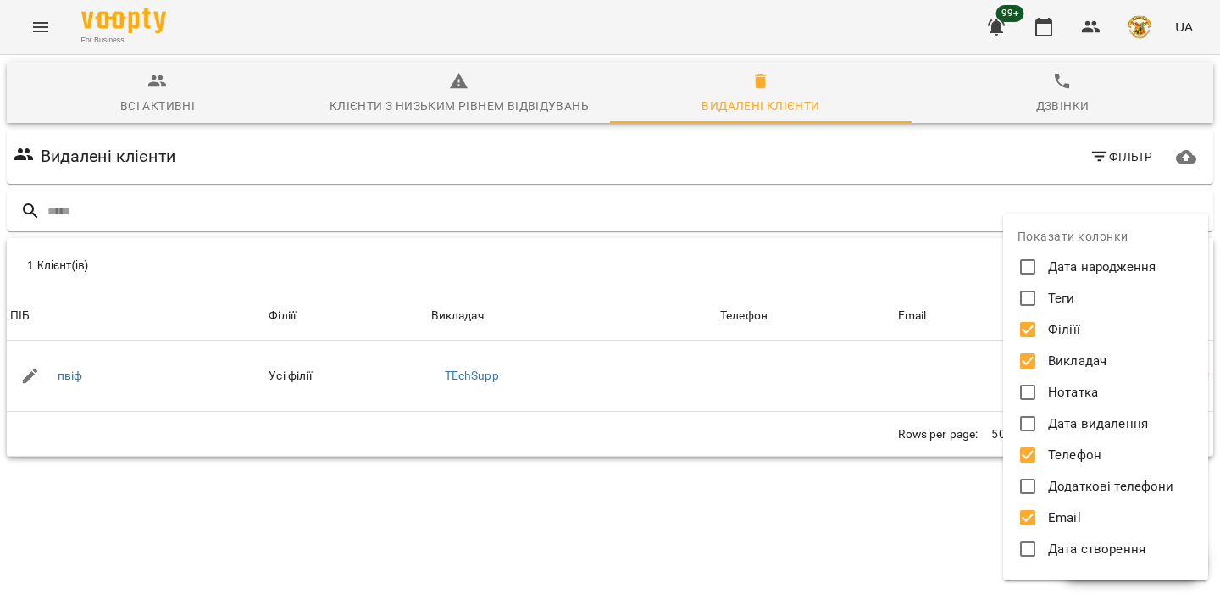
click at [1075, 359] on span "Викладач" at bounding box center [1077, 361] width 58 height 19
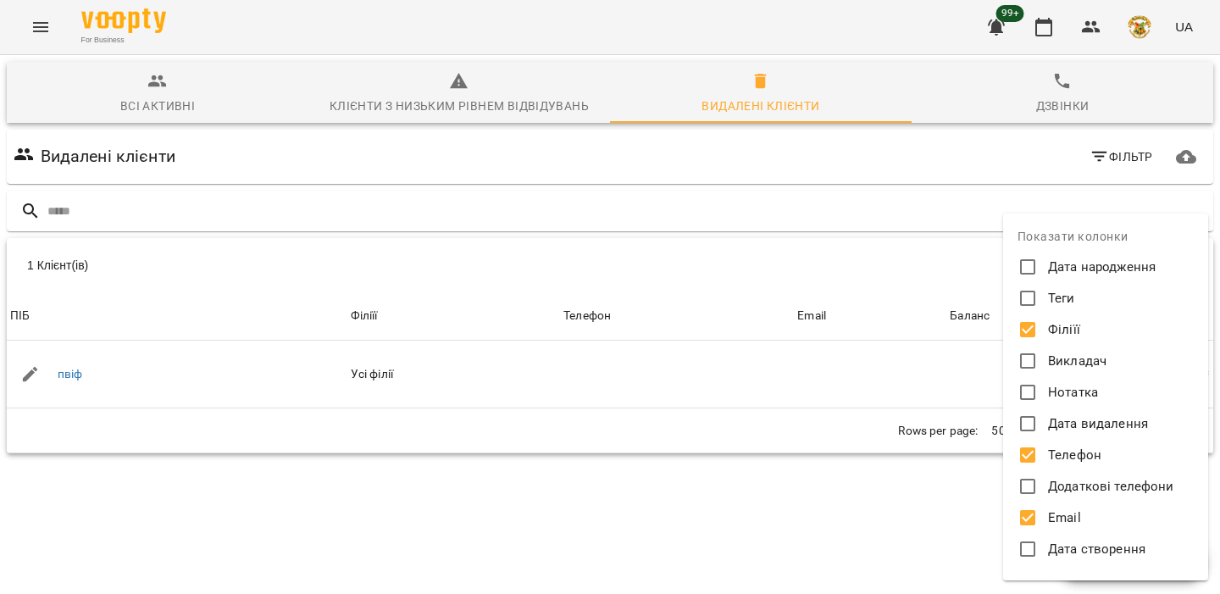
click at [1074, 341] on label "Філіїї" at bounding box center [1094, 329] width 160 height 27
click at [903, 386] on div at bounding box center [610, 297] width 1220 height 594
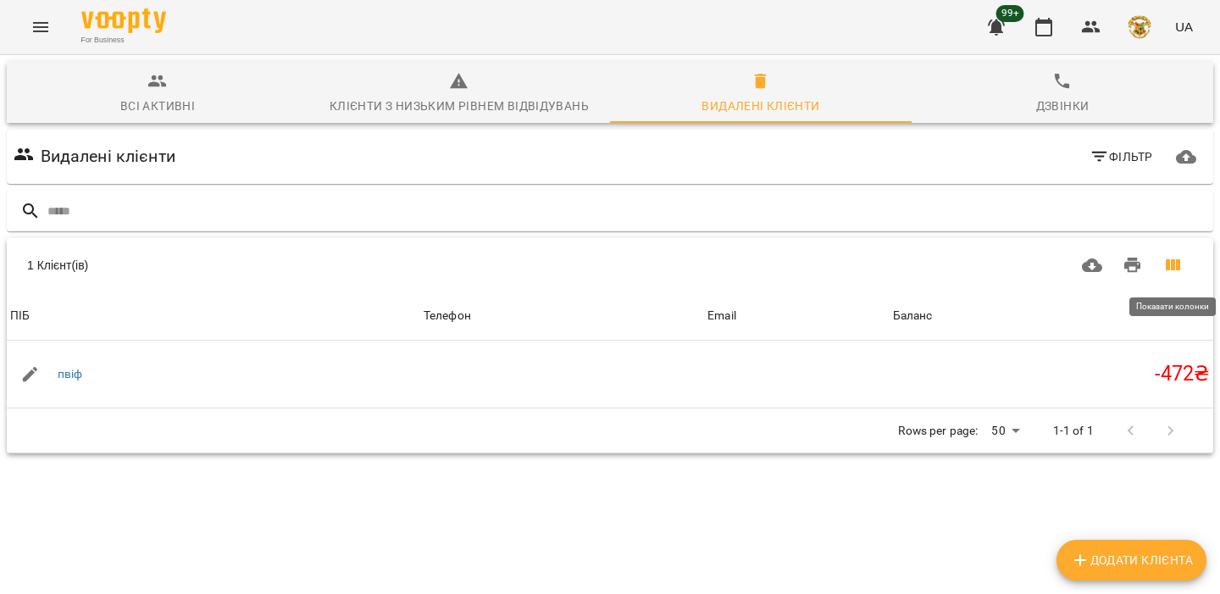
click at [1169, 261] on icon "Показати колонки" at bounding box center [1173, 264] width 14 height 11
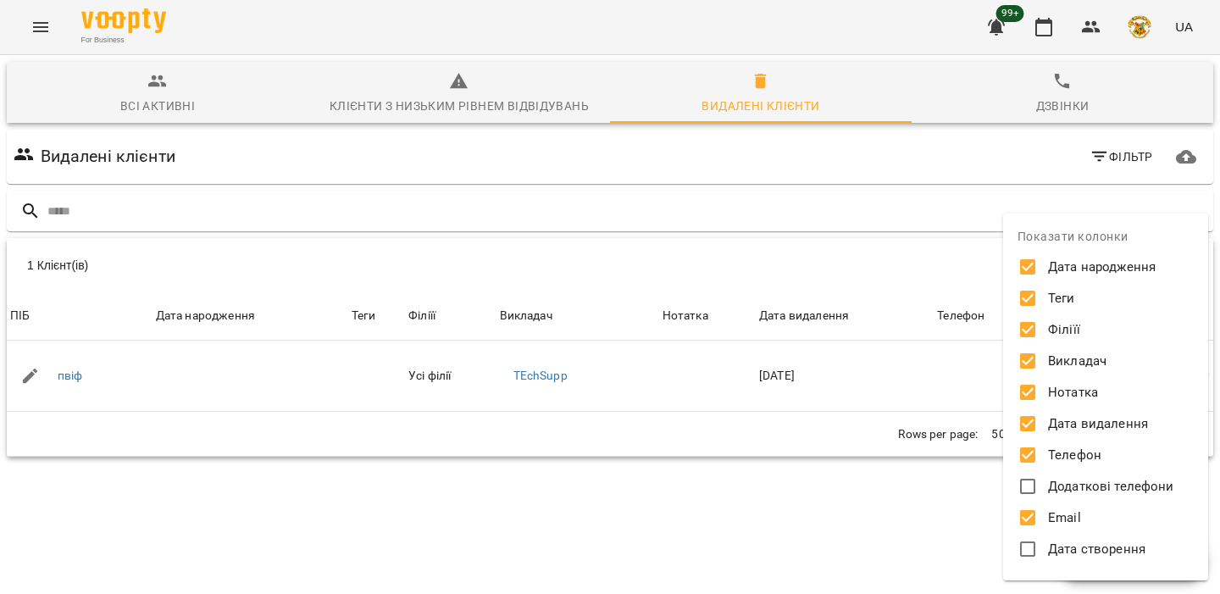
click at [930, 298] on div at bounding box center [610, 297] width 1220 height 594
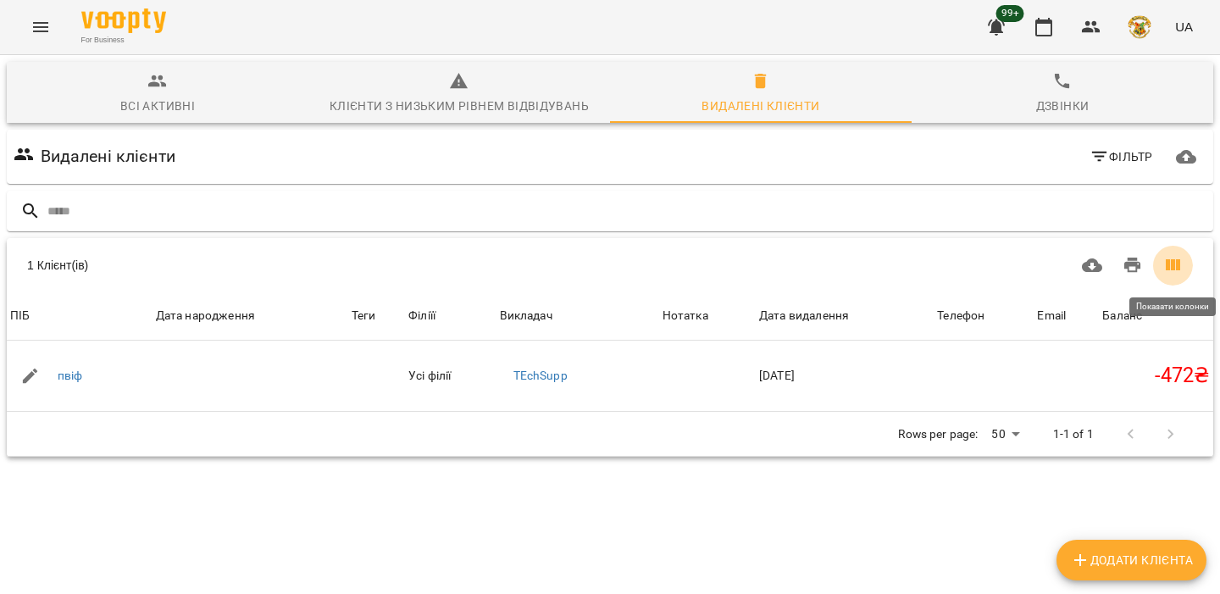
click at [1175, 272] on icon "Показати колонки" at bounding box center [1173, 265] width 20 height 20
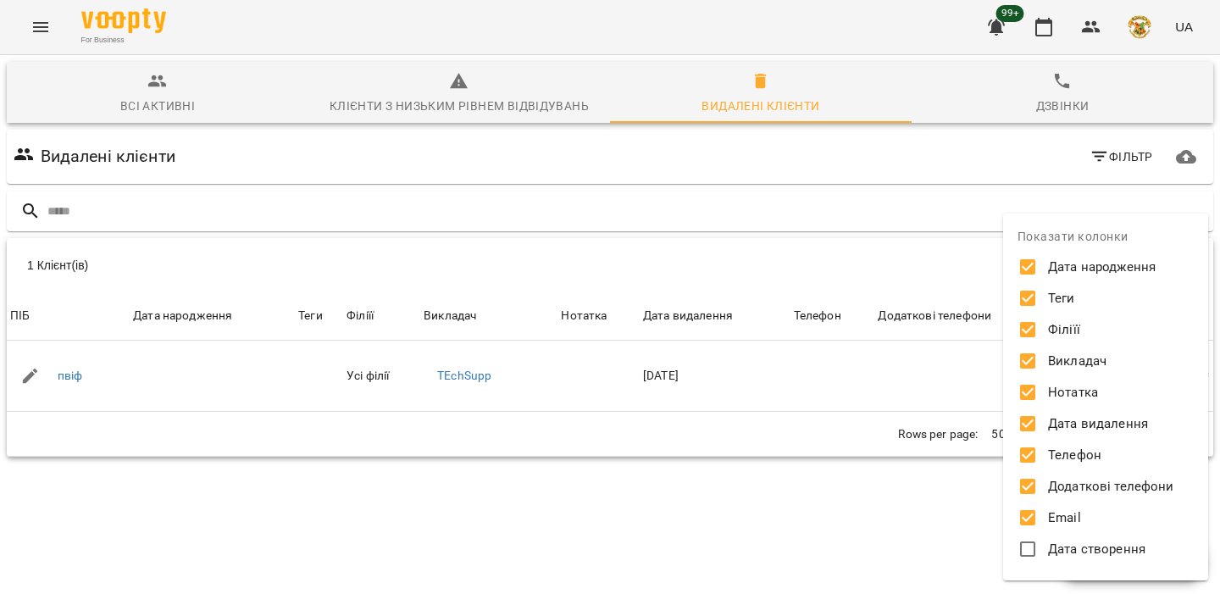
click at [958, 500] on div at bounding box center [610, 297] width 1220 height 594
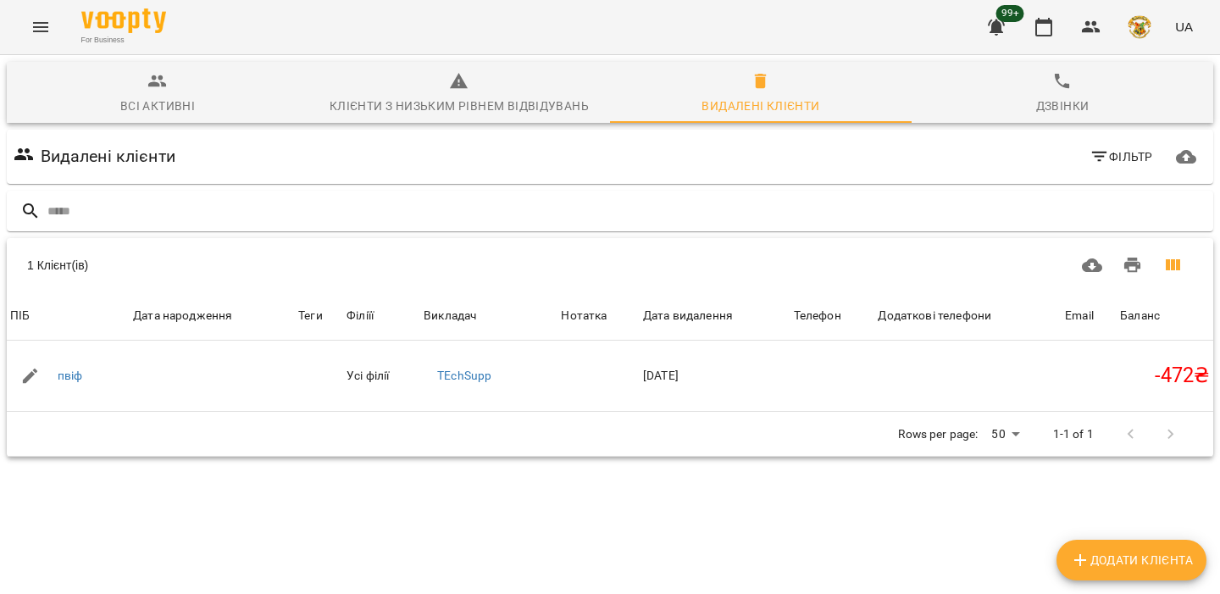
click at [1172, 264] on icon "Показати колонки" at bounding box center [1173, 264] width 14 height 11
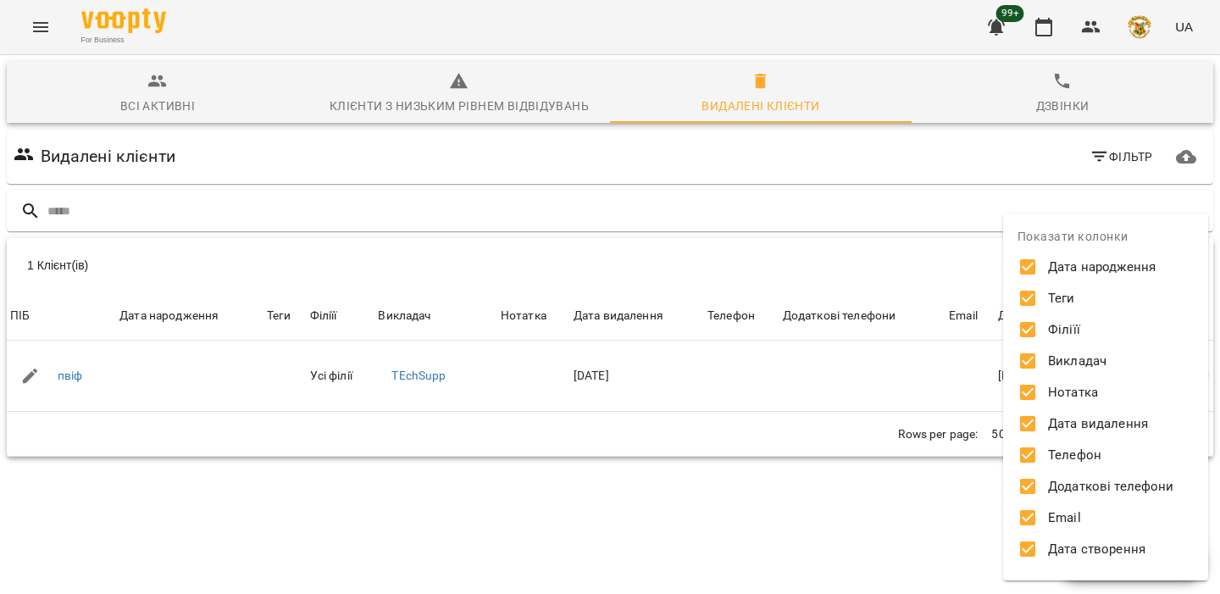
click at [969, 454] on div at bounding box center [610, 297] width 1220 height 594
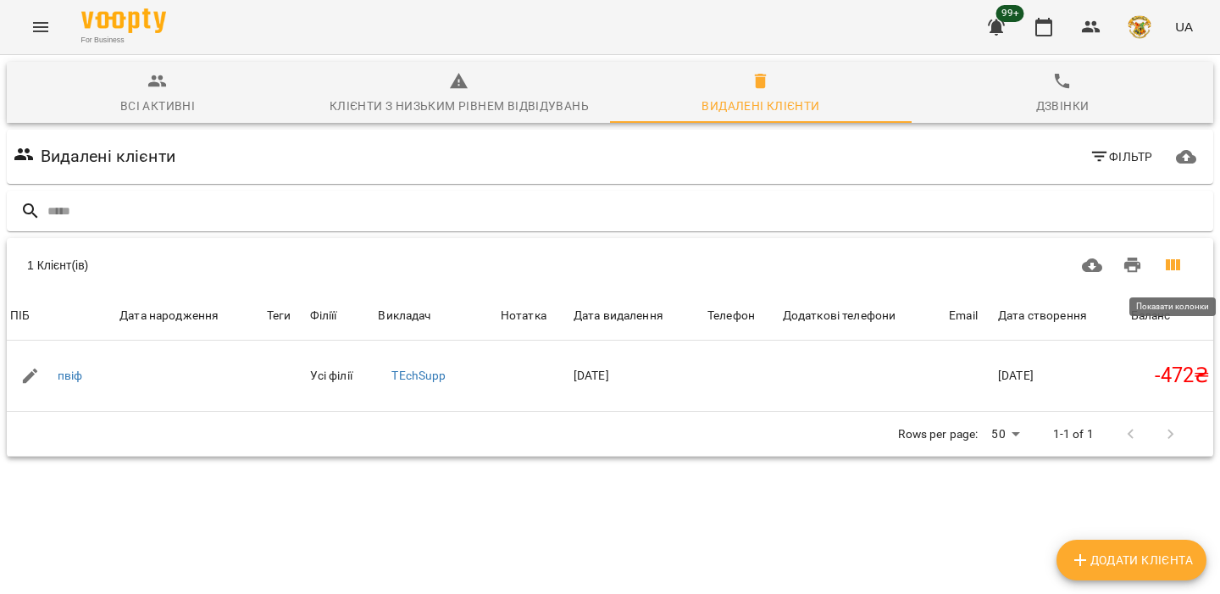
click at [1168, 261] on icon "Показати колонки" at bounding box center [1173, 264] width 14 height 11
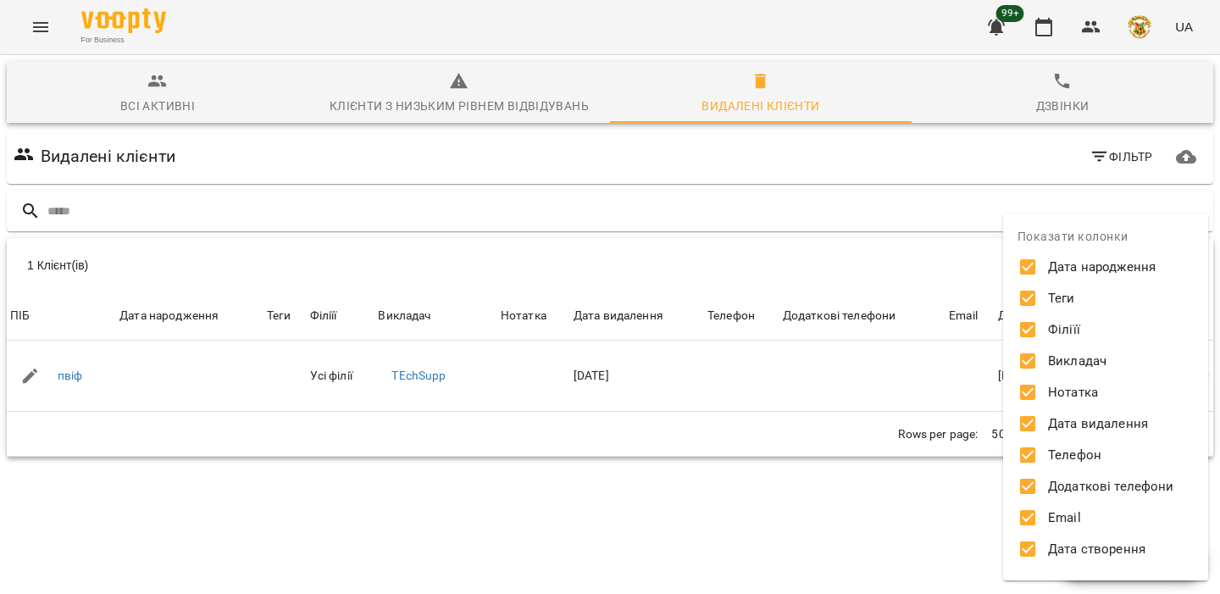
click at [1086, 332] on label "Філіїї" at bounding box center [1094, 329] width 160 height 27
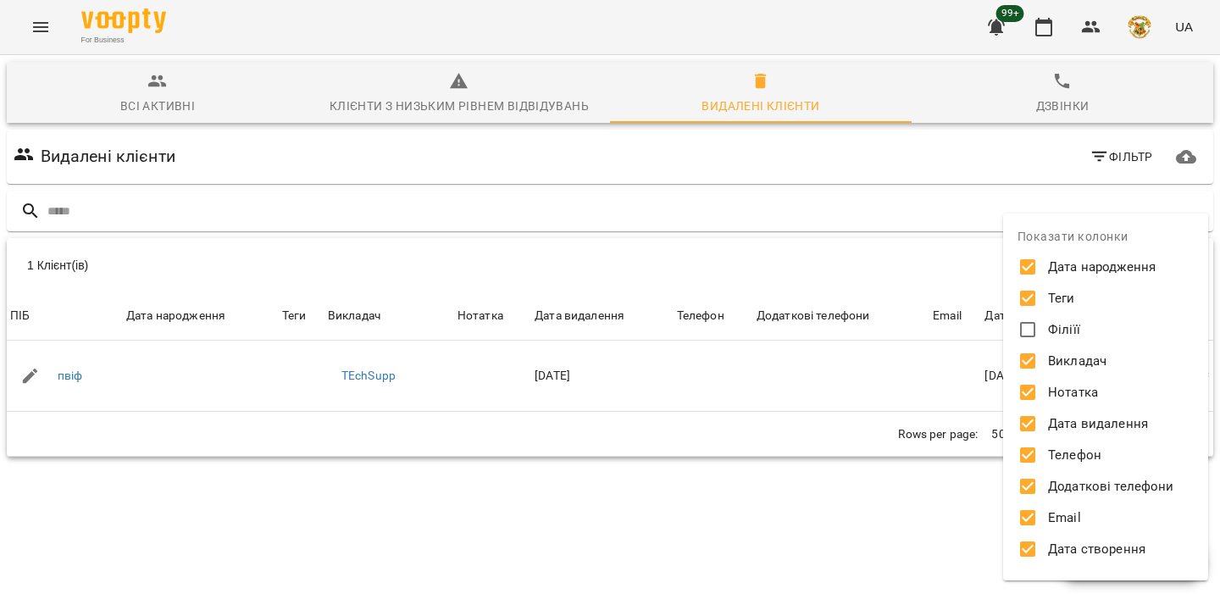
click at [1069, 349] on label "Викладач" at bounding box center [1094, 360] width 160 height 27
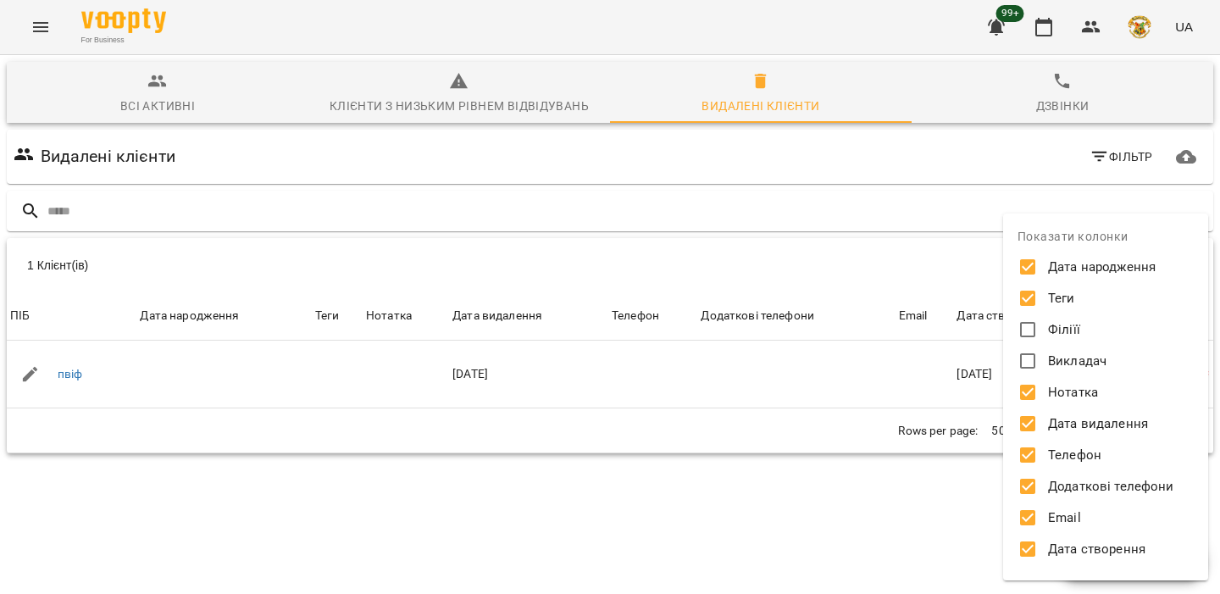
click at [1052, 379] on label "Нотатка" at bounding box center [1094, 392] width 160 height 27
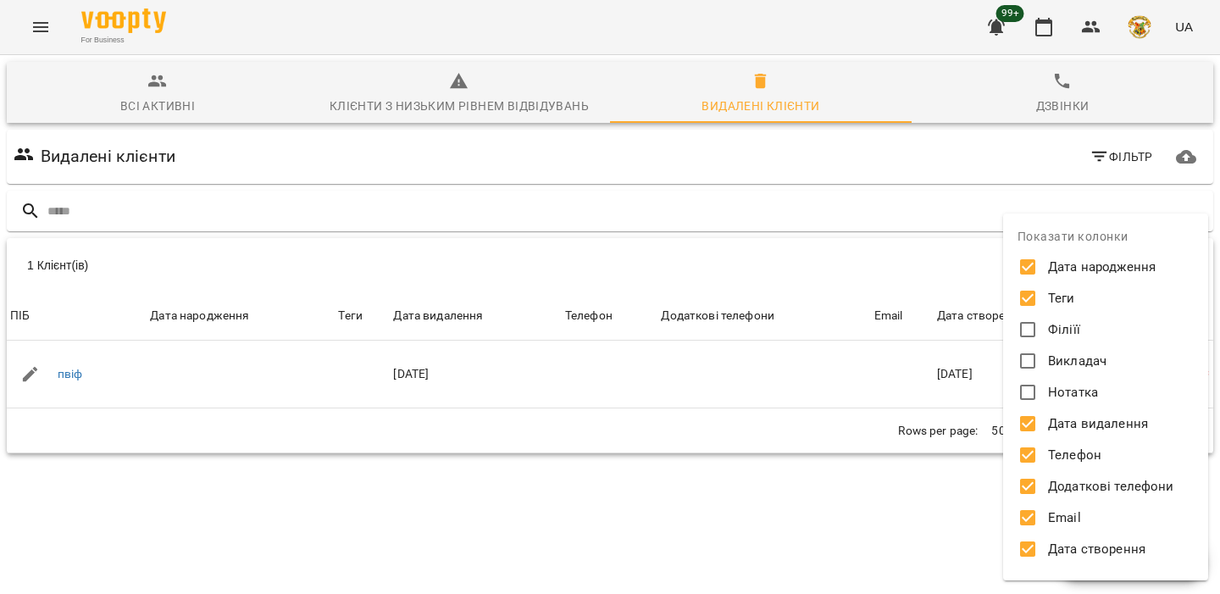
click at [870, 377] on div at bounding box center [610, 297] width 1220 height 594
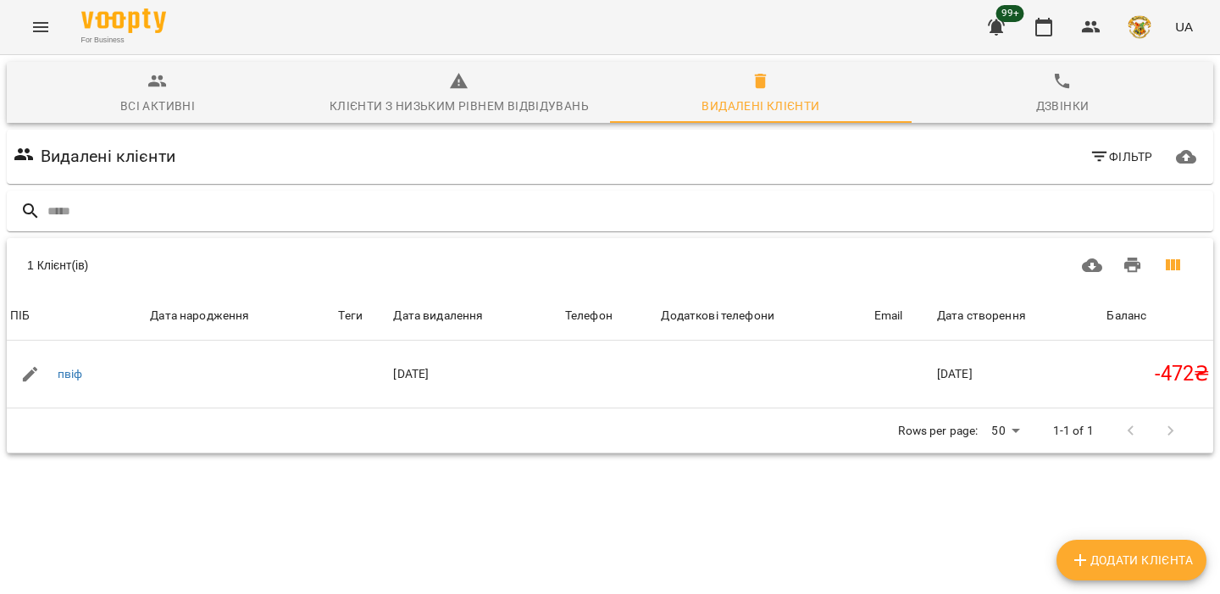
click at [1187, 264] on button "Показати колонки" at bounding box center [1172, 265] width 41 height 41
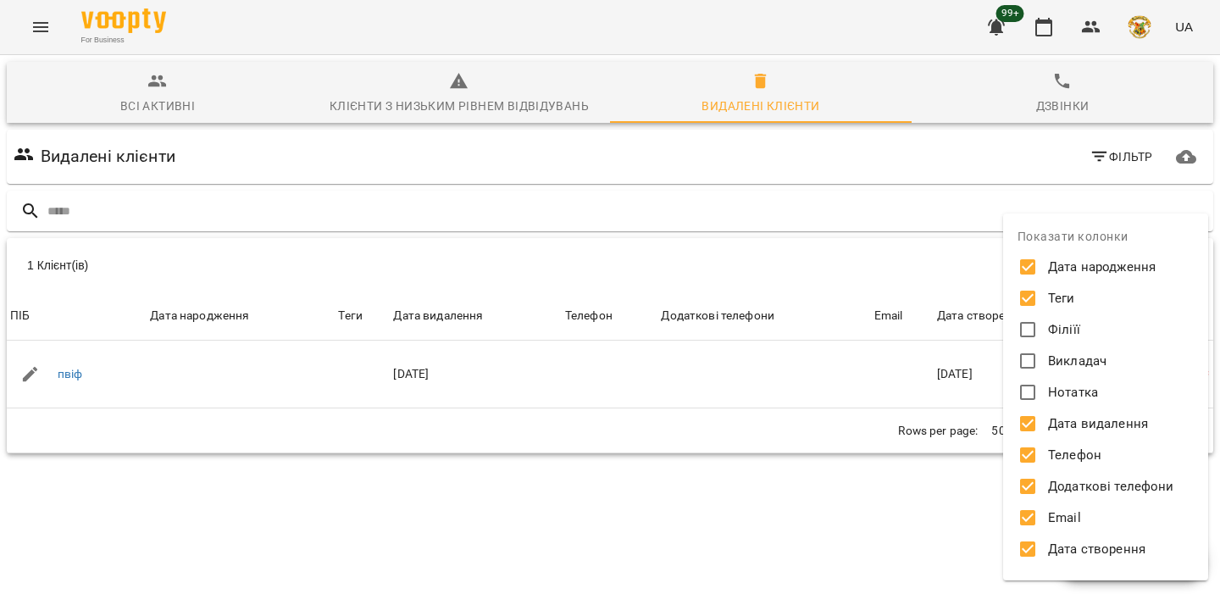
click at [1097, 462] on span "Телефон" at bounding box center [1074, 455] width 53 height 19
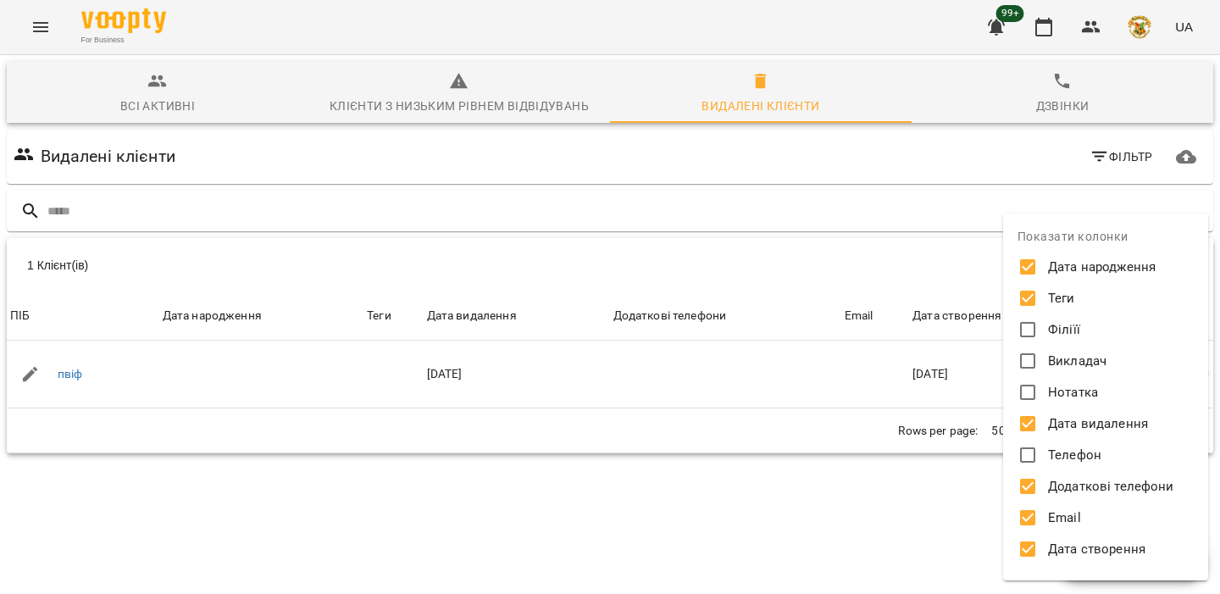
click at [1074, 499] on label "Додаткові телефони" at bounding box center [1094, 486] width 160 height 27
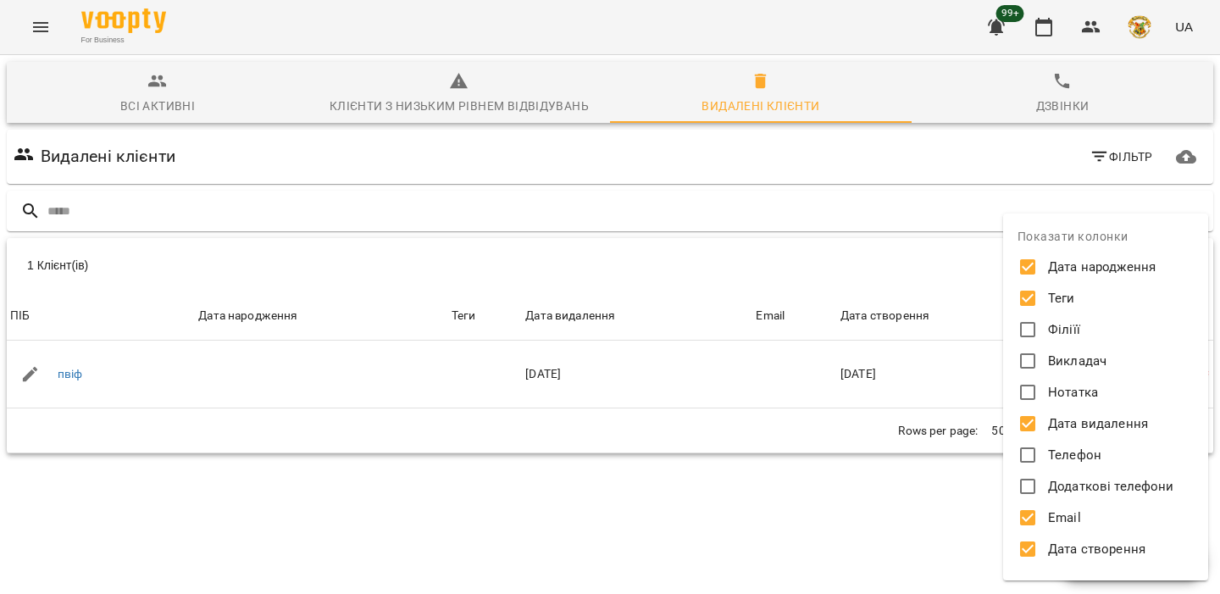
click at [1070, 345] on div "Дата народження Теги Філіїї Викладач Нотатка Дата видалення Телефон Додаткові т…" at bounding box center [1106, 410] width 164 height 314
click at [1060, 303] on span "Теги" at bounding box center [1061, 298] width 27 height 19
click at [1071, 265] on span "Дата народження" at bounding box center [1102, 267] width 108 height 19
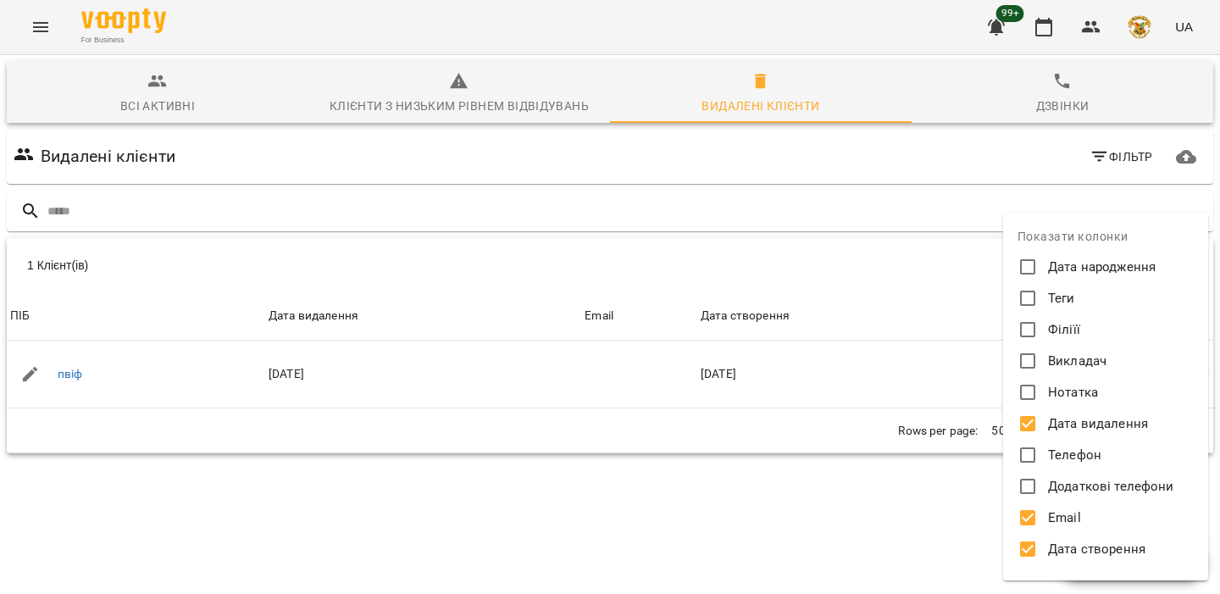
click at [1051, 420] on span "Дата видалення" at bounding box center [1098, 423] width 100 height 19
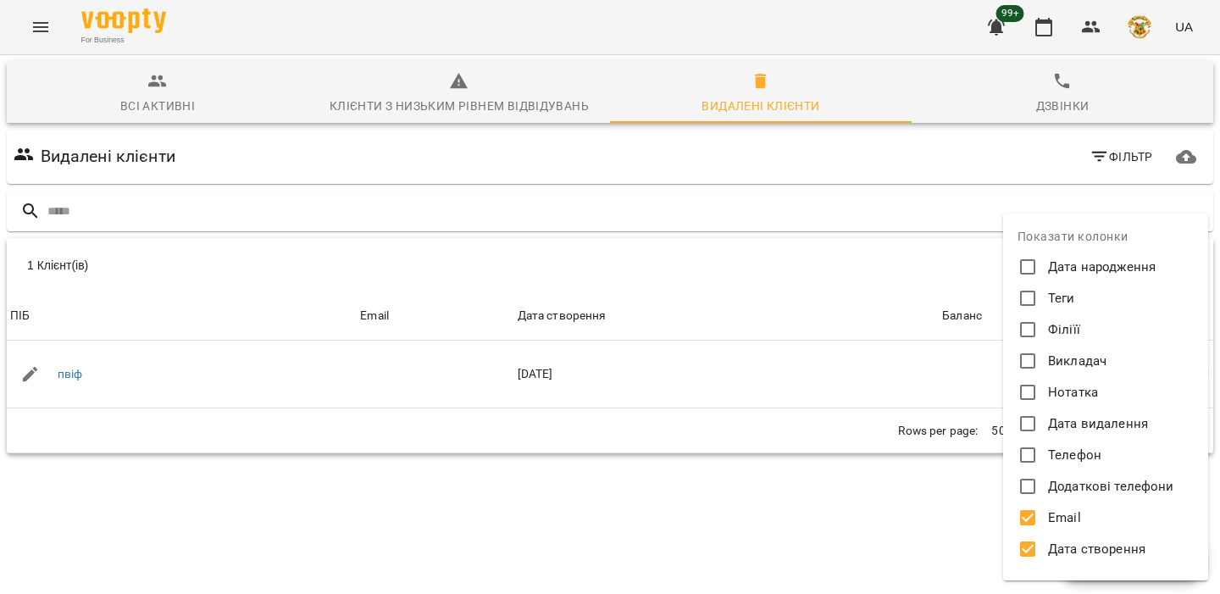
click at [1048, 477] on span "Додаткові телефони" at bounding box center [1111, 486] width 126 height 19
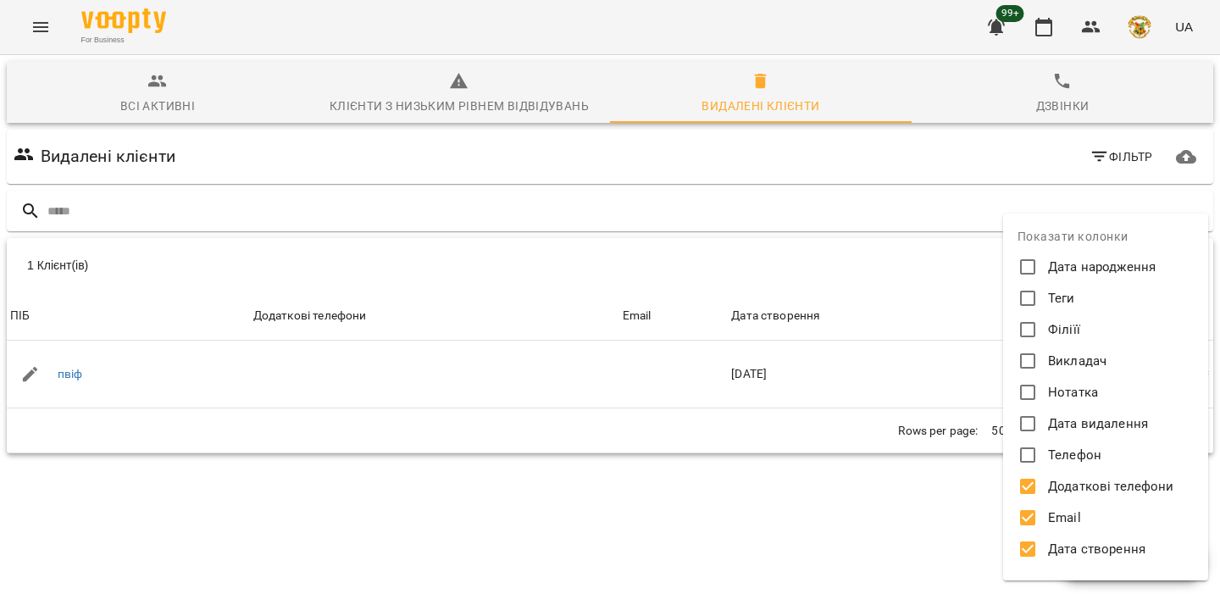
click at [1048, 517] on span "Email" at bounding box center [1064, 517] width 33 height 19
click at [1048, 540] on span "Дата створення" at bounding box center [1096, 549] width 97 height 19
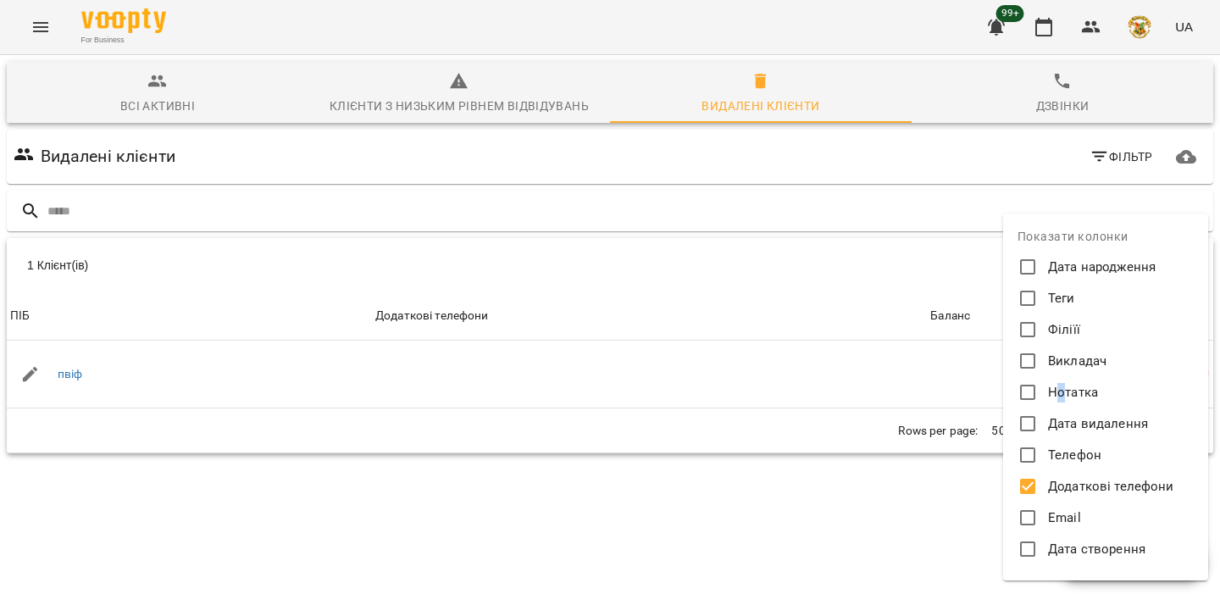
click at [1061, 391] on span "Нотатка" at bounding box center [1073, 392] width 50 height 19
click at [1061, 350] on label "Викладач" at bounding box center [1094, 360] width 160 height 27
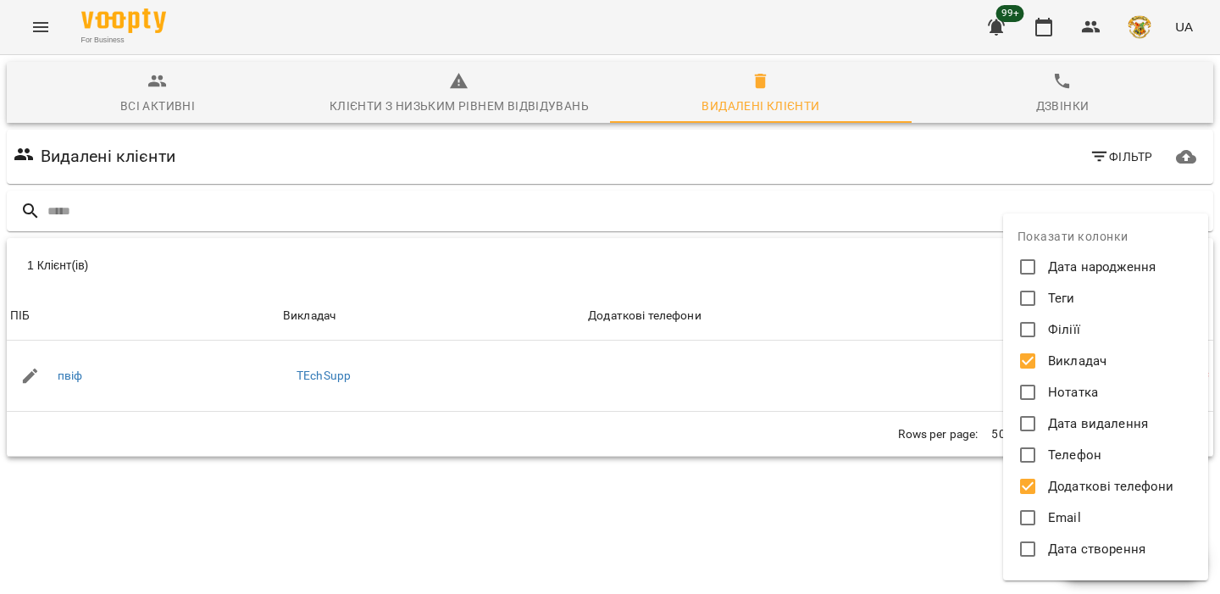
click at [1051, 329] on span "Філіїї" at bounding box center [1064, 329] width 32 height 19
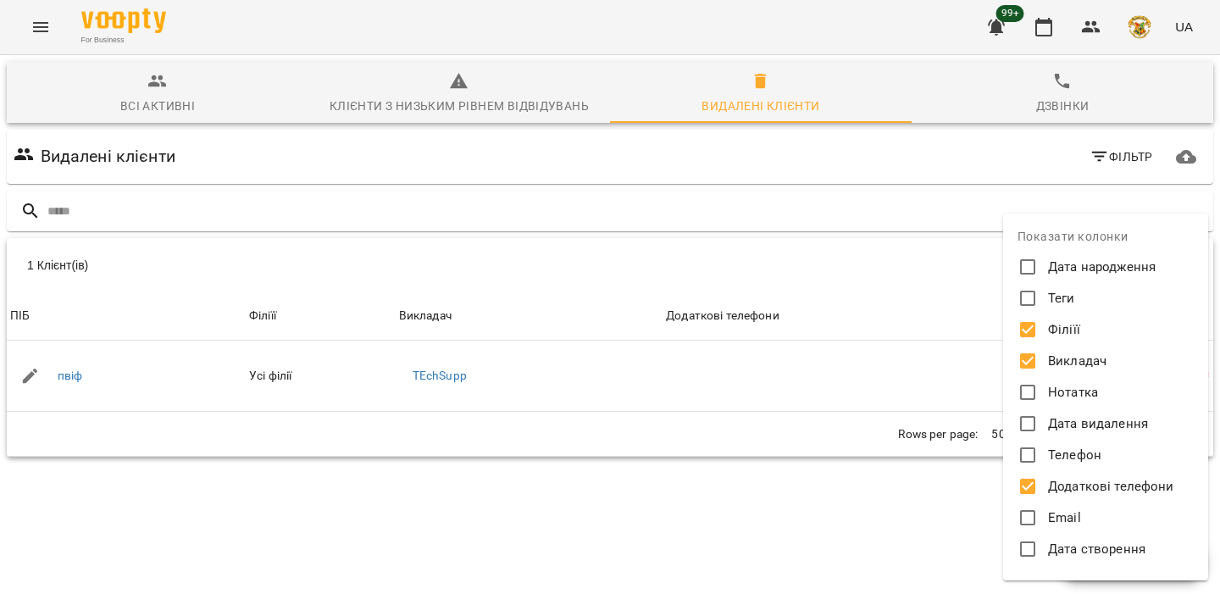
click at [1051, 306] on span "Теги" at bounding box center [1061, 298] width 27 height 19
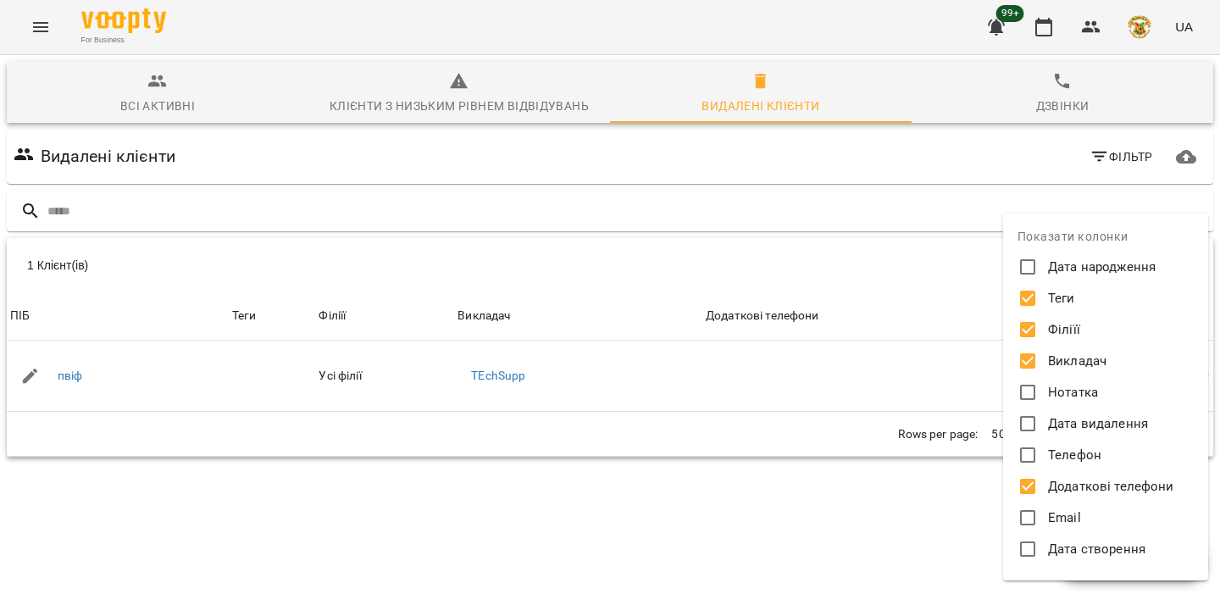
click at [1051, 387] on span "Нотатка" at bounding box center [1073, 392] width 50 height 19
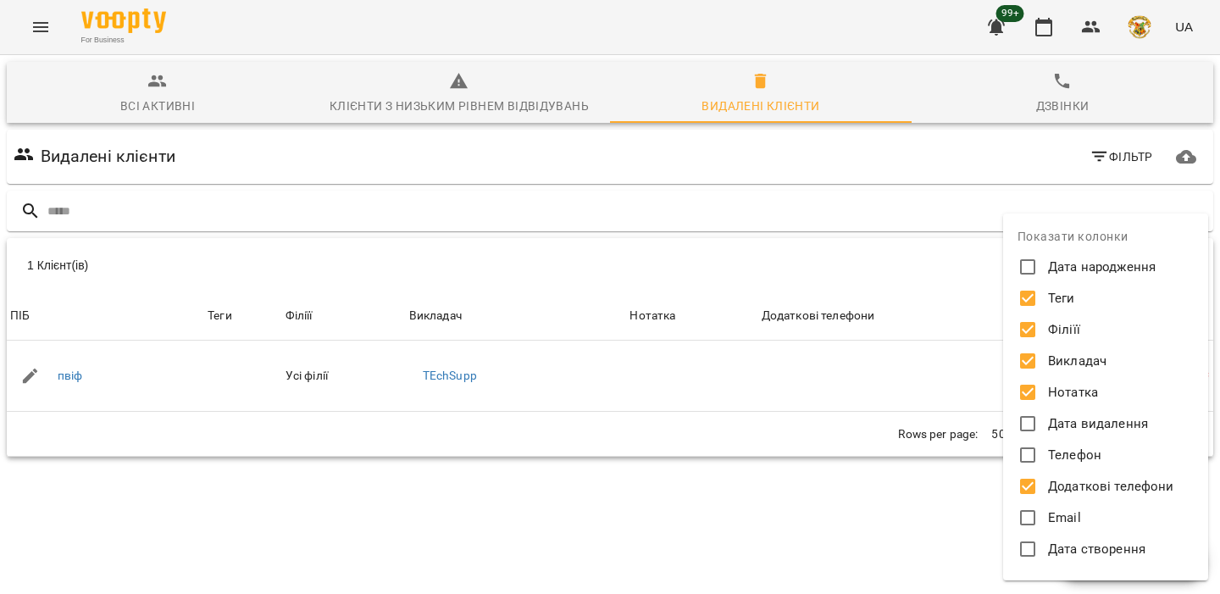
click at [1058, 324] on span "Філіїї" at bounding box center [1064, 329] width 32 height 19
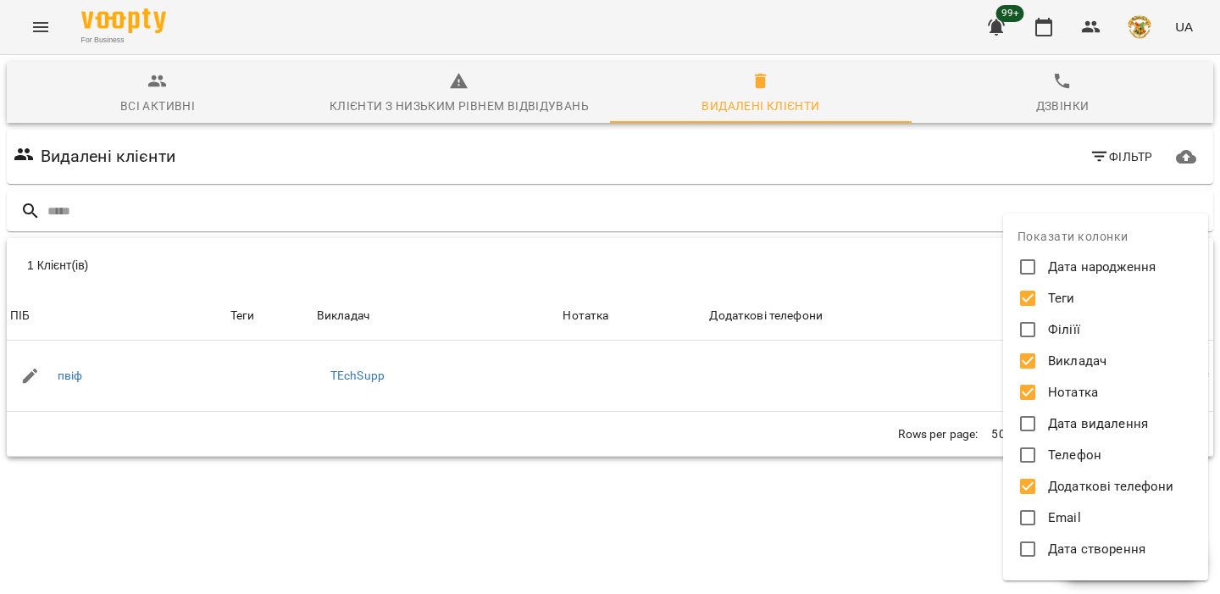
click at [1055, 355] on span "Викладач" at bounding box center [1077, 361] width 58 height 19
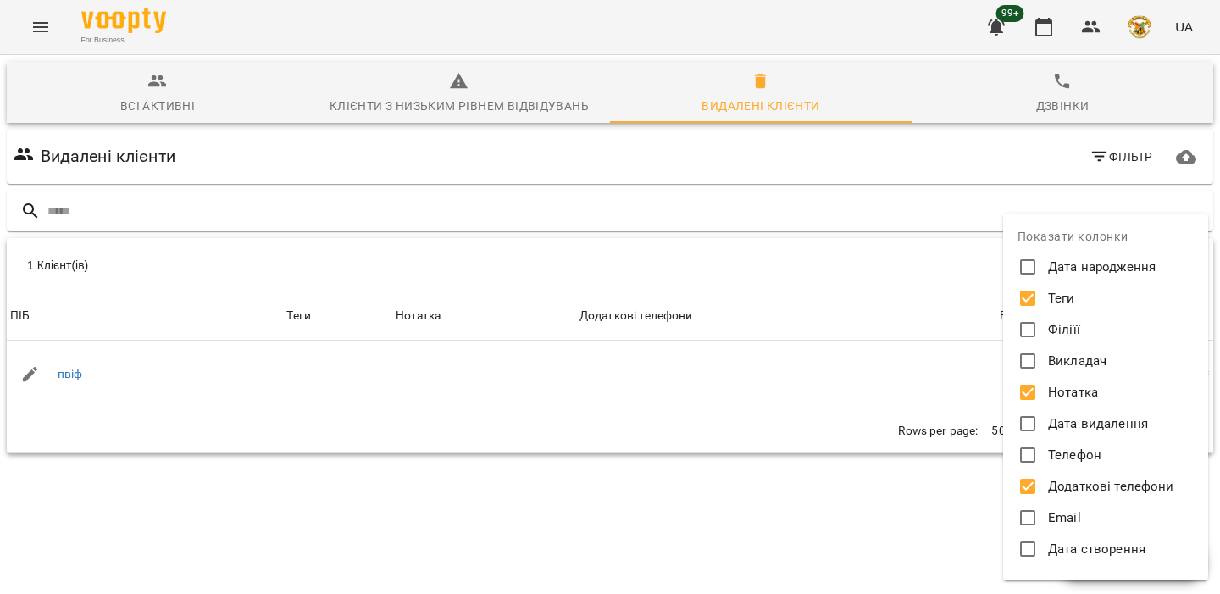
click at [1055, 302] on span "Теги" at bounding box center [1061, 298] width 27 height 19
click at [1064, 261] on span "Дата народження" at bounding box center [1102, 267] width 108 height 19
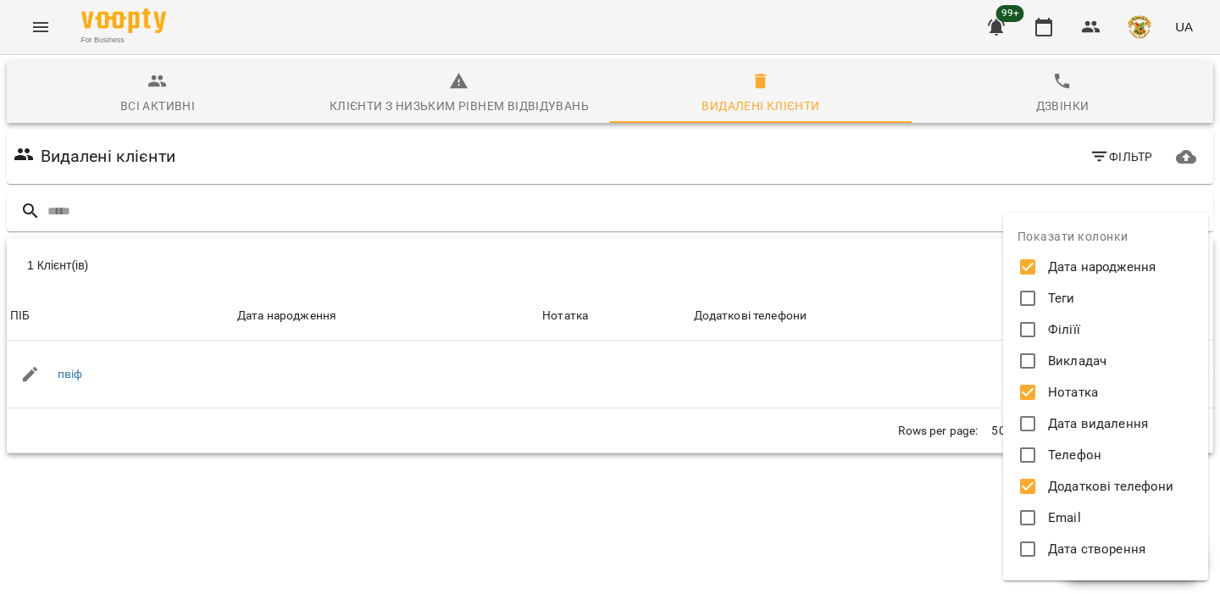
click at [1064, 425] on span "Дата видалення" at bounding box center [1098, 423] width 100 height 19
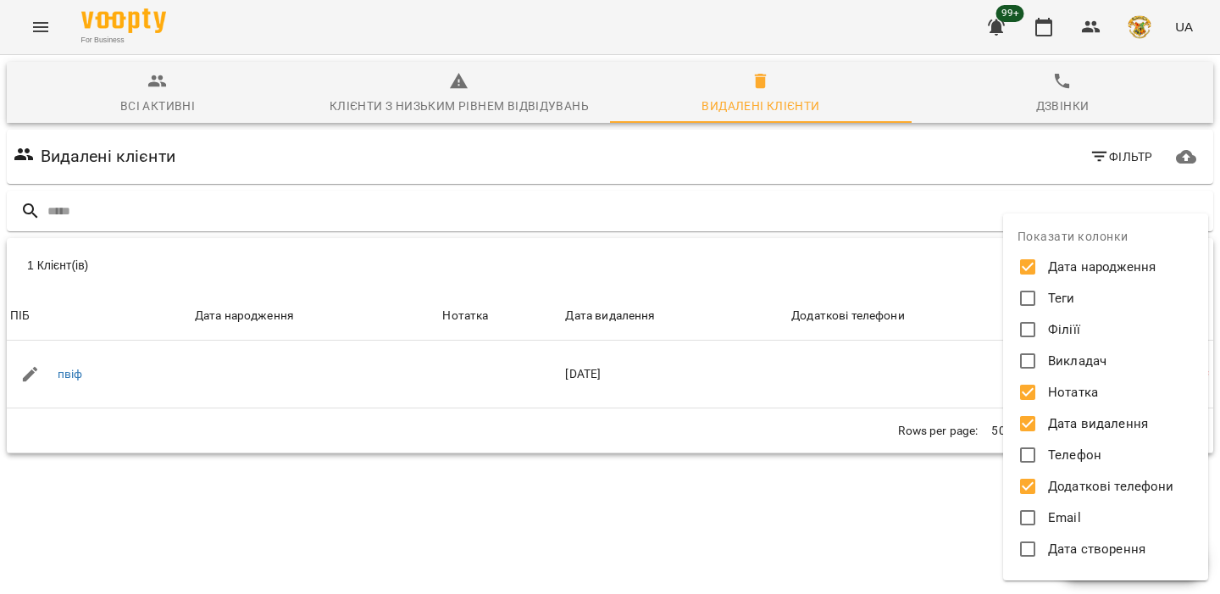
click at [1062, 454] on span "Телефон" at bounding box center [1074, 455] width 53 height 19
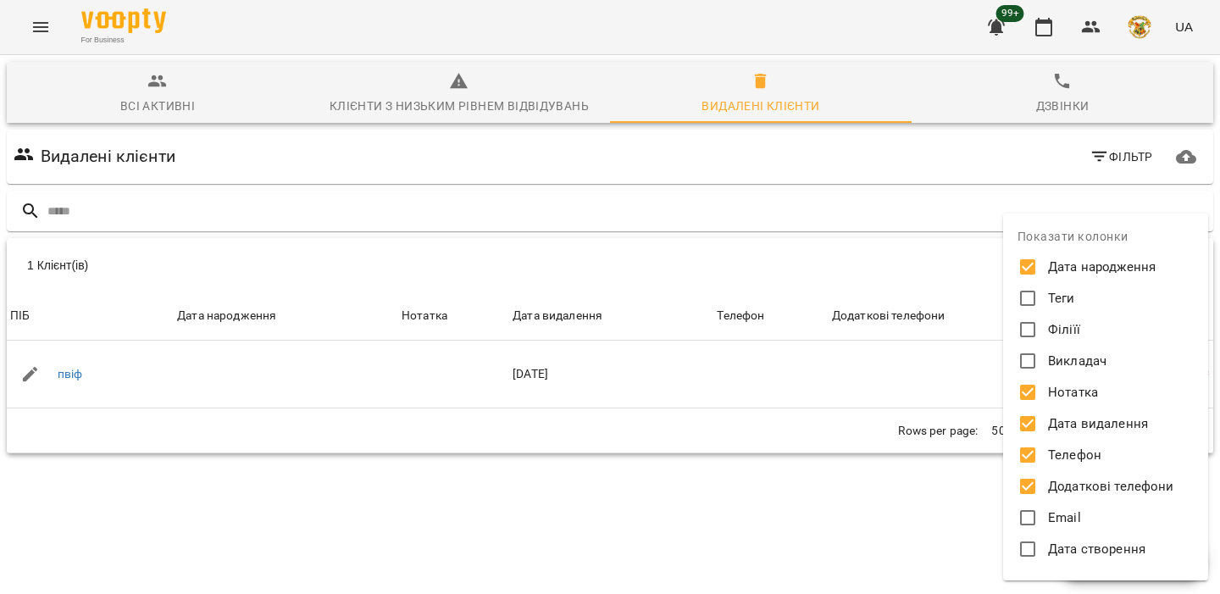
click at [1062, 485] on span "Додаткові телефони" at bounding box center [1111, 486] width 126 height 19
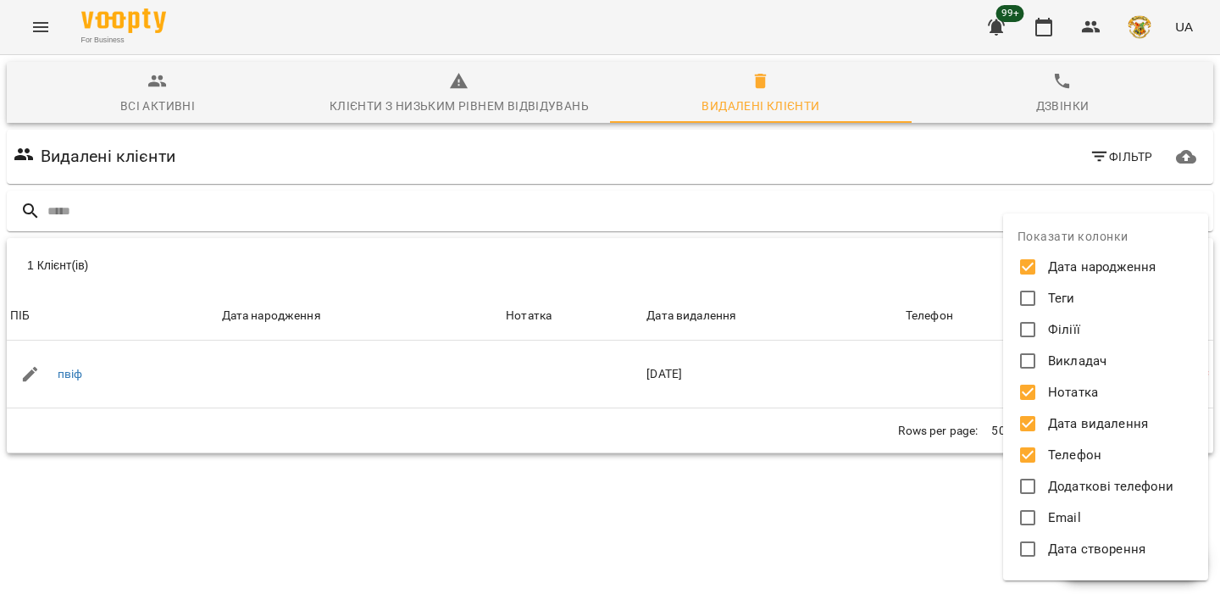
click at [1068, 364] on span "Викладач" at bounding box center [1077, 361] width 58 height 19
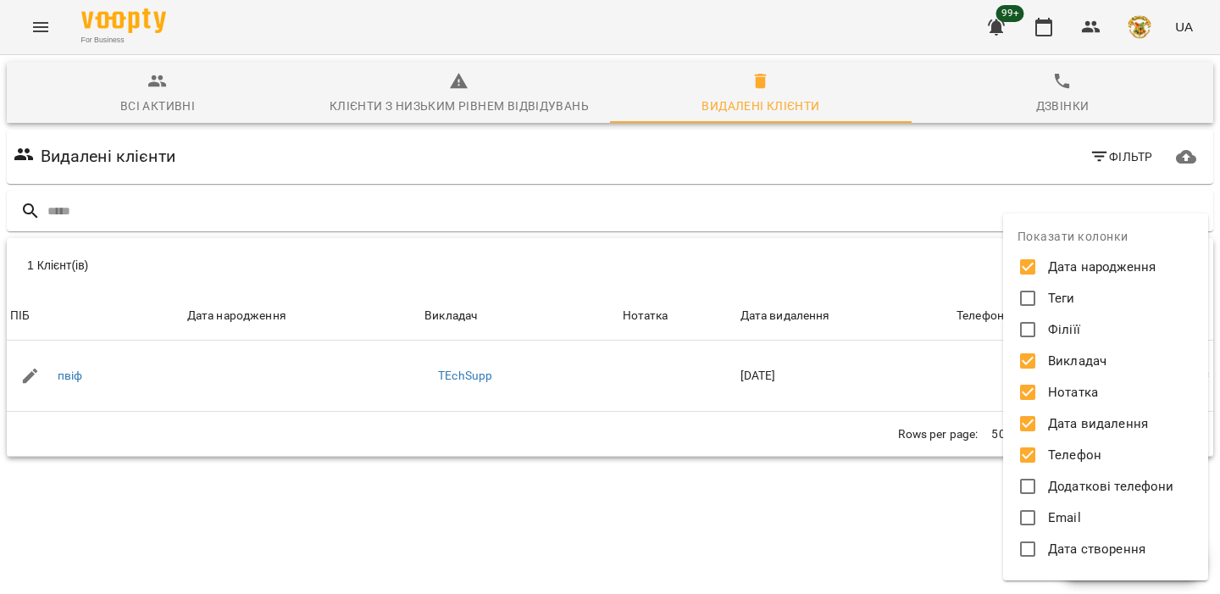
click at [864, 261] on div at bounding box center [610, 297] width 1220 height 594
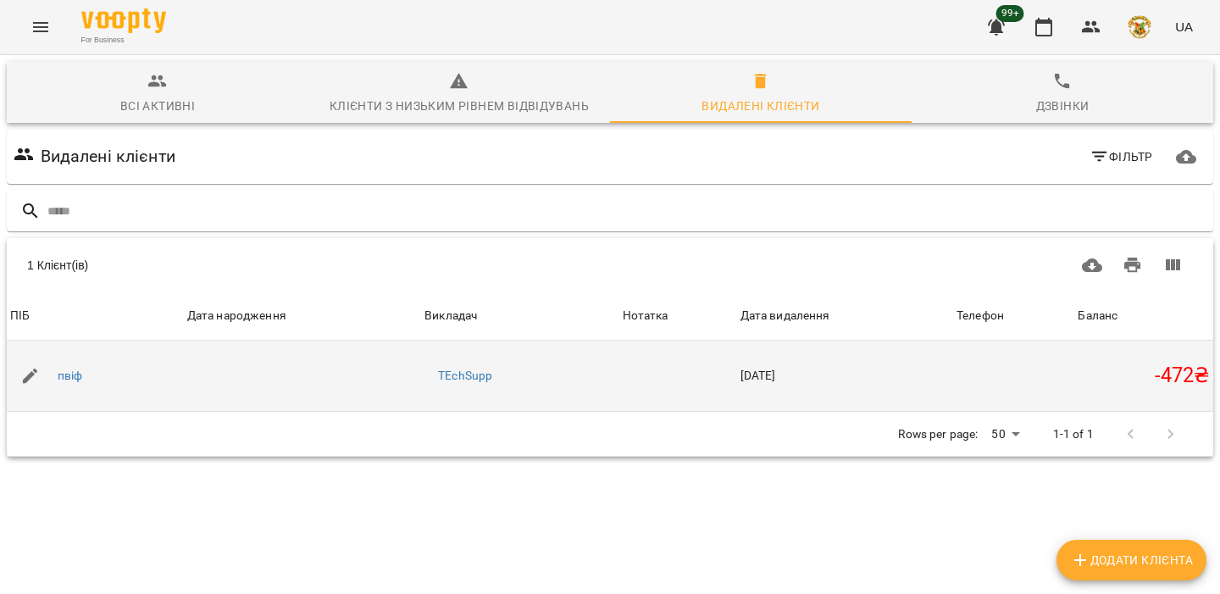
click at [1115, 382] on h5 "-472 ₴" at bounding box center [1144, 376] width 132 height 26
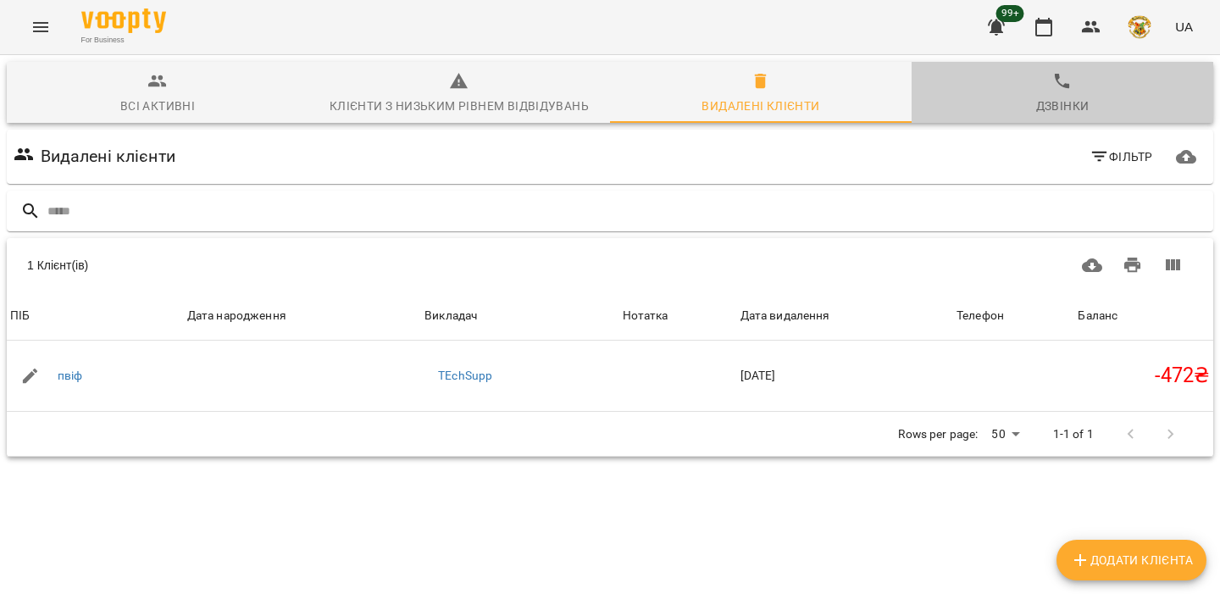
click at [1063, 92] on span "Дзвінки" at bounding box center [1062, 94] width 281 height 46
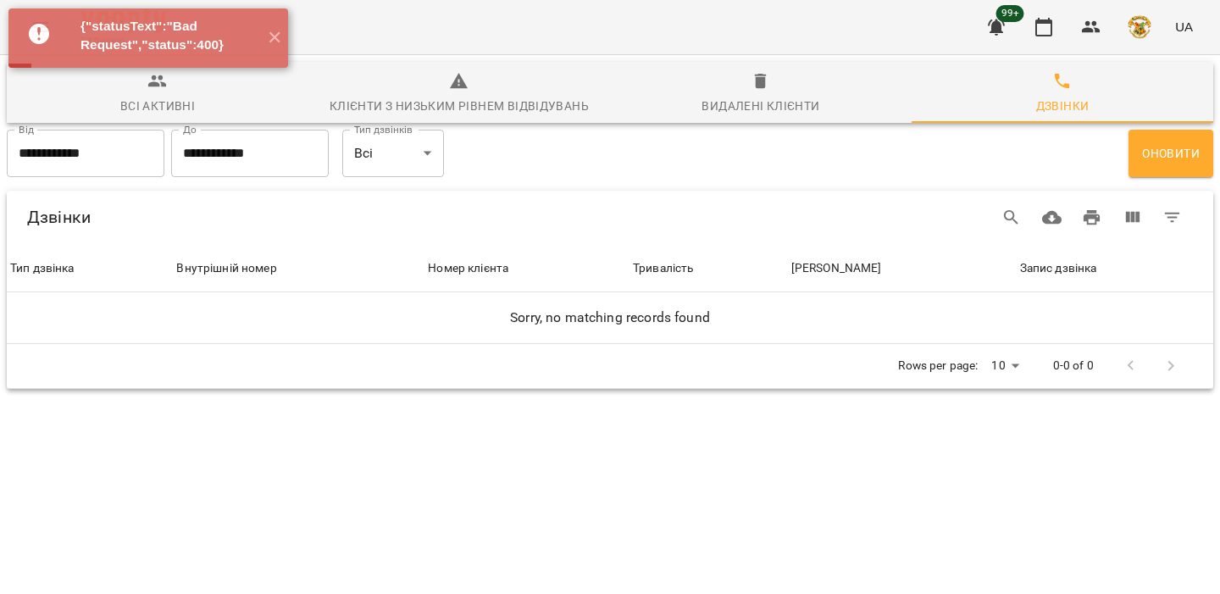
click at [1146, 392] on div "**********" at bounding box center [610, 259] width 1214 height 266
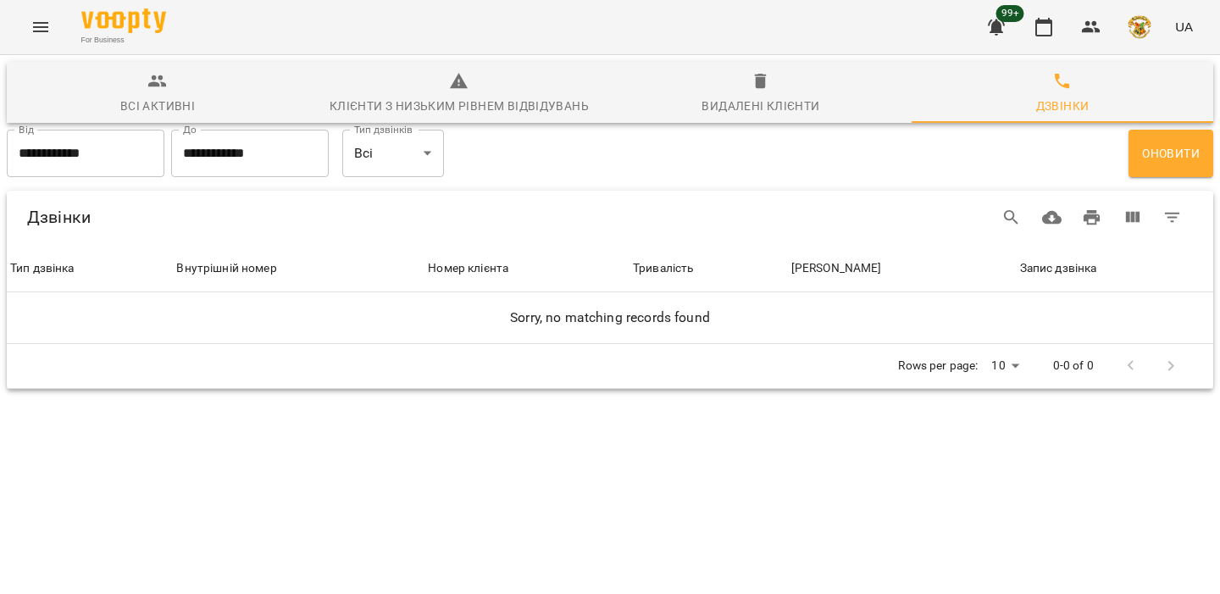
click at [105, 64] on button "Всі активні" at bounding box center [158, 92] width 302 height 61
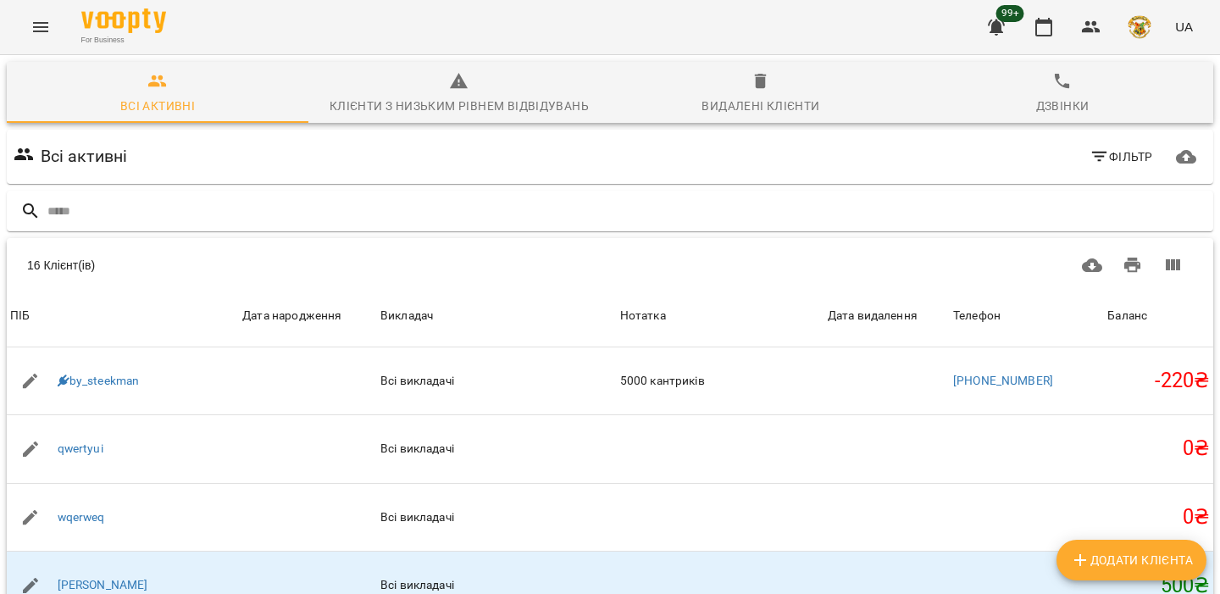
scroll to position [479, 0]
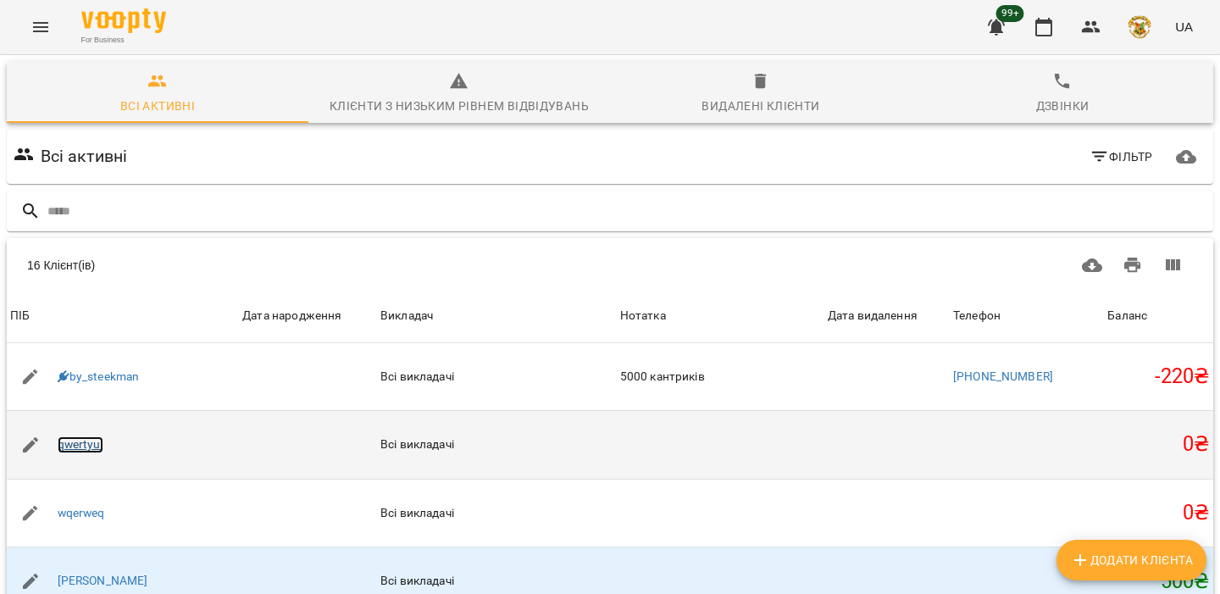
click at [89, 443] on link "qwertyui" at bounding box center [81, 444] width 46 height 17
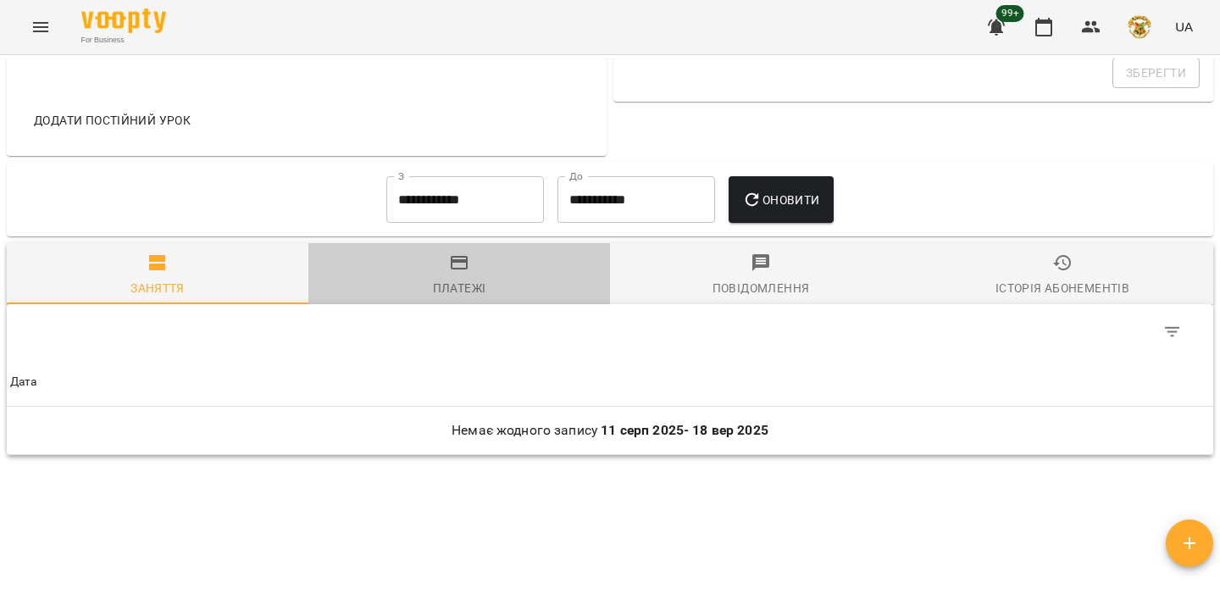
click at [479, 280] on span "Платежі" at bounding box center [459, 276] width 281 height 46
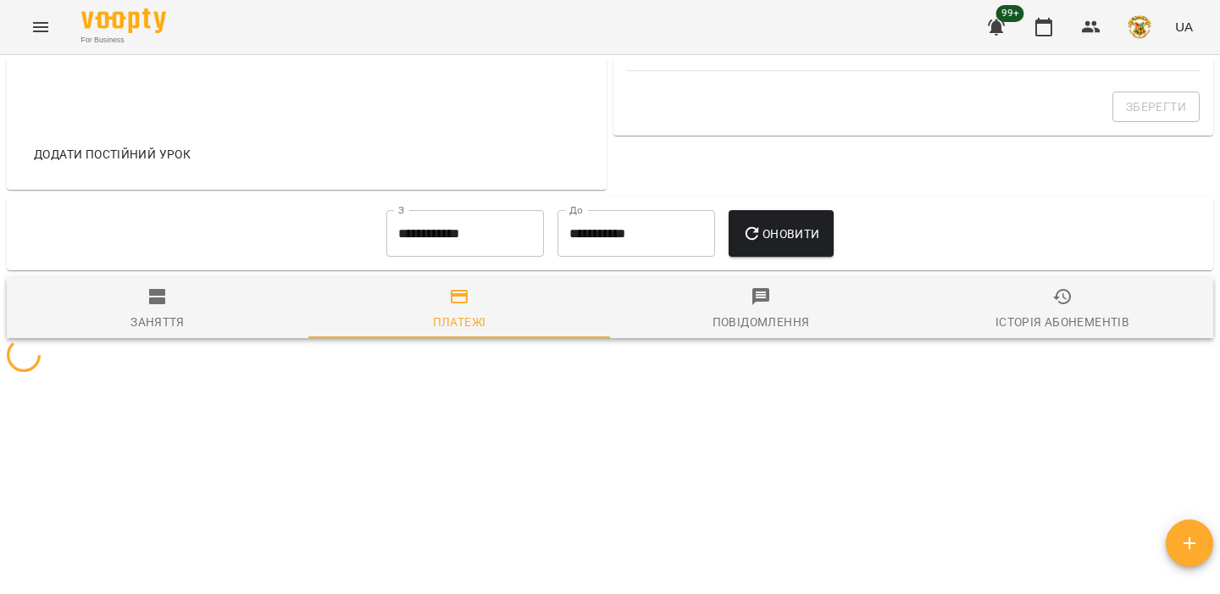
scroll to position [621, 0]
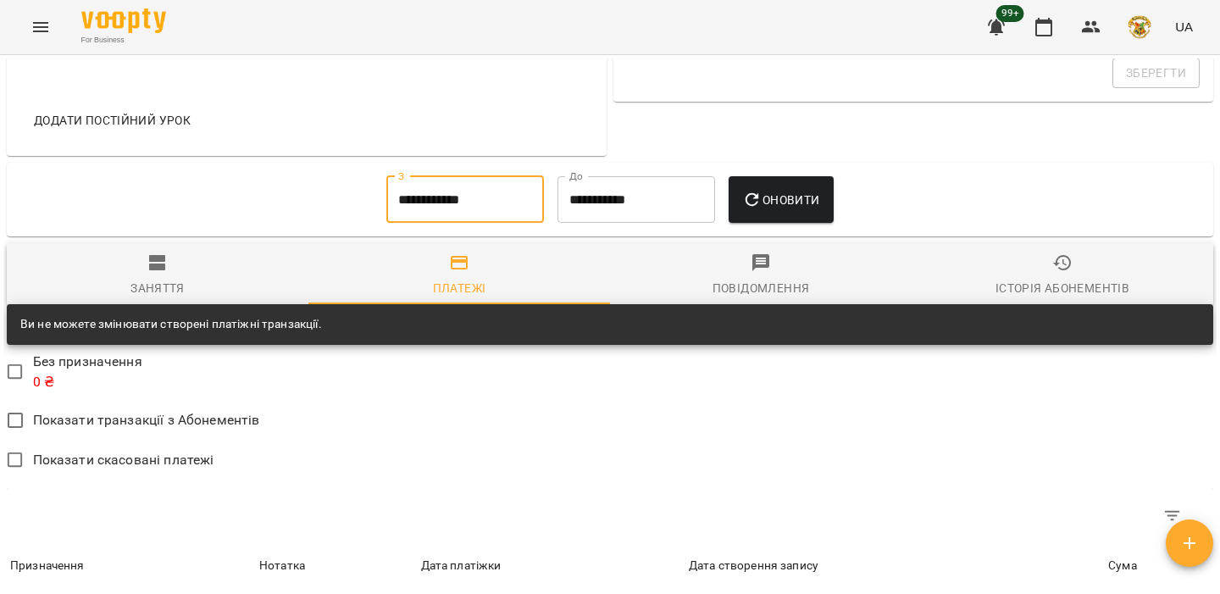
click at [508, 224] on input "**********" at bounding box center [465, 199] width 158 height 47
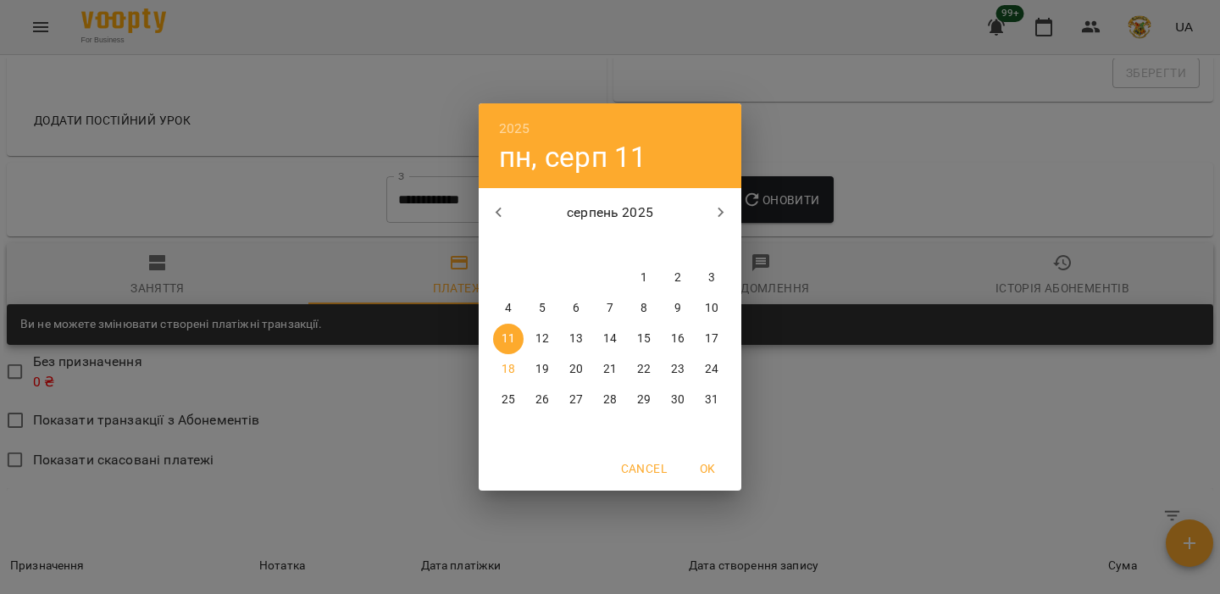
click at [648, 274] on span "1" at bounding box center [644, 277] width 31 height 17
type input "**********"
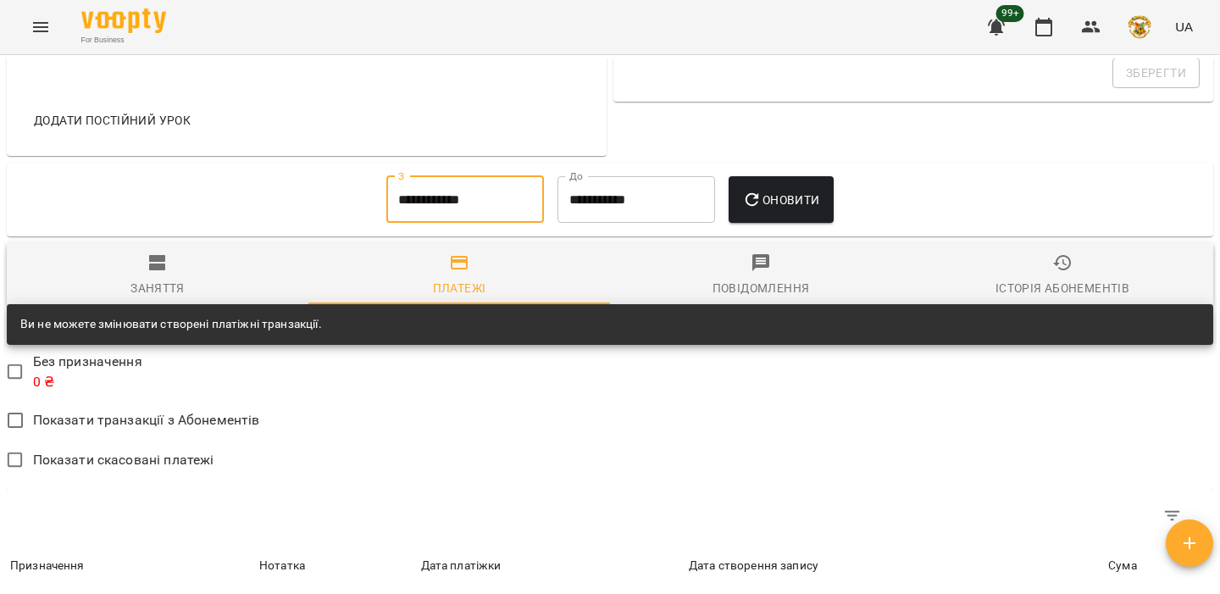
click at [819, 210] on span "Оновити" at bounding box center [780, 200] width 77 height 20
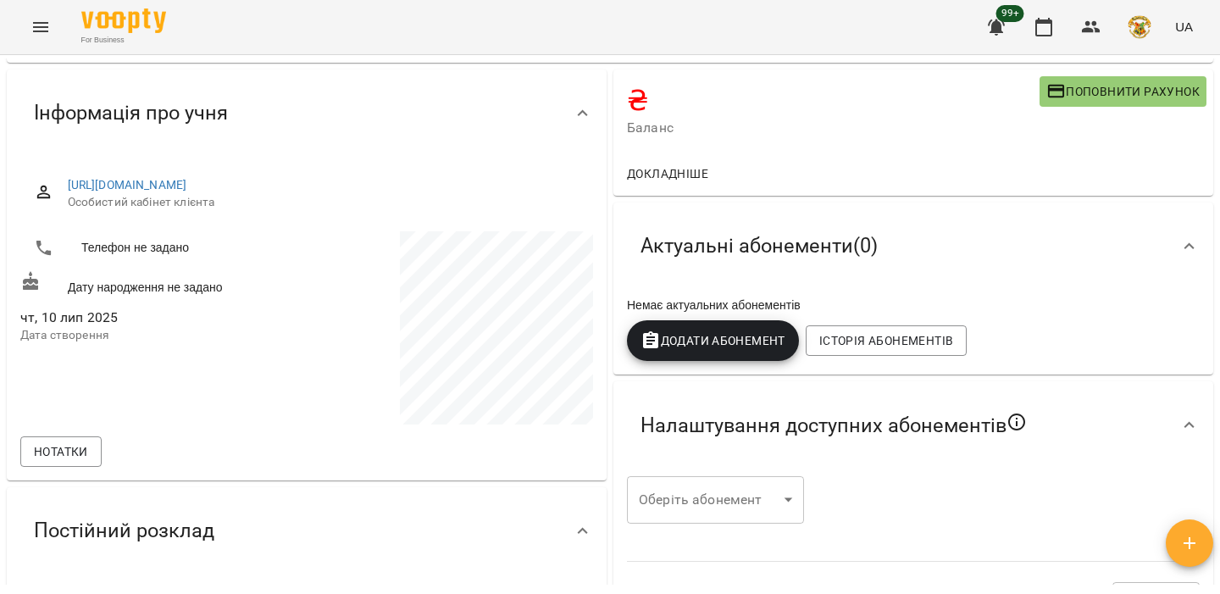
scroll to position [0, 0]
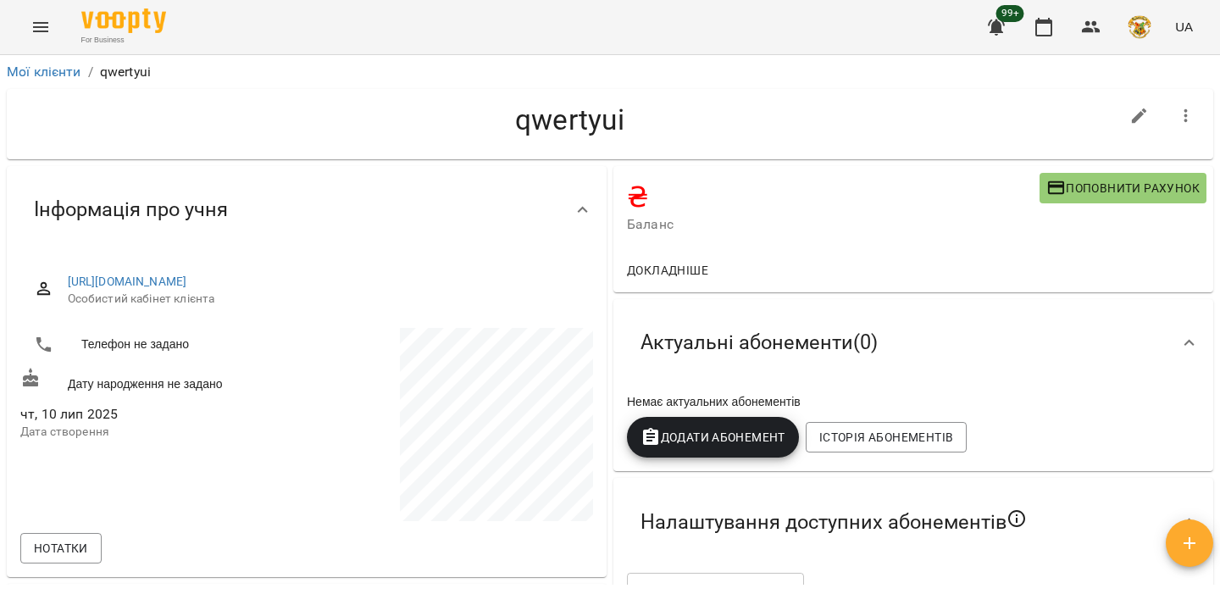
click at [1069, 198] on button "Поповнити рахунок" at bounding box center [1123, 188] width 167 height 31
select select "****"
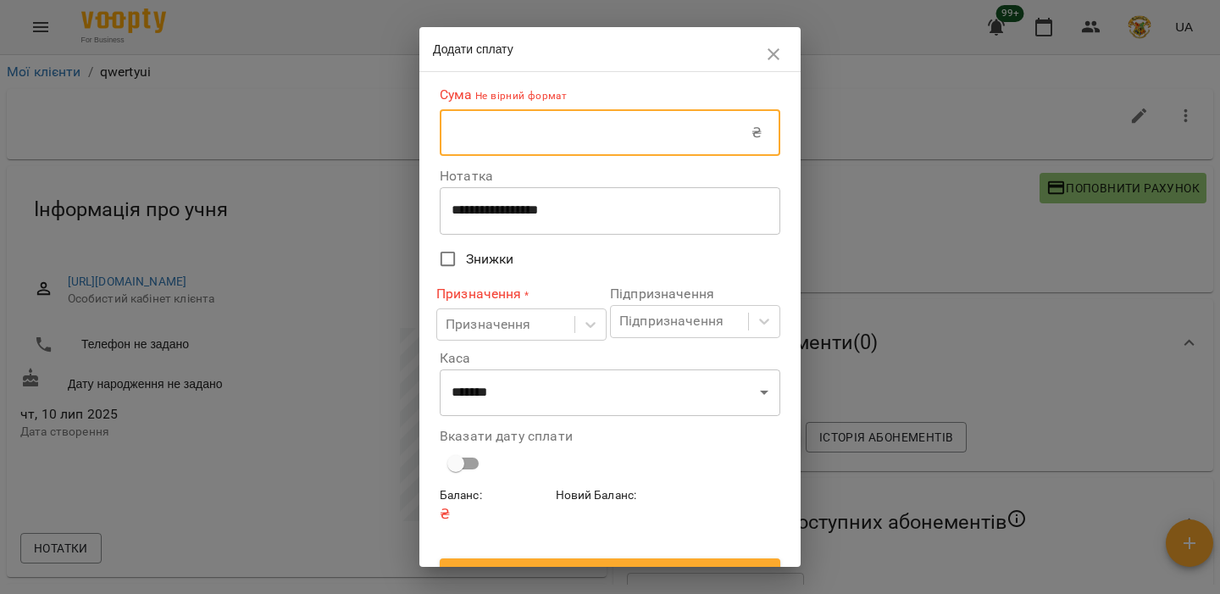
click at [495, 142] on input "text" at bounding box center [596, 132] width 312 height 47
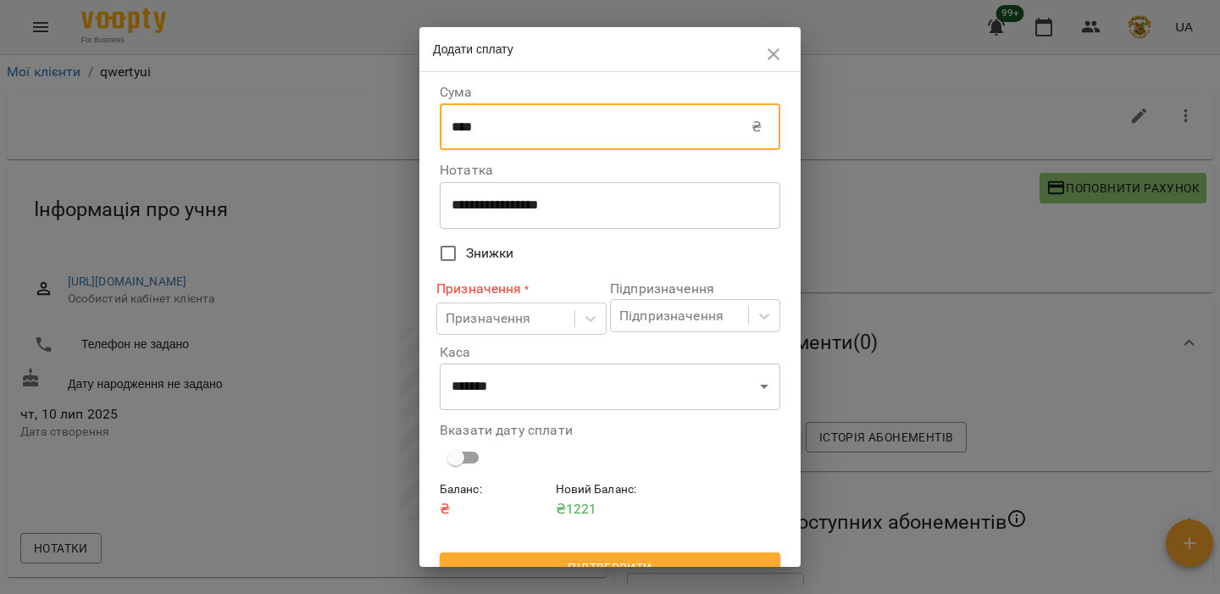
scroll to position [25, 0]
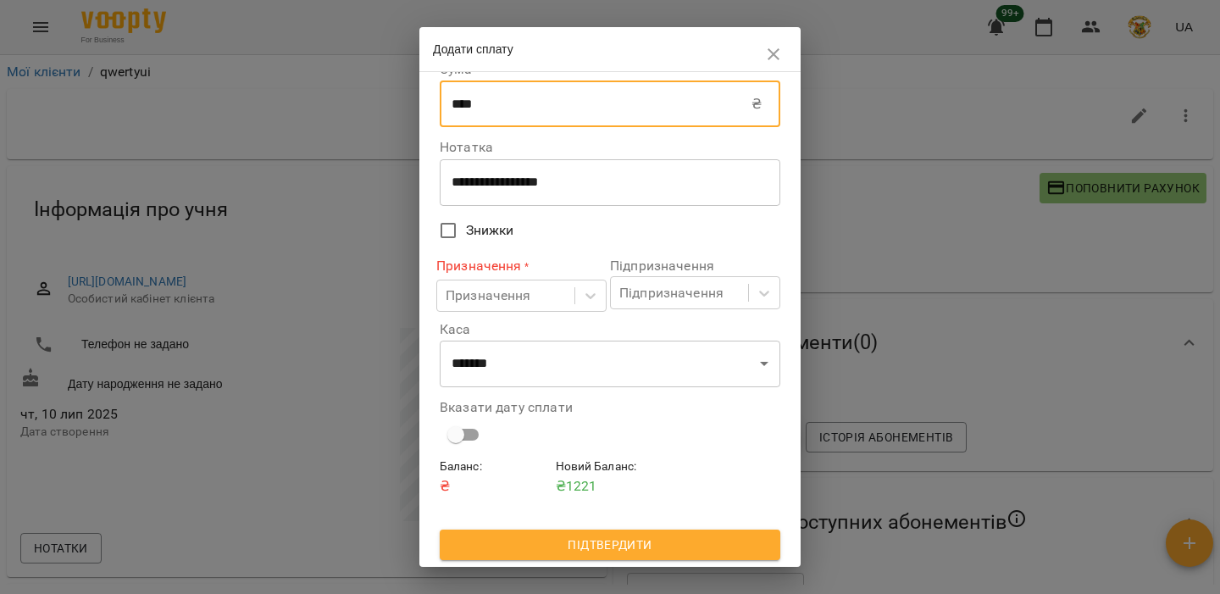
type input "****"
click at [579, 532] on button "Підтвердити" at bounding box center [610, 545] width 341 height 31
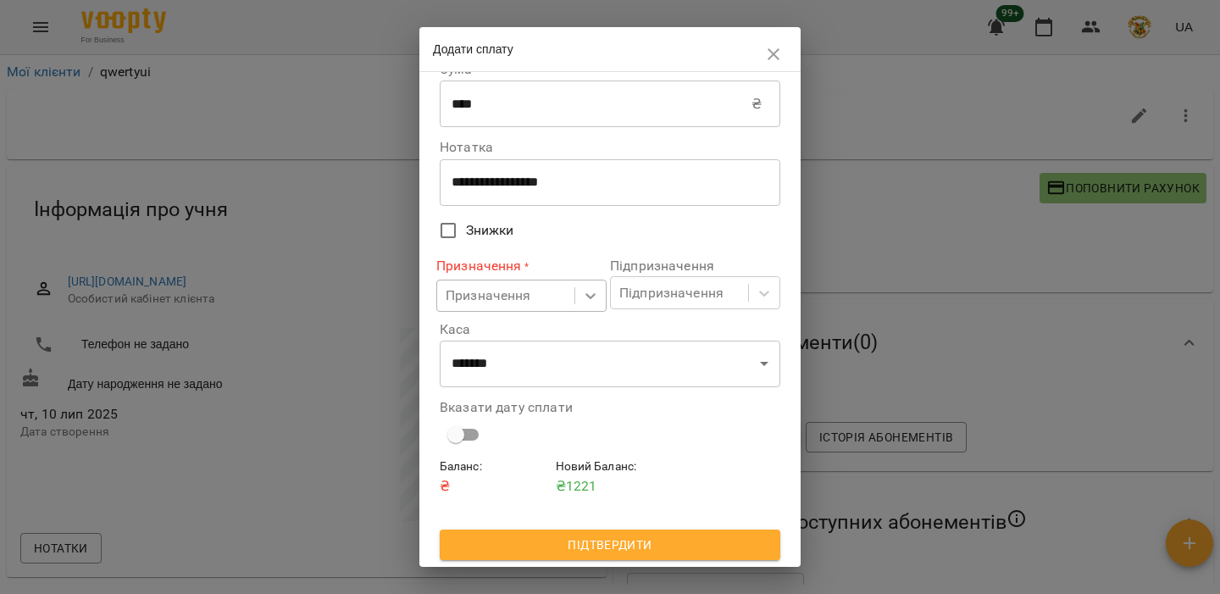
click at [582, 296] on icon at bounding box center [590, 295] width 17 height 17
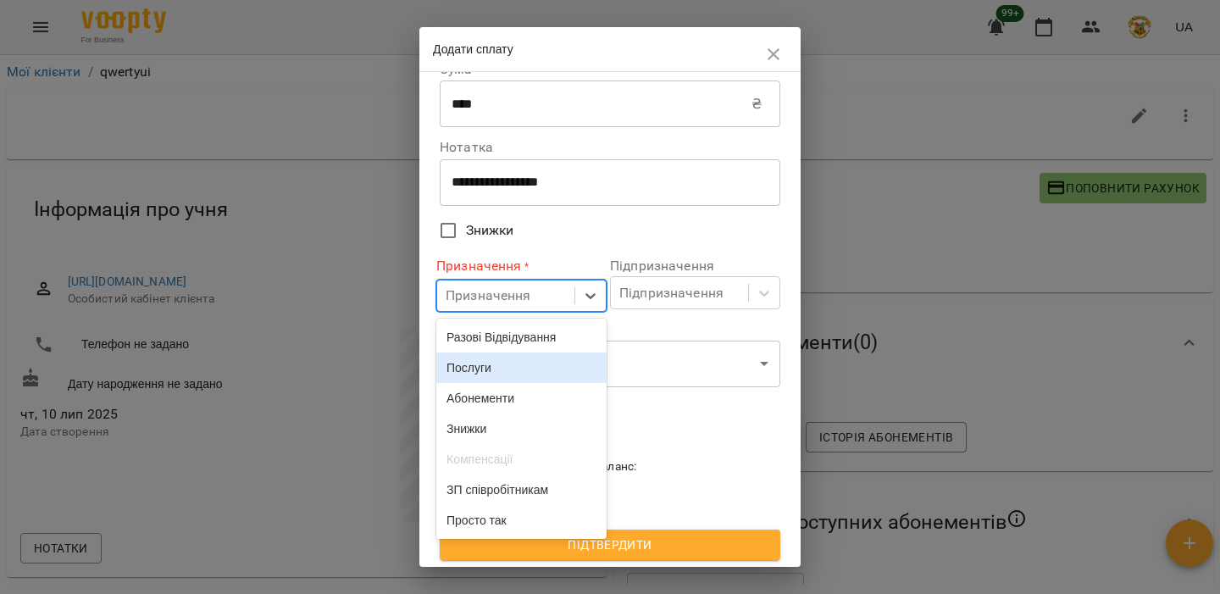
click at [571, 361] on div "Послуги" at bounding box center [521, 368] width 170 height 31
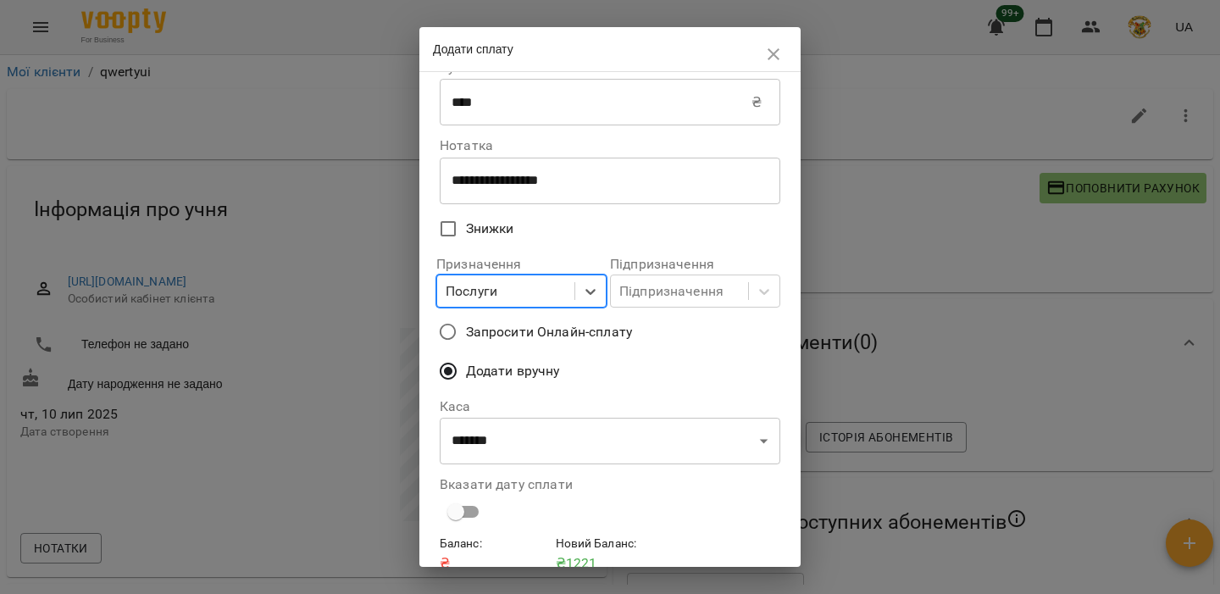
scroll to position [103, 0]
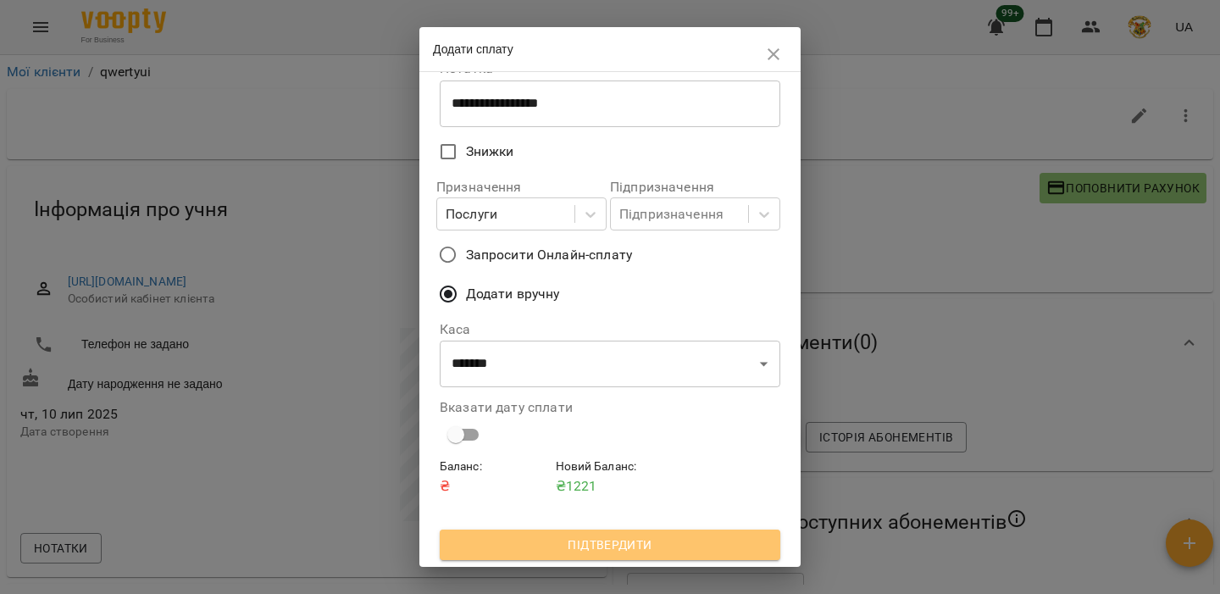
click at [604, 544] on span "Підтвердити" at bounding box center [610, 545] width 314 height 20
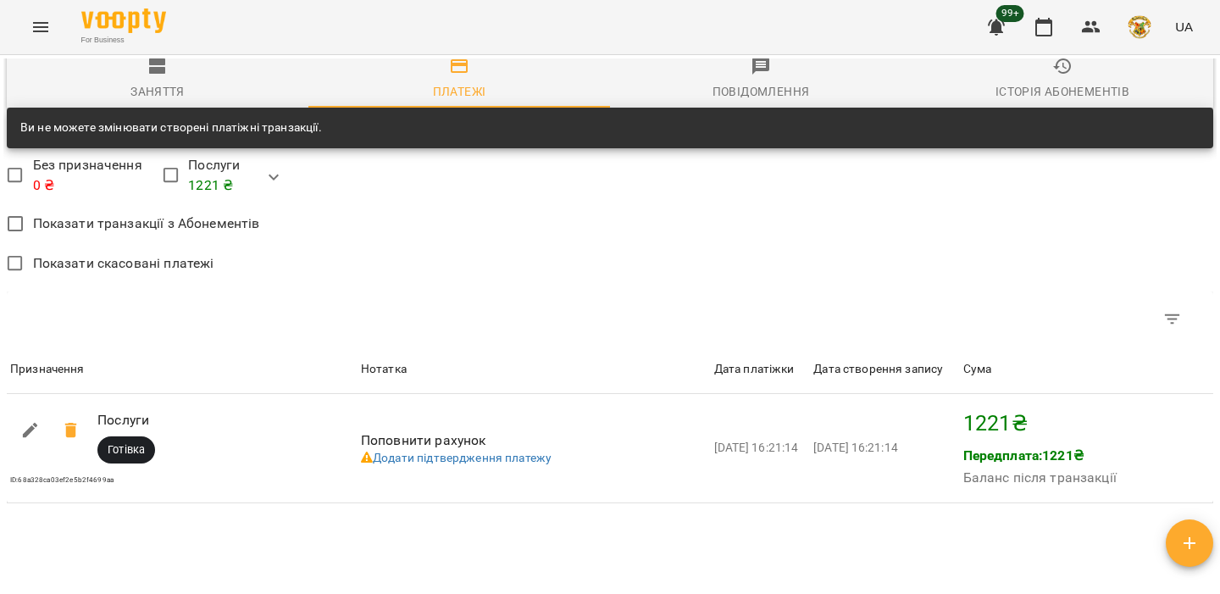
scroll to position [809, 0]
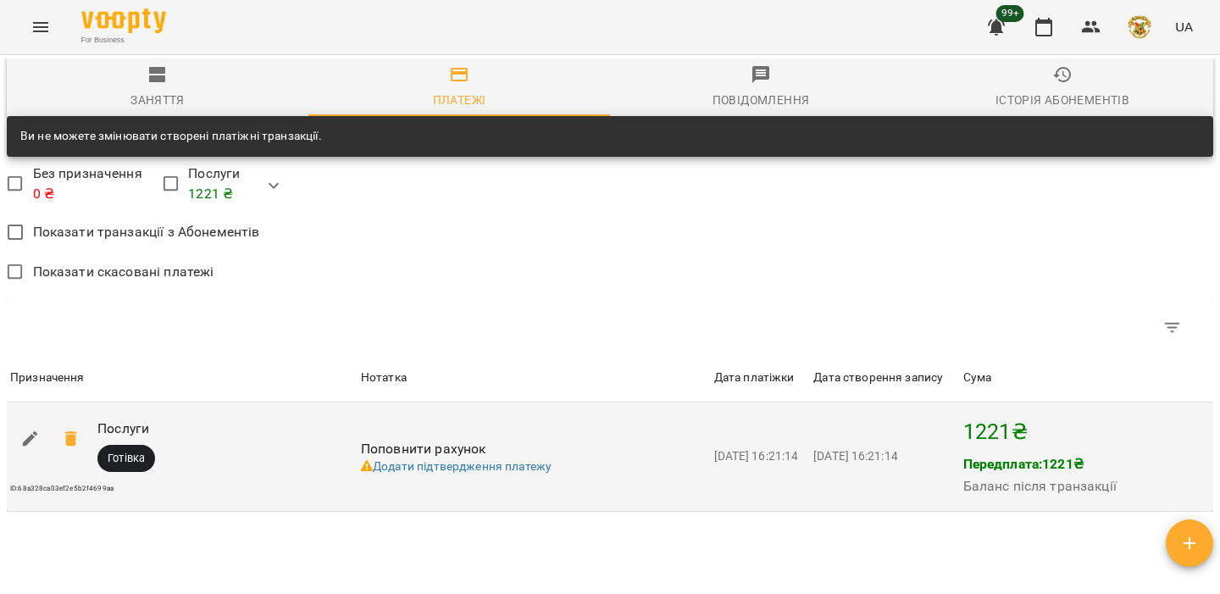
click at [34, 459] on button "button" at bounding box center [30, 439] width 41 height 41
select select "****"
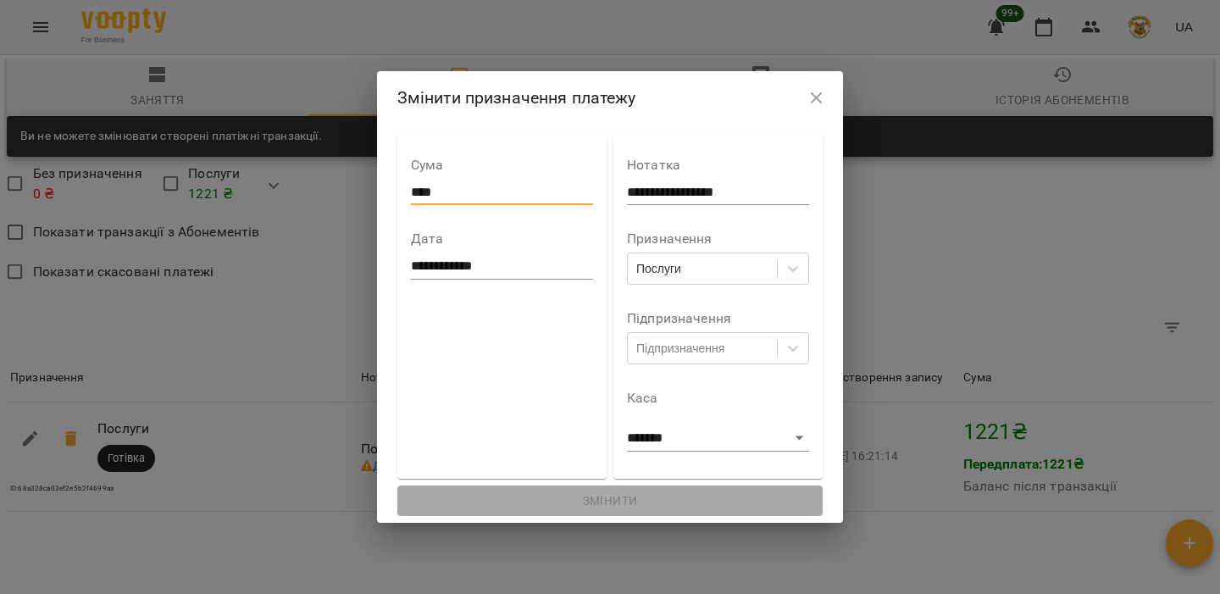
click at [483, 191] on input "****" at bounding box center [502, 192] width 182 height 27
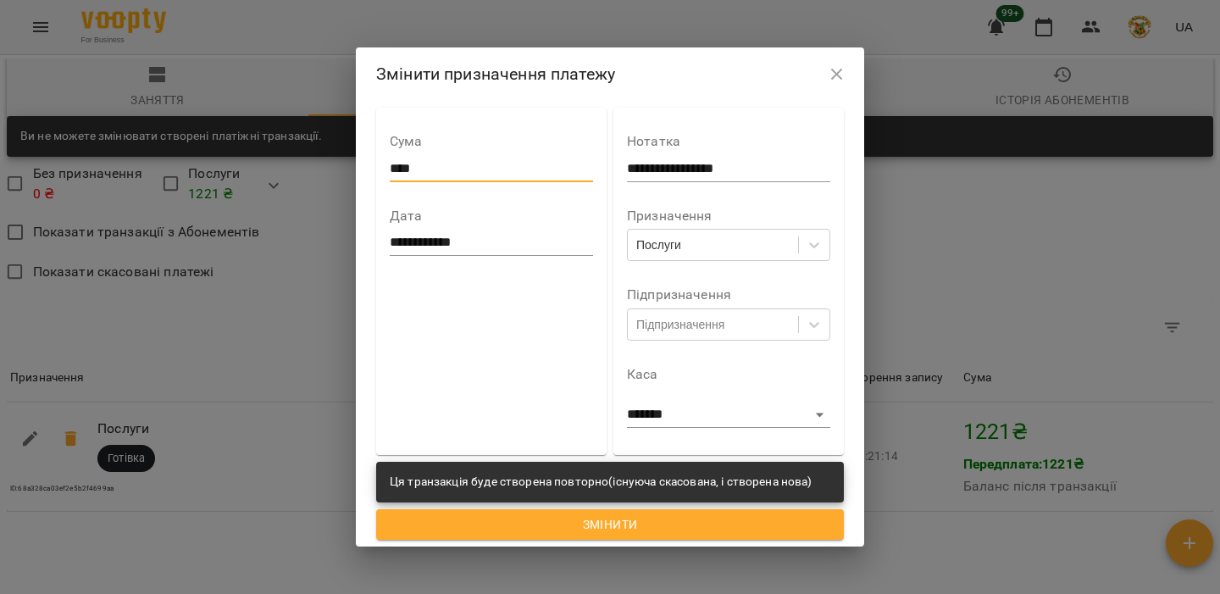
type input "****"
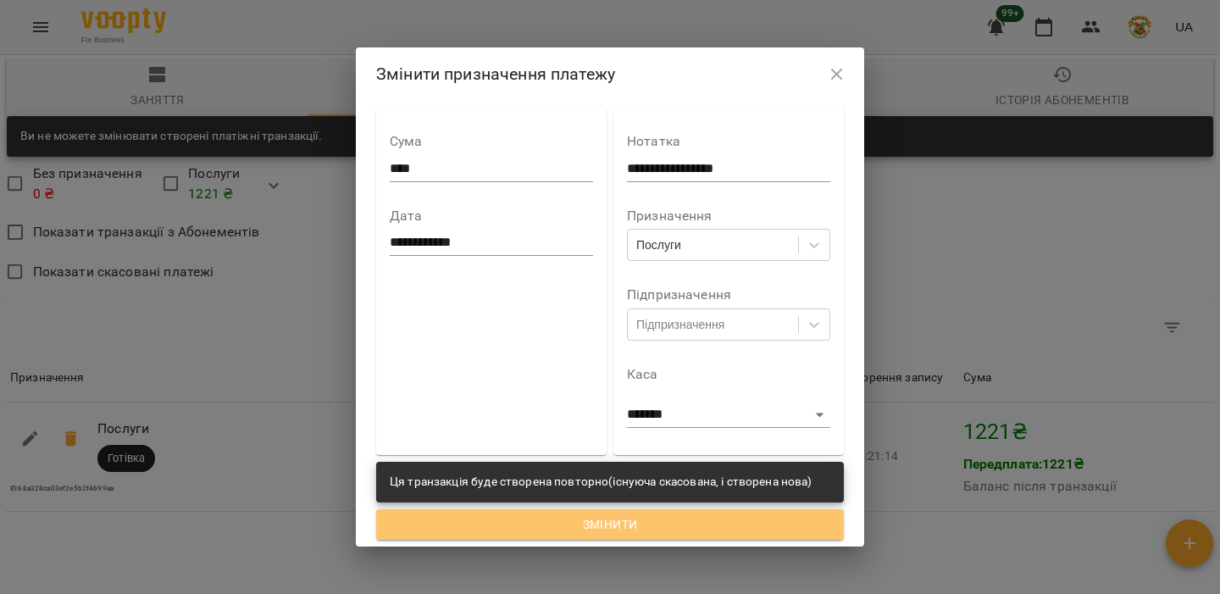
click at [591, 527] on span "Змінити" at bounding box center [610, 524] width 441 height 20
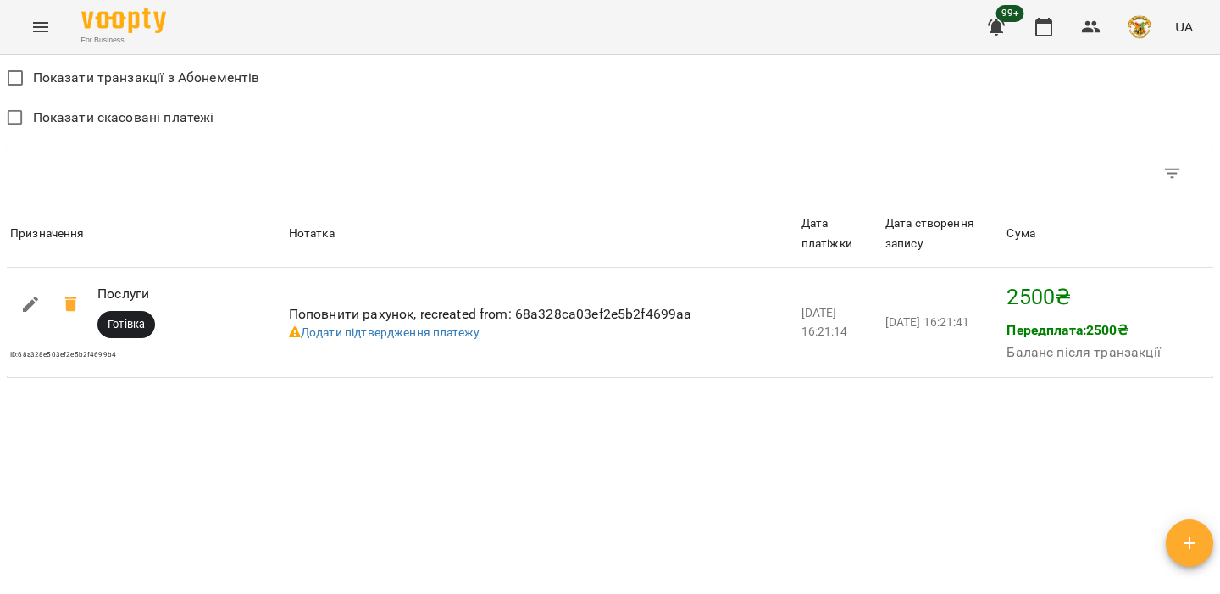
scroll to position [512, 0]
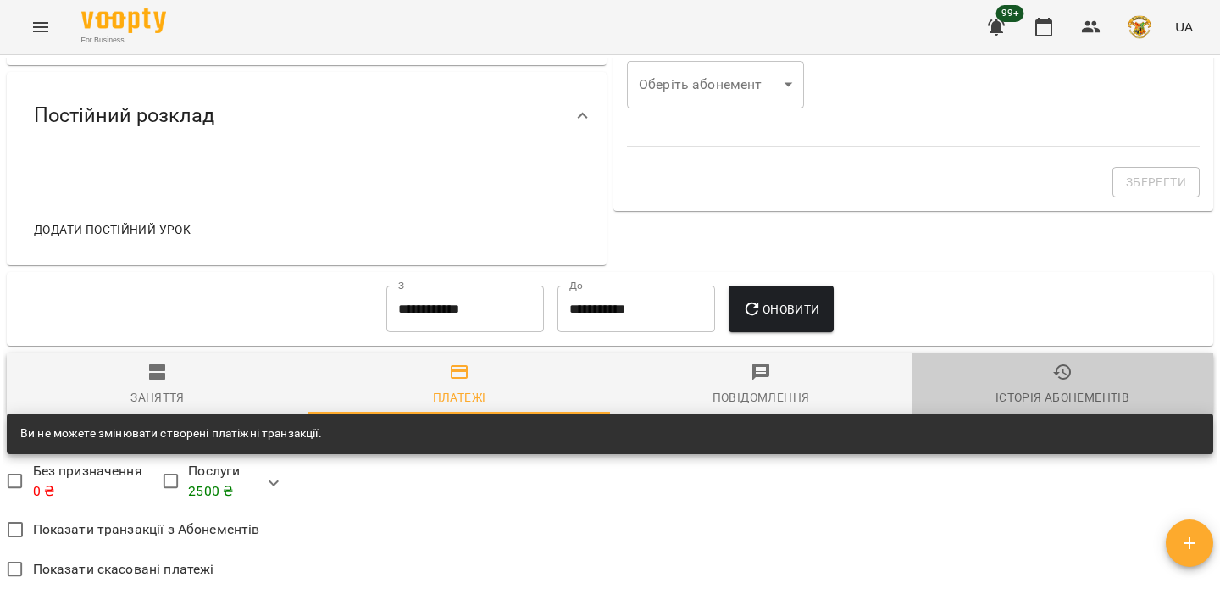
click at [986, 387] on span "Історія абонементів" at bounding box center [1062, 385] width 281 height 46
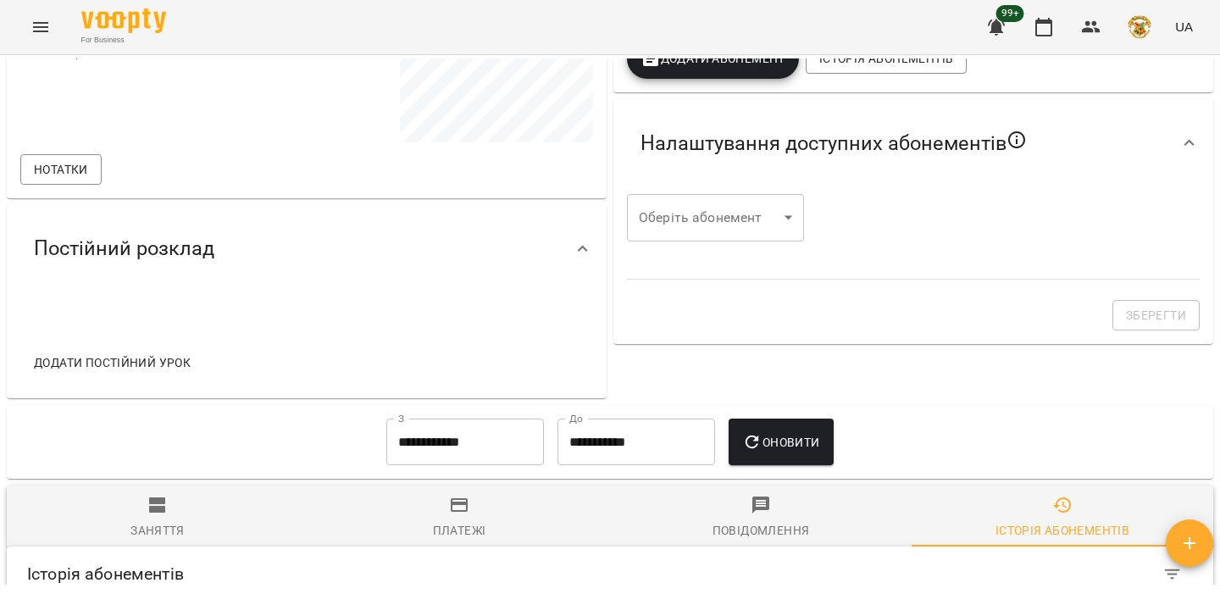
scroll to position [0, 0]
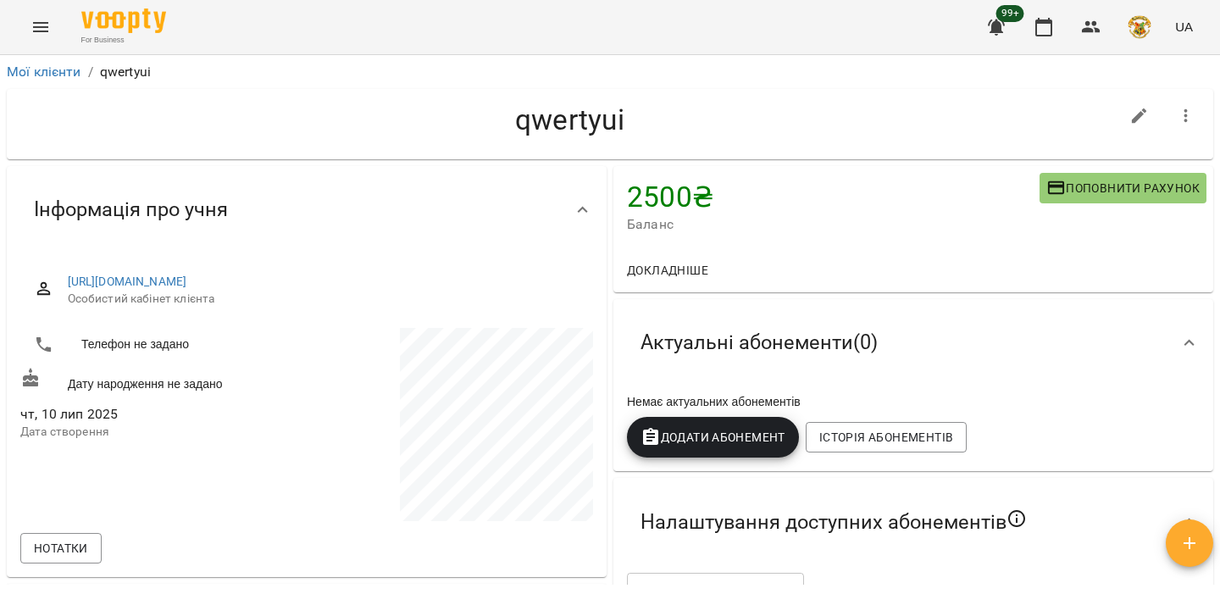
click at [1189, 104] on button "button" at bounding box center [1186, 116] width 41 height 41
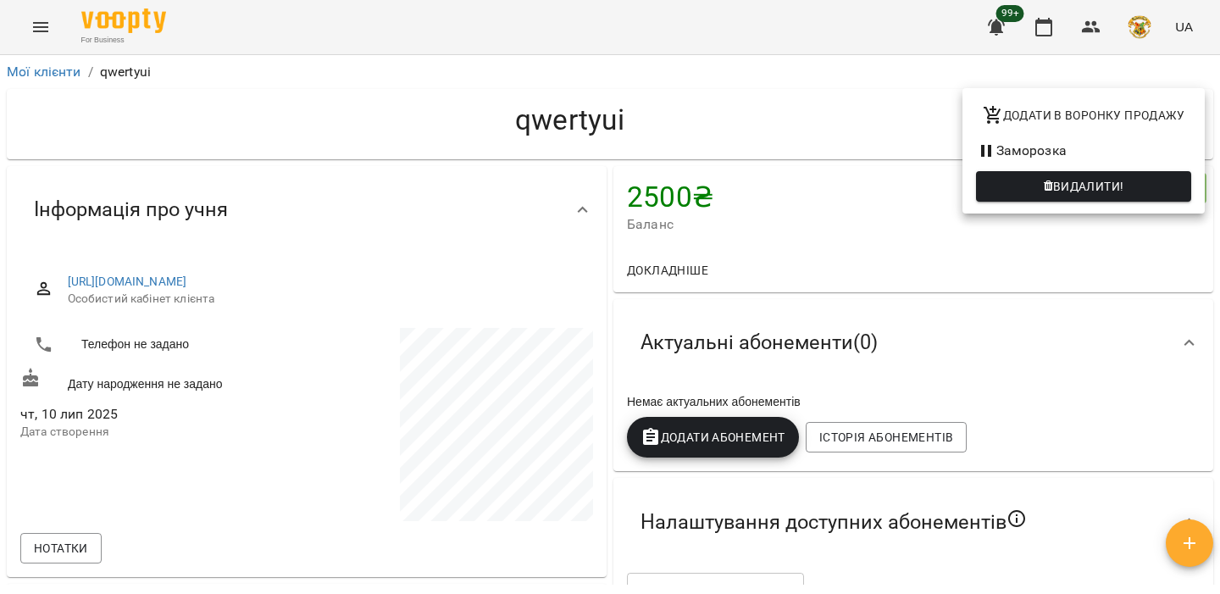
click at [1088, 152] on li "Заморозка" at bounding box center [1084, 151] width 242 height 31
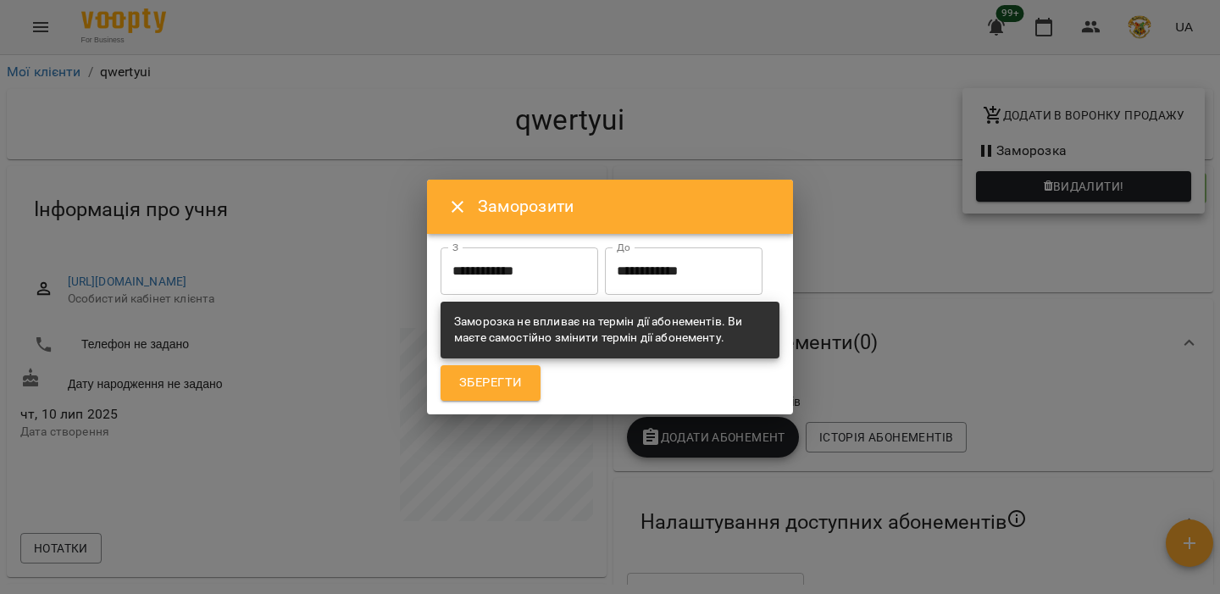
click at [526, 283] on input "**********" at bounding box center [520, 270] width 158 height 47
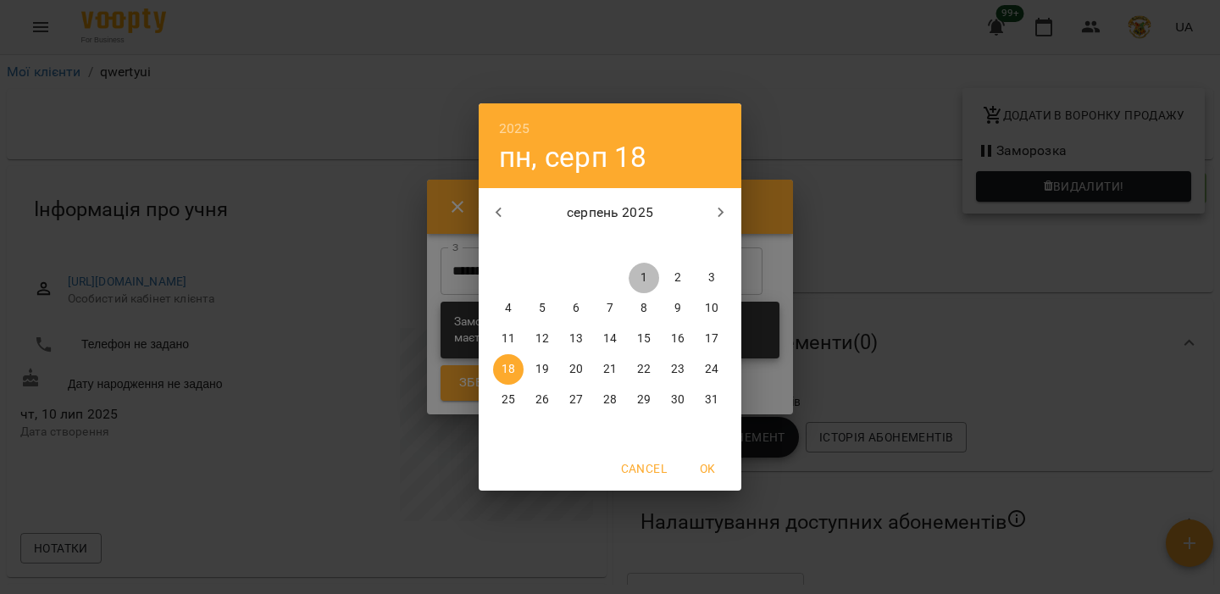
click at [652, 273] on span "1" at bounding box center [644, 277] width 31 height 17
type input "**********"
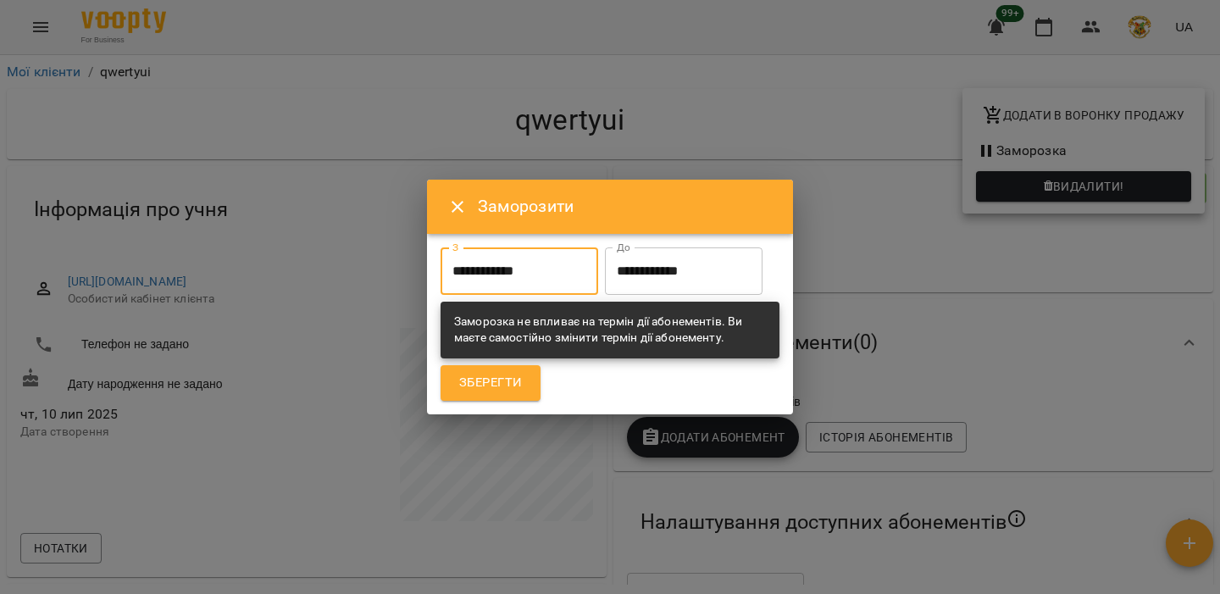
click at [491, 406] on div "**********" at bounding box center [610, 297] width 366 height 235
click at [519, 377] on span "Зберегти" at bounding box center [490, 383] width 63 height 22
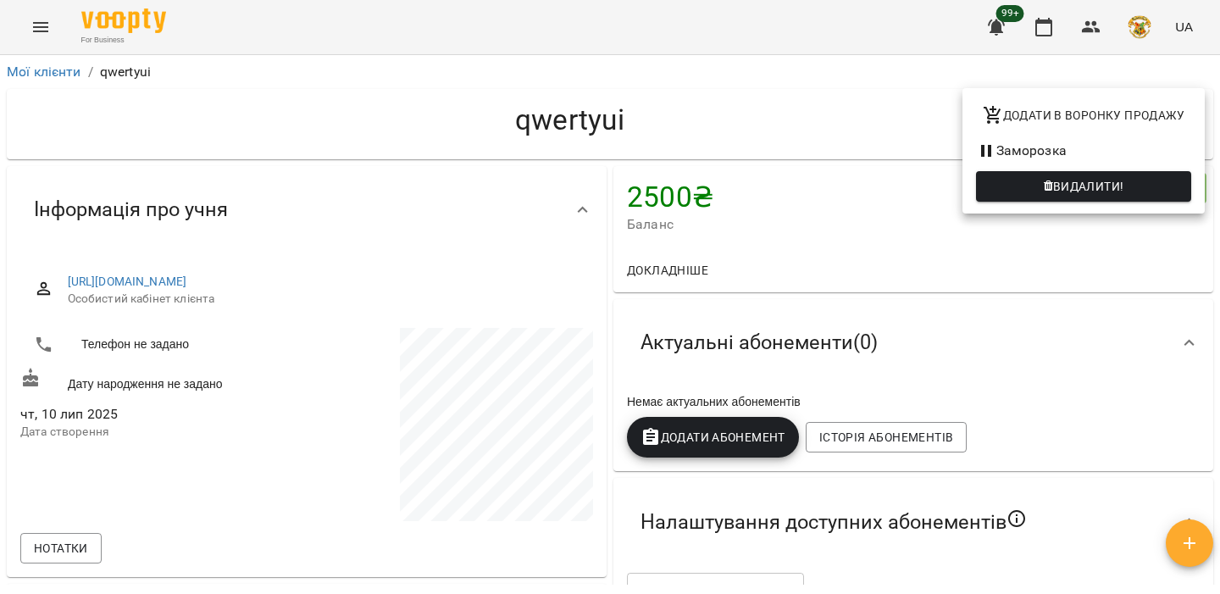
click at [949, 225] on div at bounding box center [610, 297] width 1220 height 594
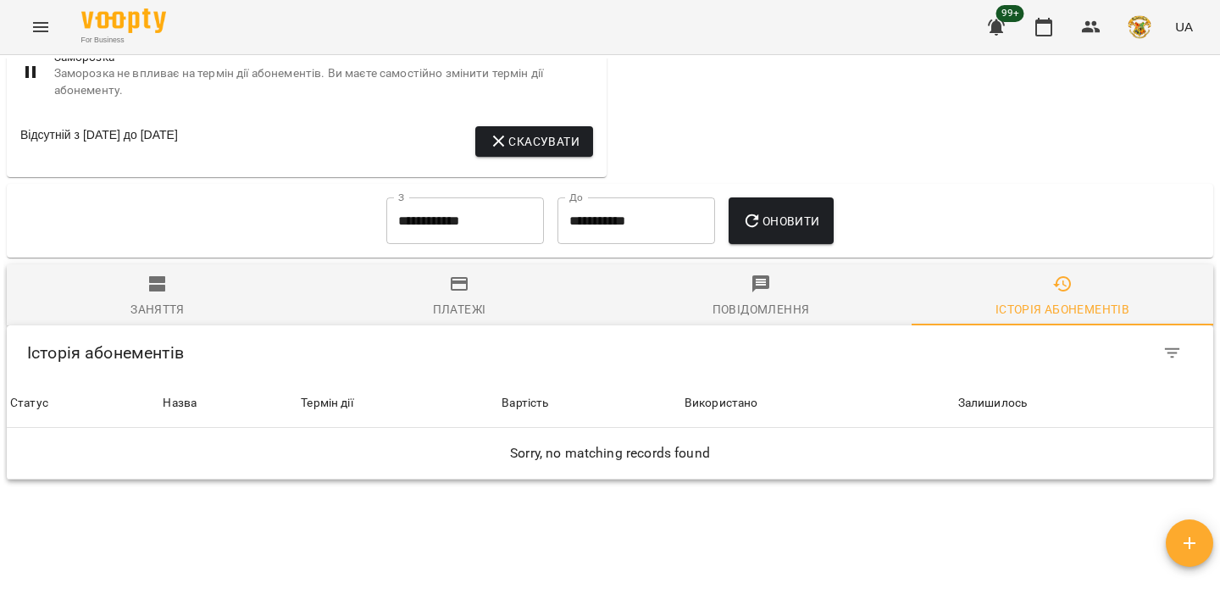
scroll to position [550, 0]
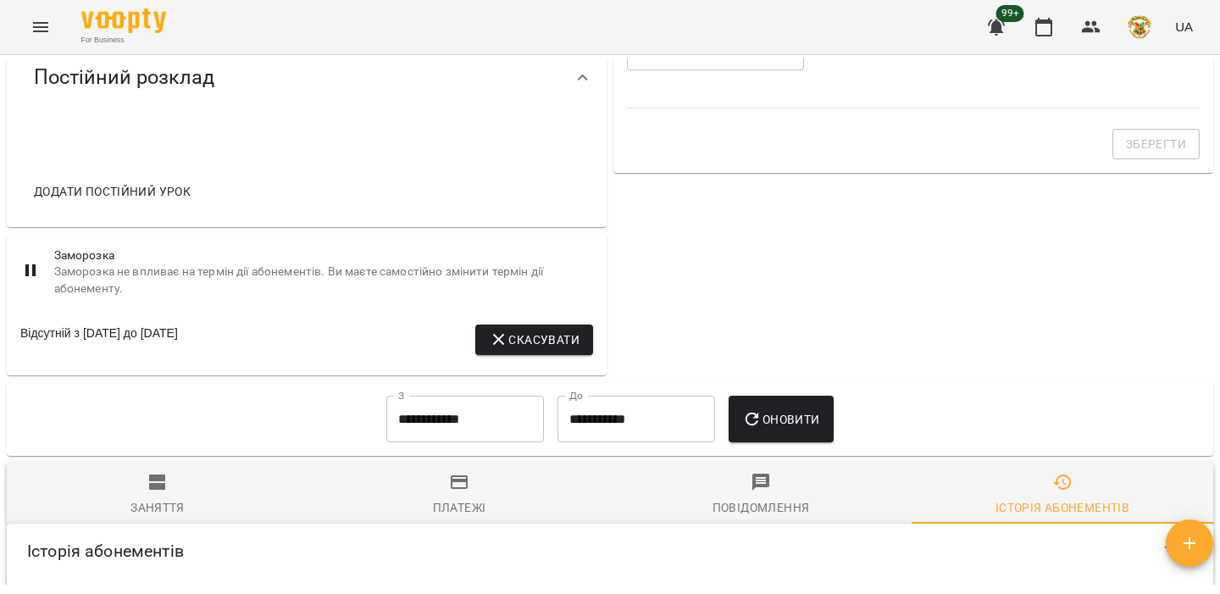
click at [542, 342] on button "Скасувати" at bounding box center [534, 340] width 118 height 31
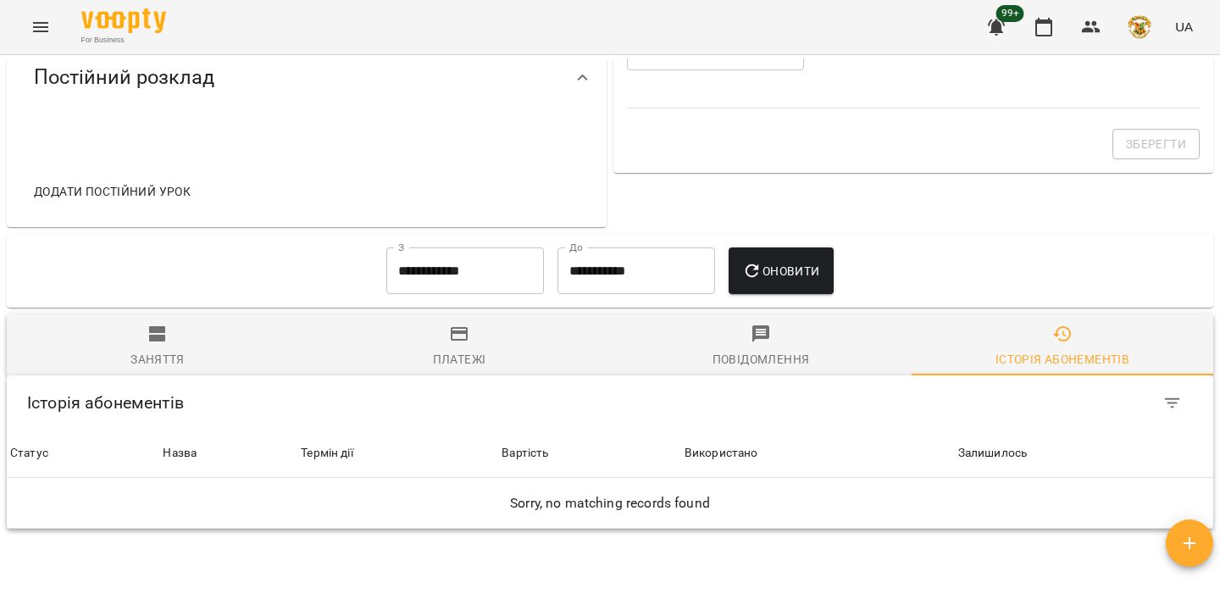
scroll to position [0, 0]
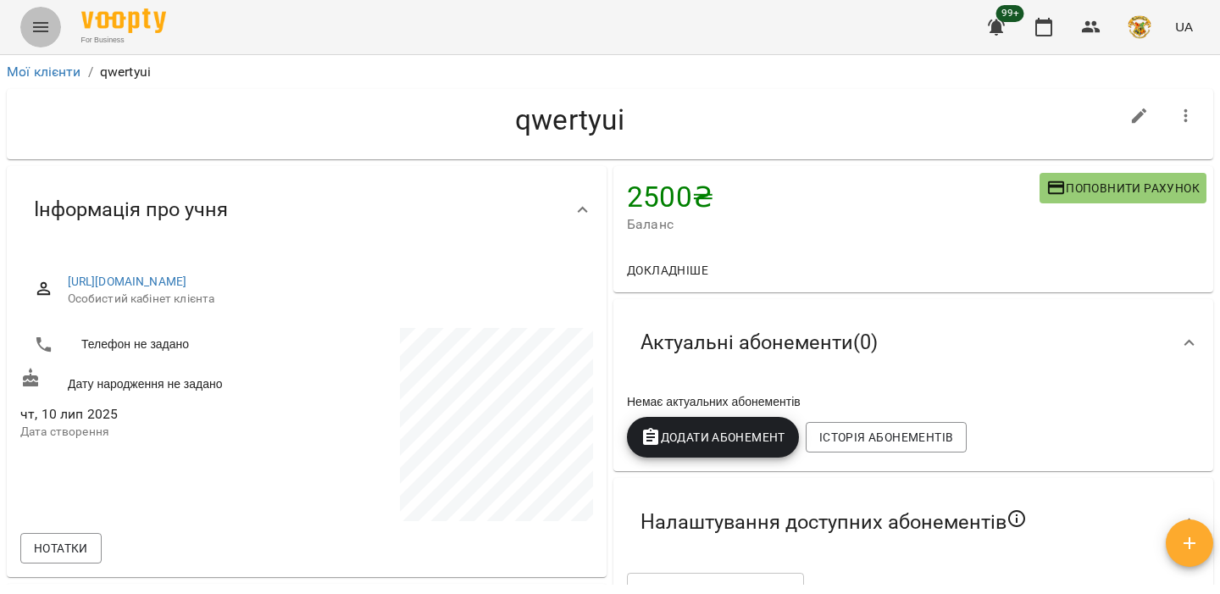
click at [37, 13] on button "Menu" at bounding box center [40, 27] width 41 height 41
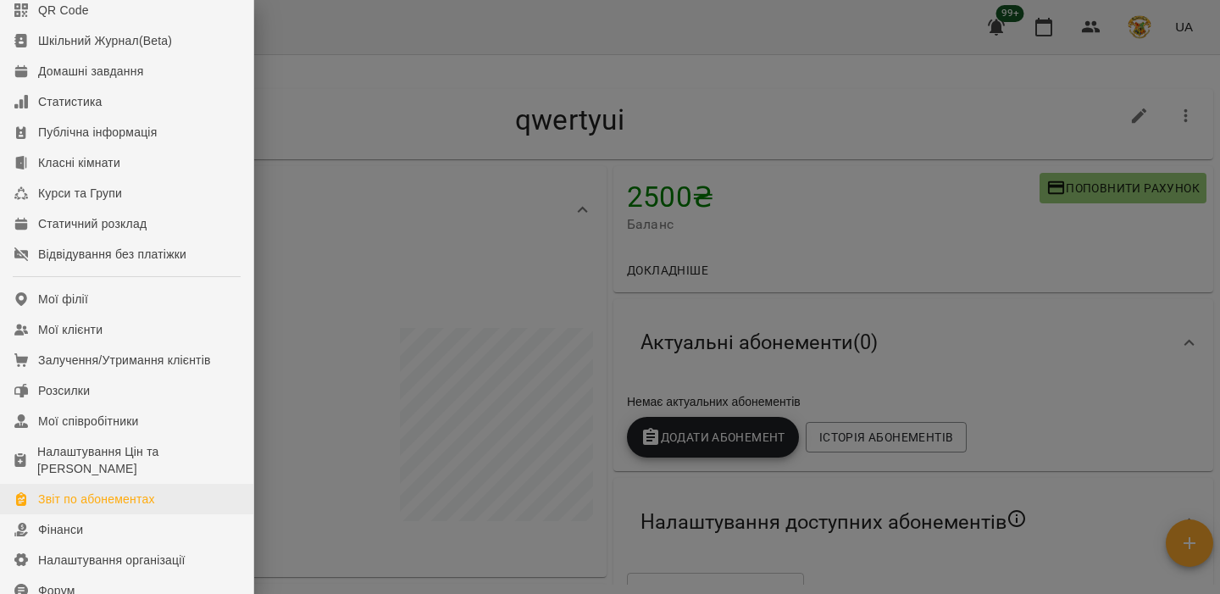
scroll to position [113, 0]
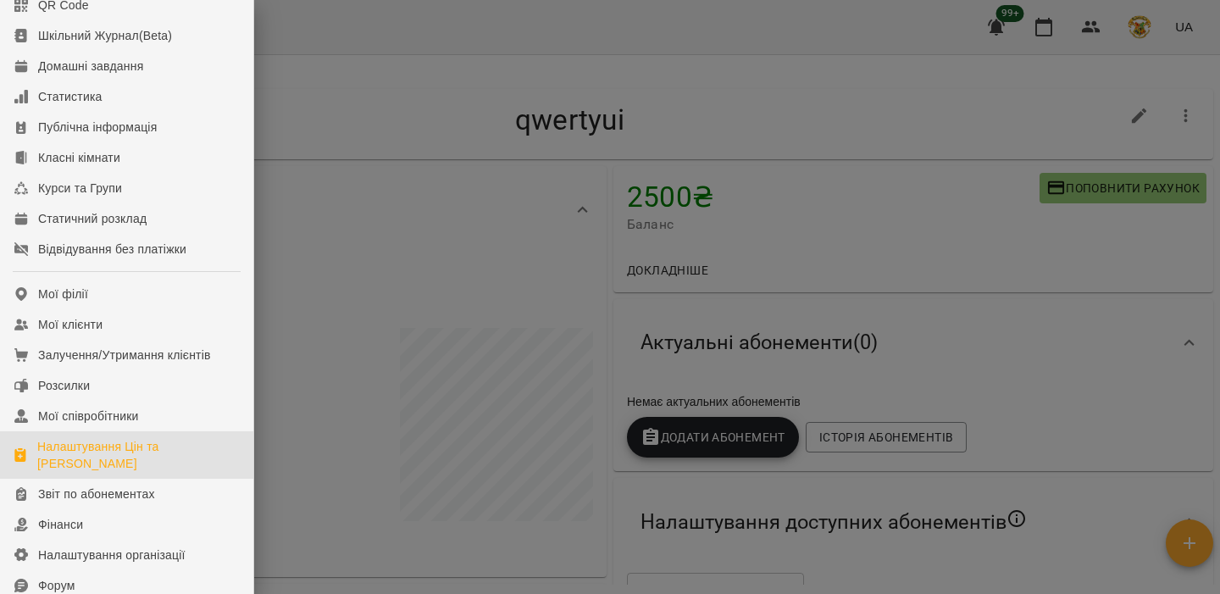
click at [116, 472] on div "Налаштування Цін та [PERSON_NAME]" at bounding box center [138, 455] width 203 height 34
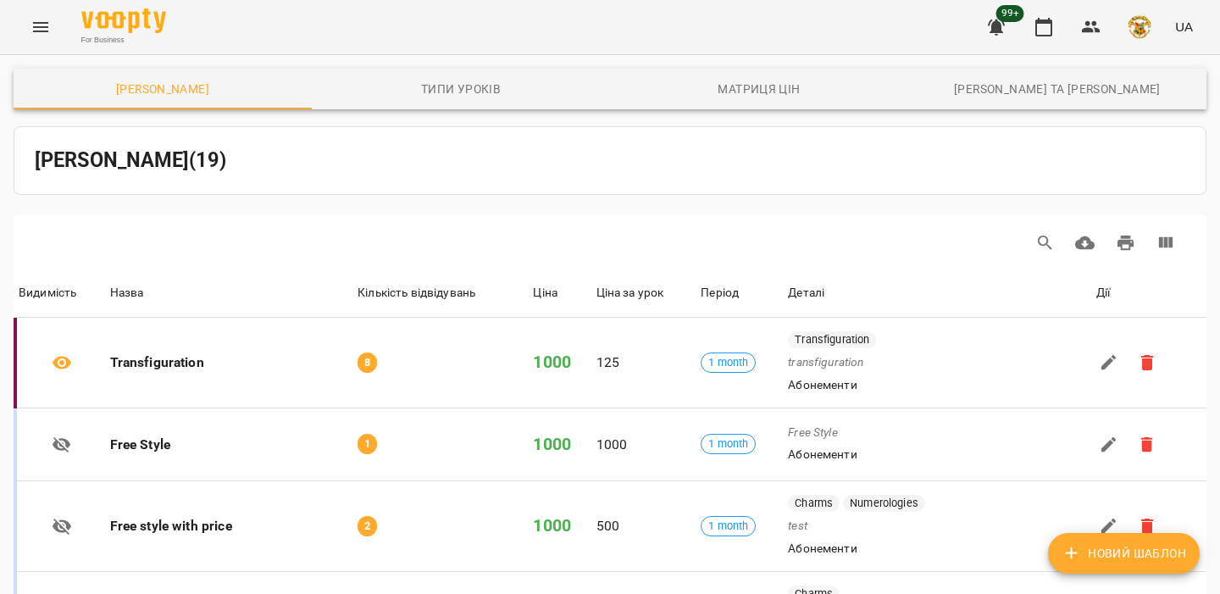
click at [47, 33] on icon "Menu" at bounding box center [41, 27] width 20 height 20
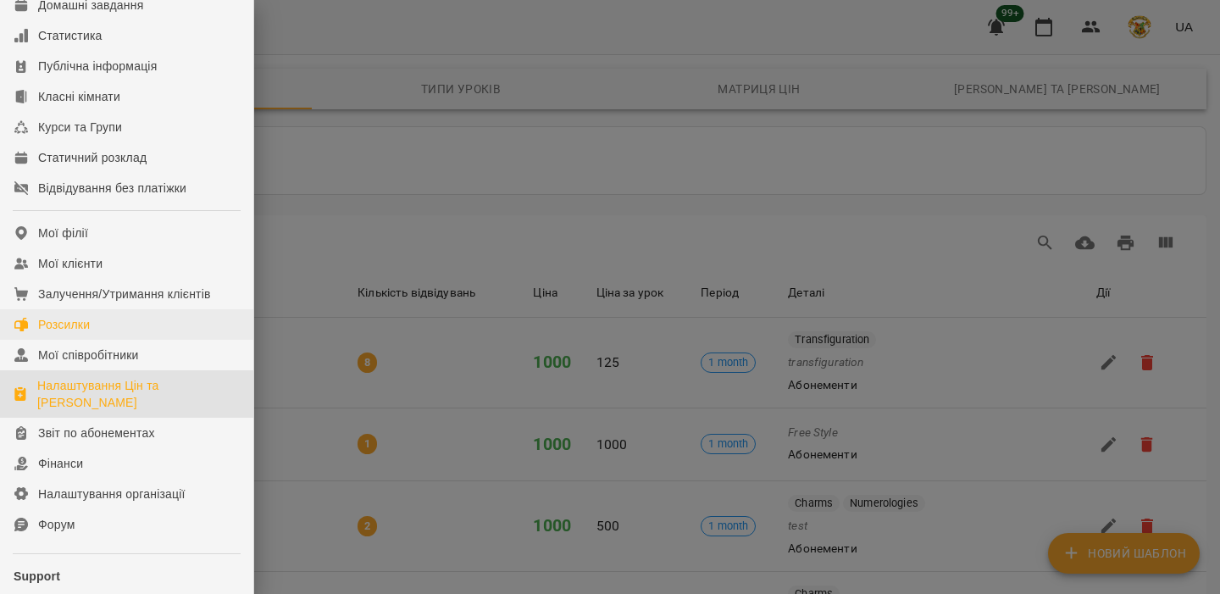
scroll to position [175, 0]
click at [94, 308] on link "Залучення/Утримання клієнтів" at bounding box center [126, 293] width 253 height 31
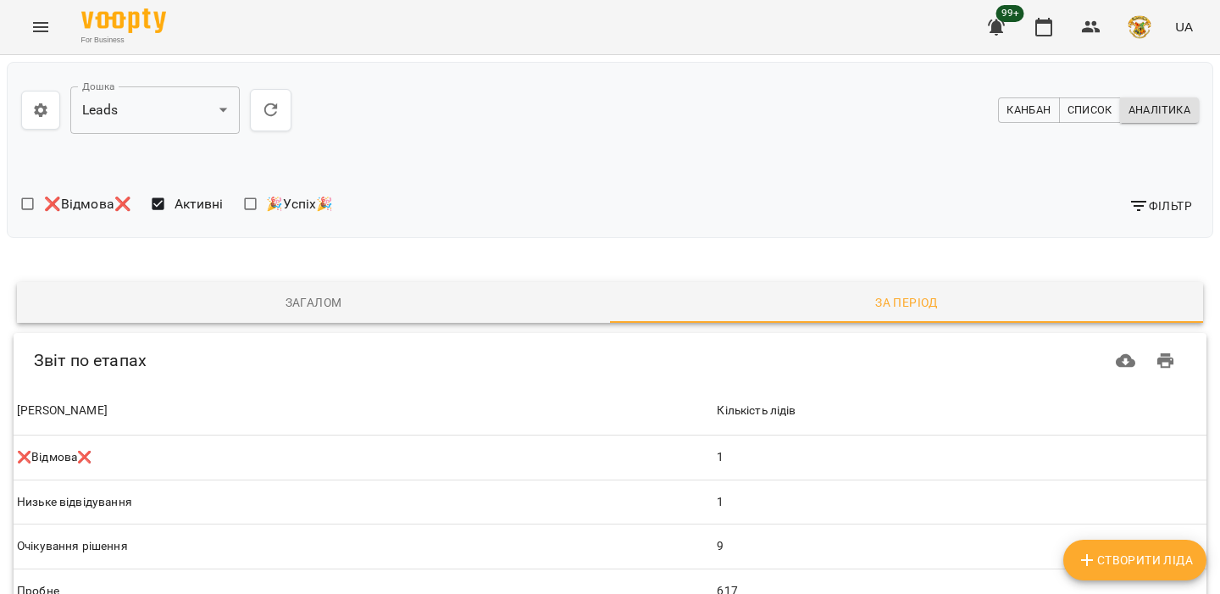
drag, startPoint x: 155, startPoint y: 392, endPoint x: 0, endPoint y: 571, distance: 236.7
click at [0, 531] on div "**********" at bounding box center [610, 555] width 1227 height 1007
click at [213, 97] on body "**********" at bounding box center [610, 527] width 1220 height 1055
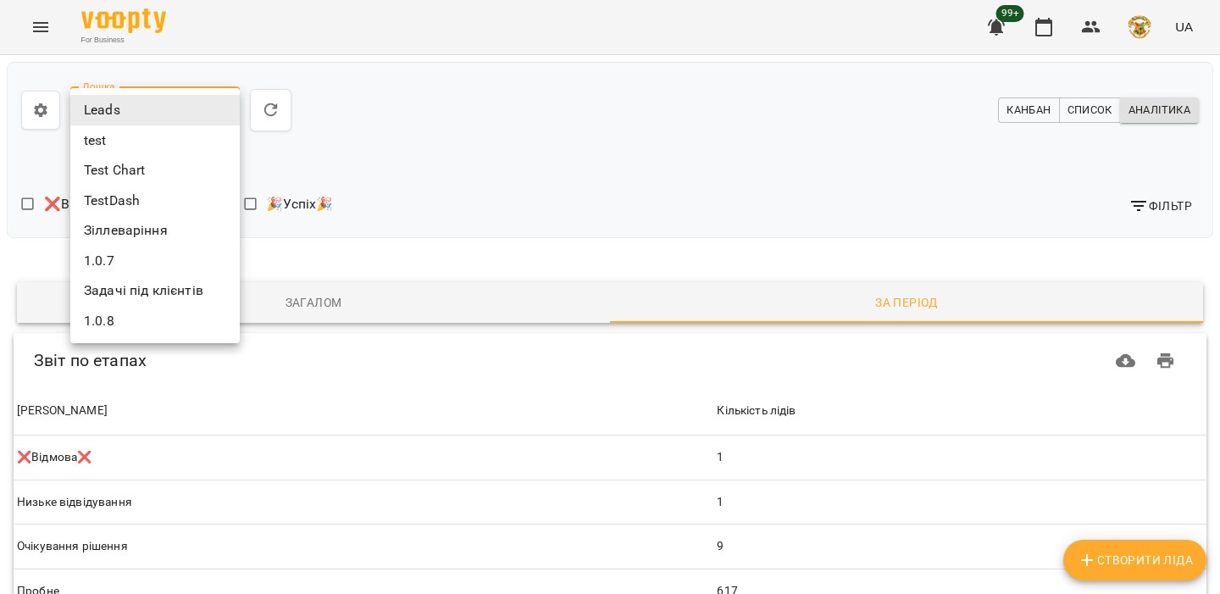
click at [172, 158] on li "Test Chart" at bounding box center [154, 170] width 169 height 31
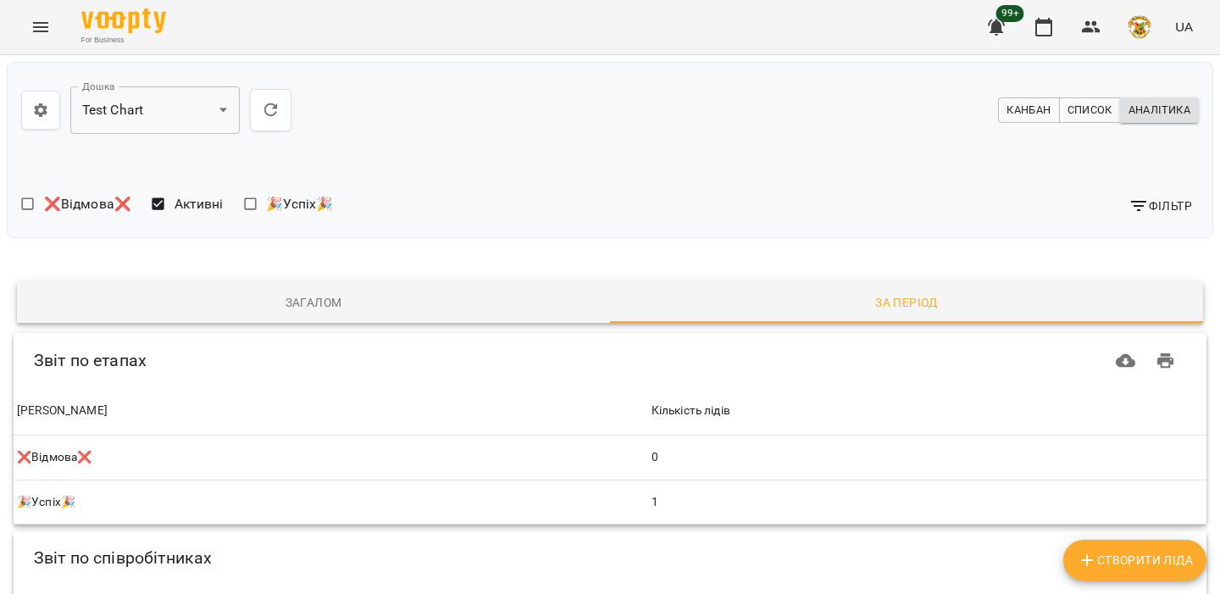
click at [999, 107] on button "Канбан" at bounding box center [1028, 109] width 61 height 25
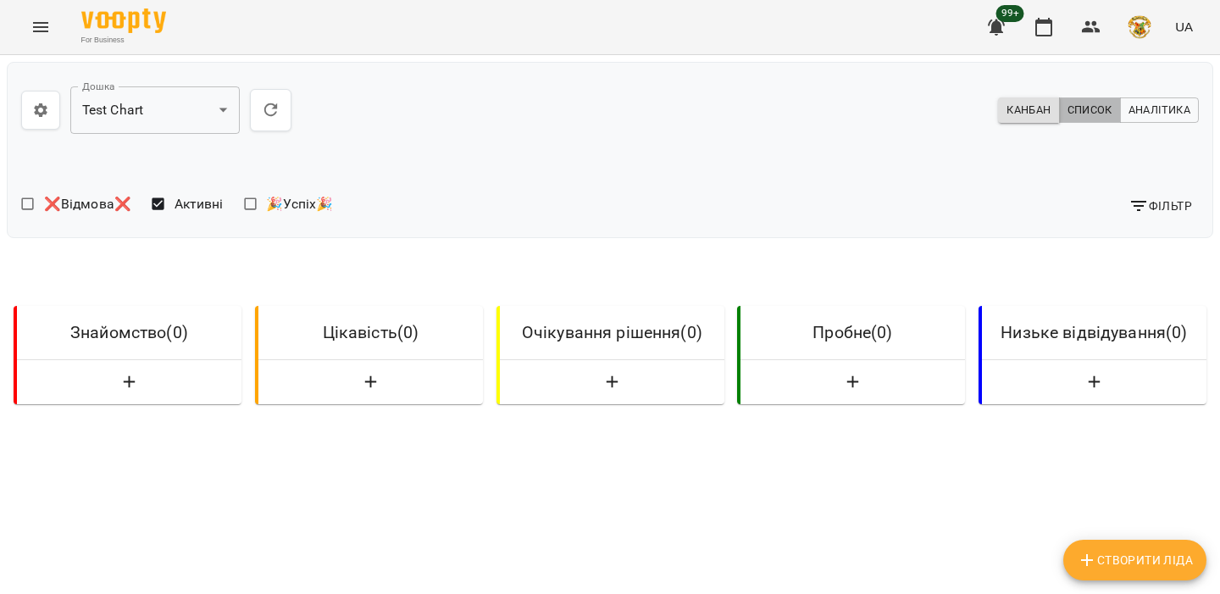
click at [1091, 115] on span "Список" at bounding box center [1090, 110] width 45 height 19
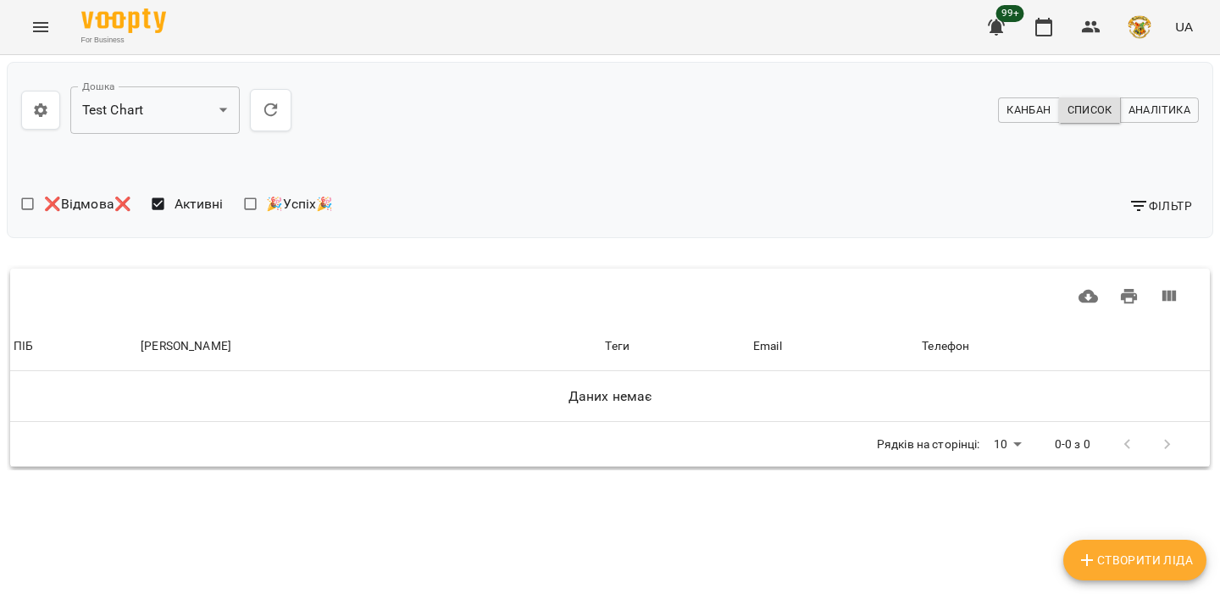
click at [1138, 106] on span "Аналітика" at bounding box center [1160, 110] width 62 height 19
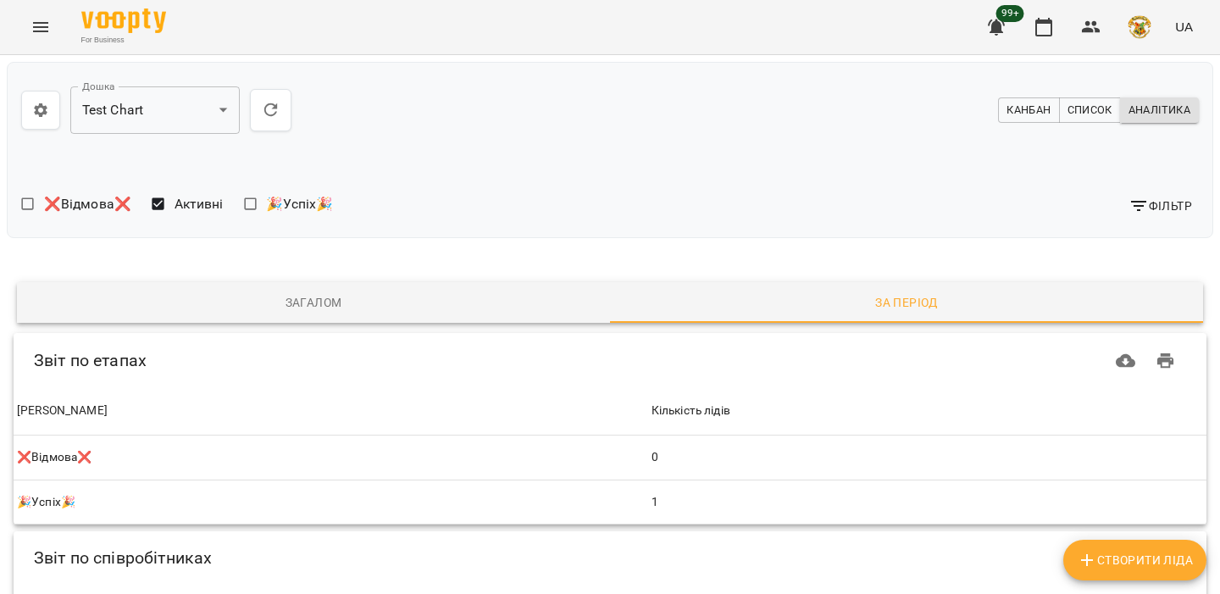
click at [1029, 112] on span "Канбан" at bounding box center [1029, 110] width 44 height 19
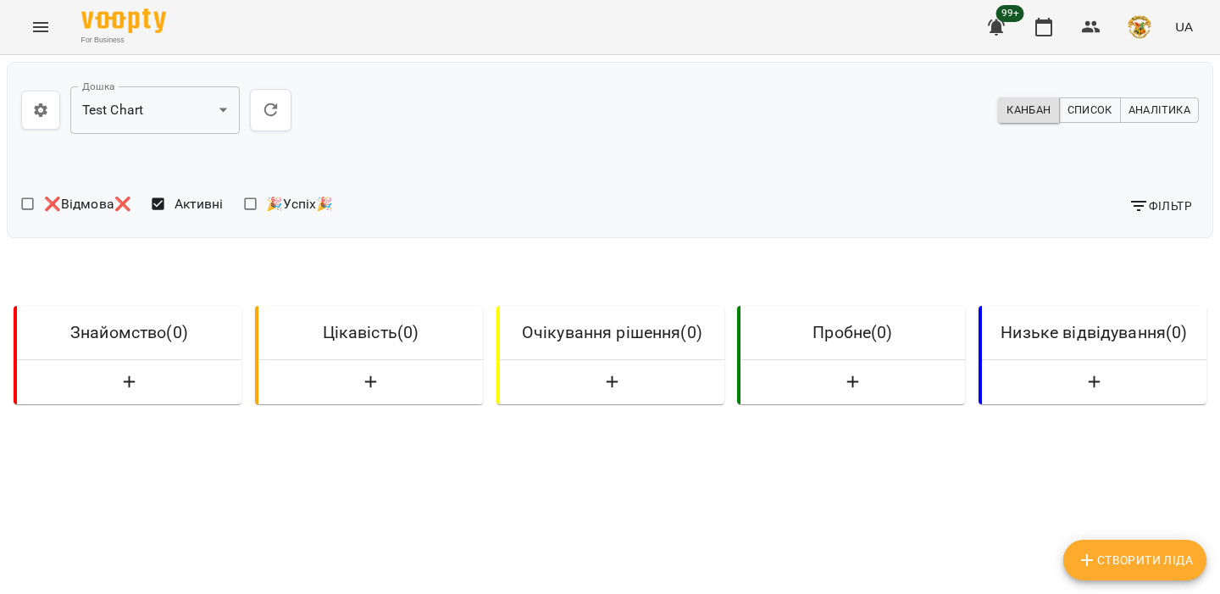
click at [33, 114] on icon "button" at bounding box center [40, 110] width 17 height 17
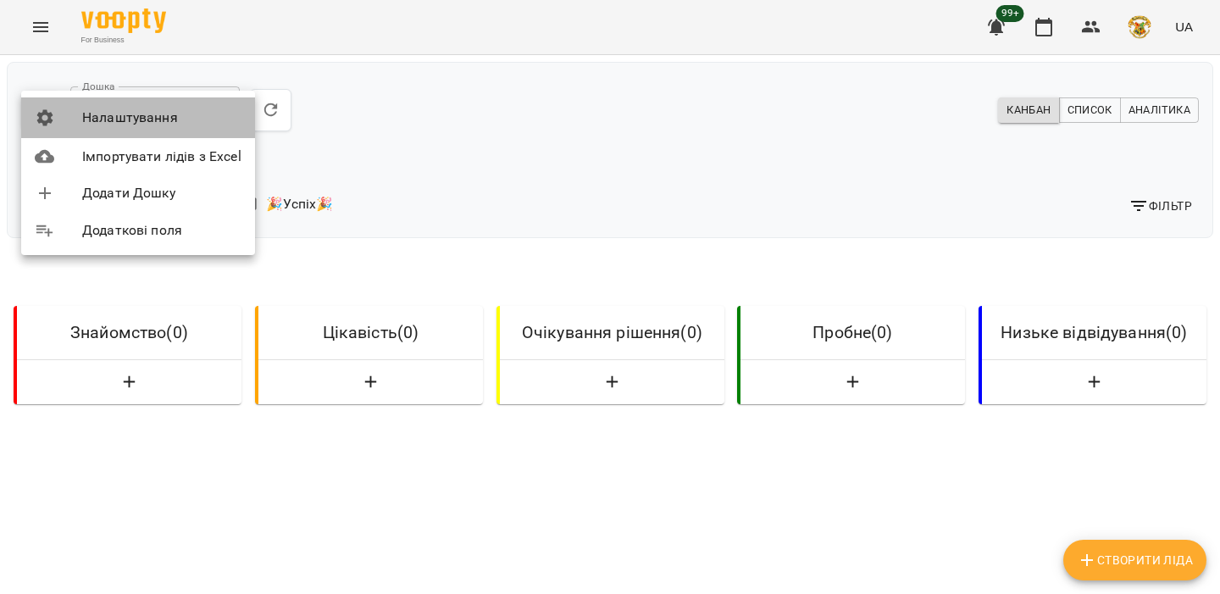
click at [136, 107] on li "Налаштування" at bounding box center [138, 117] width 234 height 41
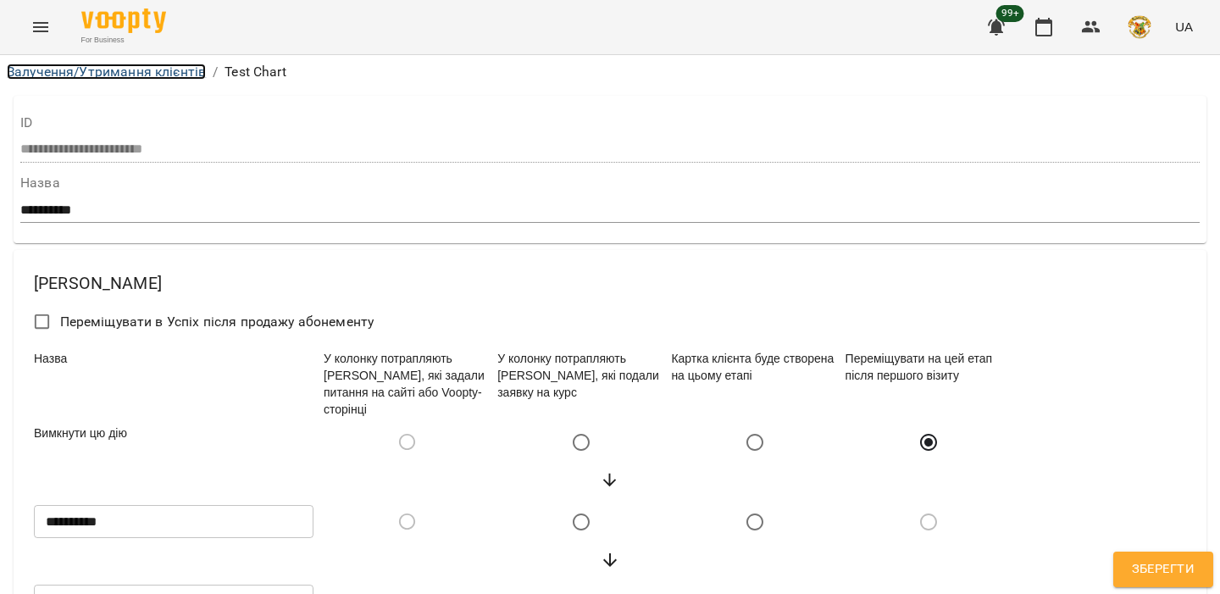
click at [44, 75] on link "Залучення/Утримання клієнтів" at bounding box center [106, 72] width 199 height 16
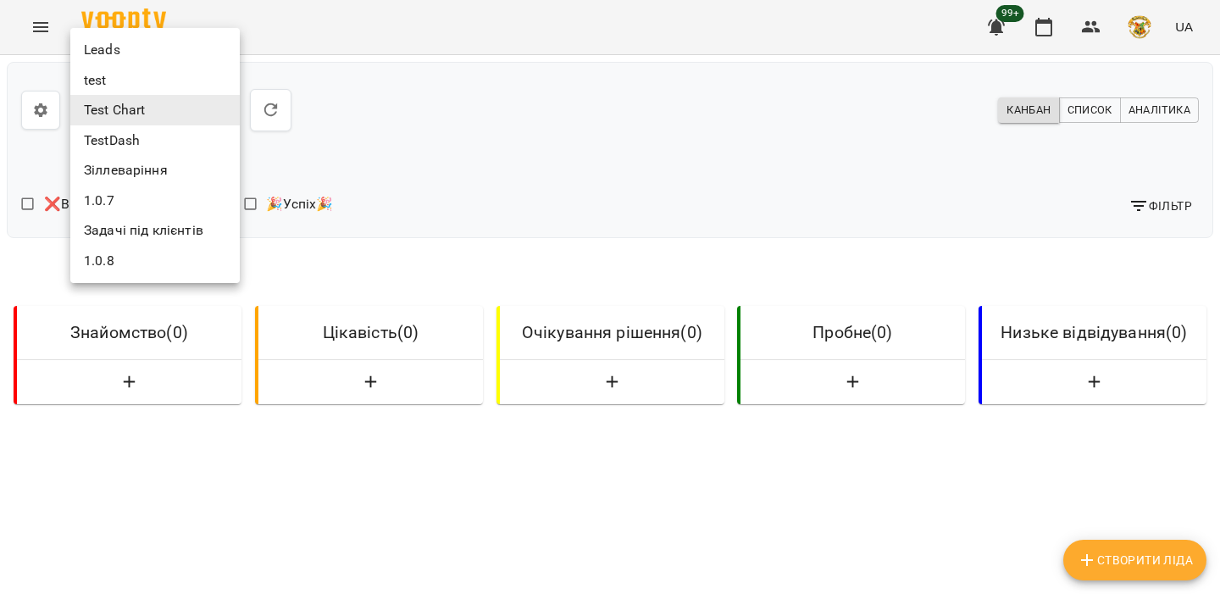
click at [192, 123] on body "**********" at bounding box center [610, 483] width 1220 height 967
click at [167, 230] on li "Задачі під клієнтів" at bounding box center [154, 230] width 169 height 31
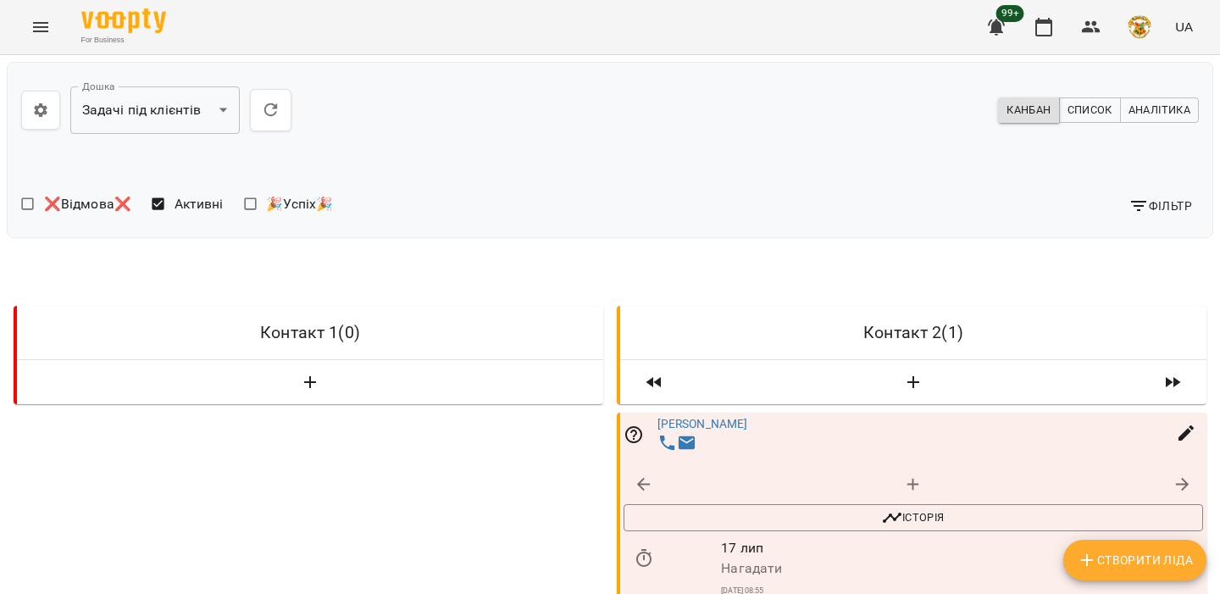
click at [466, 195] on div "❌Відмова❌ Активні 🎉Успіх🎉" at bounding box center [312, 206] width 582 height 36
click at [636, 481] on icon "button" at bounding box center [644, 485] width 20 height 20
select select "**********"
select select "*"
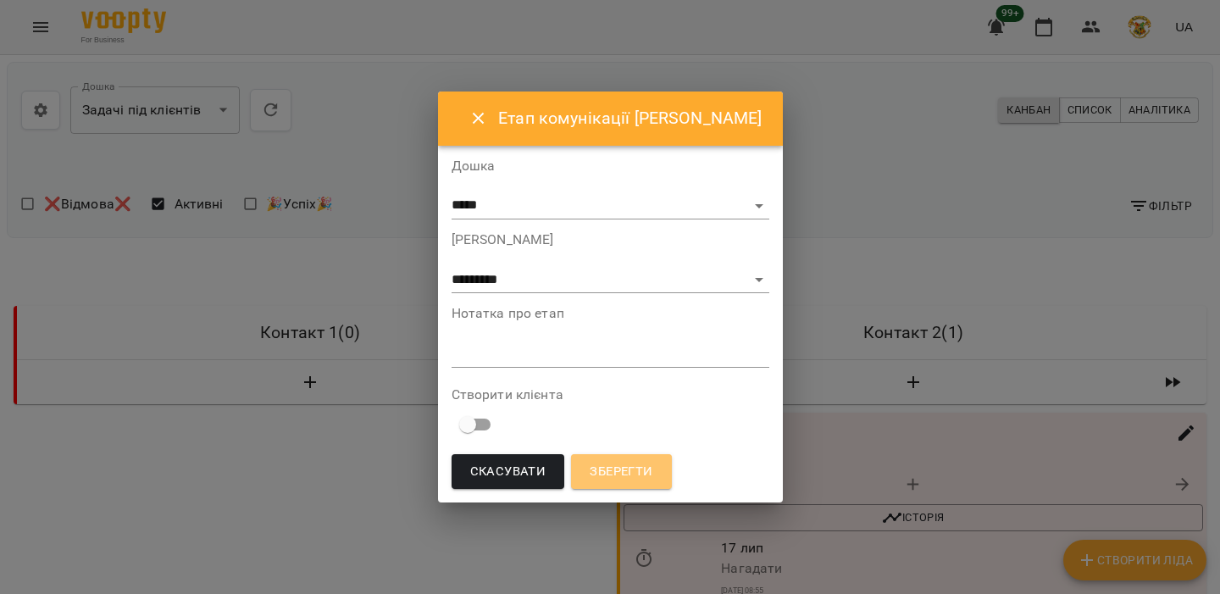
click at [648, 461] on span "Зберегти" at bounding box center [621, 472] width 63 height 22
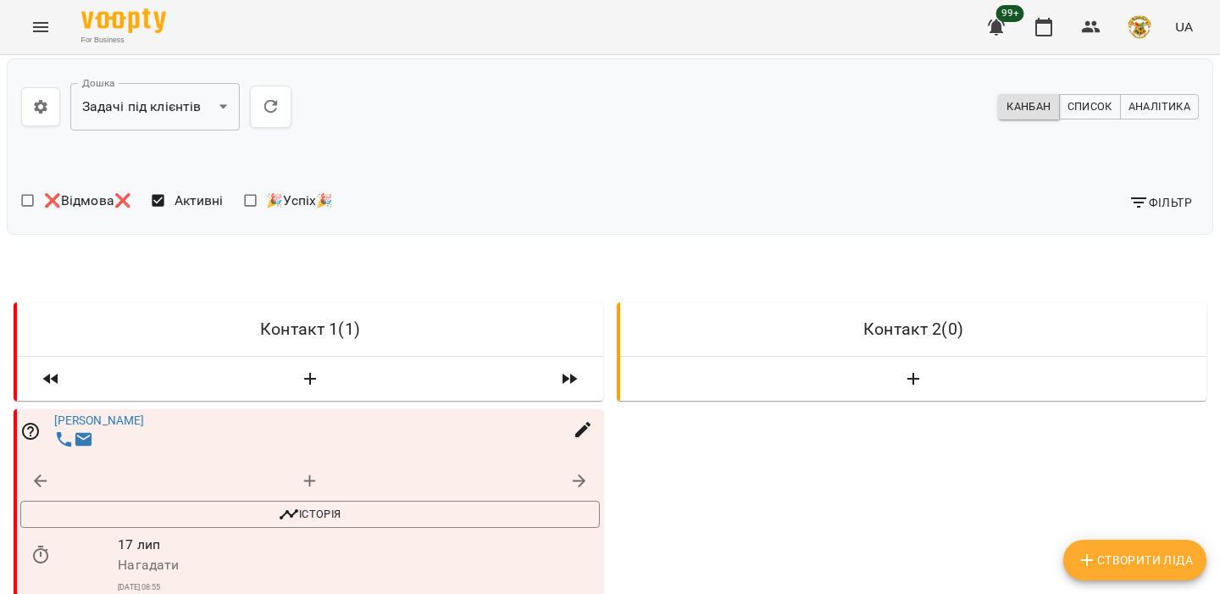
scroll to position [175, 0]
click at [75, 414] on link "[PERSON_NAME]" at bounding box center [99, 421] width 91 height 14
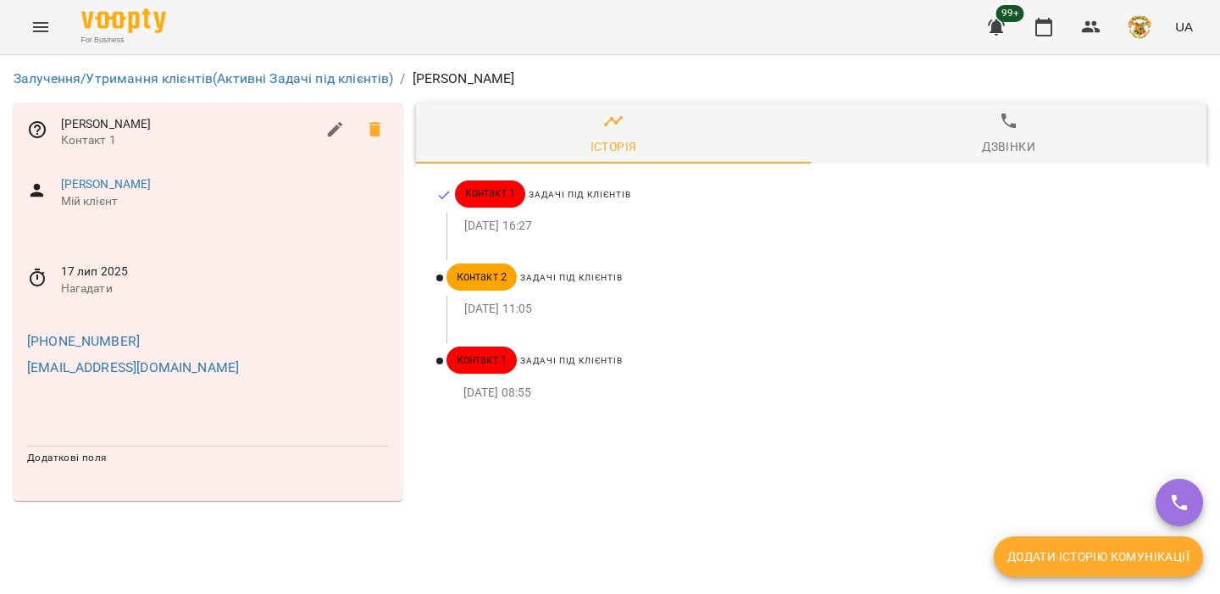
click at [1050, 544] on button "Додати історію комунікації" at bounding box center [1098, 556] width 209 height 41
select select "**********"
select select "*"
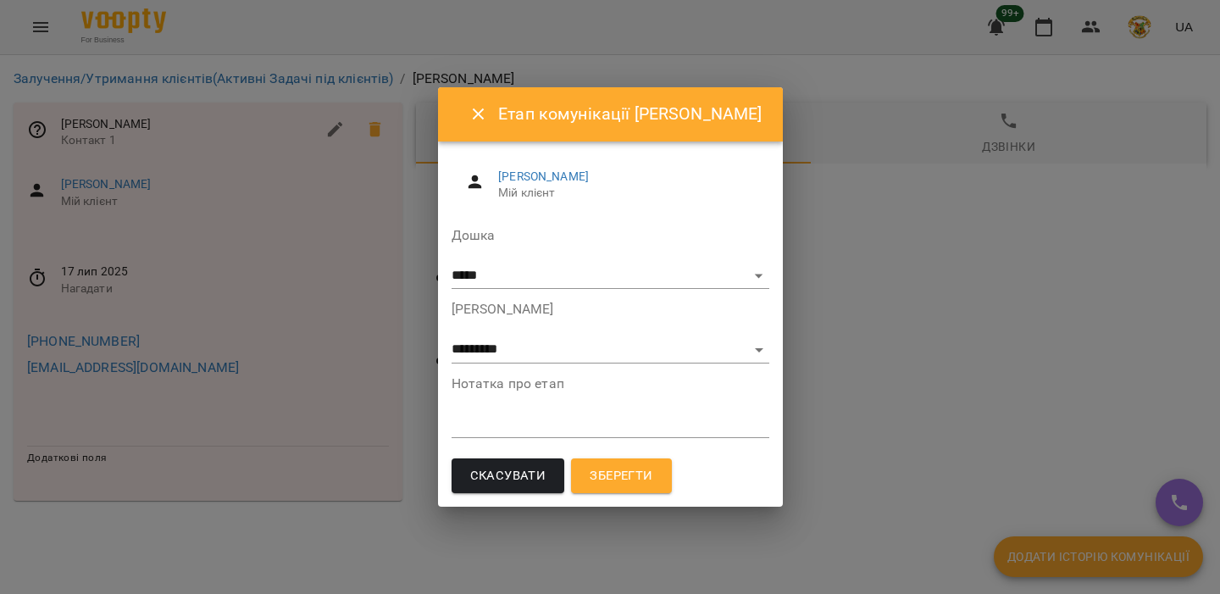
click at [557, 258] on div "**********" at bounding box center [611, 259] width 318 height 60
click at [552, 277] on select "**********" at bounding box center [611, 276] width 318 height 27
click at [481, 263] on select "**********" at bounding box center [611, 276] width 318 height 27
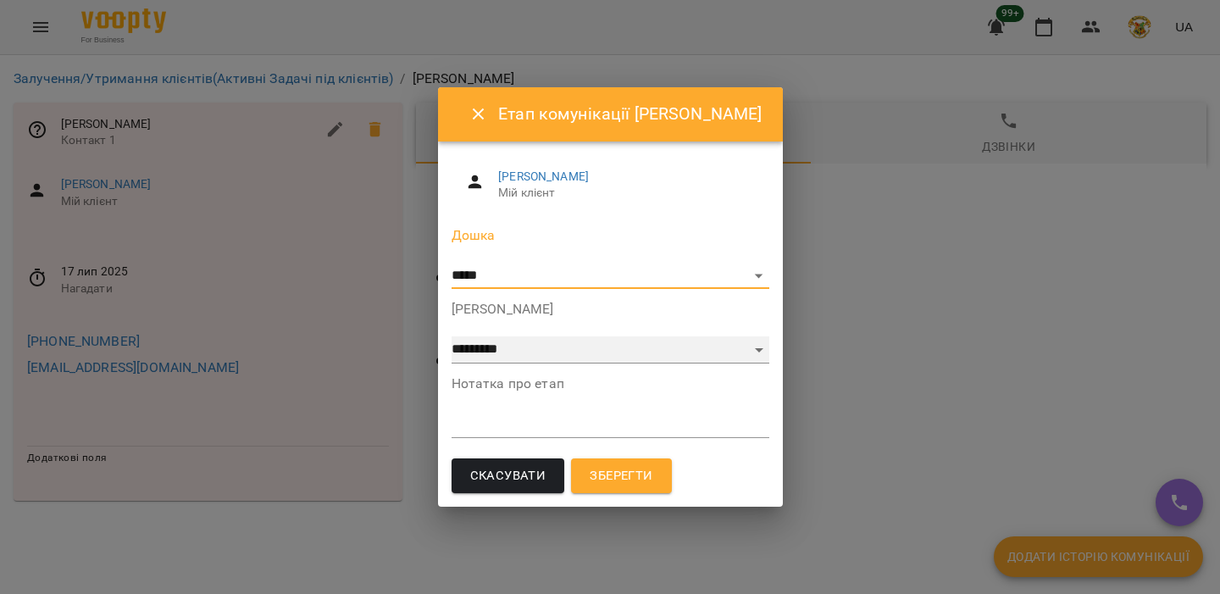
click at [550, 347] on select "**** ********* ********* ********* *********" at bounding box center [611, 349] width 318 height 27
click at [481, 336] on select "**** ********* ********* ********* *********" at bounding box center [611, 349] width 318 height 27
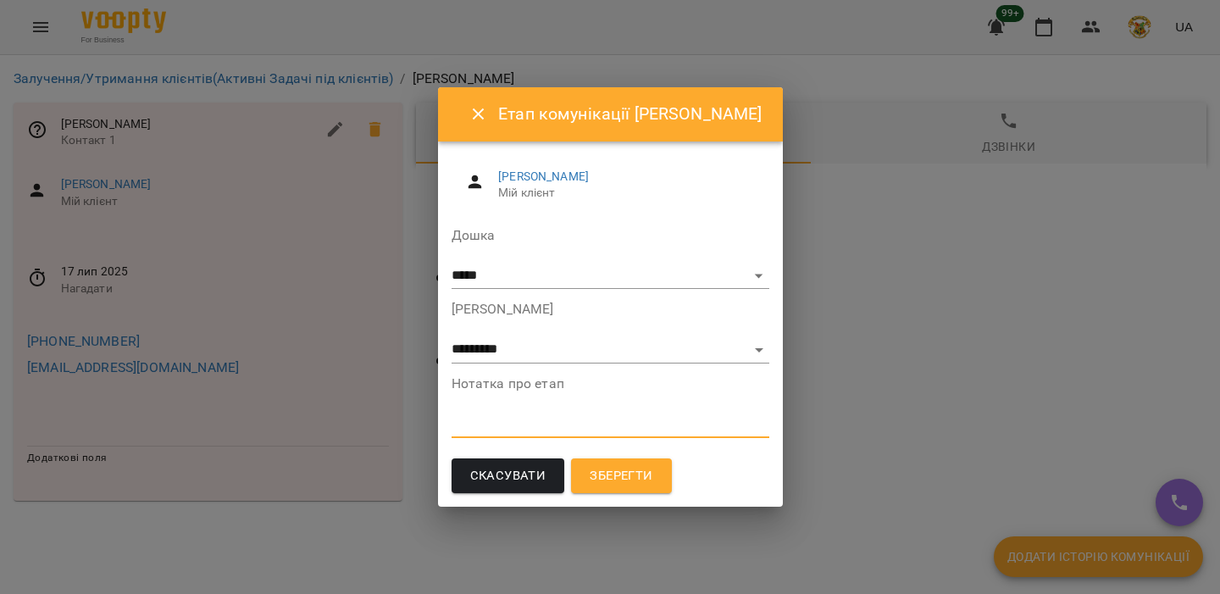
click at [542, 418] on textarea at bounding box center [611, 424] width 318 height 16
type textarea "****"
click at [653, 470] on span "Зберегти" at bounding box center [621, 476] width 63 height 22
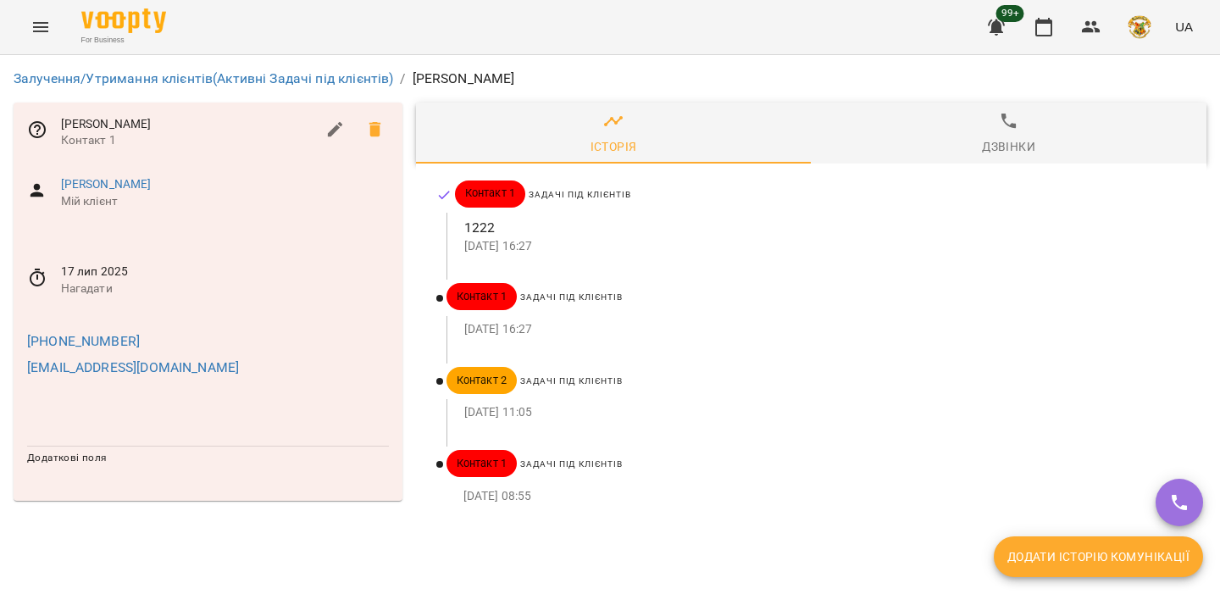
click at [362, 117] on span at bounding box center [375, 129] width 41 height 41
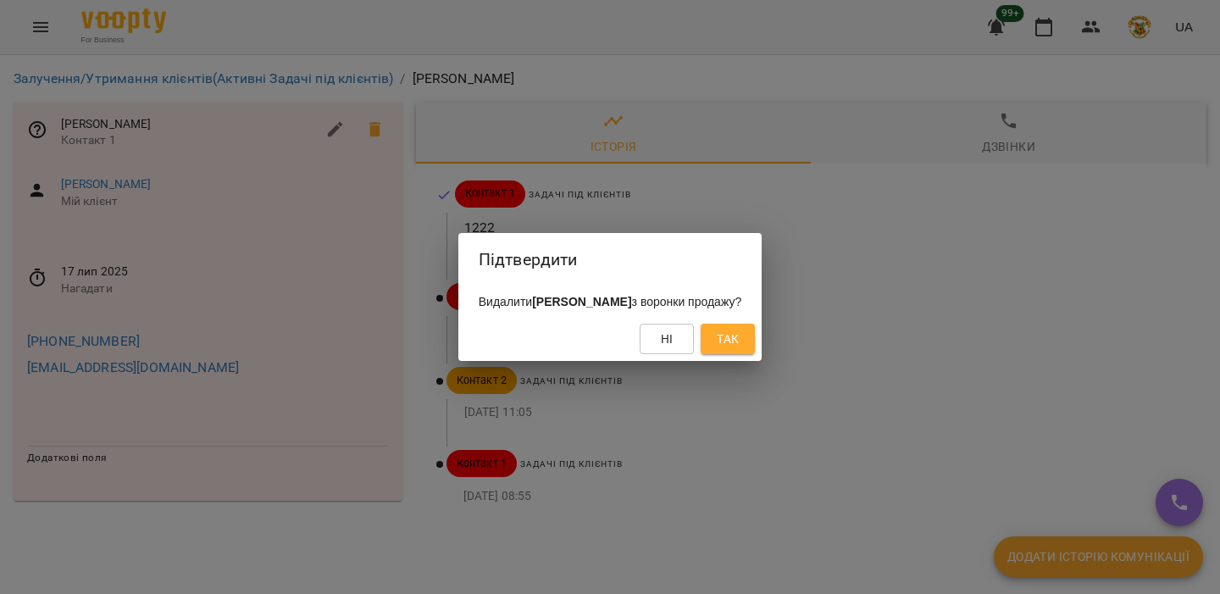
click at [733, 324] on div "Ні Так" at bounding box center [609, 339] width 303 height 44
click at [722, 336] on span "Так" at bounding box center [728, 339] width 22 height 20
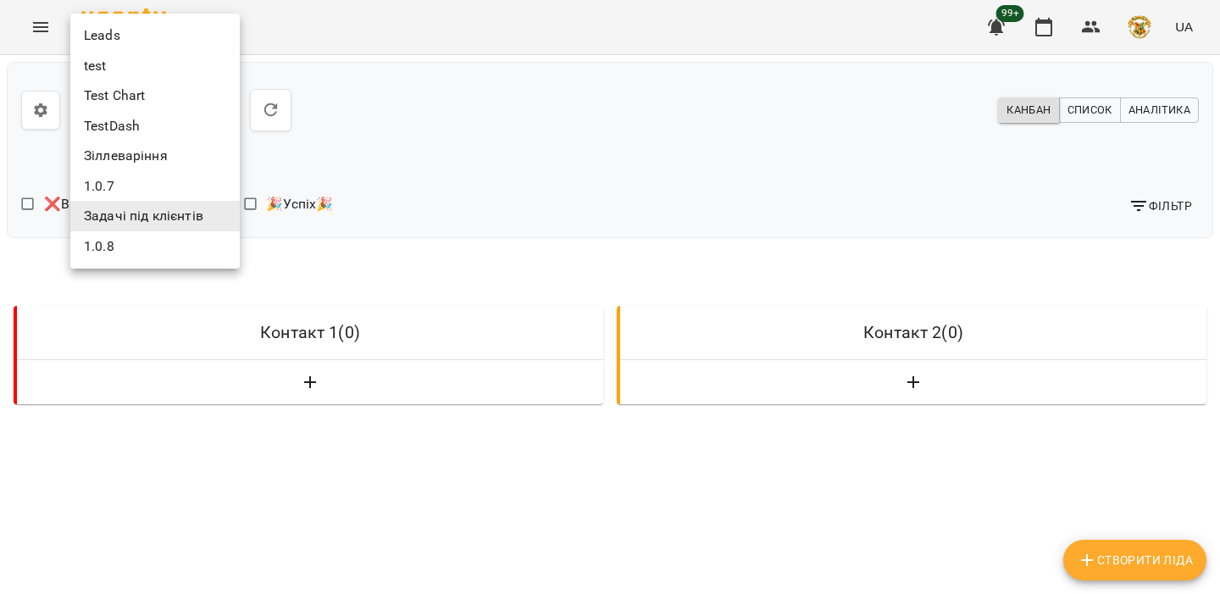
click at [169, 126] on body "**********" at bounding box center [610, 483] width 1220 height 967
click at [164, 135] on li "TestDash" at bounding box center [154, 126] width 169 height 31
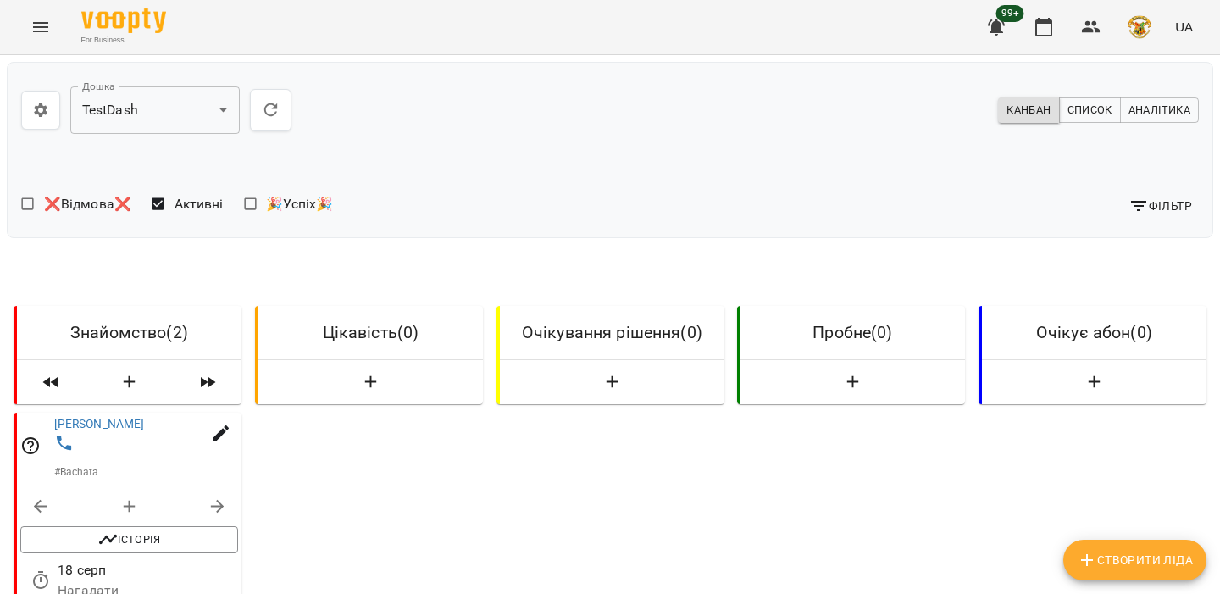
click at [300, 105] on div "**********" at bounding box center [312, 110] width 582 height 68
click at [276, 107] on icon "button" at bounding box center [271, 110] width 14 height 14
click at [1049, 34] on icon "button" at bounding box center [1044, 27] width 20 height 20
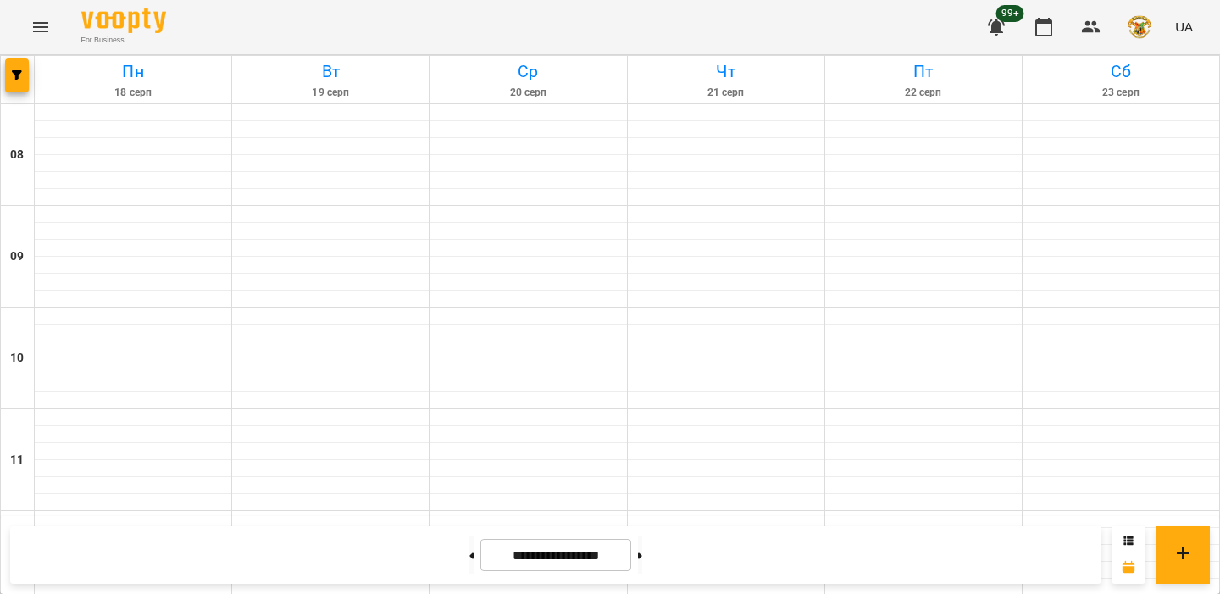
click at [47, 36] on icon "Menu" at bounding box center [41, 27] width 20 height 20
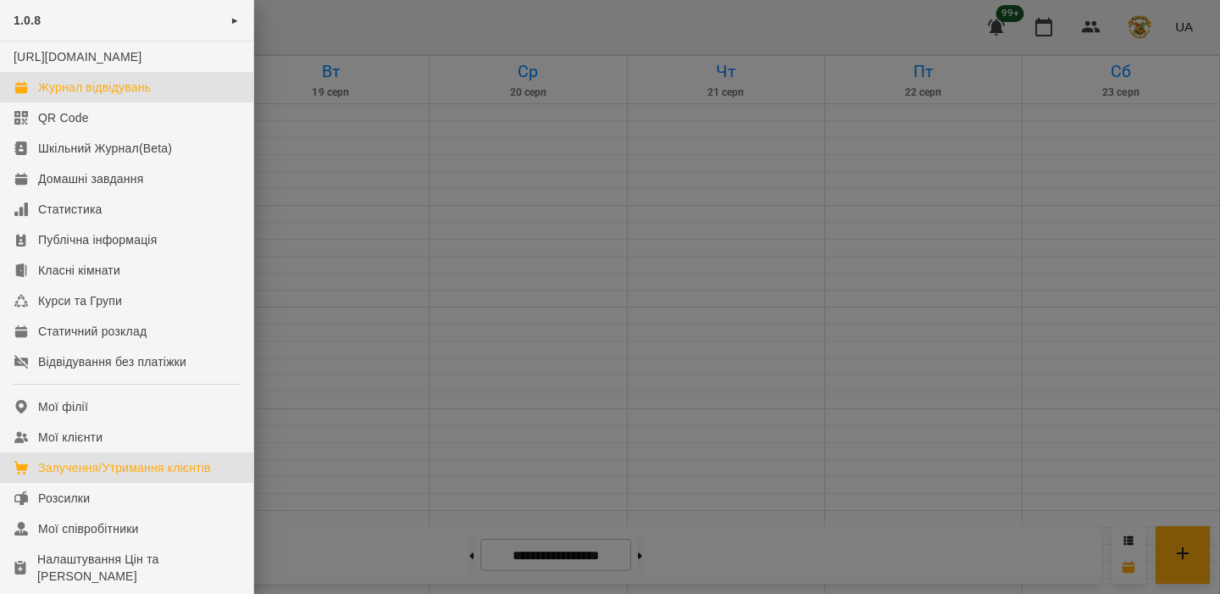
click at [184, 476] on div "Залучення/Утримання клієнтів" at bounding box center [124, 467] width 173 height 17
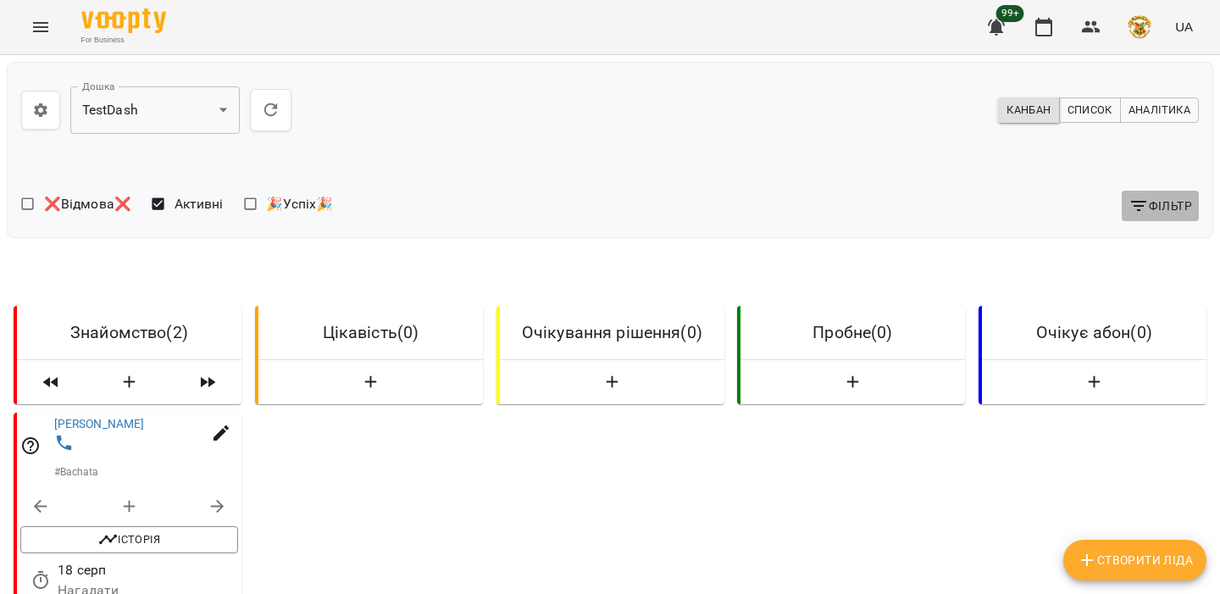
click at [1140, 203] on icon "button" at bounding box center [1139, 206] width 20 height 20
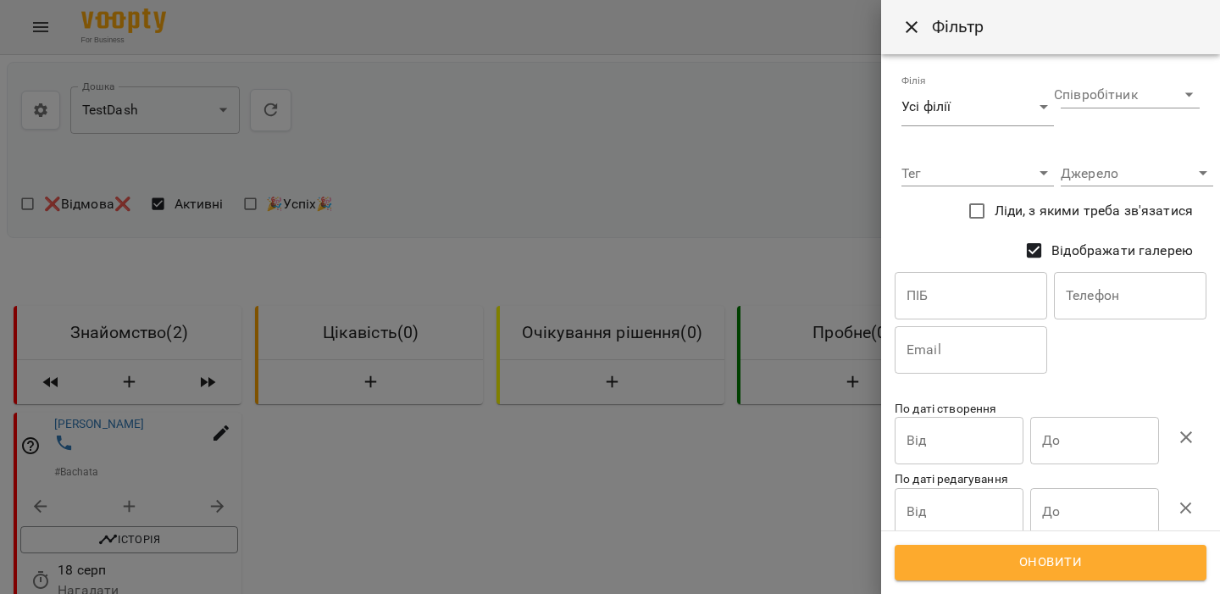
scroll to position [95, 0]
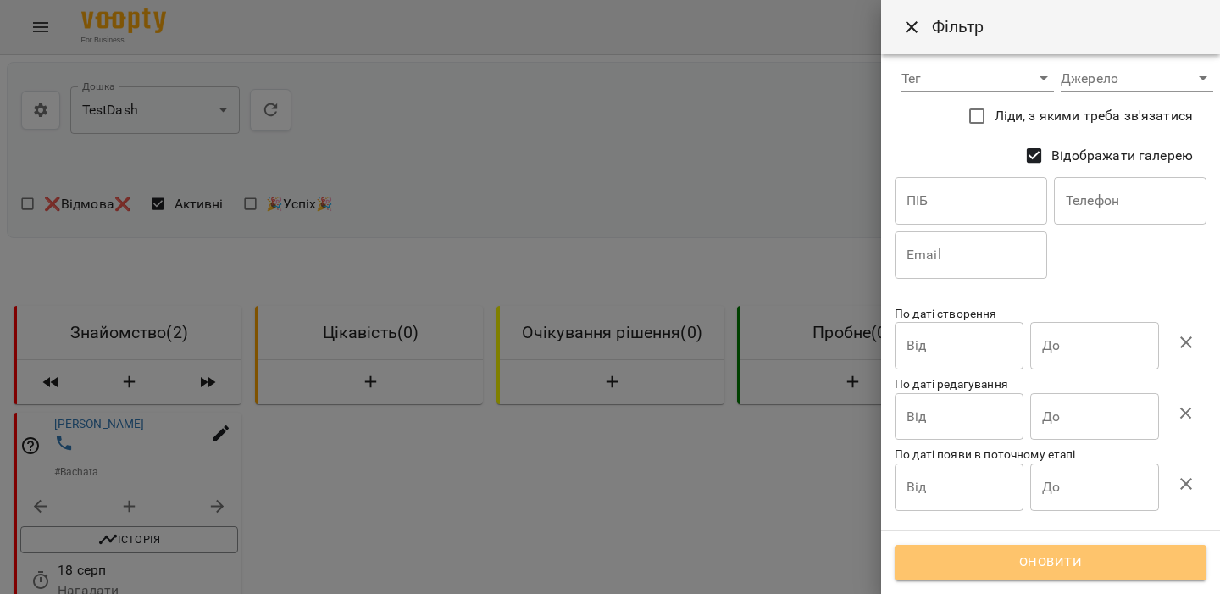
click at [966, 566] on span "Оновити" at bounding box center [1051, 563] width 275 height 22
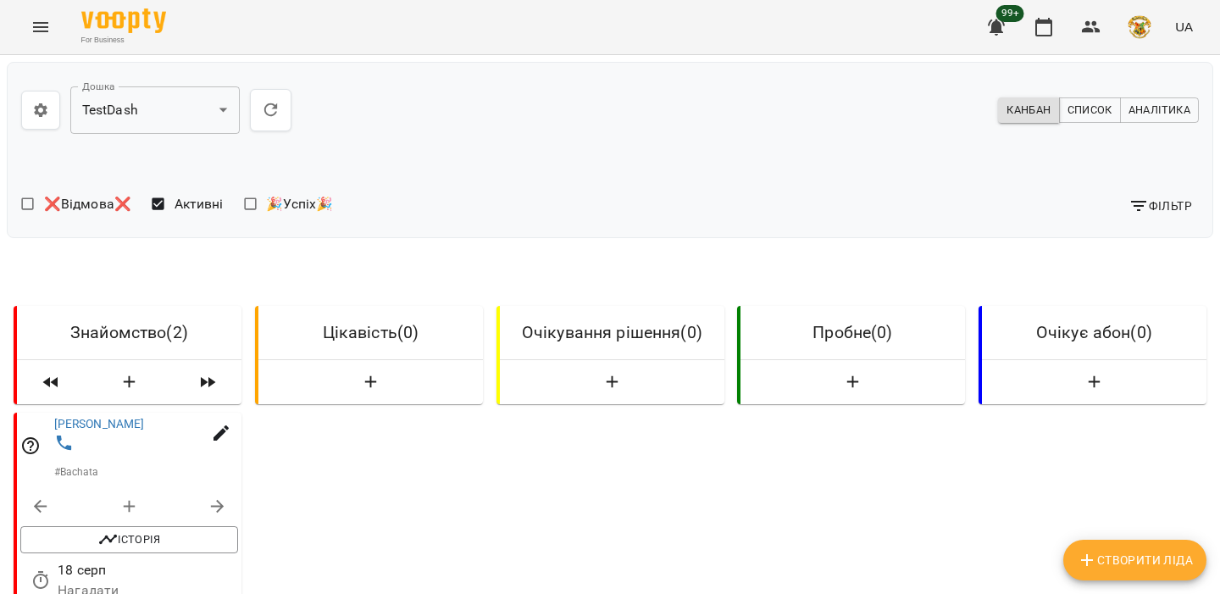
click at [1093, 550] on icon "Створити Ліда" at bounding box center [1087, 560] width 20 height 20
select select "**"
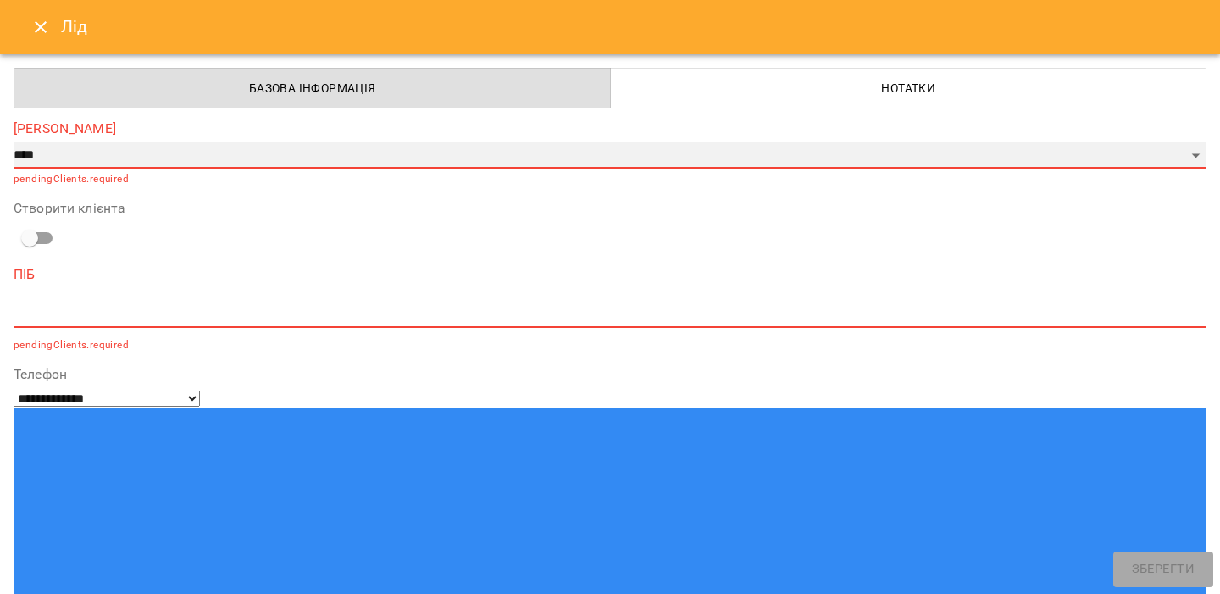
click at [490, 149] on select "**********" at bounding box center [610, 155] width 1193 height 27
select select "*"
click at [14, 142] on select "**********" at bounding box center [610, 155] width 1193 height 27
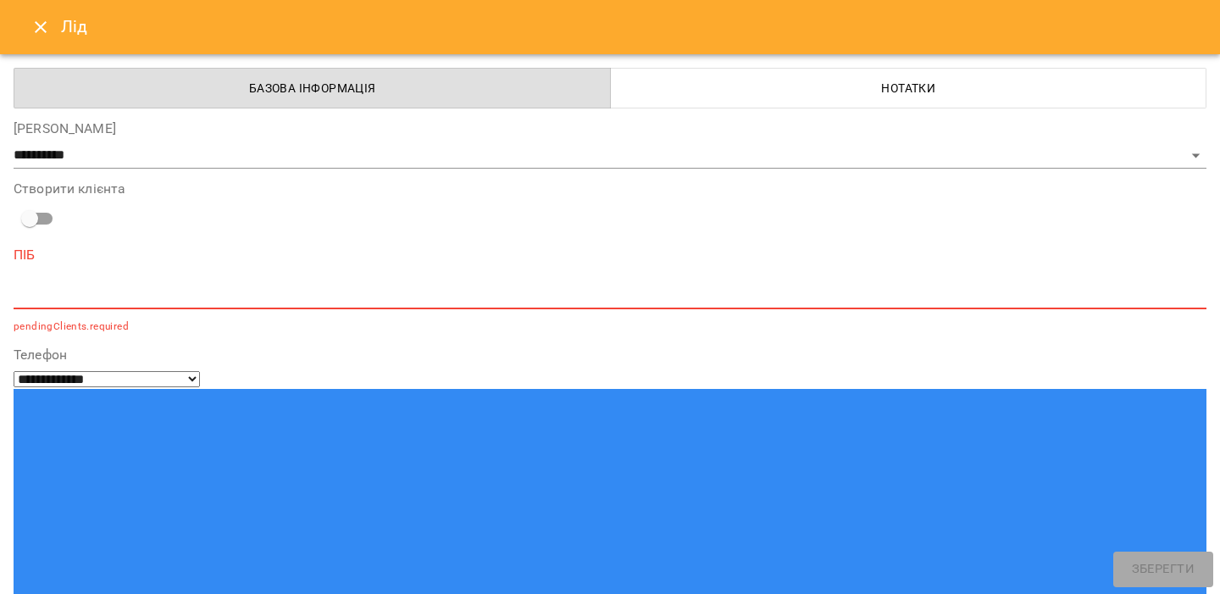
click at [44, 301] on textarea at bounding box center [610, 295] width 1193 height 16
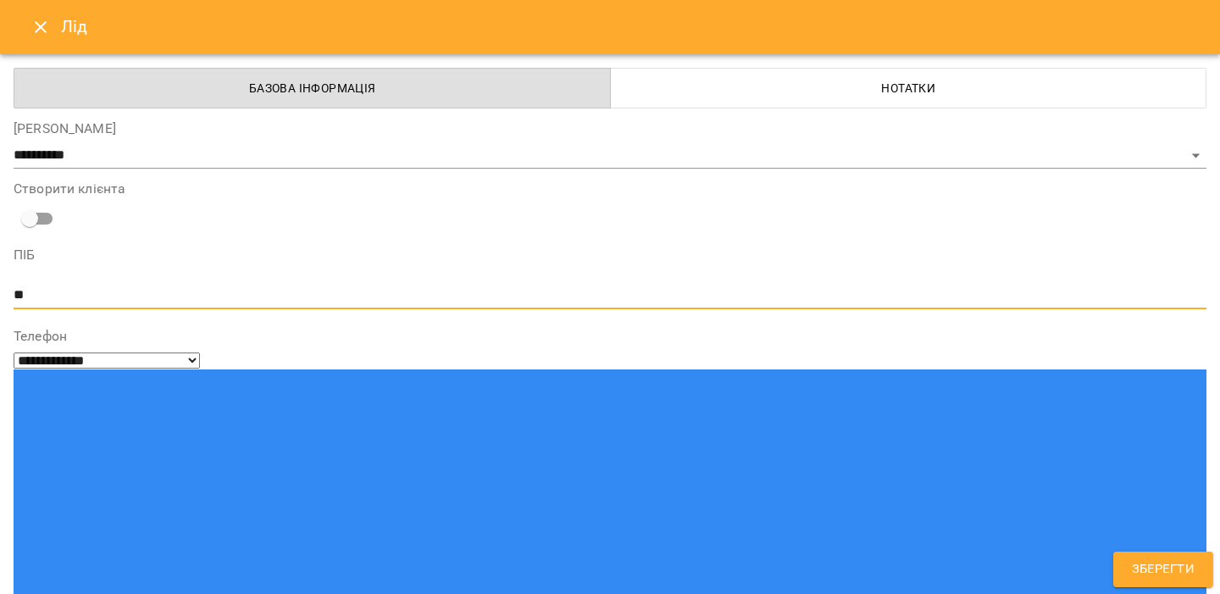
type textarea "**"
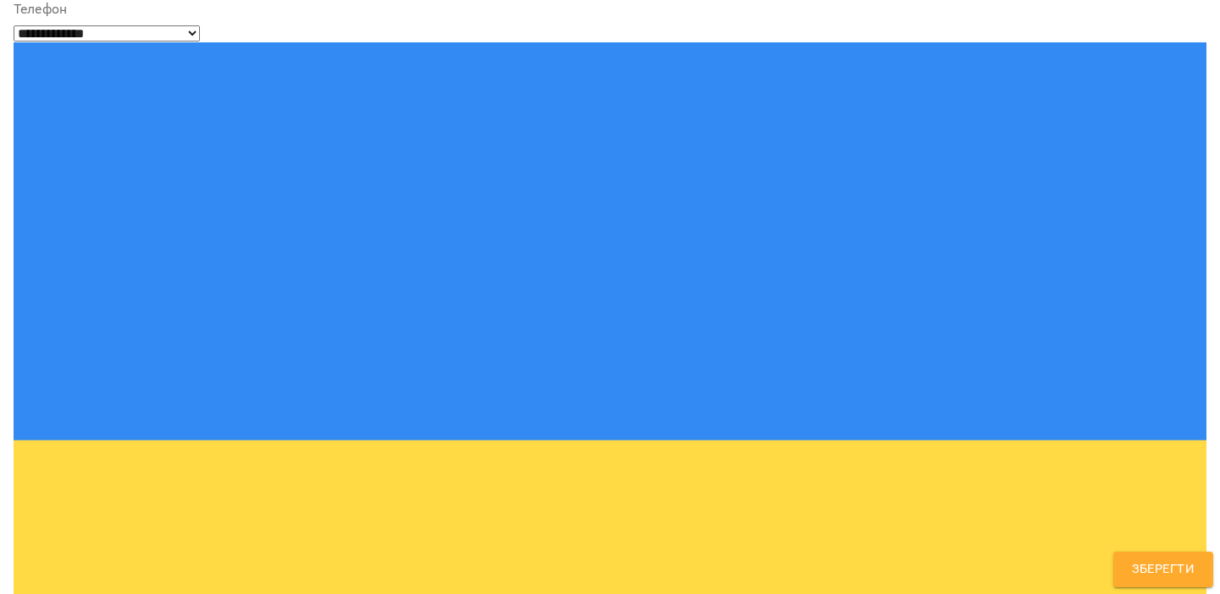
click at [1149, 567] on span "Зберегти" at bounding box center [1163, 569] width 63 height 22
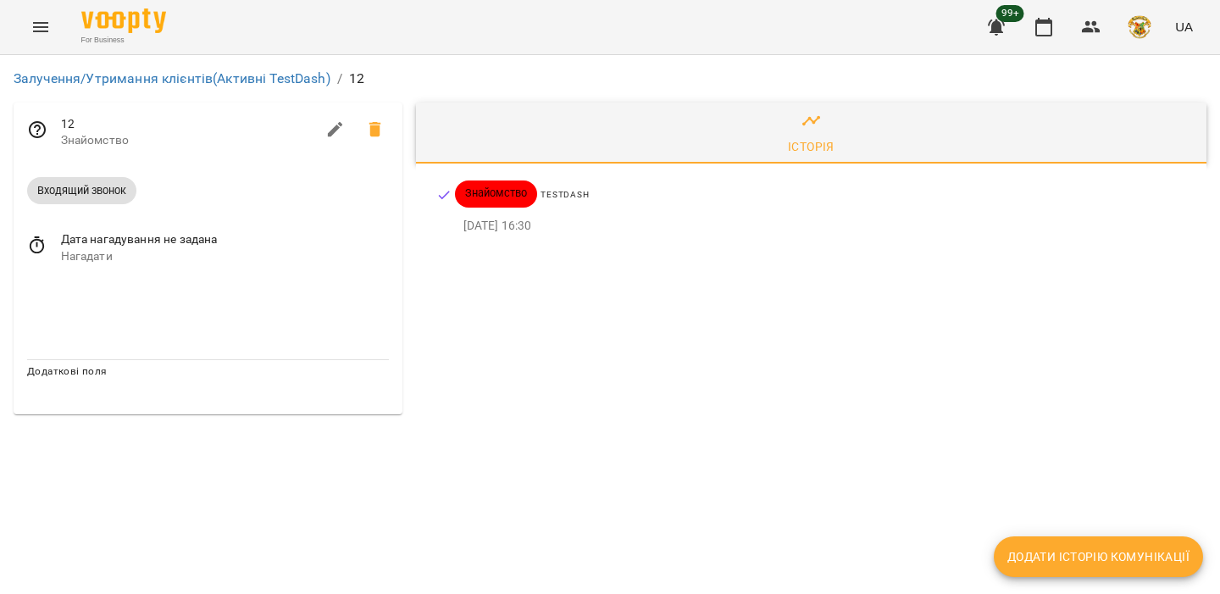
click at [379, 141] on span at bounding box center [375, 129] width 41 height 41
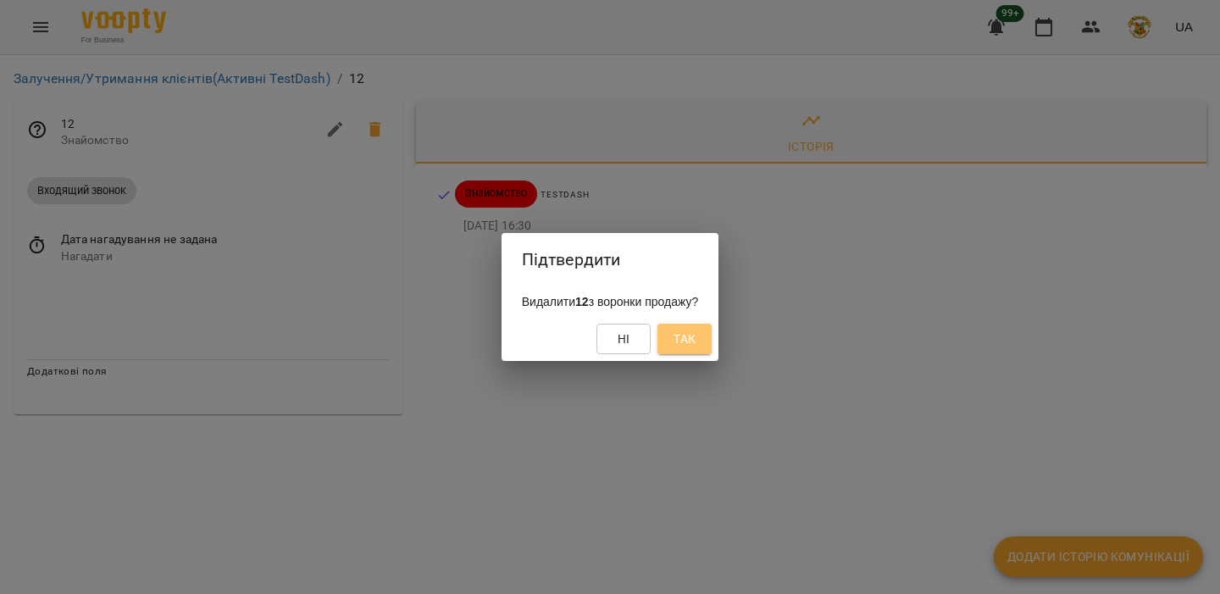
click at [691, 339] on span "Так" at bounding box center [685, 339] width 22 height 20
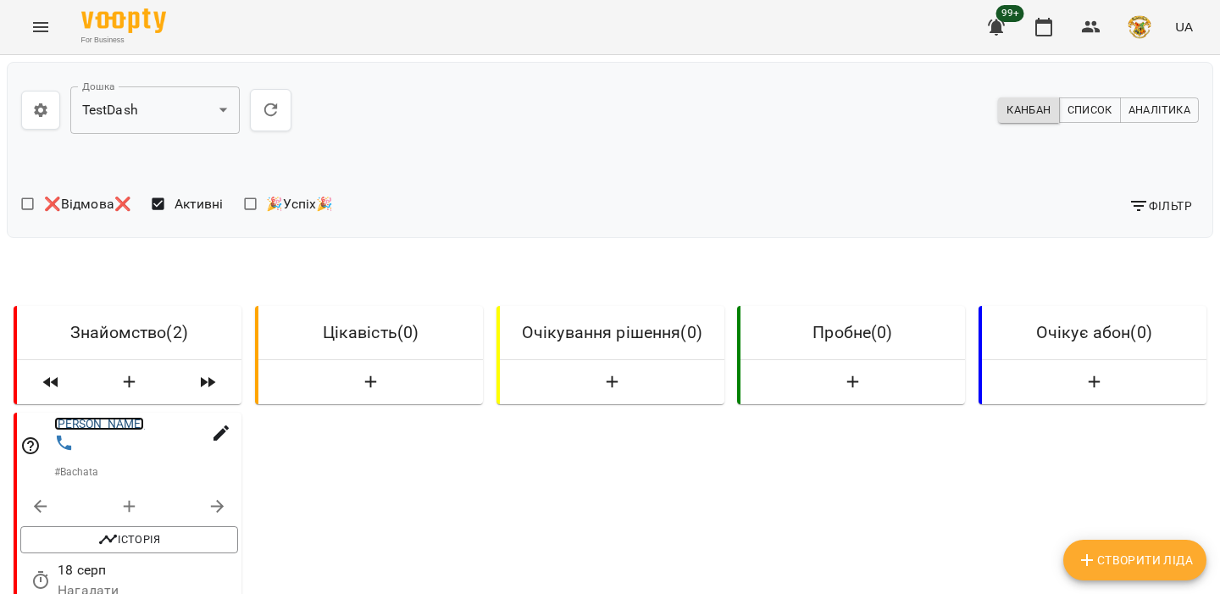
click at [145, 425] on link "[PERSON_NAME]" at bounding box center [99, 424] width 91 height 14
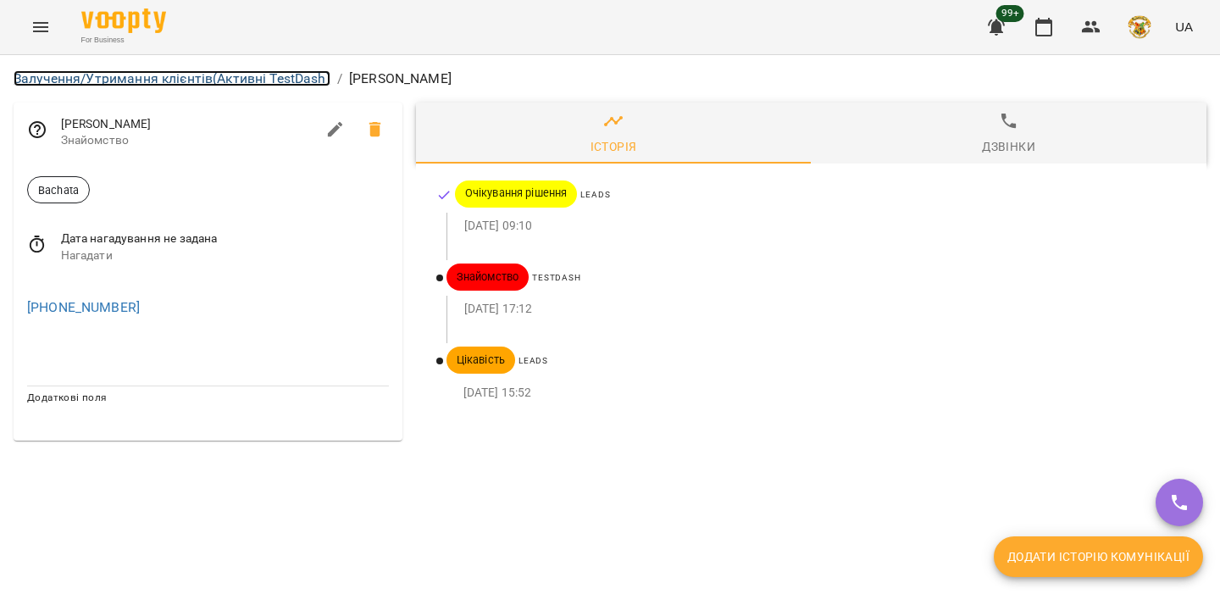
click at [223, 75] on link "Залучення/Утримання клієнтів (Активні TestDash)" at bounding box center [172, 78] width 317 height 16
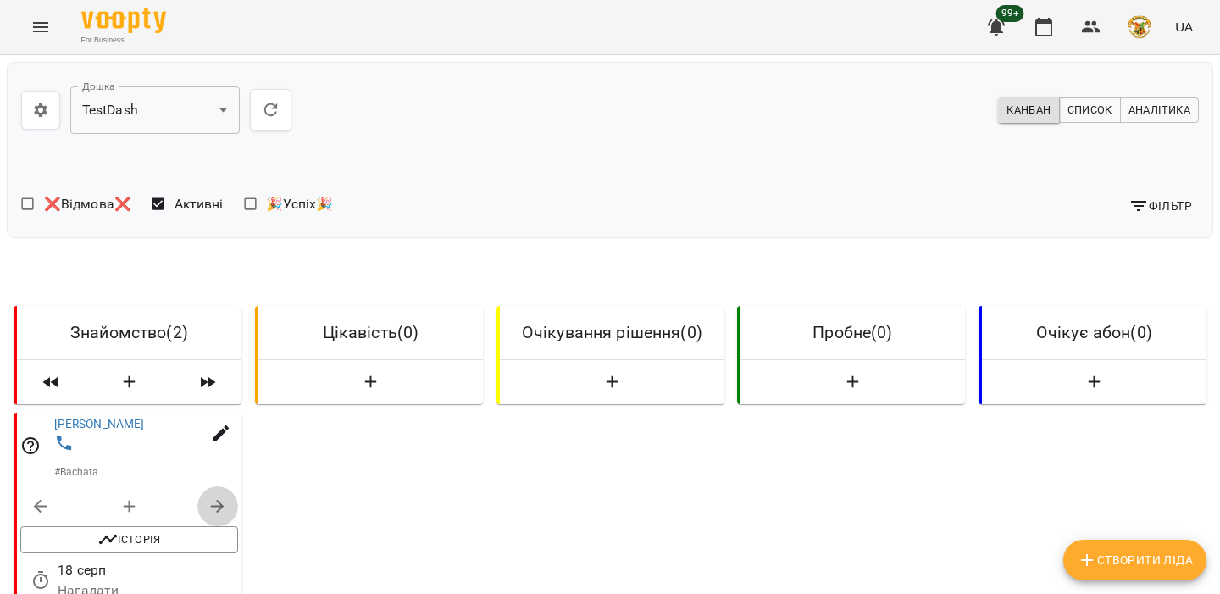
click at [222, 507] on icon "button" at bounding box center [218, 507] width 14 height 14
select select "**********"
select select "*"
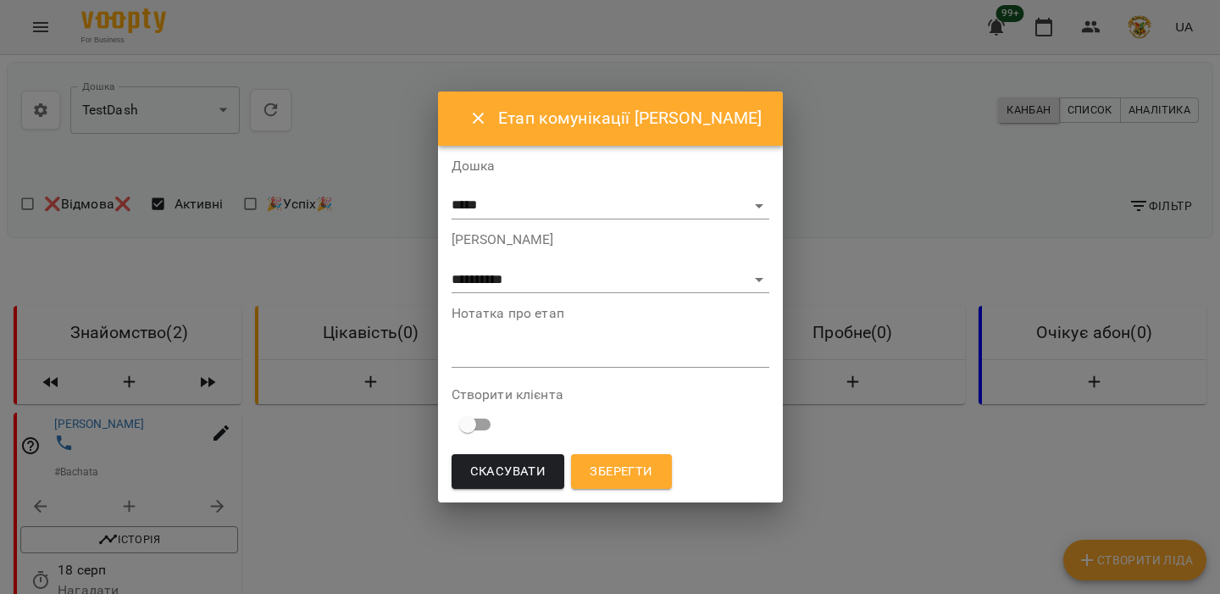
click at [486, 407] on div "Створити клієнта" at bounding box center [611, 414] width 318 height 53
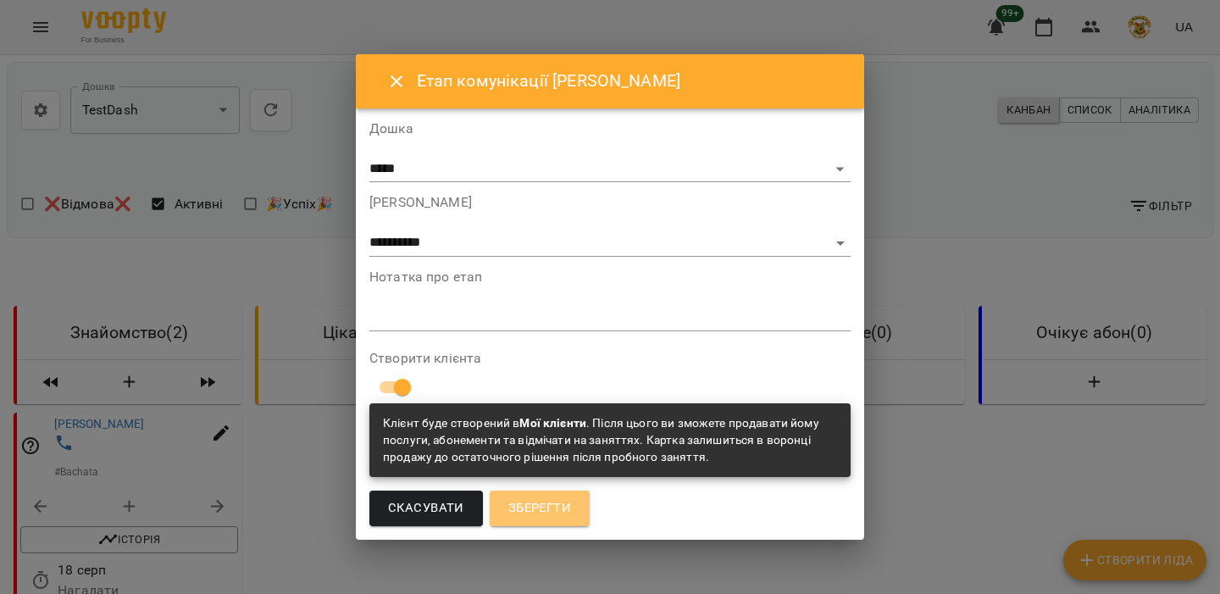
click at [564, 507] on span "Зберегти" at bounding box center [539, 508] width 63 height 22
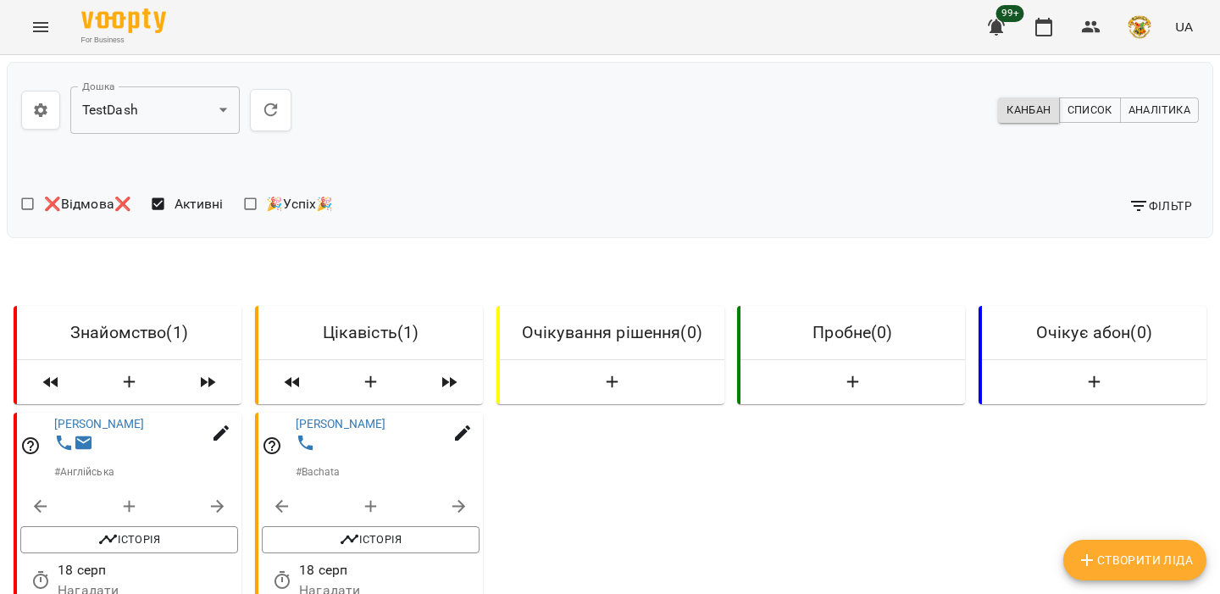
click at [342, 430] on div at bounding box center [390, 445] width 197 height 31
click at [347, 426] on link "[PERSON_NAME]" at bounding box center [340, 424] width 91 height 14
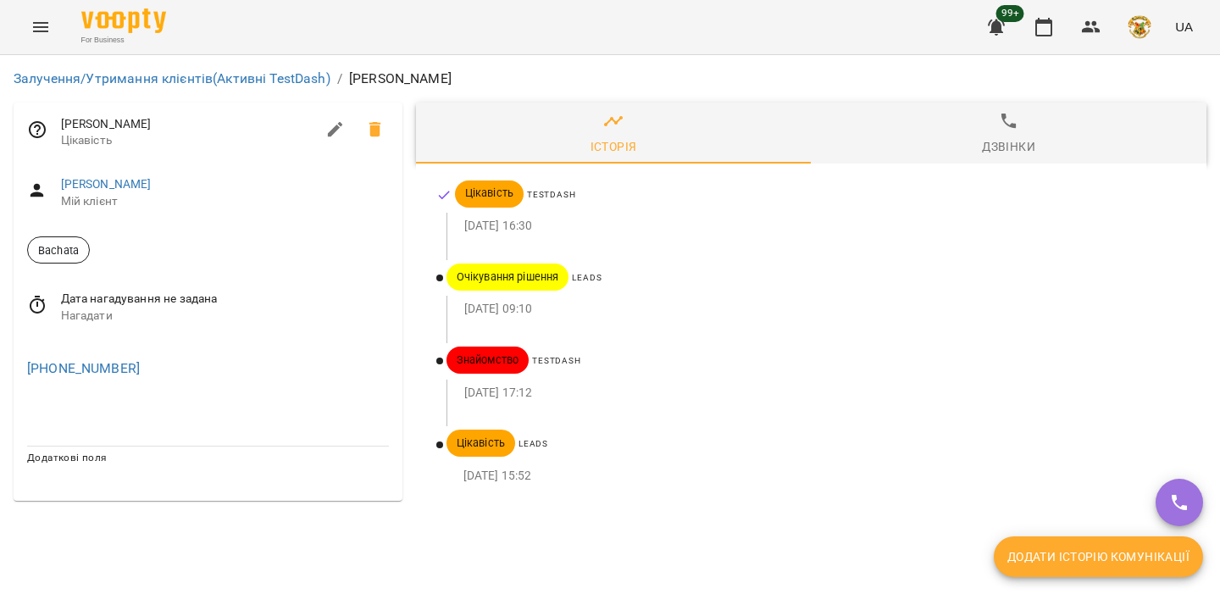
click at [132, 194] on span "Мій клієнт" at bounding box center [225, 201] width 328 height 17
click at [130, 183] on link "[PERSON_NAME]" at bounding box center [106, 184] width 91 height 14
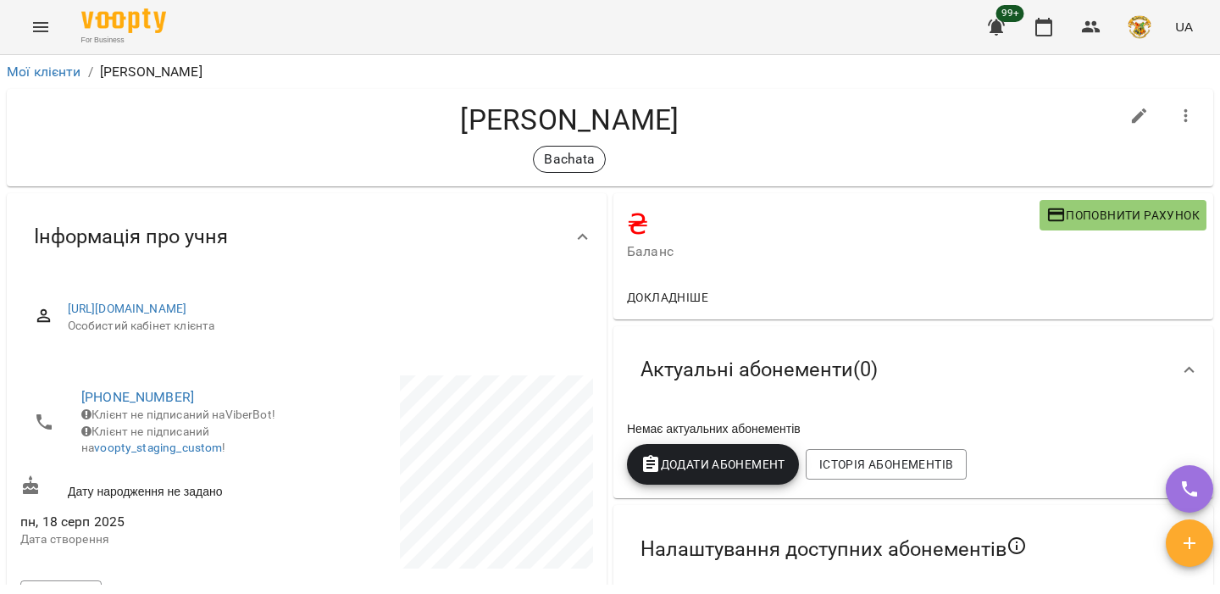
click at [34, 19] on icon "Menu" at bounding box center [41, 27] width 20 height 20
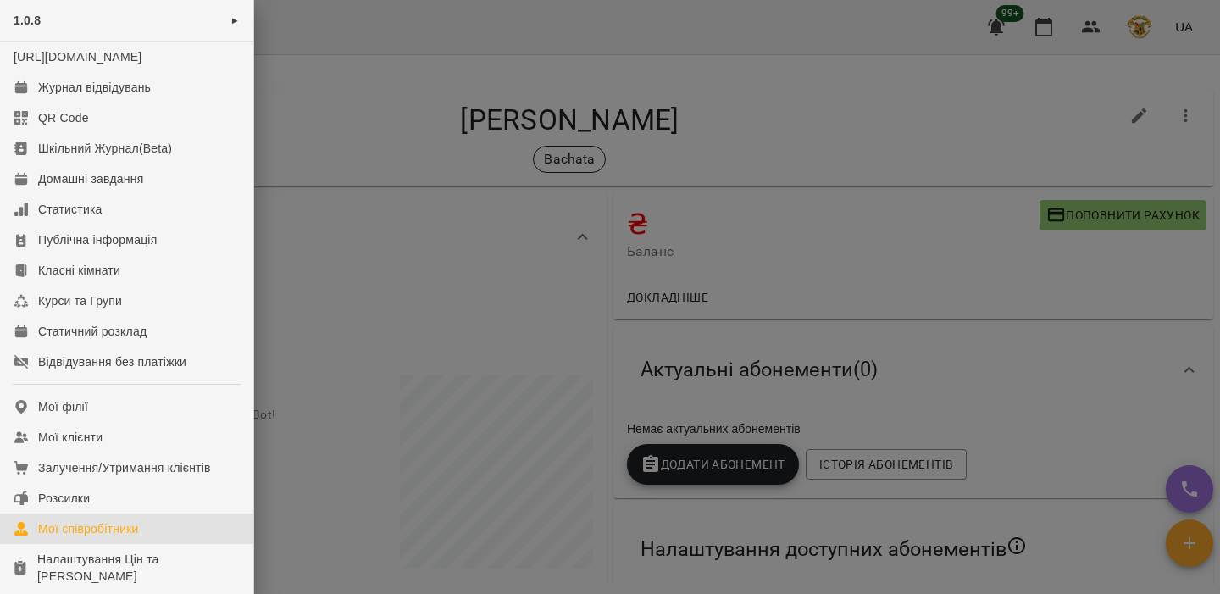
click at [99, 537] on div "Мої співробітники" at bounding box center [88, 528] width 101 height 17
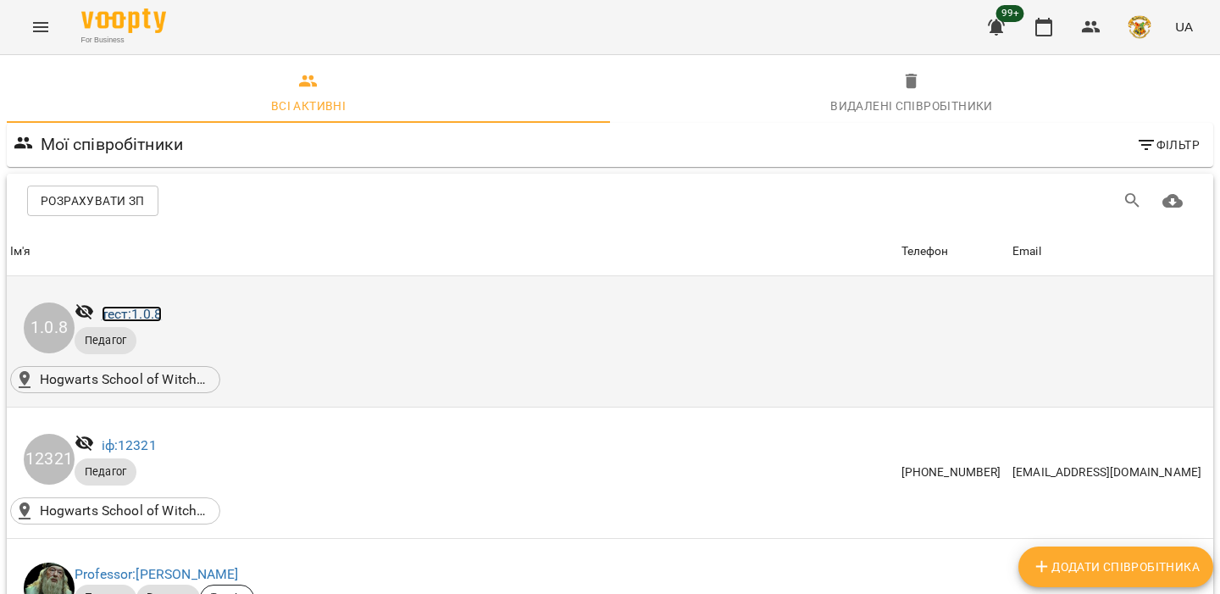
click at [114, 312] on link "тест: 1.0.8" at bounding box center [132, 314] width 61 height 16
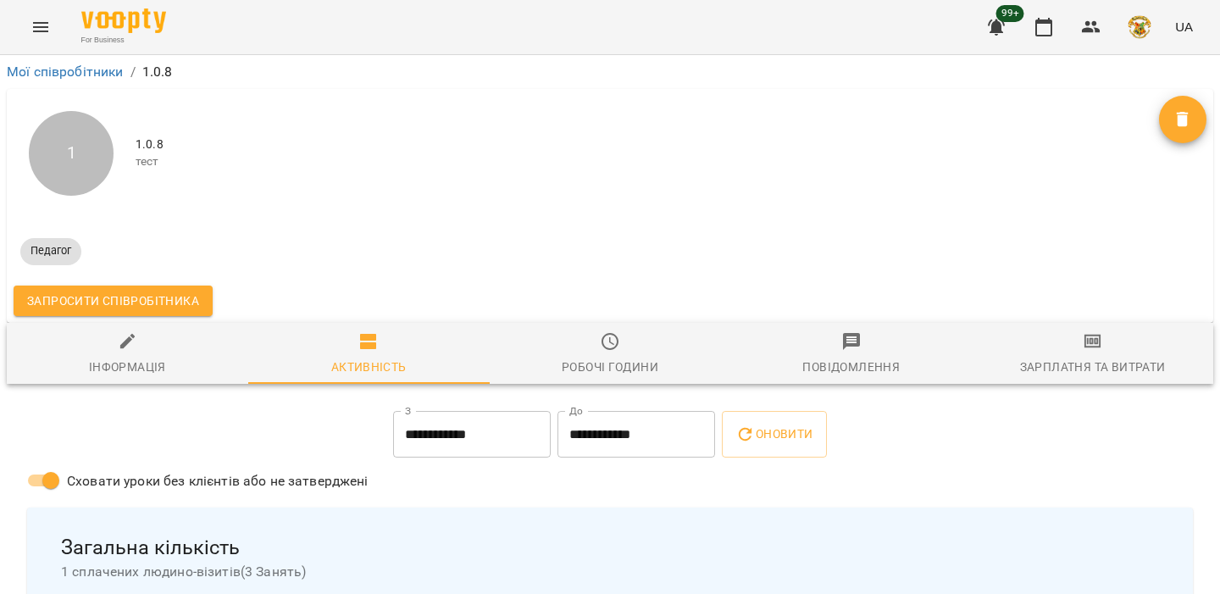
click at [1175, 131] on button "Видалити" at bounding box center [1182, 119] width 47 height 47
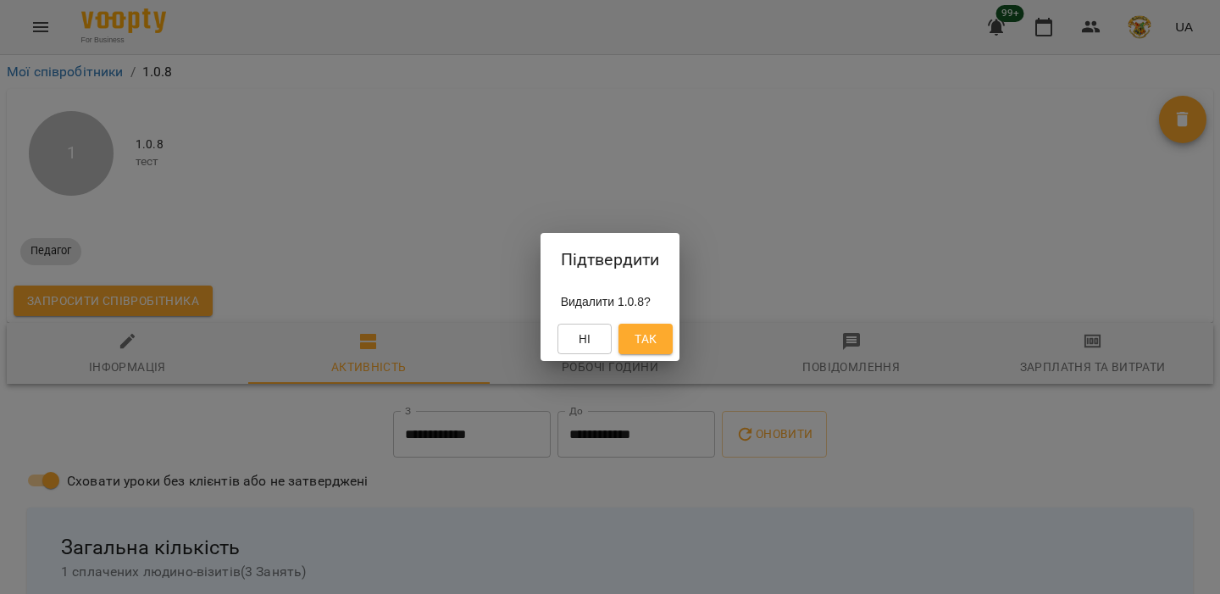
click at [645, 332] on span "Так" at bounding box center [646, 339] width 22 height 20
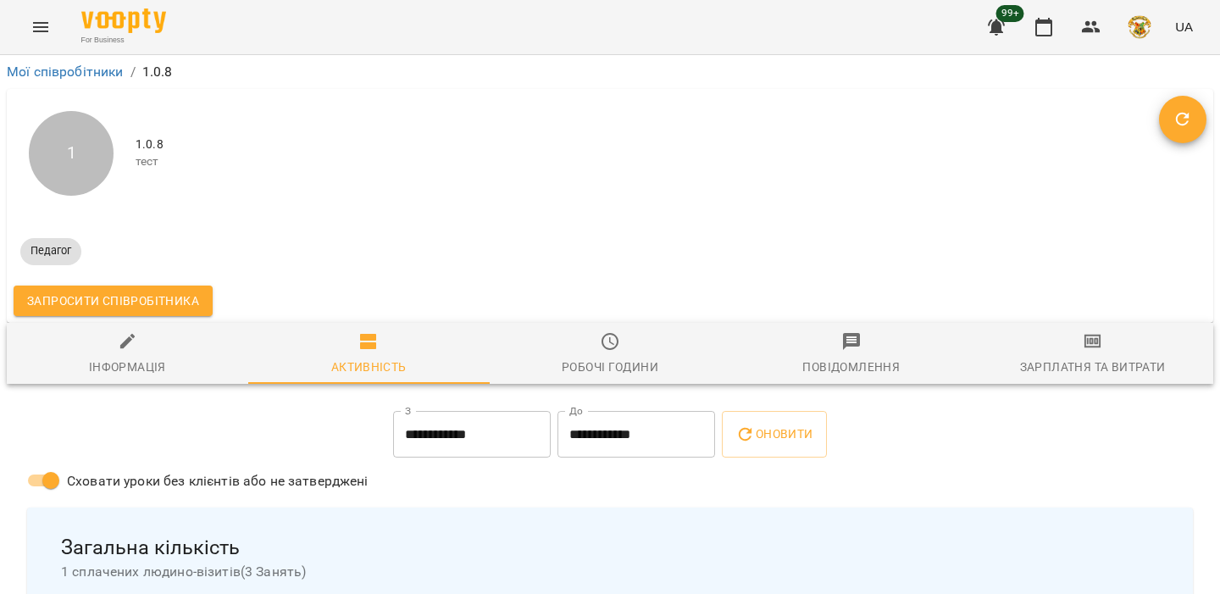
click at [574, 318] on div "Запросити співробітника" at bounding box center [610, 301] width 1207 height 44
click at [618, 363] on div "Робочі години" at bounding box center [610, 367] width 97 height 20
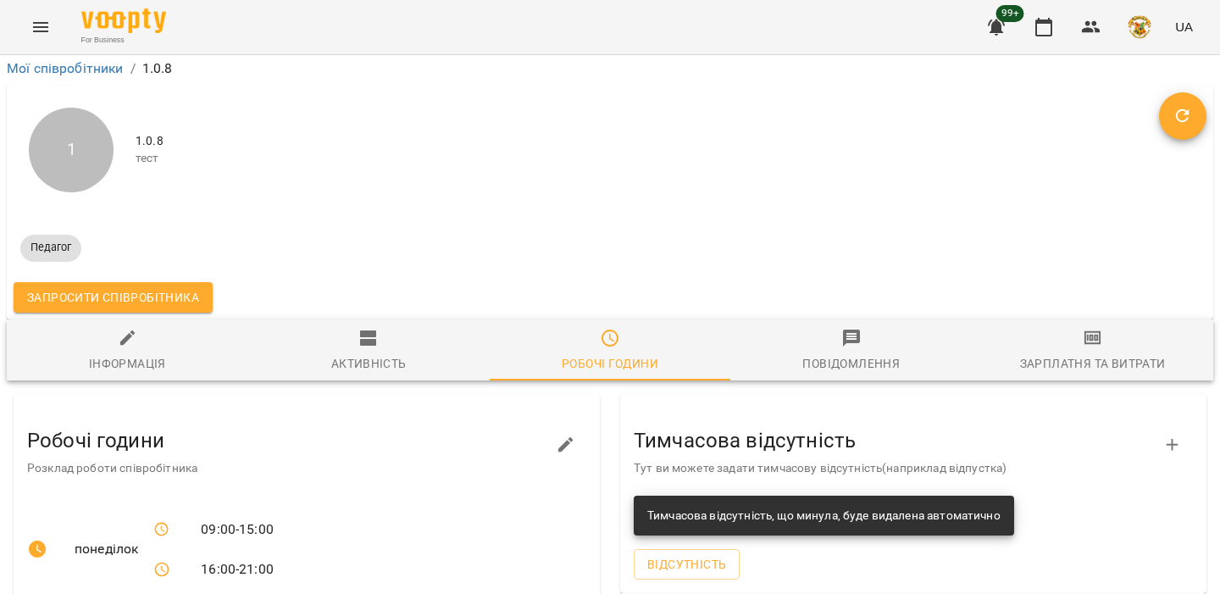
scroll to position [296, 0]
click at [575, 435] on icon "button" at bounding box center [566, 445] width 20 height 20
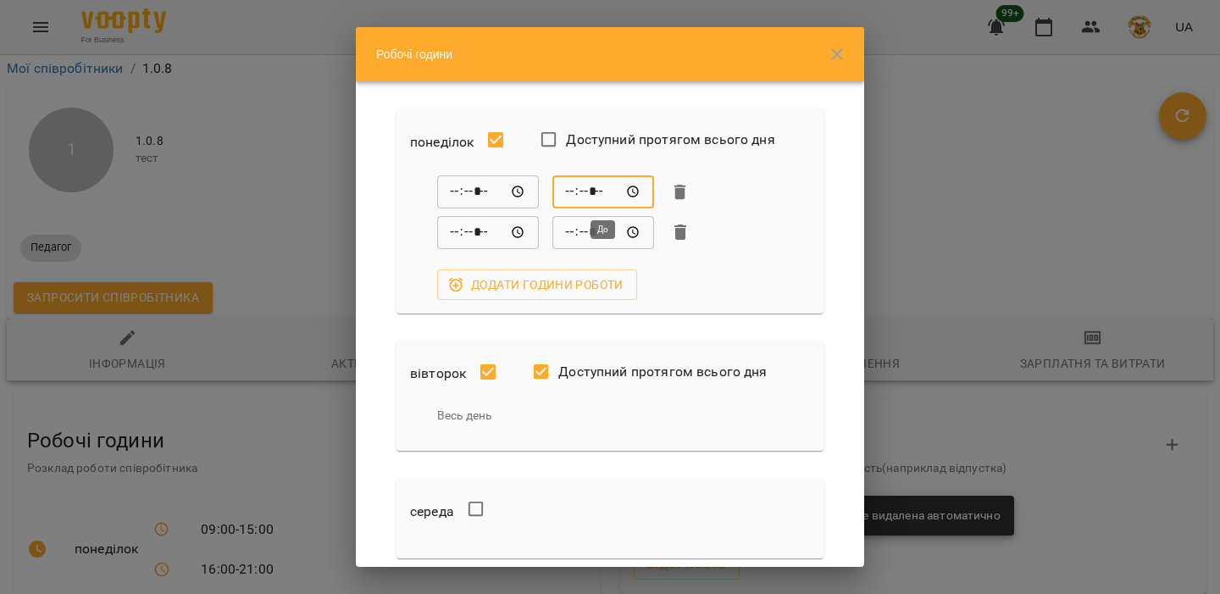
click at [604, 192] on input "*****" at bounding box center [604, 192] width 102 height 34
type input "*****"
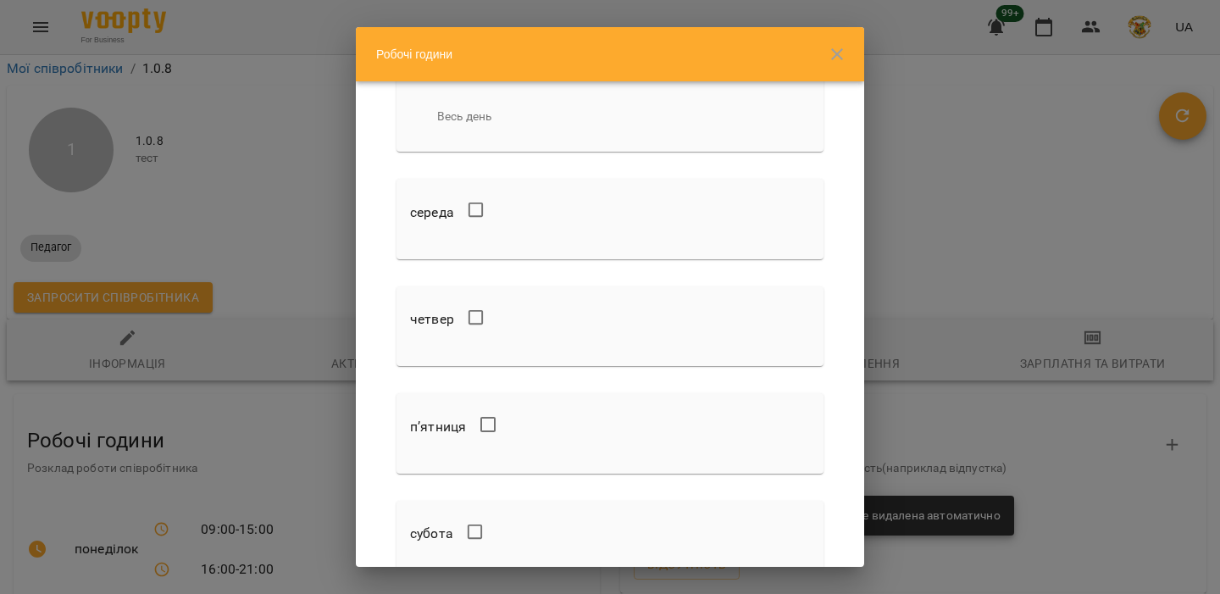
scroll to position [313, 0]
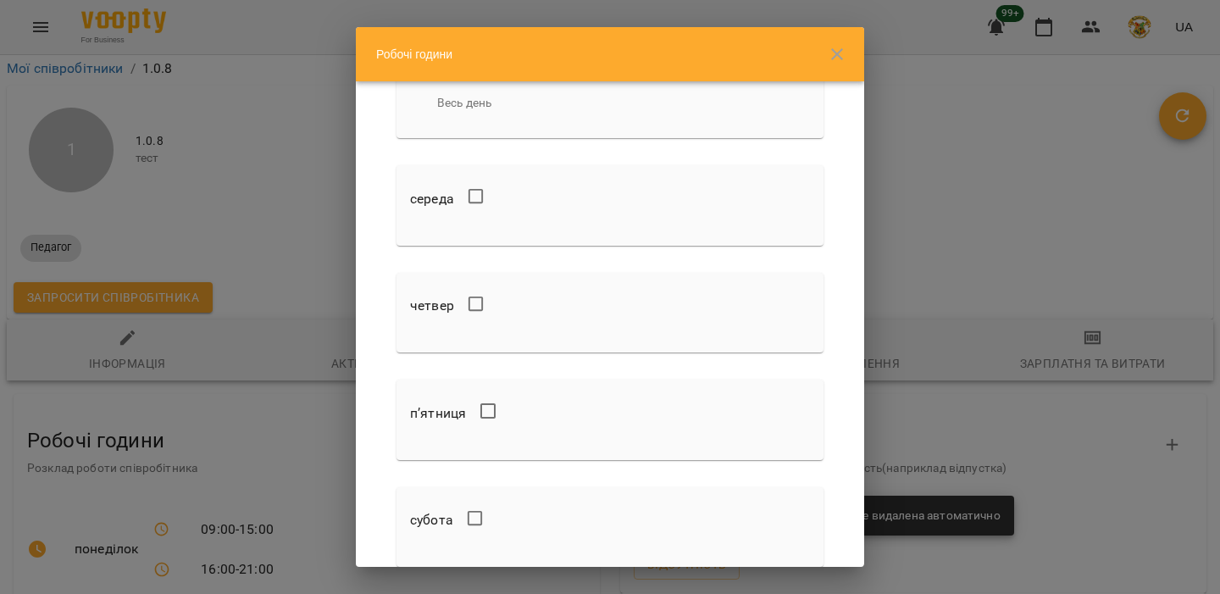
click at [509, 416] on div at bounding box center [499, 412] width 53 height 53
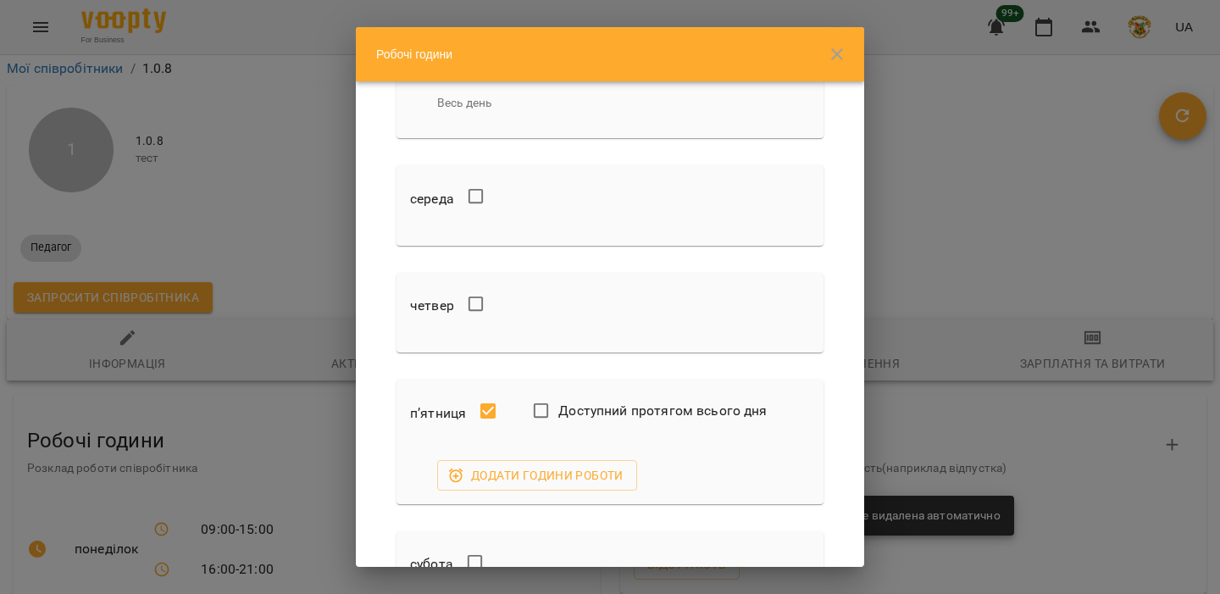
scroll to position [600, 0]
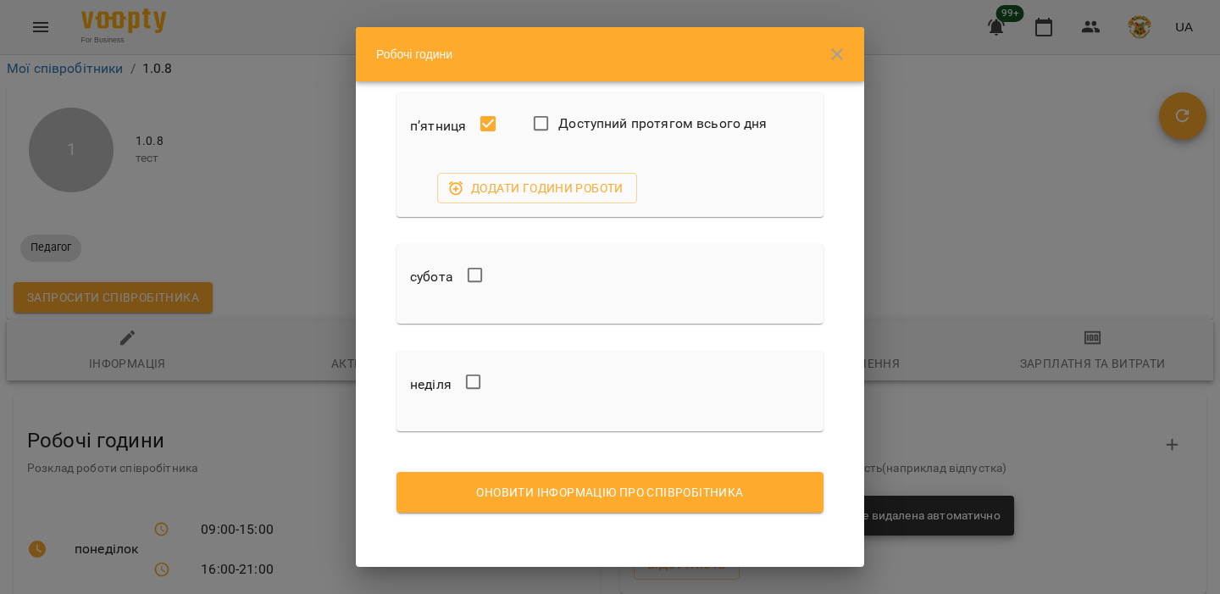
click at [512, 487] on span "Оновити інформацію про співробітника" at bounding box center [610, 492] width 400 height 20
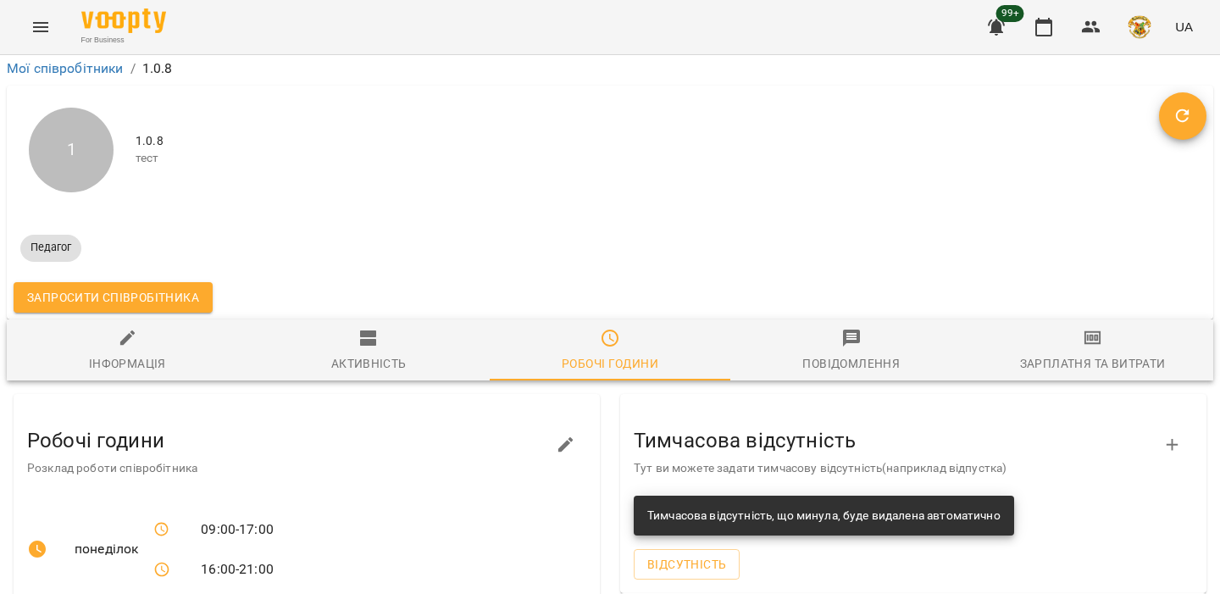
scroll to position [207, 0]
click at [575, 435] on icon "button" at bounding box center [566, 445] width 20 height 20
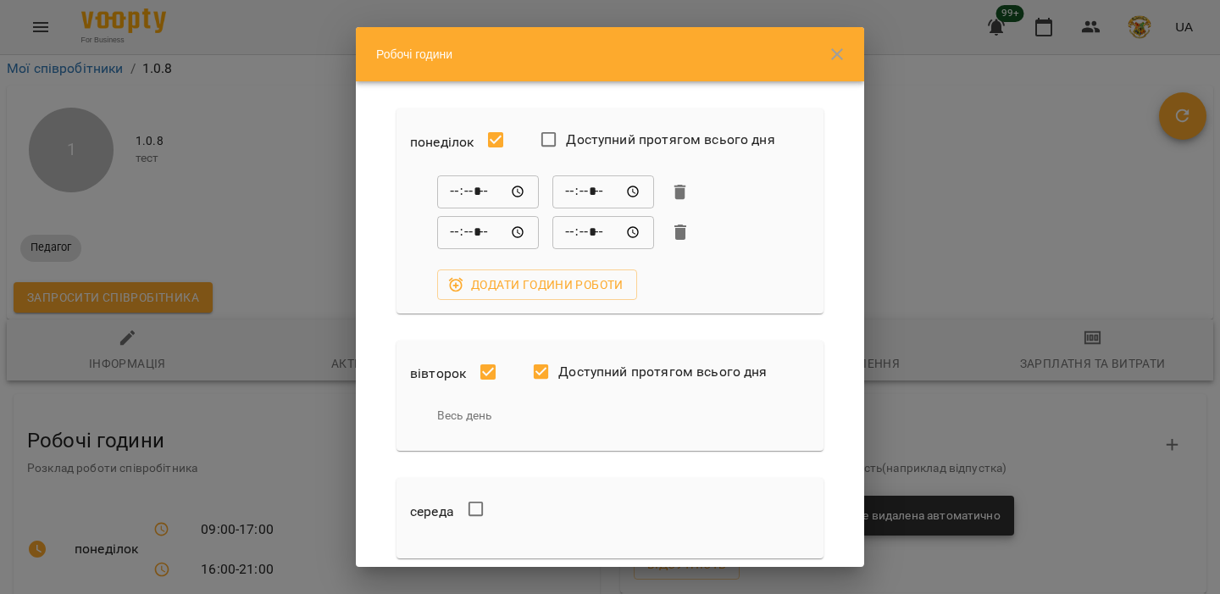
click at [558, 371] on span "Доступний протягом всього дня" at bounding box center [662, 372] width 208 height 20
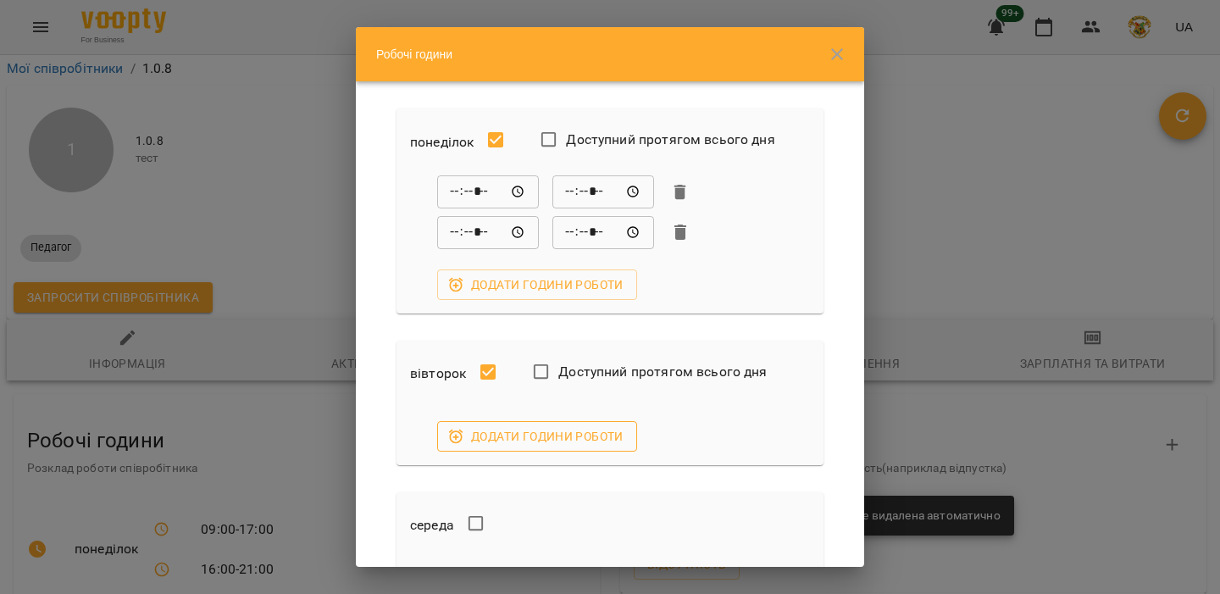
click at [513, 427] on span "Додати години роботи" at bounding box center [537, 436] width 173 height 20
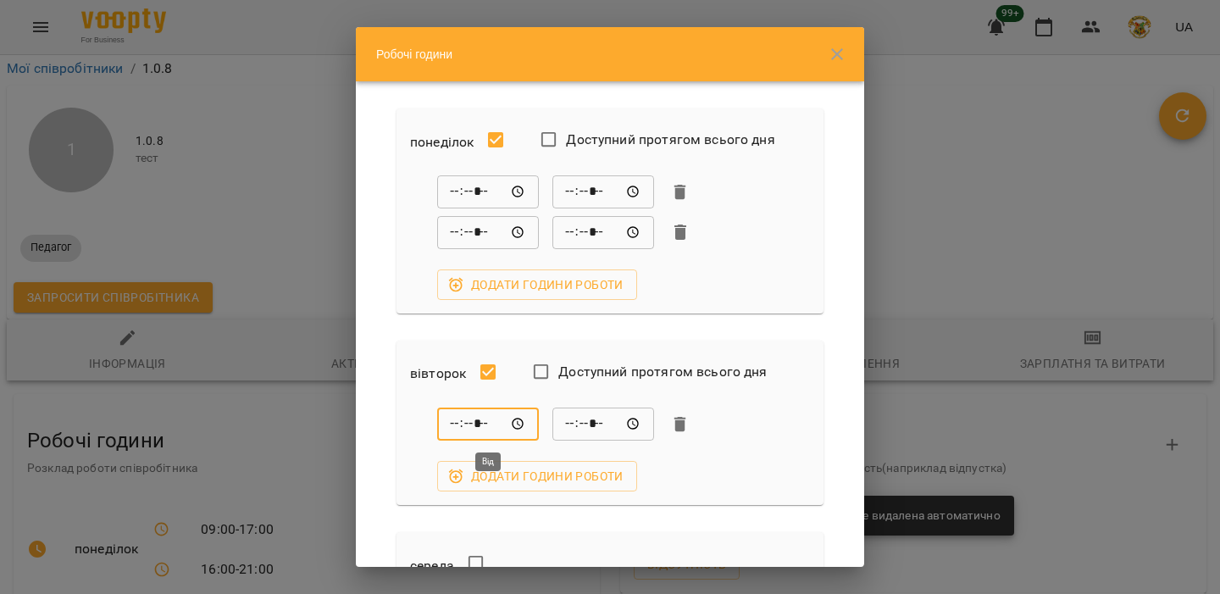
click at [459, 417] on input "*****" at bounding box center [488, 425] width 102 height 34
type input "*****"
click at [577, 424] on input "*****" at bounding box center [604, 425] width 102 height 34
type input "*****"
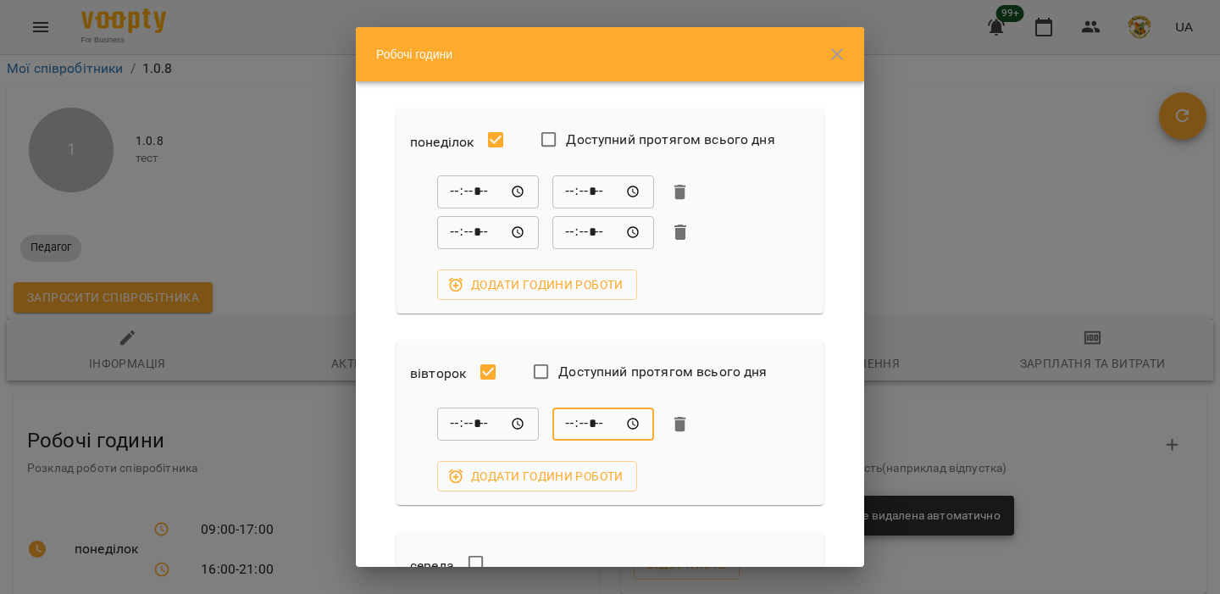
scroll to position [610, 0]
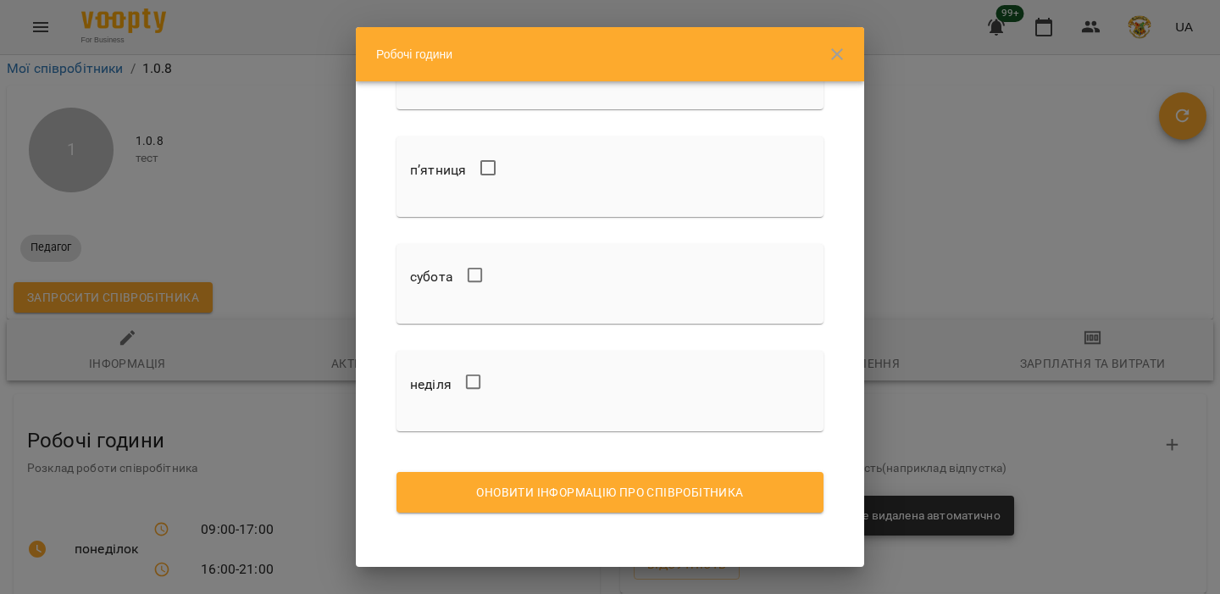
click at [630, 491] on span "Оновити інформацію про співробітника" at bounding box center [610, 492] width 400 height 20
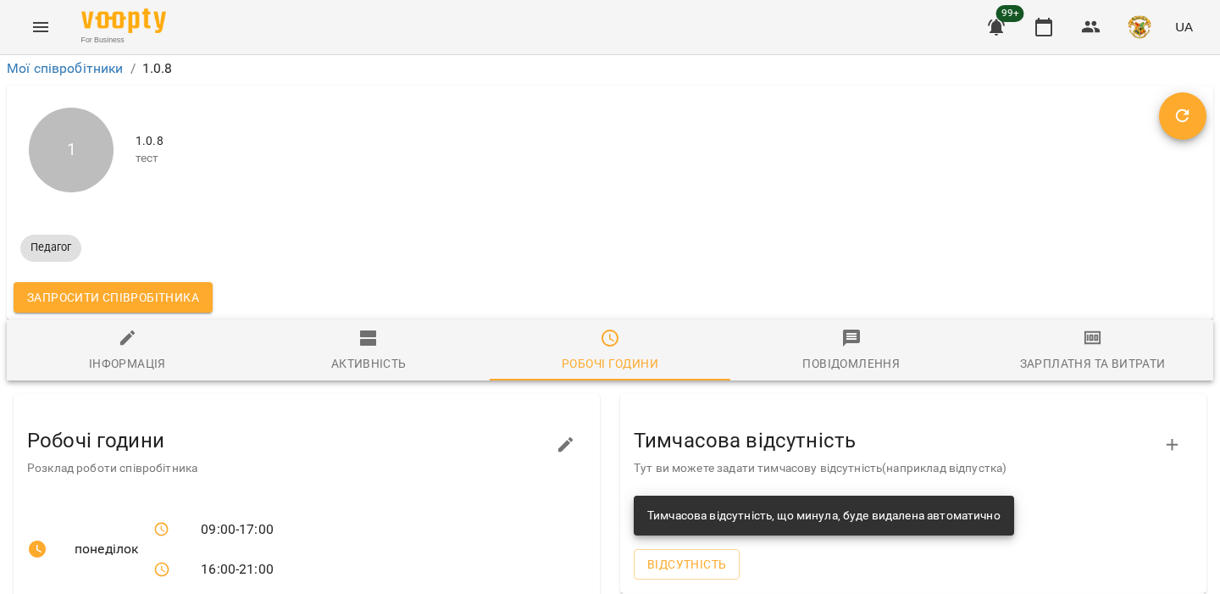
scroll to position [460, 0]
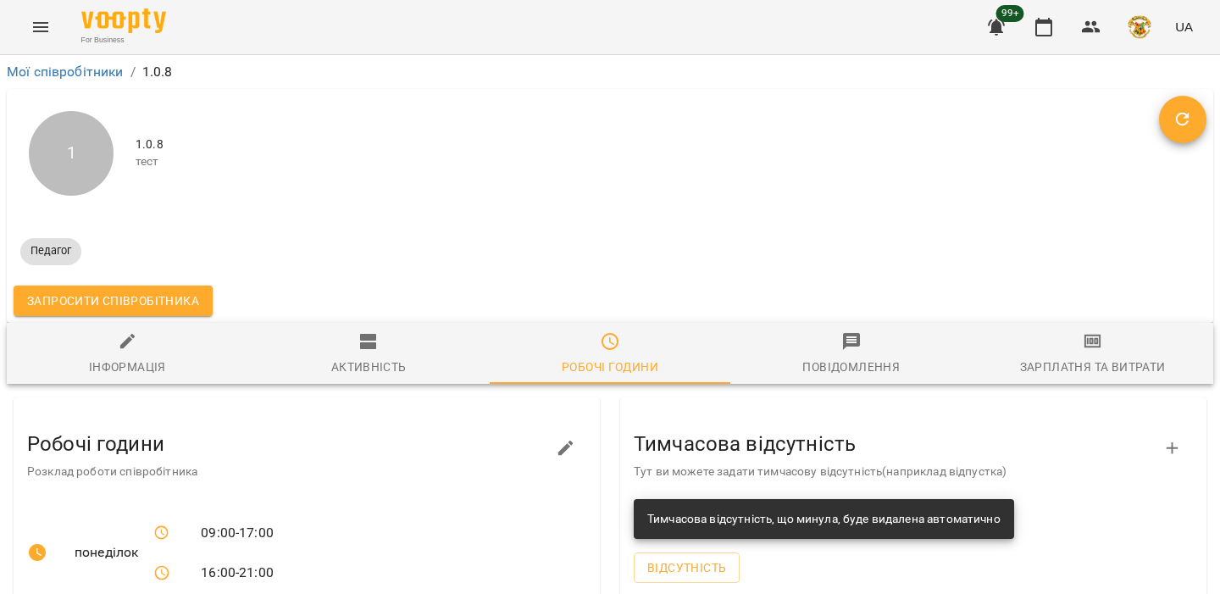
scroll to position [161, 0]
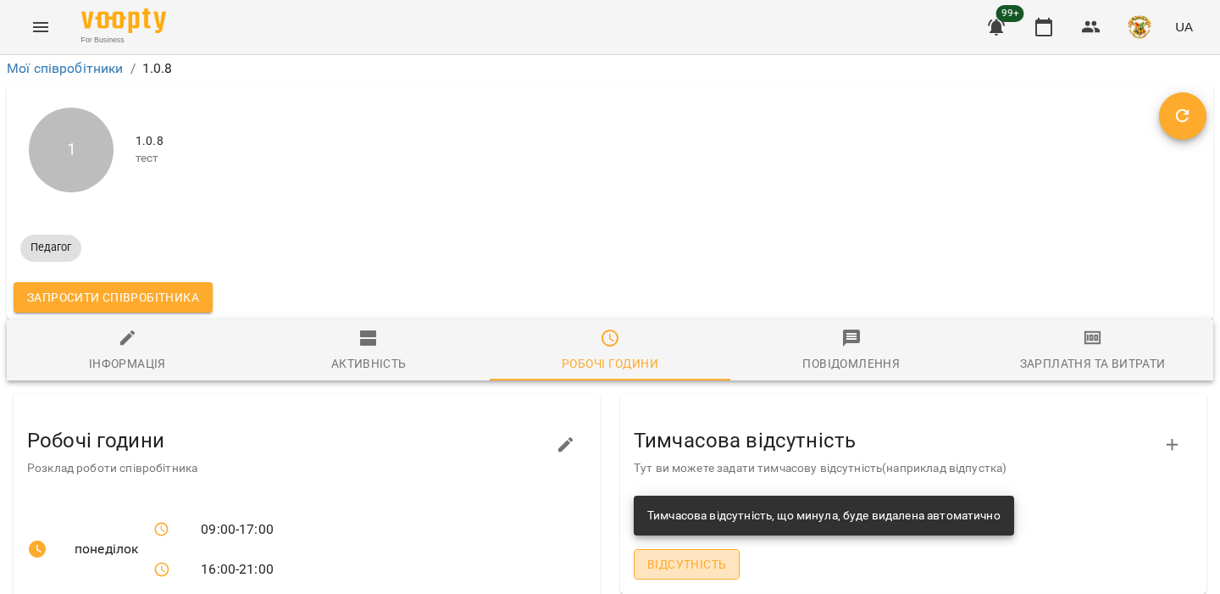
click at [717, 554] on span "Відсутність" at bounding box center [686, 564] width 79 height 20
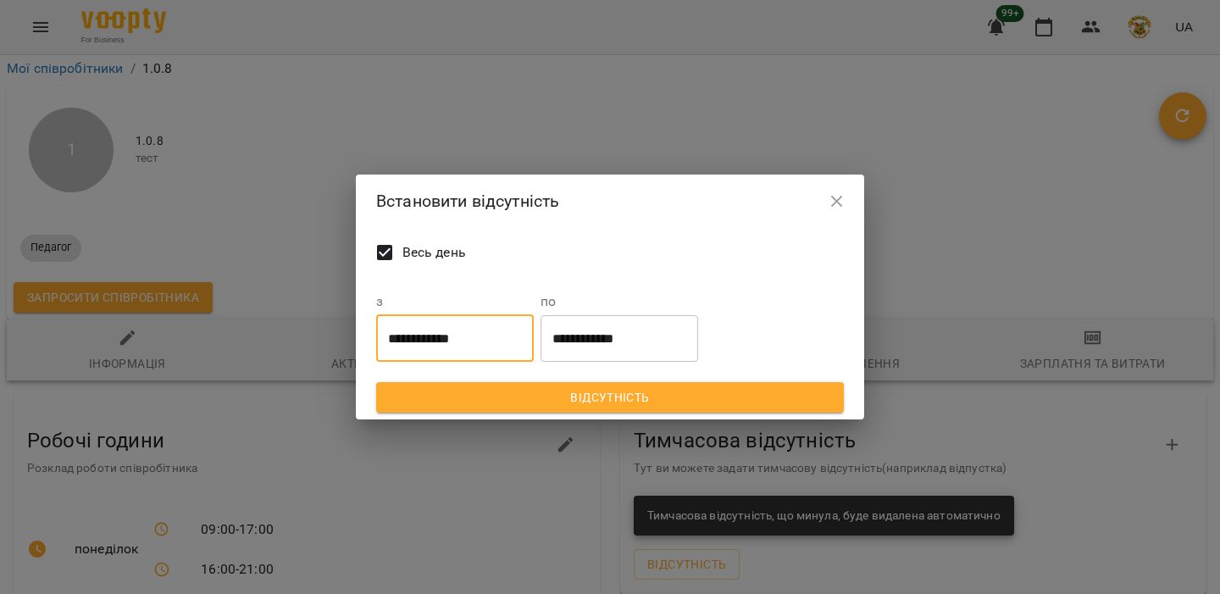
click at [430, 336] on input "**********" at bounding box center [455, 337] width 158 height 47
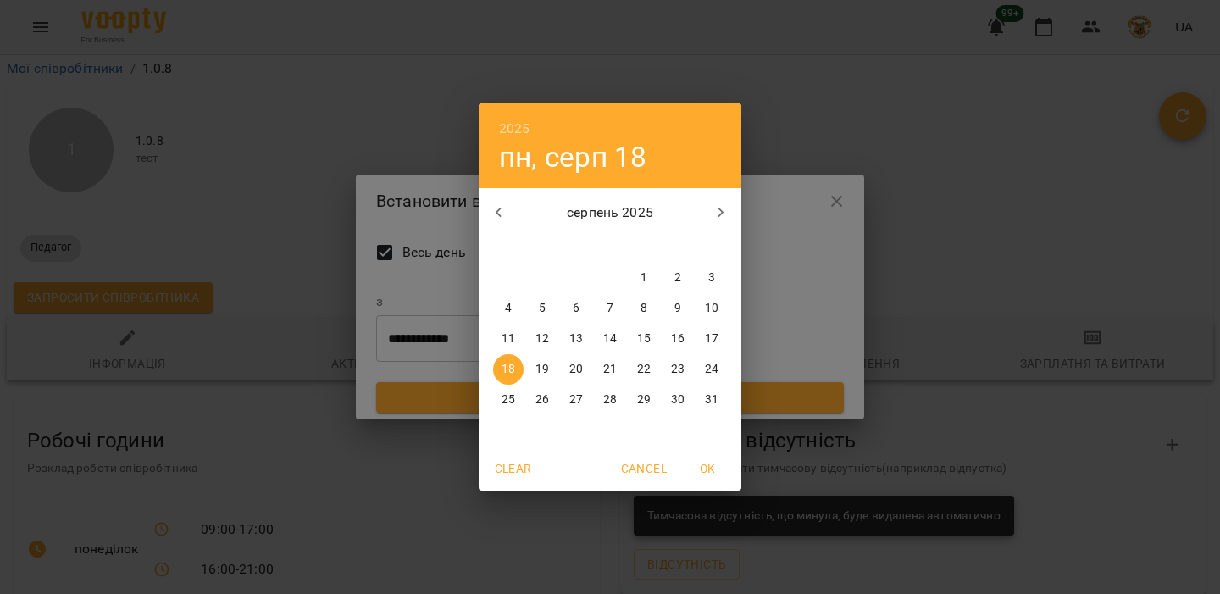
click at [813, 284] on div "2025 пн, серп 18 серпень 2025 пн вт ср чт пт сб нд 28 29 30 31 1 2 3 4 5 6 7 8 …" at bounding box center [610, 297] width 1220 height 594
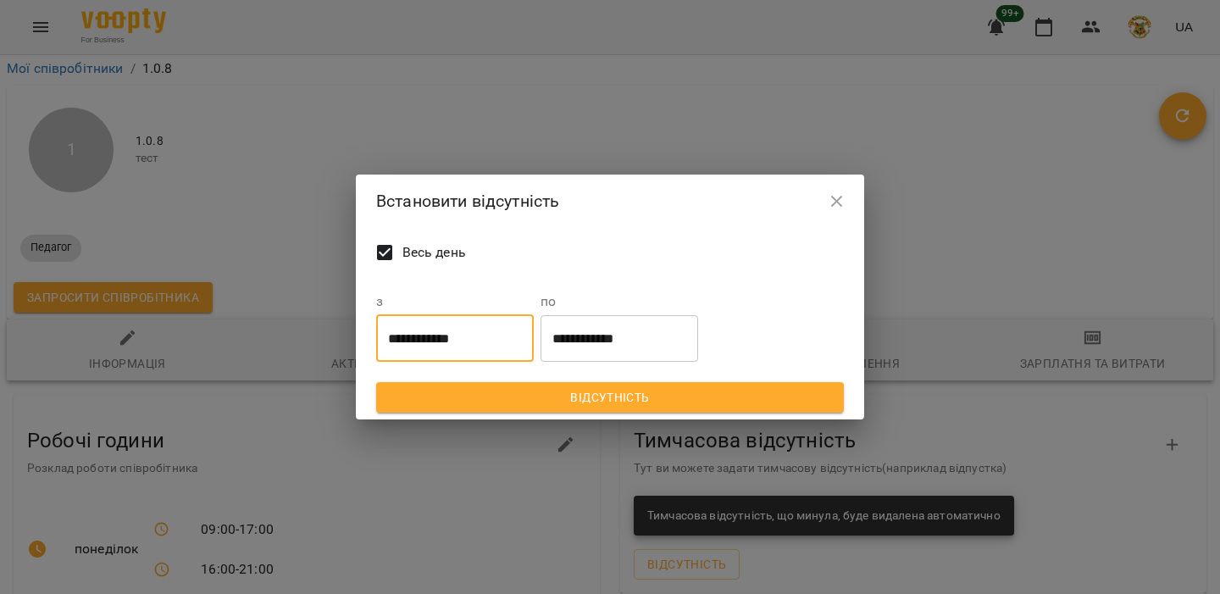
click at [934, 278] on div "**********" at bounding box center [610, 297] width 1220 height 594
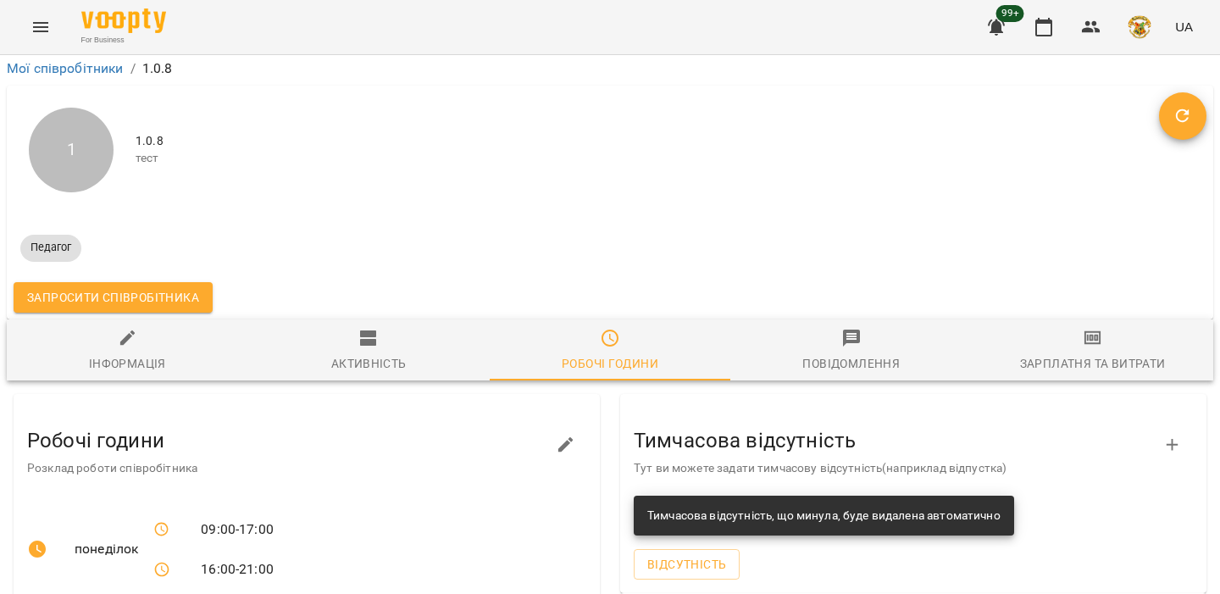
scroll to position [0, 0]
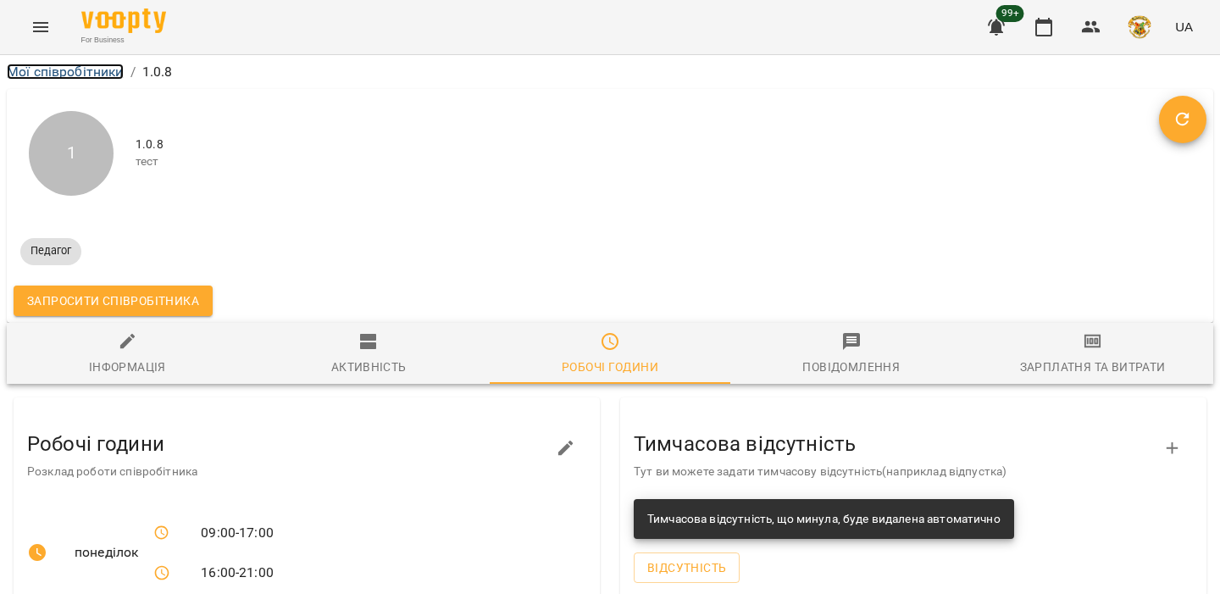
click at [106, 65] on link "Мої співробітники" at bounding box center [65, 72] width 117 height 16
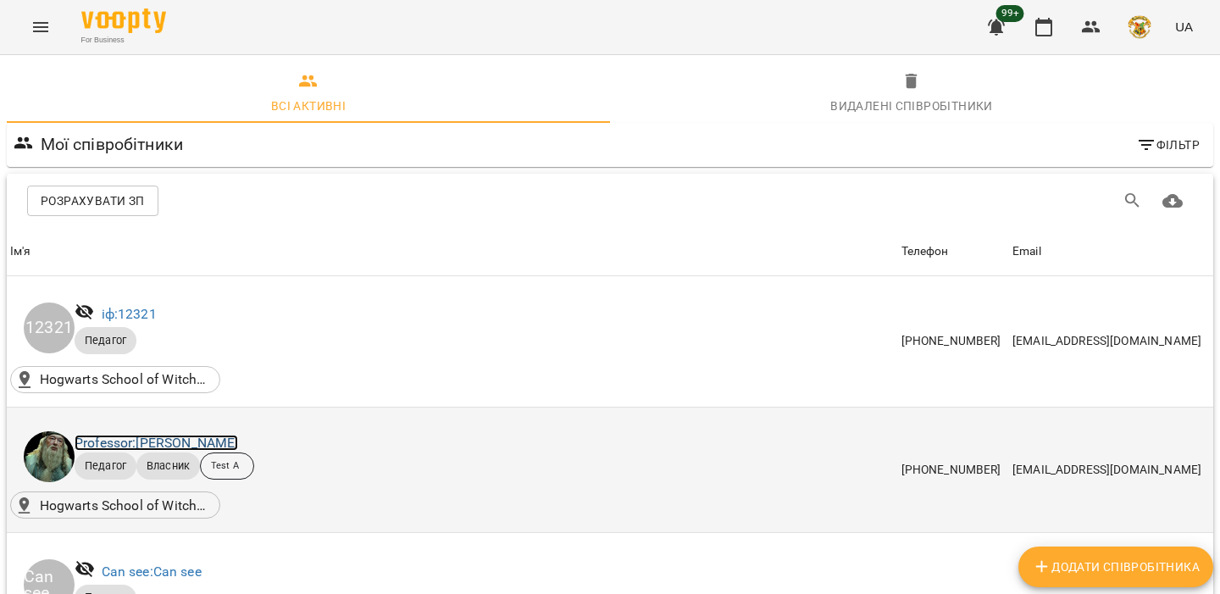
click at [112, 440] on link "Professor: Albus Dumbledore" at bounding box center [157, 443] width 164 height 16
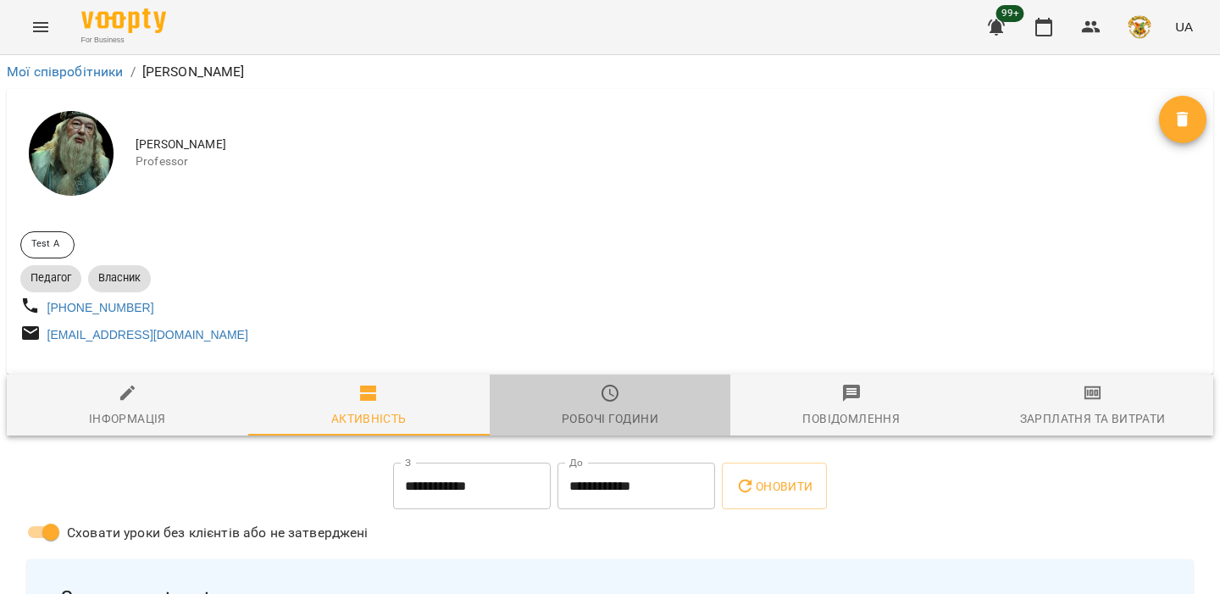
click at [627, 408] on span "Робочі години" at bounding box center [610, 406] width 221 height 46
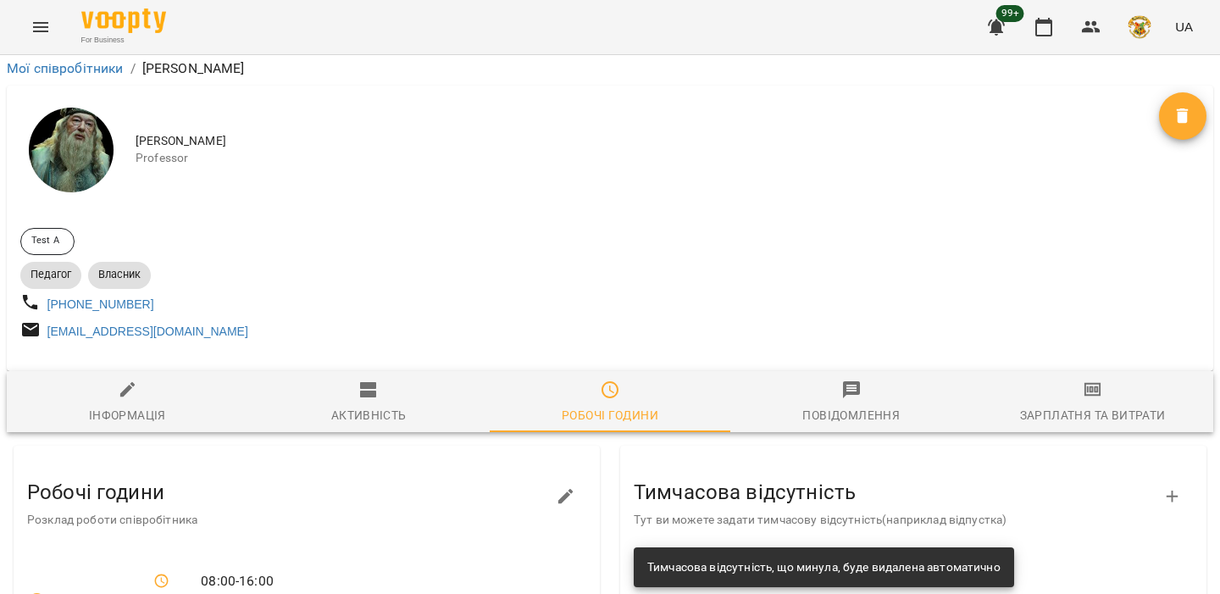
scroll to position [319, 0]
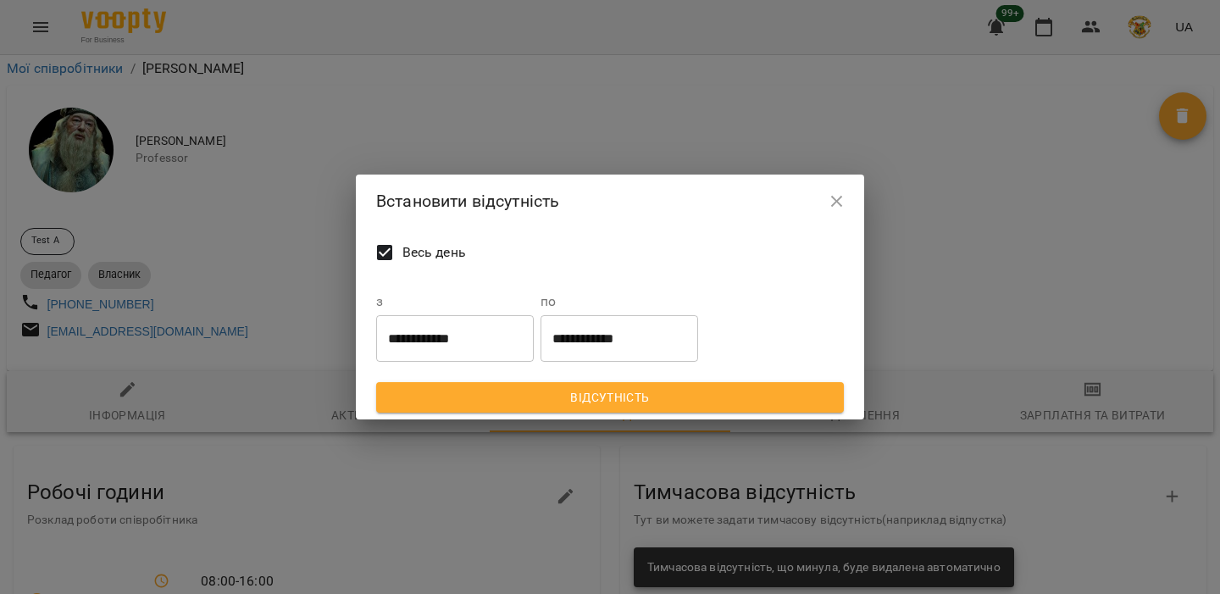
click at [462, 340] on input "**********" at bounding box center [455, 337] width 158 height 47
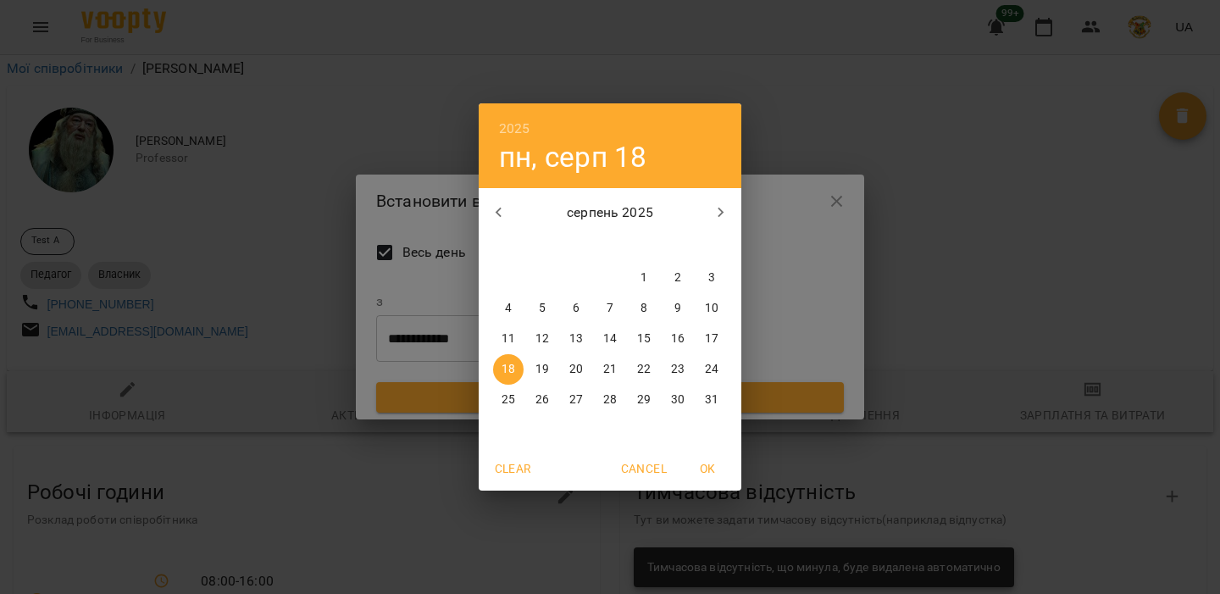
click at [517, 376] on span "18" at bounding box center [508, 369] width 31 height 17
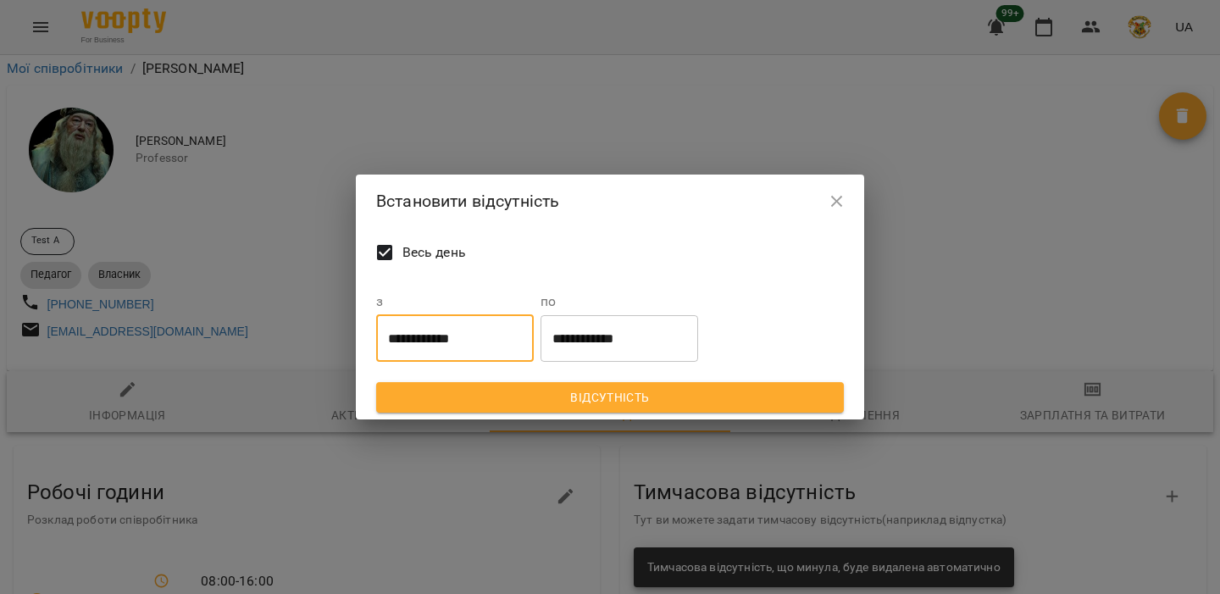
click at [413, 250] on span "Весь день" at bounding box center [435, 252] width 64 height 20
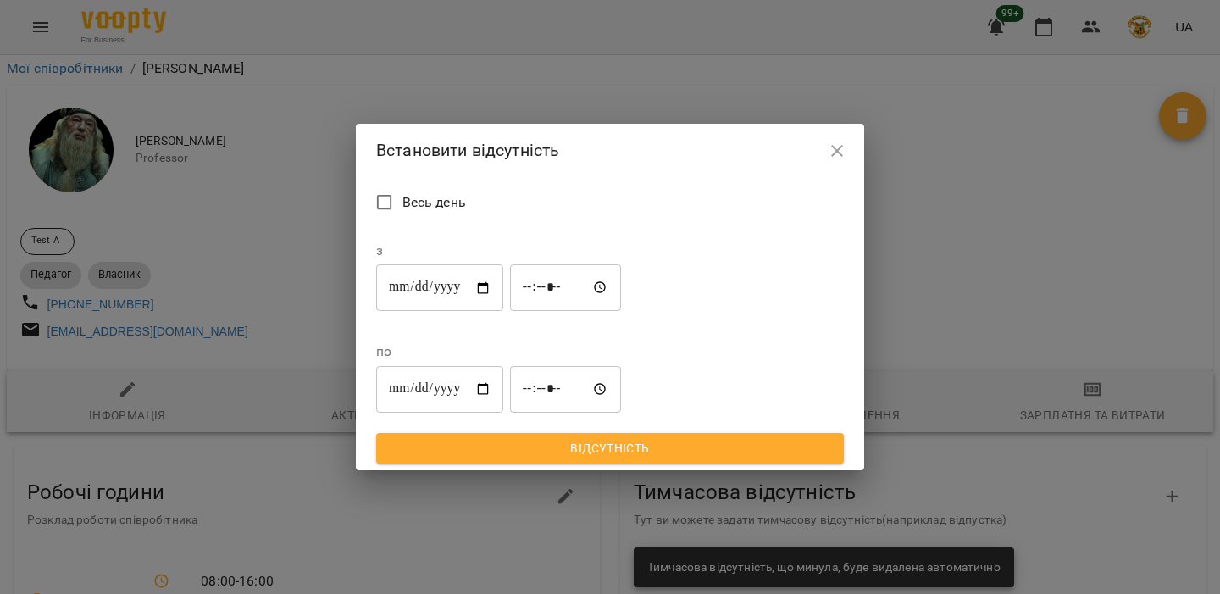
click at [410, 213] on span "Весь день" at bounding box center [435, 202] width 64 height 20
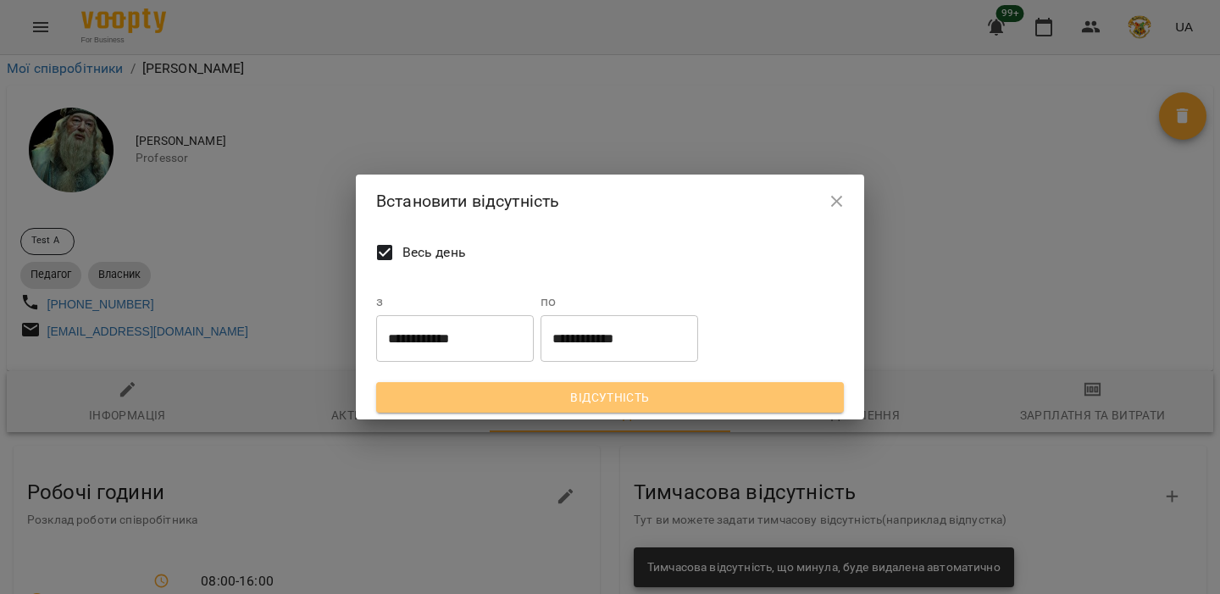
click at [537, 398] on span "Відсутність" at bounding box center [610, 397] width 441 height 20
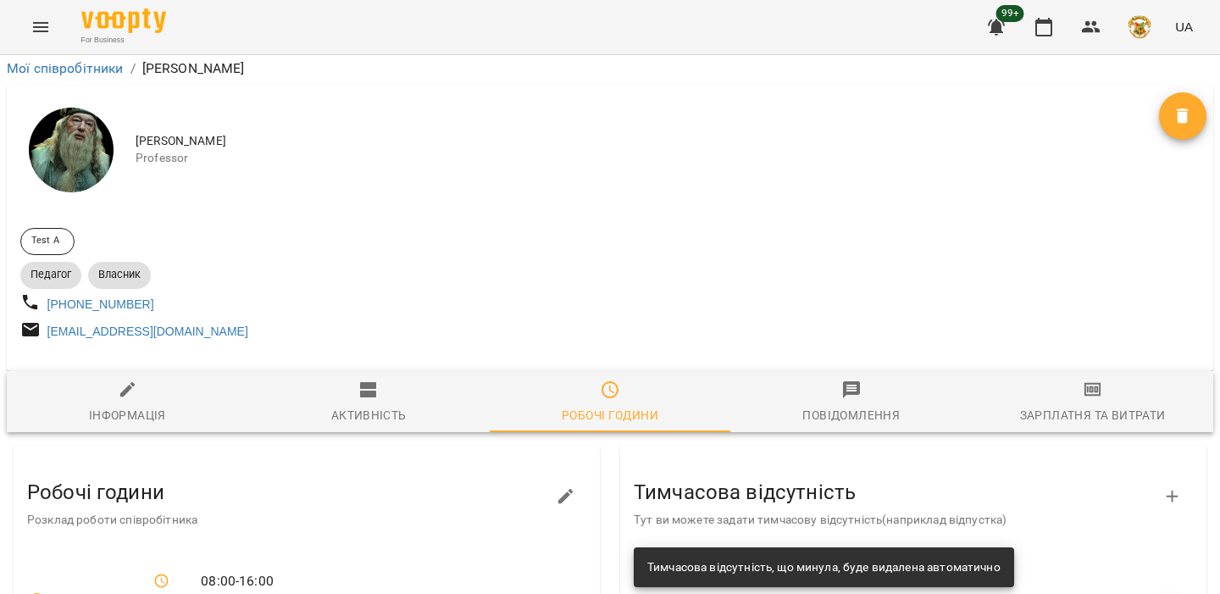
scroll to position [0, 0]
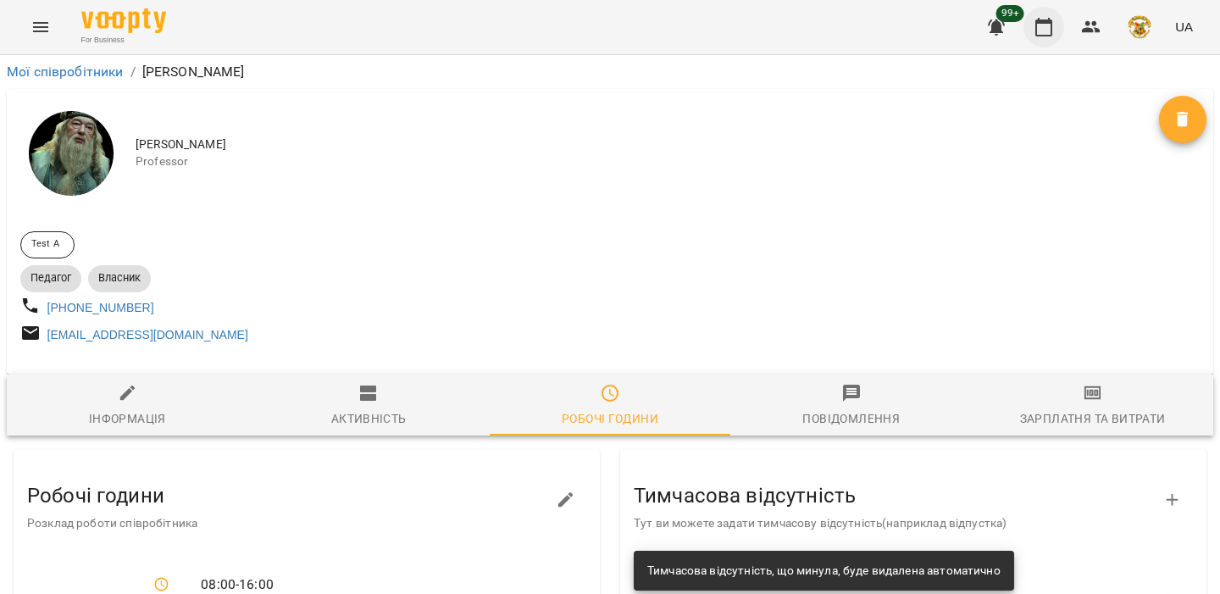
click at [1033, 34] on button "button" at bounding box center [1044, 27] width 41 height 41
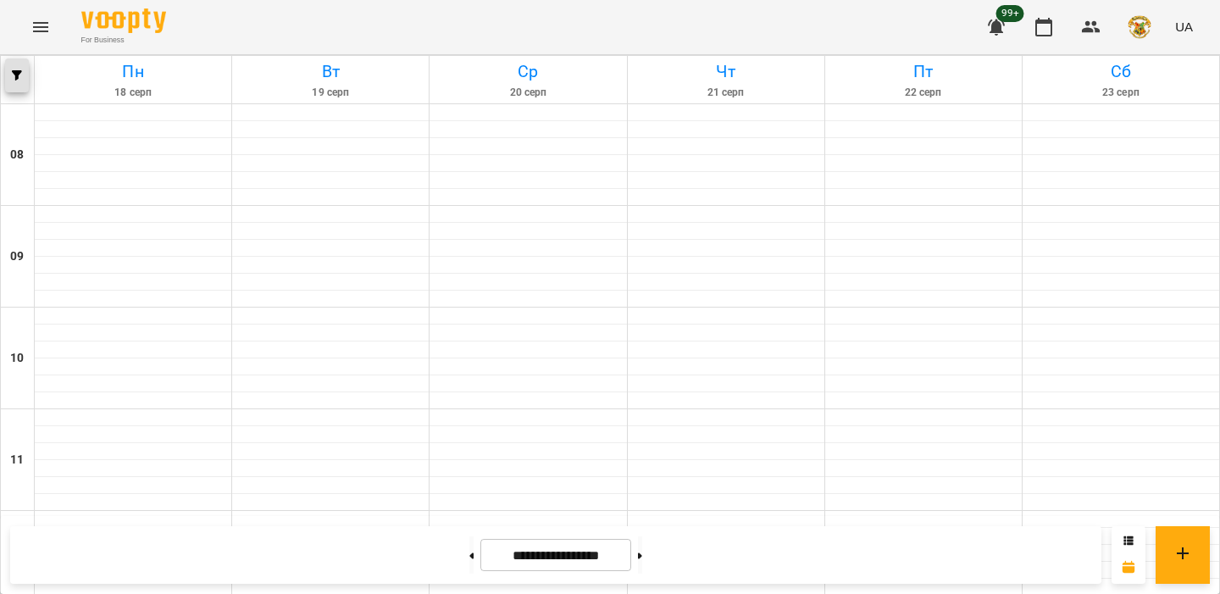
click at [23, 77] on span "button" at bounding box center [17, 75] width 24 height 10
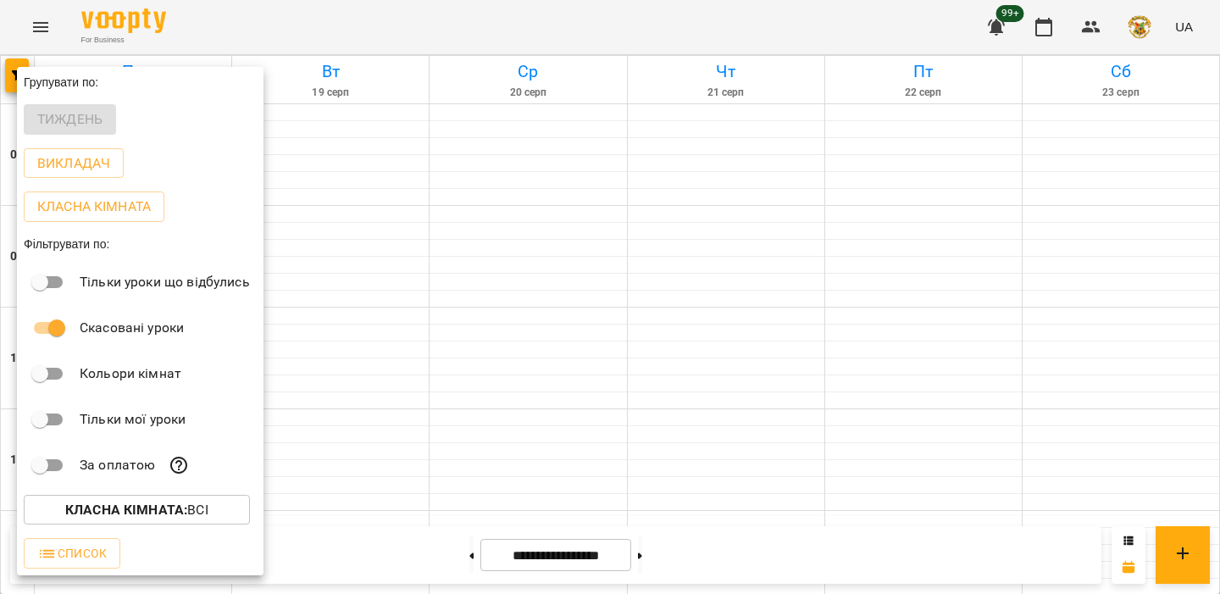
click at [102, 181] on div "Викладач" at bounding box center [140, 164] width 247 height 44
click at [101, 174] on p "Викладач" at bounding box center [73, 163] width 73 height 20
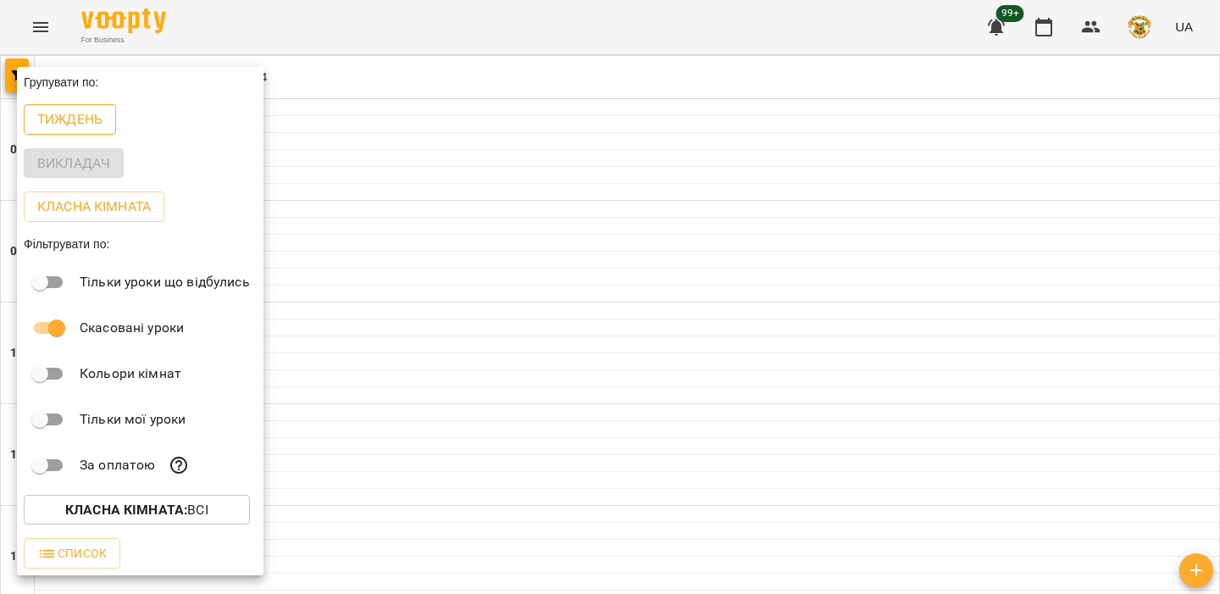
click at [97, 130] on p "Тиждень" at bounding box center [69, 119] width 65 height 20
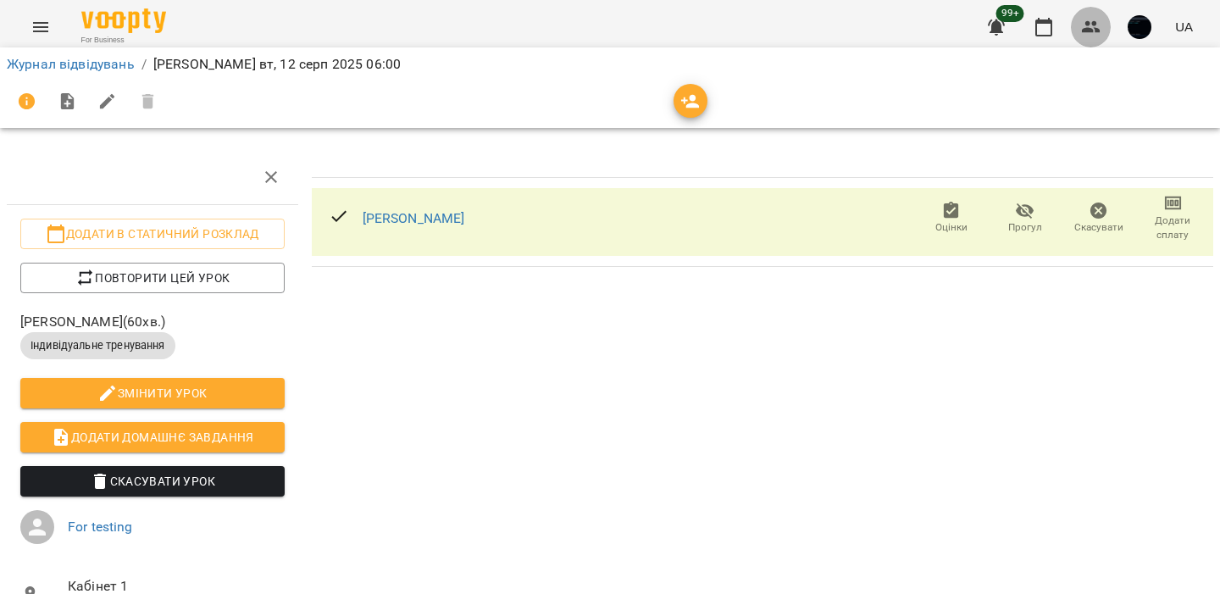
click at [1088, 23] on icon "button" at bounding box center [1091, 27] width 19 height 12
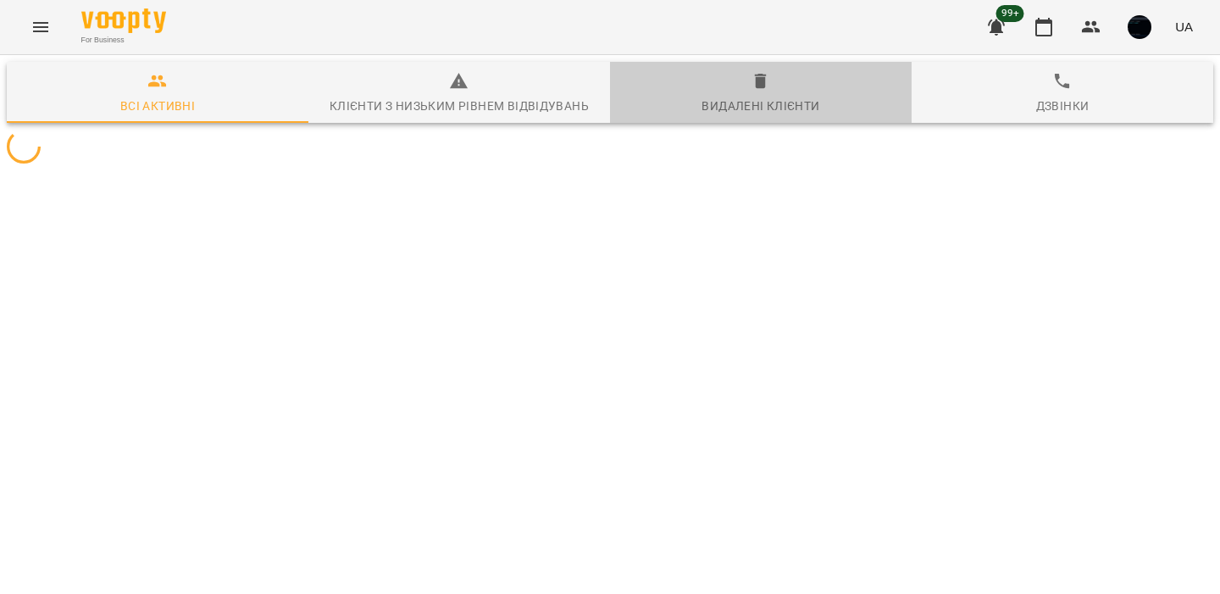
click at [757, 108] on div "Видалені клієнти" at bounding box center [761, 106] width 118 height 20
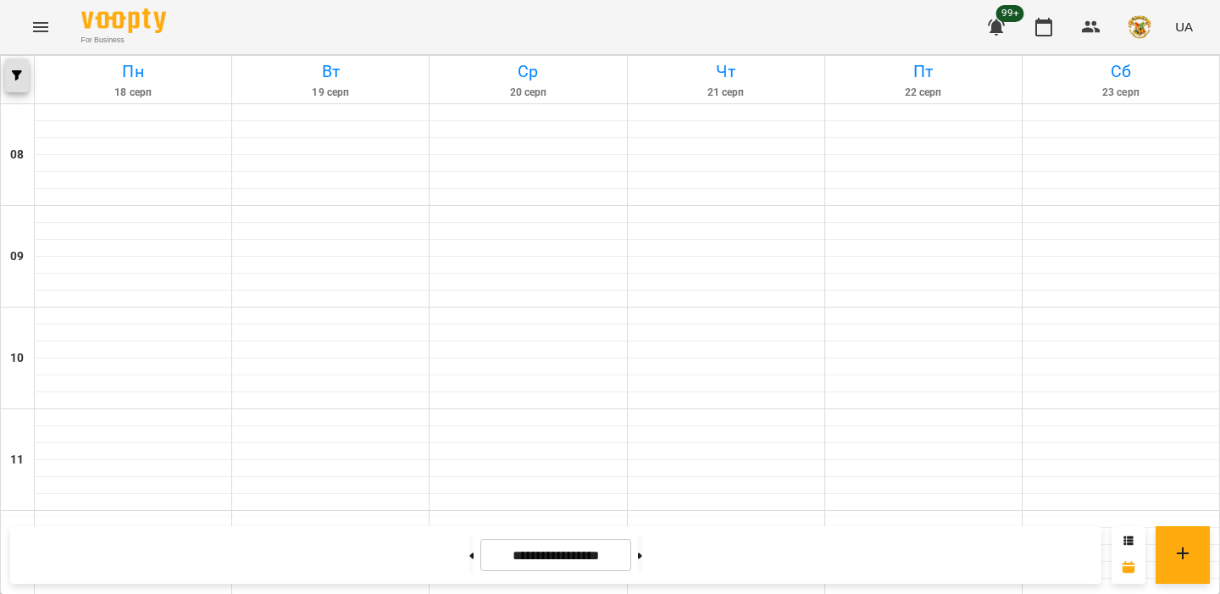
click at [24, 61] on button "button" at bounding box center [17, 75] width 24 height 34
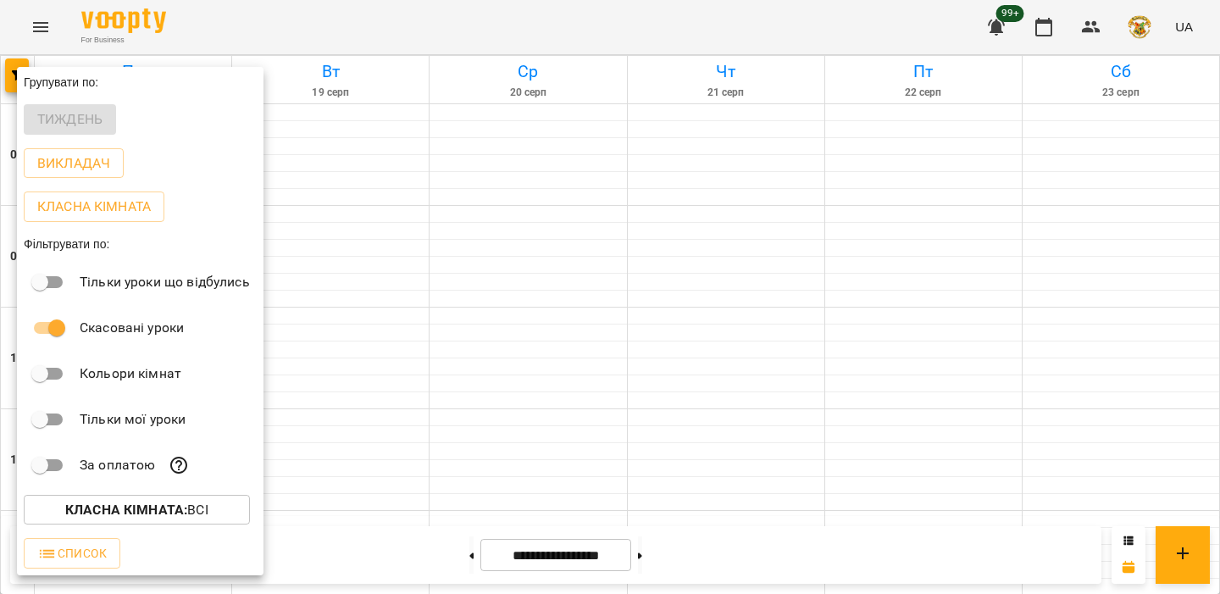
click at [466, 394] on div at bounding box center [610, 297] width 1220 height 594
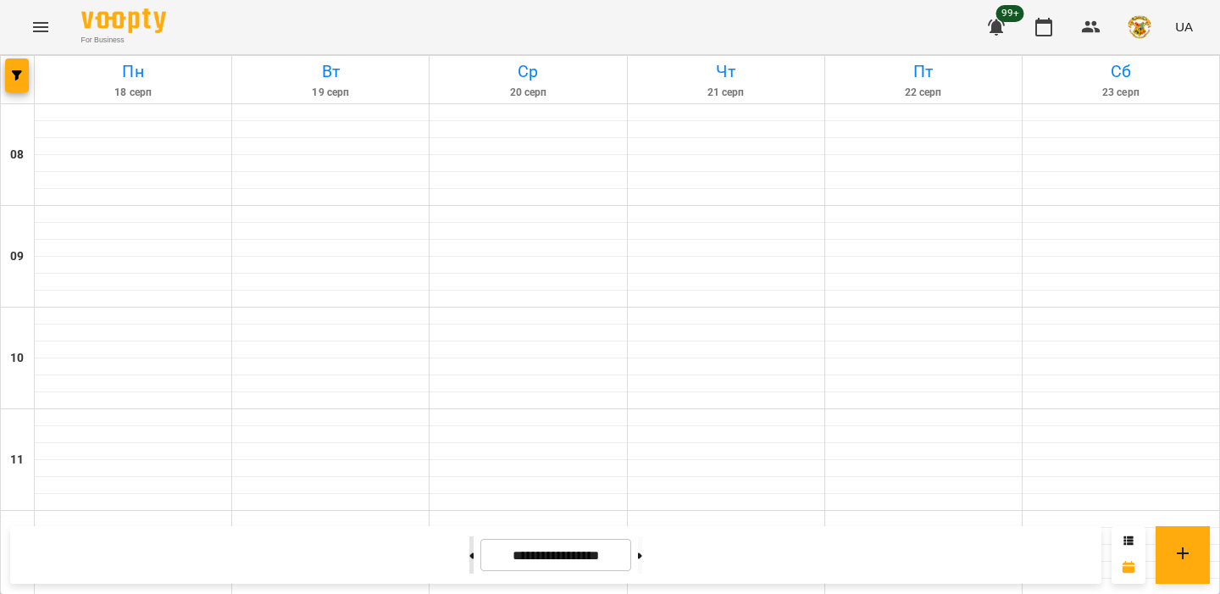
click at [463, 536] on div at bounding box center [472, 554] width 18 height 37
click at [469, 562] on button at bounding box center [471, 554] width 4 height 37
type input "**********"
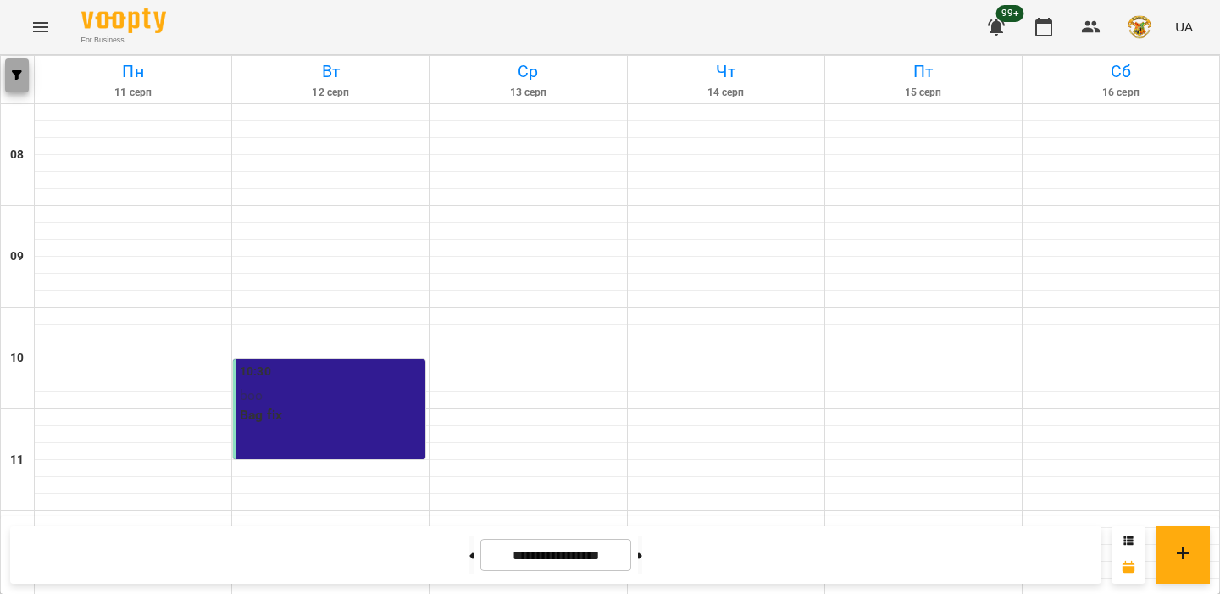
click at [13, 76] on icon "button" at bounding box center [17, 75] width 10 height 10
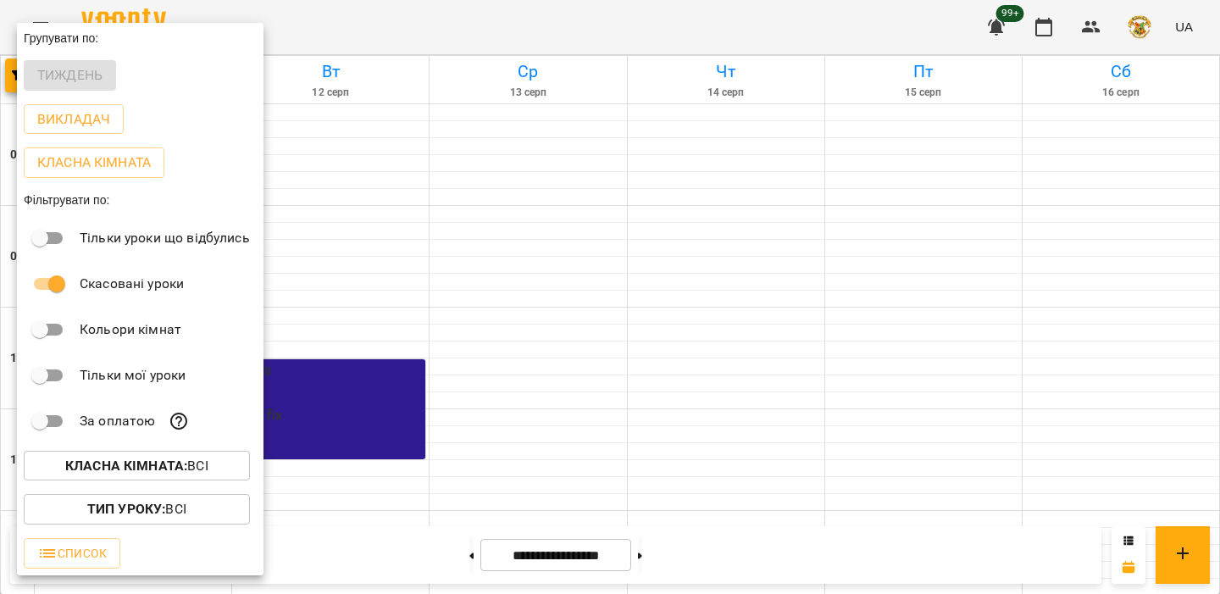
click at [467, 316] on div at bounding box center [610, 297] width 1220 height 594
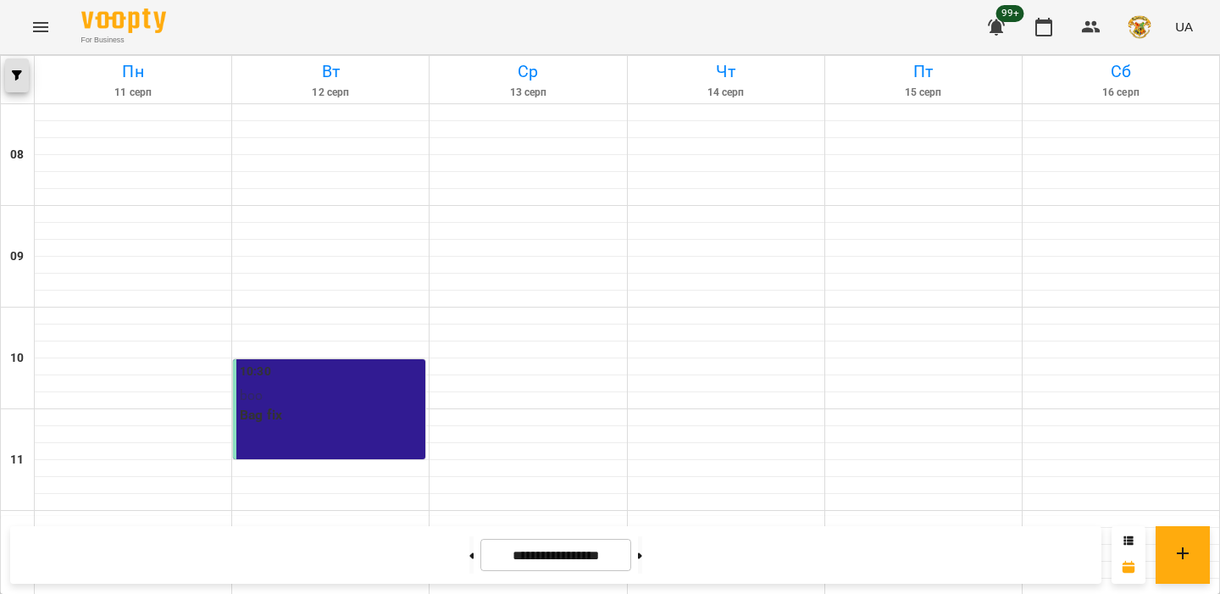
click at [14, 75] on icon "button" at bounding box center [17, 75] width 10 height 10
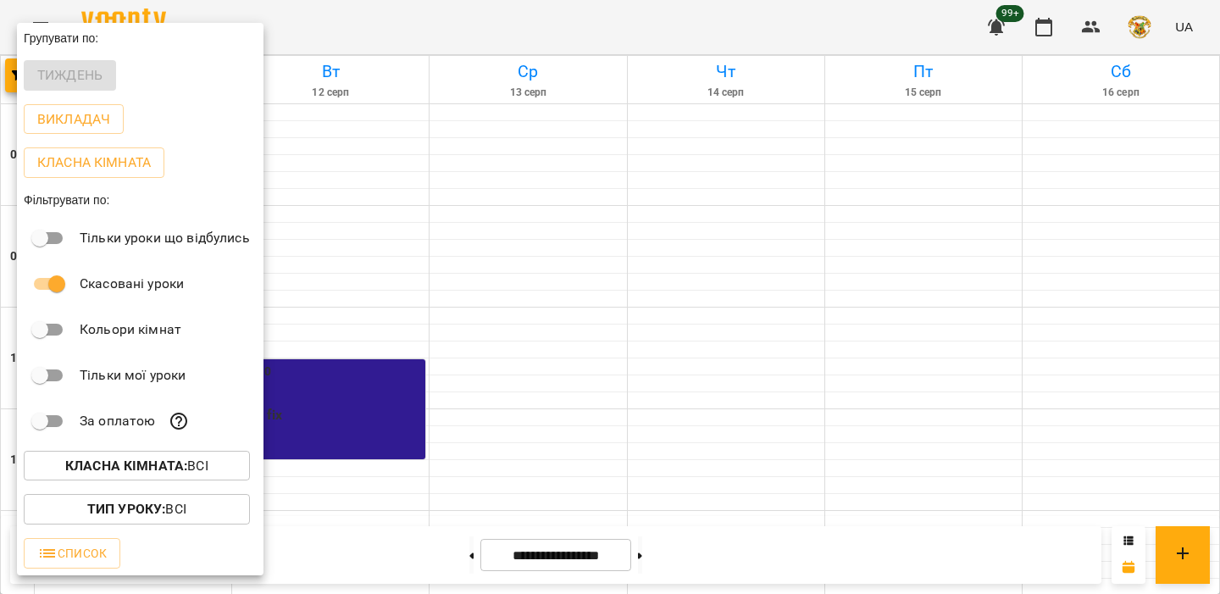
click at [419, 293] on div at bounding box center [610, 297] width 1220 height 594
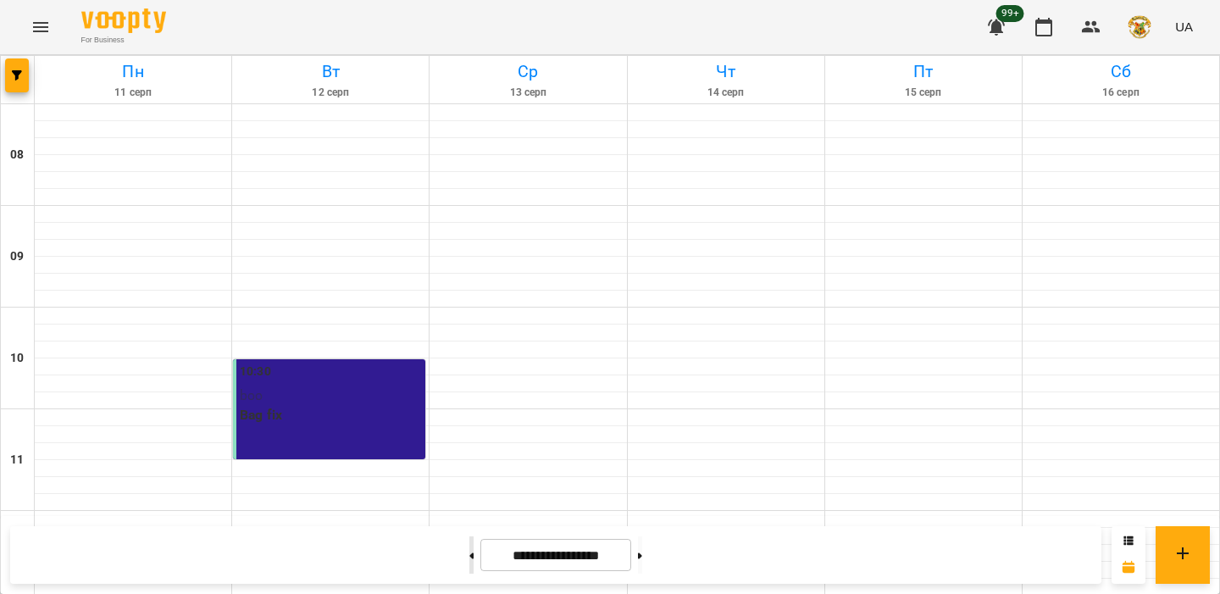
click at [469, 563] on button at bounding box center [471, 554] width 4 height 37
type input "**********"
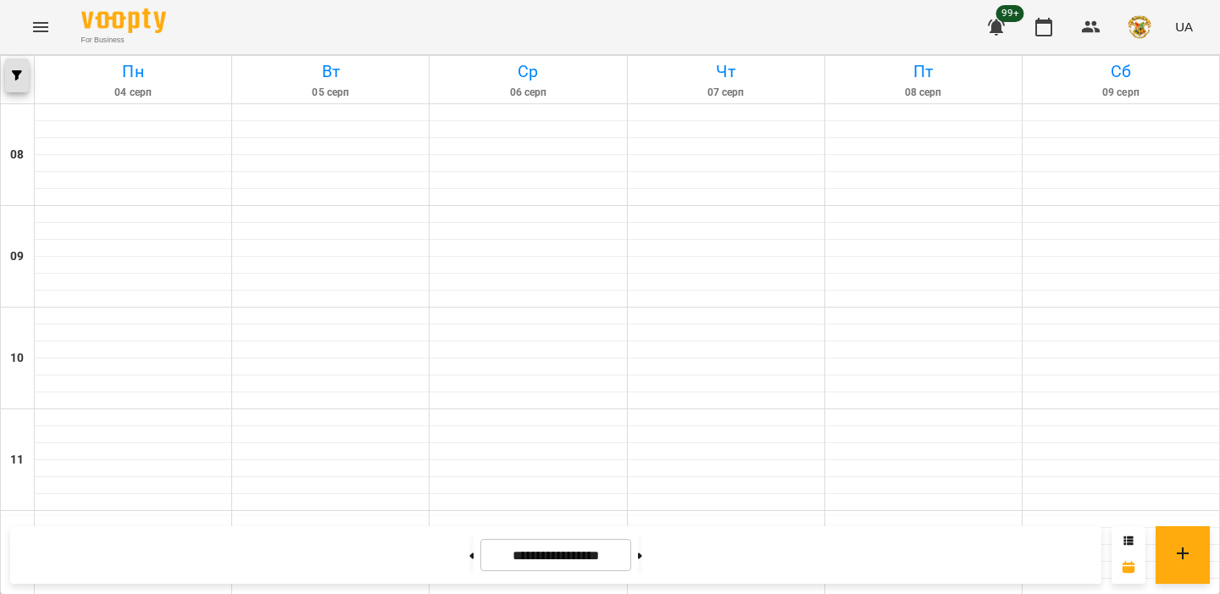
click at [21, 83] on button "button" at bounding box center [17, 75] width 24 height 34
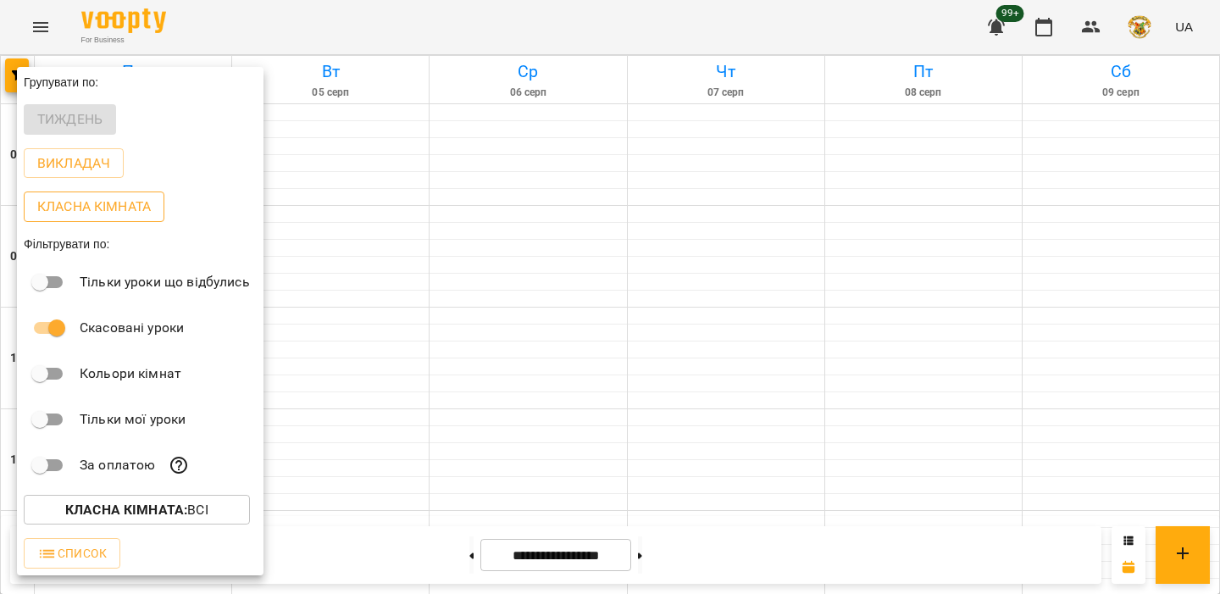
click at [103, 203] on p "Класна кімната" at bounding box center [94, 207] width 114 height 20
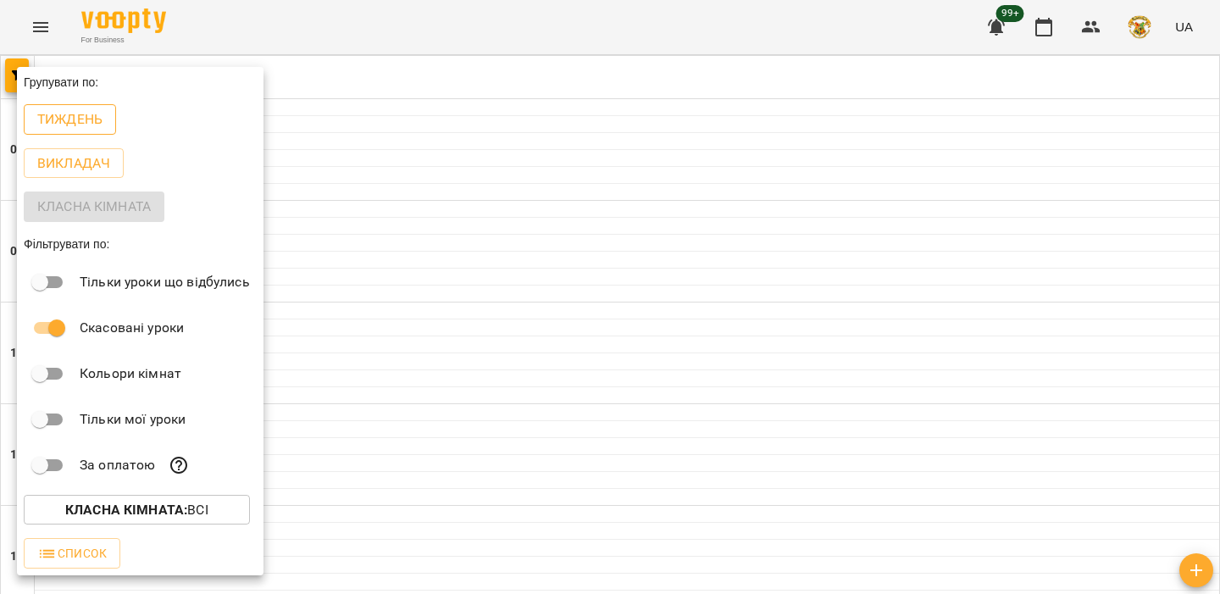
click at [75, 128] on p "Тиждень" at bounding box center [69, 119] width 65 height 20
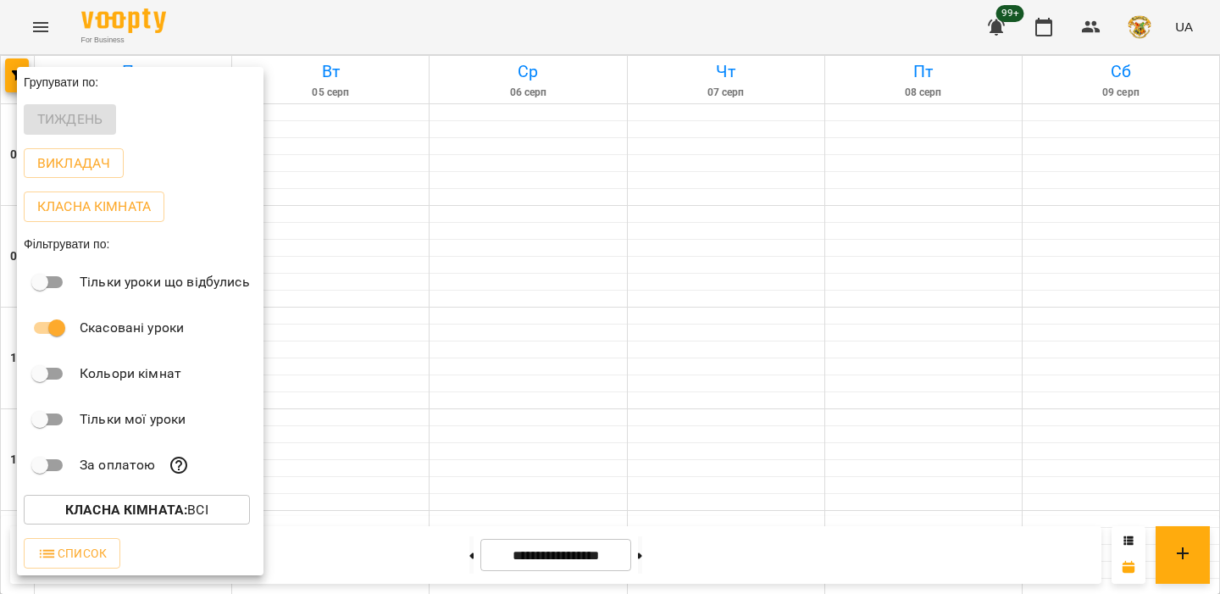
click at [508, 357] on div at bounding box center [610, 297] width 1220 height 594
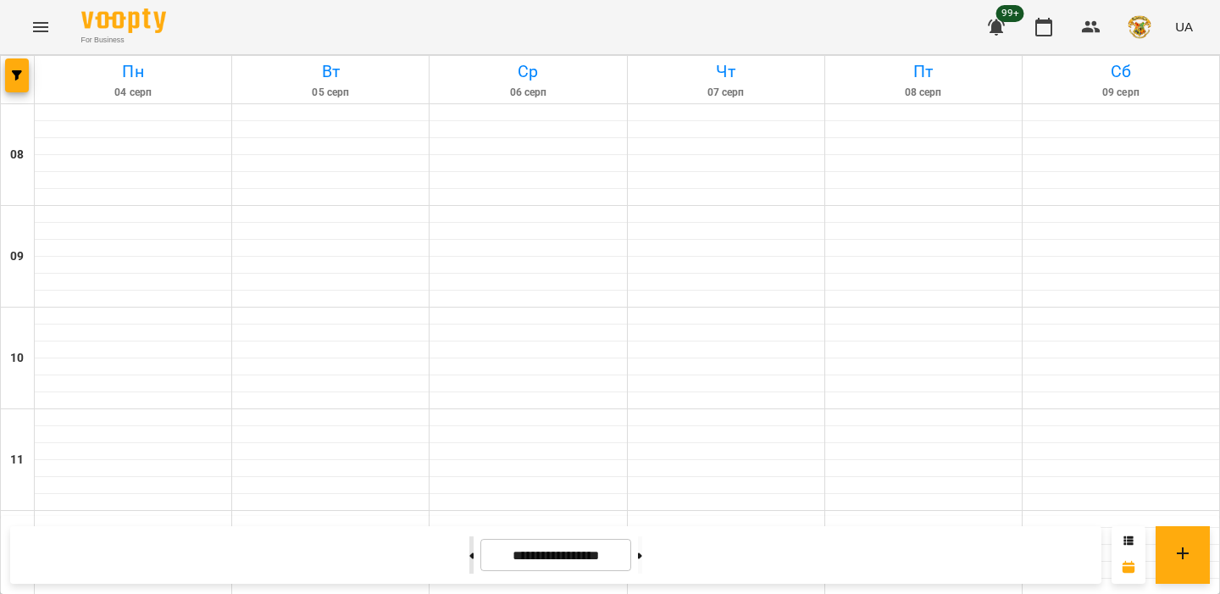
click at [469, 549] on button at bounding box center [471, 554] width 4 height 37
click at [21, 85] on button "button" at bounding box center [17, 75] width 24 height 34
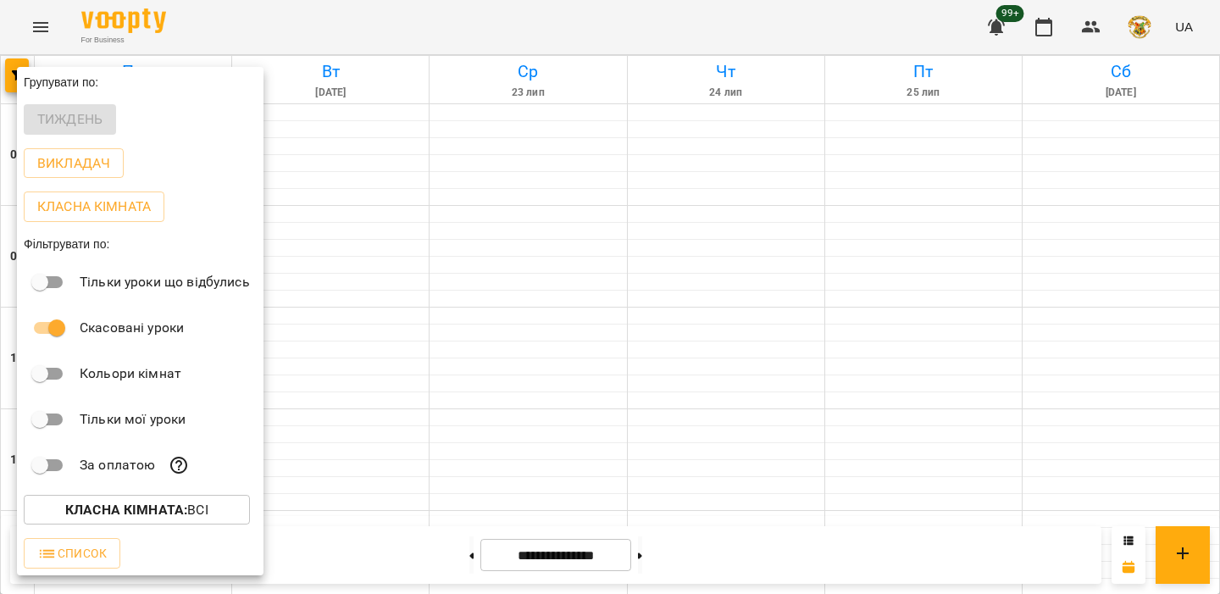
click at [395, 453] on div at bounding box center [610, 297] width 1220 height 594
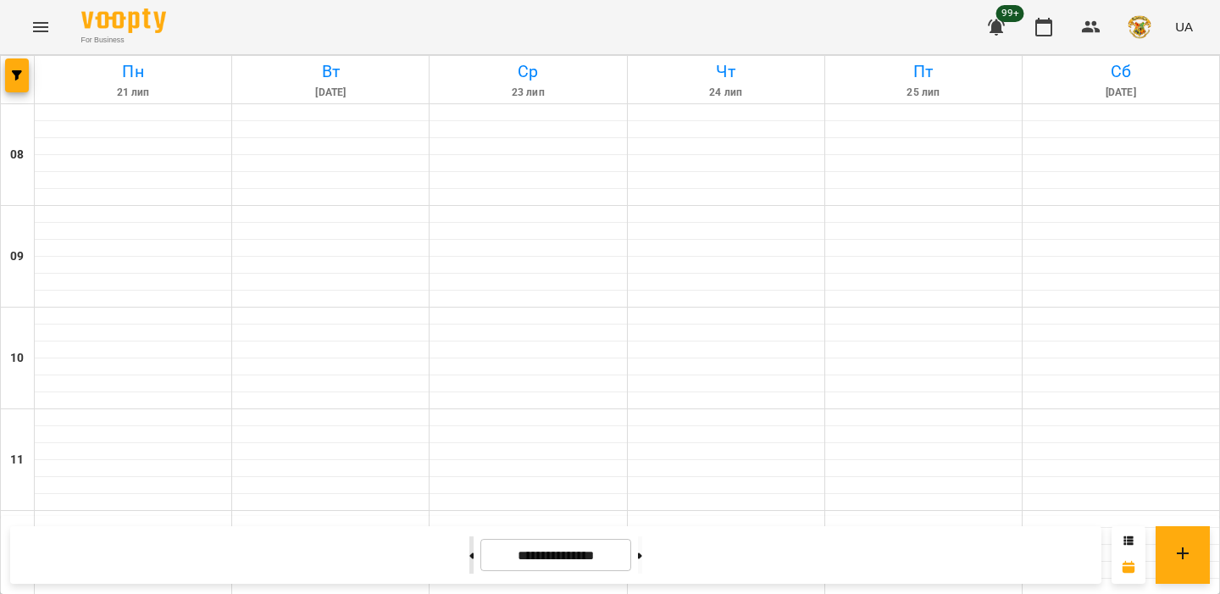
click at [469, 553] on button at bounding box center [471, 554] width 4 height 37
click at [23, 75] on span "button" at bounding box center [17, 75] width 24 height 10
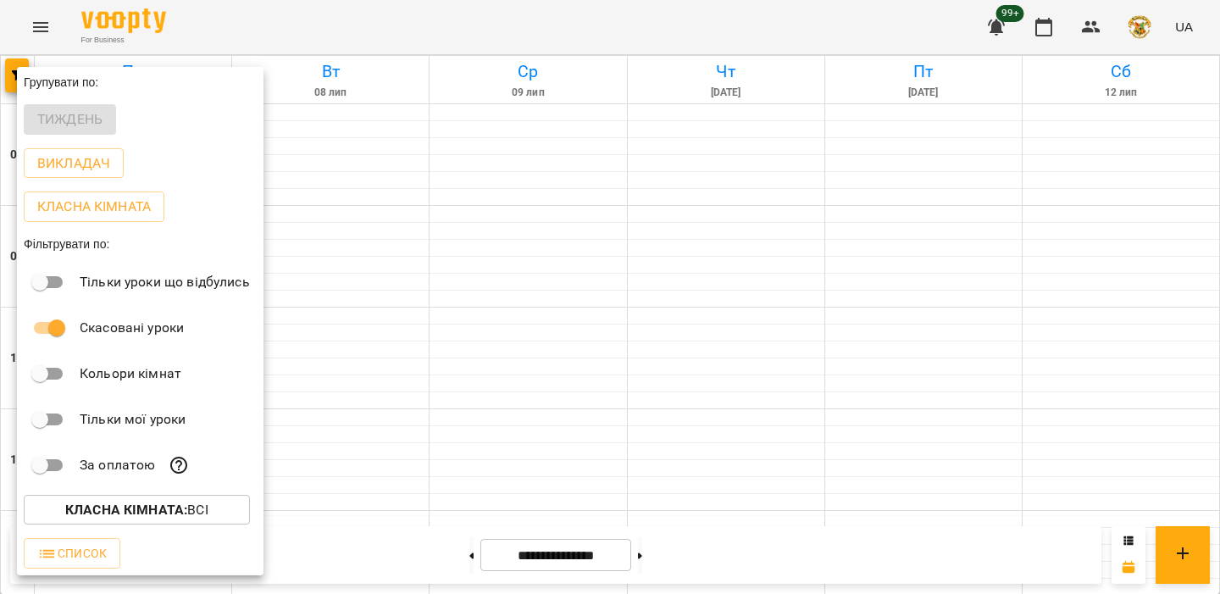
click at [407, 379] on div at bounding box center [610, 297] width 1220 height 594
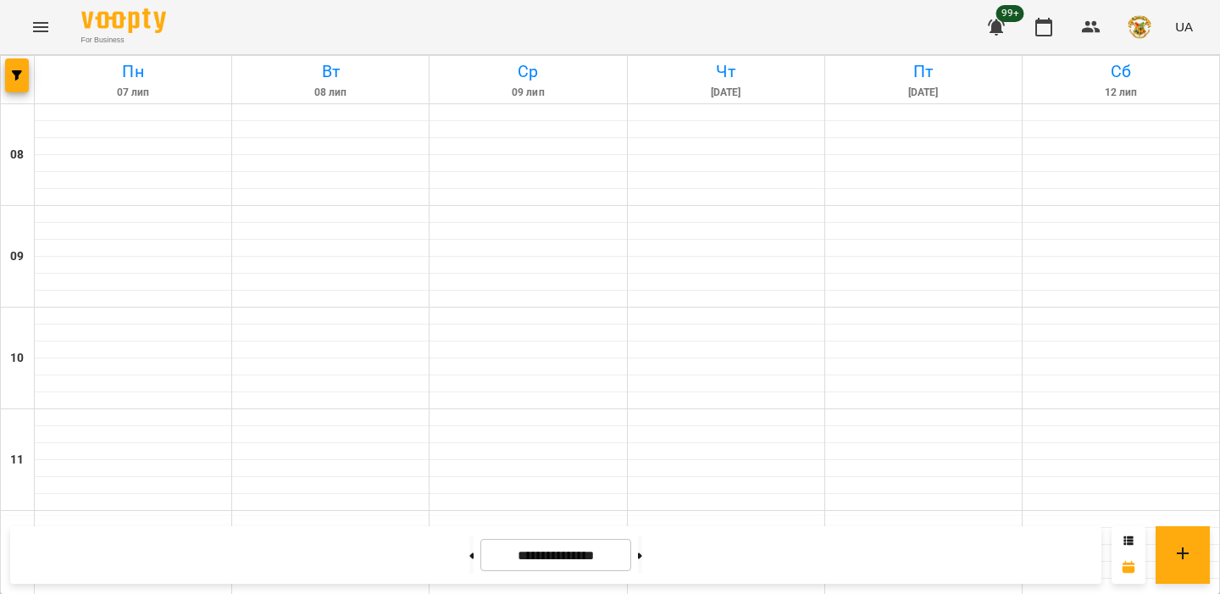
click at [448, 531] on div "**********" at bounding box center [555, 555] width 1091 height 58
click at [448, 532] on div "**********" at bounding box center [555, 555] width 1091 height 58
drag, startPoint x: 448, startPoint y: 532, endPoint x: 448, endPoint y: 544, distance: 11.9
click at [448, 538] on div "**********" at bounding box center [555, 555] width 1091 height 58
click at [469, 544] on button at bounding box center [471, 554] width 4 height 37
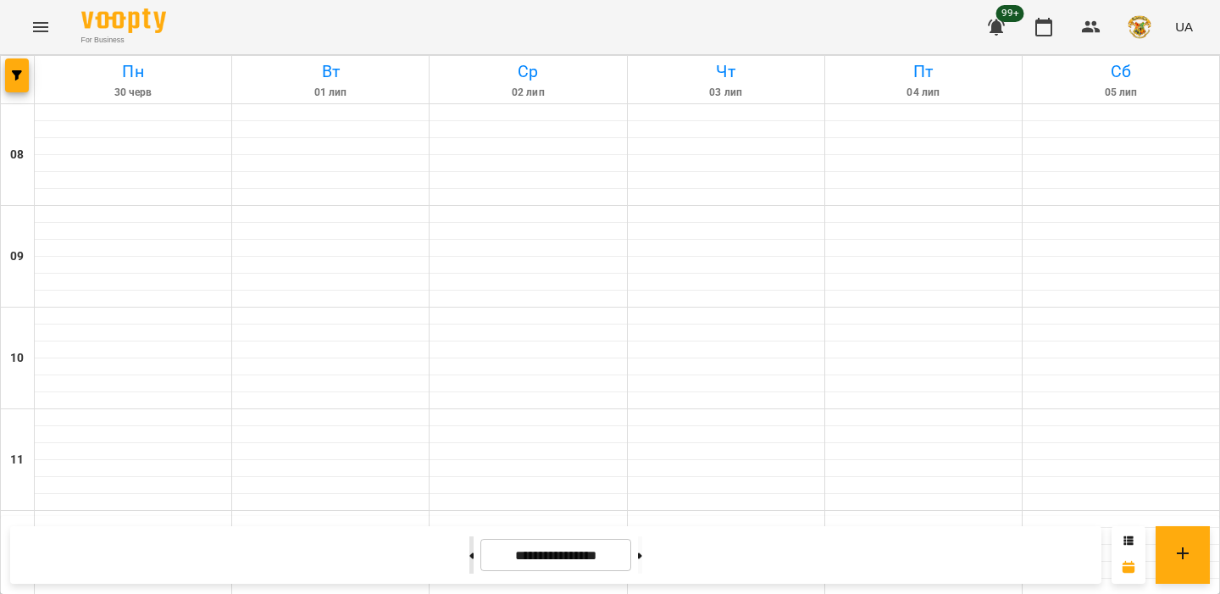
click at [469, 544] on button at bounding box center [471, 554] width 4 height 37
click at [30, 79] on div at bounding box center [18, 79] width 34 height 47
click at [19, 78] on icon "button" at bounding box center [17, 75] width 10 height 10
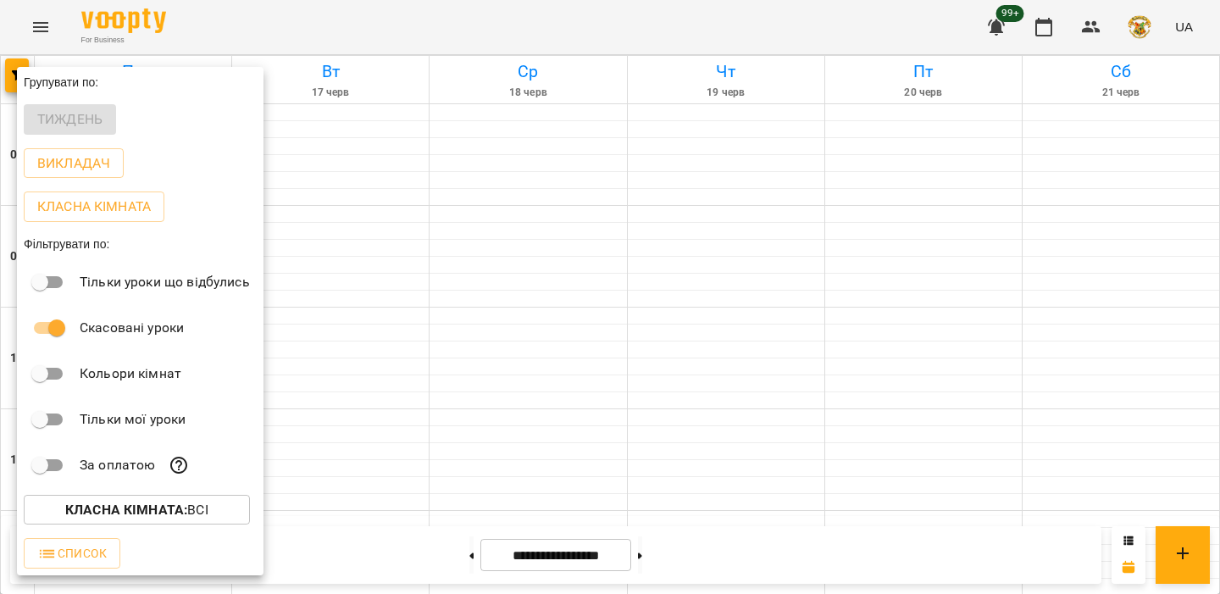
click at [535, 511] on div at bounding box center [610, 297] width 1220 height 594
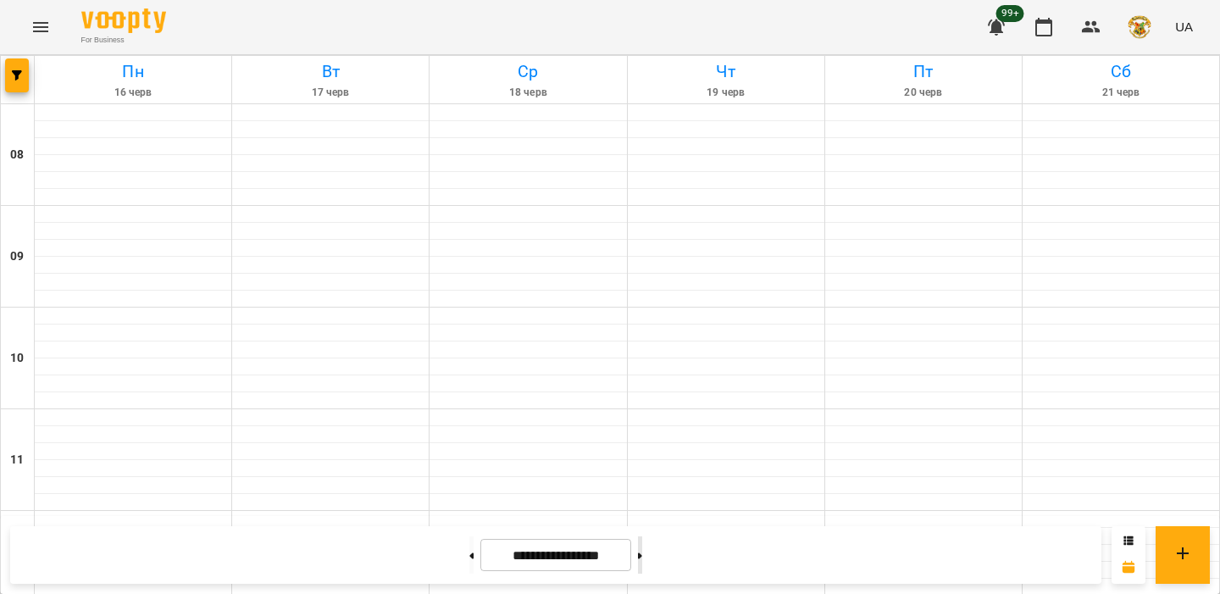
click at [642, 558] on button at bounding box center [640, 554] width 4 height 37
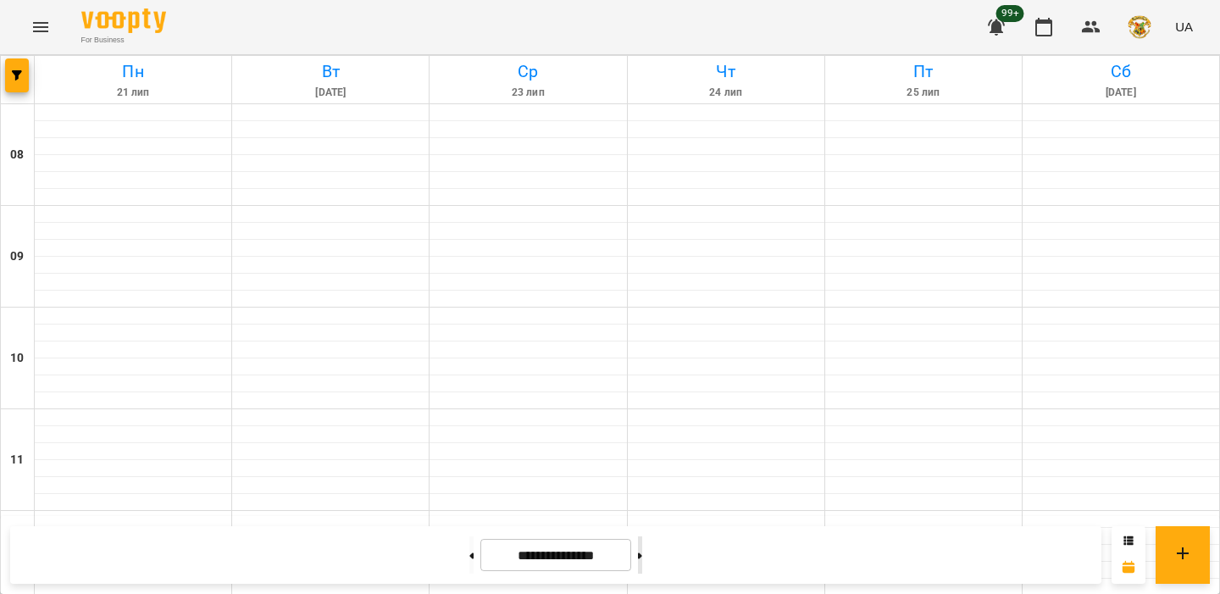
click at [642, 558] on button at bounding box center [640, 554] width 4 height 37
click at [19, 76] on icon "button" at bounding box center [17, 75] width 10 height 10
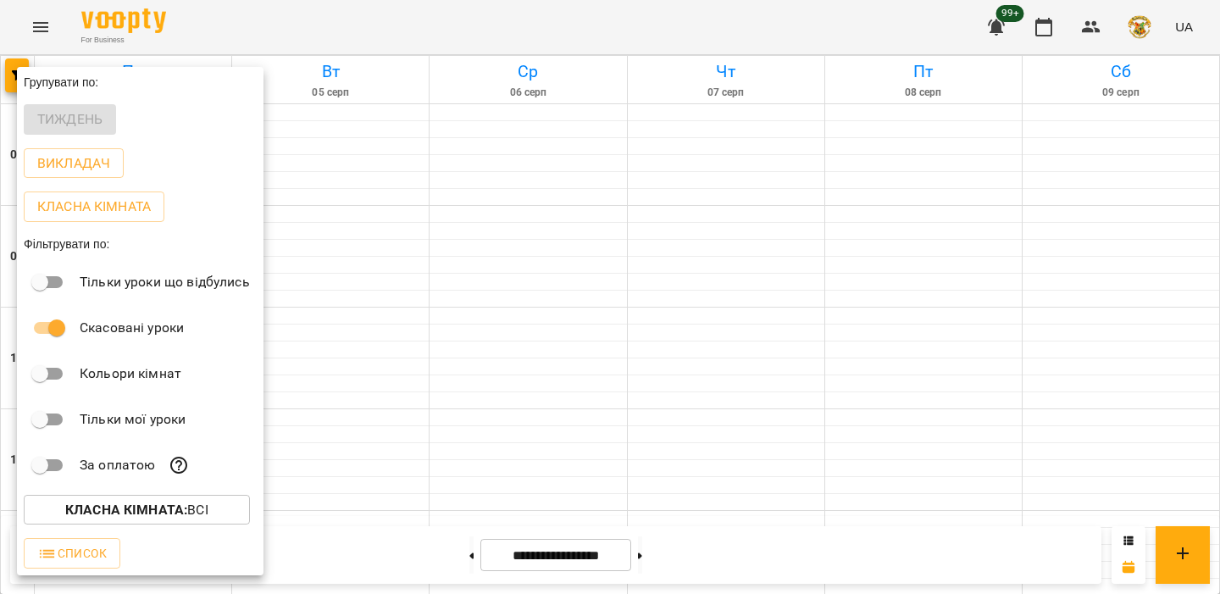
click at [469, 446] on div at bounding box center [610, 297] width 1220 height 594
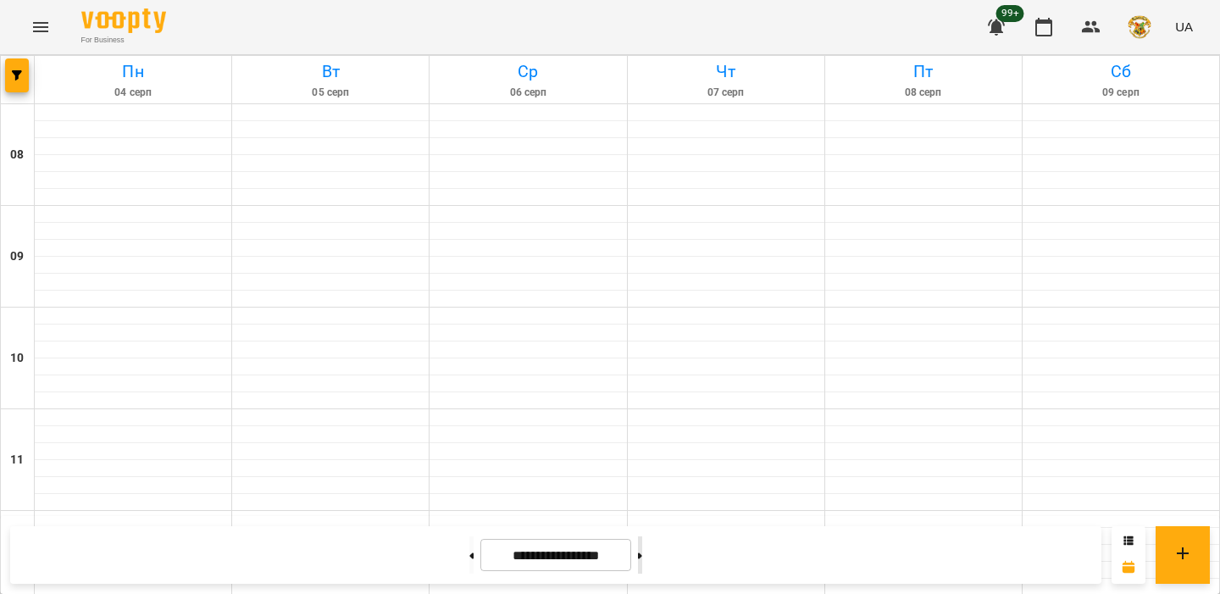
click at [642, 543] on button at bounding box center [640, 554] width 4 height 37
click at [13, 77] on icon "button" at bounding box center [17, 75] width 10 height 10
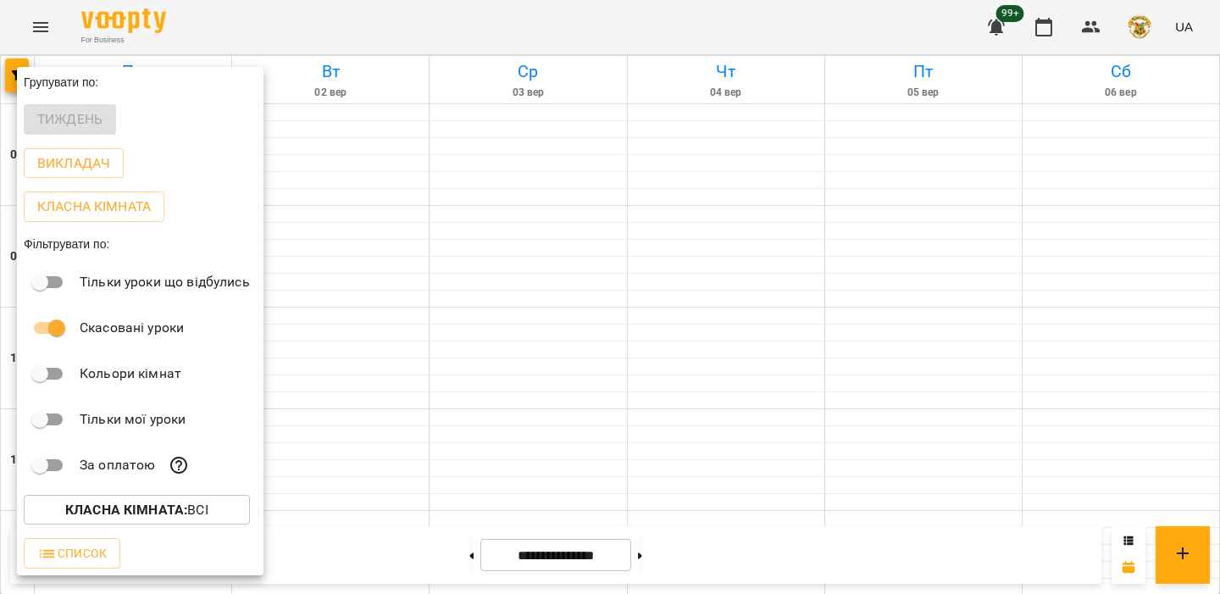
click at [425, 502] on div at bounding box center [610, 297] width 1220 height 594
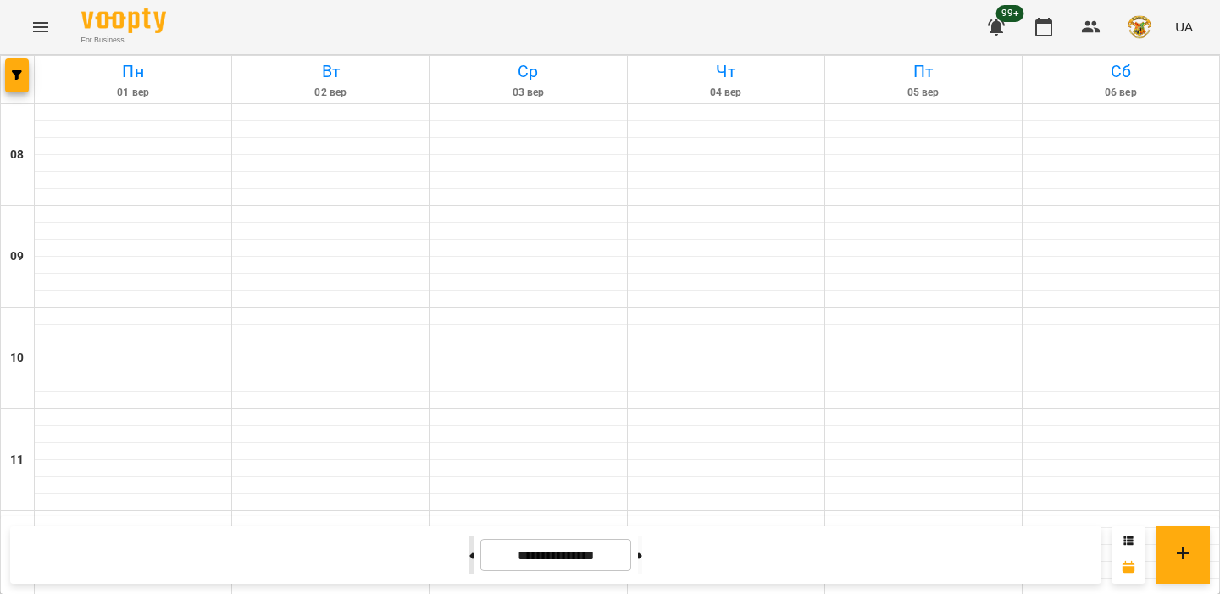
click at [469, 549] on button at bounding box center [471, 554] width 4 height 37
type input "**********"
click at [14, 74] on icon "button" at bounding box center [17, 75] width 10 height 10
click at [12, 78] on icon "button" at bounding box center [17, 75] width 10 height 10
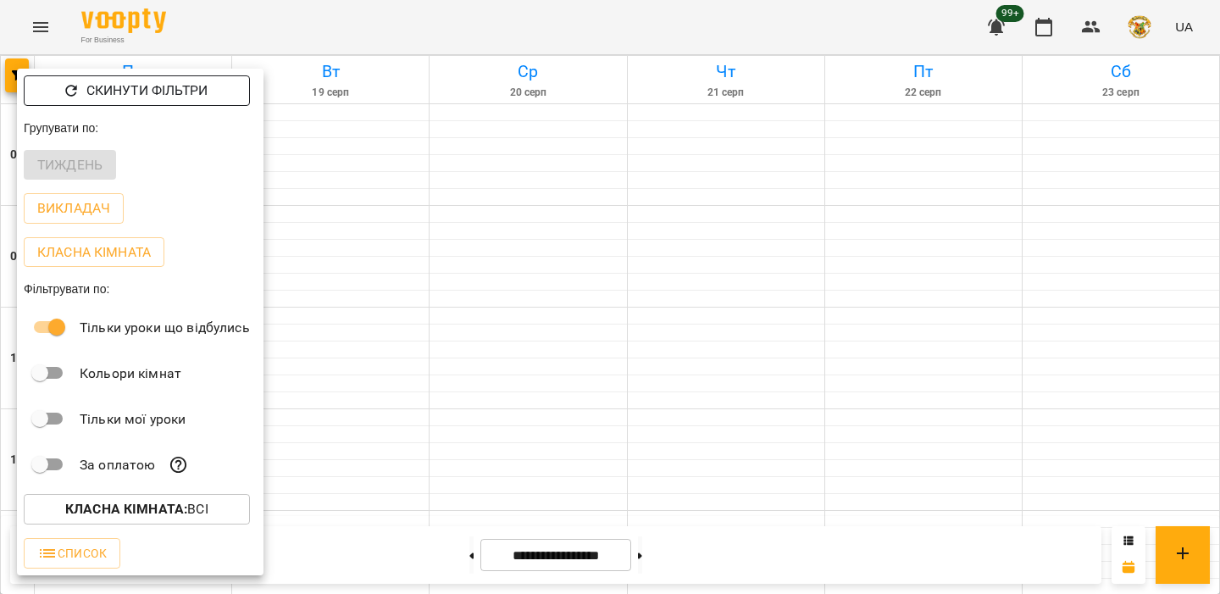
click at [131, 97] on p "Скинути фільтри" at bounding box center [146, 91] width 121 height 20
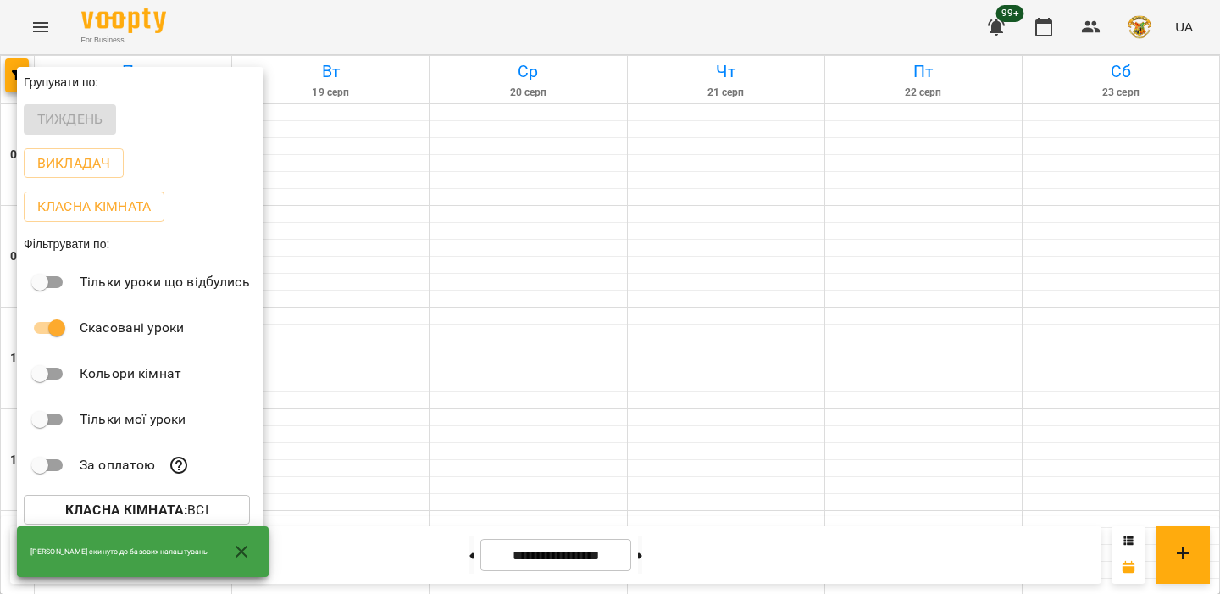
click at [241, 553] on icon "button" at bounding box center [241, 552] width 20 height 20
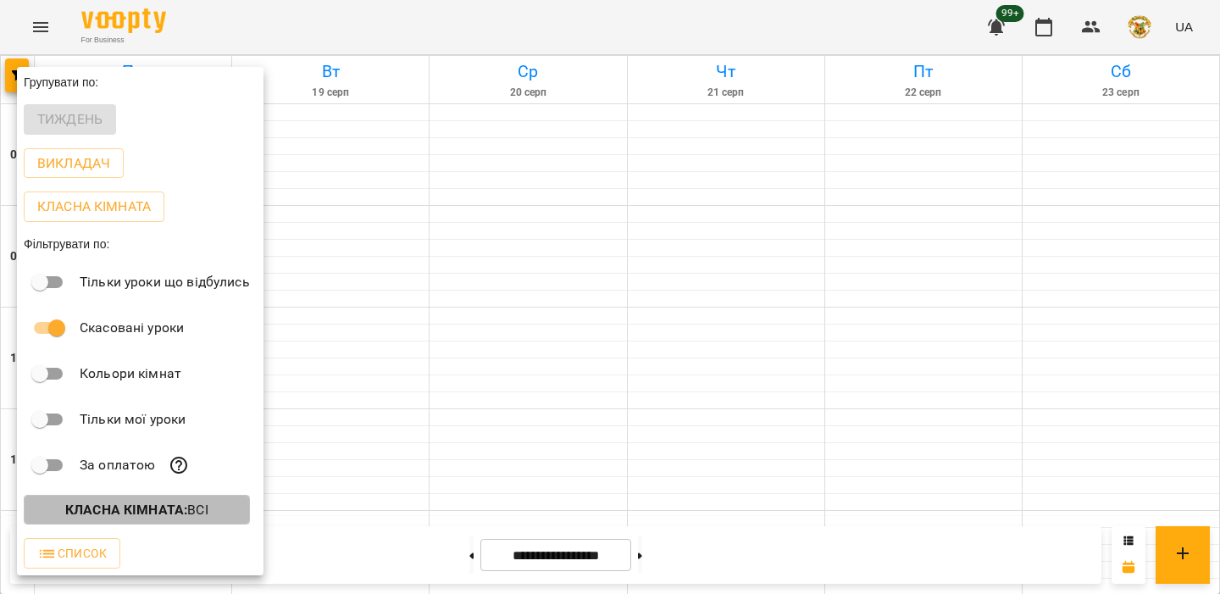
click at [165, 518] on b "Класна кімната :" at bounding box center [126, 510] width 122 height 16
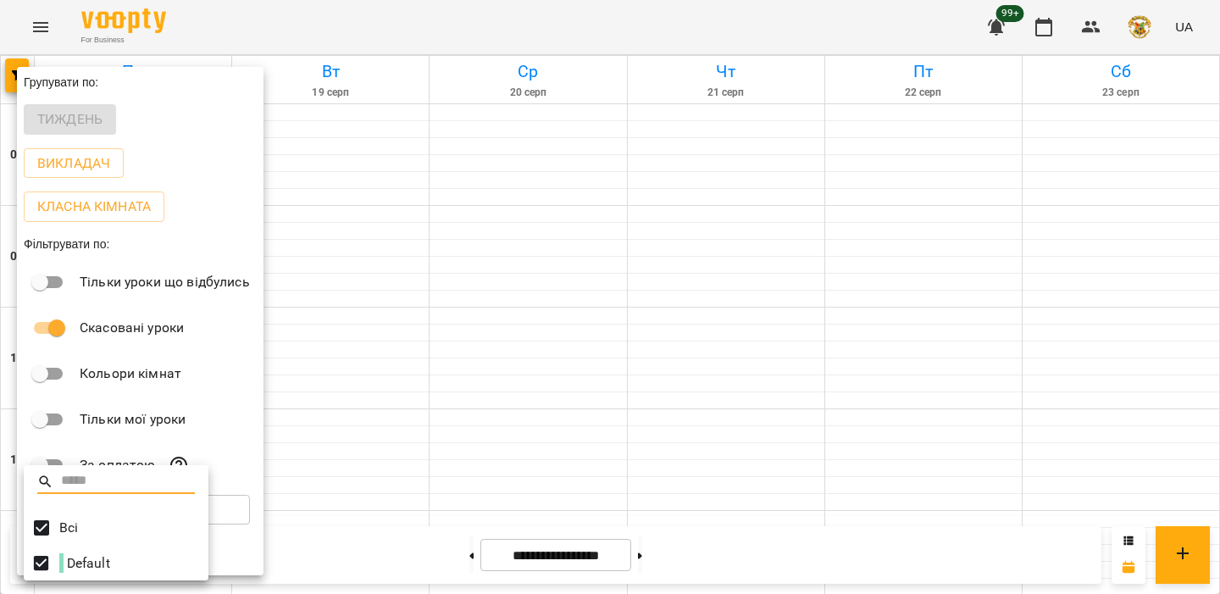
click at [236, 429] on div at bounding box center [610, 297] width 1220 height 594
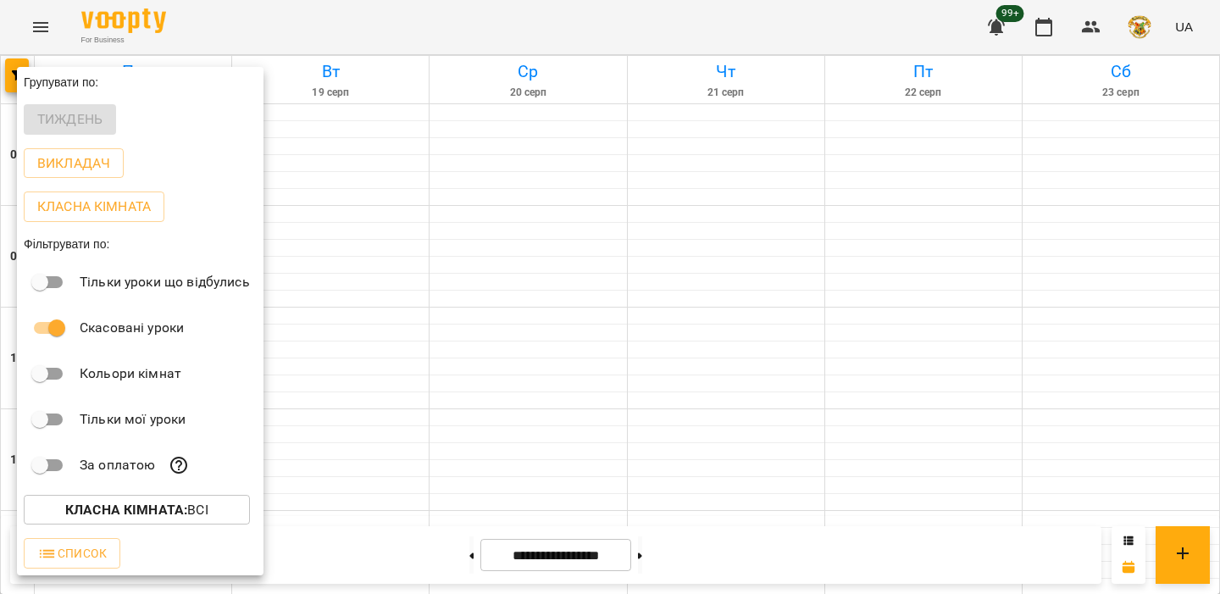
click at [47, 24] on div at bounding box center [610, 297] width 1220 height 594
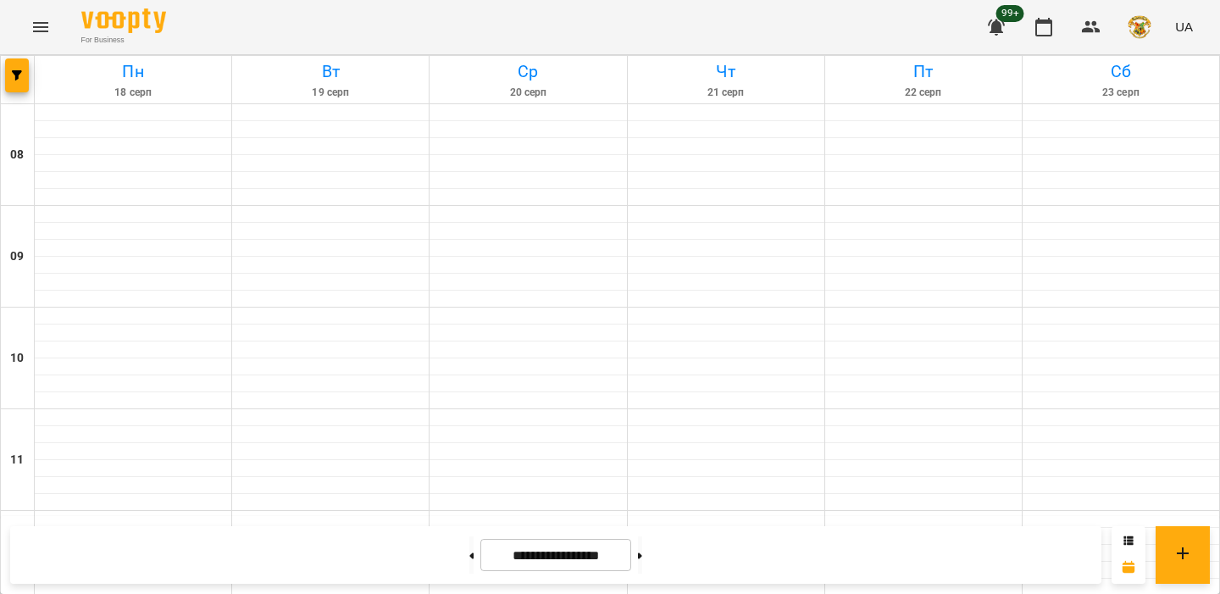
click at [47, 24] on icon "Menu" at bounding box center [41, 27] width 20 height 20
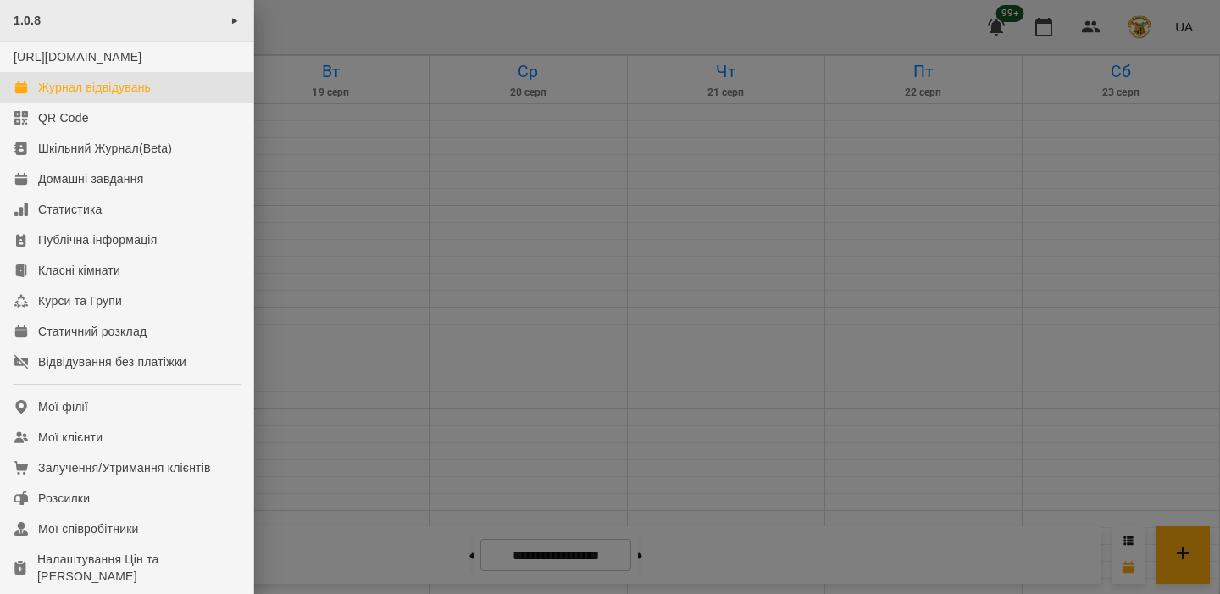
click at [166, 8] on div "1.0.8 ►" at bounding box center [126, 21] width 253 height 42
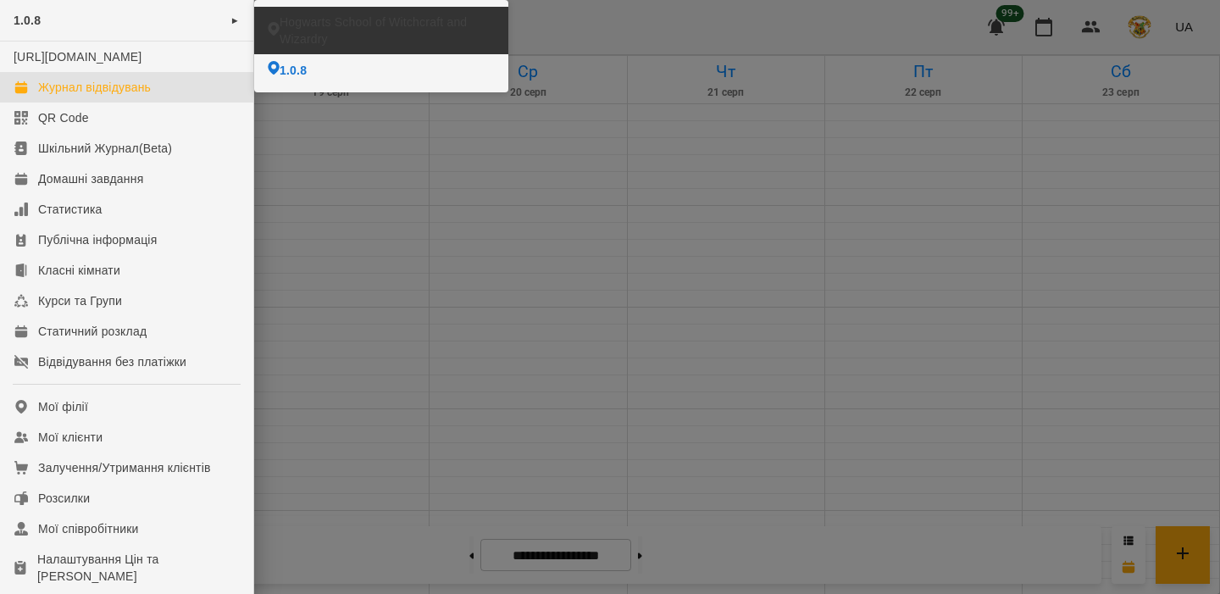
click at [321, 25] on span "Hogwarts School of Witchcraft and Wizardry" at bounding box center [387, 31] width 215 height 34
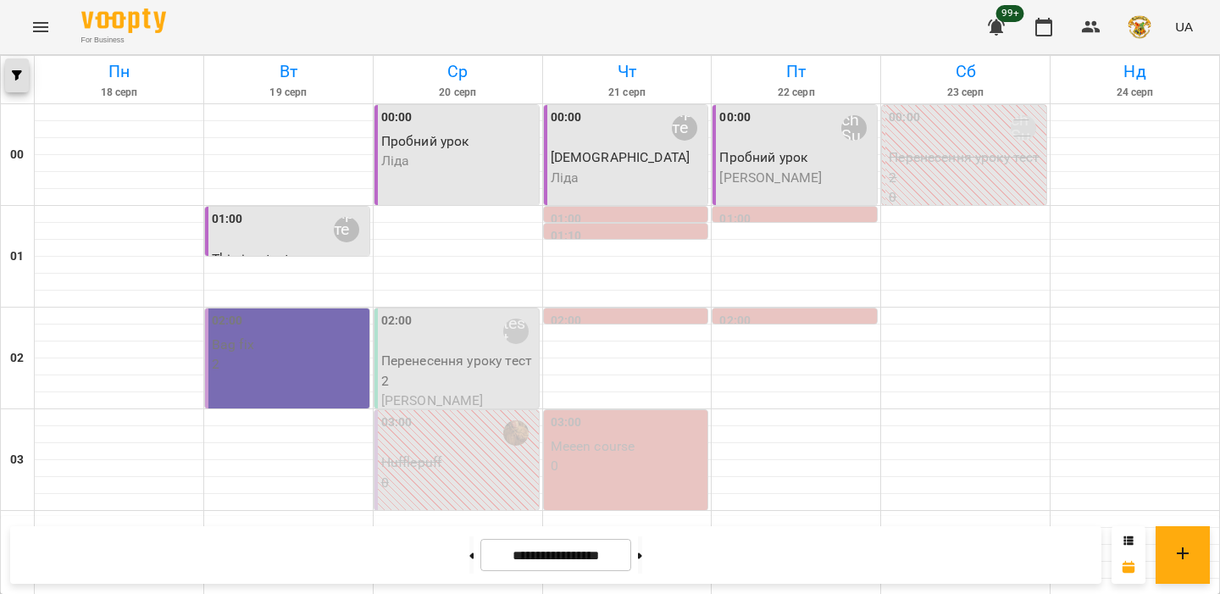
click at [16, 74] on icon "button" at bounding box center [17, 75] width 10 height 10
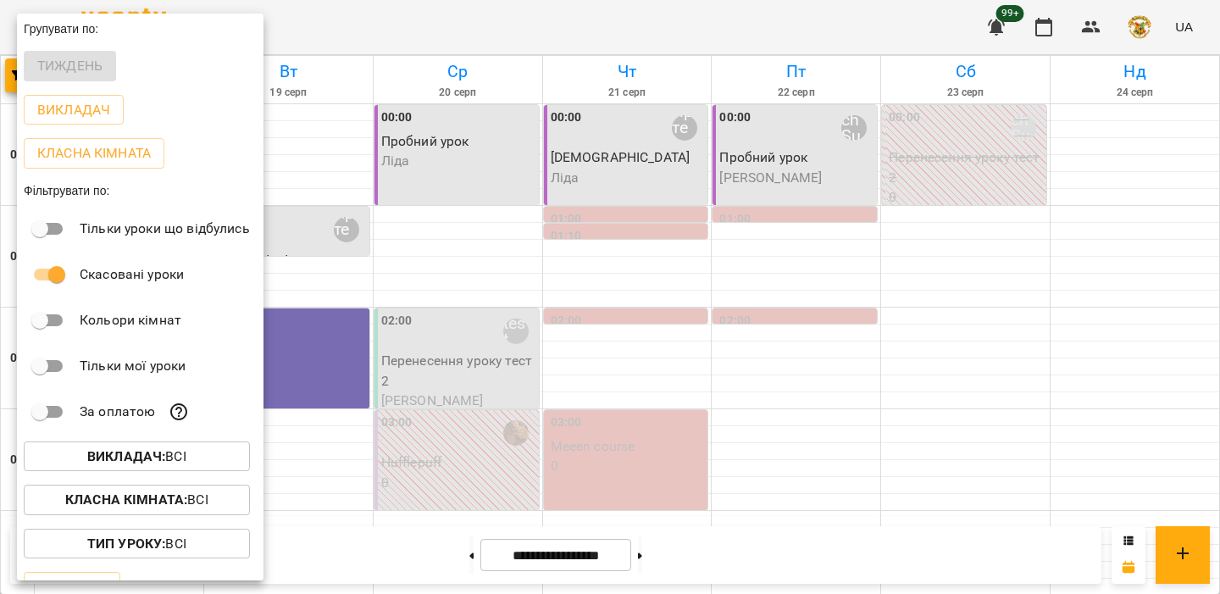
scroll to position [34, 0]
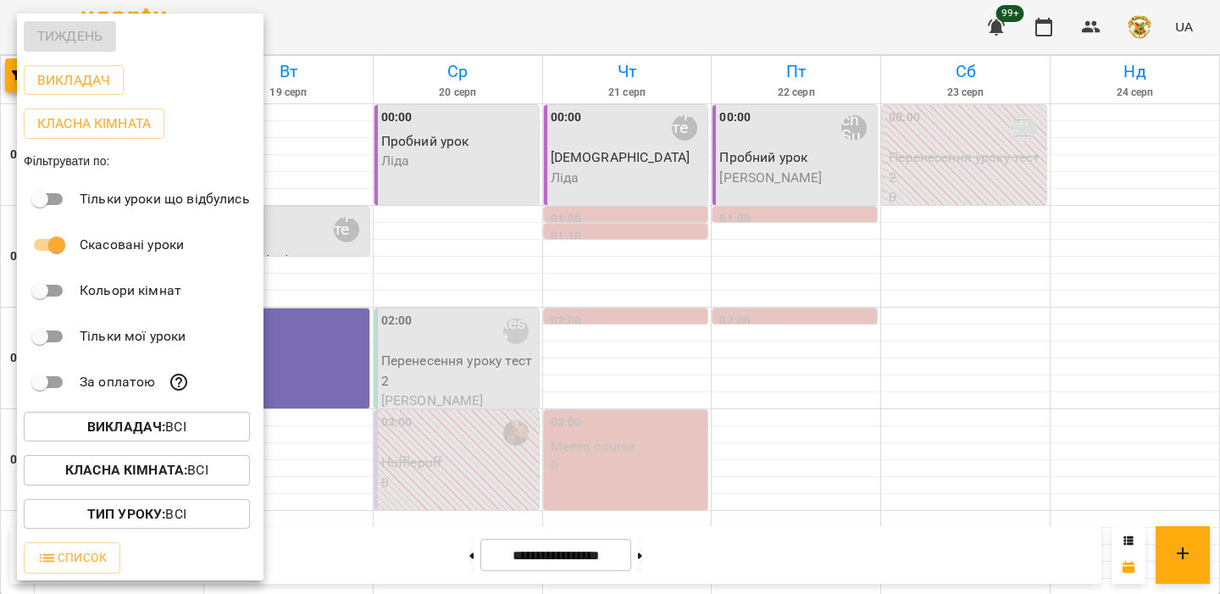
click at [147, 425] on b "Викладач :" at bounding box center [126, 427] width 78 height 16
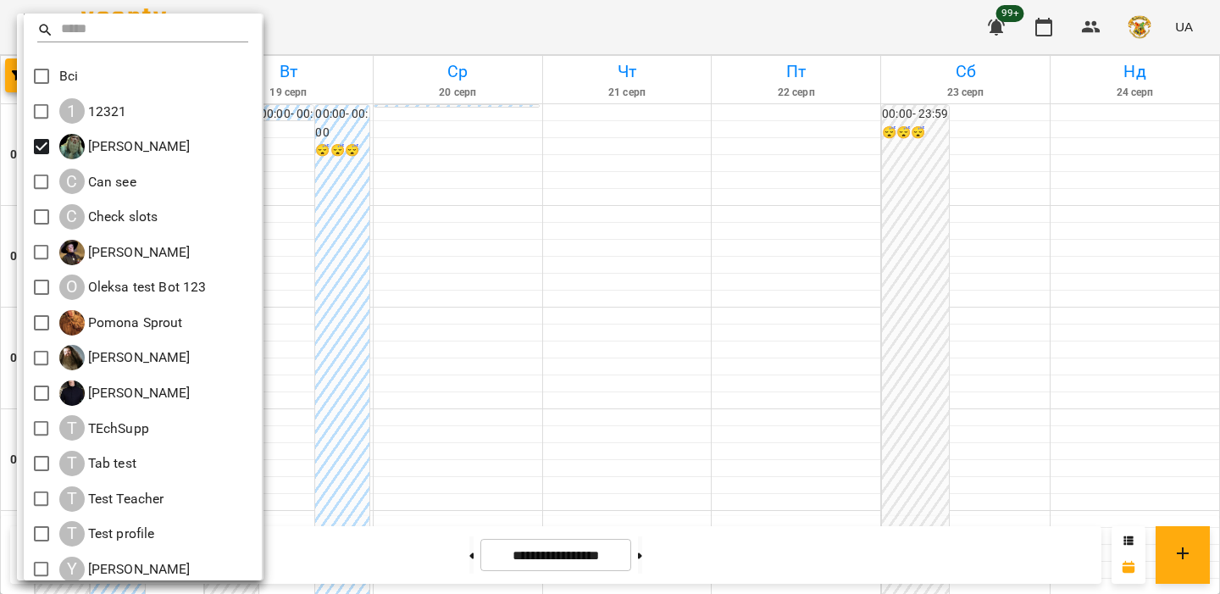
click at [430, 214] on div at bounding box center [610, 297] width 1220 height 594
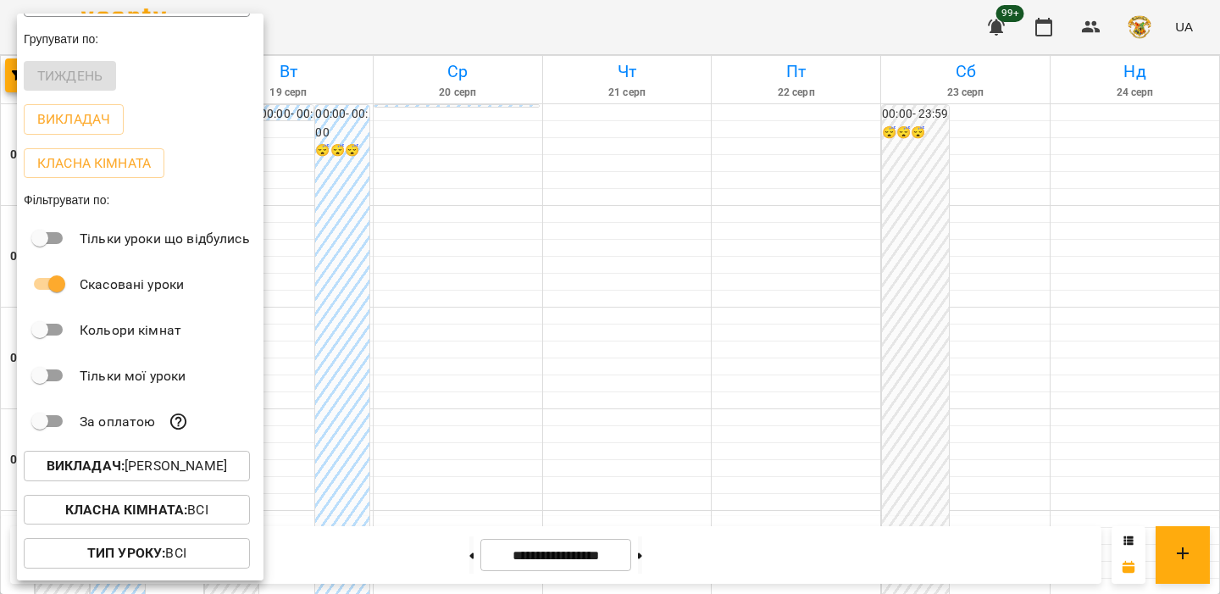
click at [469, 219] on div at bounding box center [610, 297] width 1220 height 594
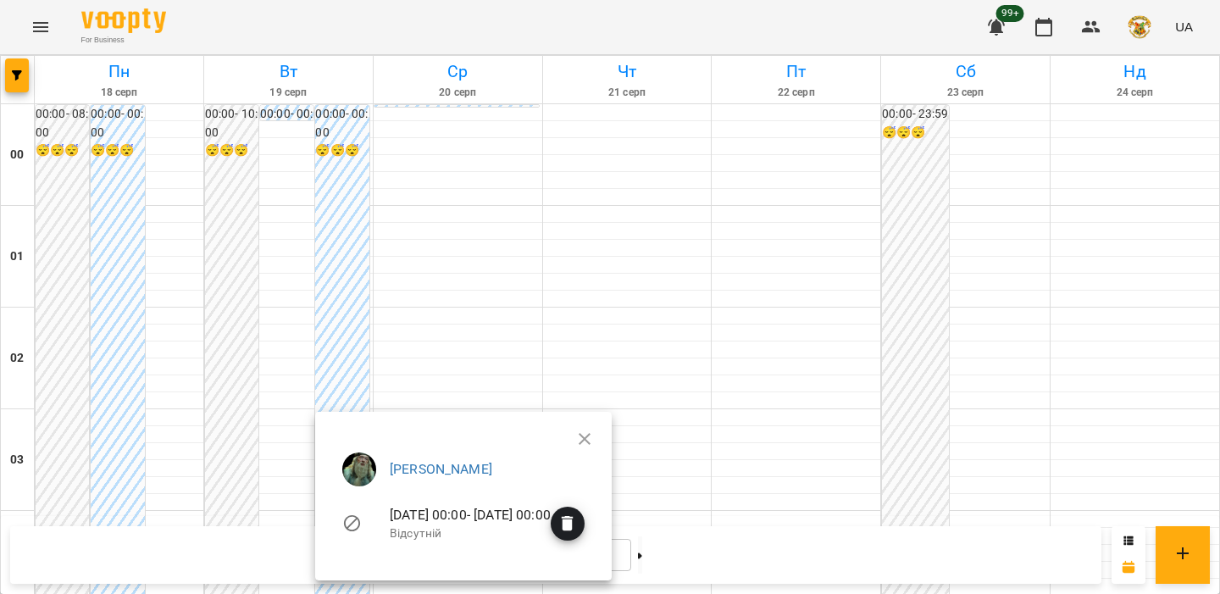
click at [493, 228] on div at bounding box center [610, 297] width 1220 height 594
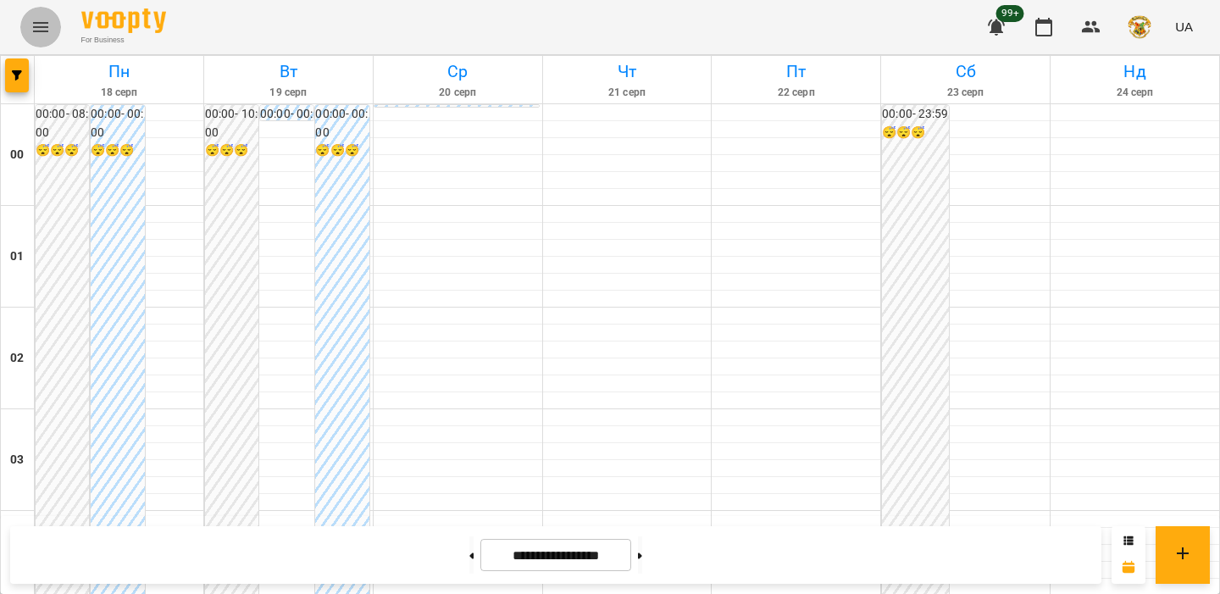
click at [36, 32] on icon "Menu" at bounding box center [41, 27] width 20 height 20
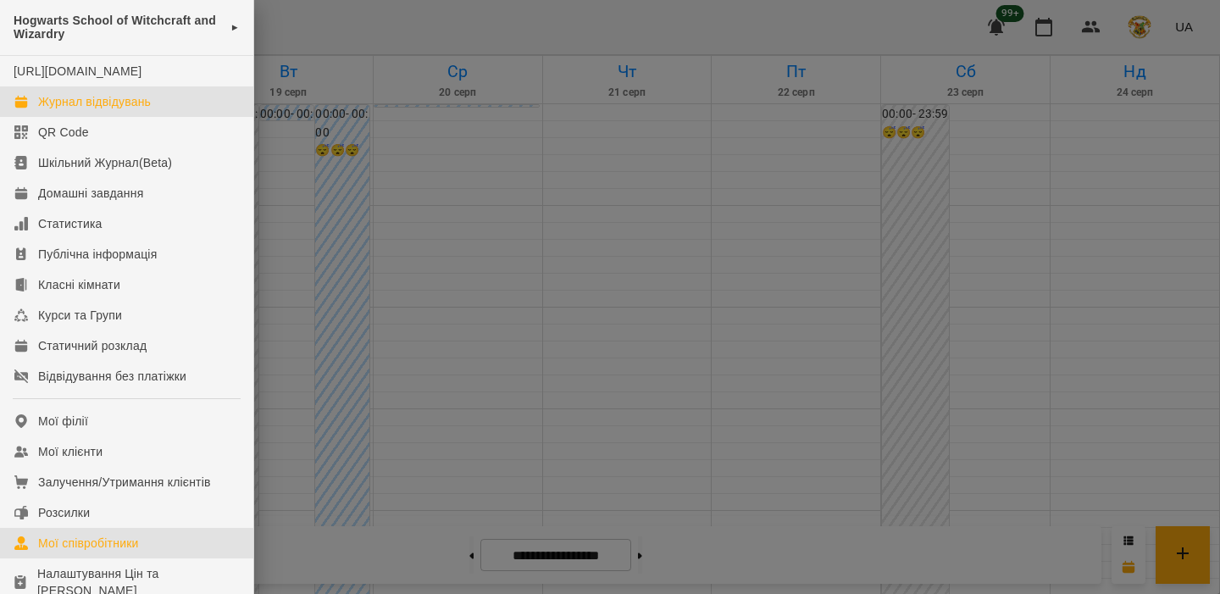
click at [177, 551] on link "Мої співробітники" at bounding box center [126, 543] width 253 height 31
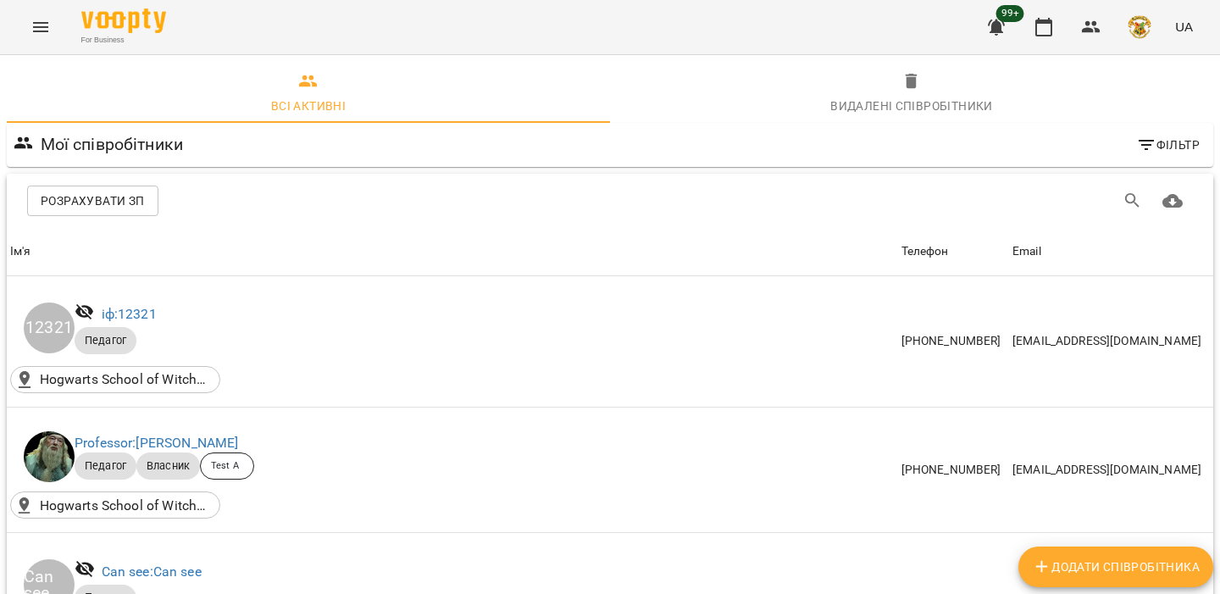
click at [133, 197] on span "Розрахувати ЗП" at bounding box center [93, 201] width 104 height 20
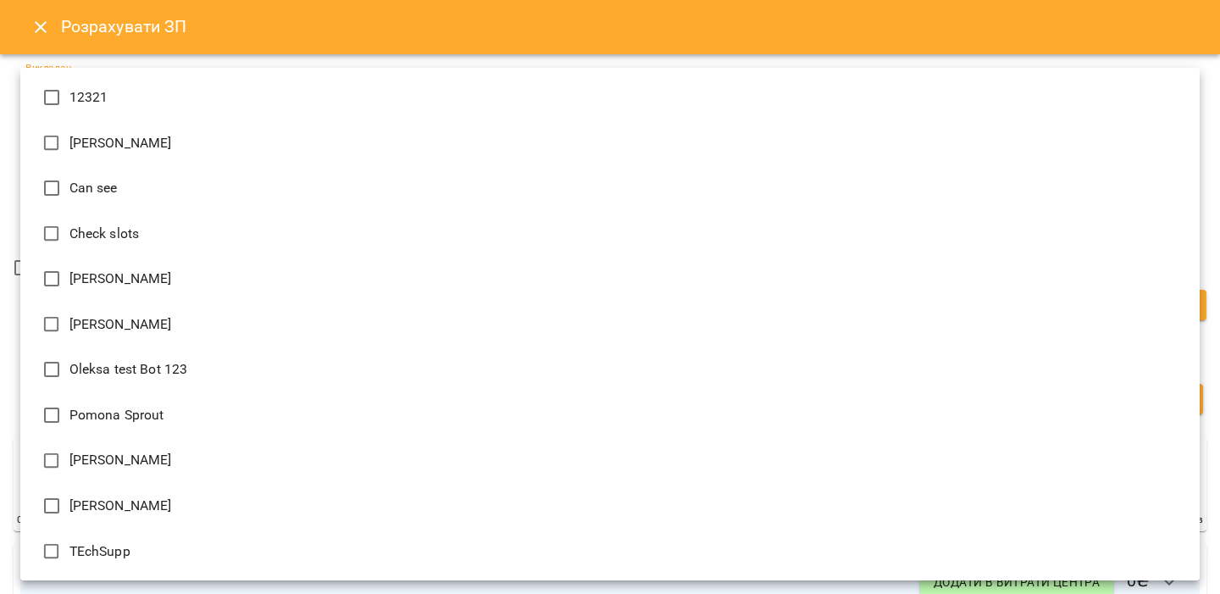
type input "**********"
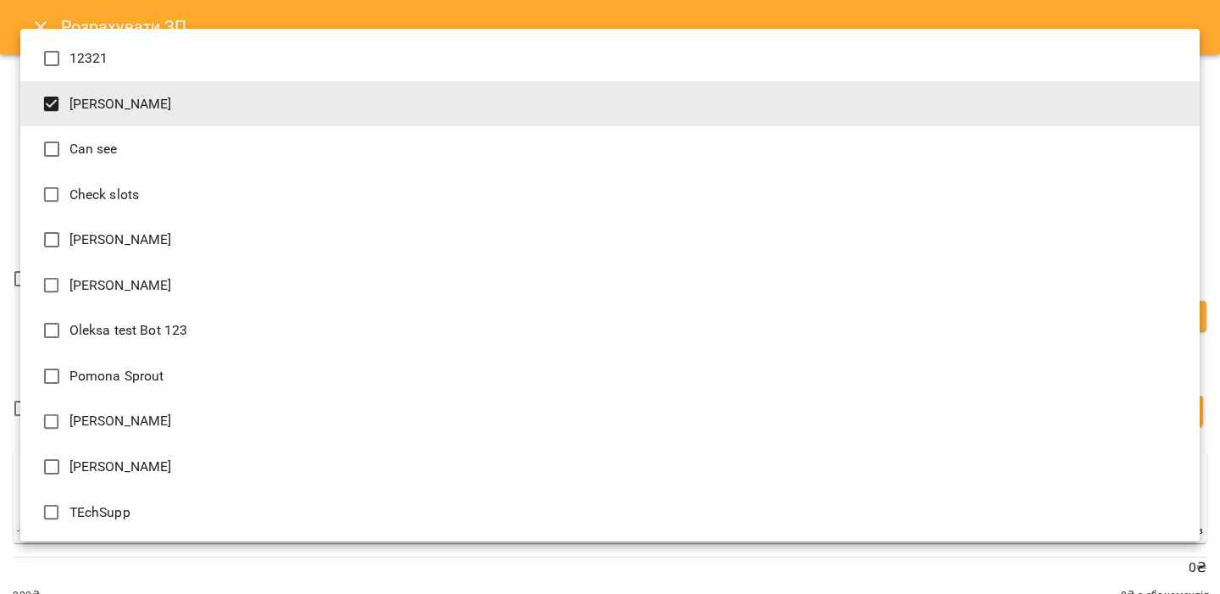
click at [307, 22] on div at bounding box center [610, 297] width 1220 height 594
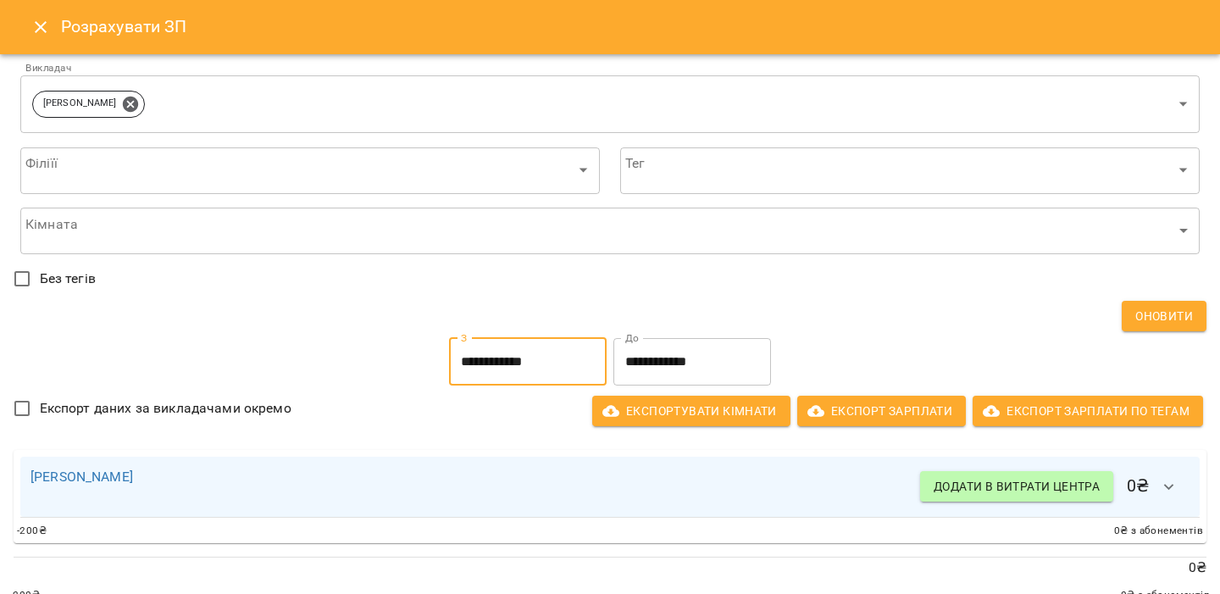
click at [569, 370] on input "**********" at bounding box center [528, 361] width 158 height 47
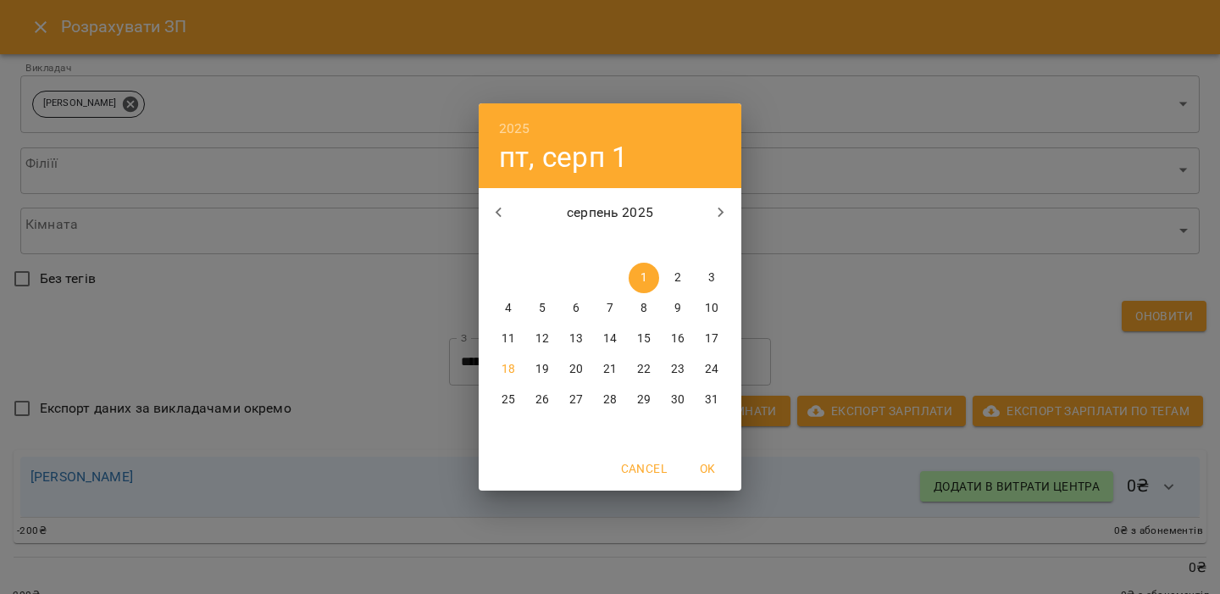
click at [512, 208] on button "button" at bounding box center [499, 212] width 41 height 41
click at [544, 271] on p "1" at bounding box center [542, 277] width 7 height 17
type input "**********"
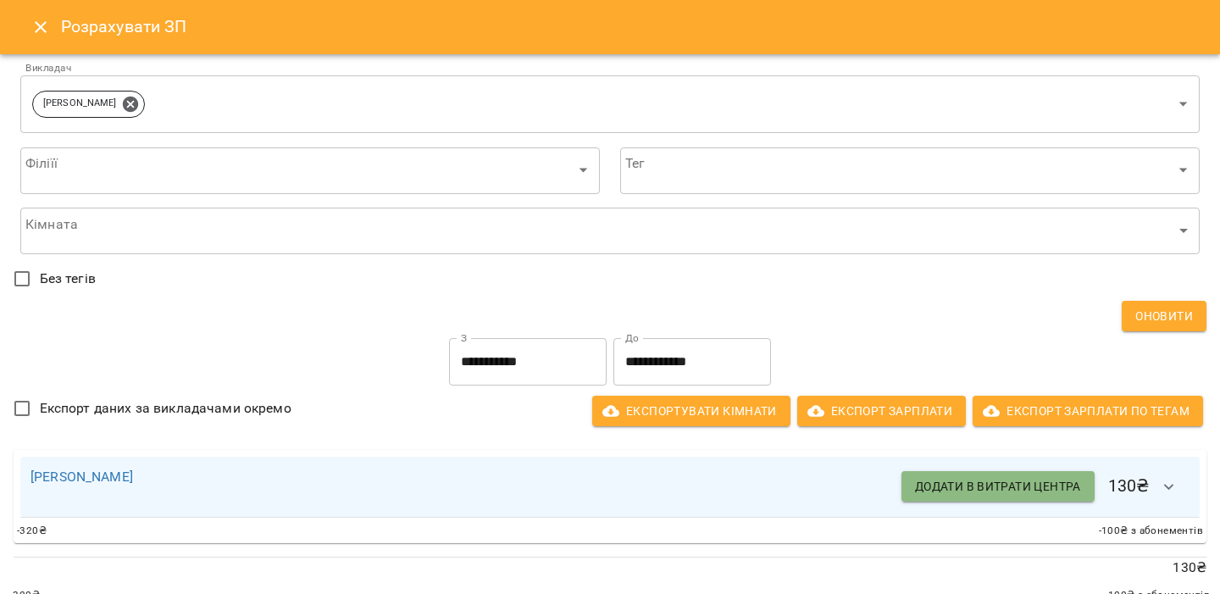
click at [1024, 485] on span "Додати в витрати центра" at bounding box center [998, 486] width 166 height 20
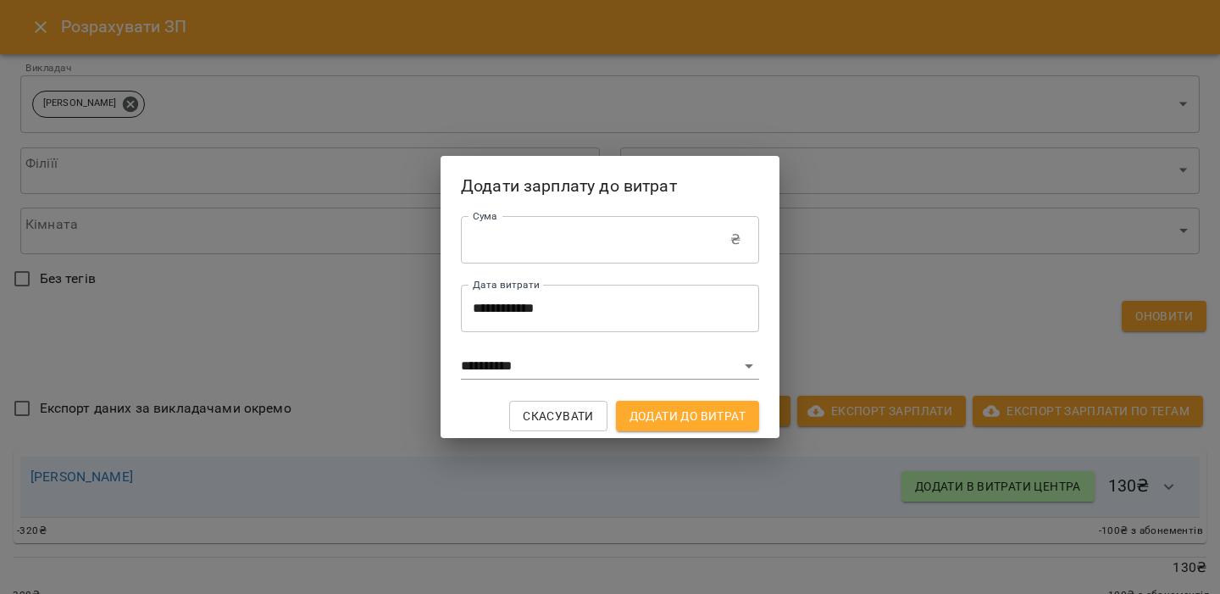
click at [652, 410] on span "Додати до витрат" at bounding box center [688, 416] width 116 height 20
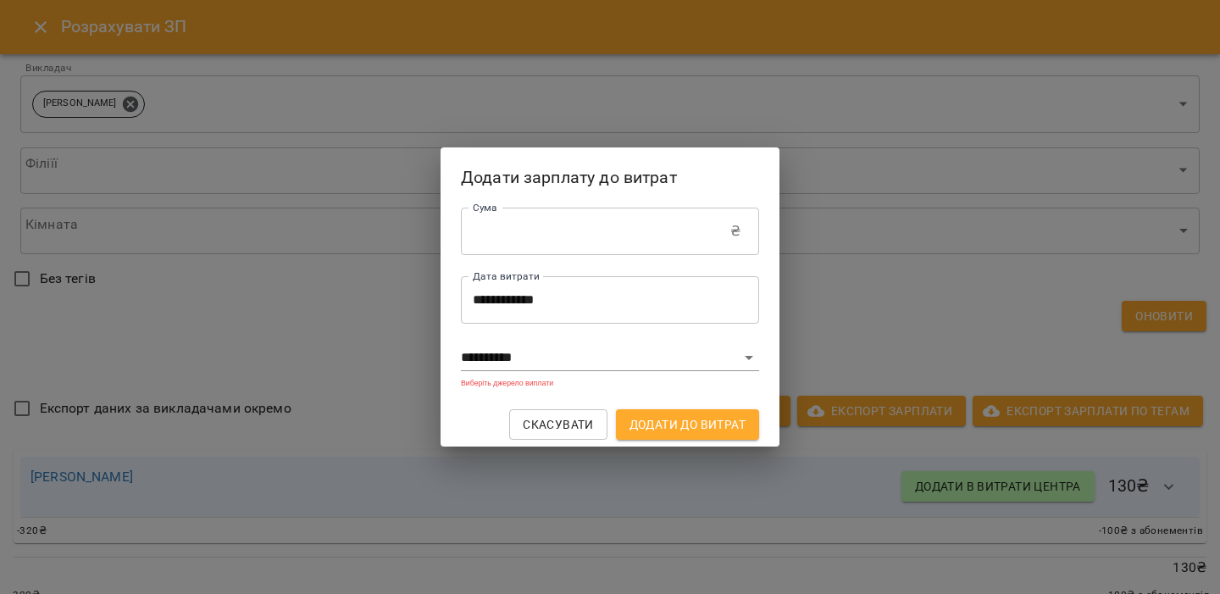
click at [582, 342] on form "**********" at bounding box center [610, 319] width 298 height 241
click at [574, 352] on select "**********" at bounding box center [610, 358] width 298 height 27
select select "****"
click at [461, 345] on select "**********" at bounding box center [610, 358] width 298 height 27
click at [683, 421] on span "Додати до витрат" at bounding box center [688, 424] width 116 height 20
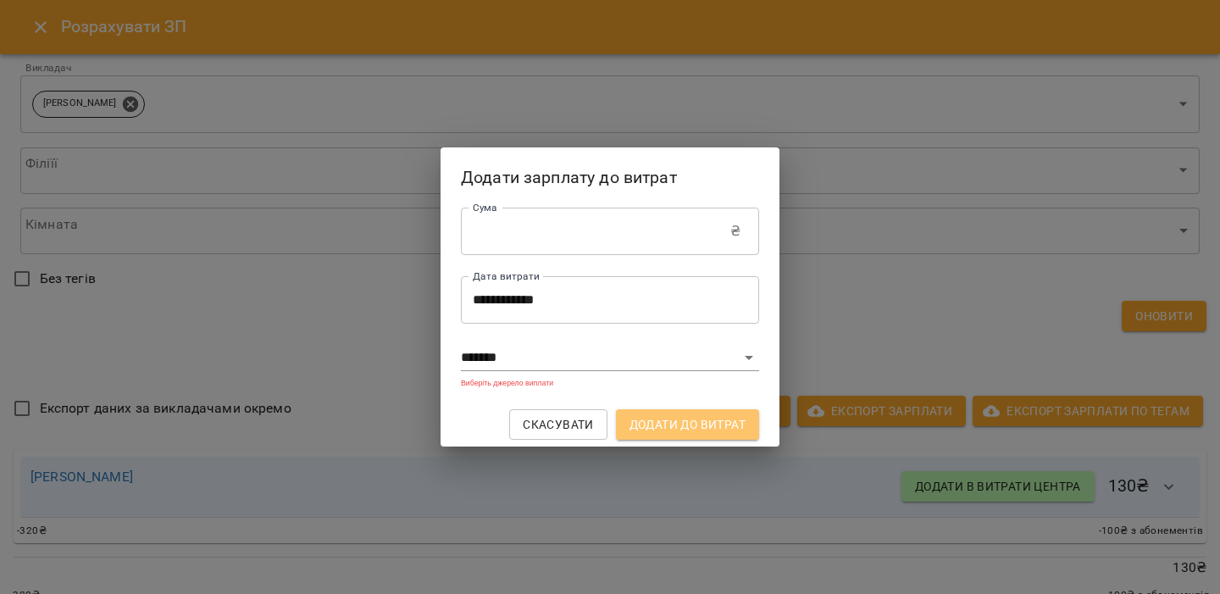
type input "*"
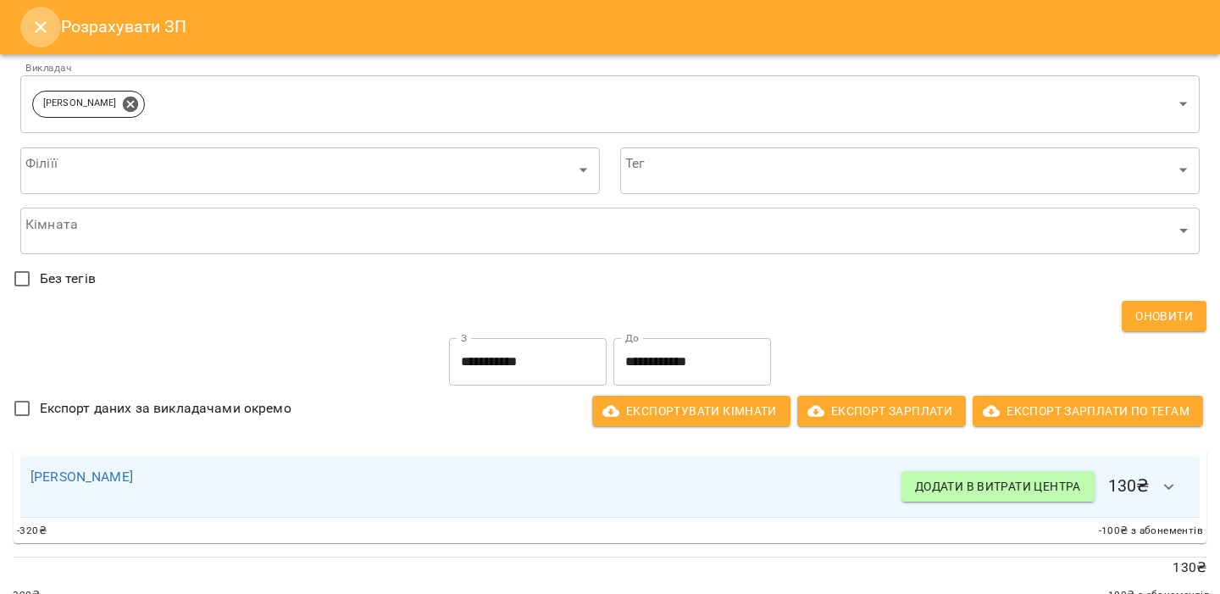
click at [52, 31] on button "Close" at bounding box center [40, 27] width 41 height 41
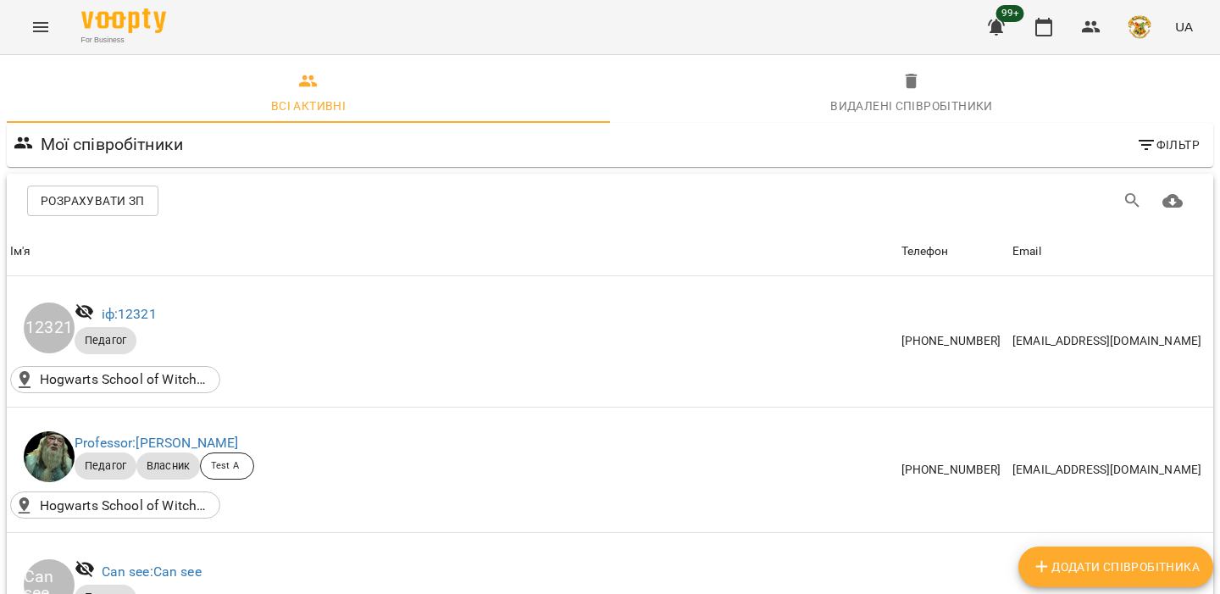
click at [52, 31] on button "Menu" at bounding box center [40, 27] width 41 height 41
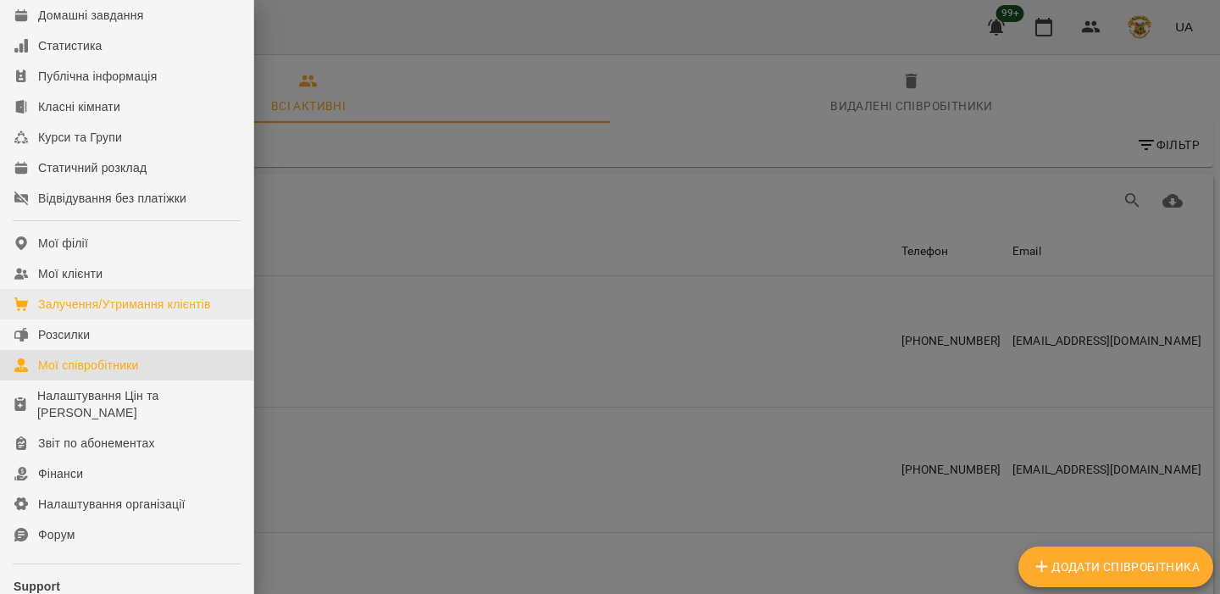
scroll to position [186, 0]
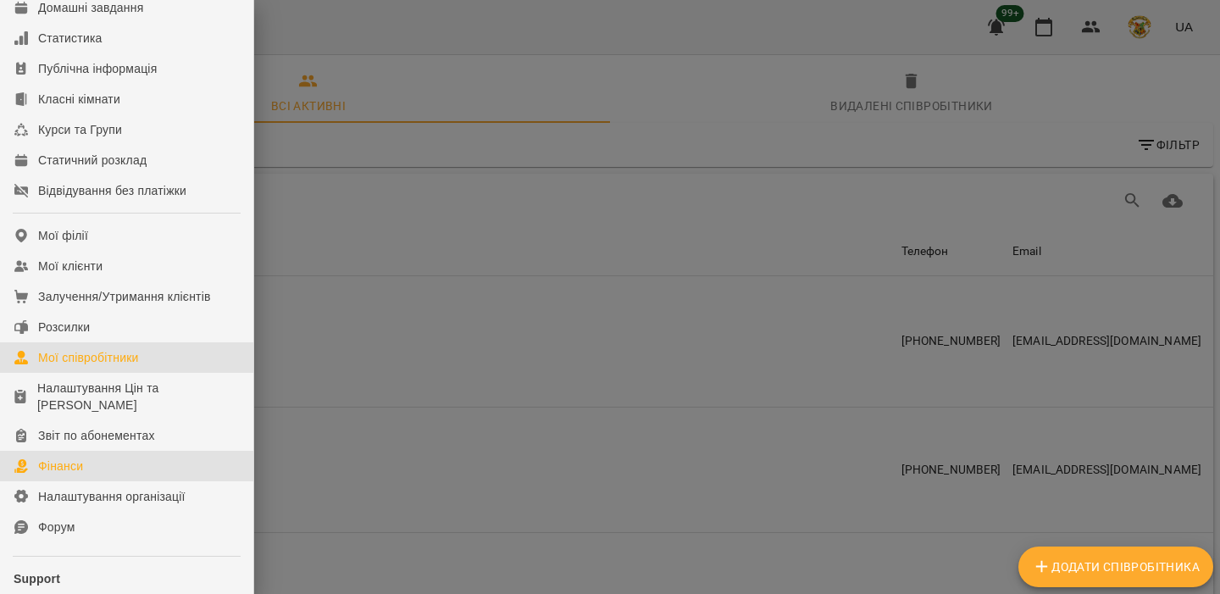
click at [141, 481] on link "Фінанси" at bounding box center [126, 466] width 253 height 31
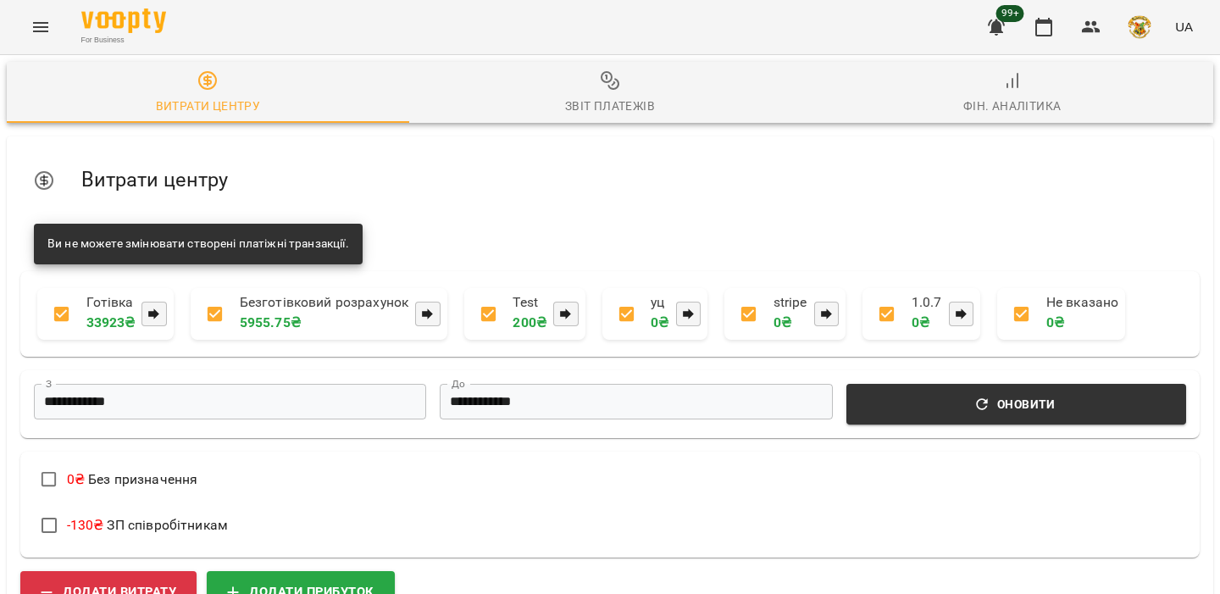
scroll to position [80, 0]
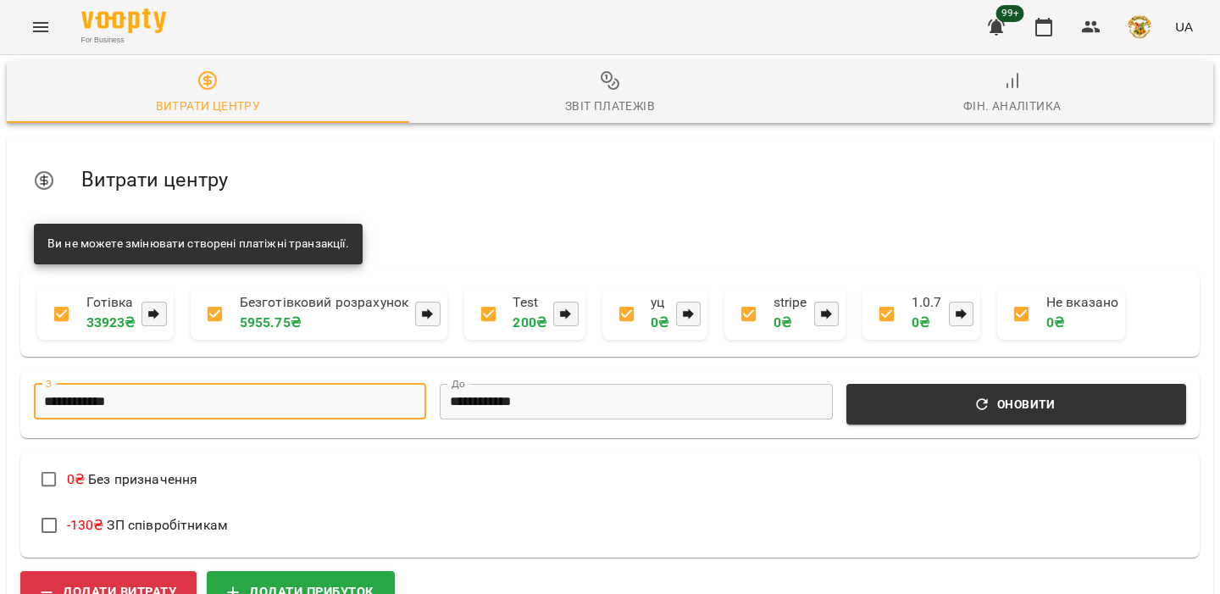
click at [327, 384] on input "**********" at bounding box center [230, 402] width 392 height 36
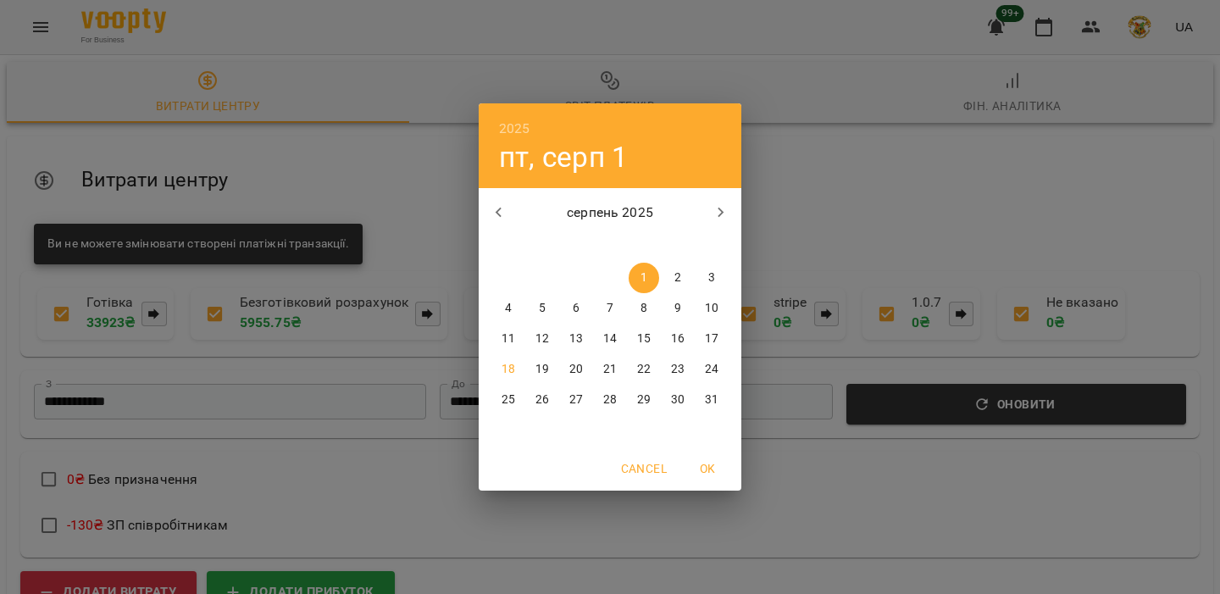
click at [703, 402] on span "31" at bounding box center [712, 400] width 31 height 17
type input "**********"
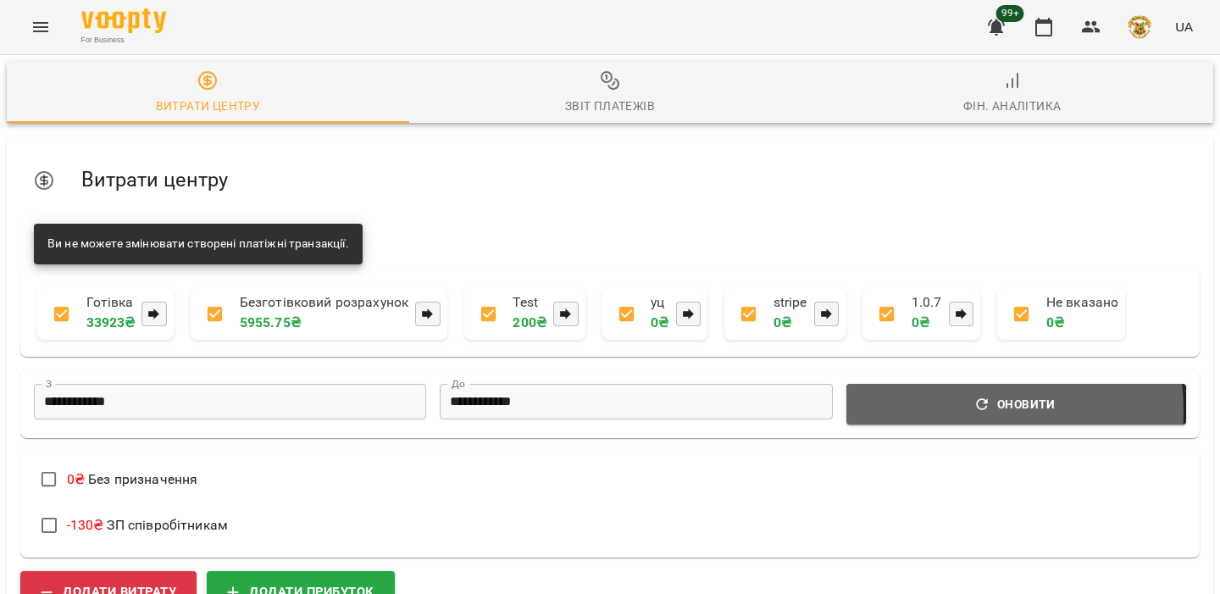
click at [902, 394] on span "Оновити" at bounding box center [1016, 404] width 319 height 20
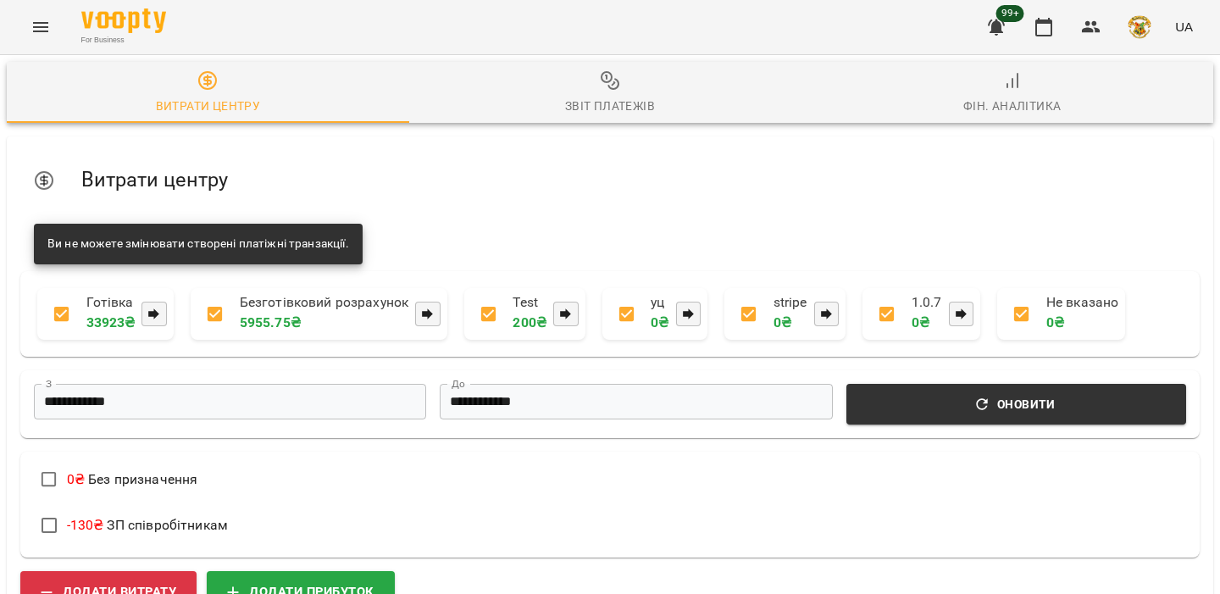
scroll to position [0, 0]
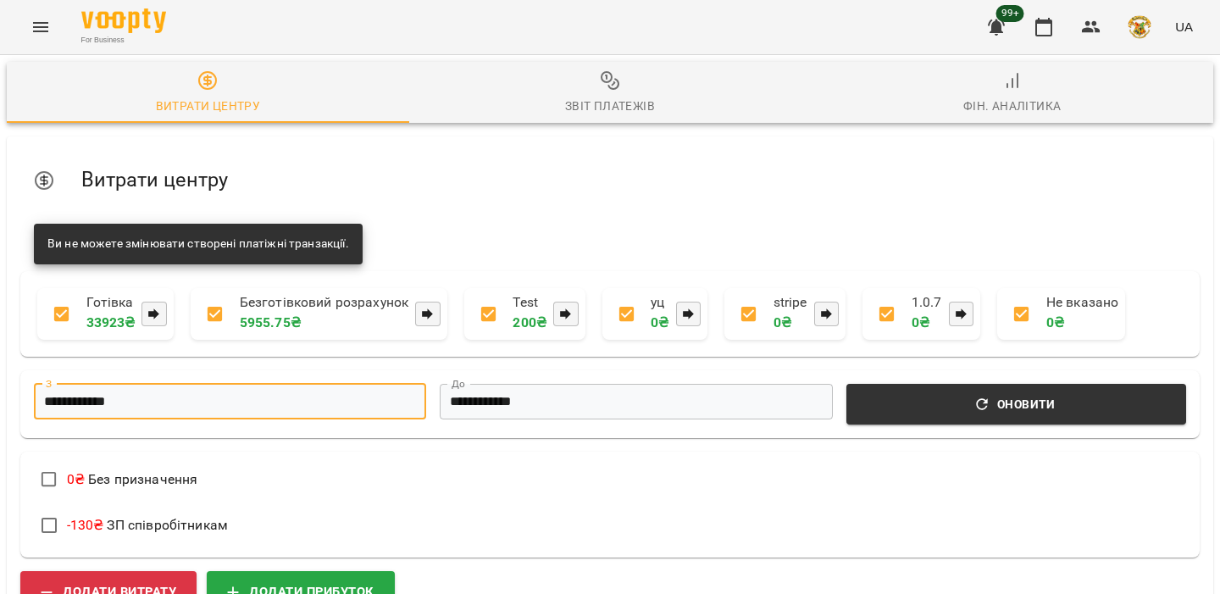
click at [136, 384] on input "**********" at bounding box center [230, 402] width 392 height 36
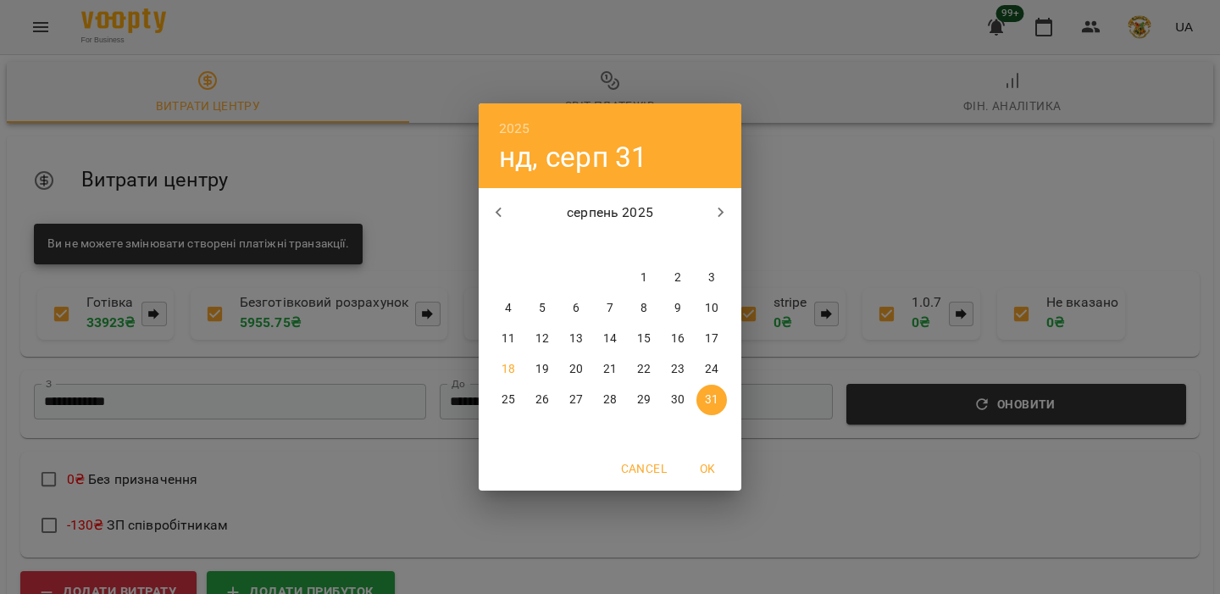
click at [516, 203] on button "button" at bounding box center [499, 212] width 41 height 41
click at [703, 263] on div "1" at bounding box center [712, 278] width 34 height 31
type input "**********"
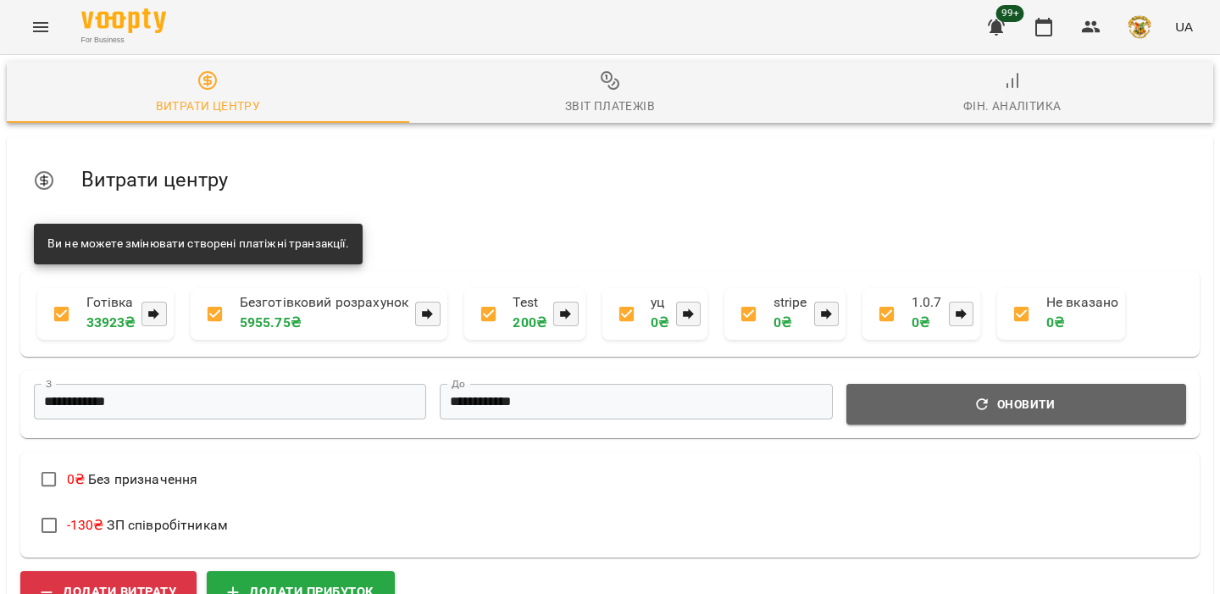
click at [1040, 400] on span "Оновити" at bounding box center [1016, 404] width 319 height 20
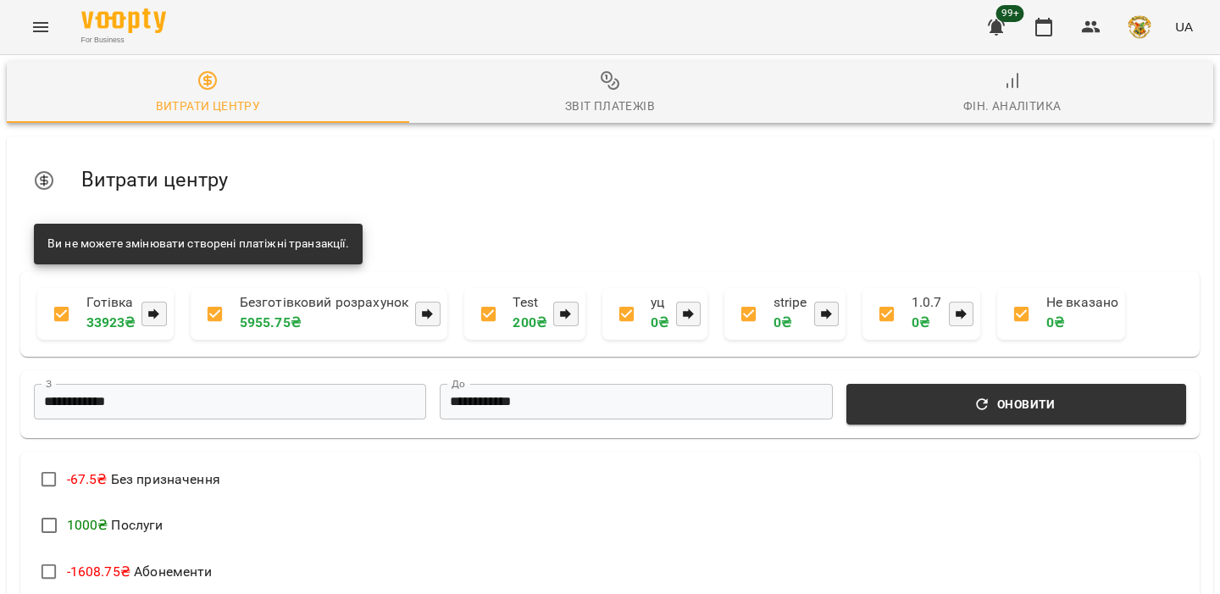
click at [574, 119] on button "Звіт платежів" at bounding box center [610, 92] width 403 height 61
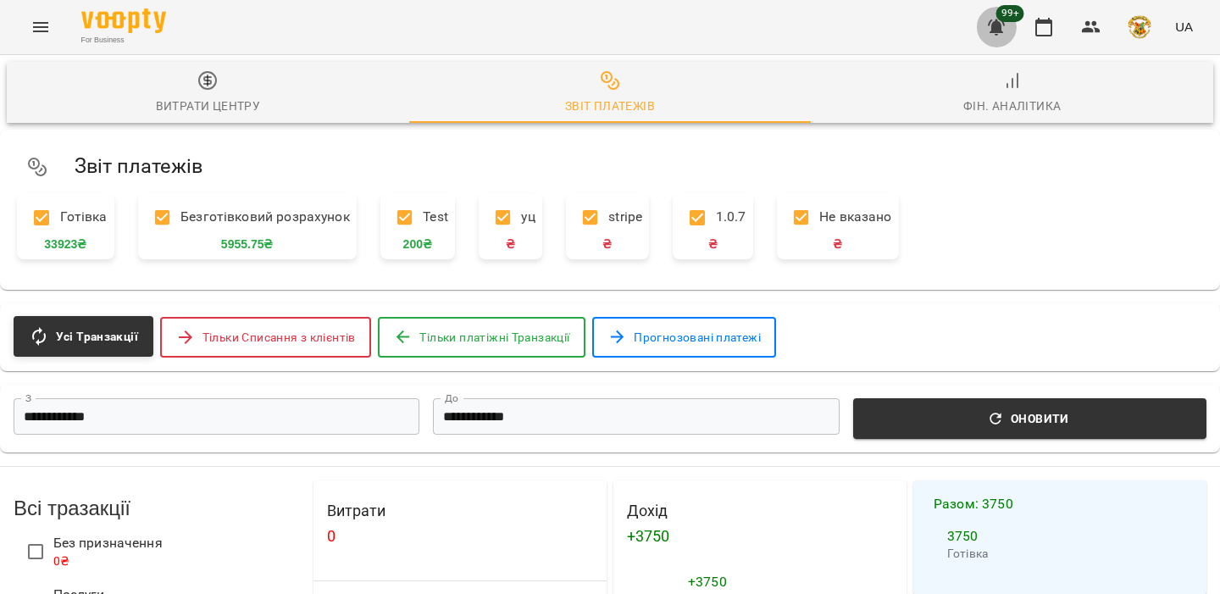
click at [1009, 26] on button "button" at bounding box center [996, 27] width 41 height 41
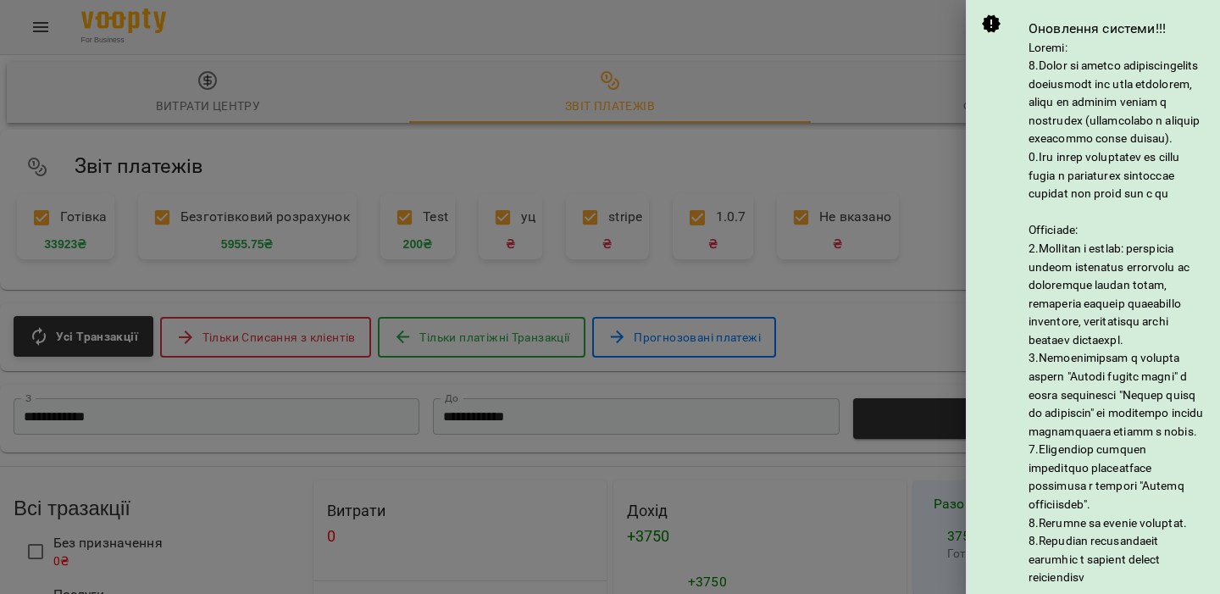
scroll to position [380, 0]
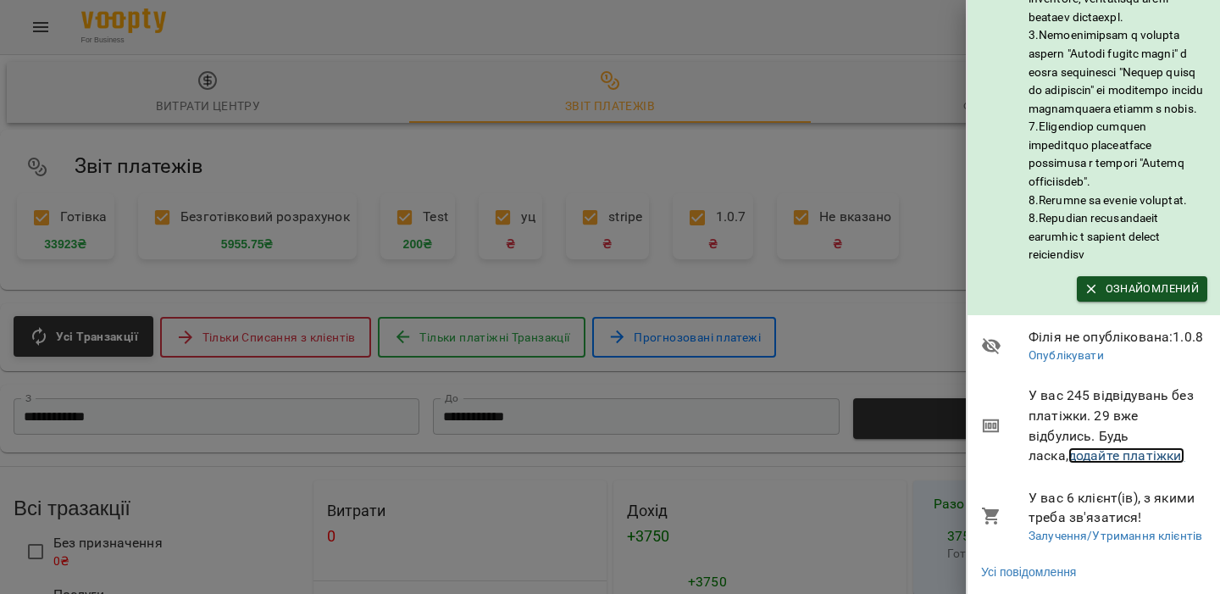
click at [1104, 452] on link "додайте платіжки!" at bounding box center [1127, 455] width 117 height 16
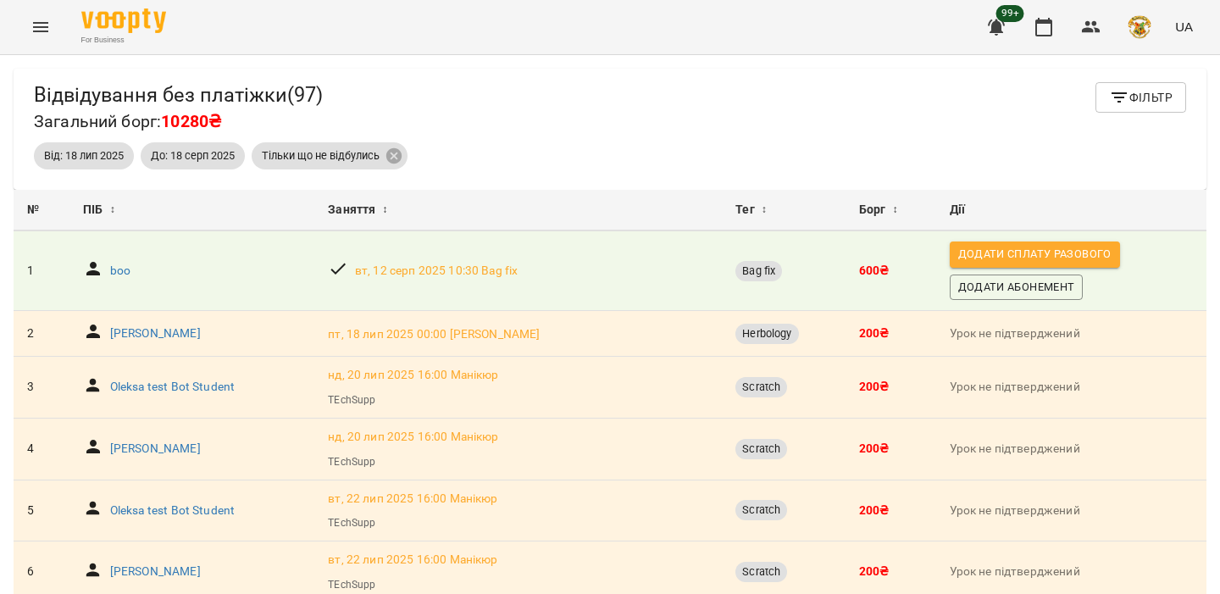
click at [1115, 111] on button "Фільтр" at bounding box center [1141, 97] width 91 height 31
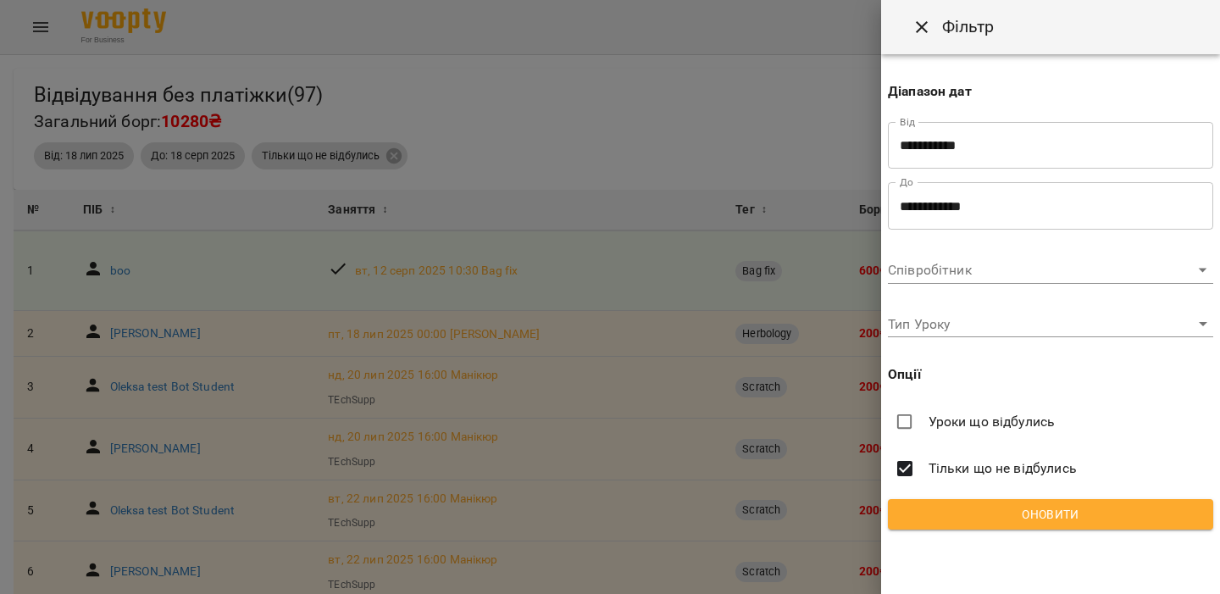
click at [970, 415] on span "Уроки що відбулись" at bounding box center [992, 422] width 127 height 20
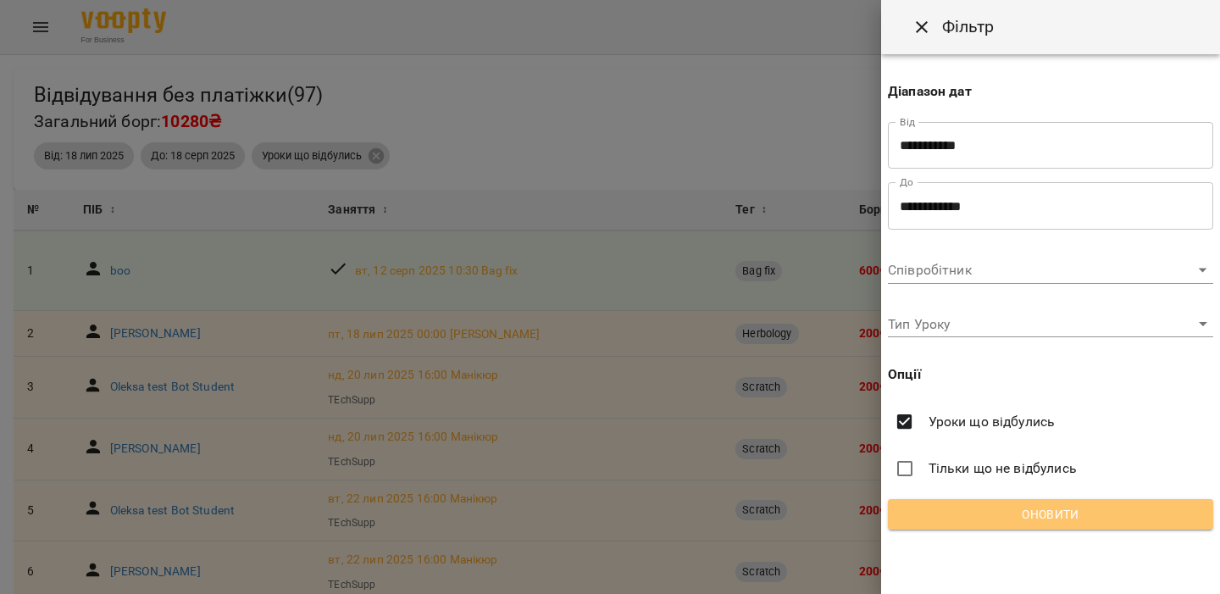
click at [988, 500] on button "Оновити" at bounding box center [1050, 514] width 325 height 31
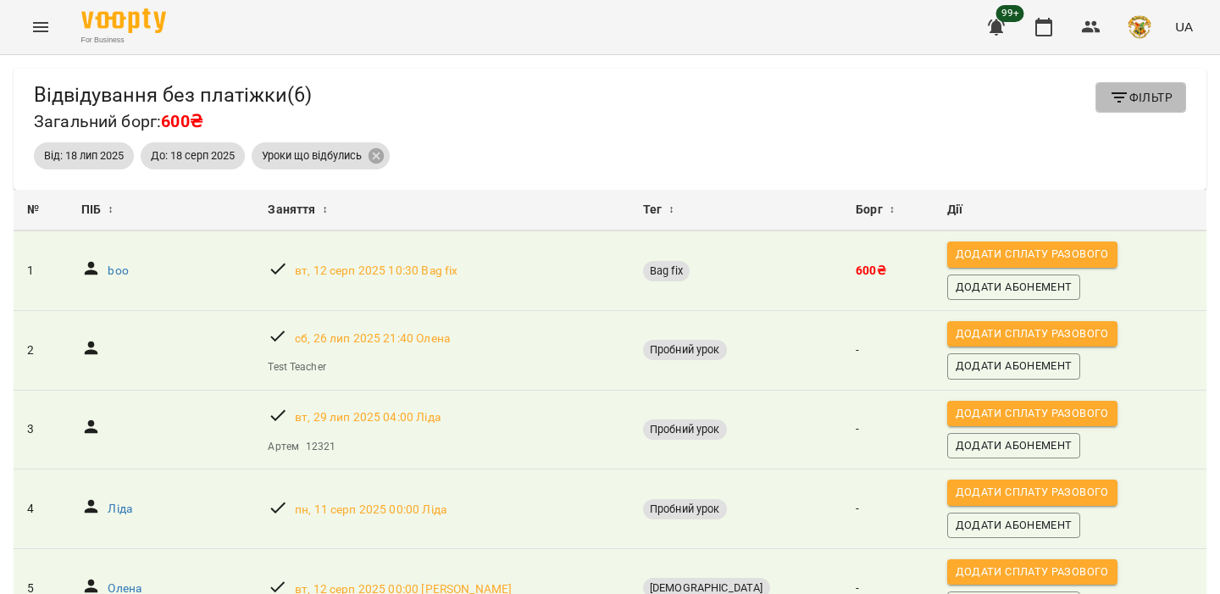
click at [1130, 111] on button "Фільтр" at bounding box center [1141, 97] width 91 height 31
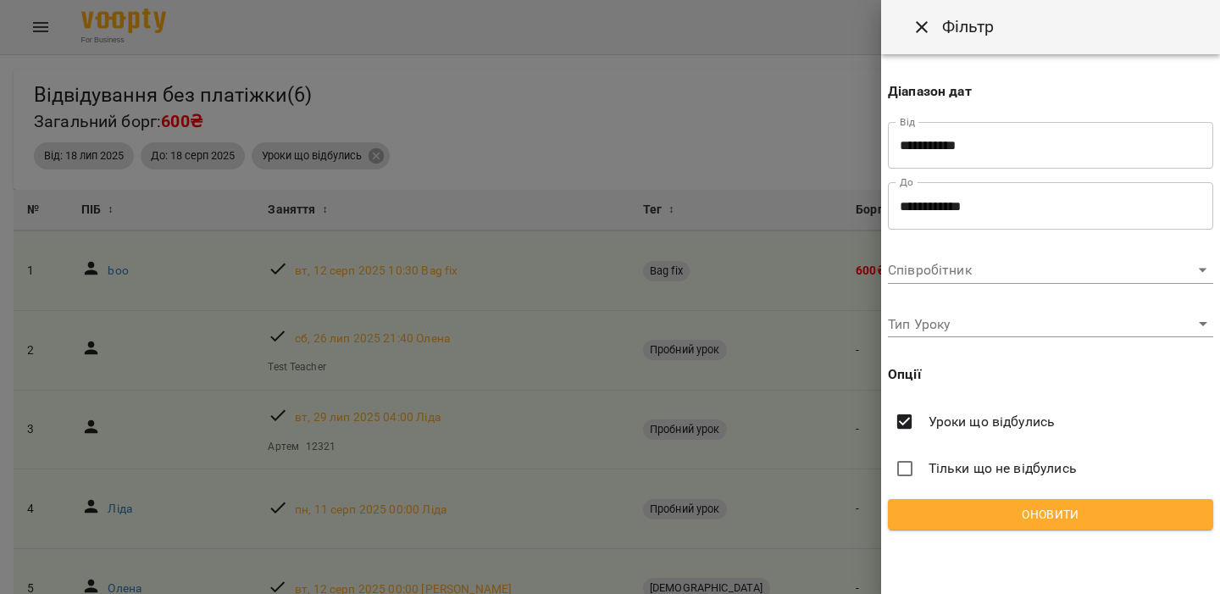
click at [980, 432] on label "Уроки що відбулись" at bounding box center [1050, 422] width 325 height 34
click at [976, 503] on button "Оновити" at bounding box center [1050, 514] width 325 height 31
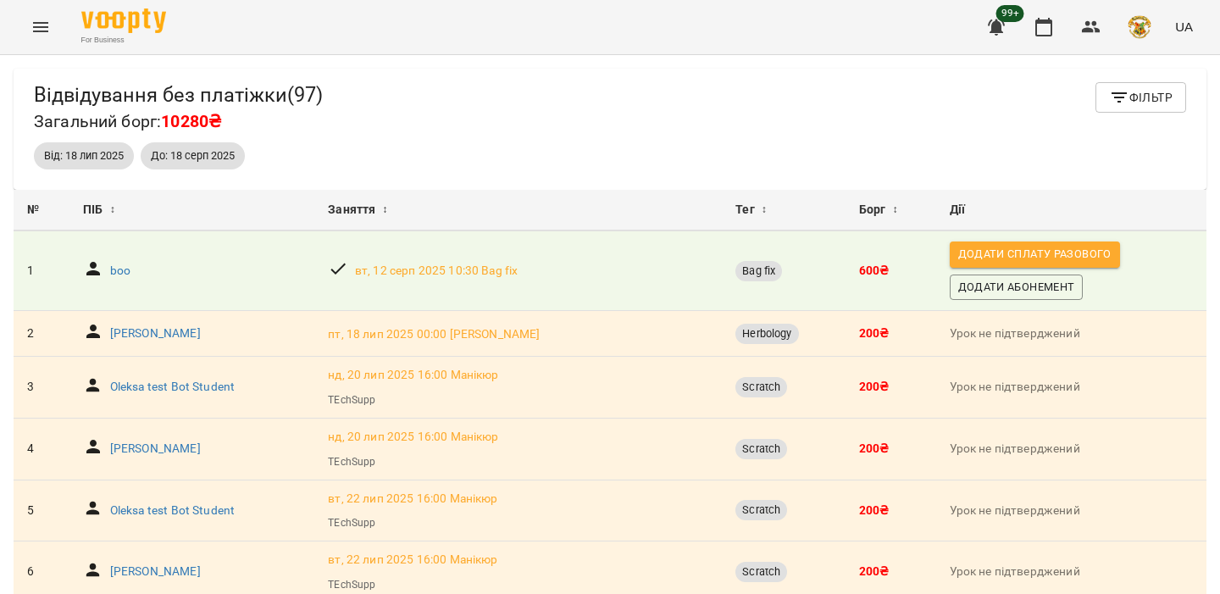
click at [1142, 98] on span "Фільтр" at bounding box center [1141, 97] width 64 height 20
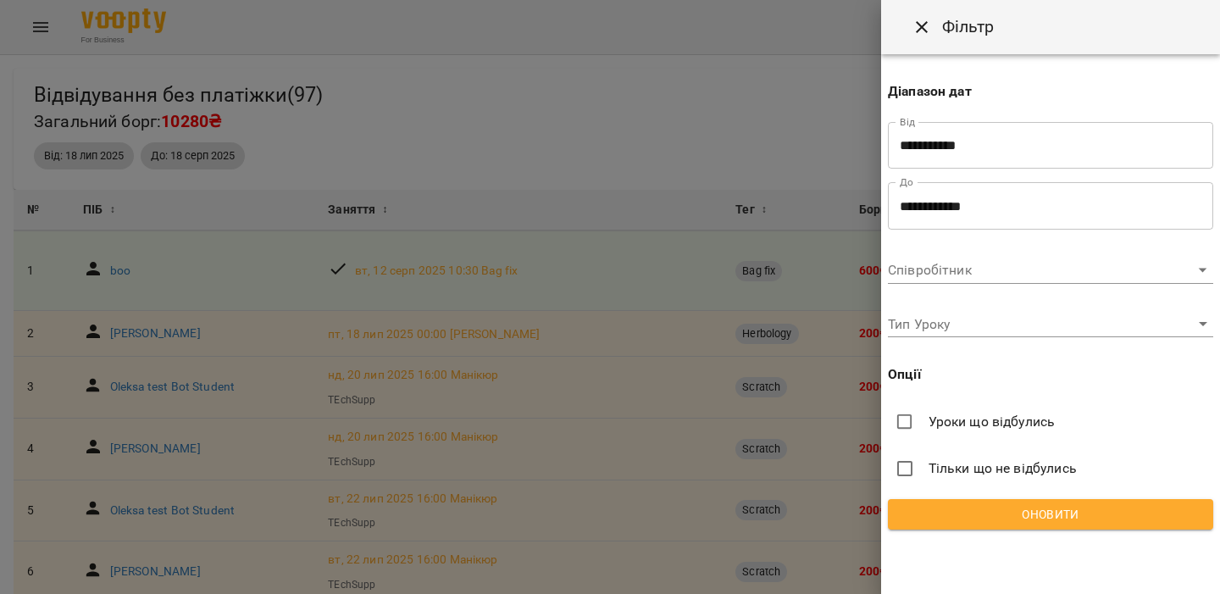
click at [1019, 137] on input "**********" at bounding box center [1050, 145] width 325 height 47
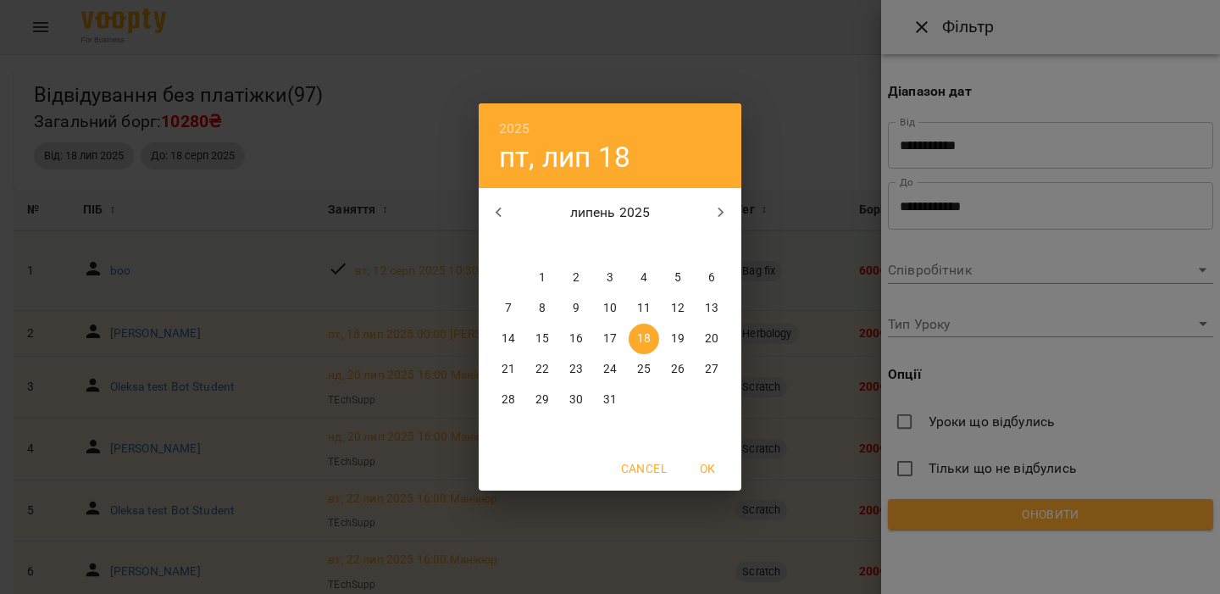
click at [492, 209] on icon "button" at bounding box center [499, 213] width 20 height 20
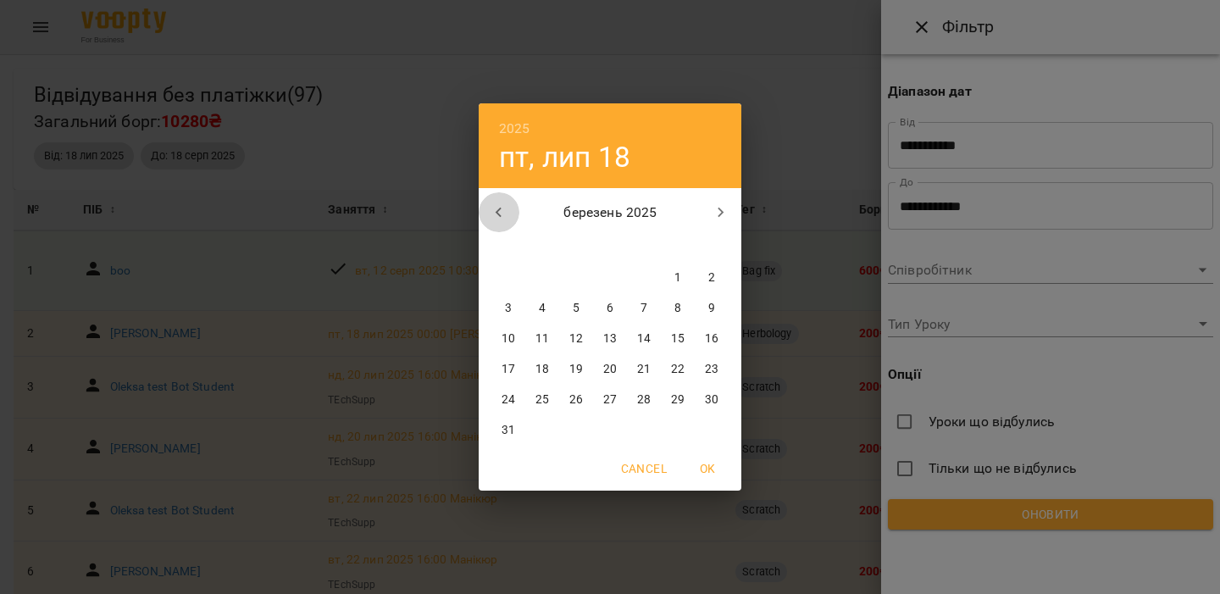
click at [492, 209] on icon "button" at bounding box center [499, 213] width 20 height 20
click at [508, 142] on h4 "пт, лип 18" at bounding box center [564, 157] width 131 height 35
click at [518, 117] on h6 "2025" at bounding box center [514, 129] width 31 height 24
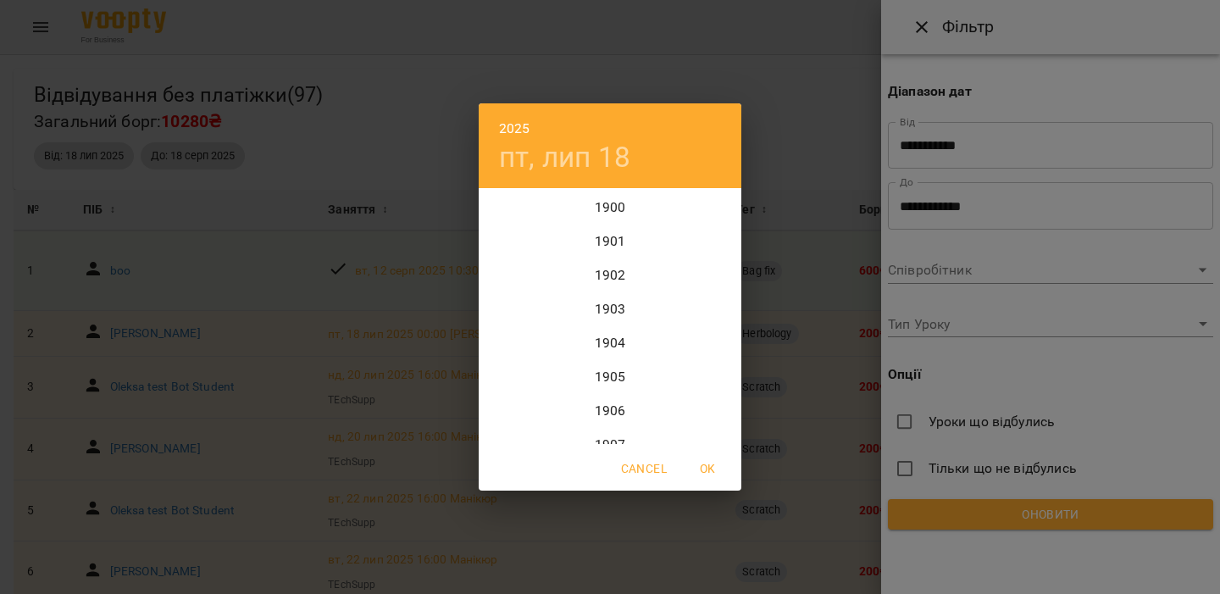
scroll to position [4135, 0]
click at [610, 210] on div "2022" at bounding box center [610, 207] width 263 height 34
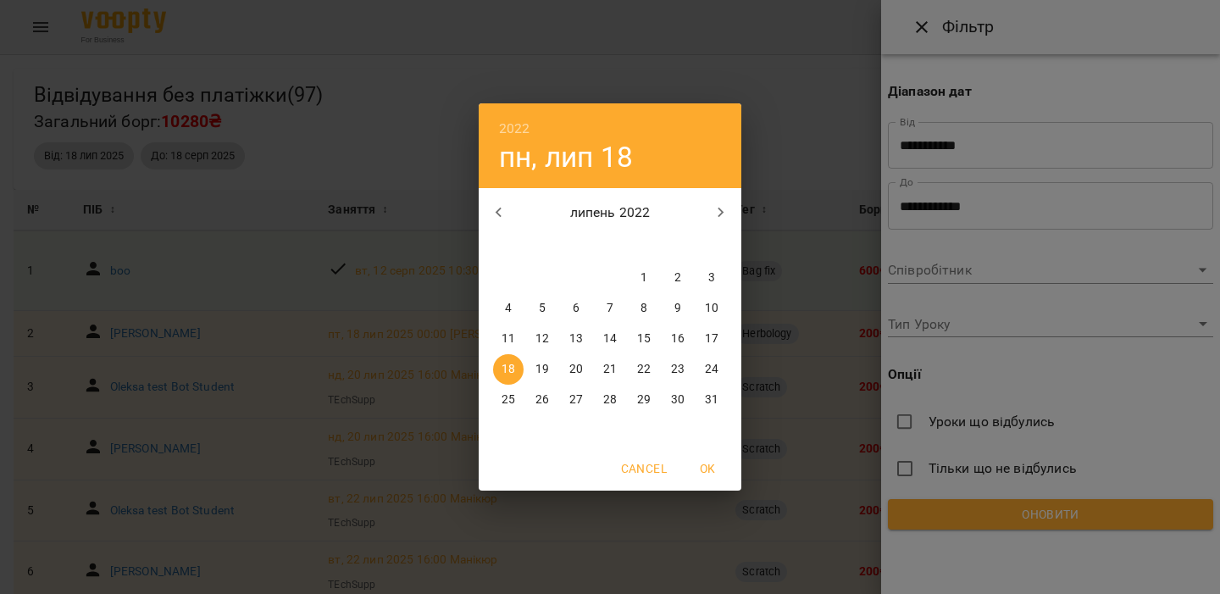
click at [713, 467] on span "OK" at bounding box center [707, 468] width 41 height 20
type input "**********"
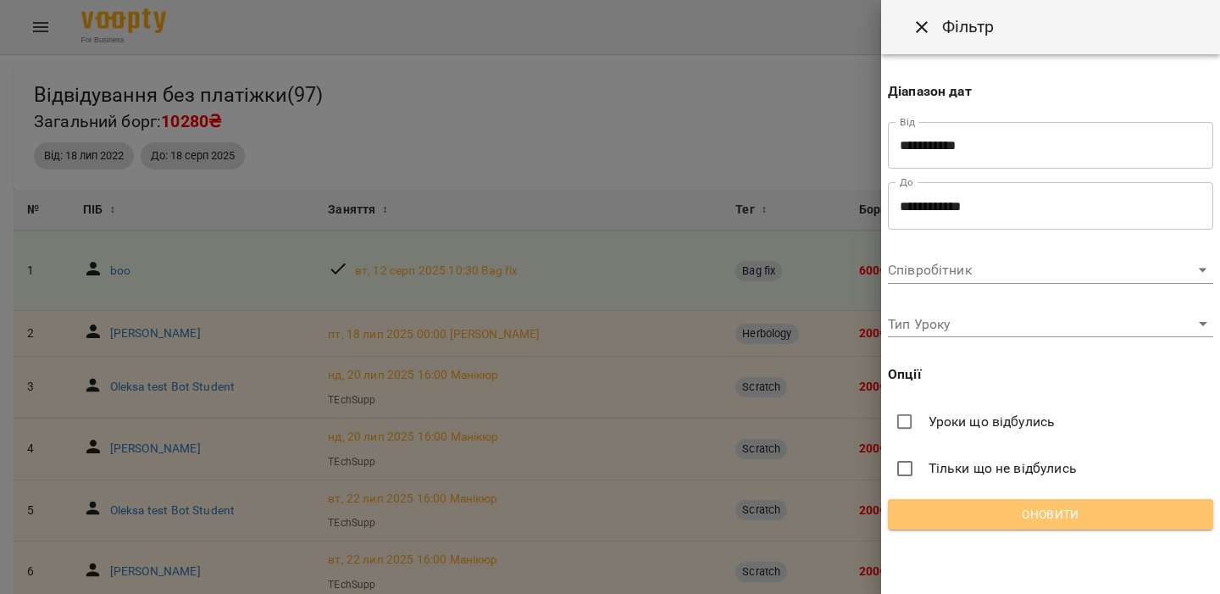
click at [986, 514] on span "Оновити" at bounding box center [1051, 514] width 298 height 20
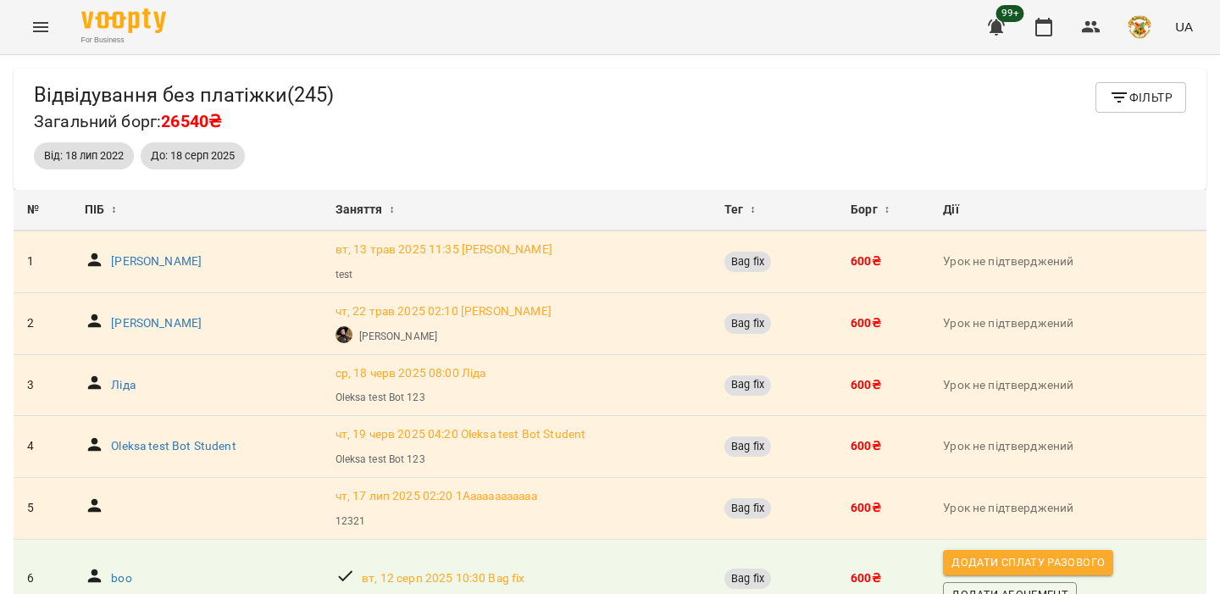
click at [1003, 31] on icon "button" at bounding box center [996, 27] width 17 height 16
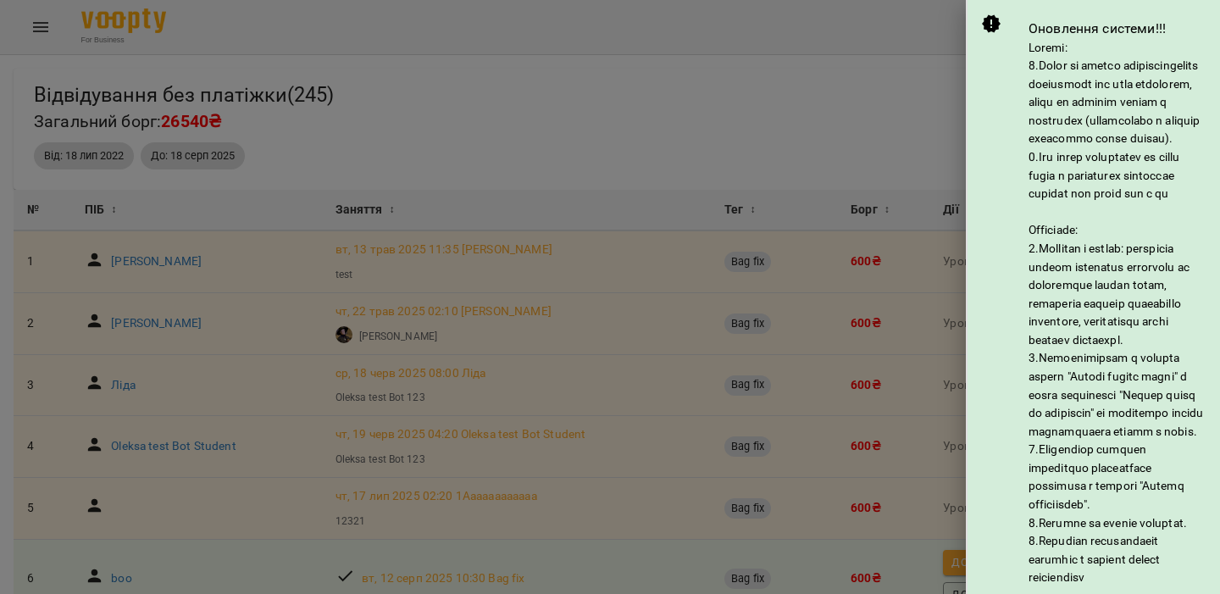
scroll to position [380, 0]
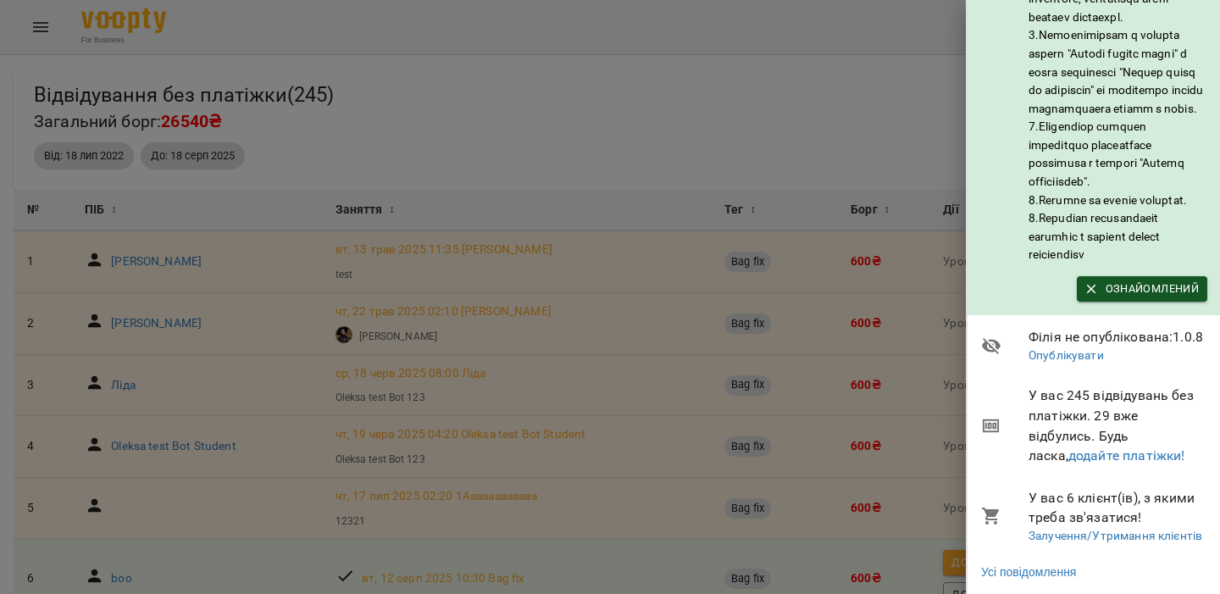
click at [778, 162] on div at bounding box center [610, 297] width 1220 height 594
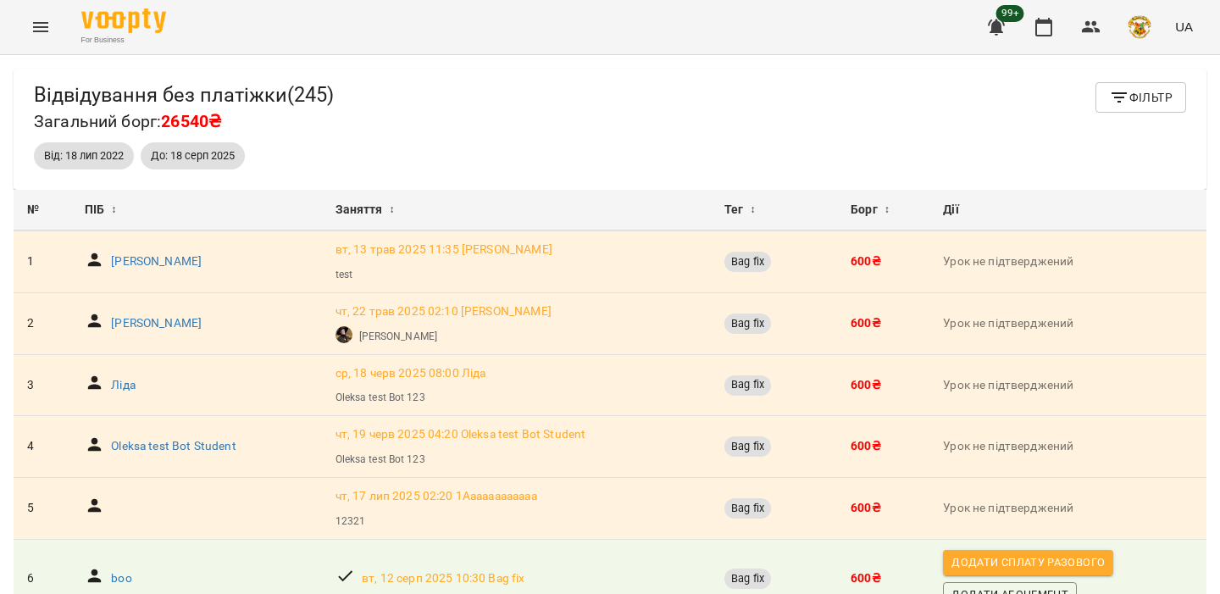
click at [1133, 86] on button "Фільтр" at bounding box center [1141, 97] width 91 height 31
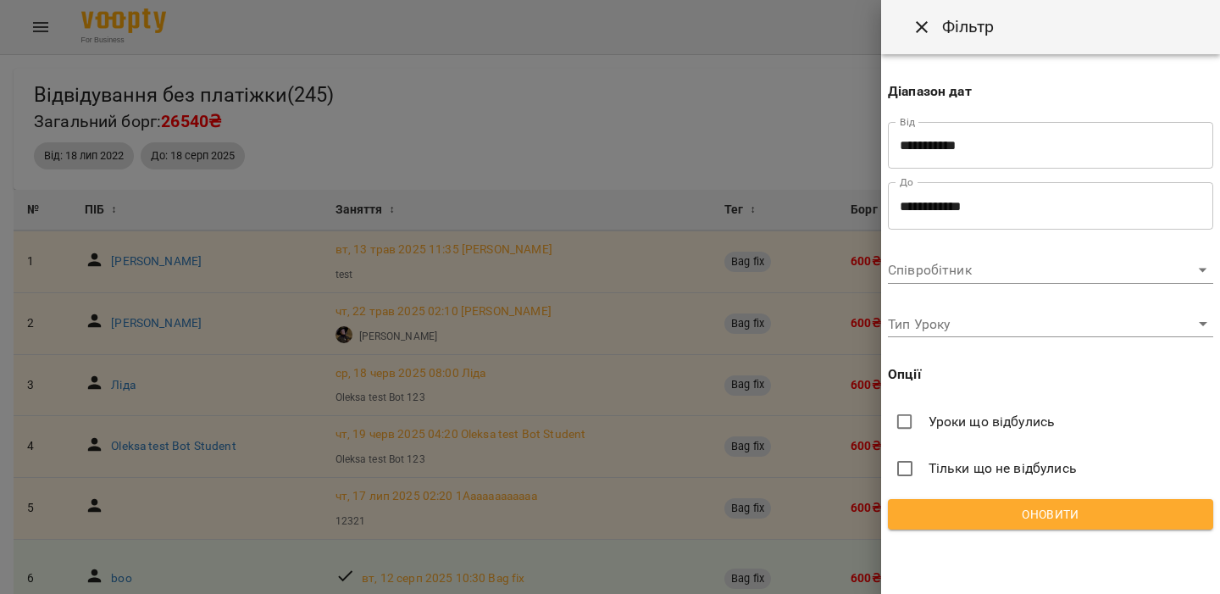
click at [989, 425] on span "Уроки що відбулись" at bounding box center [992, 422] width 127 height 20
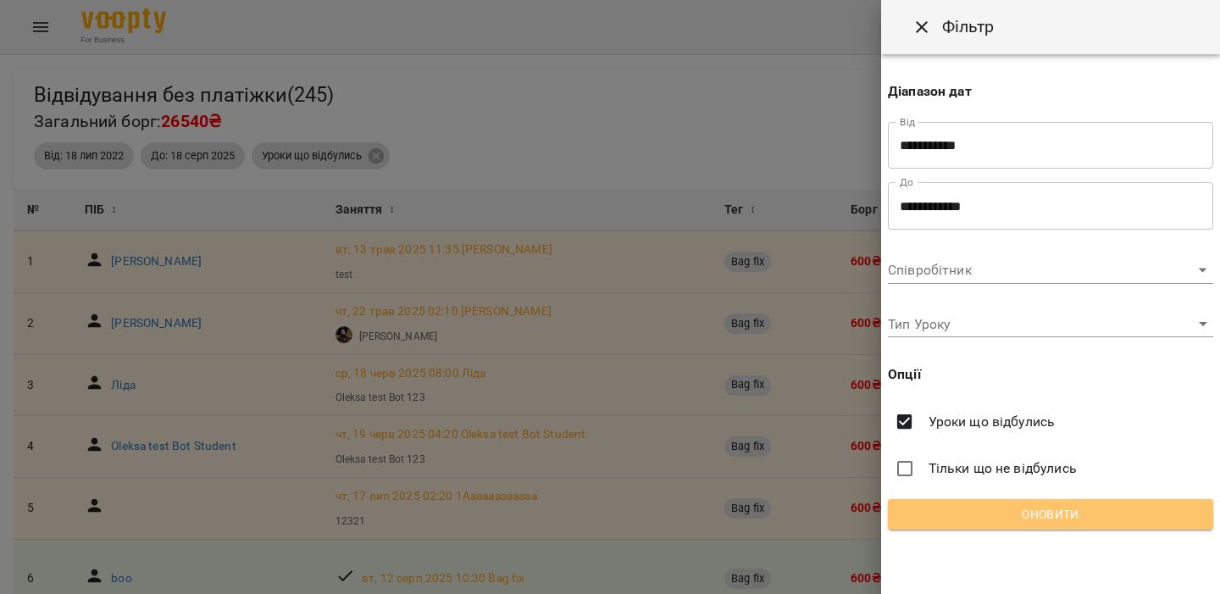
click at [1007, 525] on button "Оновити" at bounding box center [1050, 514] width 325 height 31
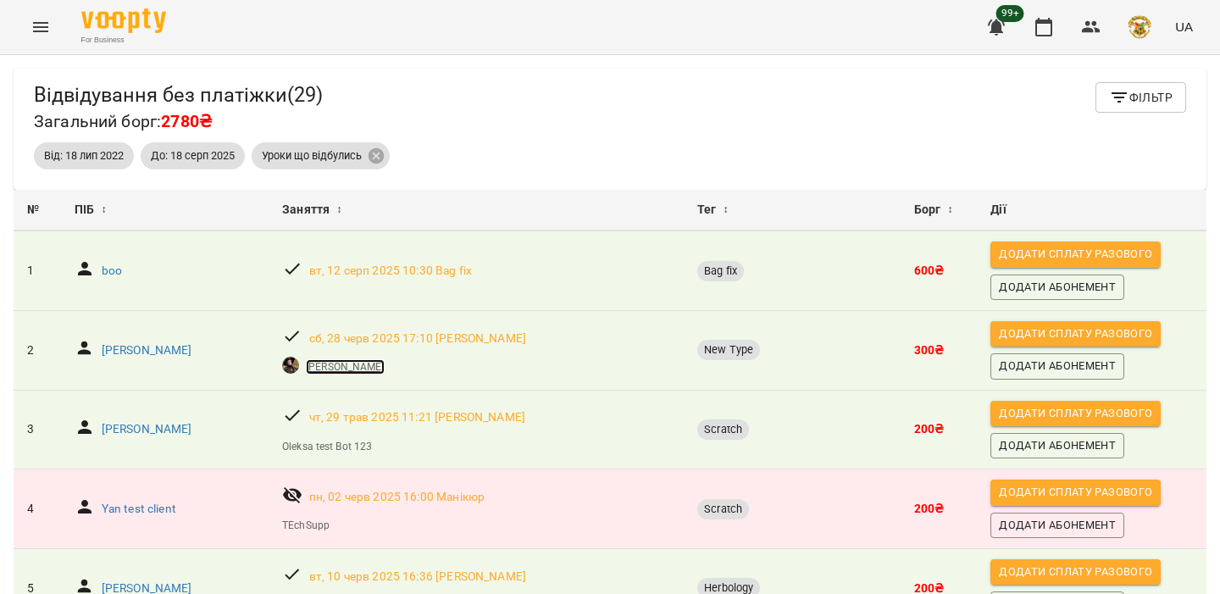
click at [329, 365] on p "[PERSON_NAME]" at bounding box center [345, 366] width 78 height 15
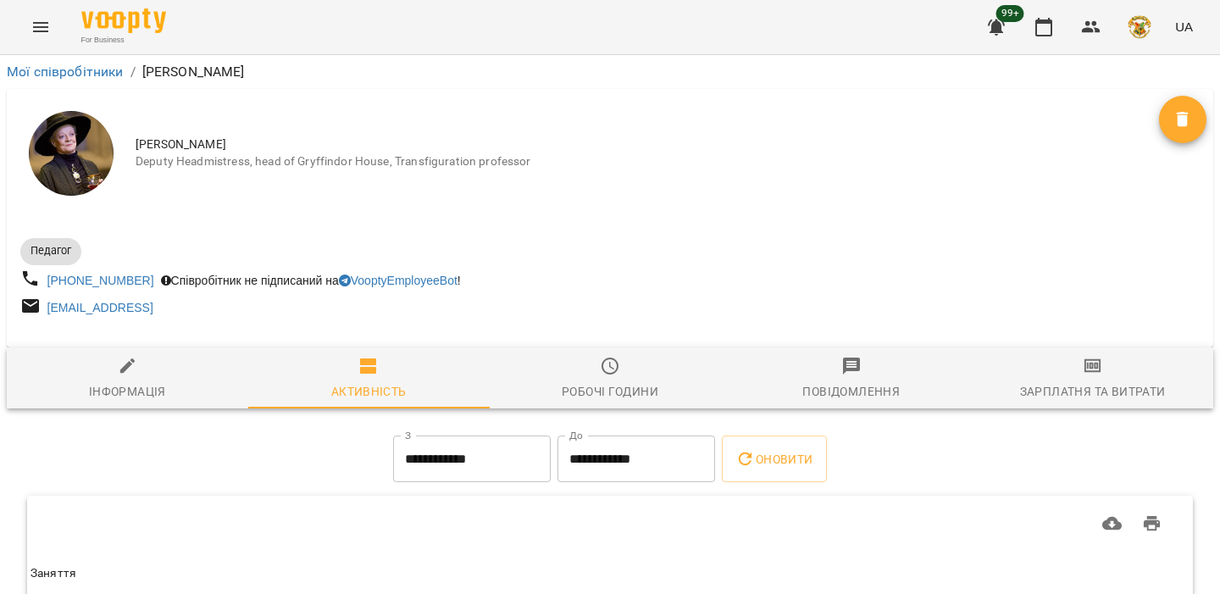
scroll to position [126, 0]
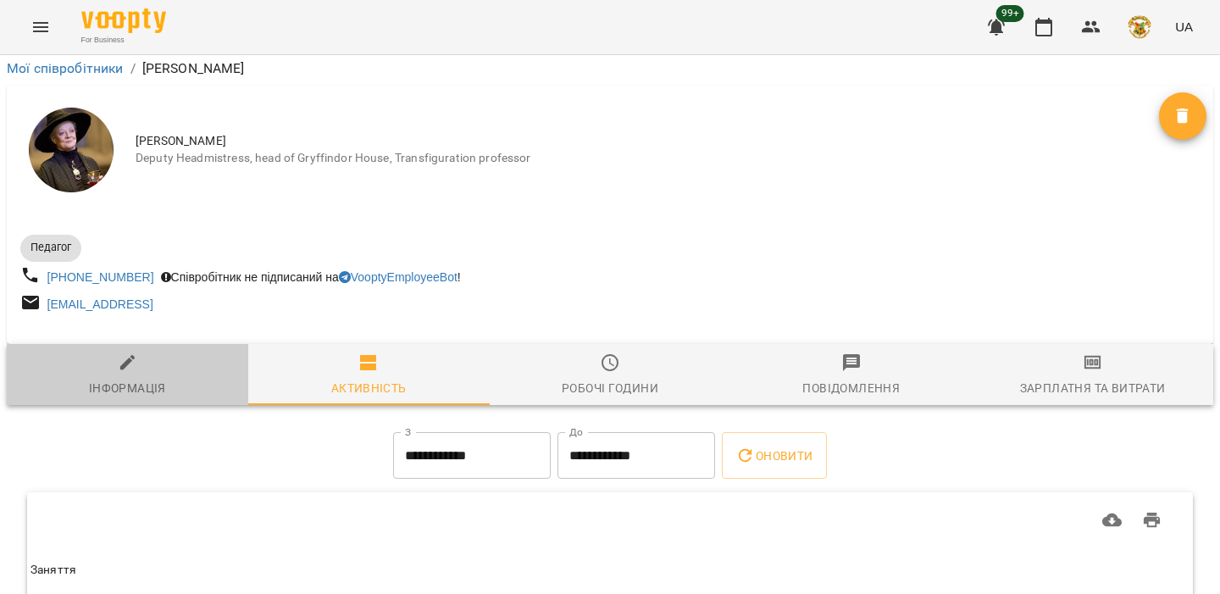
click at [147, 353] on span "Інформація" at bounding box center [127, 376] width 221 height 46
select select "**"
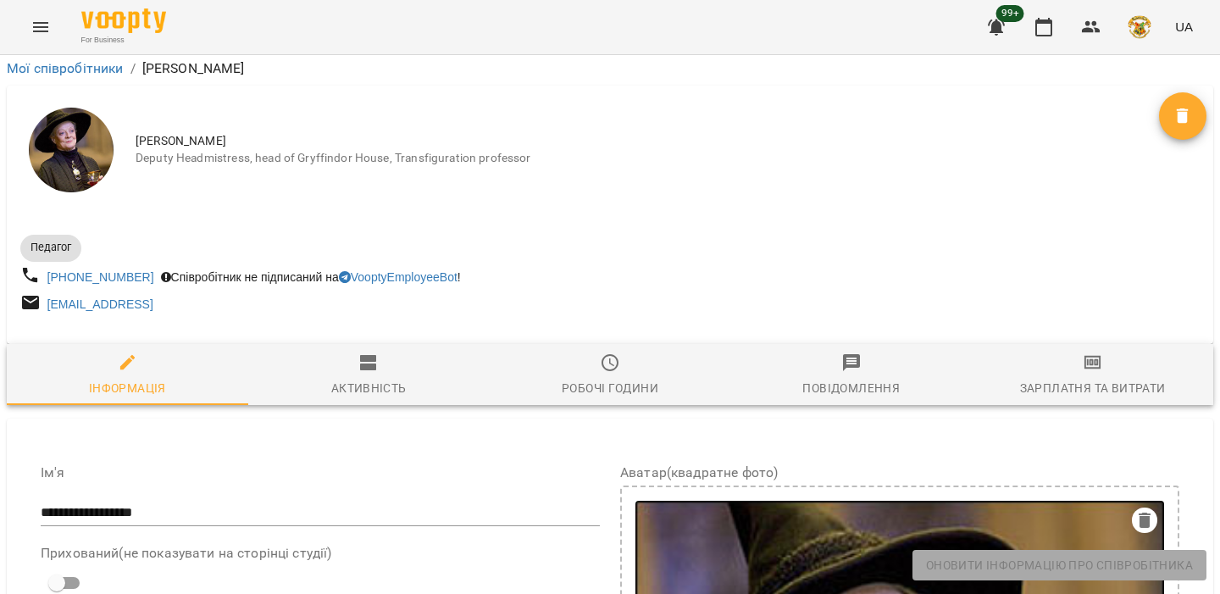
scroll to position [1123, 0]
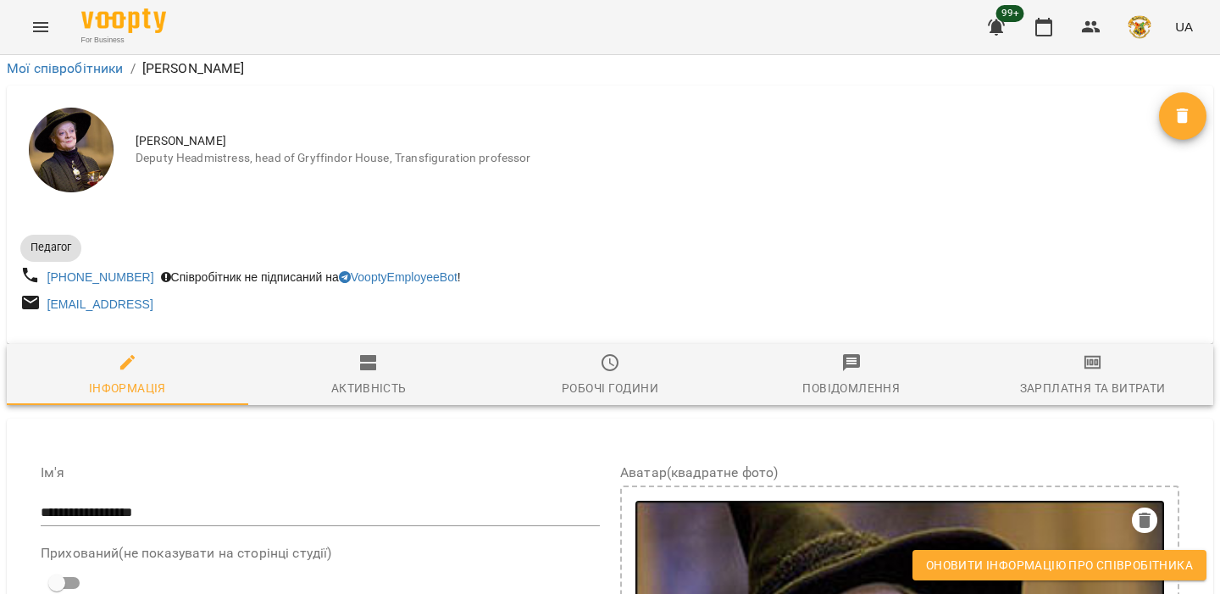
click at [1124, 571] on span "Оновити інформацію про співробітника" at bounding box center [1059, 565] width 267 height 20
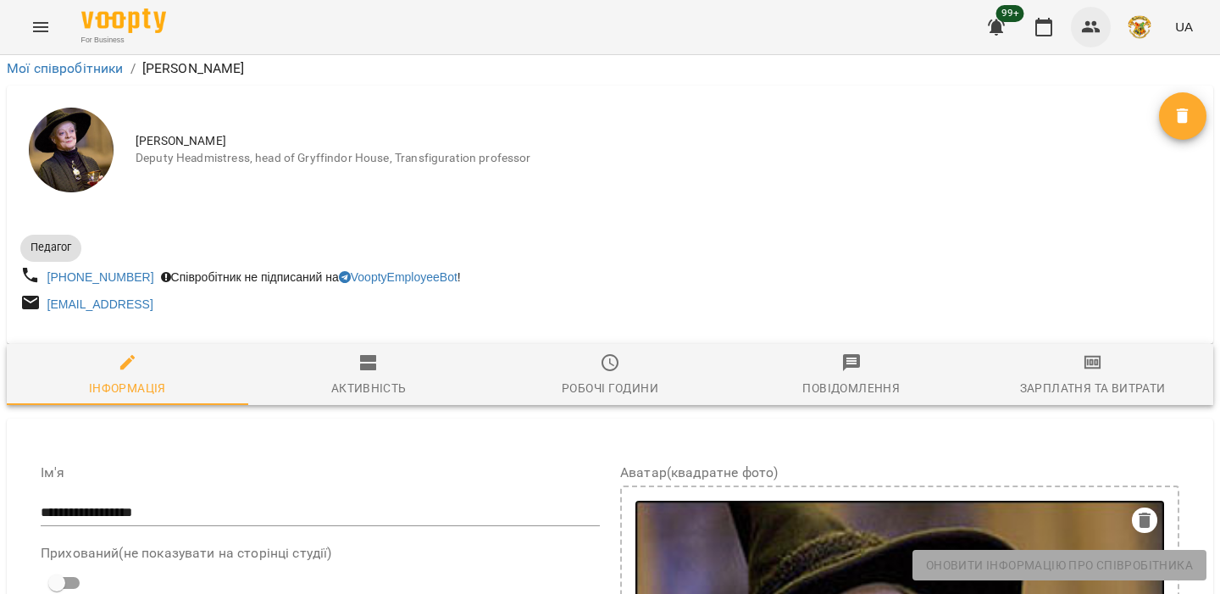
click at [1096, 36] on icon "button" at bounding box center [1091, 27] width 20 height 20
